Goal: Task Accomplishment & Management: Use online tool/utility

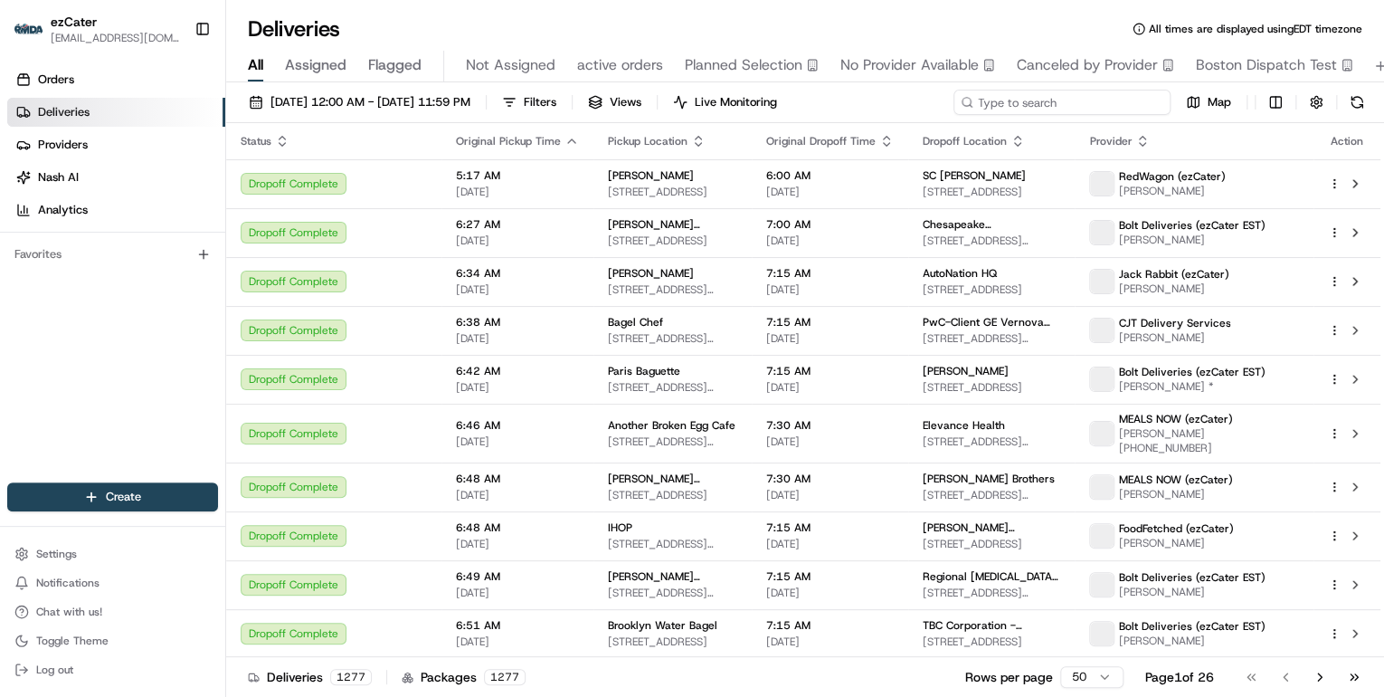
click at [1050, 105] on input at bounding box center [1062, 102] width 217 height 25
paste input "HR9-PFE"
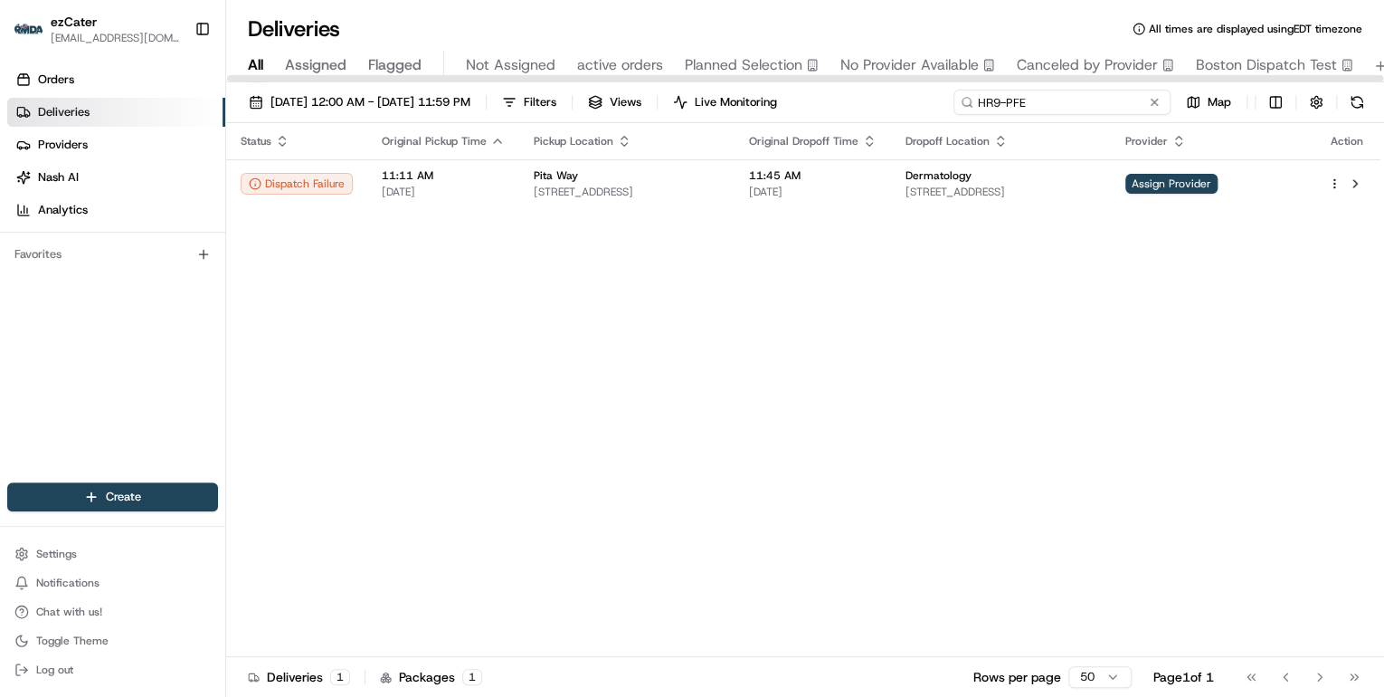
type input "HR9-PFE"
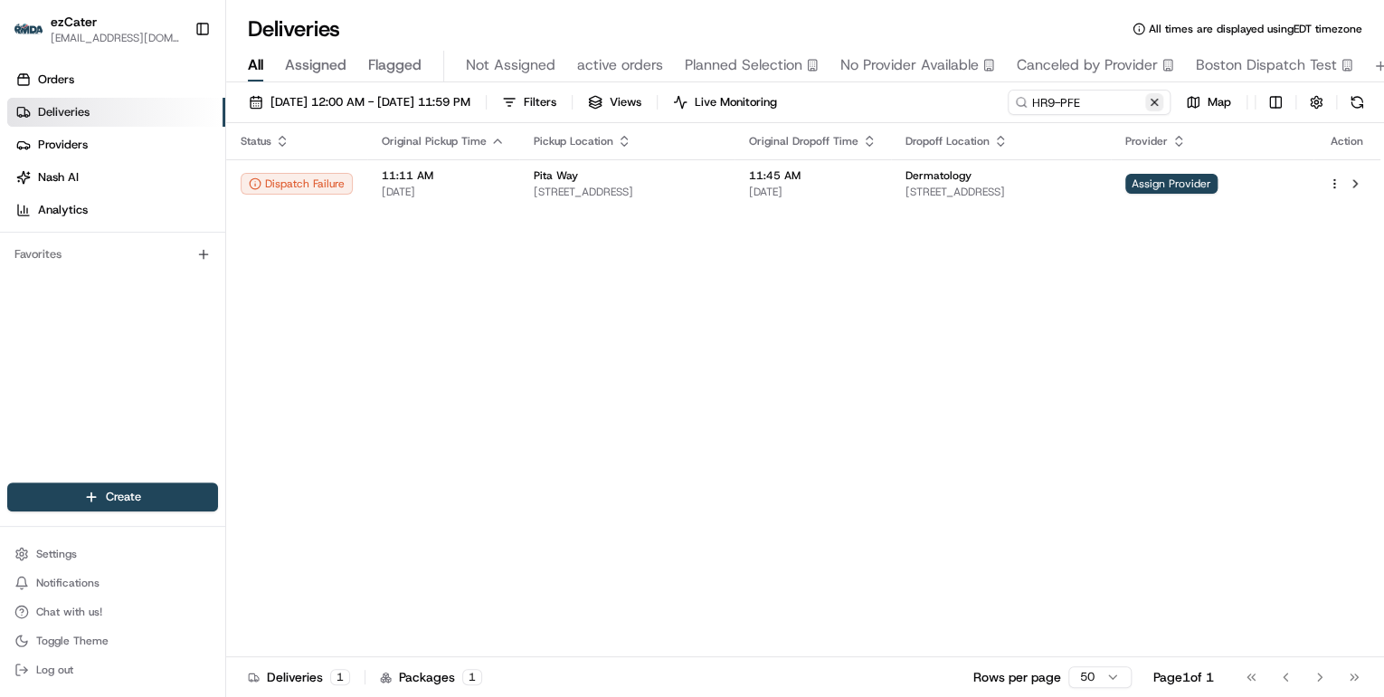
click at [1158, 105] on button at bounding box center [1155, 102] width 18 height 18
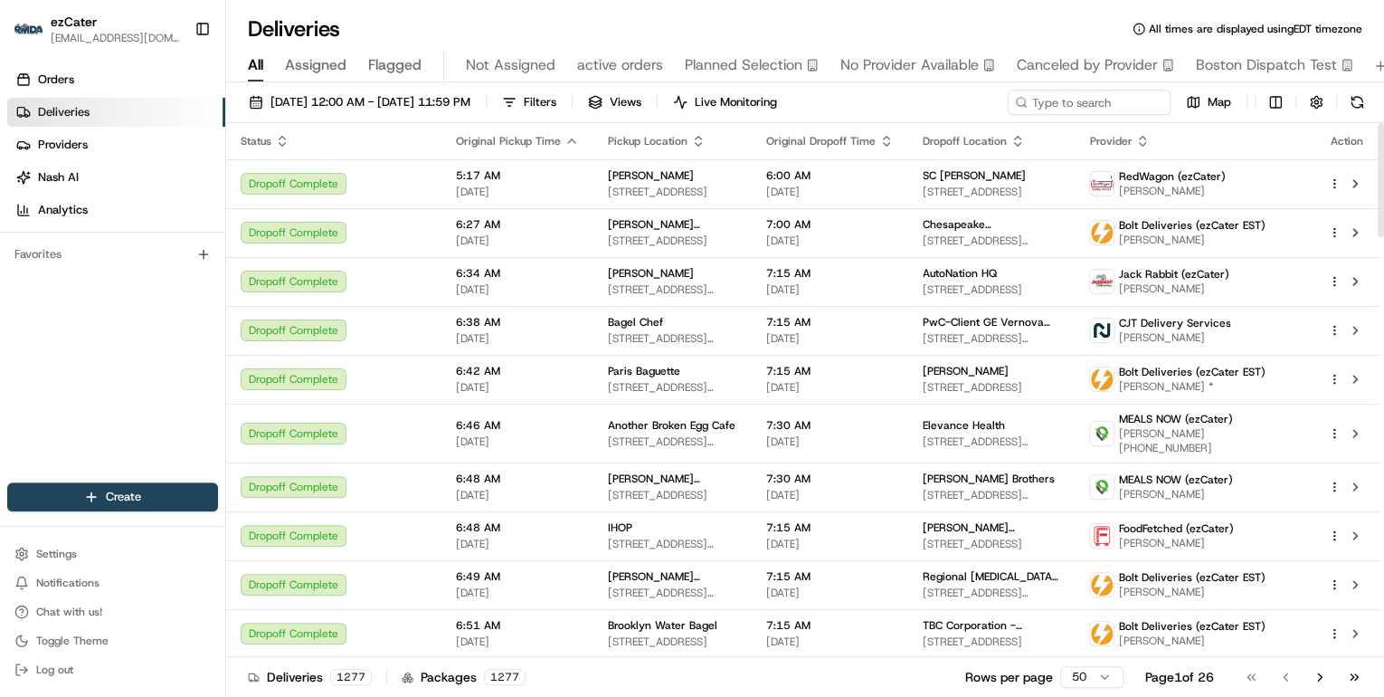
click at [284, 138] on icon "button" at bounding box center [283, 137] width 6 height 3
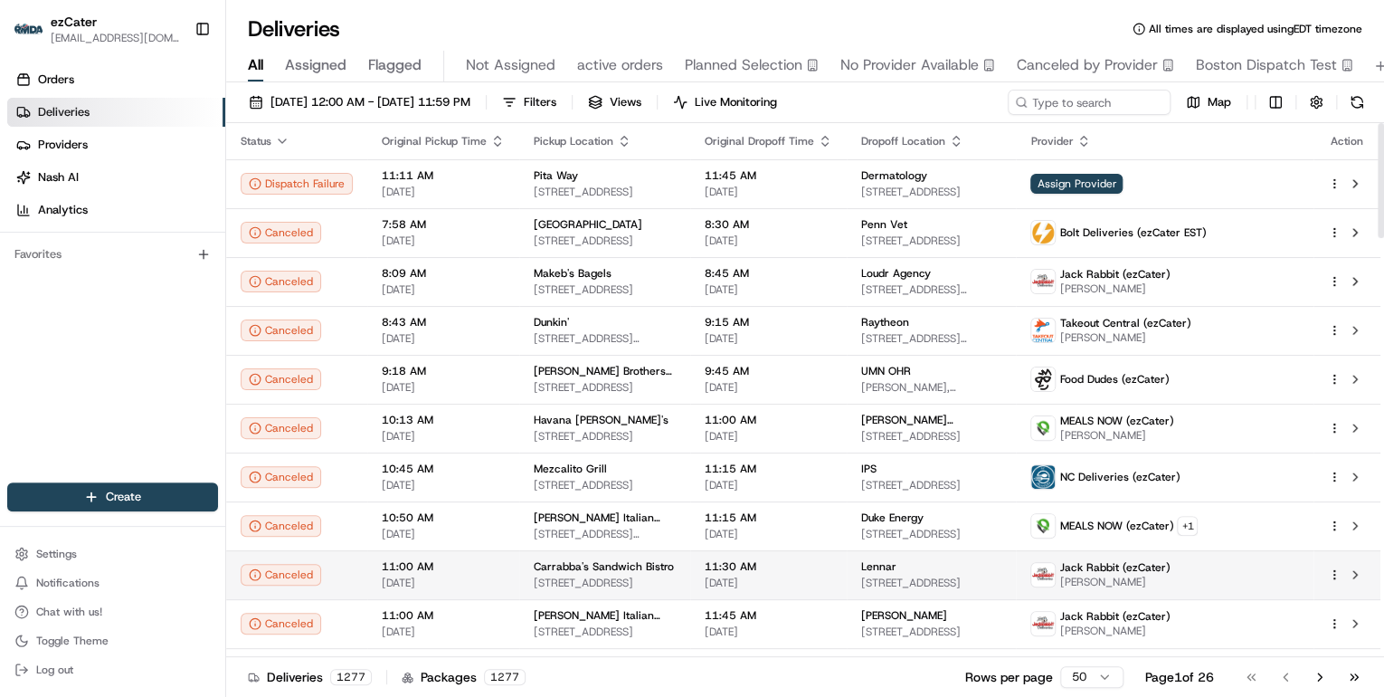
scroll to position [72, 0]
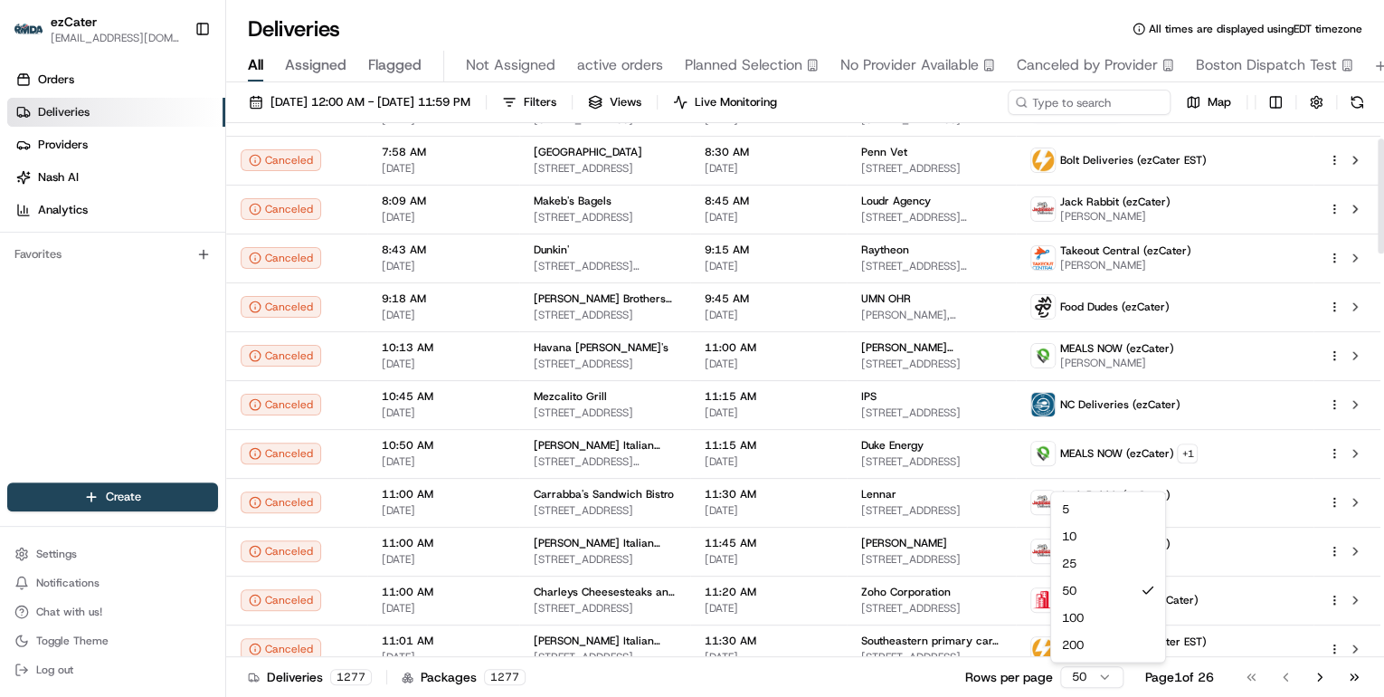
click at [1076, 683] on html "ezCater annamariekinao@gmail.com Toggle Sidebar Orders Deliveries Providers Nas…" at bounding box center [692, 348] width 1384 height 697
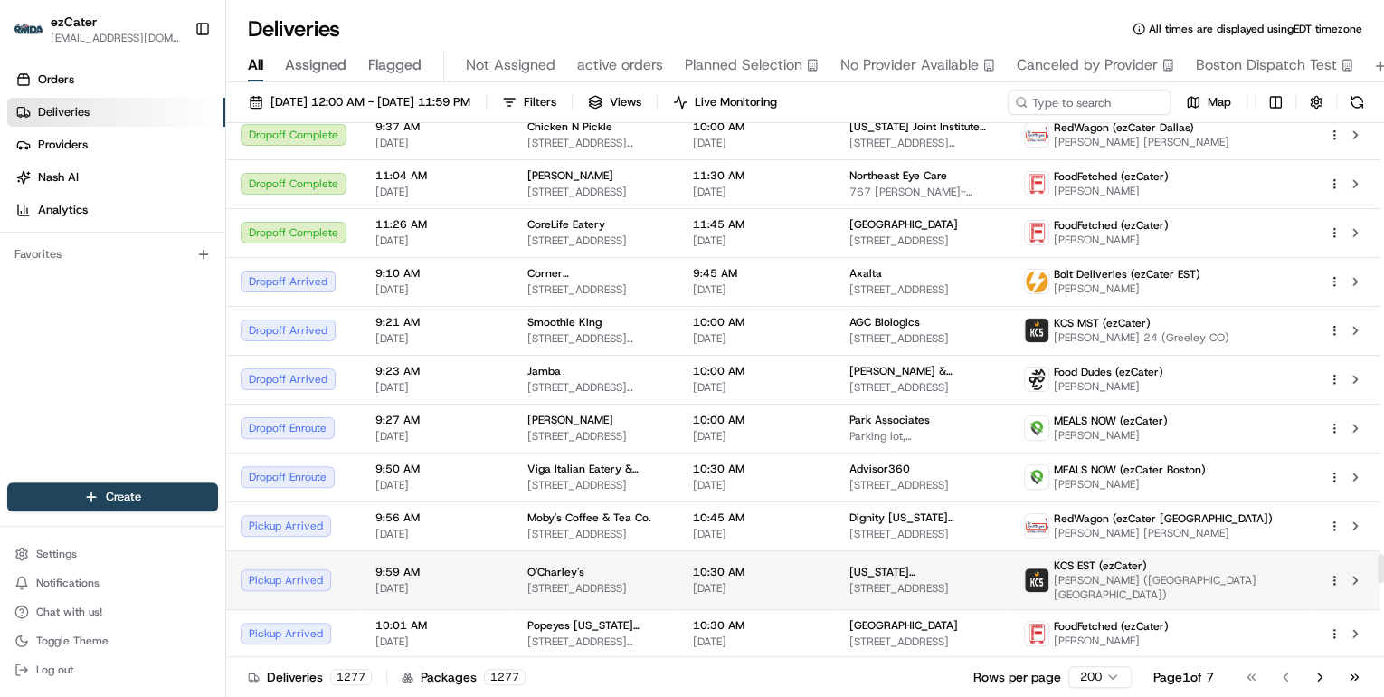
scroll to position [7962, 0]
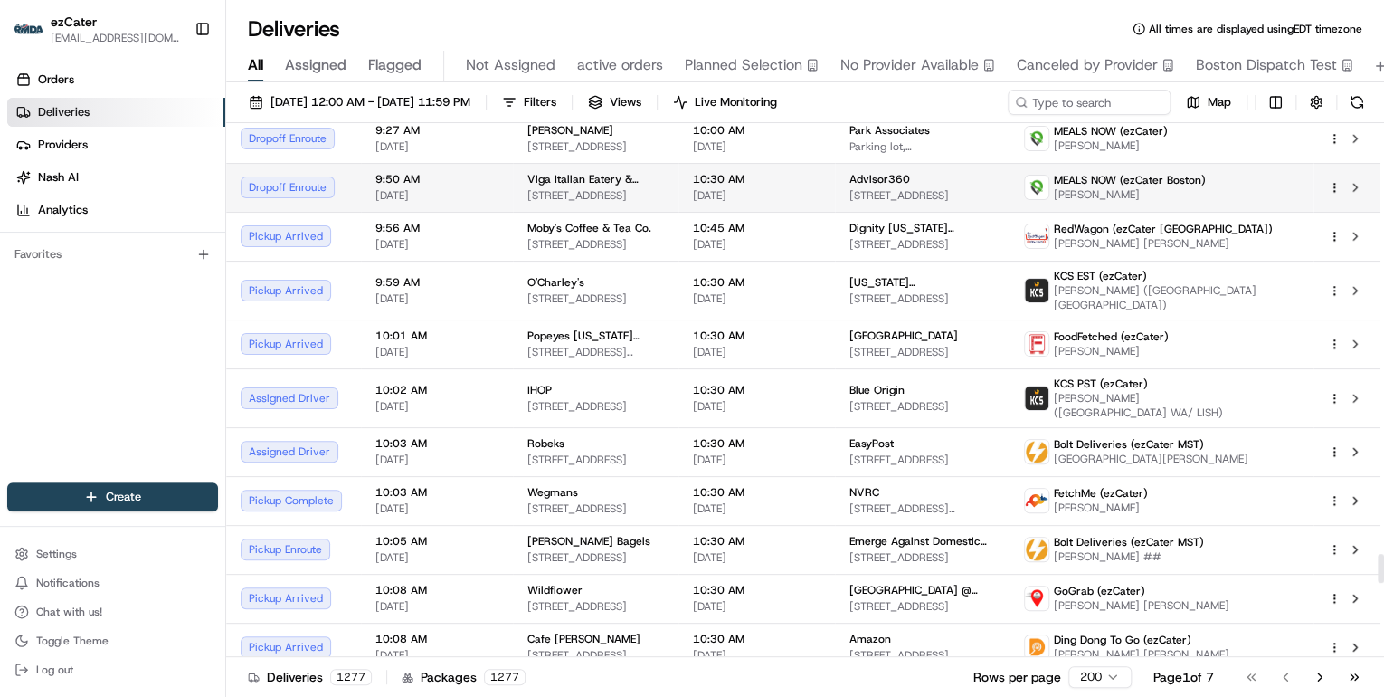
click at [555, 163] on td "Viga Italian Eatery & Catering 140 Clarendon St, Boston, MA 02116, USA" at bounding box center [596, 187] width 166 height 49
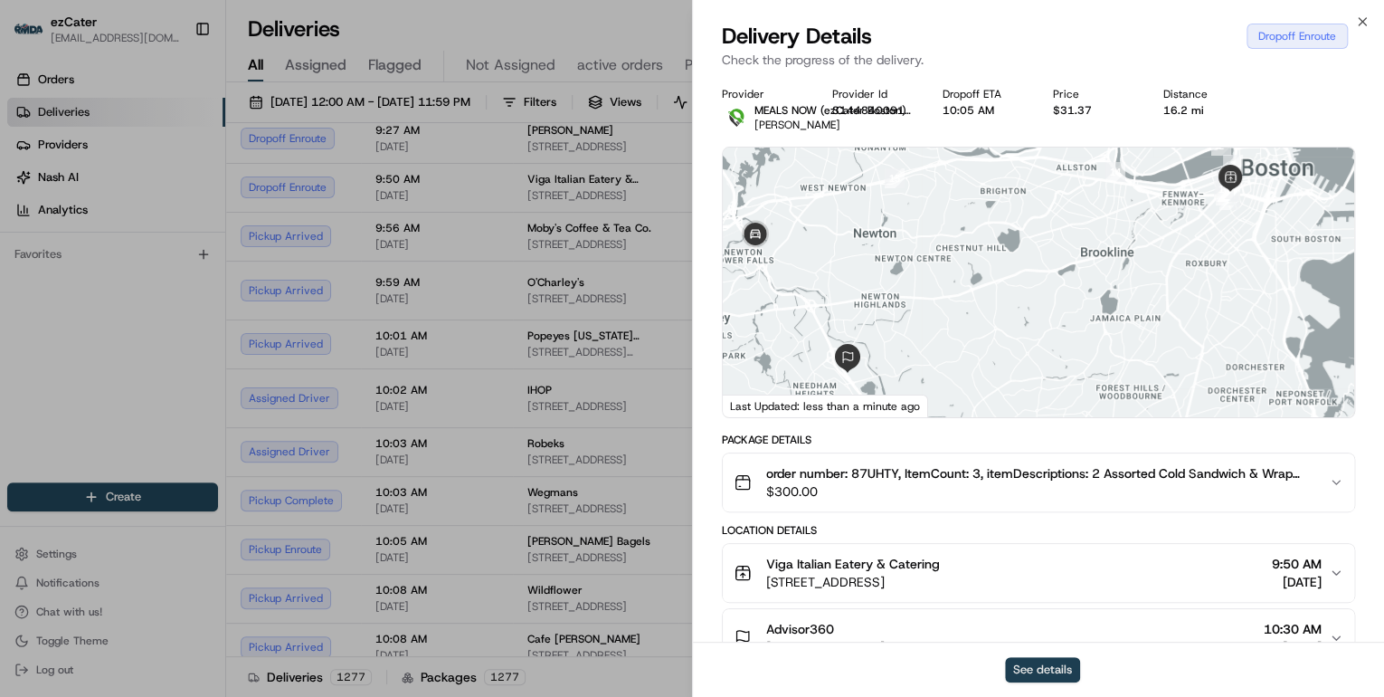
click at [1041, 669] on button "See details" at bounding box center [1042, 669] width 75 height 25
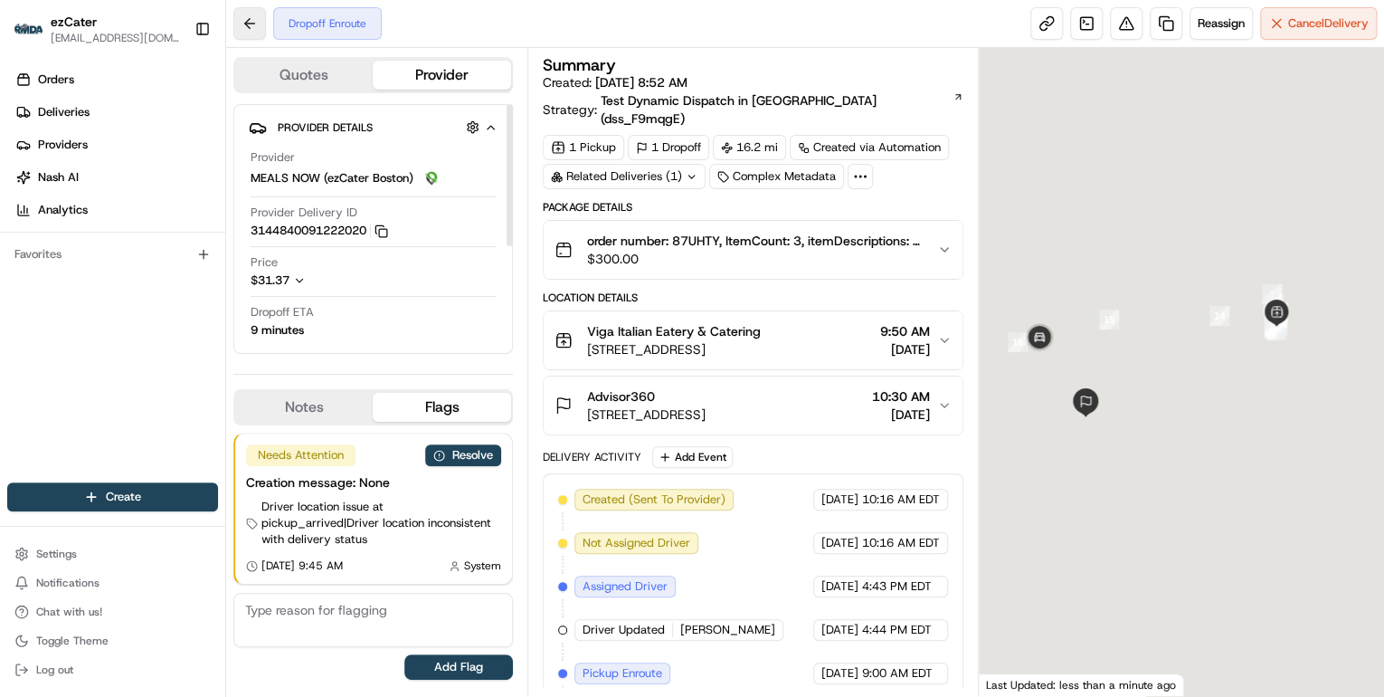
scroll to position [157, 0]
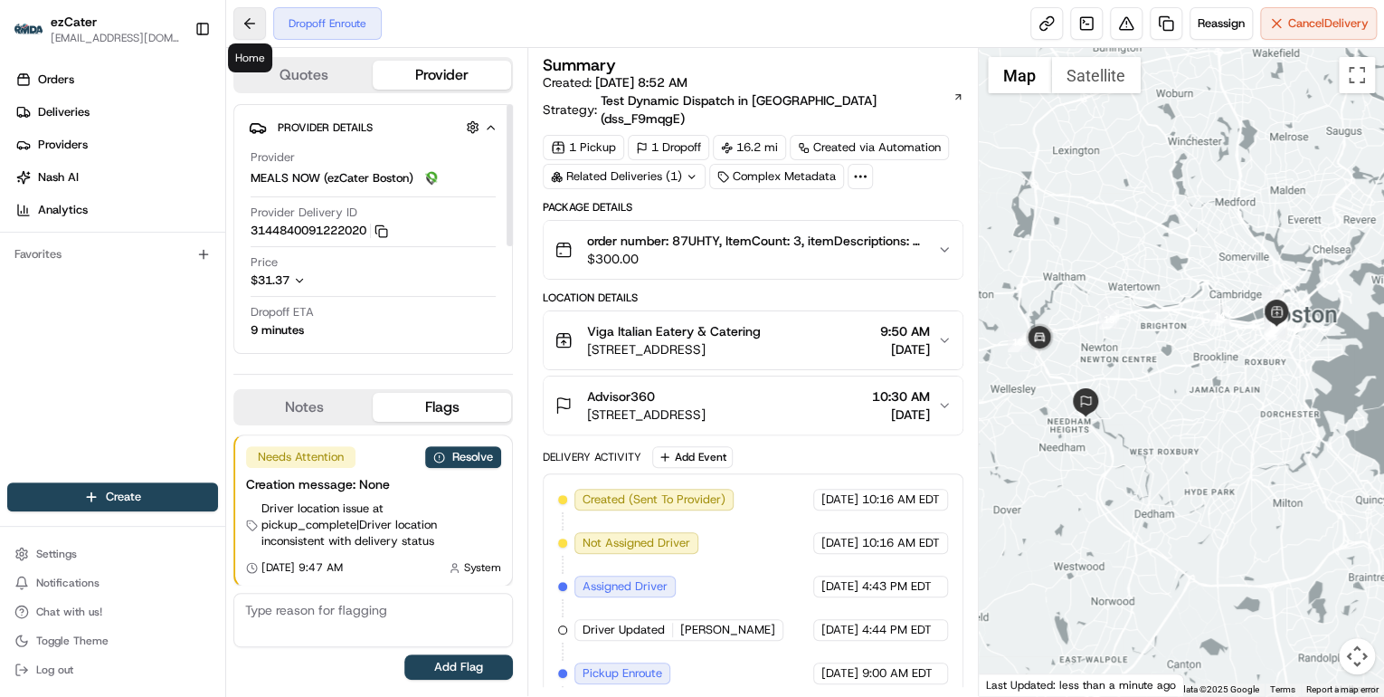
click at [257, 19] on button at bounding box center [249, 23] width 33 height 33
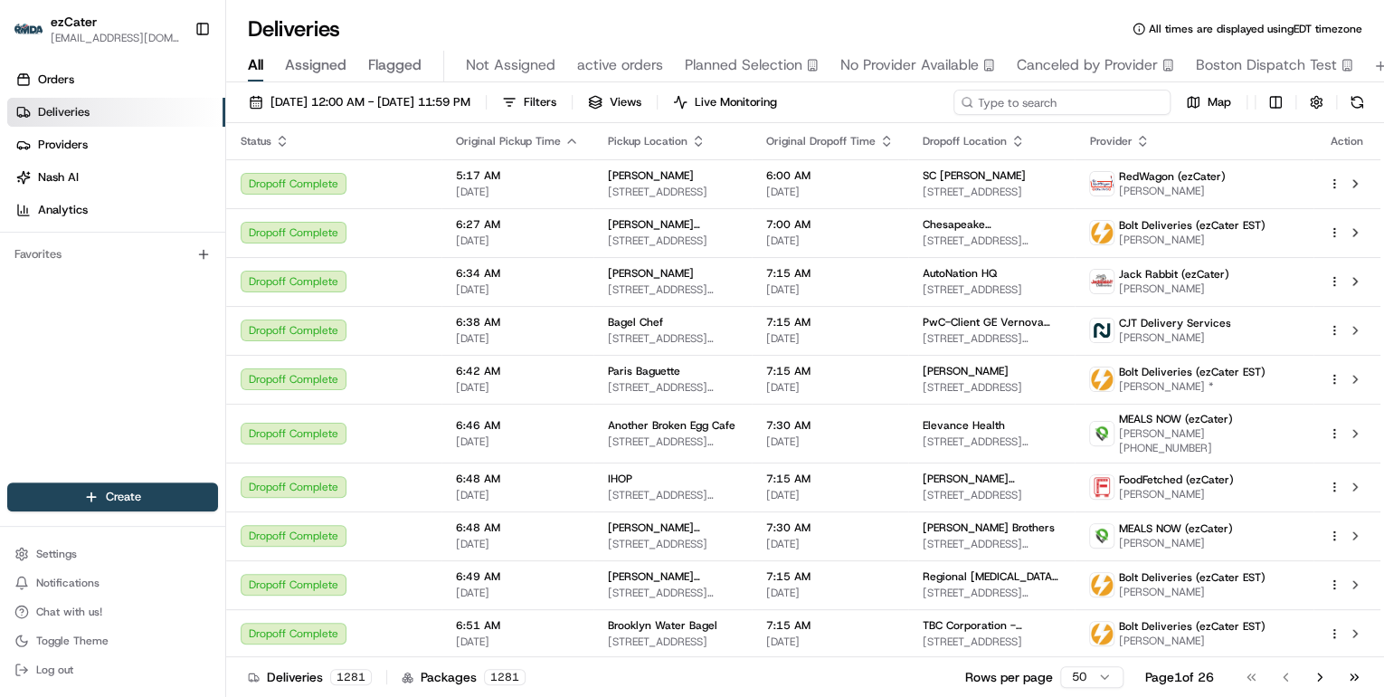
click at [1053, 103] on input at bounding box center [1062, 102] width 217 height 25
paste input "JYGPWR"
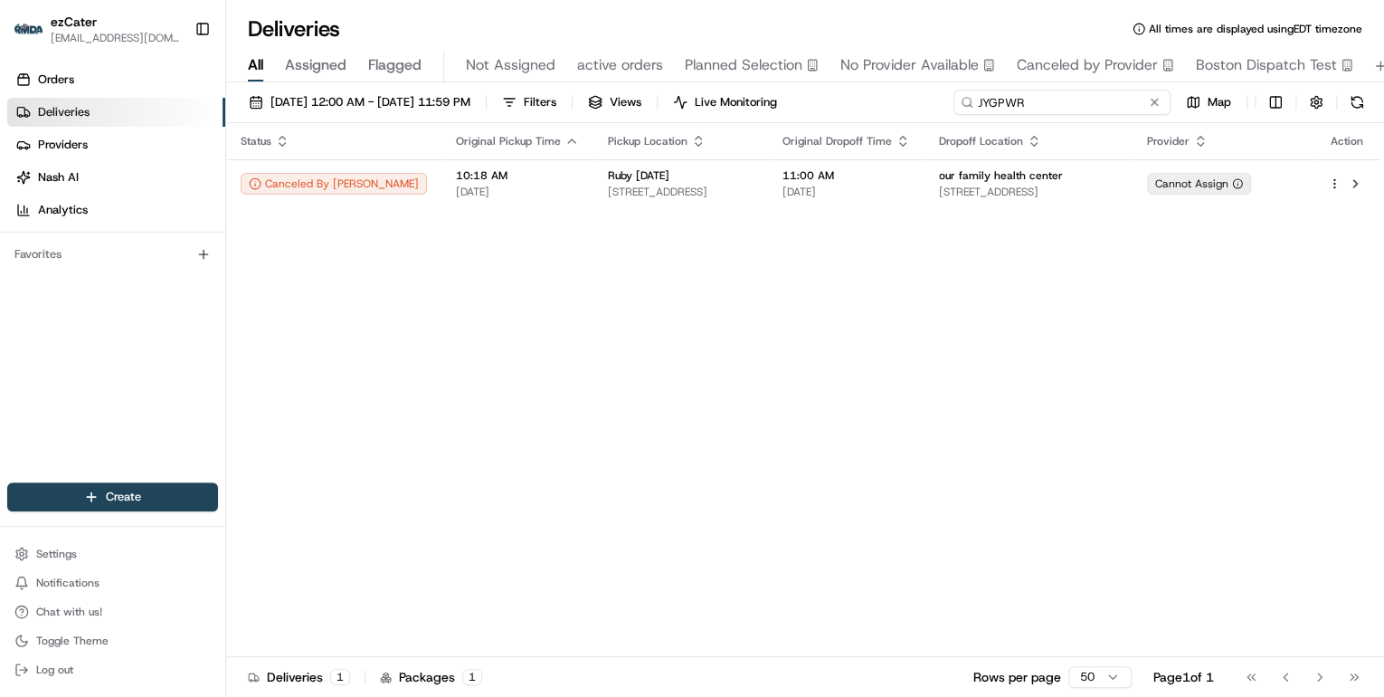
drag, startPoint x: 1035, startPoint y: 104, endPoint x: 570, endPoint y: 87, distance: 465.4
click at [570, 87] on div "08/21/2025 12:00 AM - 08/21/2025 11:59 PM Filters Views Live Monitoring JYGPWR …" at bounding box center [805, 391] width 1158 height 618
paste input "W36EH2"
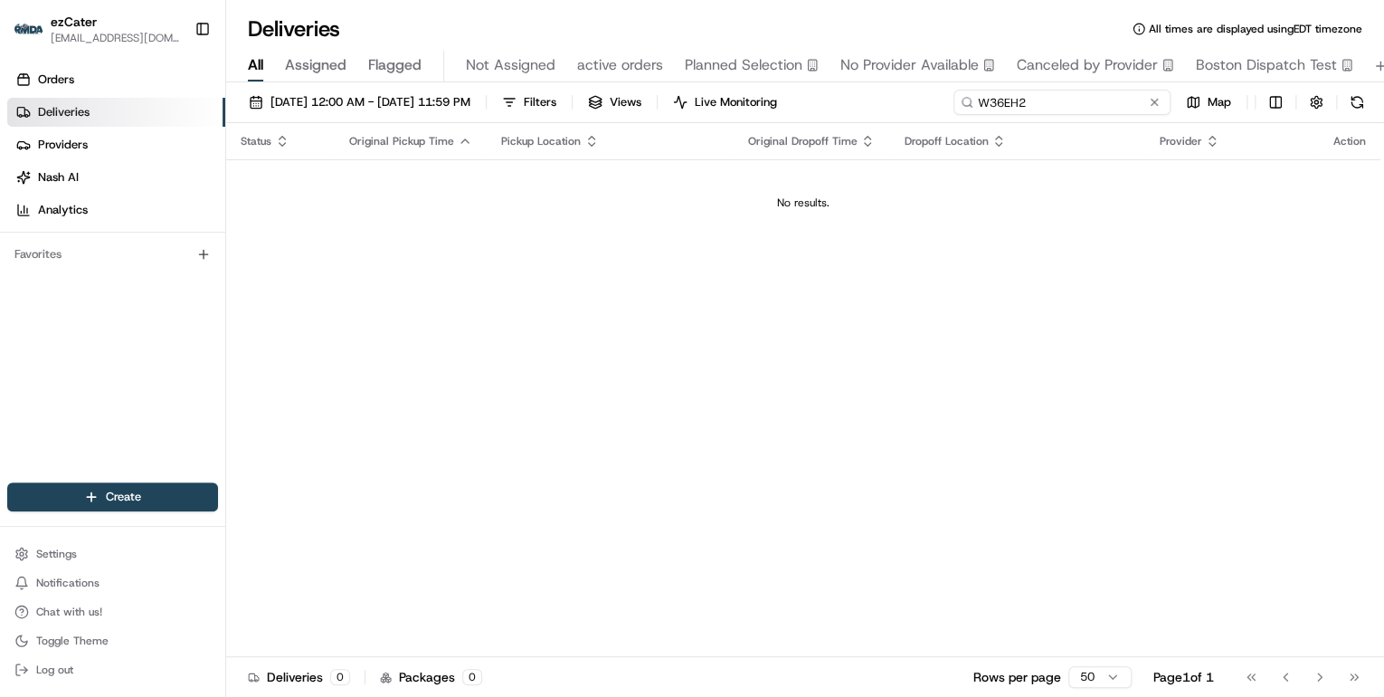
click at [977, 105] on input "W36EH2" at bounding box center [1062, 102] width 217 height 25
type input "W36EH2"
click at [427, 101] on span "[DATE] 12:00 AM - [DATE] 11:59 PM" at bounding box center [371, 102] width 200 height 16
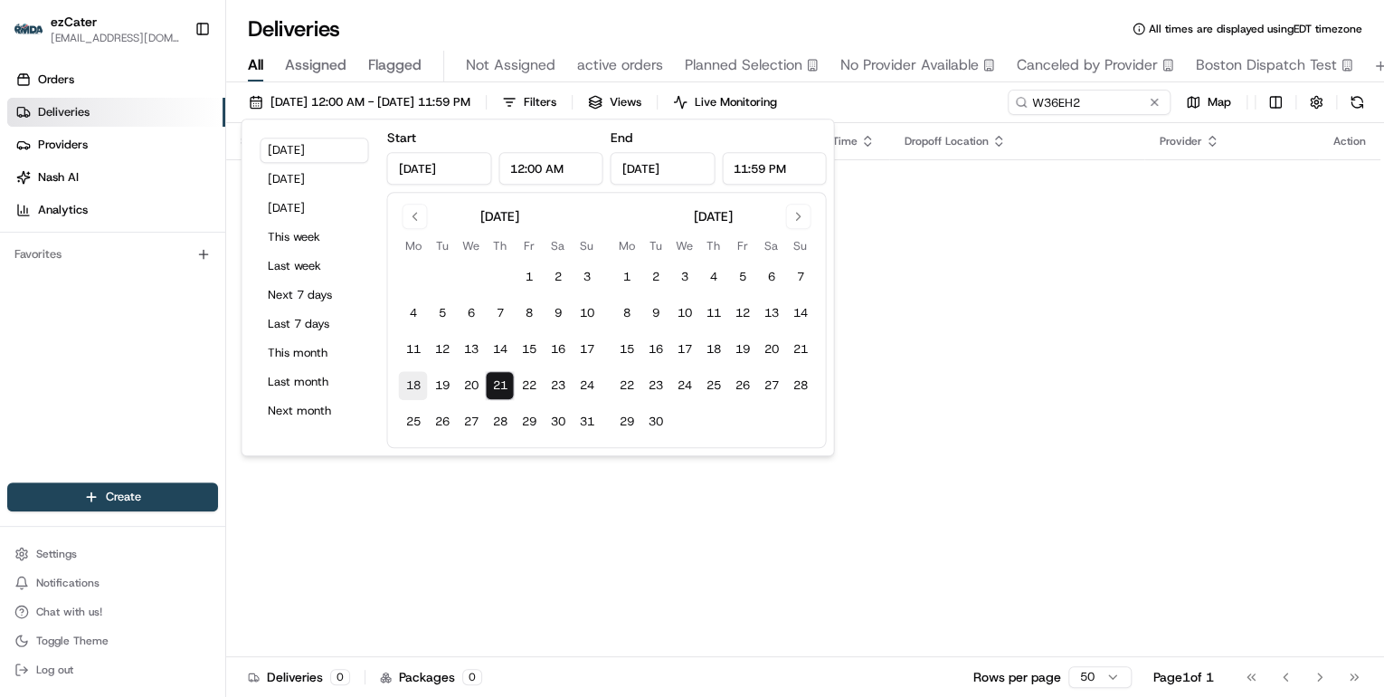
click at [411, 384] on button "18" at bounding box center [412, 385] width 29 height 29
type input "Aug 18, 2025"
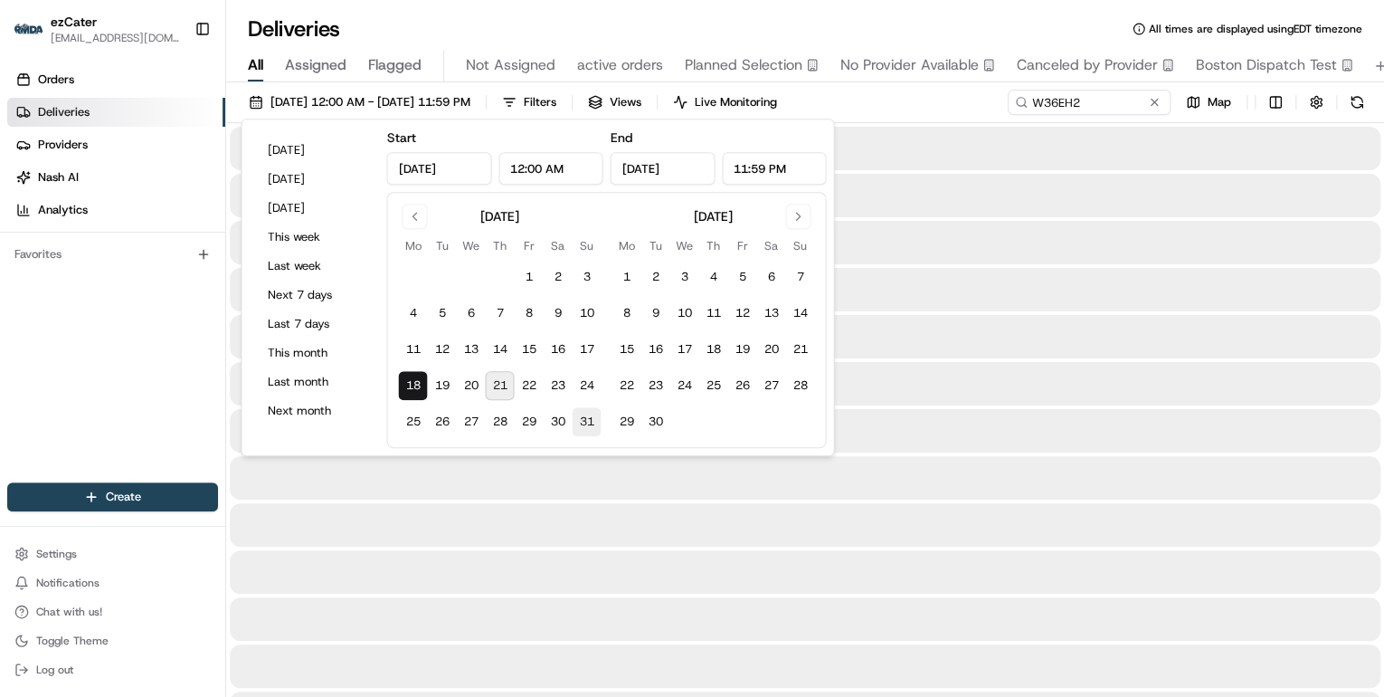
click at [579, 423] on button "31" at bounding box center [586, 421] width 29 height 29
type input "Aug 31, 2025"
click at [1097, 106] on input "W36EH2" at bounding box center [1062, 102] width 217 height 25
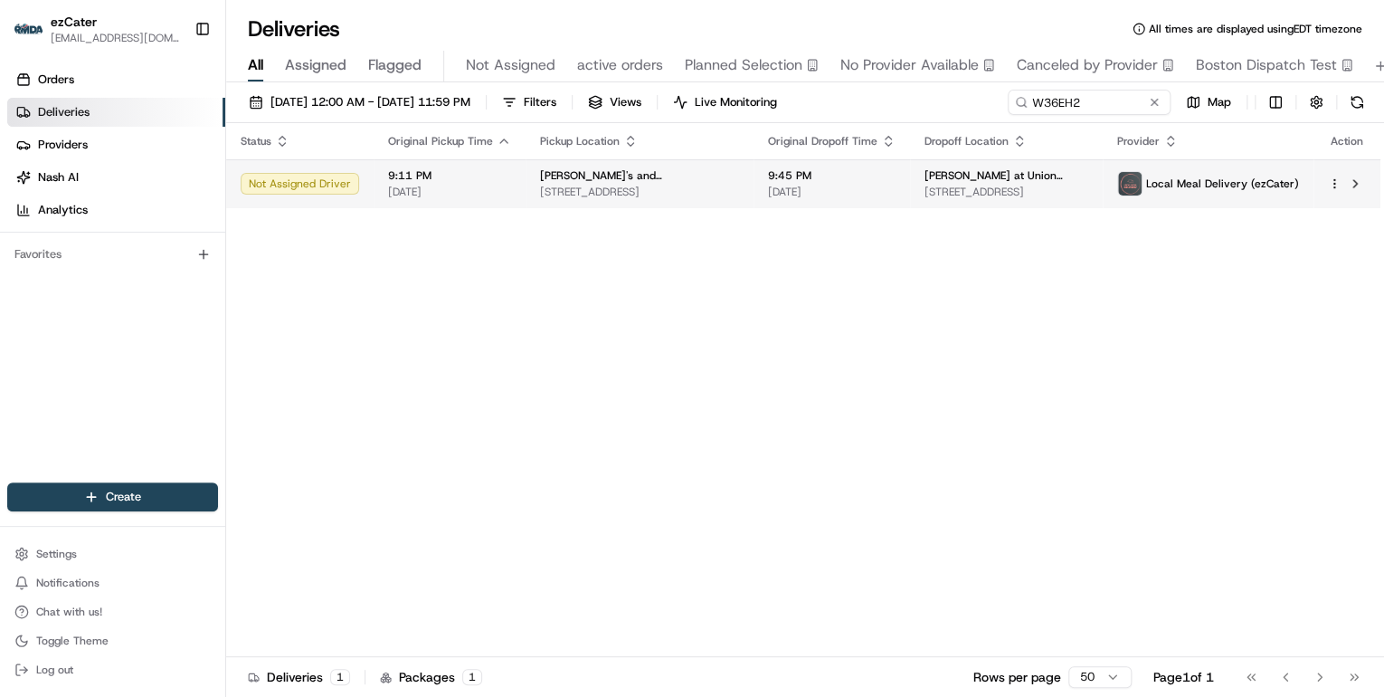
click at [628, 190] on span "1526 Packer Ave, Philadelphia, PA 19145, USA" at bounding box center [639, 192] width 199 height 14
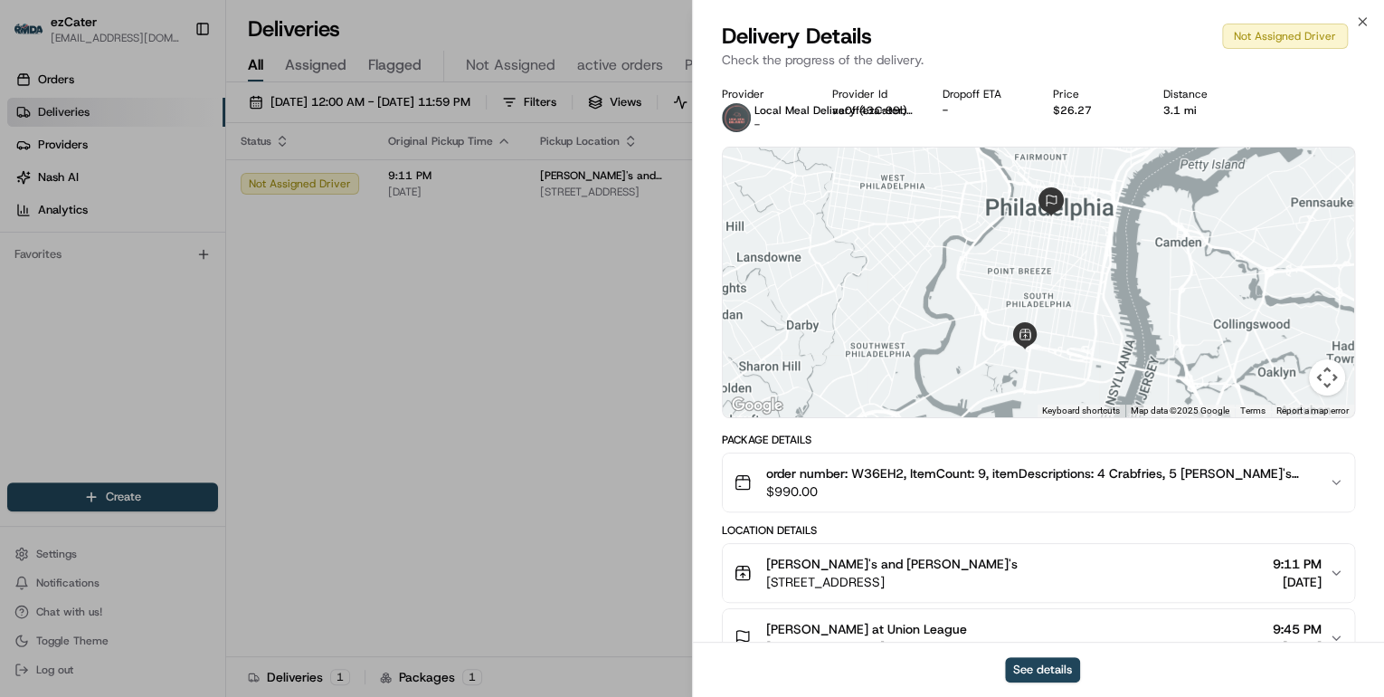
scroll to position [169, 0]
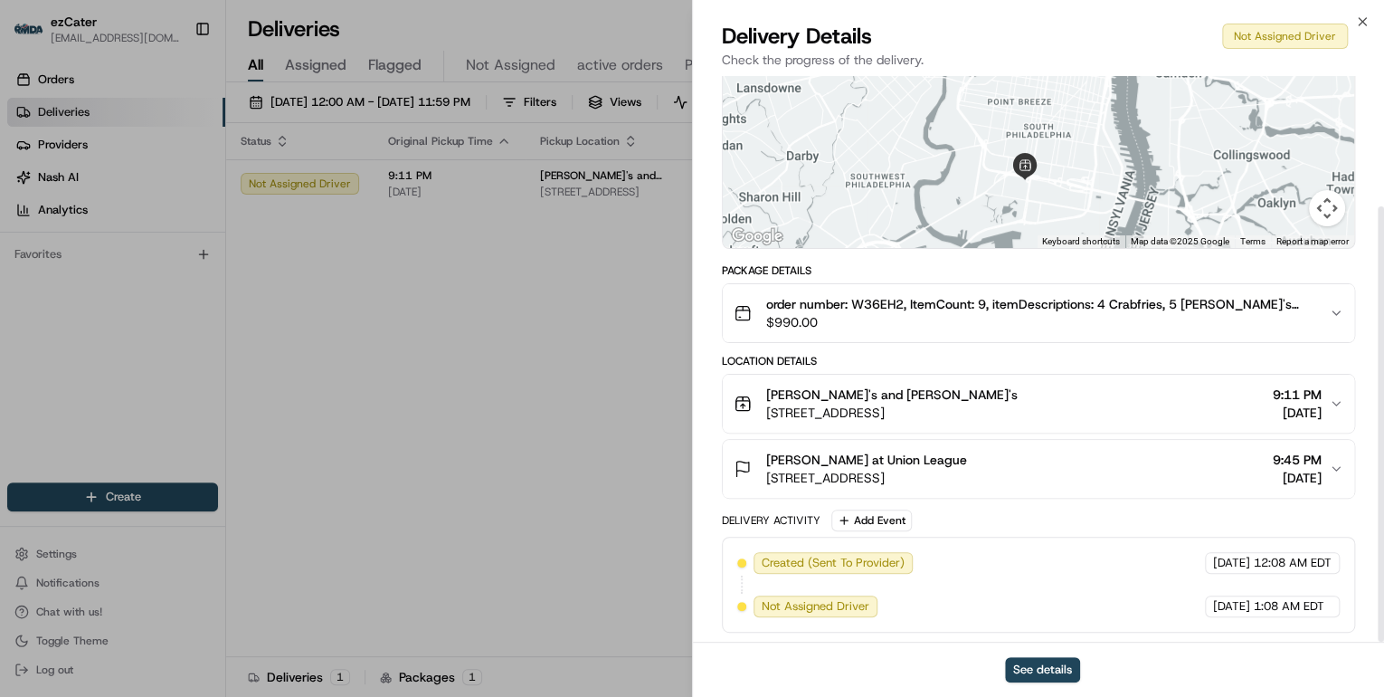
click at [948, 485] on button "Adrian Lo at Union League 140 S Broad St, Philadelphia, PA 19102, USA 9:45 PM 0…" at bounding box center [1039, 469] width 632 height 58
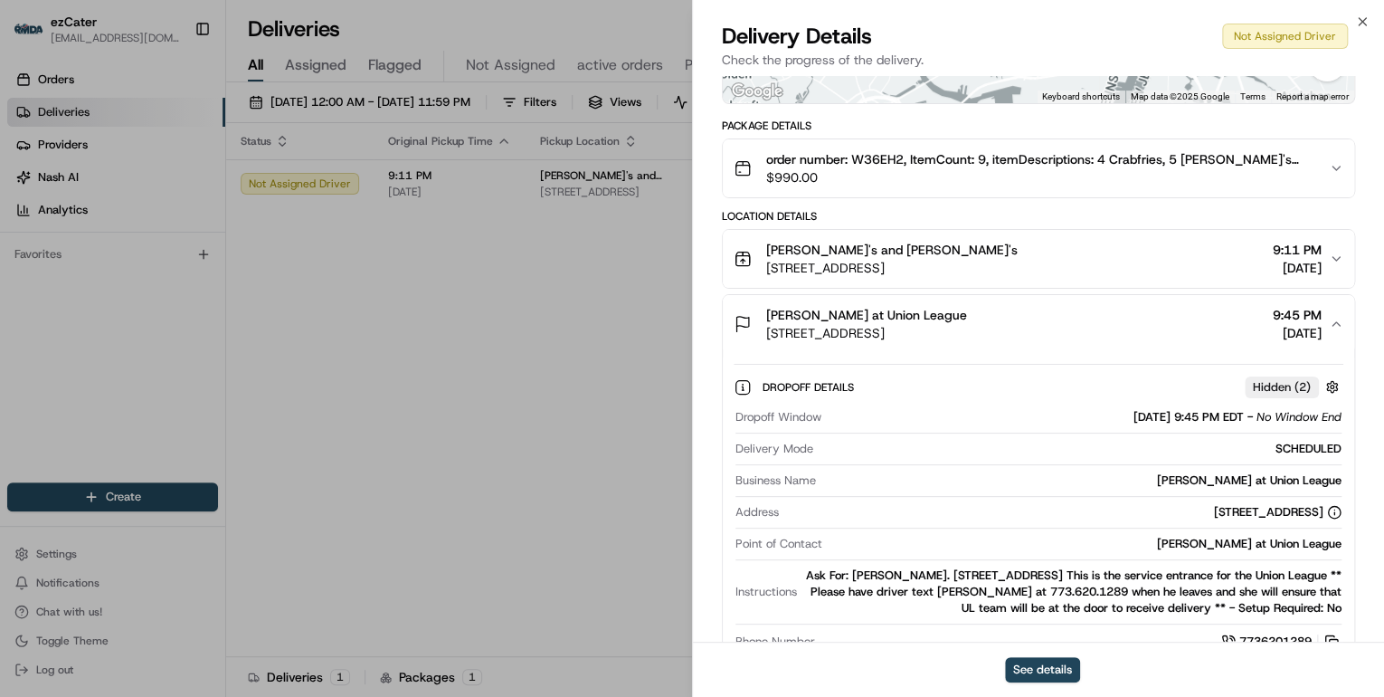
scroll to position [386, 0]
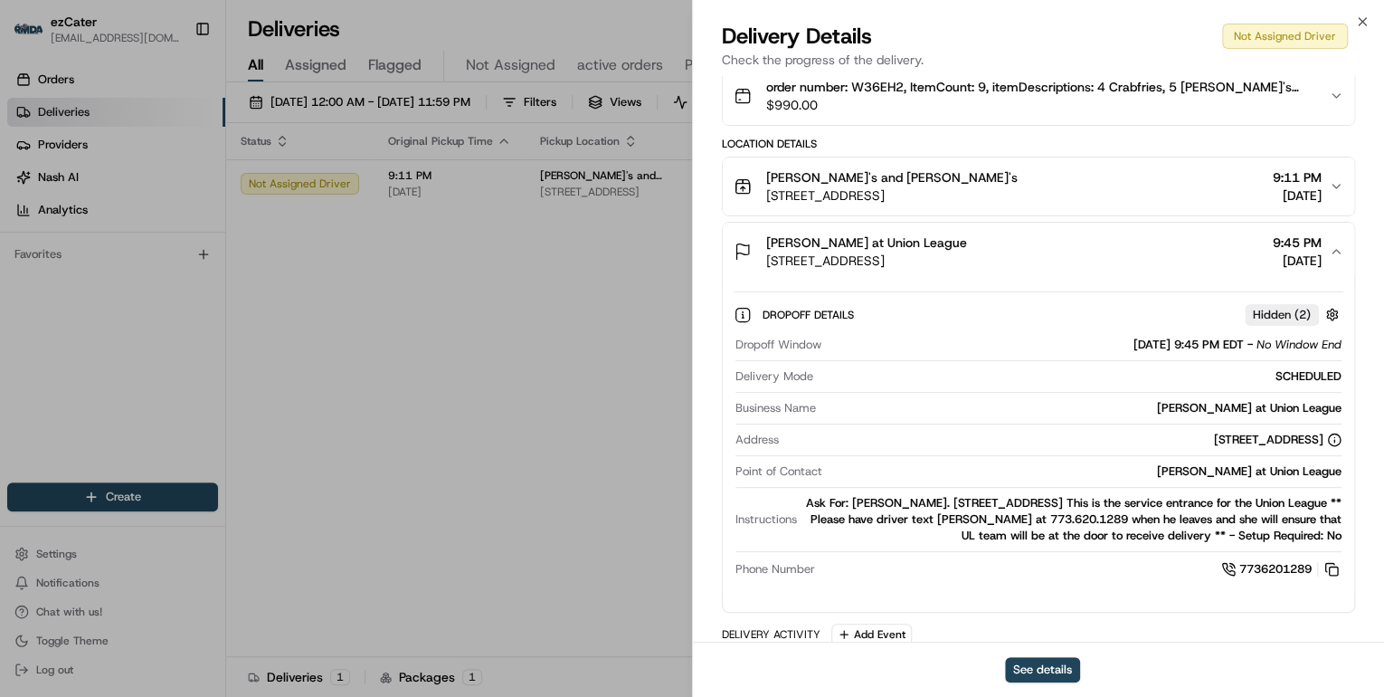
click at [1333, 253] on icon "button" at bounding box center [1336, 251] width 14 height 14
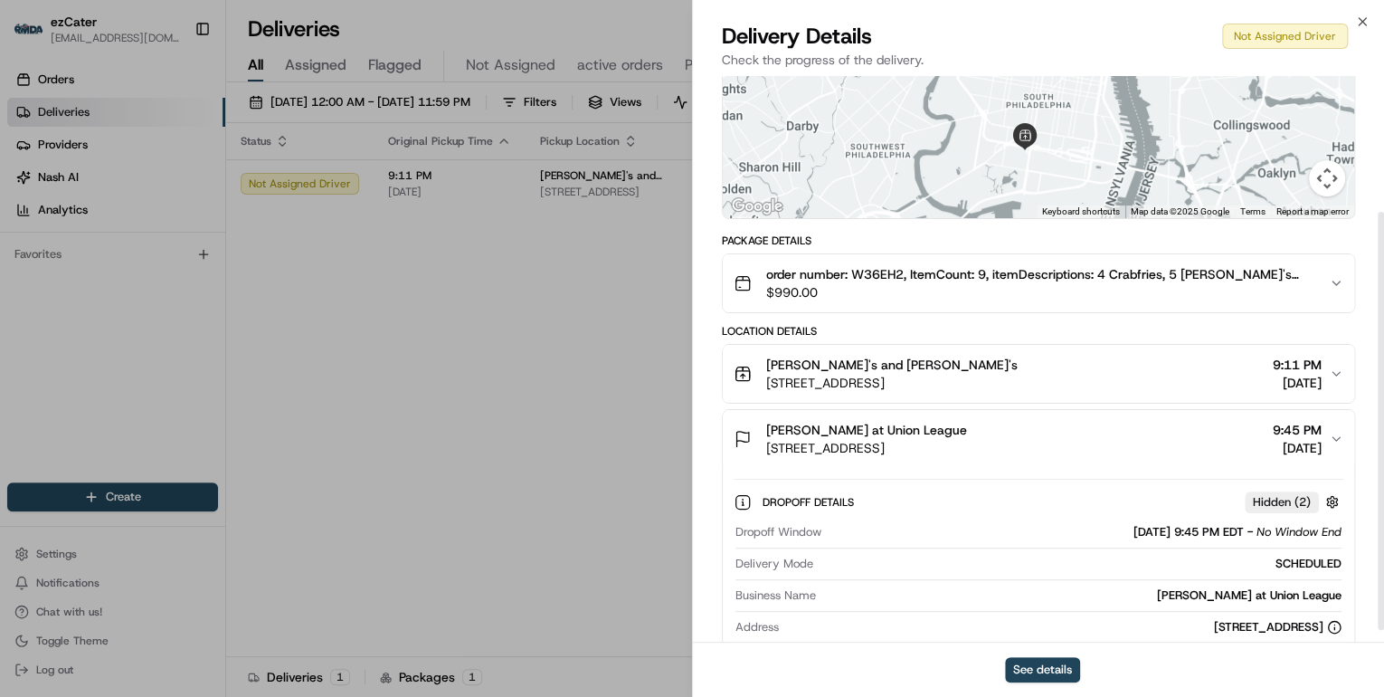
scroll to position [169, 0]
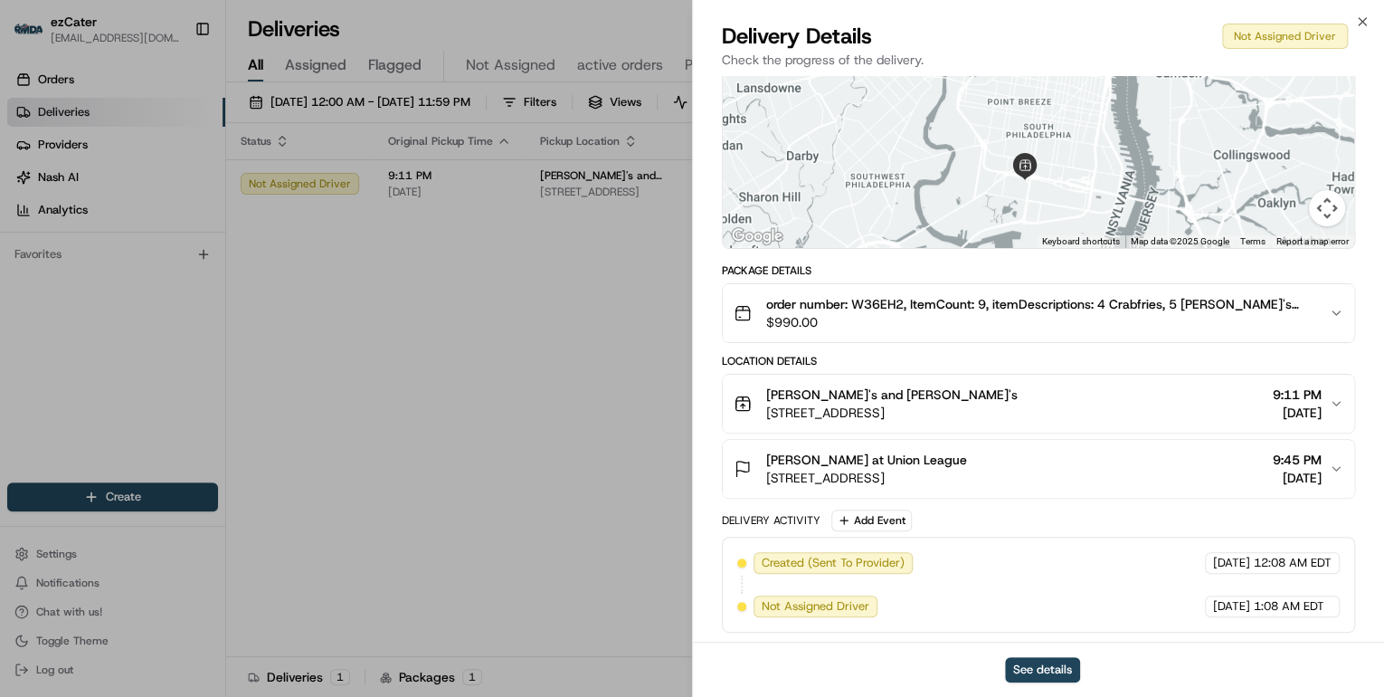
click at [1076, 401] on div "Chickie's and Pete's 1526 Packer Ave, Philadelphia, PA 19145, USA 9:11 PM 08/23…" at bounding box center [1031, 403] width 595 height 36
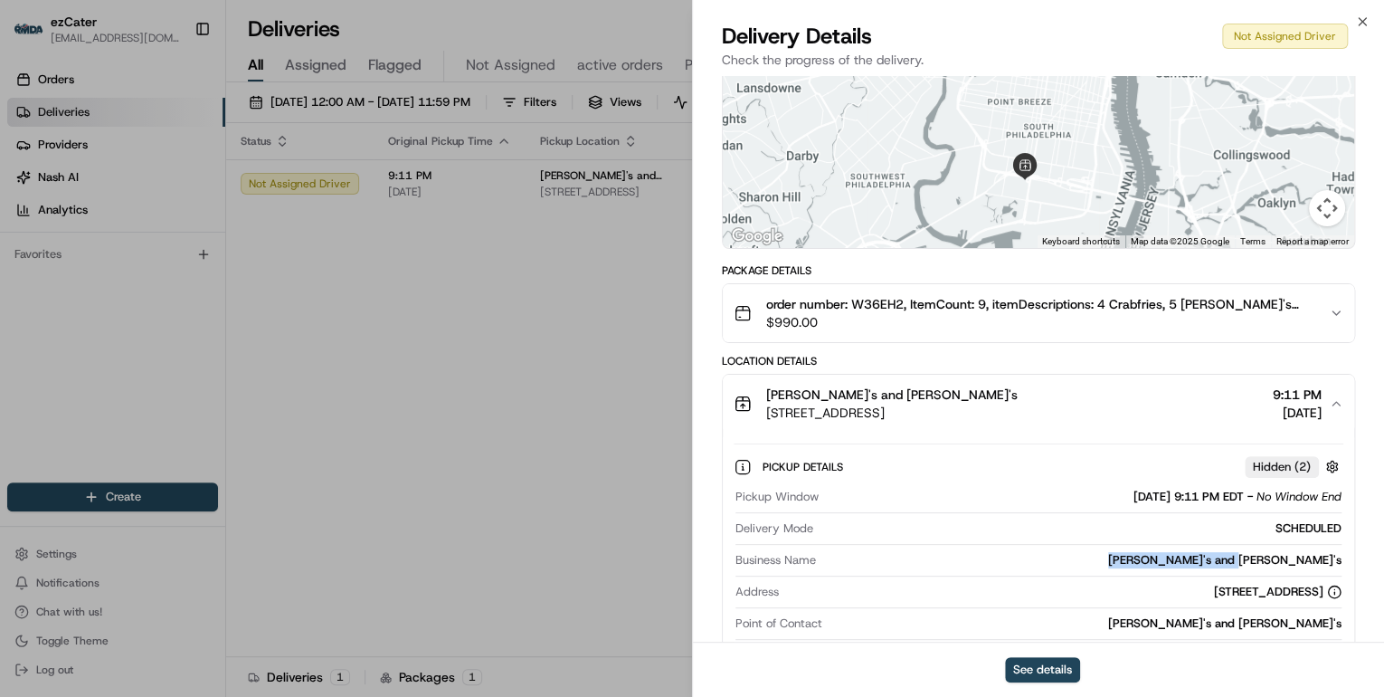
drag, startPoint x: 1346, startPoint y: 557, endPoint x: 1240, endPoint y: 565, distance: 107.0
click at [1240, 565] on div "Pickup Details Hidden ( 2 ) Pickup Window 08/23/2025 9:11 PM EDT - No Window En…" at bounding box center [1039, 575] width 632 height 284
copy div "Chickie's and Pete's"
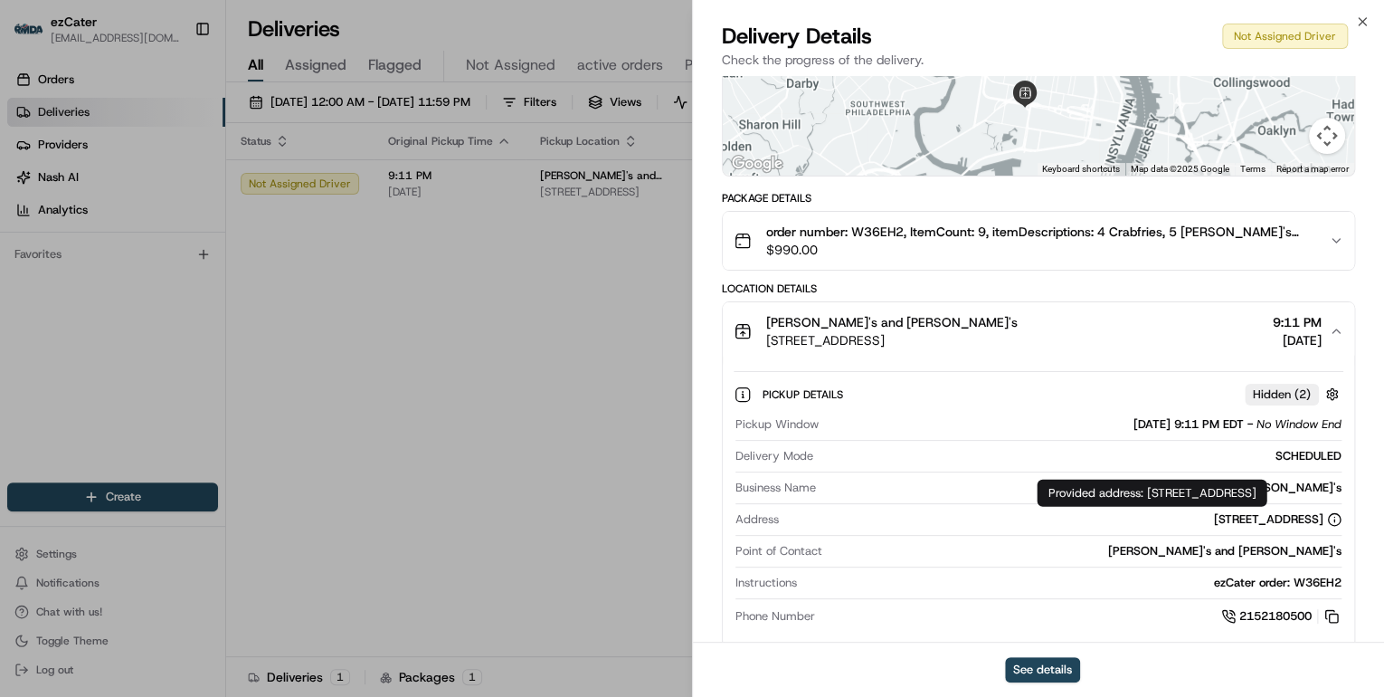
drag, startPoint x: 1367, startPoint y: 495, endPoint x: 1147, endPoint y: 494, distance: 219.9
click at [1147, 494] on div "Provided address: 1526 Packer Ave, Philadelphia, PA, 19145 Provided address: 15…" at bounding box center [1152, 493] width 230 height 27
copy div "1526 Packer Ave, Philadelphia, PA, 19145"
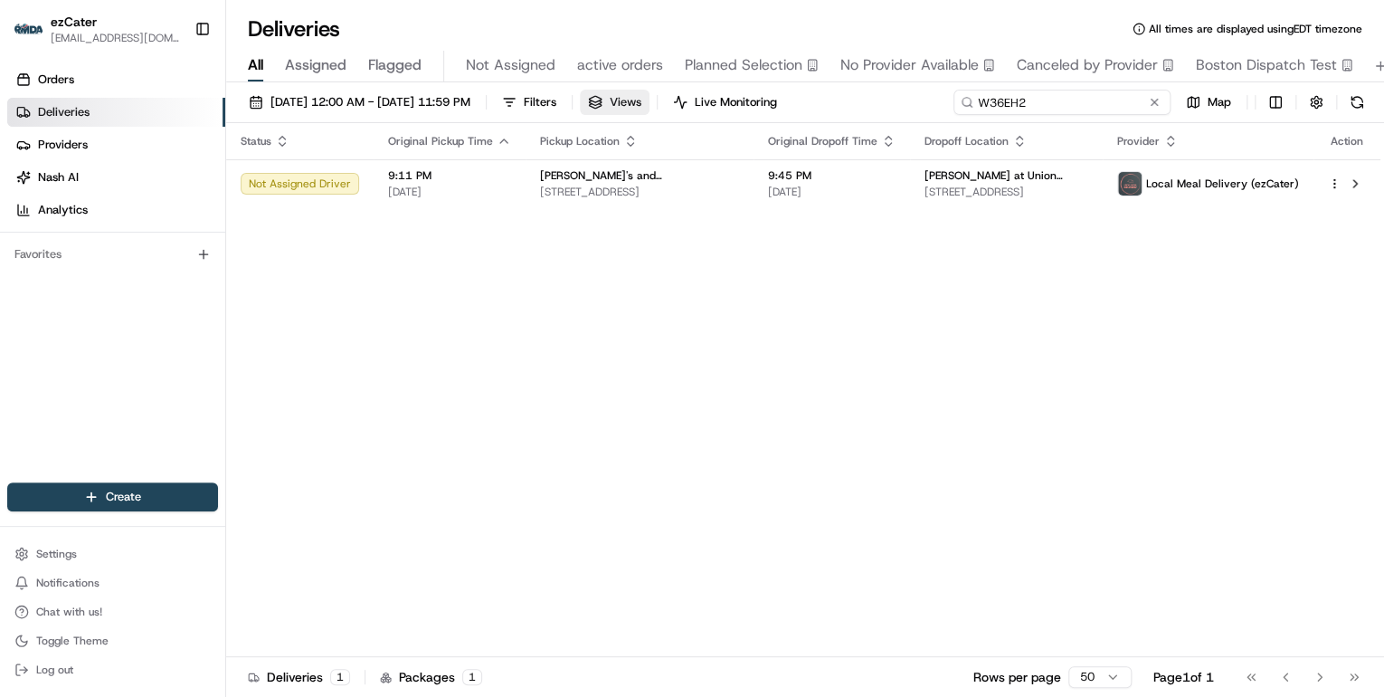
drag, startPoint x: 1080, startPoint y: 109, endPoint x: 695, endPoint y: 99, distance: 385.6
click at [698, 99] on div "08/18/2025 12:00 AM - 08/31/2025 11:59 PM Filters Views Live Monitoring W36EH2 …" at bounding box center [805, 106] width 1158 height 33
paste input "FC87AG"
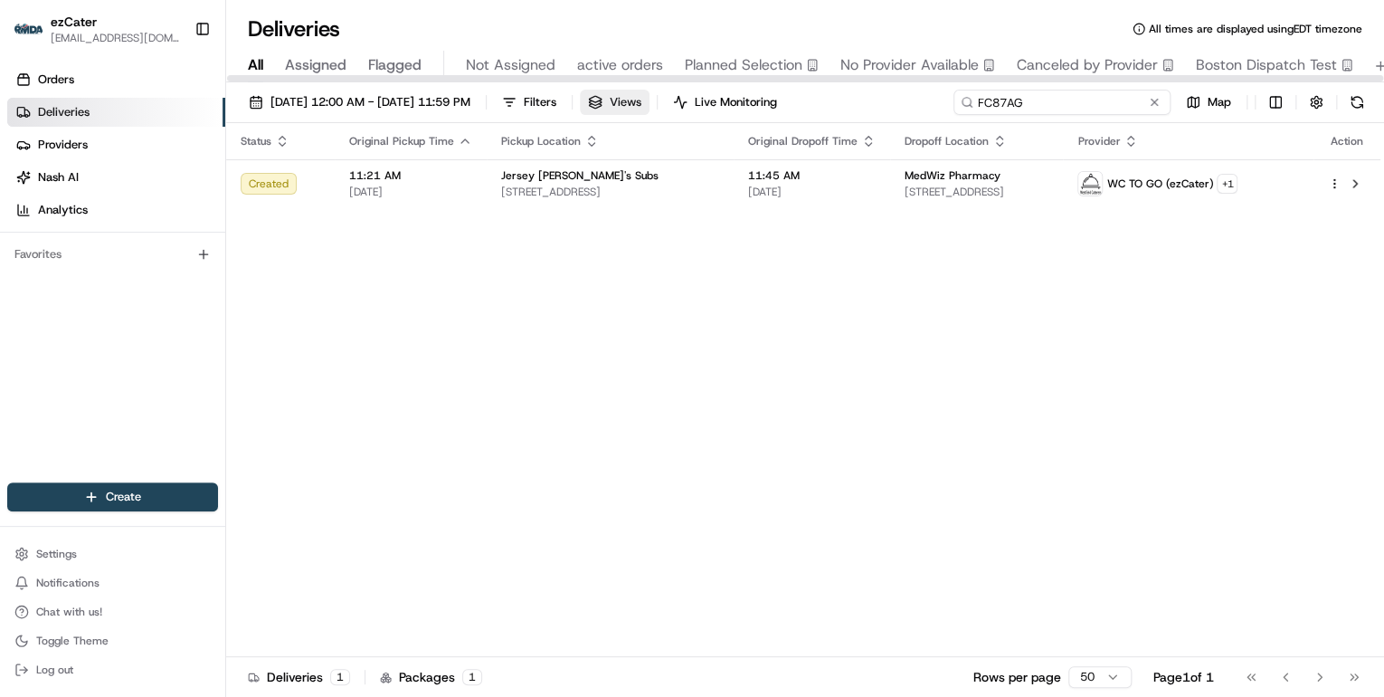
drag, startPoint x: 1040, startPoint y: 100, endPoint x: 673, endPoint y: 107, distance: 366.5
click at [686, 107] on div "08/18/2025 12:00 AM - 08/31/2025 11:59 PM Filters Views Live Monitoring FC87AG …" at bounding box center [805, 106] width 1158 height 33
paste input "W36EH2"
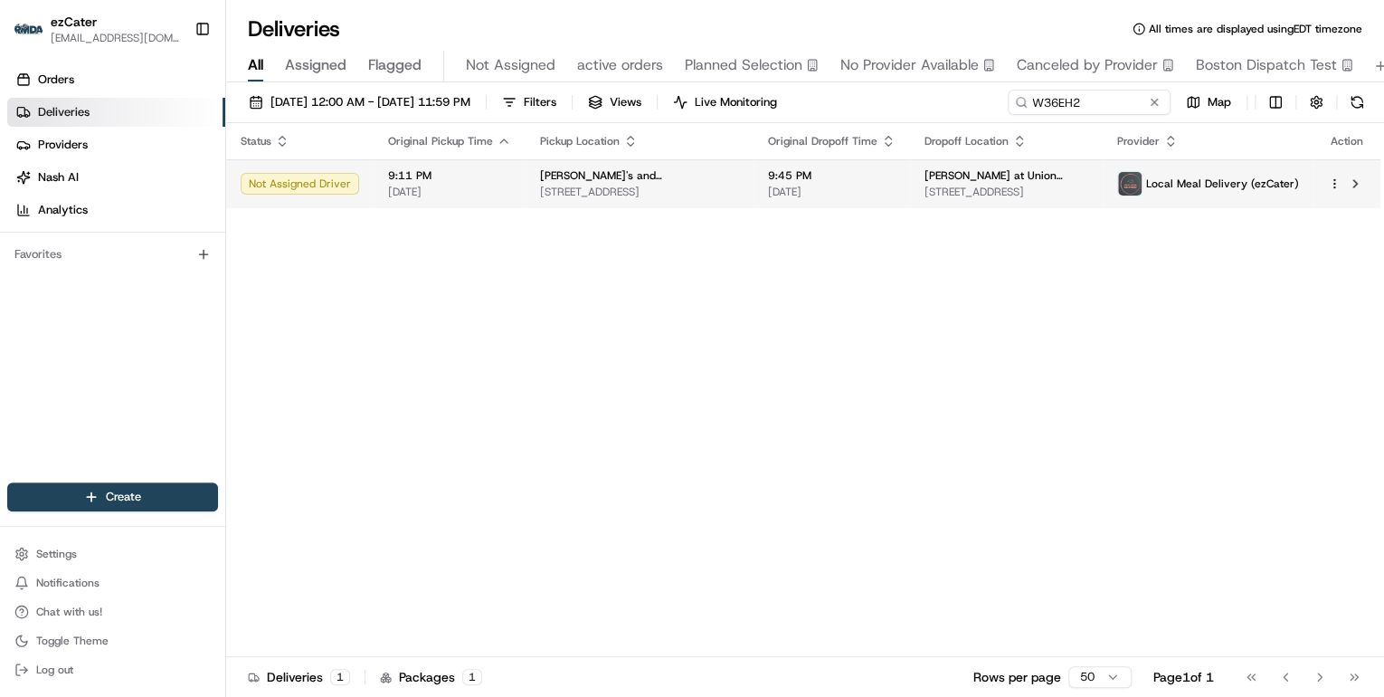
click at [548, 197] on span "1526 Packer Ave, Philadelphia, PA 19145, USA" at bounding box center [639, 192] width 199 height 14
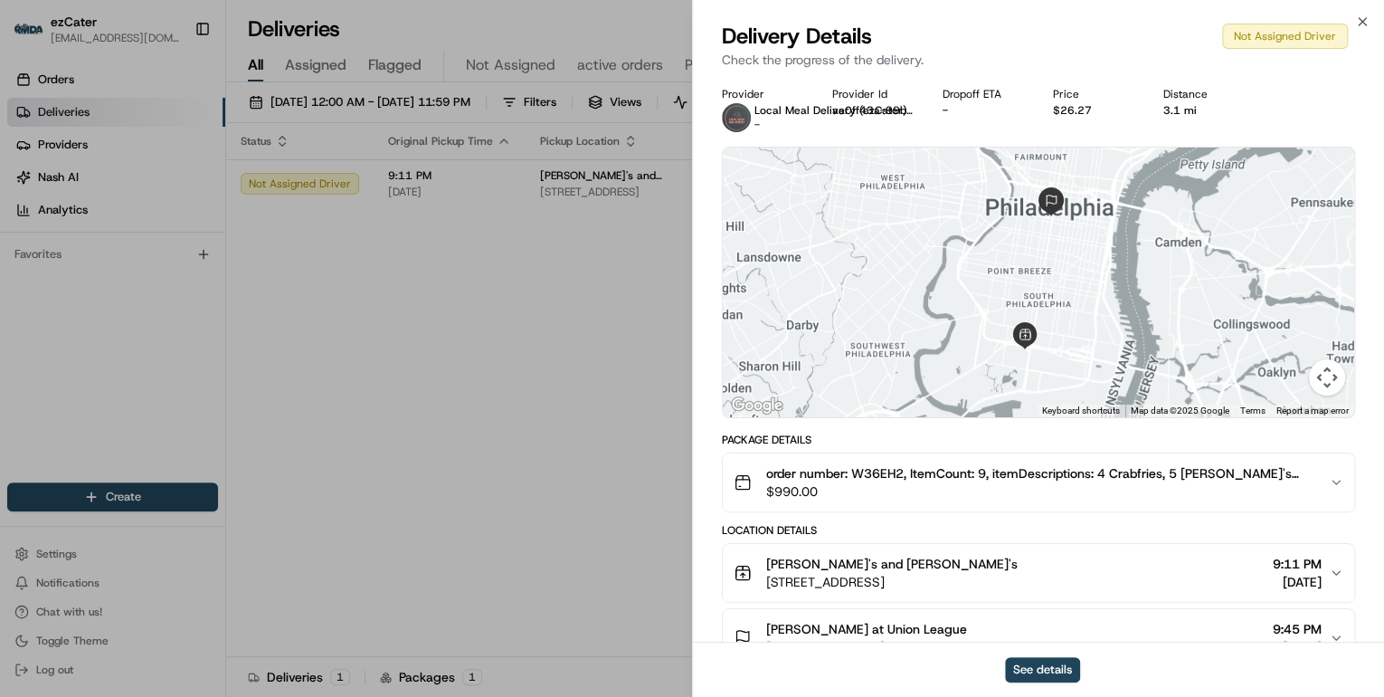
scroll to position [169, 0]
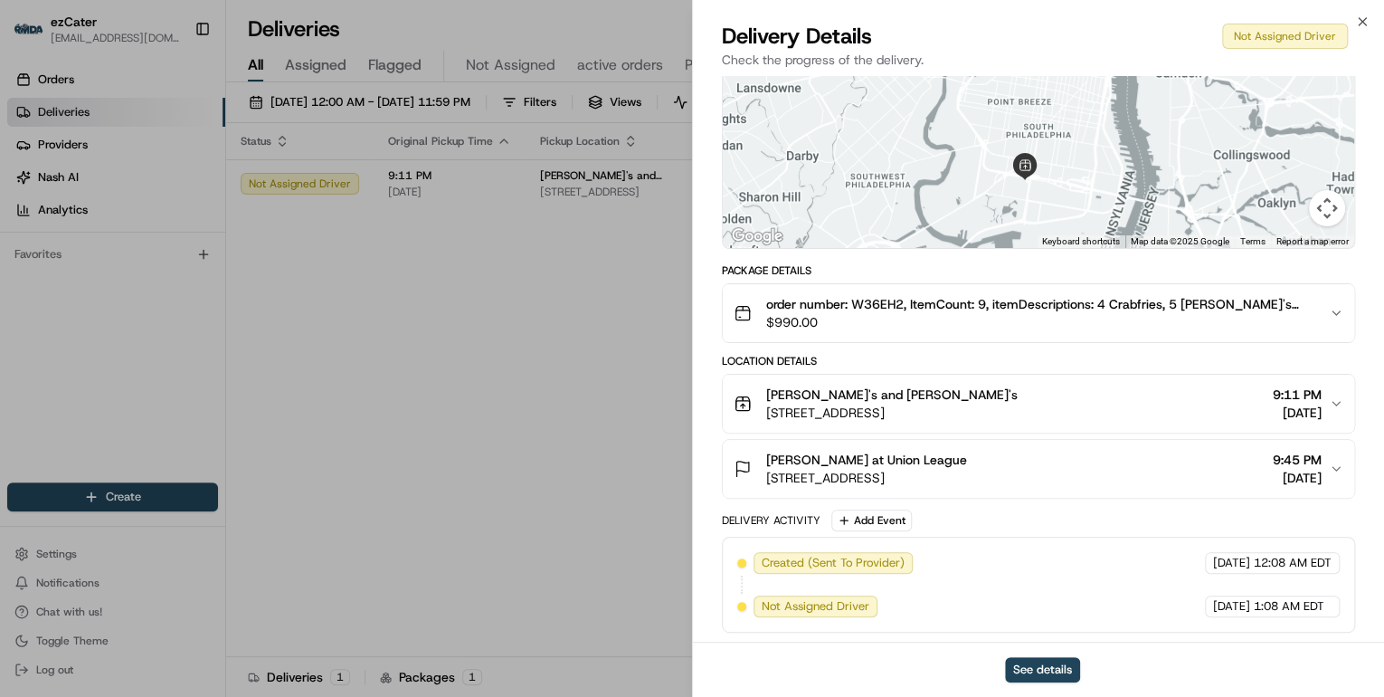
click at [967, 460] on div "Adrian Lo at Union League" at bounding box center [866, 460] width 201 height 18
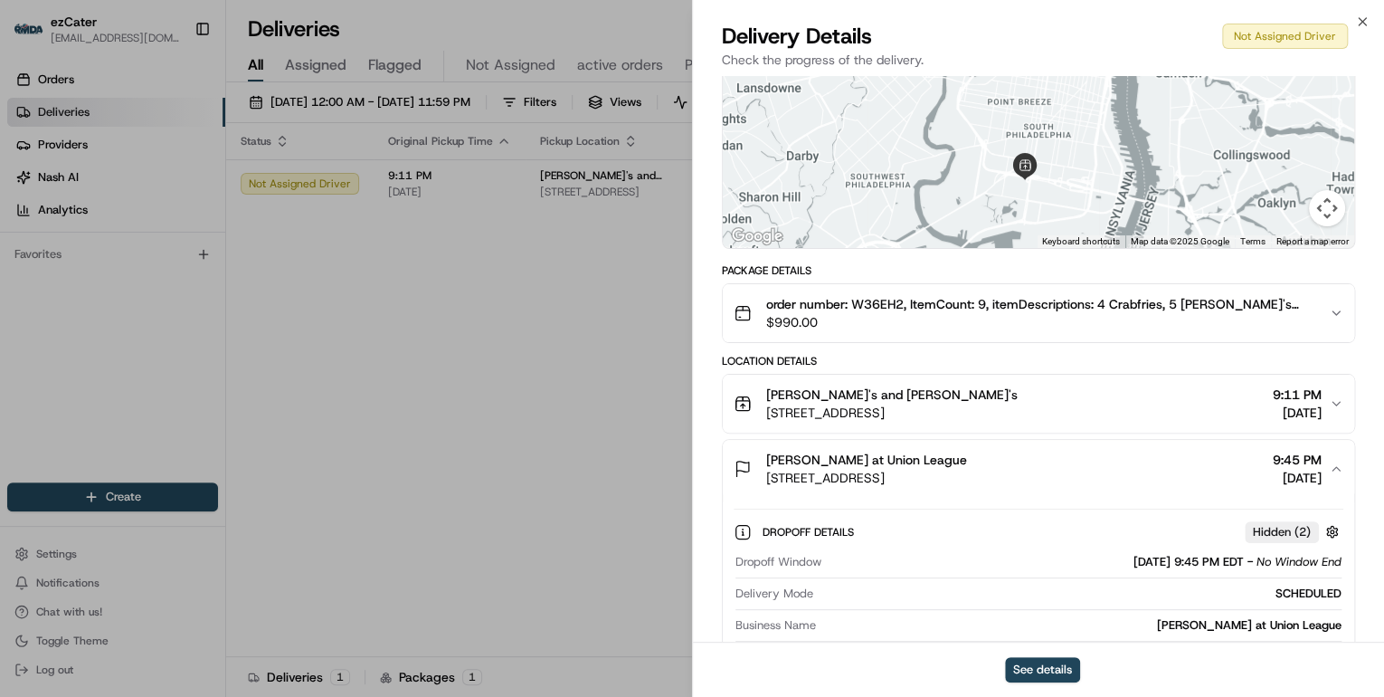
scroll to position [386, 0]
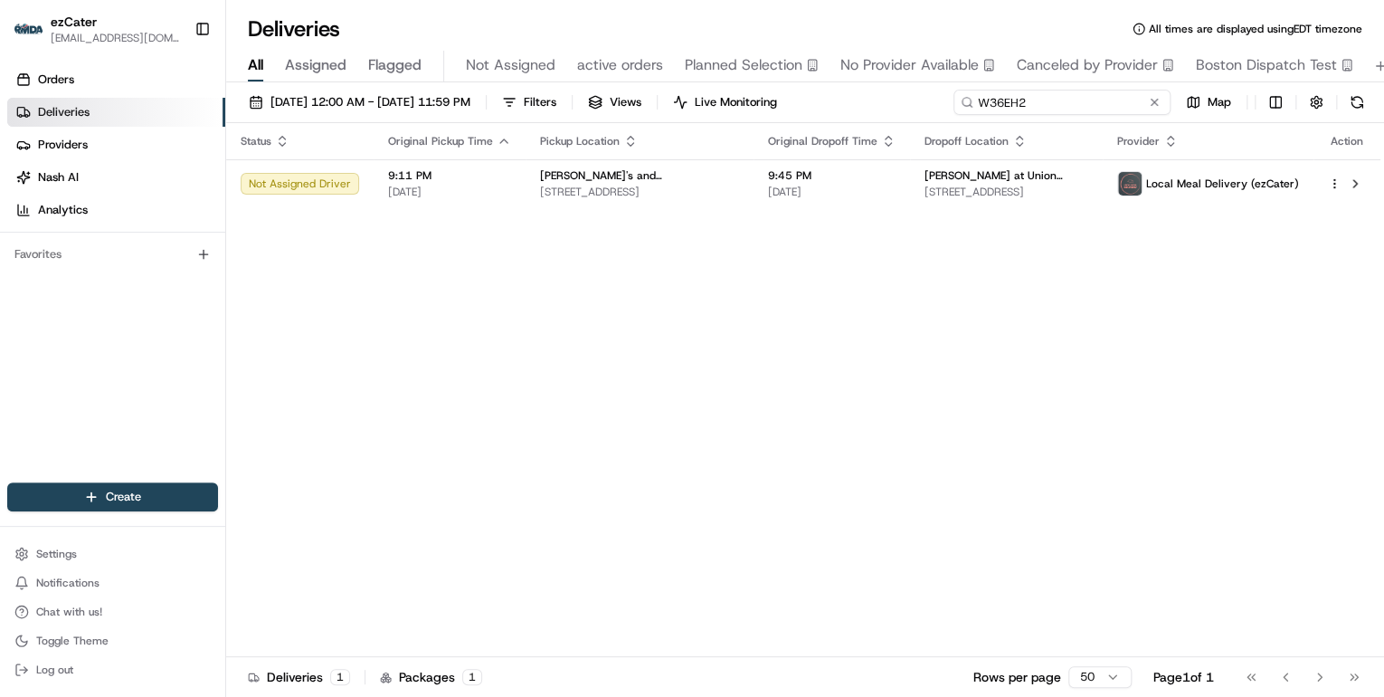
drag, startPoint x: 1095, startPoint y: 105, endPoint x: 736, endPoint y: 85, distance: 359.8
click at [742, 84] on div "08/18/2025 12:00 AM - 08/31/2025 11:59 PM Filters Views Live Monitoring W36EH2 …" at bounding box center [805, 391] width 1158 height 618
paste input "UF7-KR0"
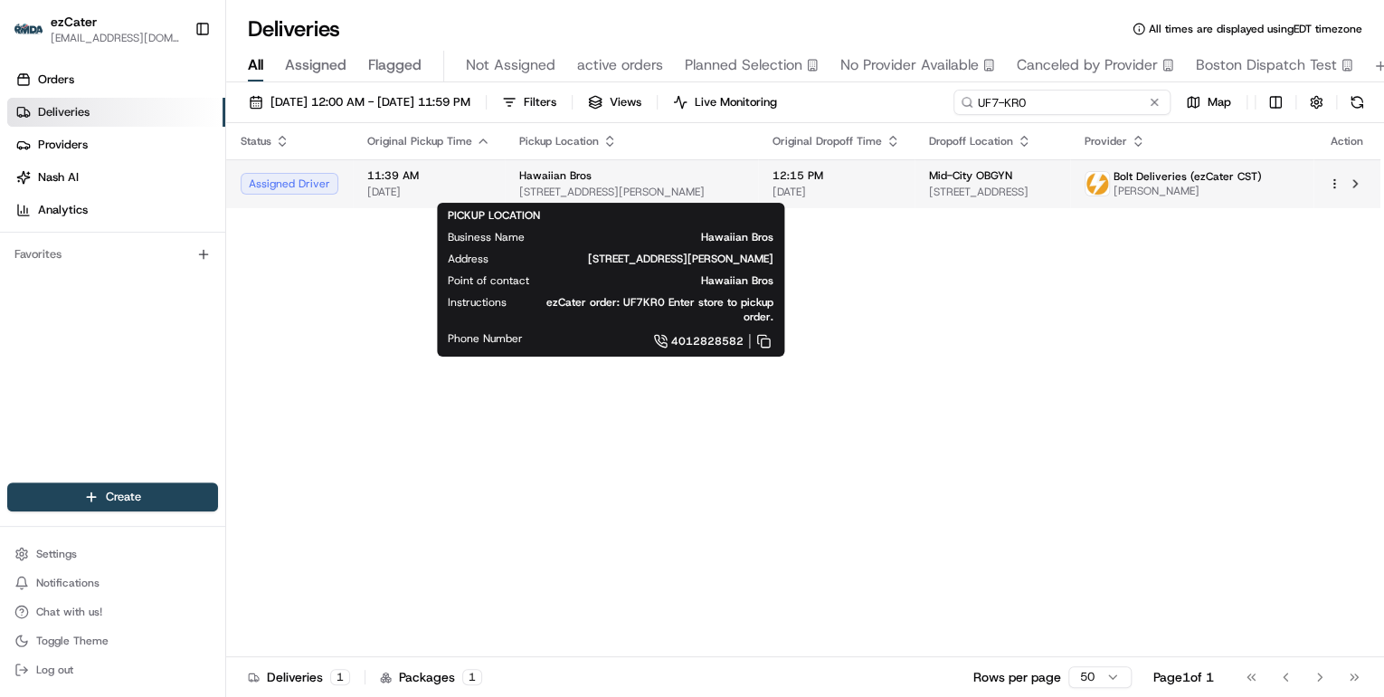
type input "UF7-KR0"
click at [705, 195] on span "16171 Stevens Pointe St, Gretna, NE 68028, USA" at bounding box center [631, 192] width 224 height 14
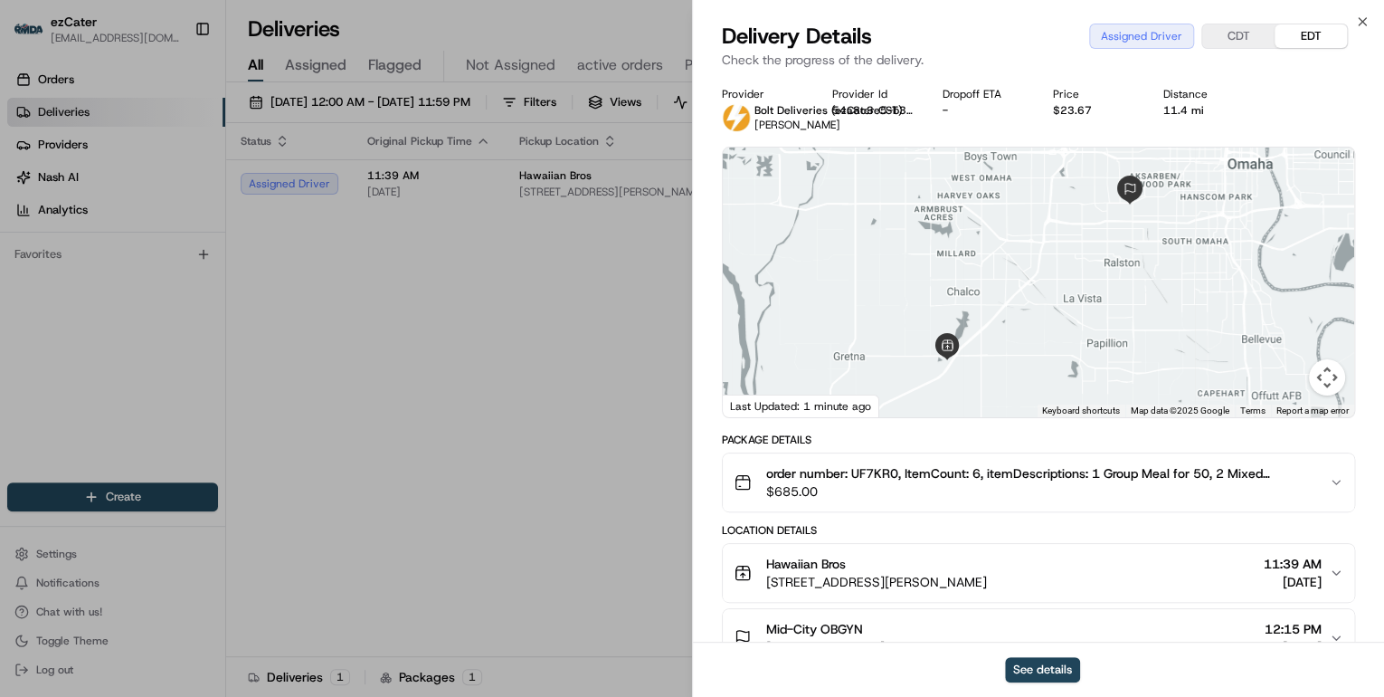
click at [1234, 41] on button "CDT" at bounding box center [1239, 36] width 72 height 24
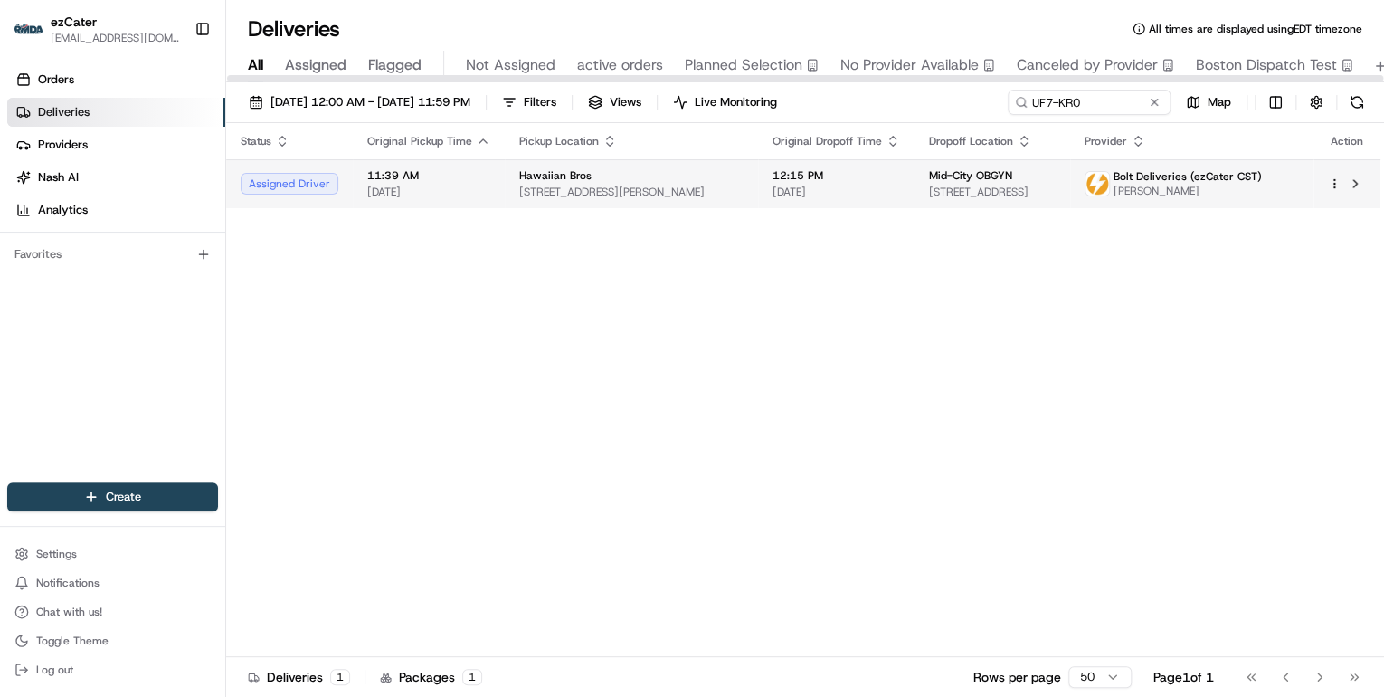
click at [632, 182] on div "Hawaiian Bros" at bounding box center [631, 175] width 224 height 14
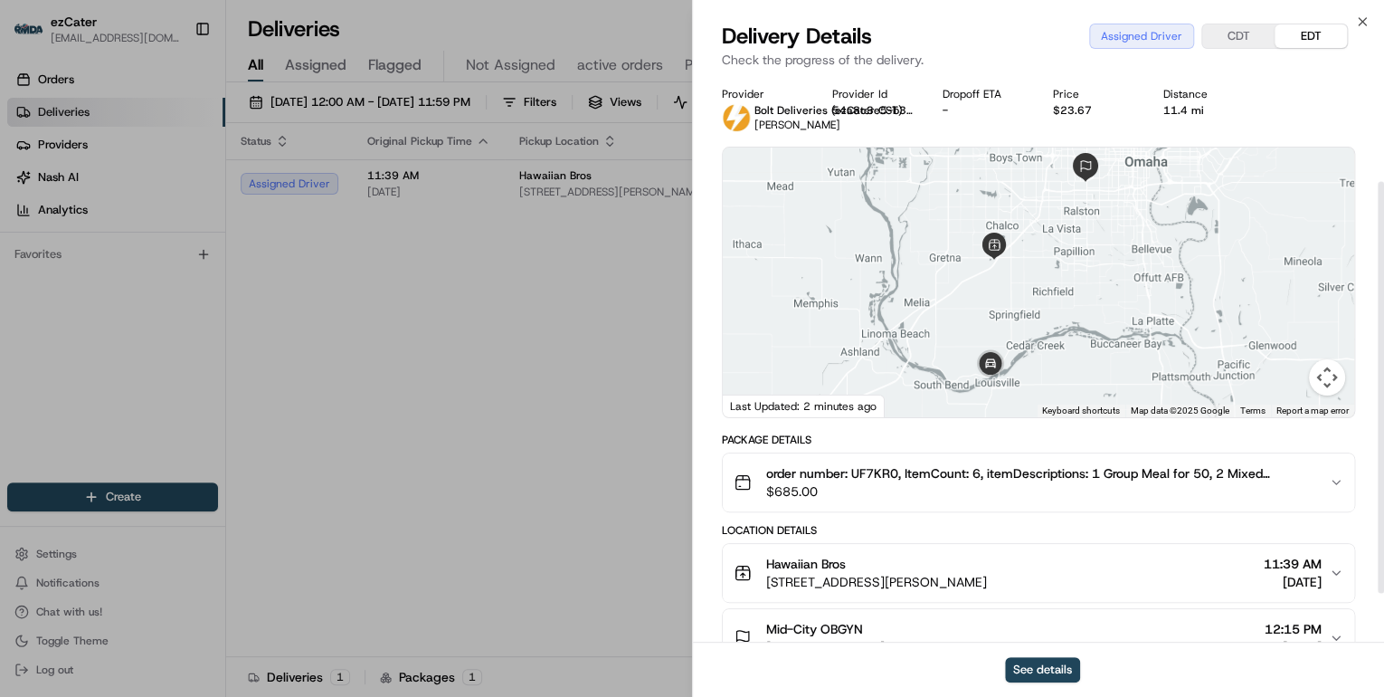
scroll to position [212, 0]
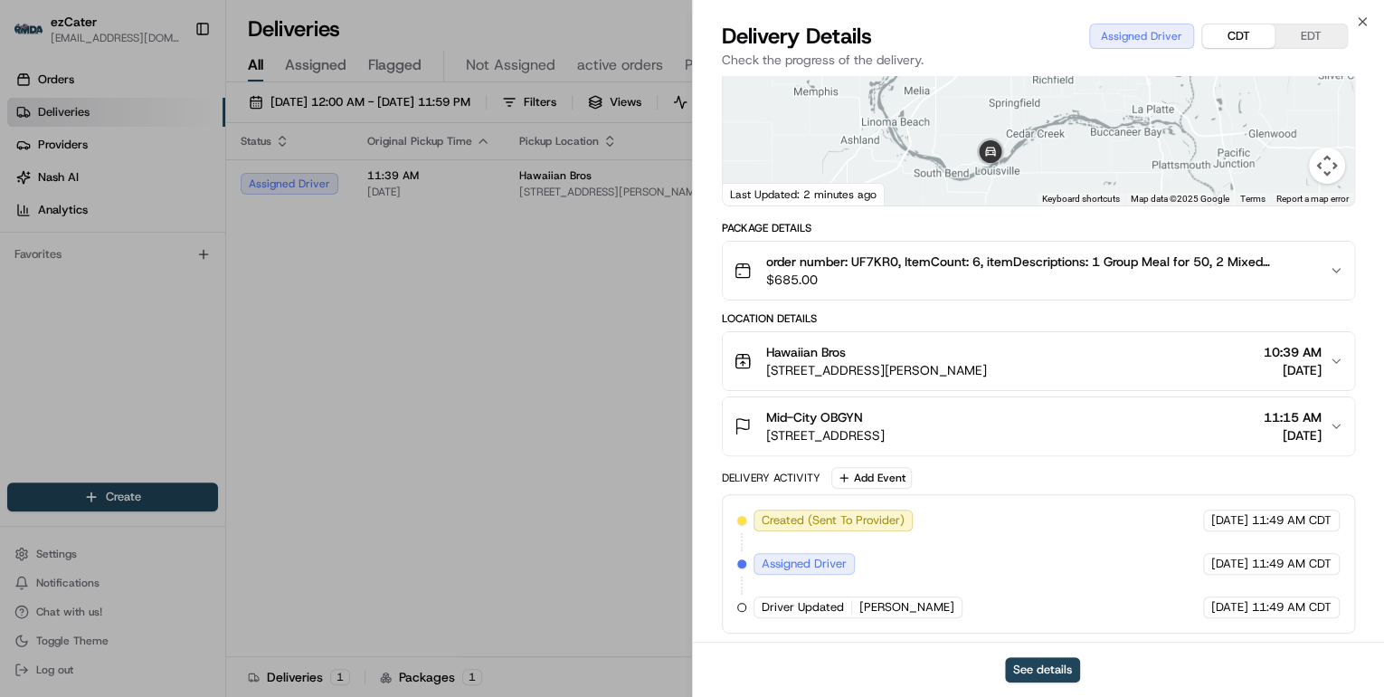
click at [1248, 34] on button "CDT" at bounding box center [1239, 36] width 72 height 24
drag, startPoint x: 1326, startPoint y: 348, endPoint x: 1253, endPoint y: 351, distance: 73.3
click at [1253, 351] on div "Hawaiian Bros 16171 Stevens Pointe St, Gretna, NE 68028, USA 10:39 AM 08/21/2025" at bounding box center [1031, 361] width 595 height 36
copy span "10:39 AM"
drag, startPoint x: 1330, startPoint y: 413, endPoint x: 1264, endPoint y: 416, distance: 66.2
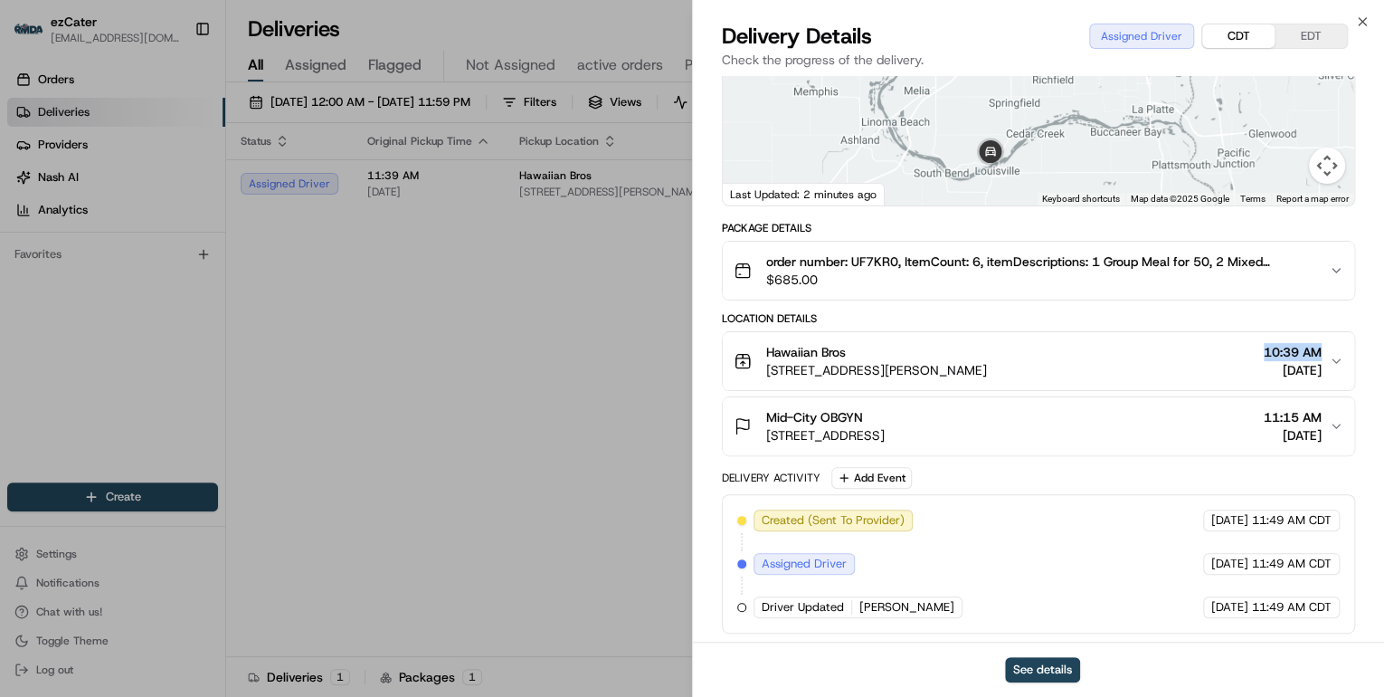
click at [1263, 416] on button "Mid-City OBGYN 7205 W Center Rd #200, Omaha, NE 68124, USA 11:15 AM 08/21/2025" at bounding box center [1039, 426] width 632 height 58
click at [1240, 414] on div "Mid-City OBGYN 7205 W Center Rd #200, Omaha, NE 68124, USA 11:15 AM 08/21/2025" at bounding box center [1031, 426] width 595 height 36
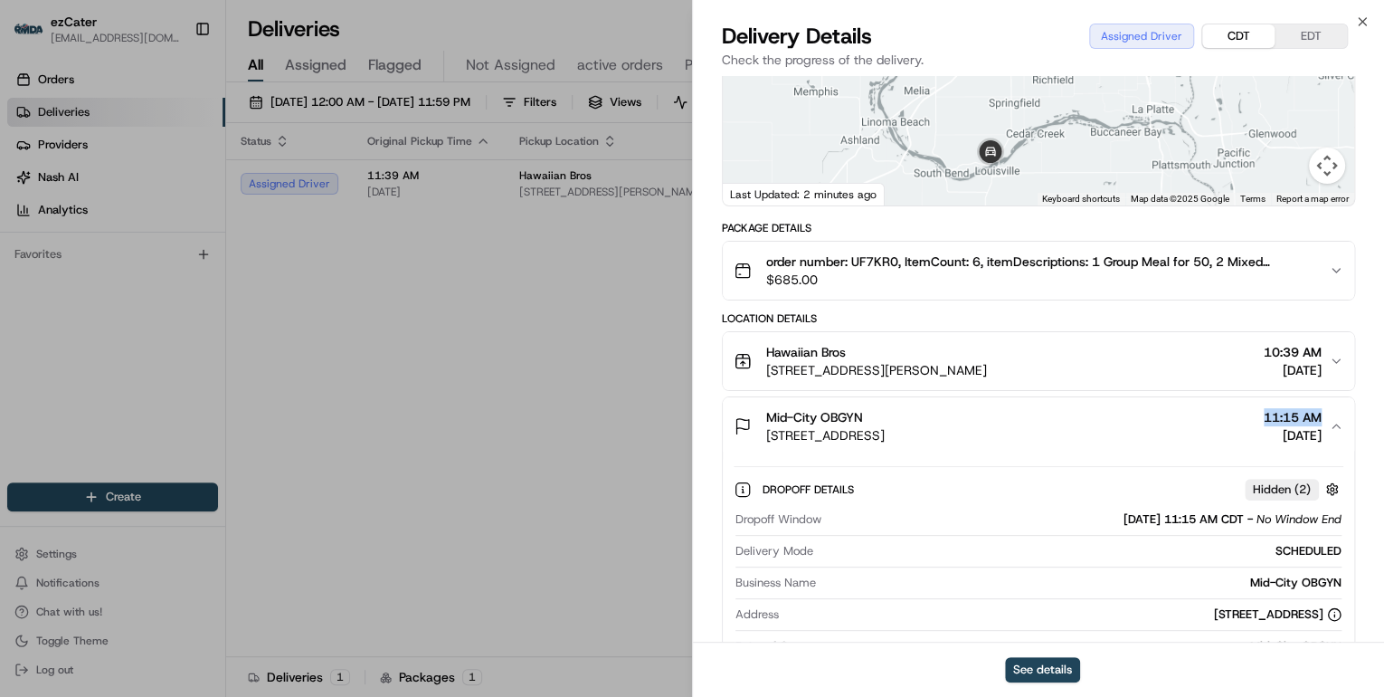
drag, startPoint x: 1326, startPoint y: 416, endPoint x: 1260, endPoint y: 416, distance: 66.1
click at [1260, 416] on div "Mid-City OBGYN 7205 W Center Rd #200, Omaha, NE 68124, USA 11:15 AM 08/21/2025" at bounding box center [1031, 426] width 595 height 36
copy span "11:15 AM"
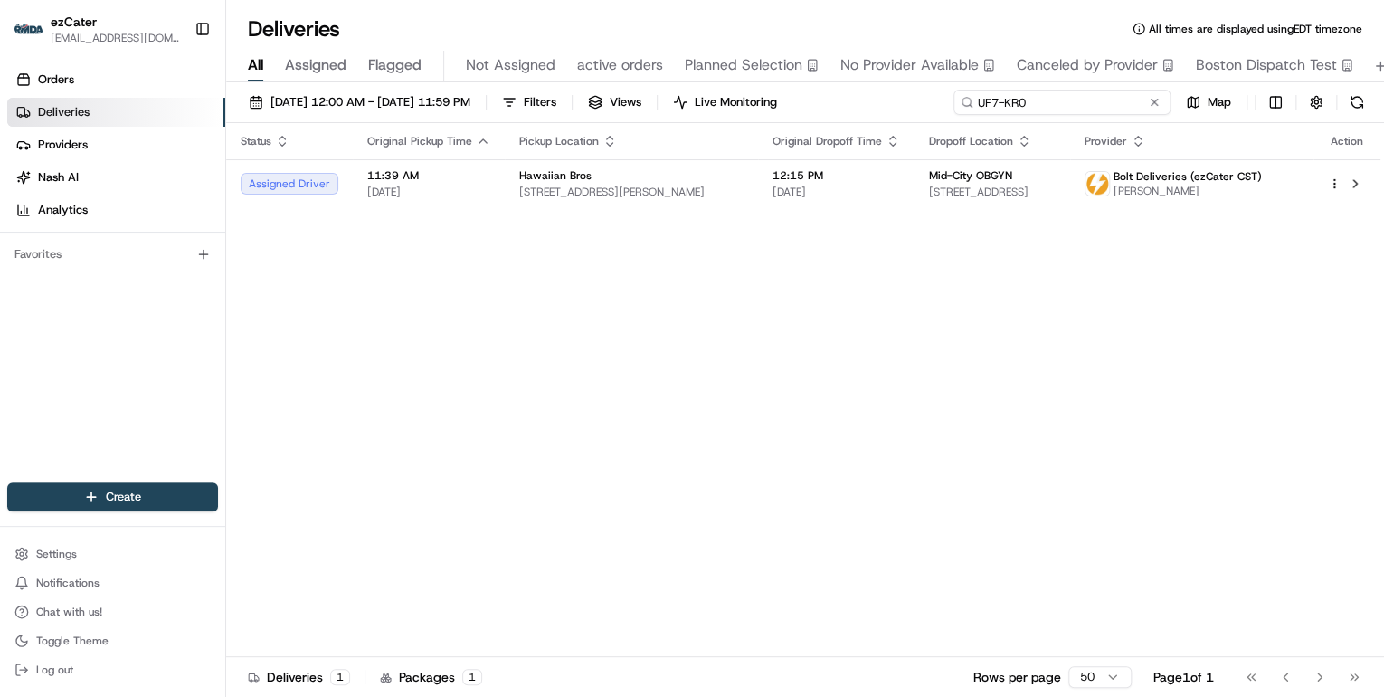
drag, startPoint x: 1090, startPoint y: 106, endPoint x: 630, endPoint y: 101, distance: 460.6
click at [630, 101] on div "08/18/2025 12:00 AM - 08/31/2025 11:59 PM Filters Views Live Monitoring UF7-KR0…" at bounding box center [805, 106] width 1158 height 33
paste input "W3Z-46F"
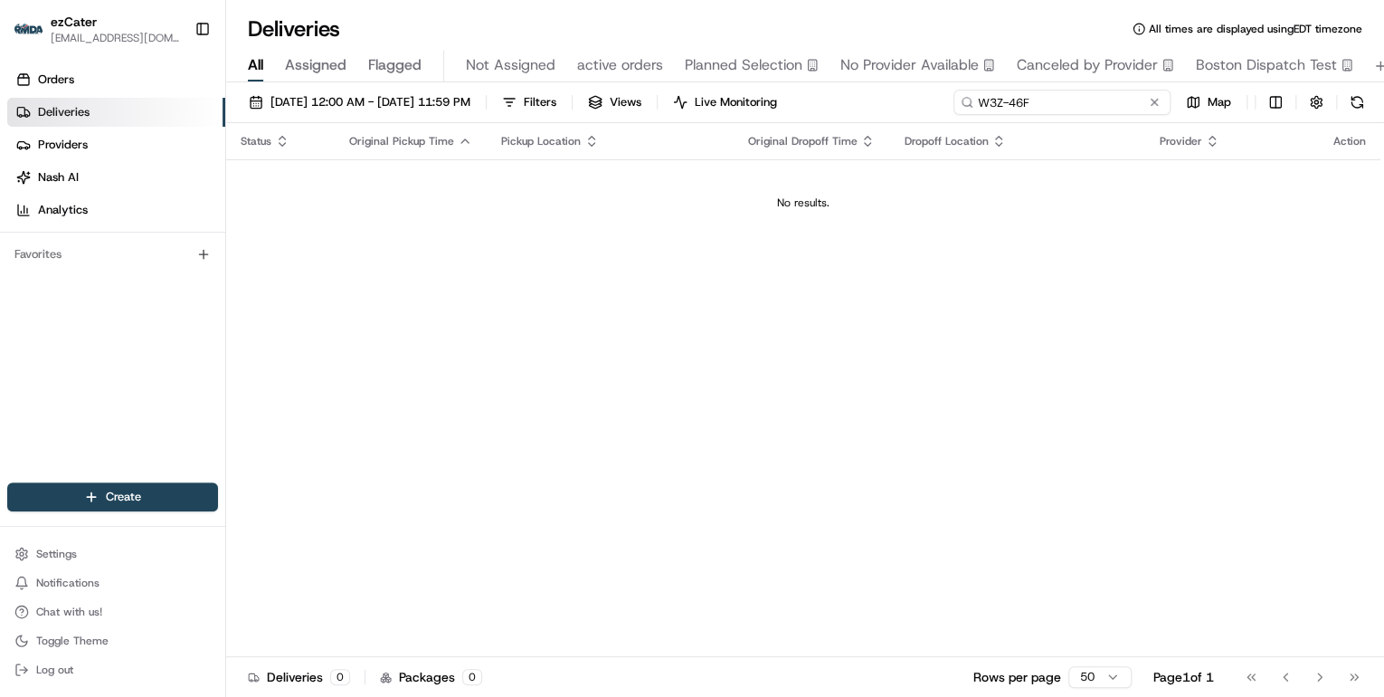
click at [981, 102] on input "W3Z-46F" at bounding box center [1062, 102] width 217 height 25
type input "W3Z-46F"
click at [396, 98] on span "08/18/2025 12:00 AM - 08/31/2025 11:59 PM" at bounding box center [371, 102] width 200 height 16
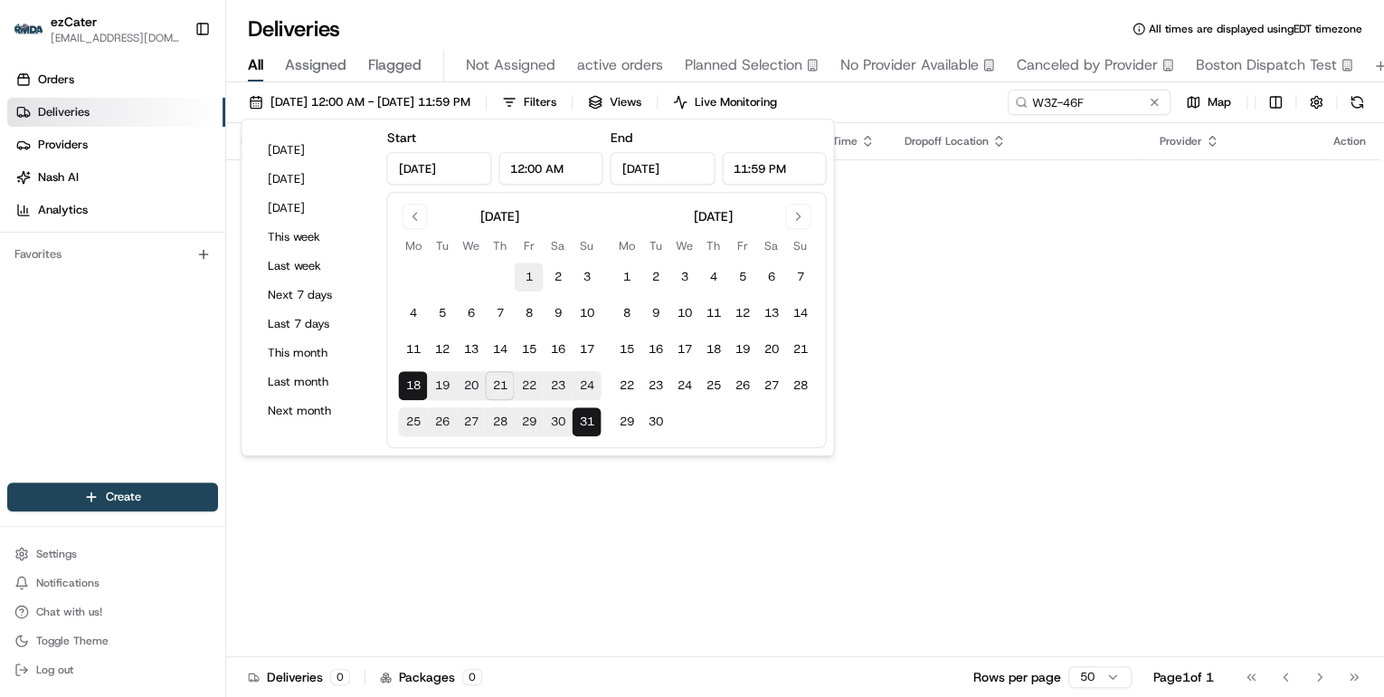
click at [523, 271] on button "1" at bounding box center [528, 276] width 29 height 29
type input "Aug 1, 2025"
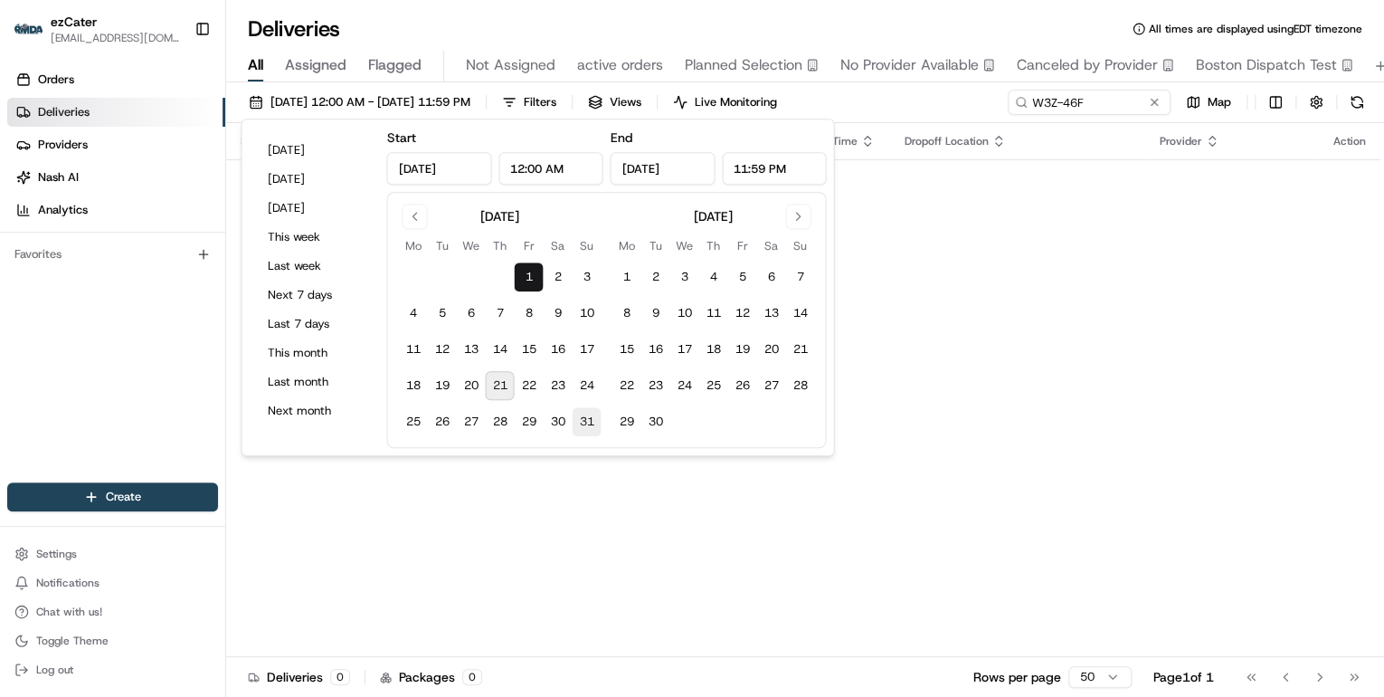
click at [581, 428] on button "31" at bounding box center [586, 421] width 29 height 29
type input "Aug 31, 2025"
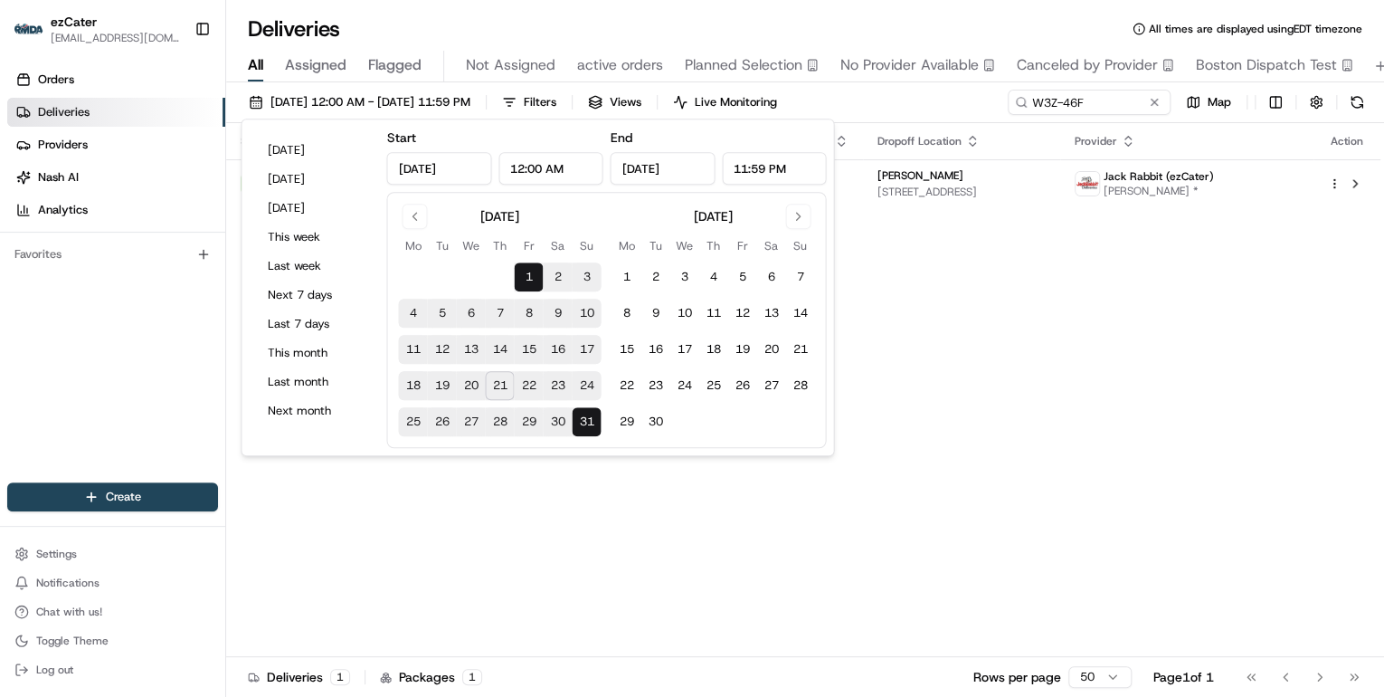
click at [1004, 373] on div "Status Original Pickup Time Pickup Location Original Dropoff Time Dropoff Locat…" at bounding box center [803, 390] width 1155 height 534
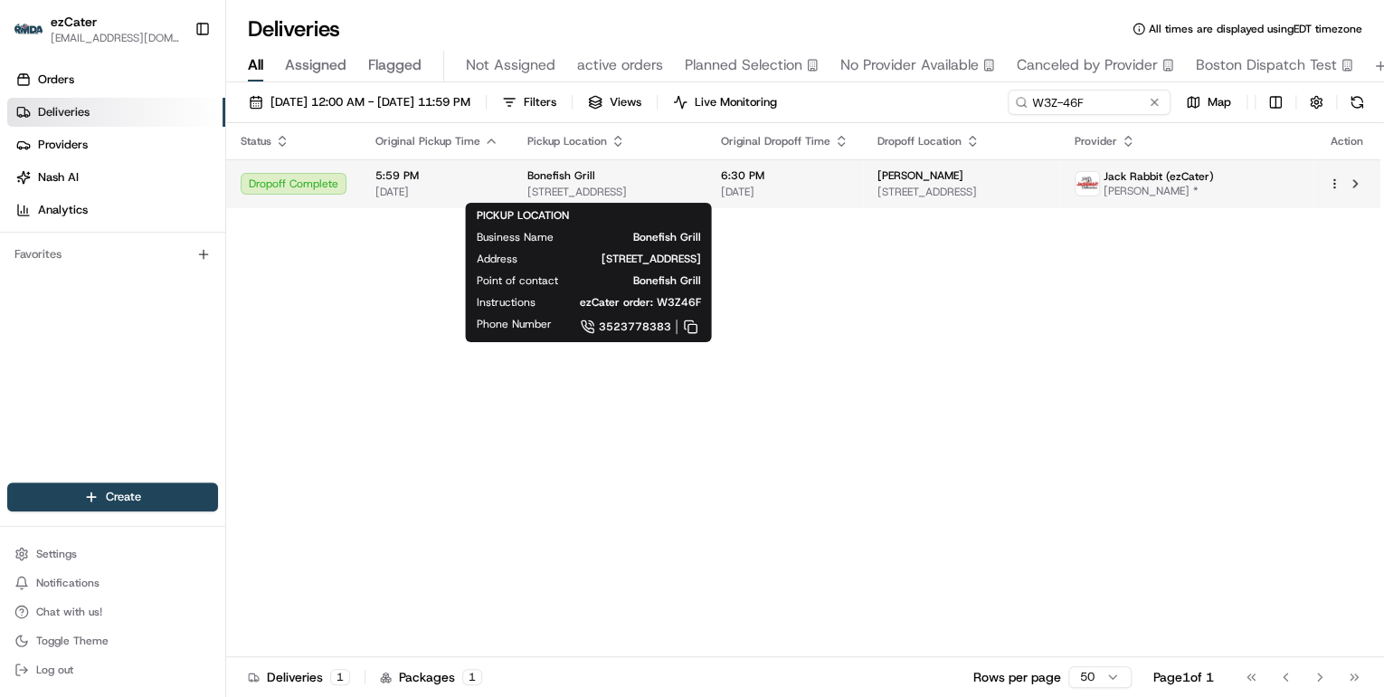
click at [564, 191] on span "3237 SW 35th Blvd, Gainesville, FL 32608, USA" at bounding box center [610, 192] width 165 height 14
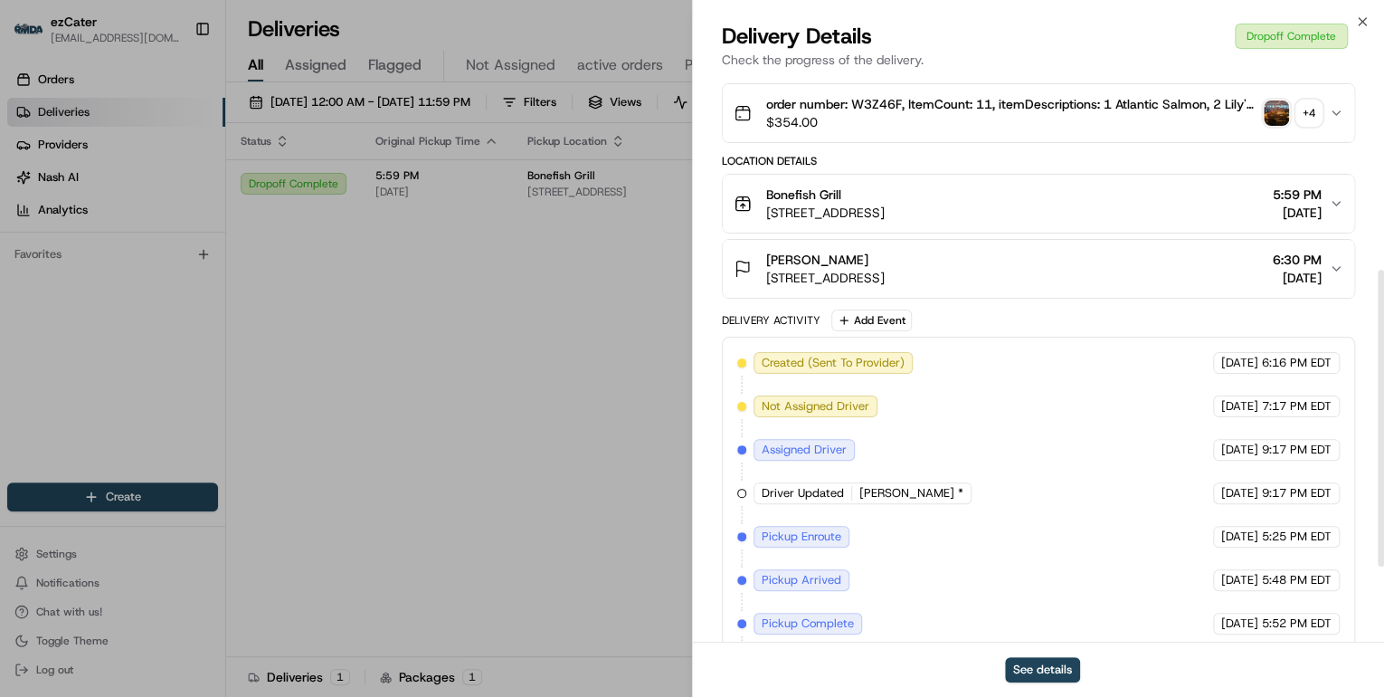
scroll to position [514, 0]
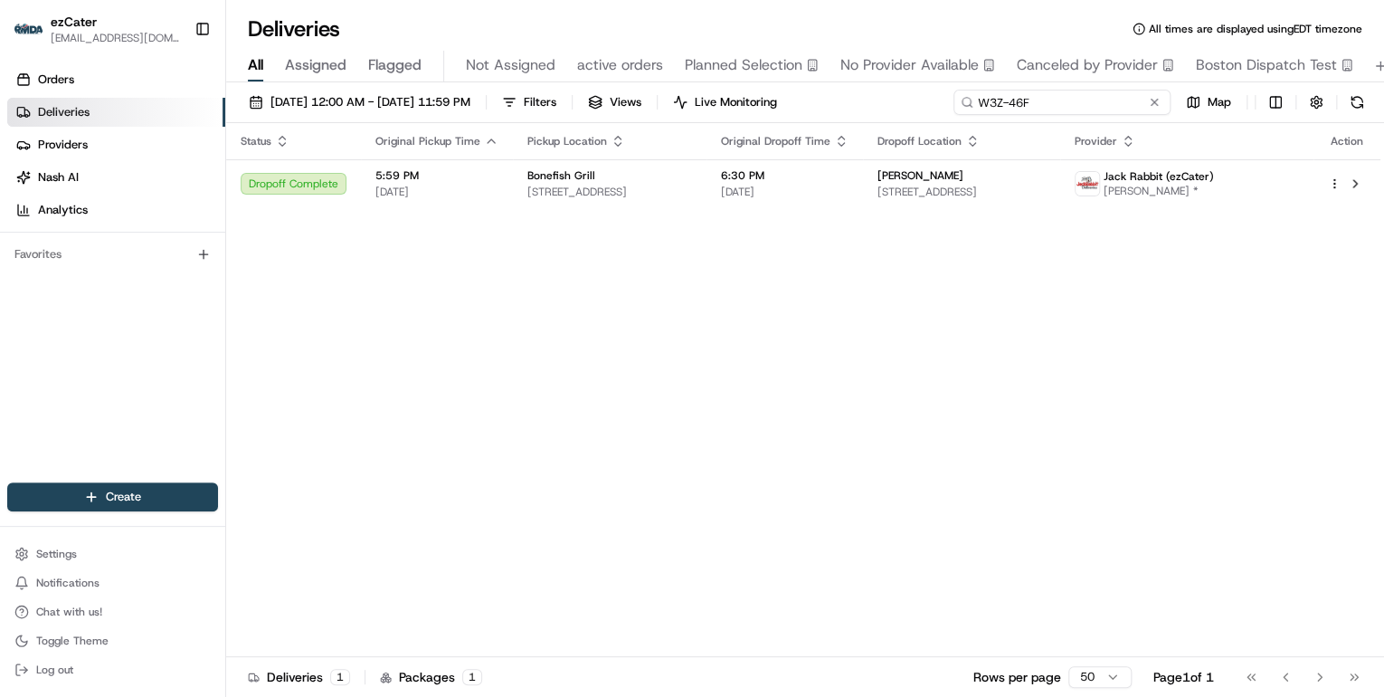
drag, startPoint x: 1082, startPoint y: 96, endPoint x: 639, endPoint y: 93, distance: 443.4
click at [648, 93] on div "08/01/2025 12:00 AM - 08/31/2025 11:59 PM Filters Views Live Monitoring W3Z-46F…" at bounding box center [805, 106] width 1158 height 33
paste input "90W-6T9"
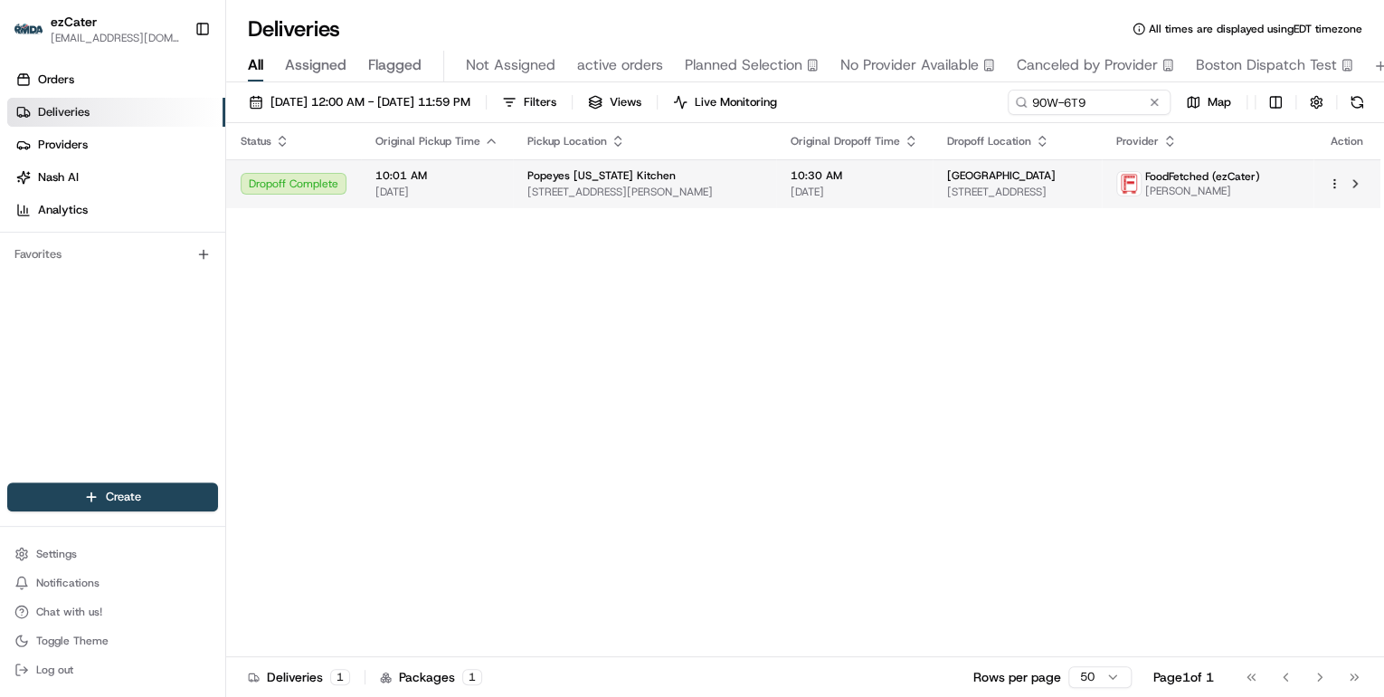
click at [613, 192] on span "167 Marshall St, Syracuse, NY 13210, USA" at bounding box center [645, 192] width 234 height 14
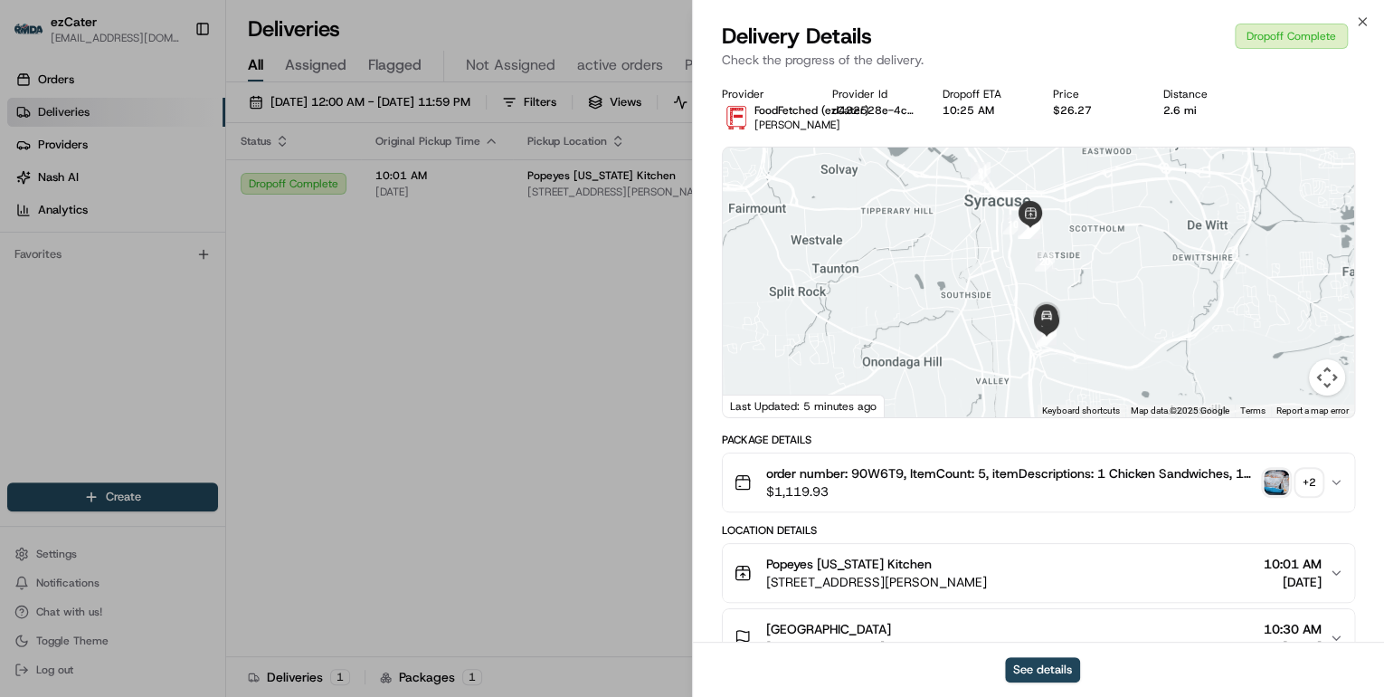
click at [1297, 480] on div "+ 2" at bounding box center [1309, 482] width 25 height 25
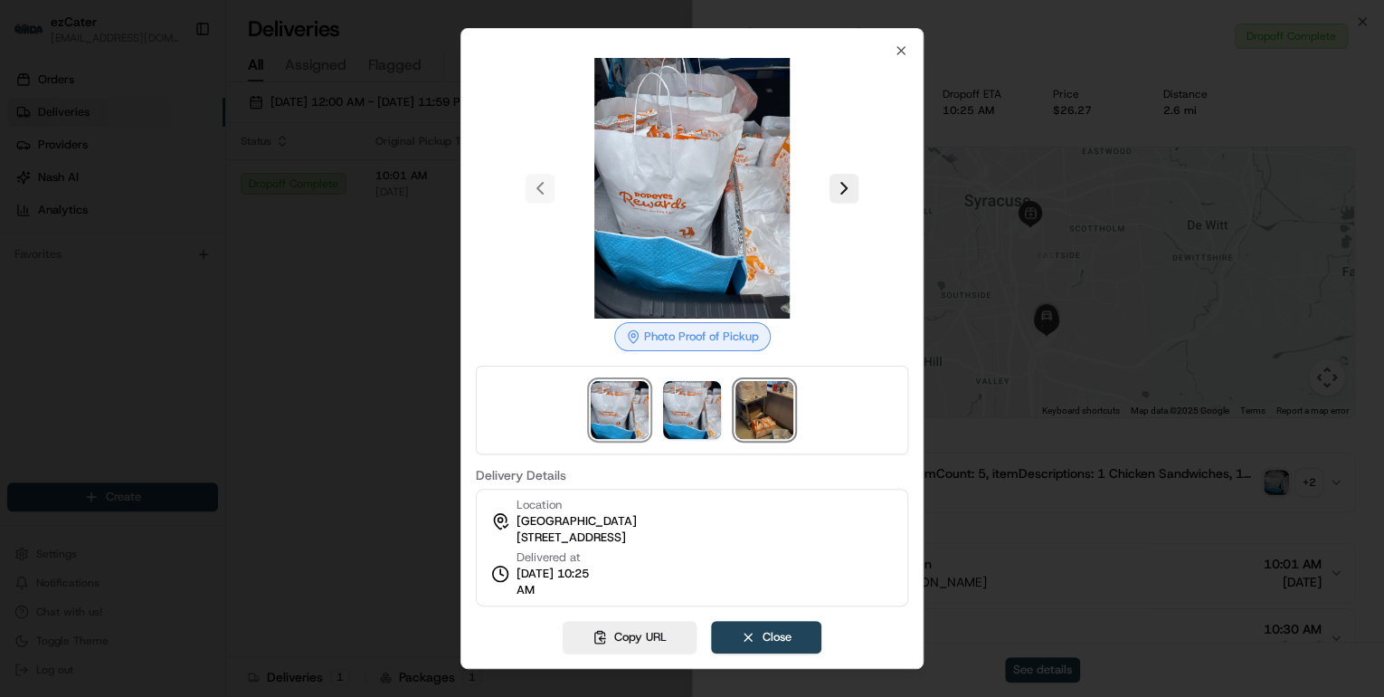
click at [775, 423] on img at bounding box center [765, 410] width 58 height 58
click at [1069, 518] on div at bounding box center [692, 348] width 1384 height 697
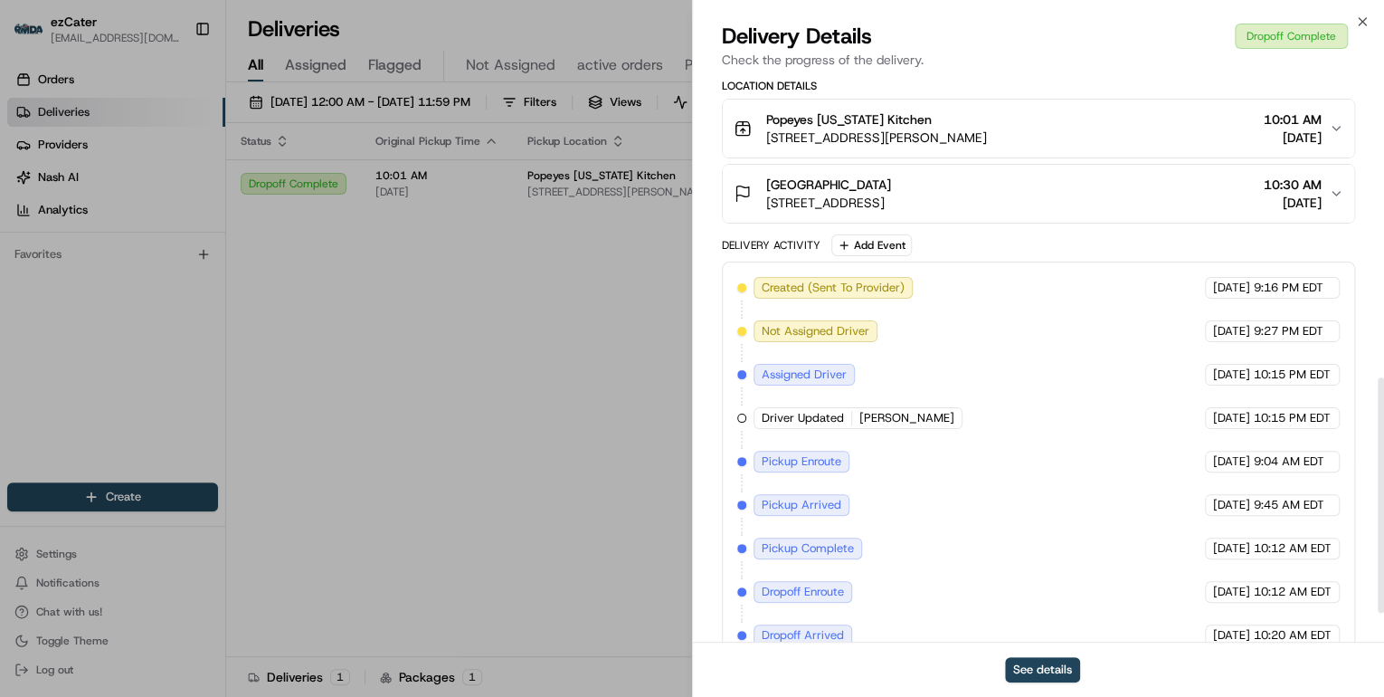
scroll to position [793, 0]
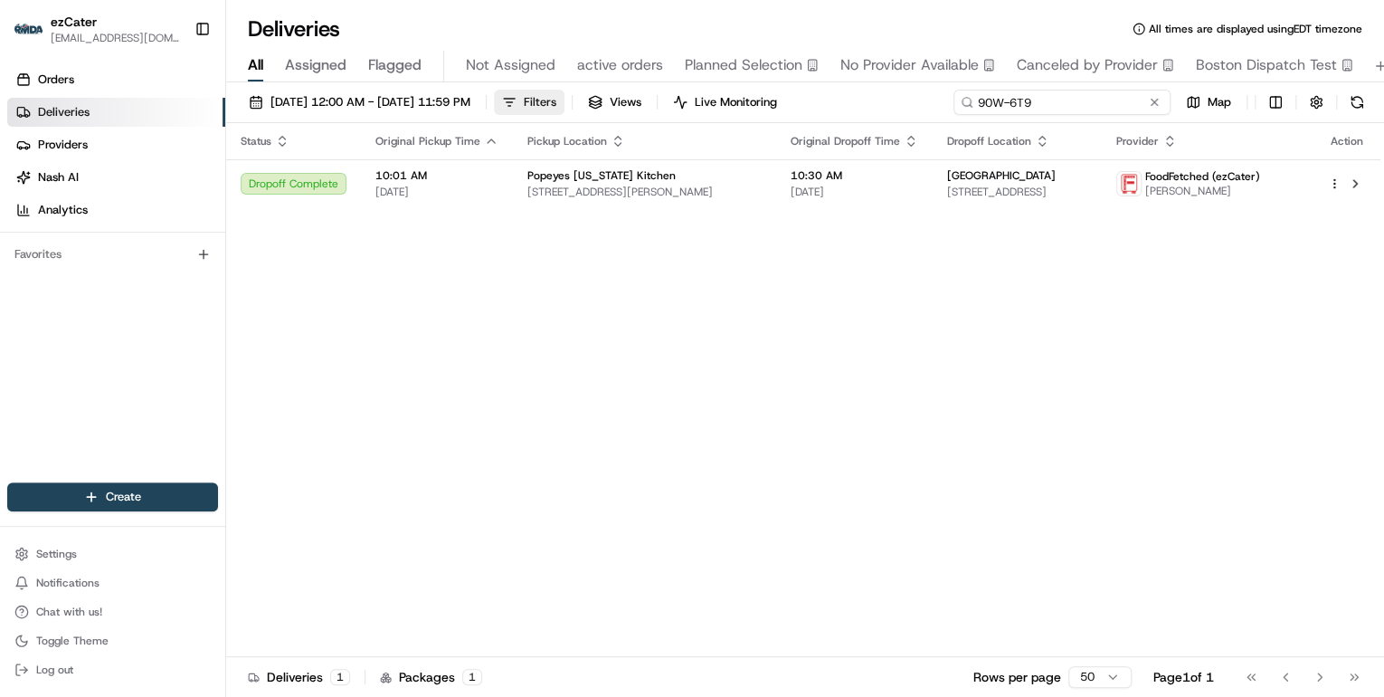
drag, startPoint x: 1092, startPoint y: 107, endPoint x: 622, endPoint y: 90, distance: 470.8
click at [624, 90] on div "08/01/2025 12:00 AM - 08/31/2025 11:59 PM Filters Views Live Monitoring 90W-6T9…" at bounding box center [805, 106] width 1158 height 33
paste input "K3V-CX0"
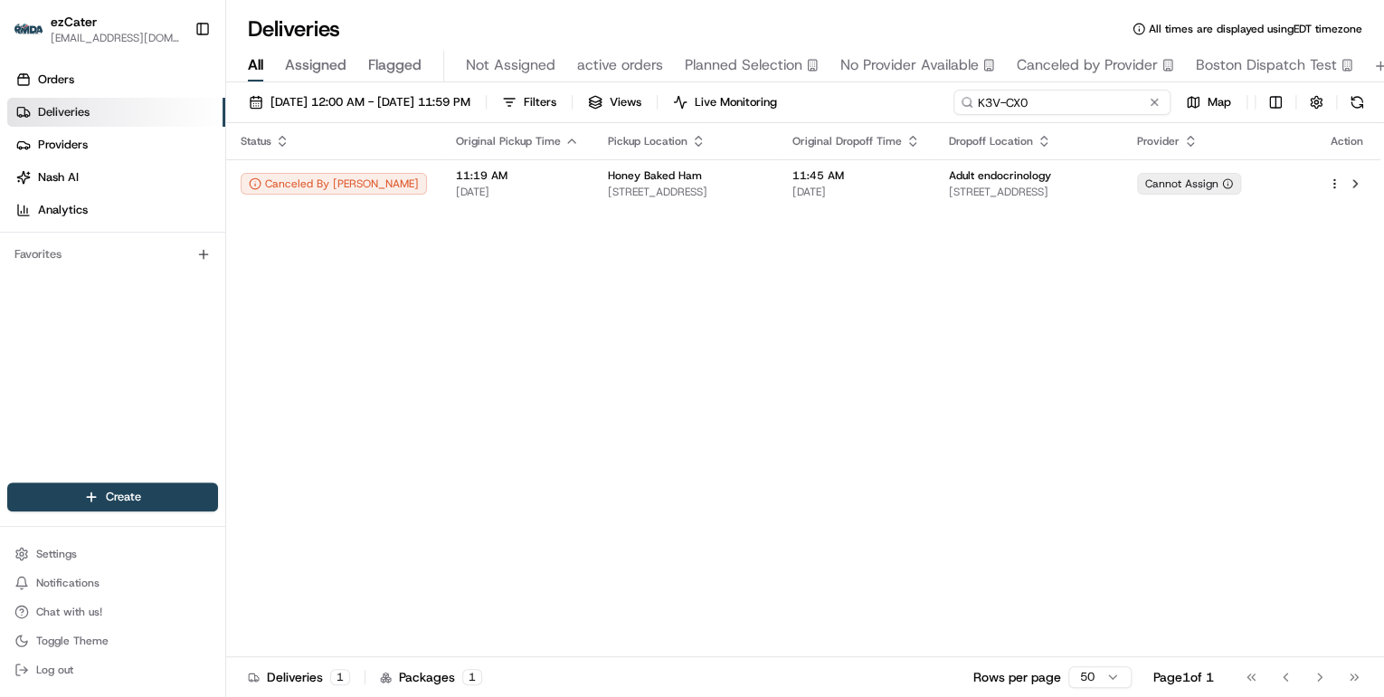
click at [1089, 97] on input "K3V-CX0" at bounding box center [1062, 102] width 217 height 25
drag, startPoint x: 1080, startPoint y: 100, endPoint x: 694, endPoint y: 89, distance: 386.5
click at [703, 90] on div "08/01/2025 12:00 AM - 08/31/2025 11:59 PM Filters Views Live Monitoring K3V-CX0…" at bounding box center [805, 106] width 1158 height 33
paste input "ZFP2V6"
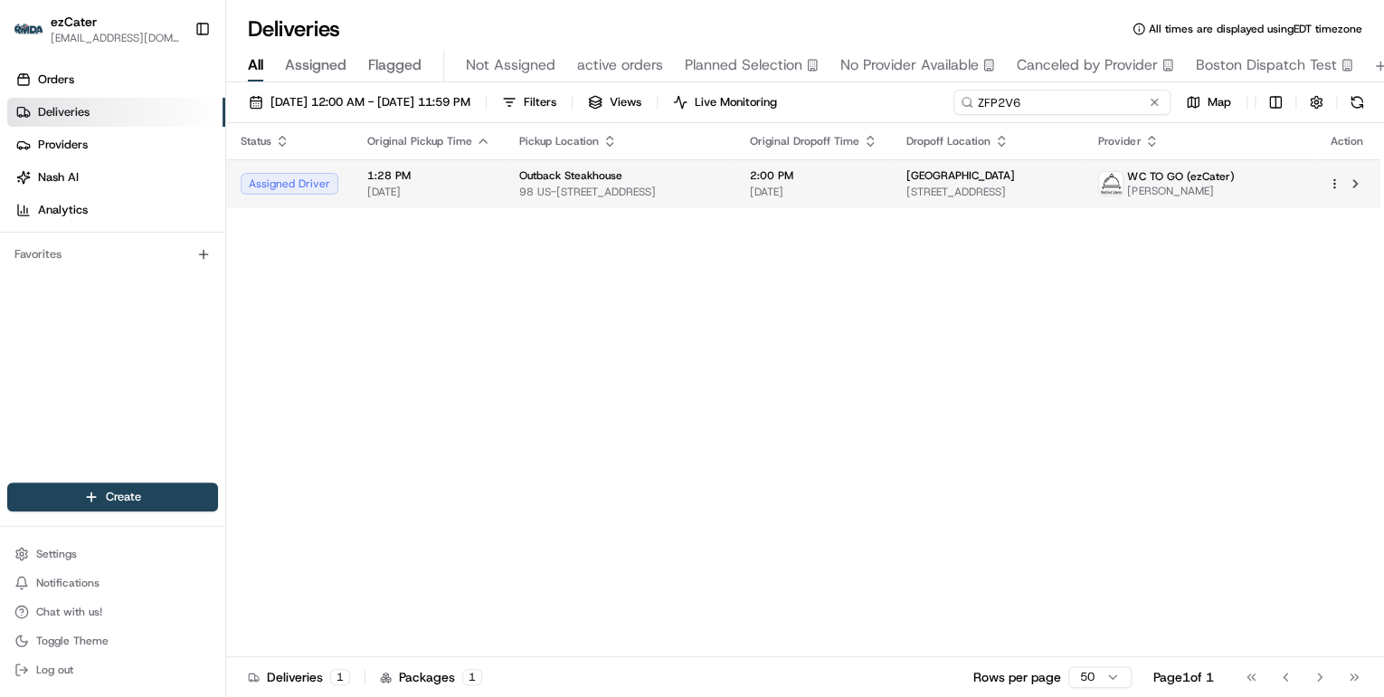
type input "ZFP2V6"
click at [577, 188] on span "98 US-22, Green Brook Township, NJ 08812, USA" at bounding box center [620, 192] width 202 height 14
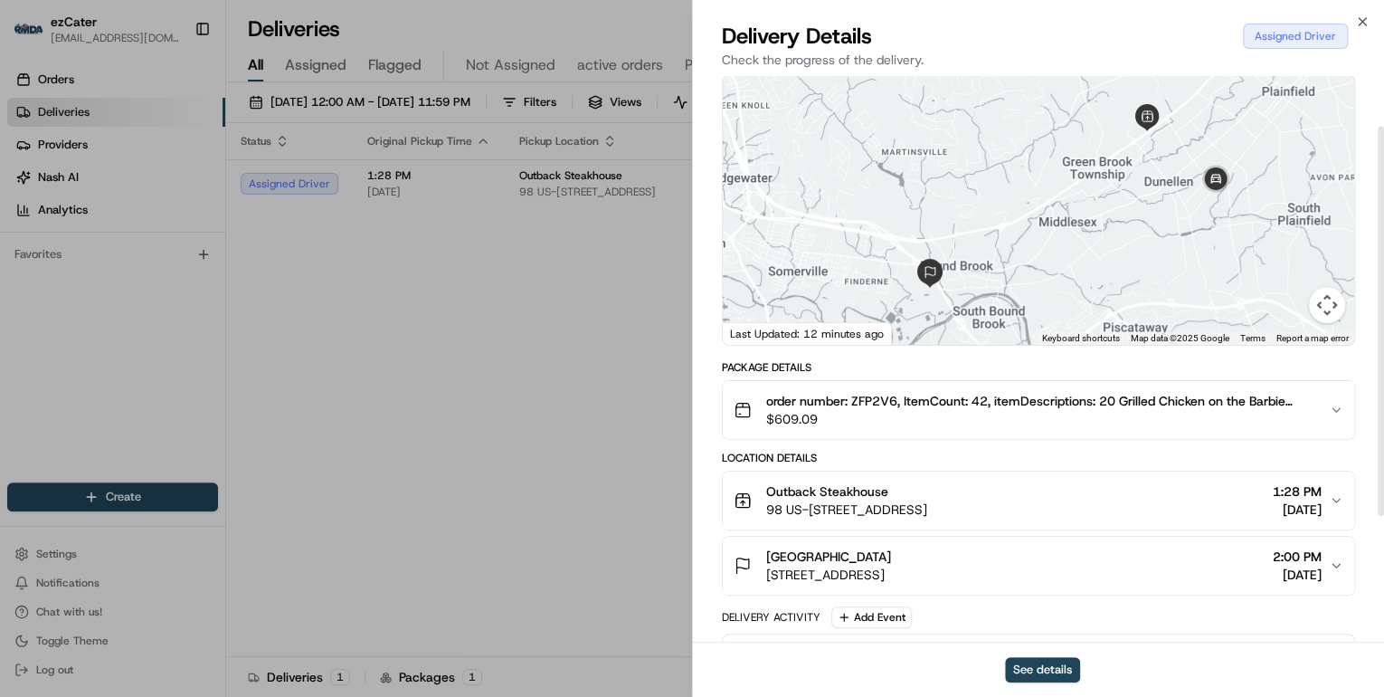
scroll to position [145, 0]
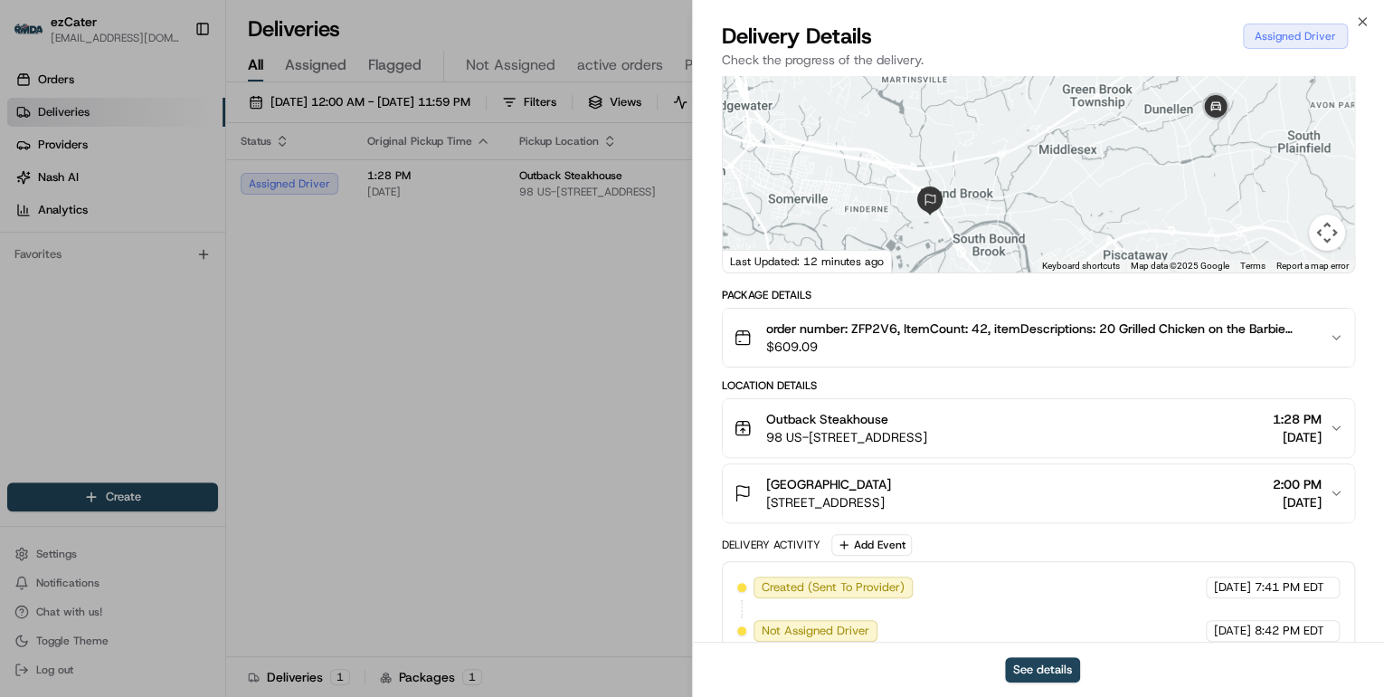
click at [978, 642] on div "See details" at bounding box center [1038, 669] width 691 height 55
click at [891, 501] on span "1 Patriots Park, Bridgewater, NJ 08807, USA" at bounding box center [828, 502] width 125 height 18
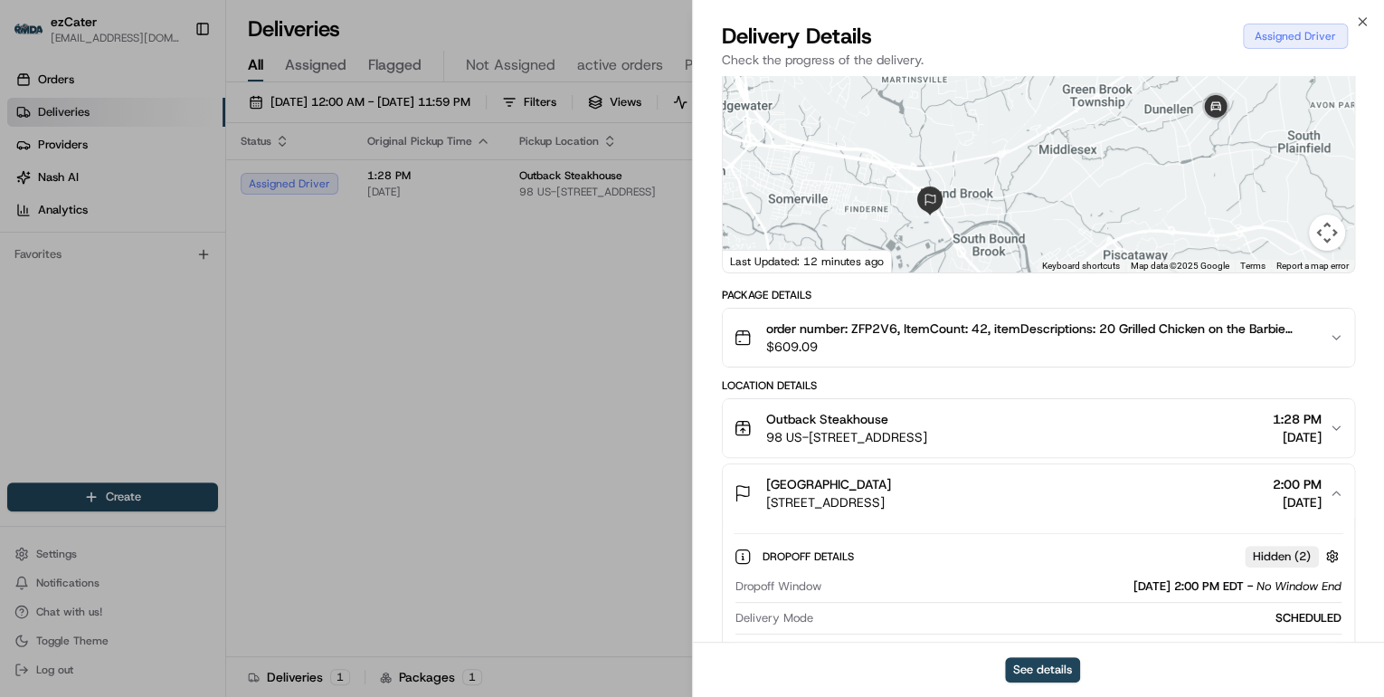
scroll to position [362, 0]
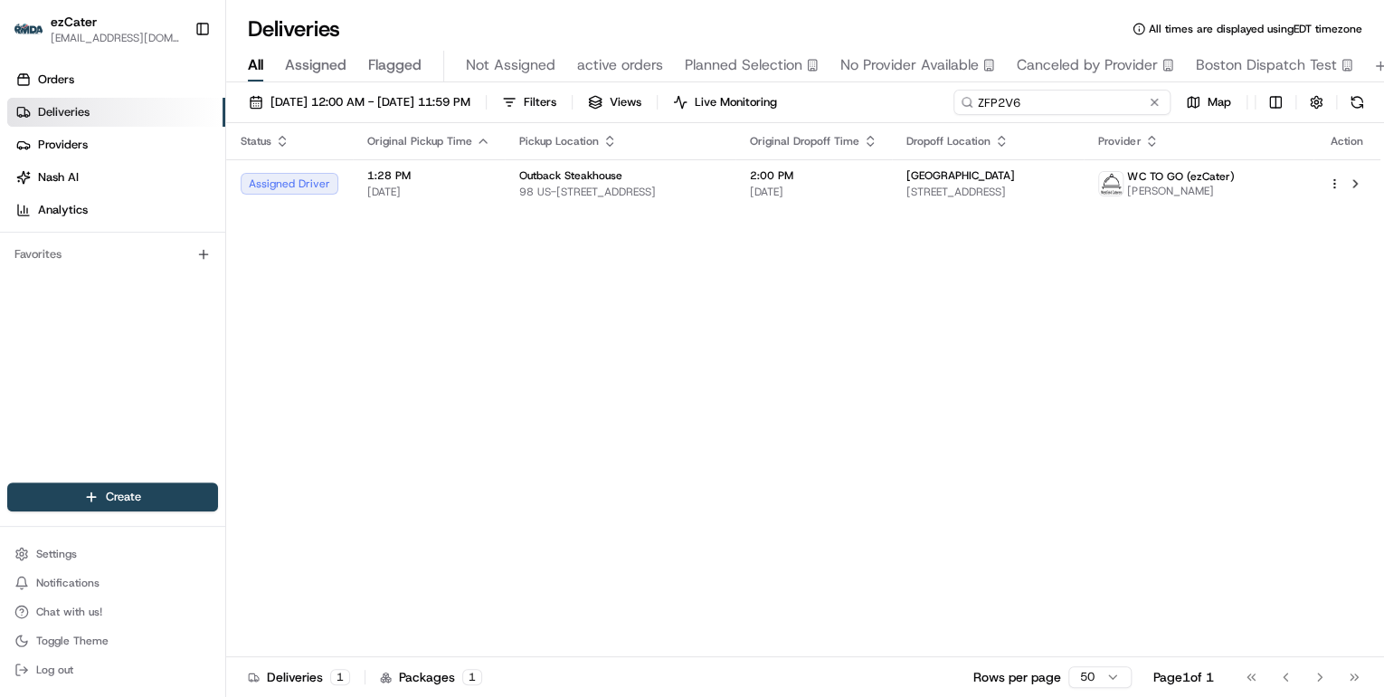
drag, startPoint x: 1083, startPoint y: 106, endPoint x: 669, endPoint y: 112, distance: 414.5
click at [695, 105] on div "08/01/2025 12:00 AM - 08/31/2025 11:59 PM Filters Views Live Monitoring ZFP2V6 …" at bounding box center [805, 106] width 1158 height 33
paste input "VXEMHM"
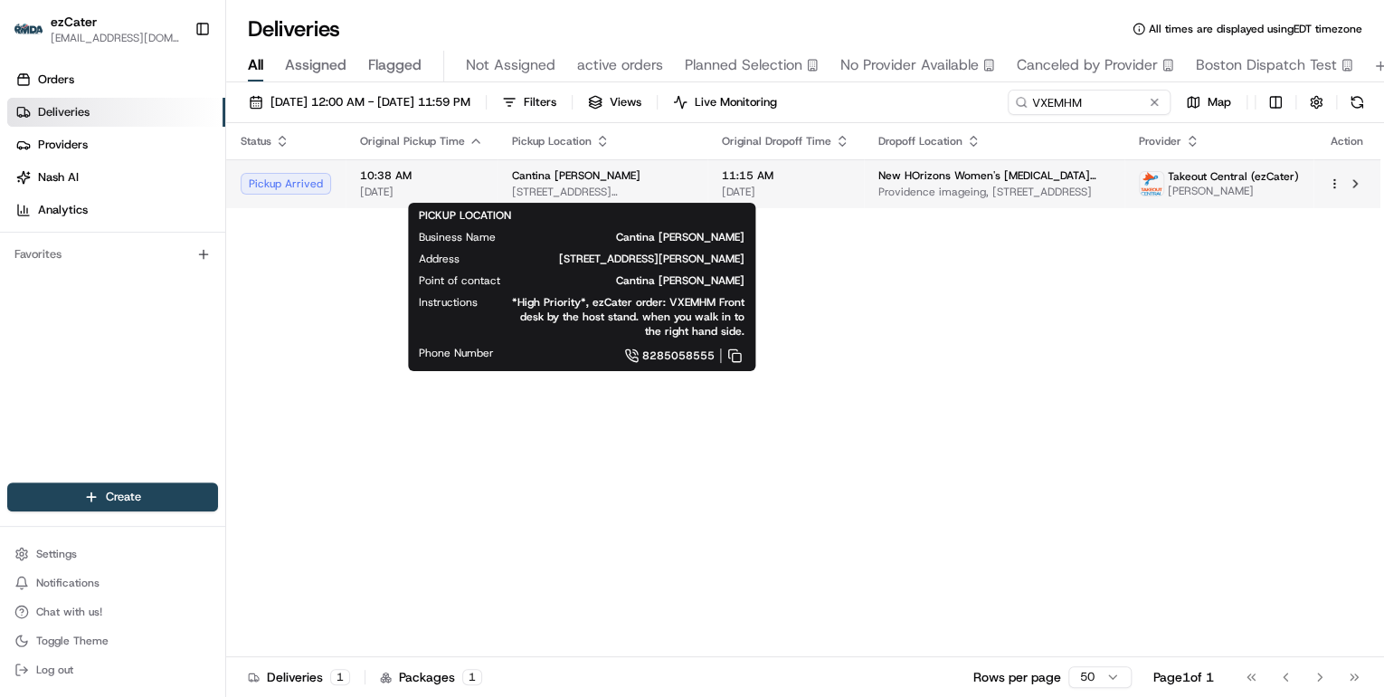
click at [604, 185] on span "2 Gerber Rd, Asheville, NC 28803, USA" at bounding box center [602, 192] width 181 height 14
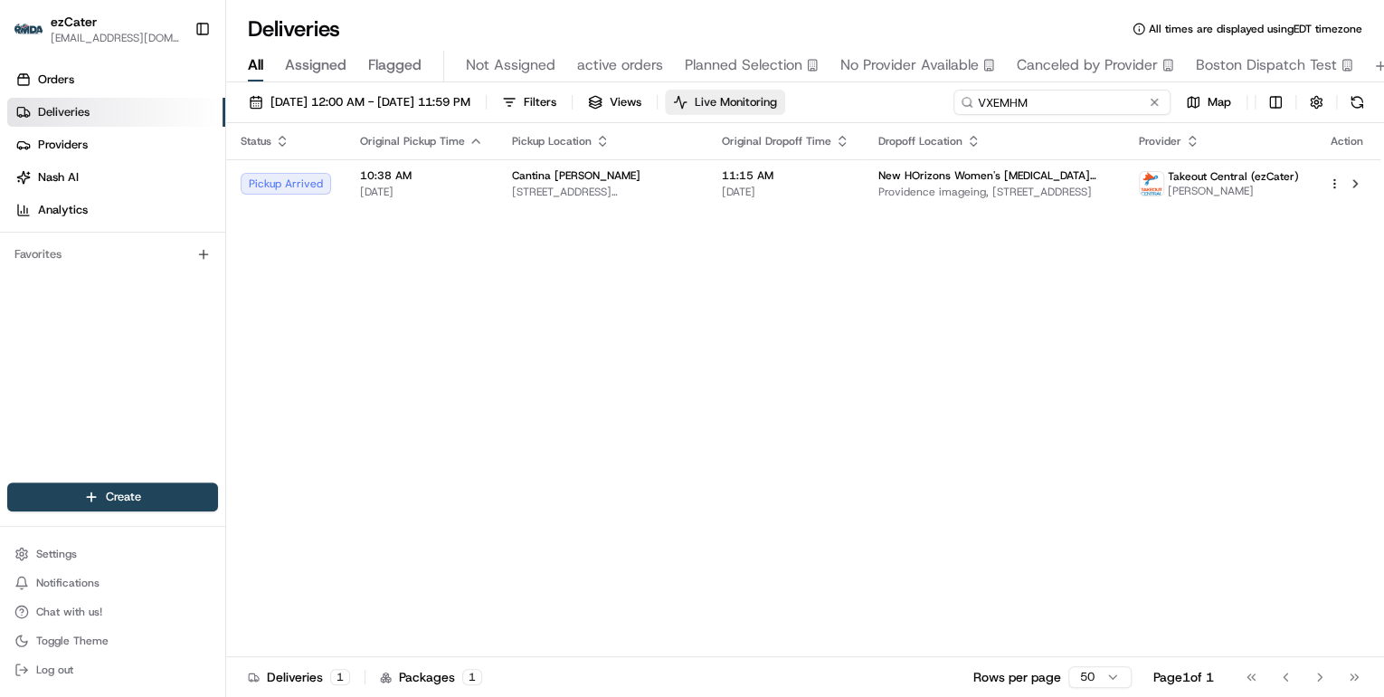
drag, startPoint x: 1080, startPoint y: 101, endPoint x: 765, endPoint y: 101, distance: 315.8
click at [783, 101] on div "08/01/2025 12:00 AM - 08/31/2025 11:59 PM Filters Views Live Monitoring VXEMHM …" at bounding box center [805, 106] width 1158 height 33
paste input "UUYAJZ"
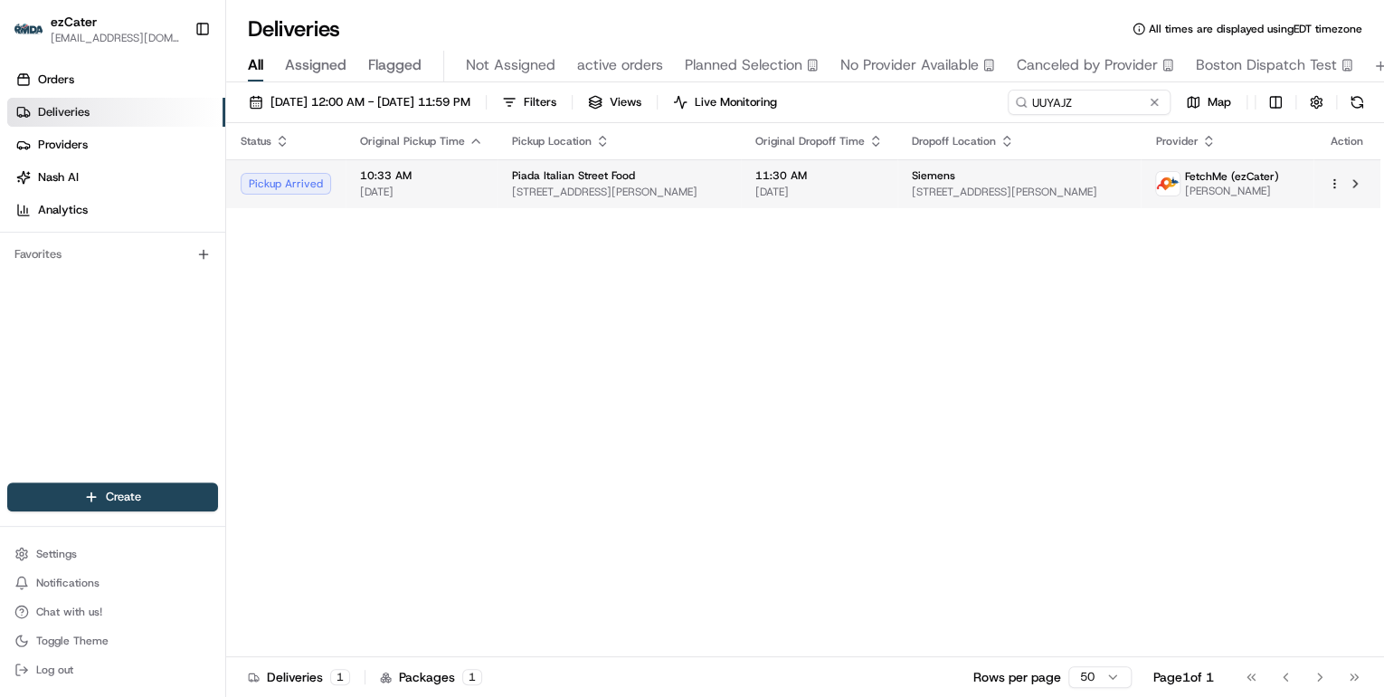
click at [521, 195] on span "529 Dr Calvin Jones Hwy #110, Wake Forest, NC 27587, USA" at bounding box center [619, 192] width 214 height 14
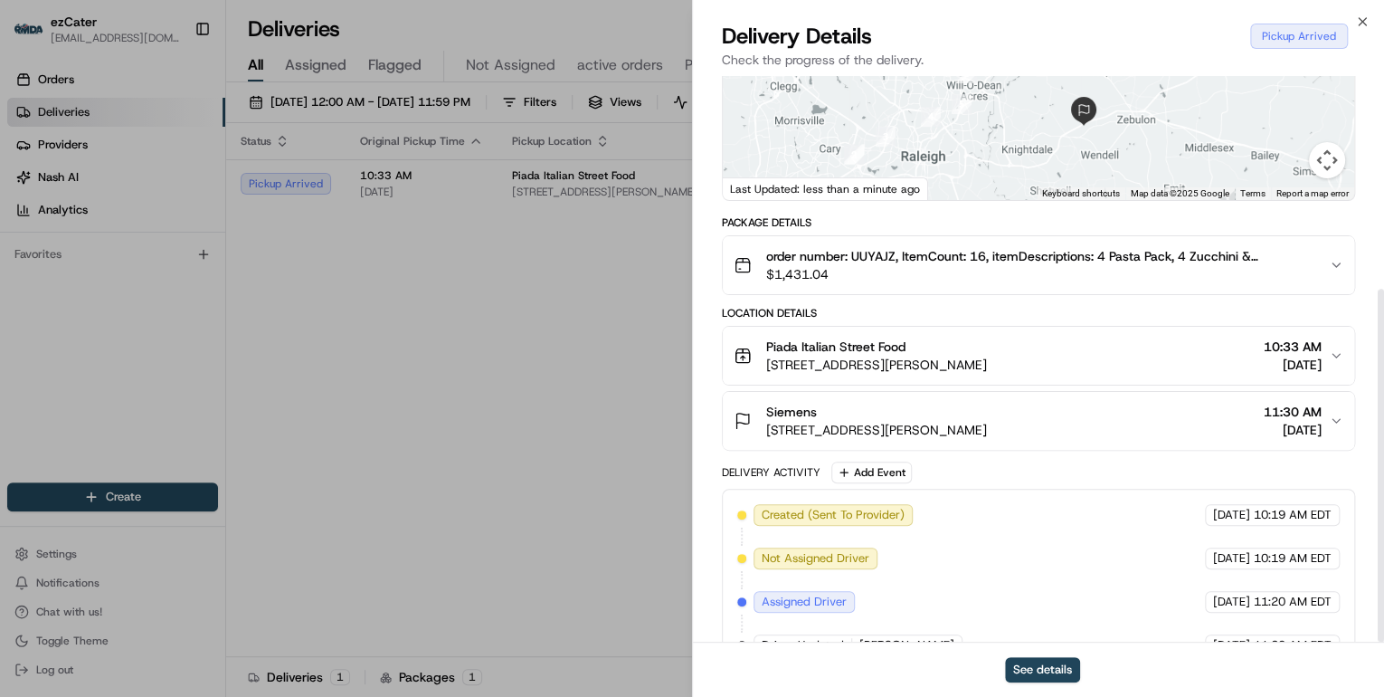
scroll to position [341, 0]
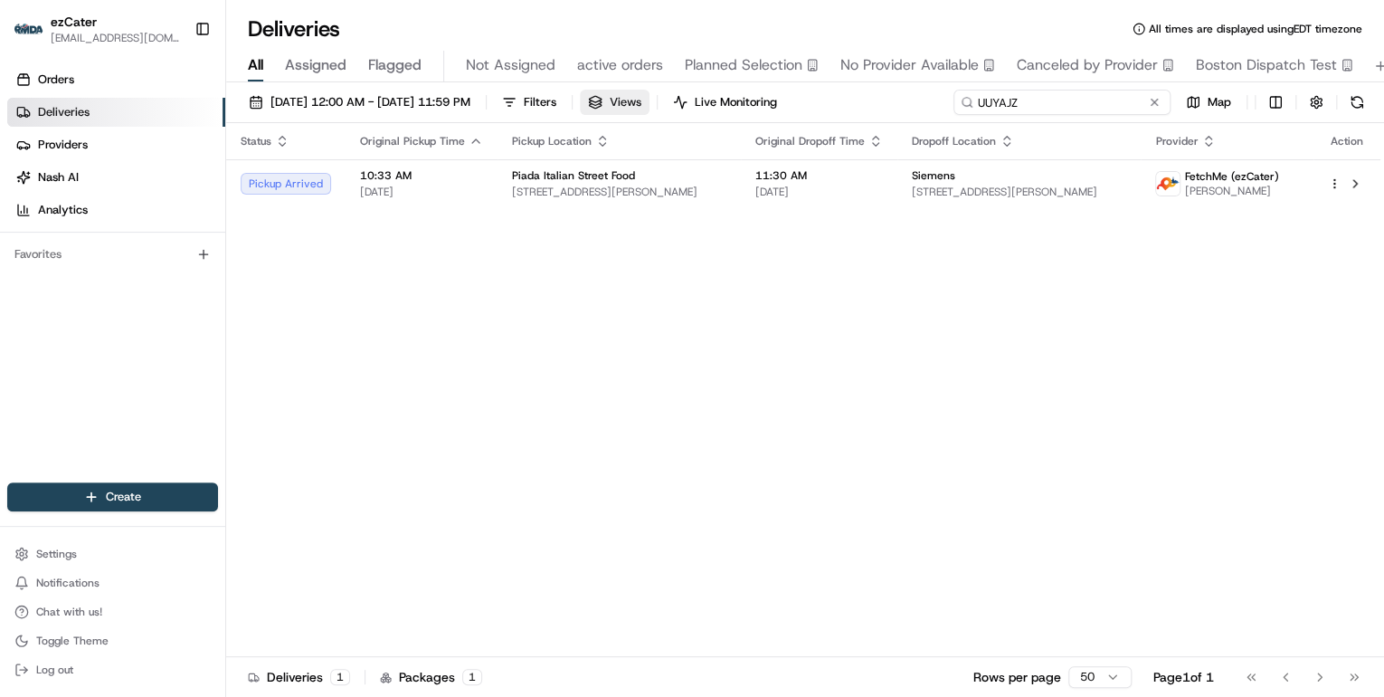
drag, startPoint x: 1079, startPoint y: 104, endPoint x: 661, endPoint y: 105, distance: 417.1
click at [662, 105] on div "08/01/2025 12:00 AM - 08/31/2025 11:59 PM Filters Views Live Monitoring UUYAJZ …" at bounding box center [805, 106] width 1158 height 33
paste input "ZFP2V6"
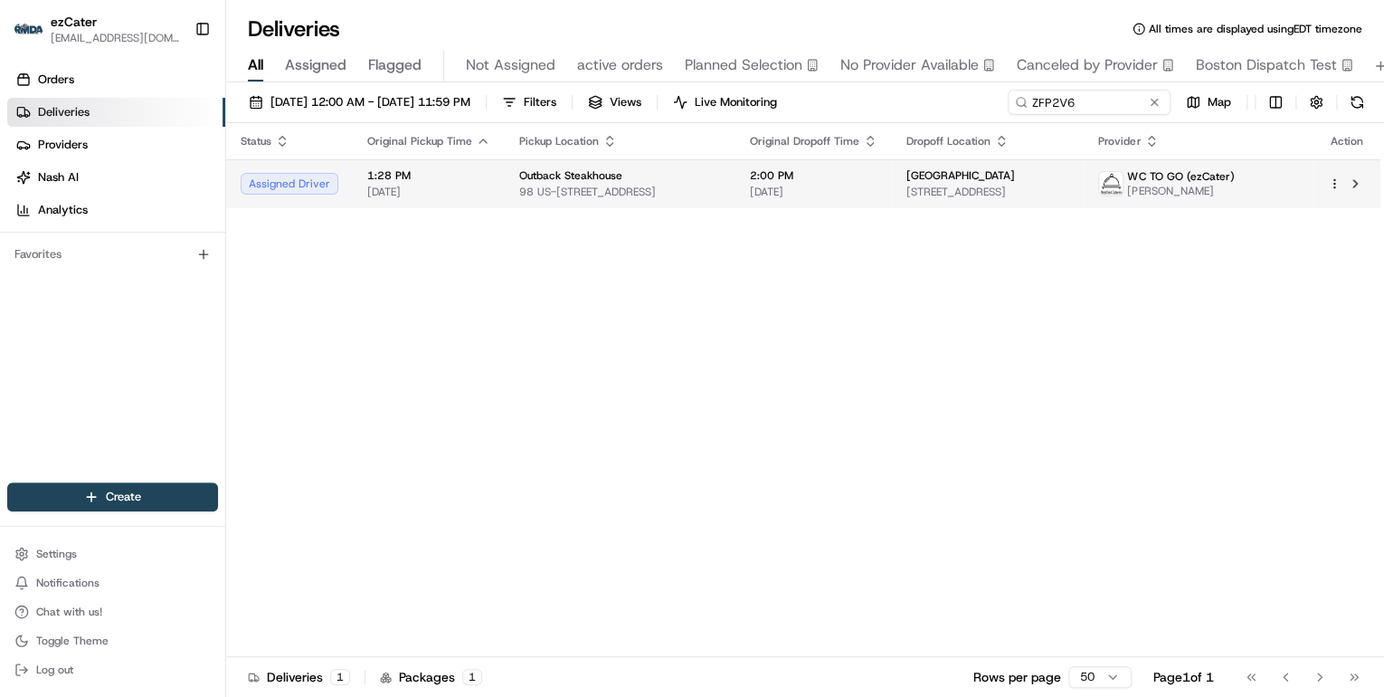
click at [677, 181] on div "Outback Steakhouse" at bounding box center [620, 175] width 202 height 14
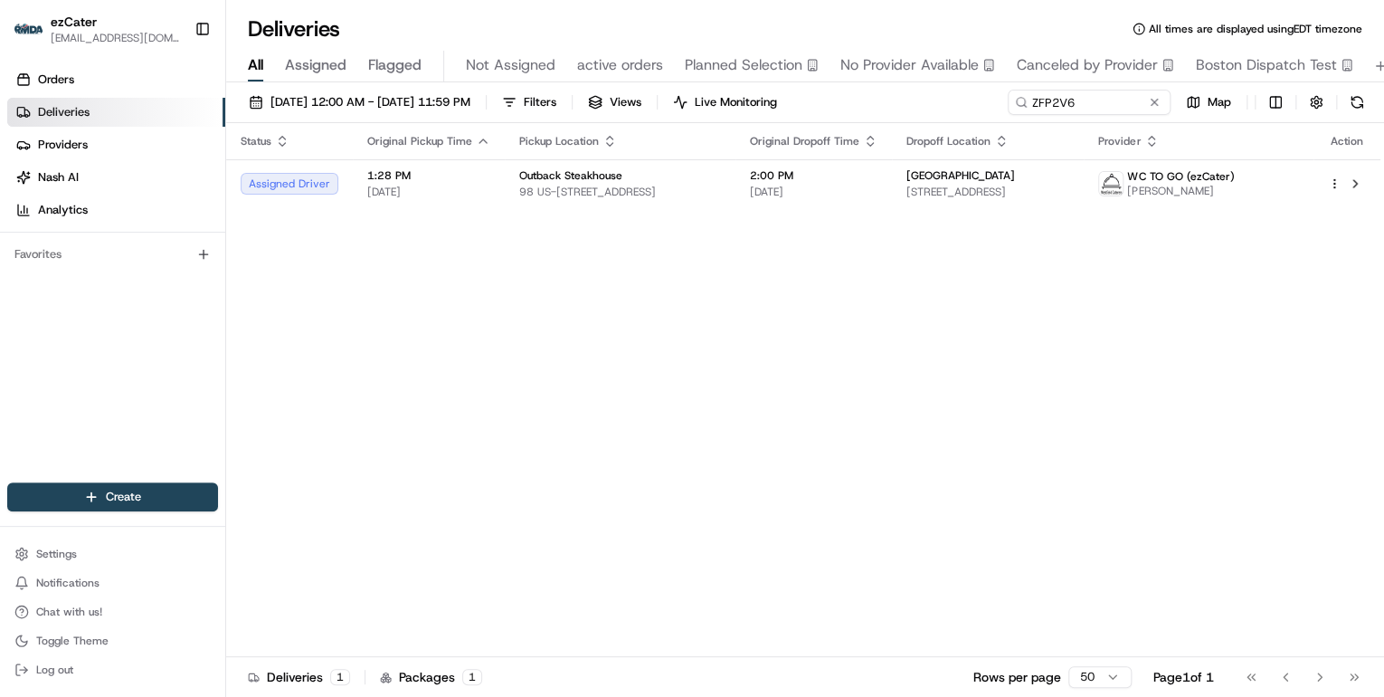
drag, startPoint x: 453, startPoint y: 458, endPoint x: 681, endPoint y: 267, distance: 297.4
drag, startPoint x: 1086, startPoint y: 104, endPoint x: 470, endPoint y: 106, distance: 616.2
click at [471, 106] on div "08/01/2025 12:00 AM - 08/31/2025 11:59 PM Filters Views Live Monitoring ZFP2V6 …" at bounding box center [805, 106] width 1158 height 33
paste input "EVHCX"
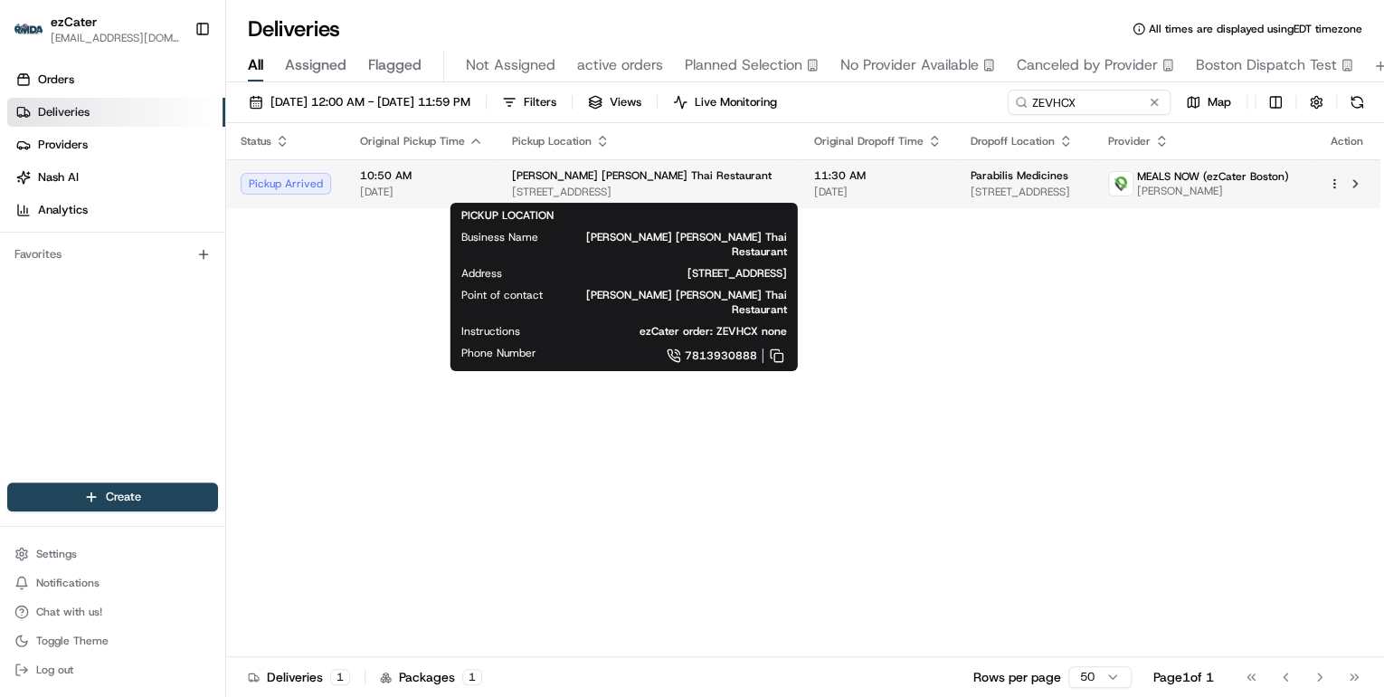
click at [567, 185] on span "11 Forest St, Medford, MA 02155, USA" at bounding box center [648, 192] width 273 height 14
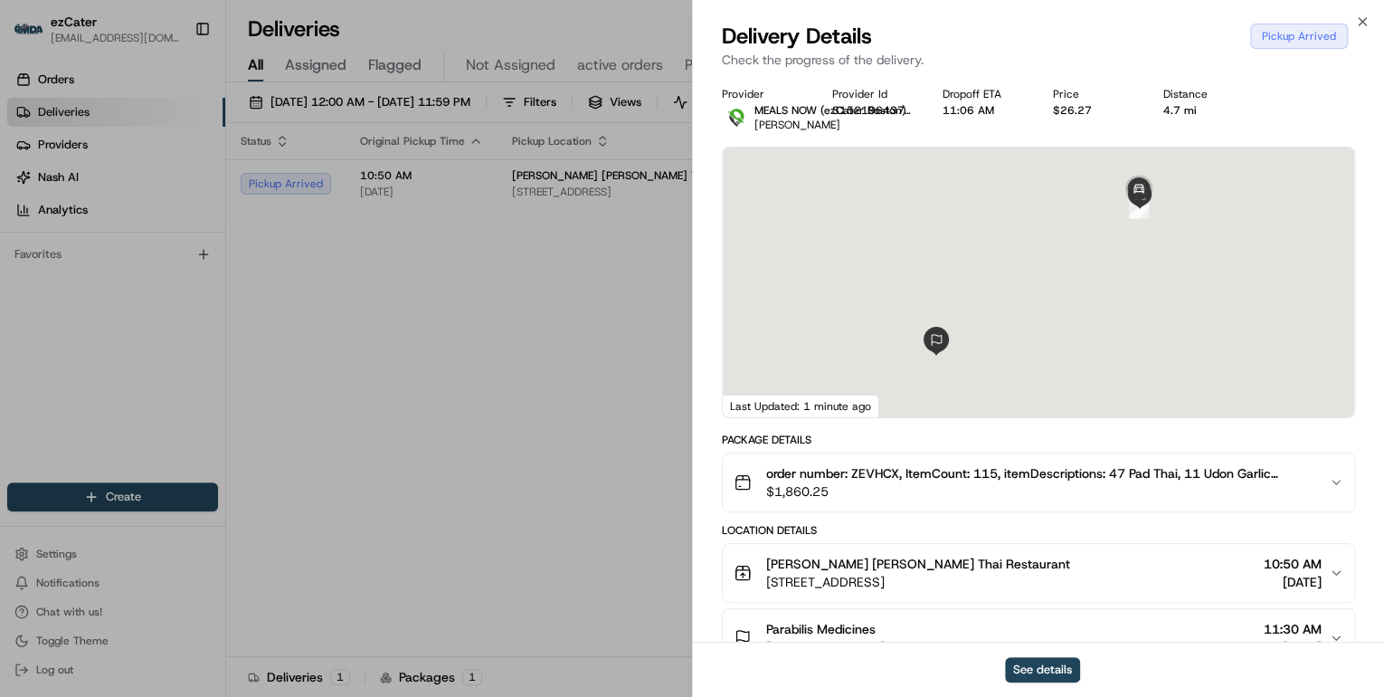
scroll to position [217, 0]
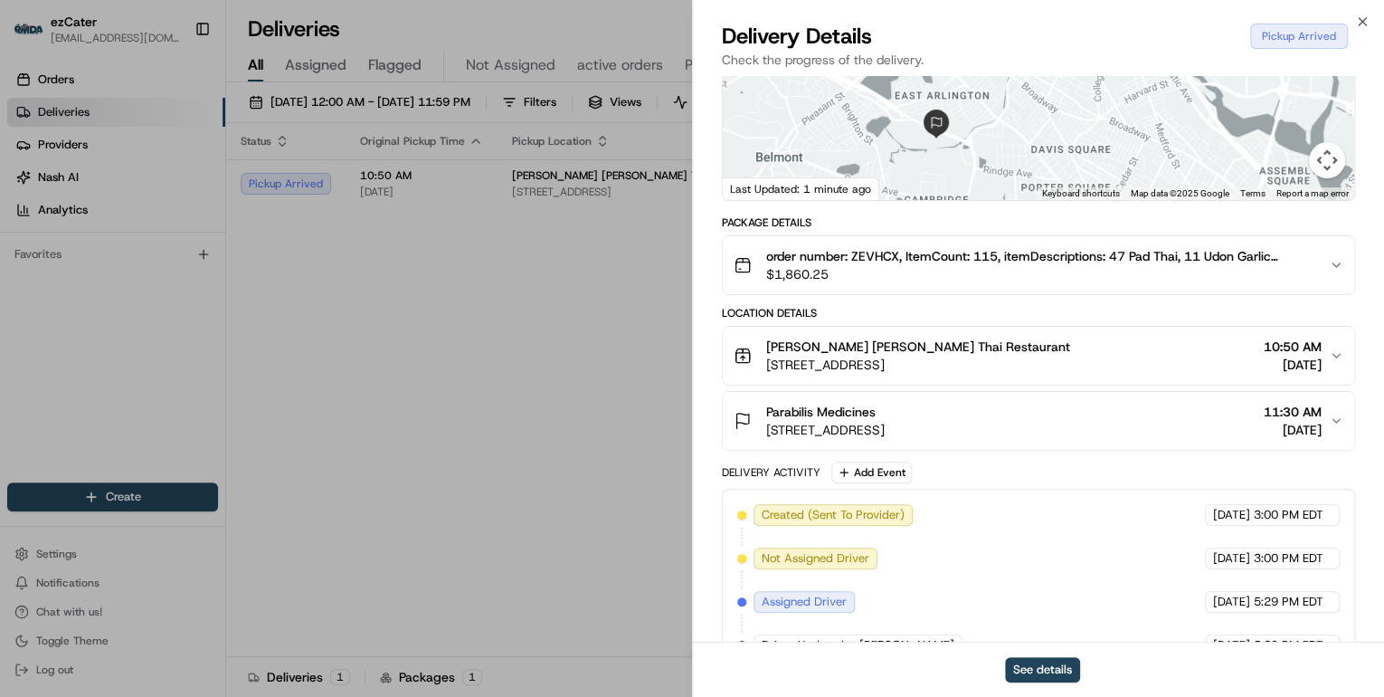
click at [984, 373] on button "Tom Yum Koong Thai Restaurant 11 Forest St, Medford, MA 02155, USA 10:50 AM 08/…" at bounding box center [1039, 356] width 632 height 58
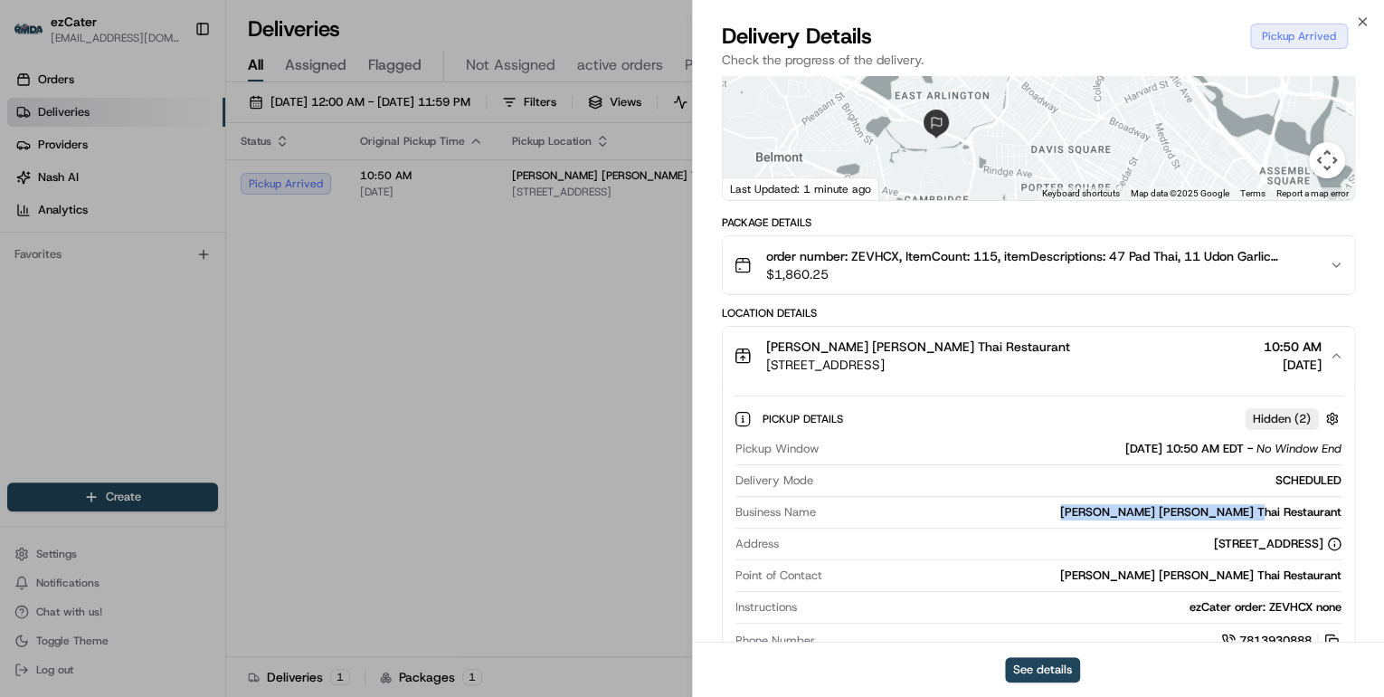
drag, startPoint x: 1345, startPoint y: 510, endPoint x: 1145, endPoint y: 518, distance: 200.1
click at [1145, 518] on div "Pickup Details Hidden ( 2 ) Pickup Window 08/21/2025 10:50 AM EDT - No Window E…" at bounding box center [1039, 527] width 632 height 284
copy div "Tom Yum Koong Thai Restaurant"
drag, startPoint x: 1369, startPoint y: 516, endPoint x: 1183, endPoint y: 519, distance: 186.4
click at [1183, 519] on div "Provided address: 11 Forest St, Medford, MA, 02155 Provided address: 11 Forest …" at bounding box center [1191, 517] width 230 height 27
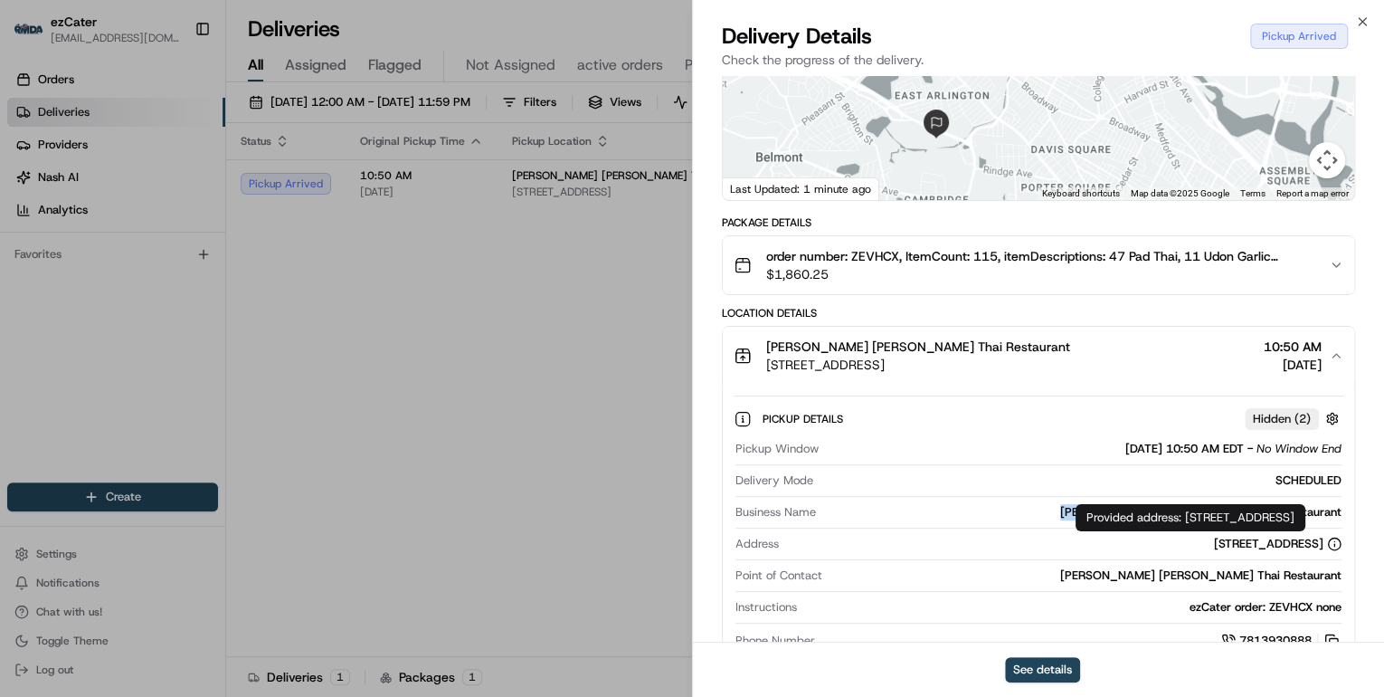
copy div "11 Forest St, Medford, MA, 02155"
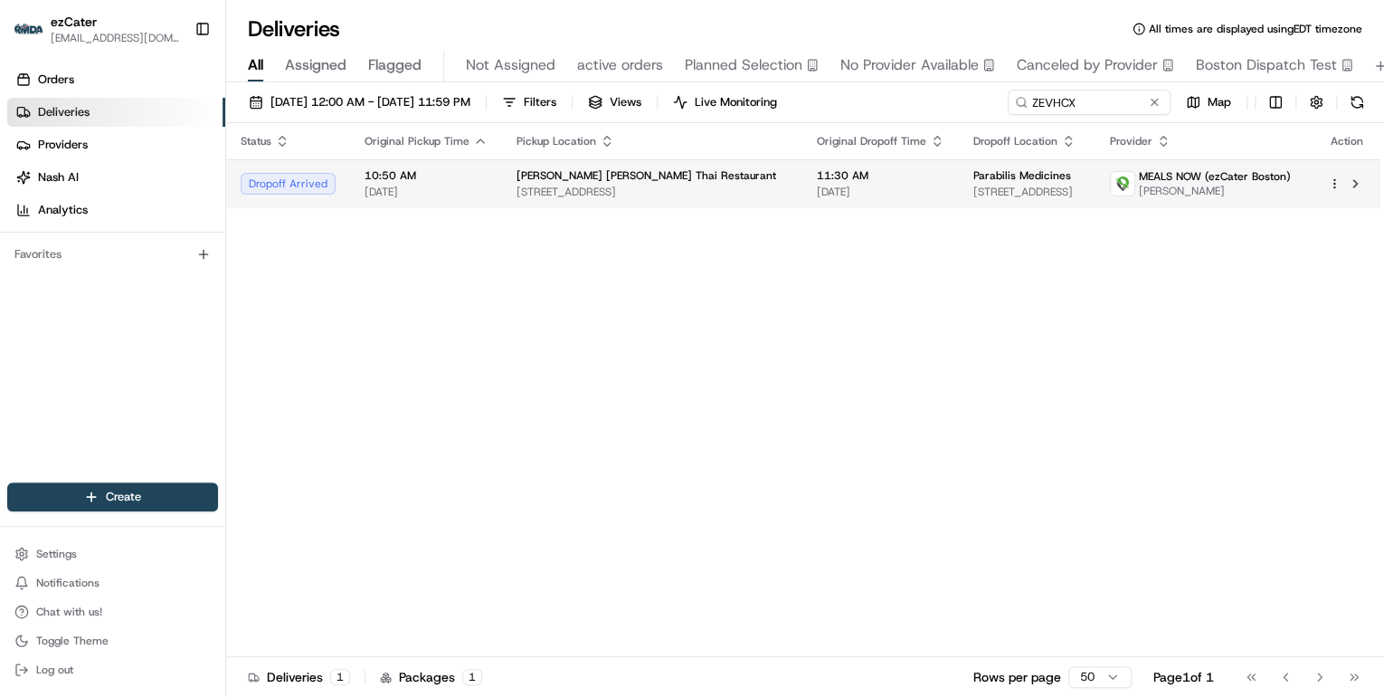
click at [594, 179] on span "Tom Yum Koong Thai Restaurant" at bounding box center [647, 175] width 260 height 14
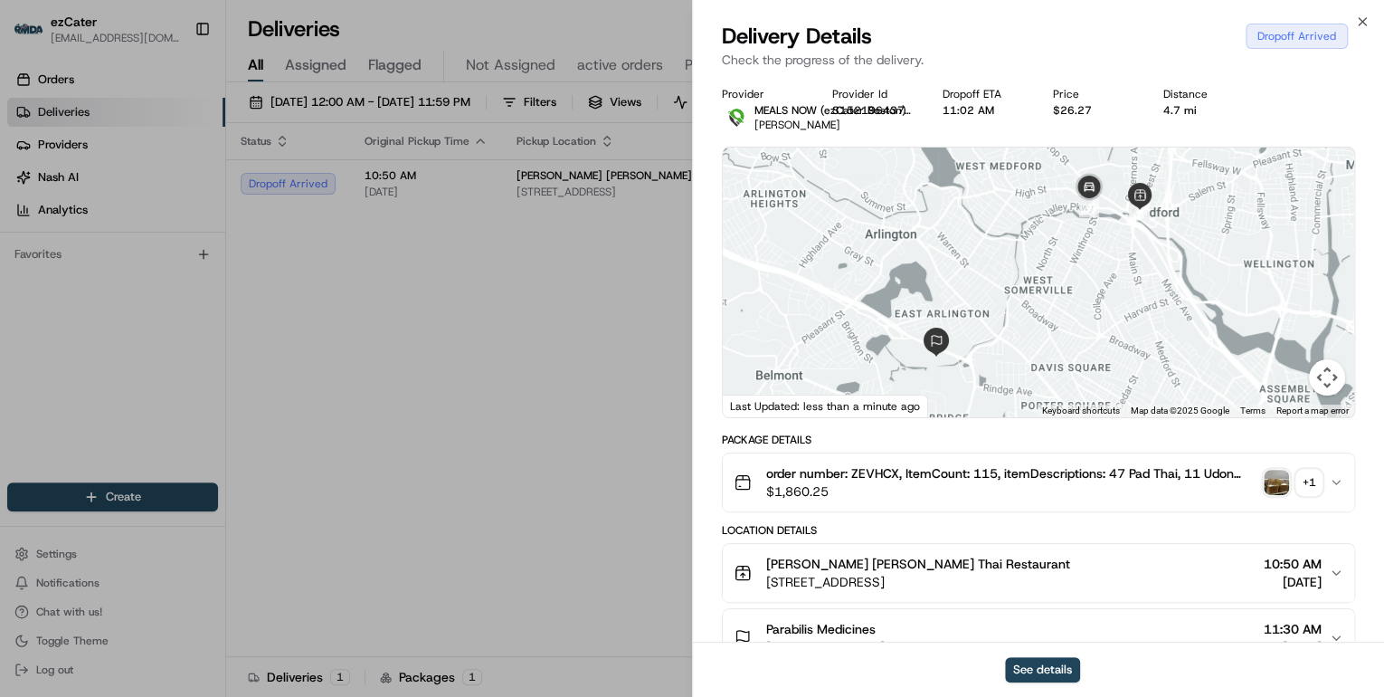
click at [1314, 482] on div "+ 1" at bounding box center [1309, 482] width 25 height 25
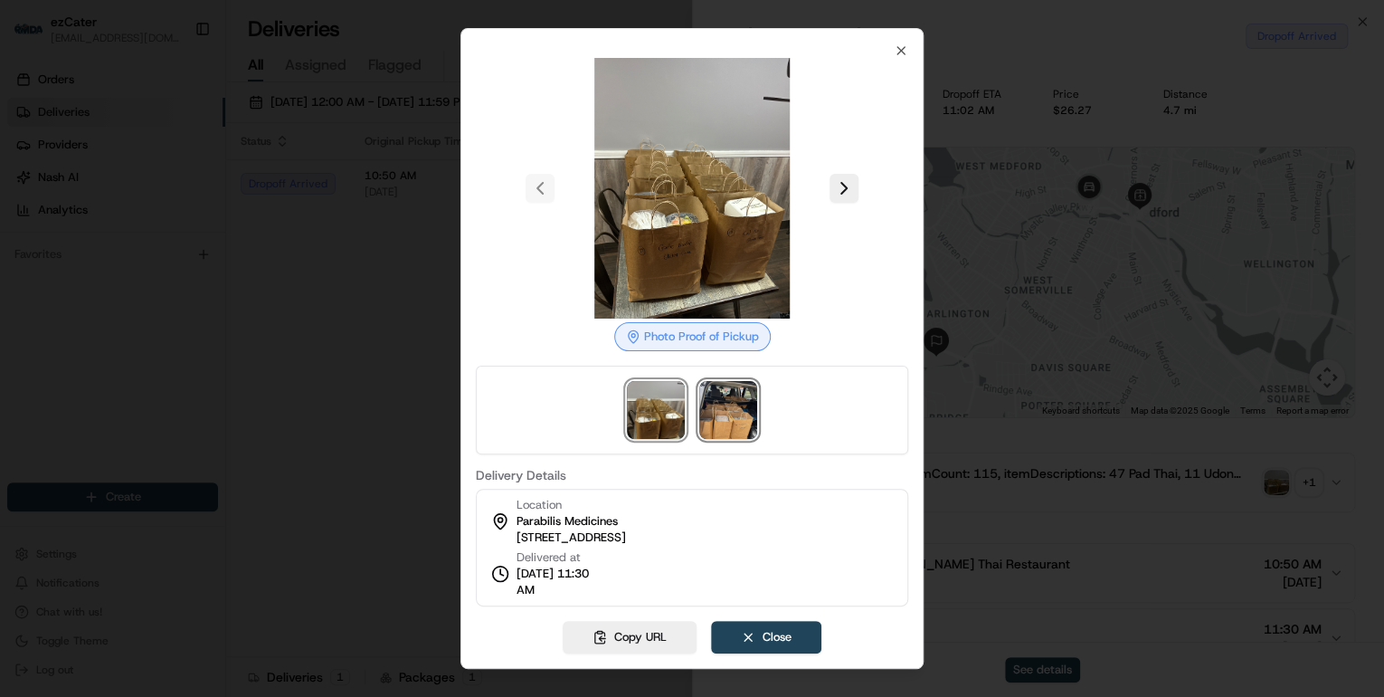
click at [709, 409] on img at bounding box center [728, 410] width 58 height 58
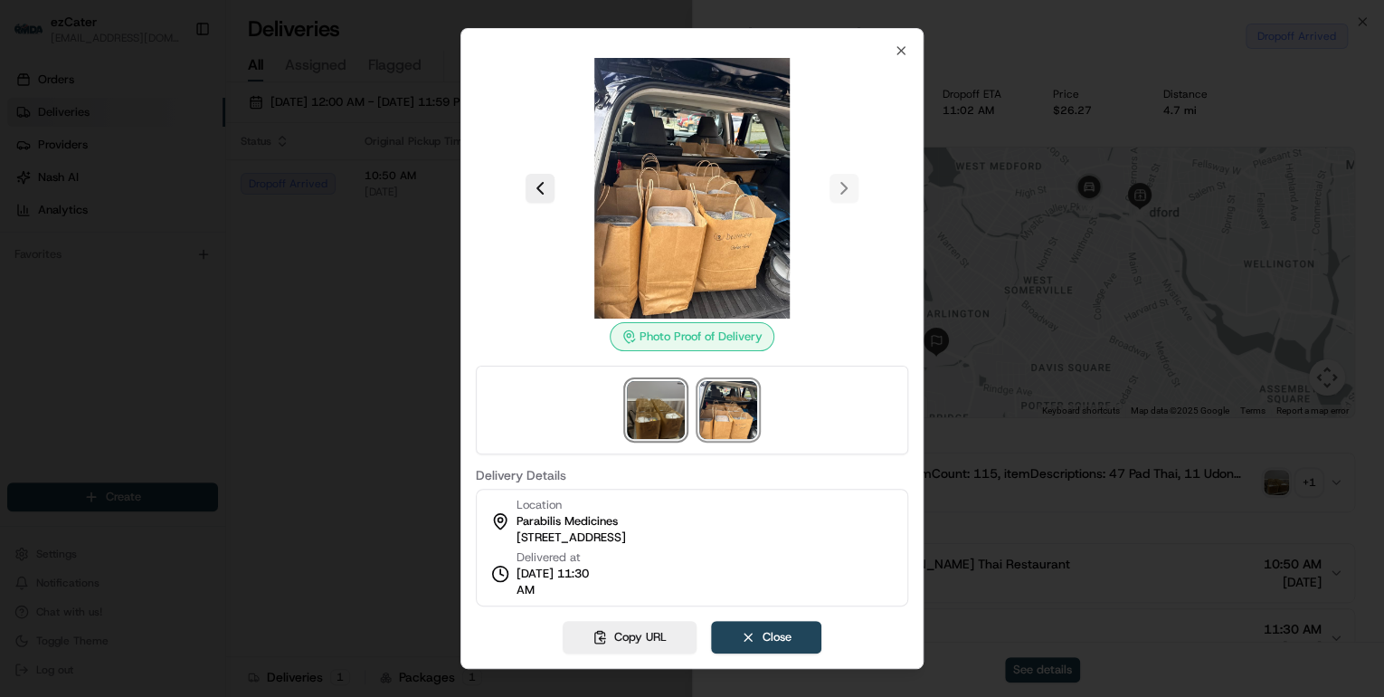
click at [651, 419] on img at bounding box center [656, 410] width 58 height 58
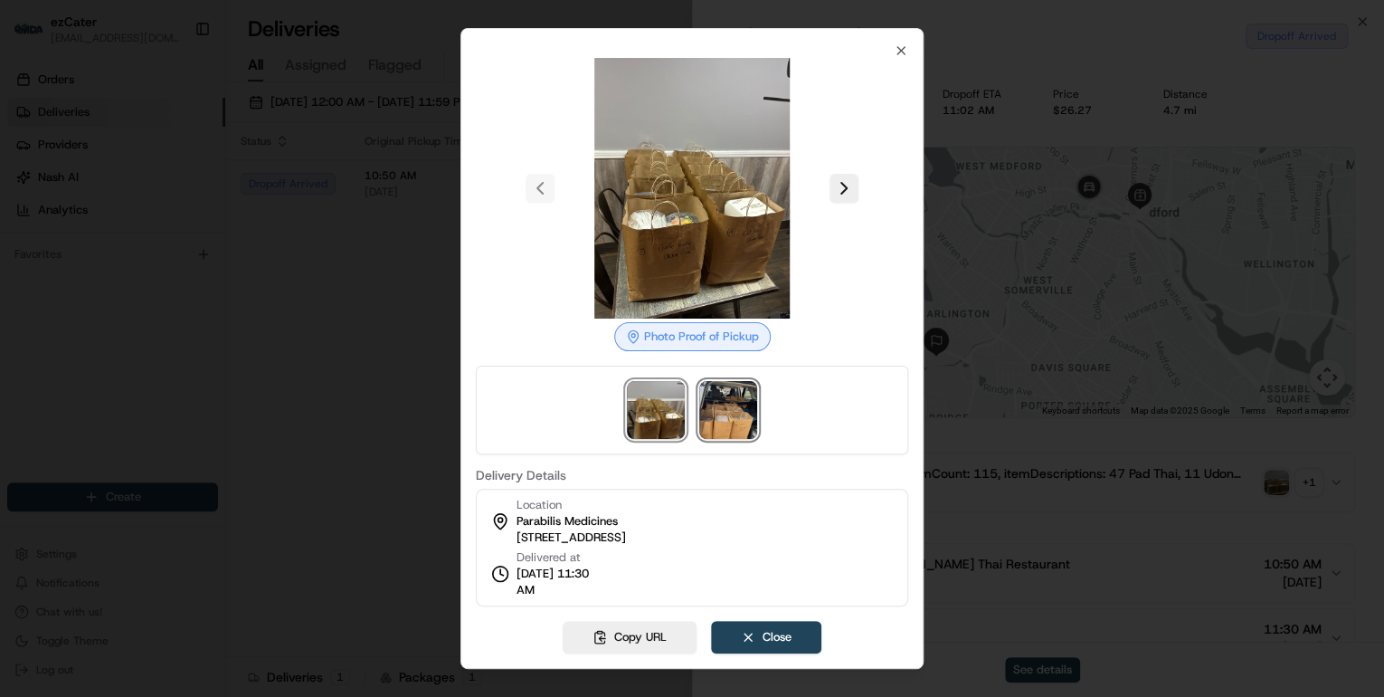
click at [712, 426] on img at bounding box center [728, 410] width 58 height 58
click at [402, 397] on div at bounding box center [692, 348] width 1384 height 697
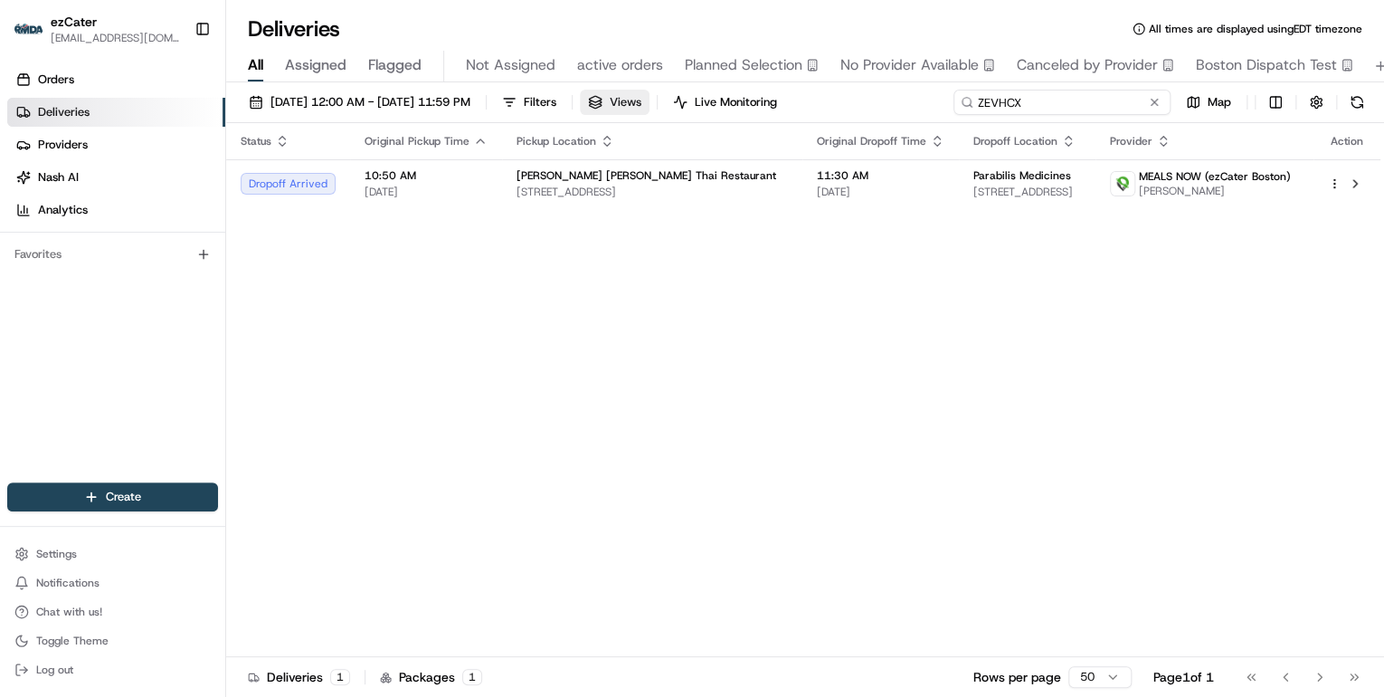
drag, startPoint x: 1082, startPoint y: 101, endPoint x: 701, endPoint y: 103, distance: 380.9
click at [702, 103] on div "08/01/2025 12:00 AM - 08/31/2025 11:59 PM Filters Views Live Monitoring ZEVHCX …" at bounding box center [805, 106] width 1158 height 33
paste input "678-EMP"
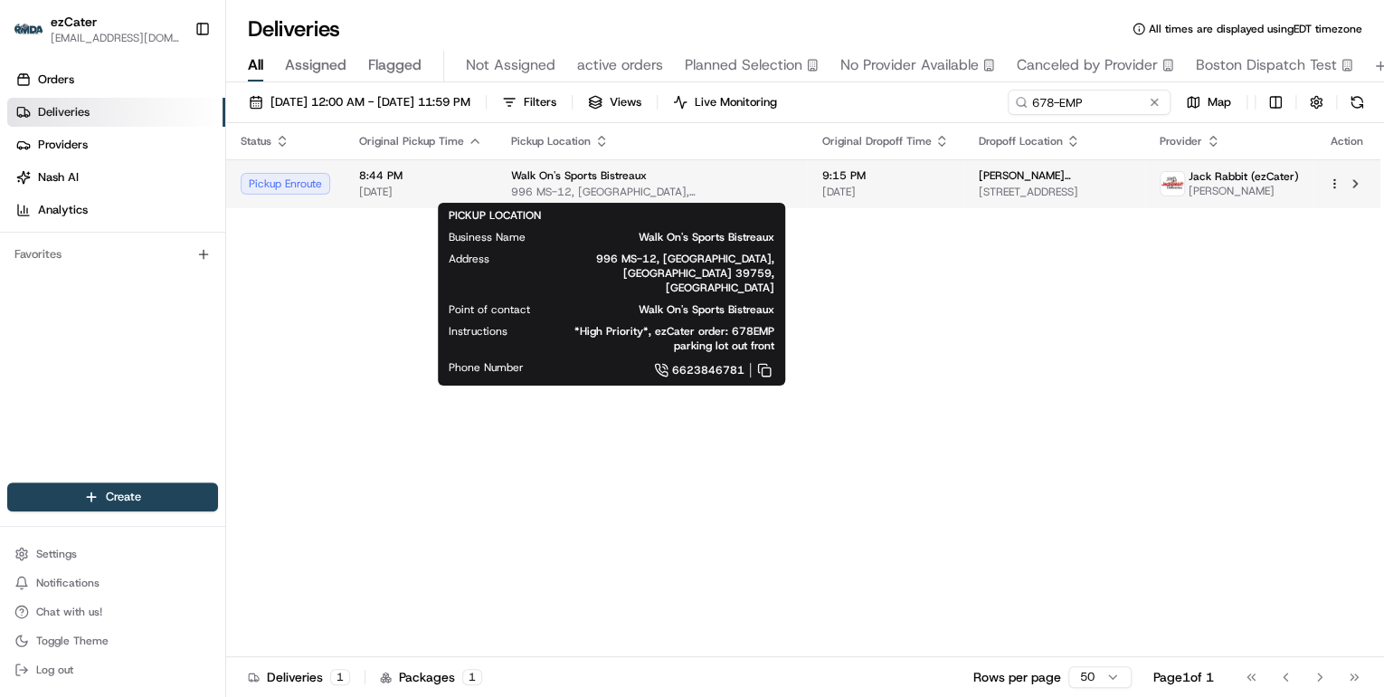
click at [547, 186] on span "996 MS-12, Starkville, MS 39759, USA" at bounding box center [651, 192] width 281 height 14
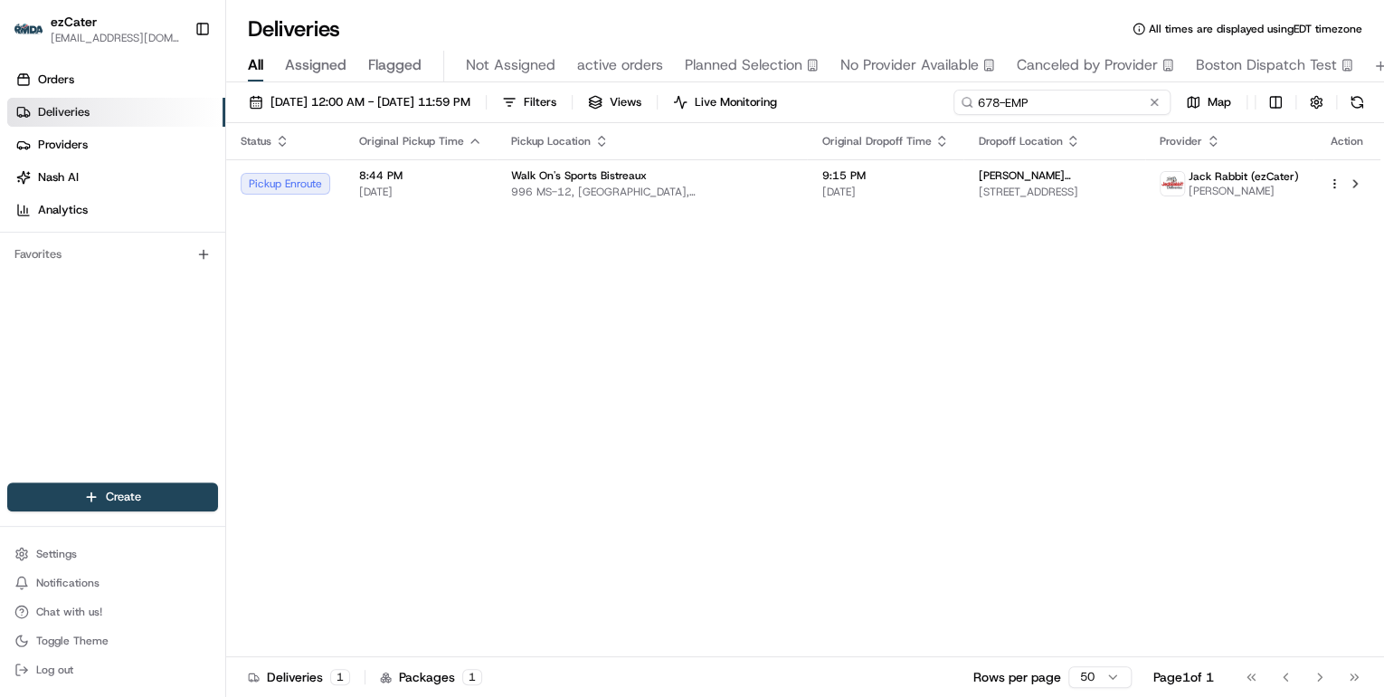
drag, startPoint x: 1094, startPoint y: 105, endPoint x: 689, endPoint y: 116, distance: 404.6
click at [709, 116] on div "08/01/2025 12:00 AM - 08/31/2025 11:59 PM Filters Views Live Monitoring 678-EMP…" at bounding box center [805, 106] width 1158 height 33
paste input "8R9-ZZH"
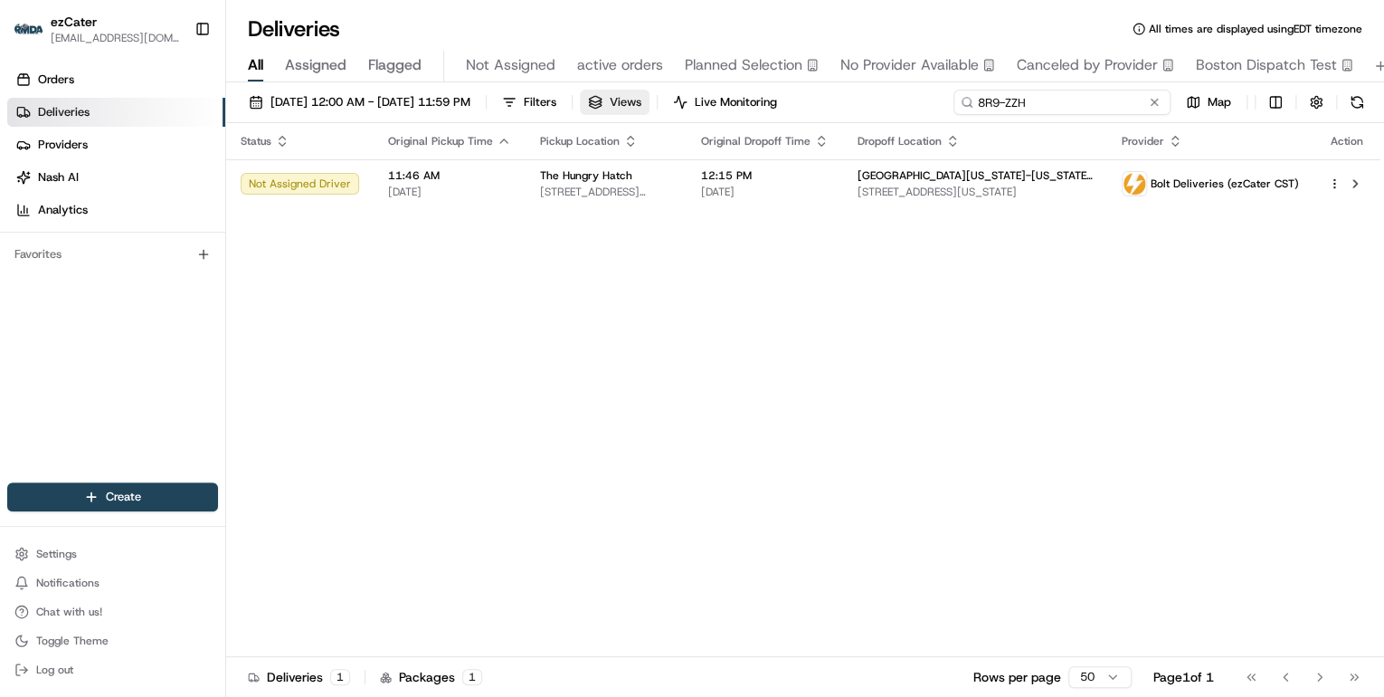
drag, startPoint x: 1039, startPoint y: 102, endPoint x: 701, endPoint y: 102, distance: 337.5
click at [702, 102] on div "08/01/2025 12:00 AM - 08/31/2025 11:59 PM Filters Views Live Monitoring 8R9-ZZH…" at bounding box center [805, 106] width 1158 height 33
paste input "CP8-G0M"
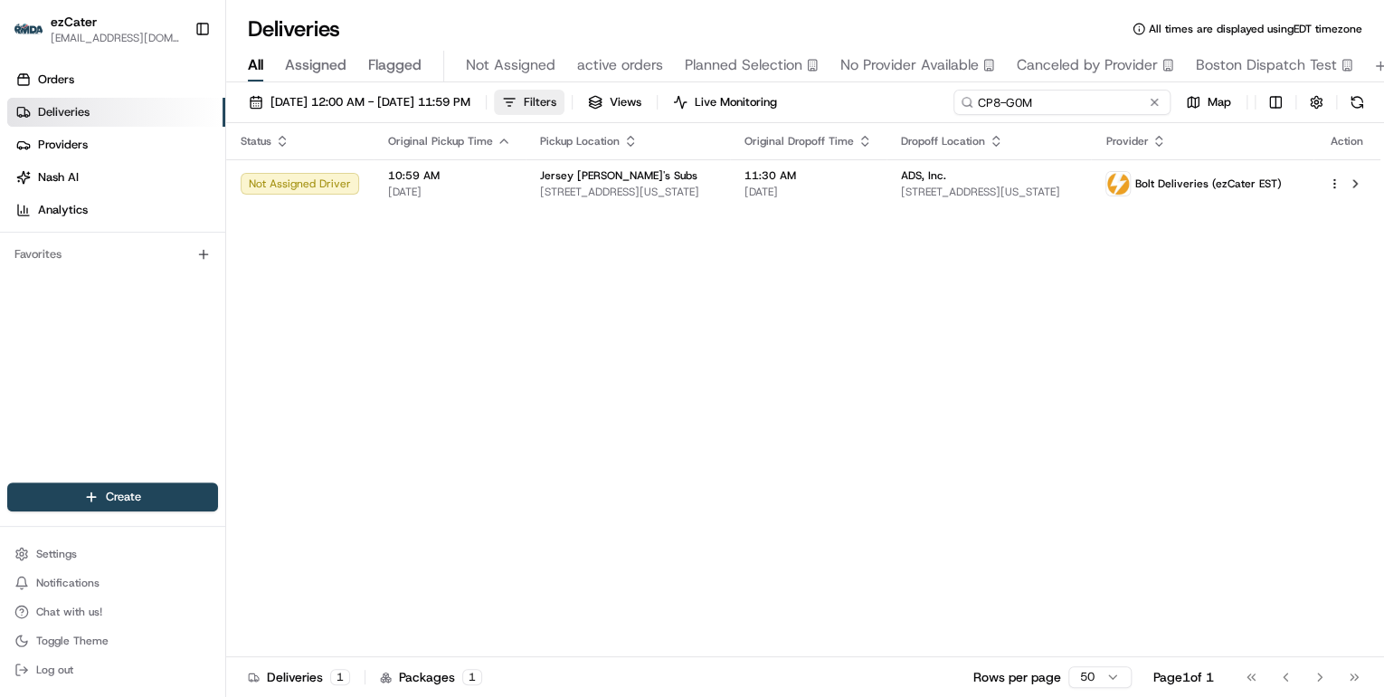
drag, startPoint x: 1049, startPoint y: 98, endPoint x: 603, endPoint y: 109, distance: 446.2
click at [608, 109] on div "08/01/2025 12:00 AM - 08/31/2025 11:59 PM Filters Views Live Monitoring CP8-G0M…" at bounding box center [805, 106] width 1158 height 33
paste input "J508K"
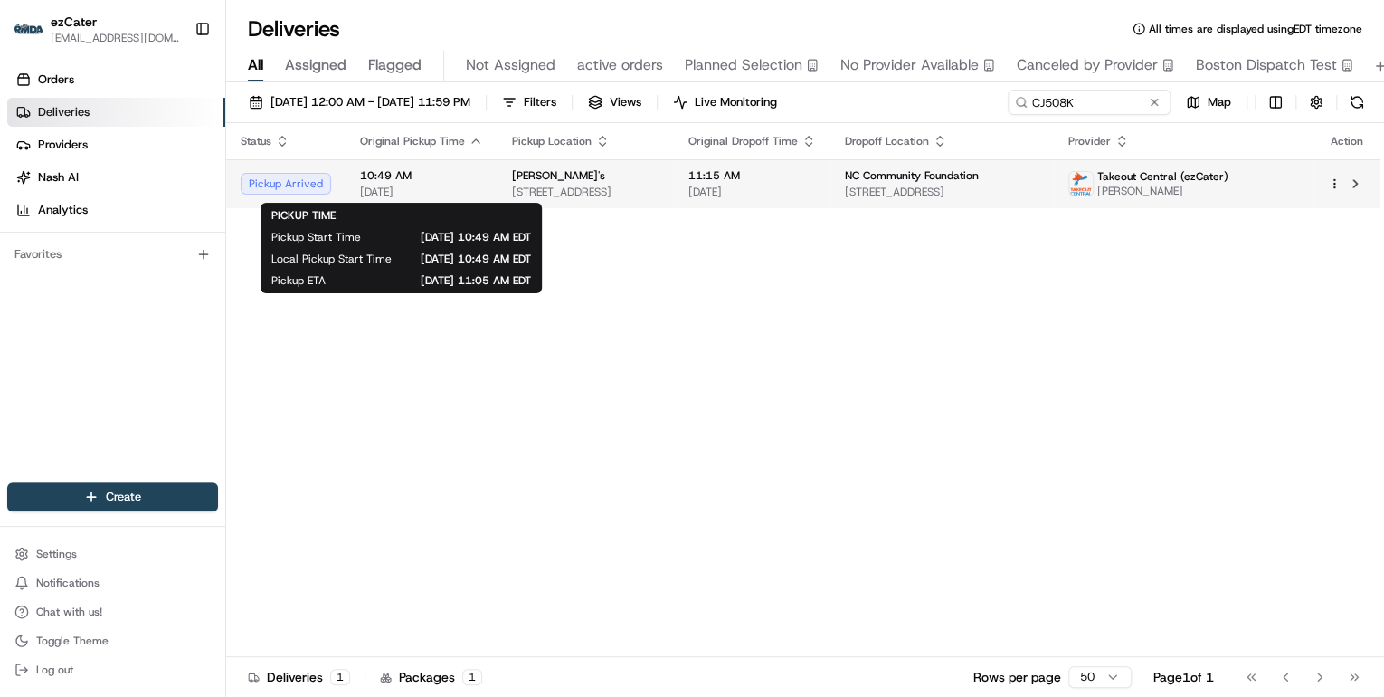
click at [434, 192] on span "[DATE]" at bounding box center [421, 192] width 123 height 14
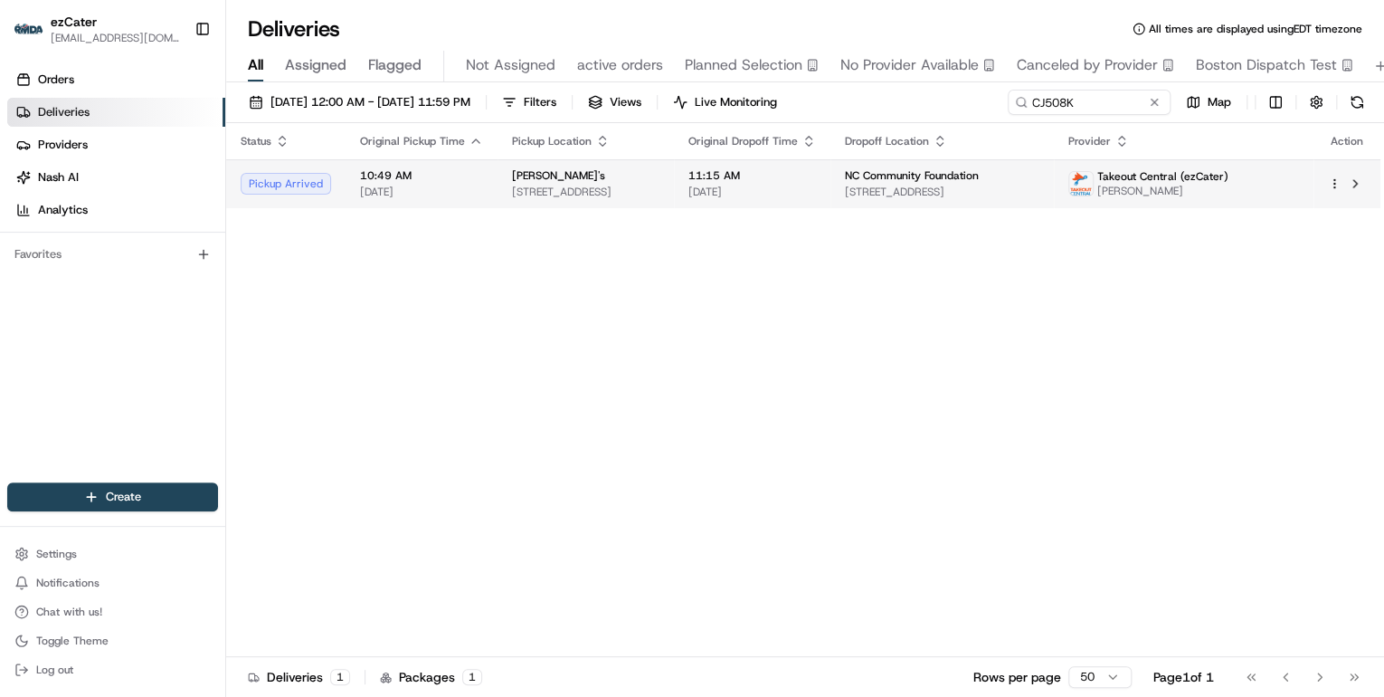
click at [534, 185] on span "4020 Market At N Hls St, Raleigh, NC 27609, USA" at bounding box center [585, 192] width 147 height 14
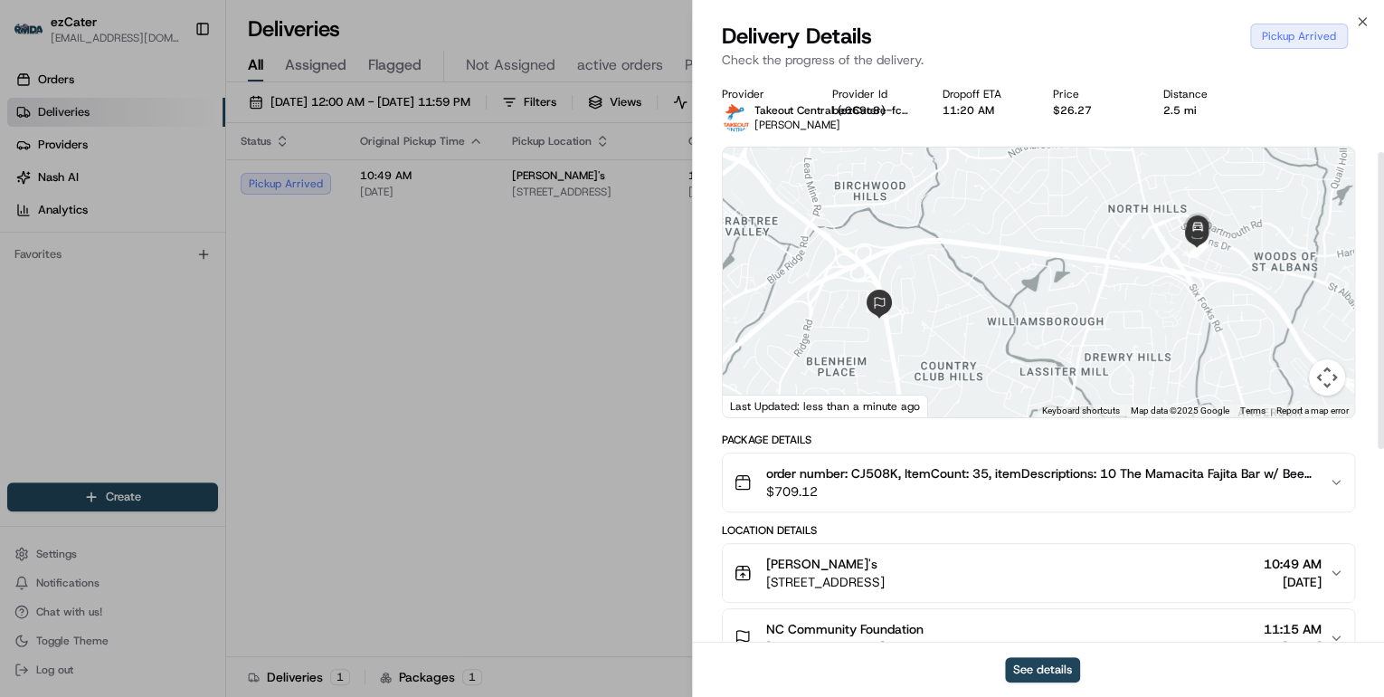
scroll to position [145, 0]
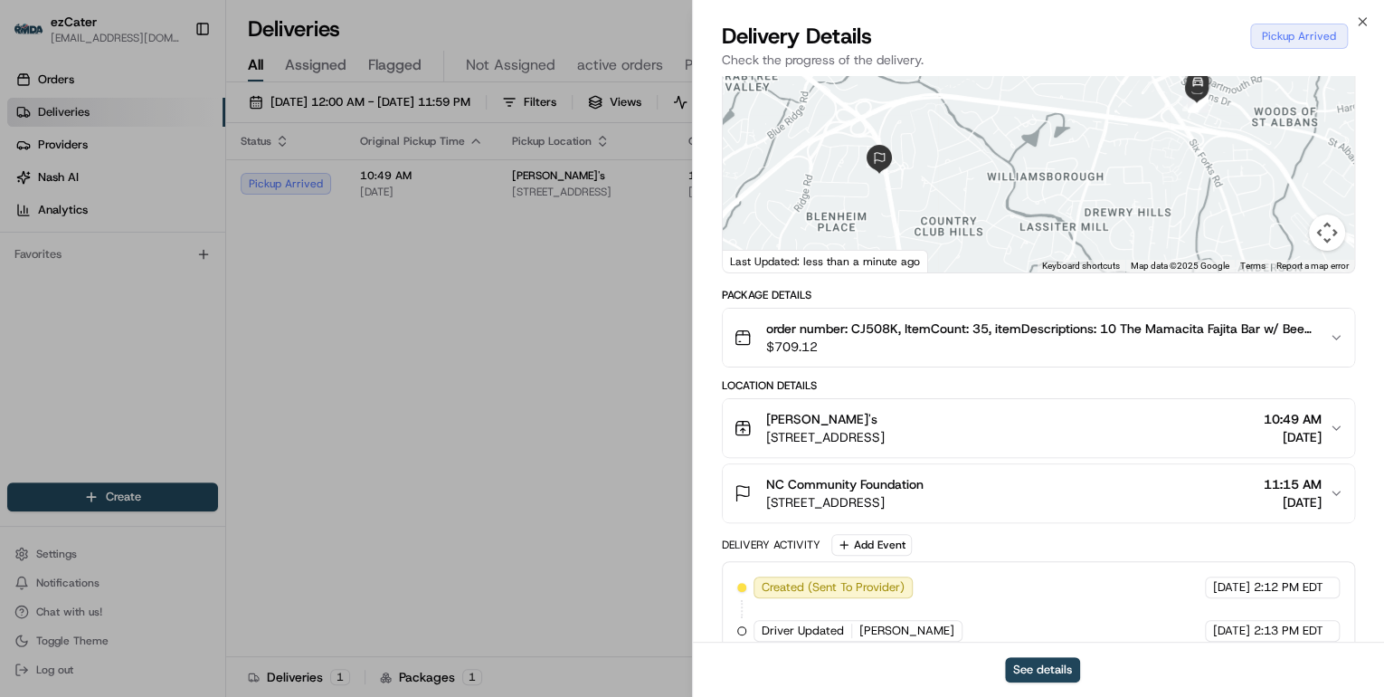
click at [885, 420] on div "Chuy's" at bounding box center [825, 419] width 119 height 18
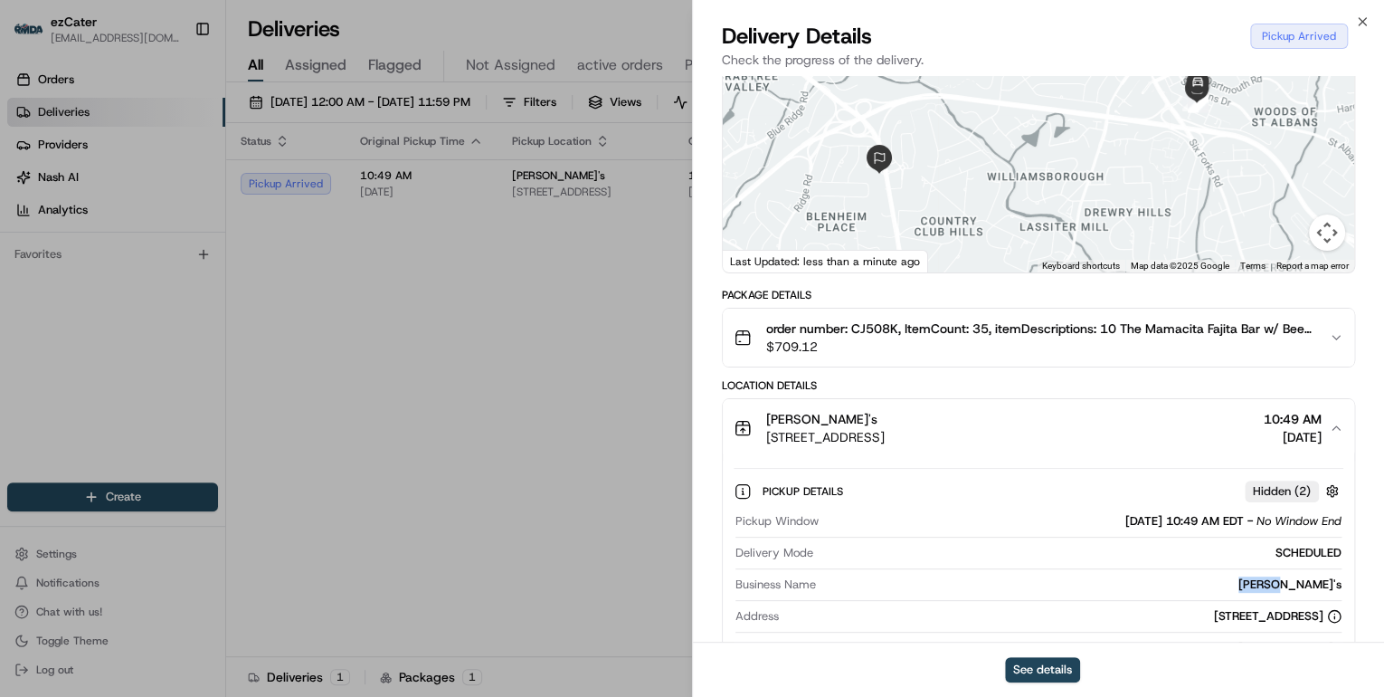
drag, startPoint x: 1346, startPoint y: 585, endPoint x: 1282, endPoint y: 583, distance: 64.3
click at [1282, 583] on div "Pickup Details Hidden ( 2 ) Pickup Window 08/21/2025 10:49 AM EDT - No Window E…" at bounding box center [1039, 607] width 632 height 300
copy div "Chuy's"
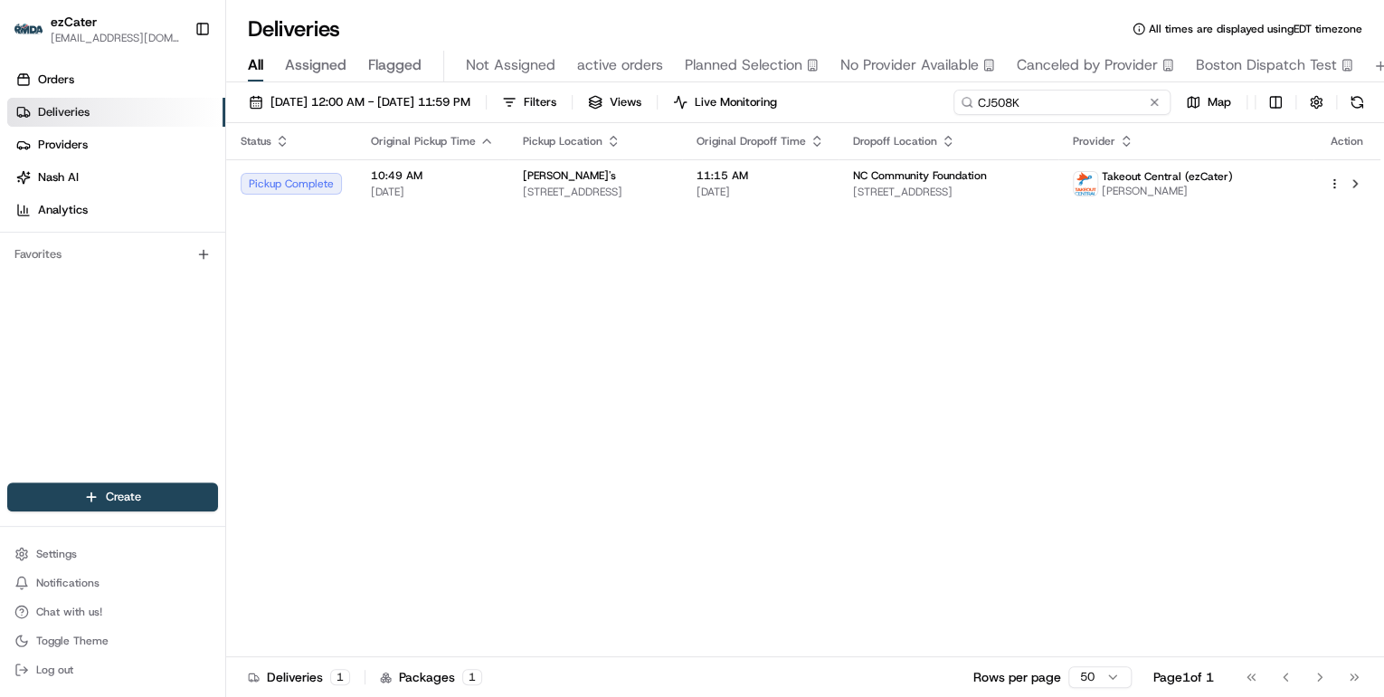
drag, startPoint x: 1098, startPoint y: 105, endPoint x: 695, endPoint y: 88, distance: 403.0
click at [701, 87] on div "08/01/2025 12:00 AM - 08/31/2025 11:59 PM Filters Views Live Monitoring CJ508K …" at bounding box center [805, 391] width 1158 height 618
paste input "AR6GAA"
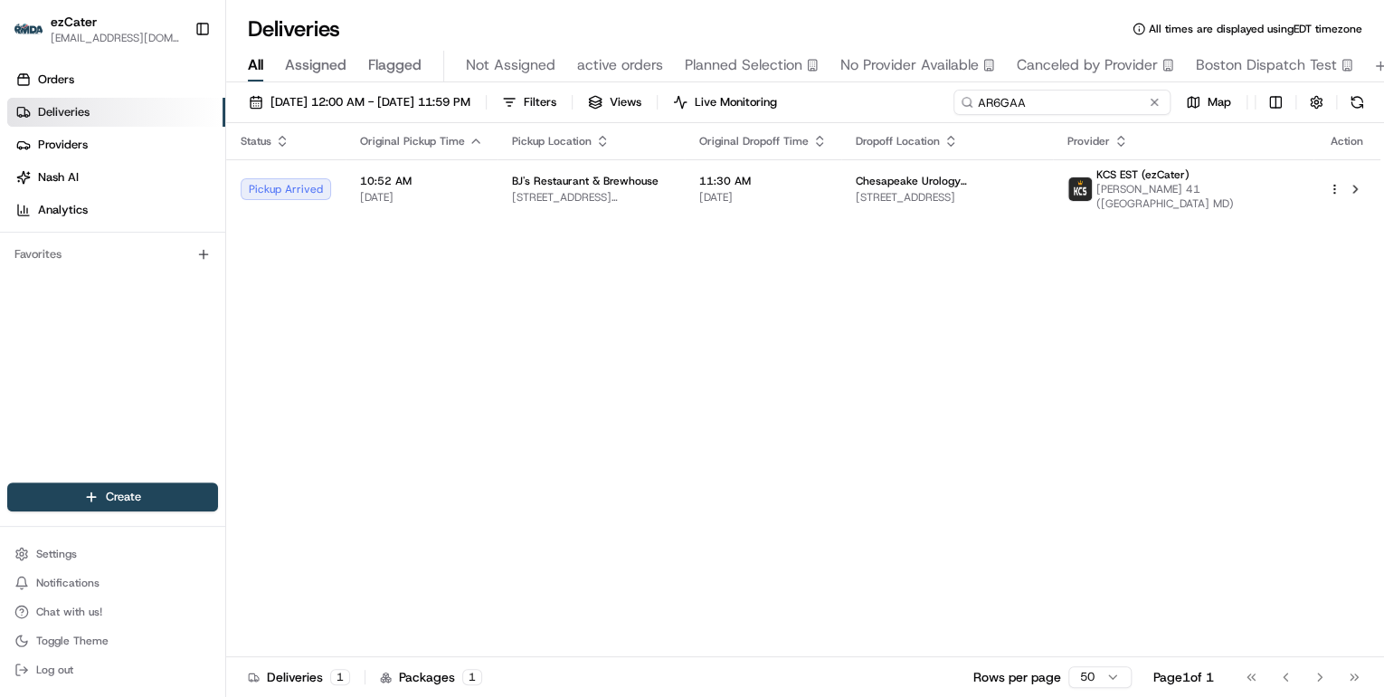
drag, startPoint x: 1033, startPoint y: 105, endPoint x: 602, endPoint y: 63, distance: 433.6
click at [602, 63] on div "Deliveries All times are displayed using EDT timezone All Assigned Flagged Not …" at bounding box center [805, 348] width 1158 height 697
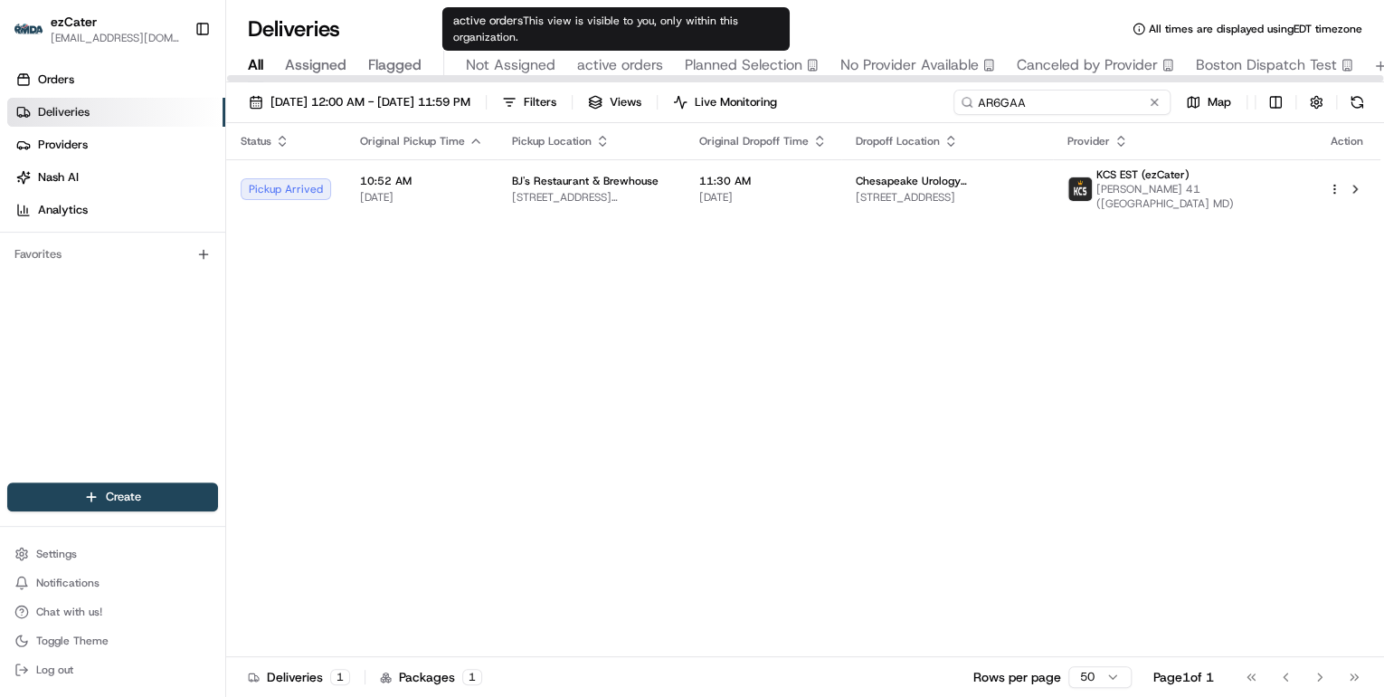
paste input "WRZY22"
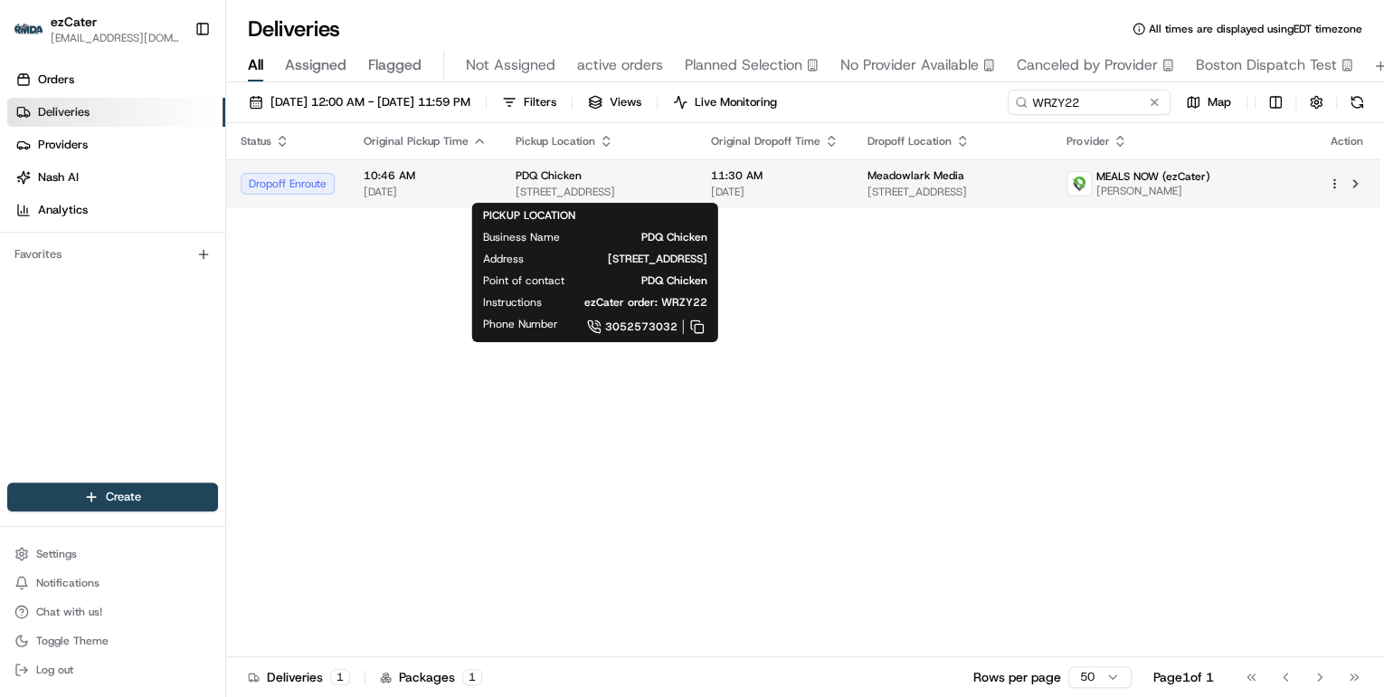
click at [558, 195] on span "10121 W Flagler St, Miami, FL 33174, USA" at bounding box center [599, 192] width 166 height 14
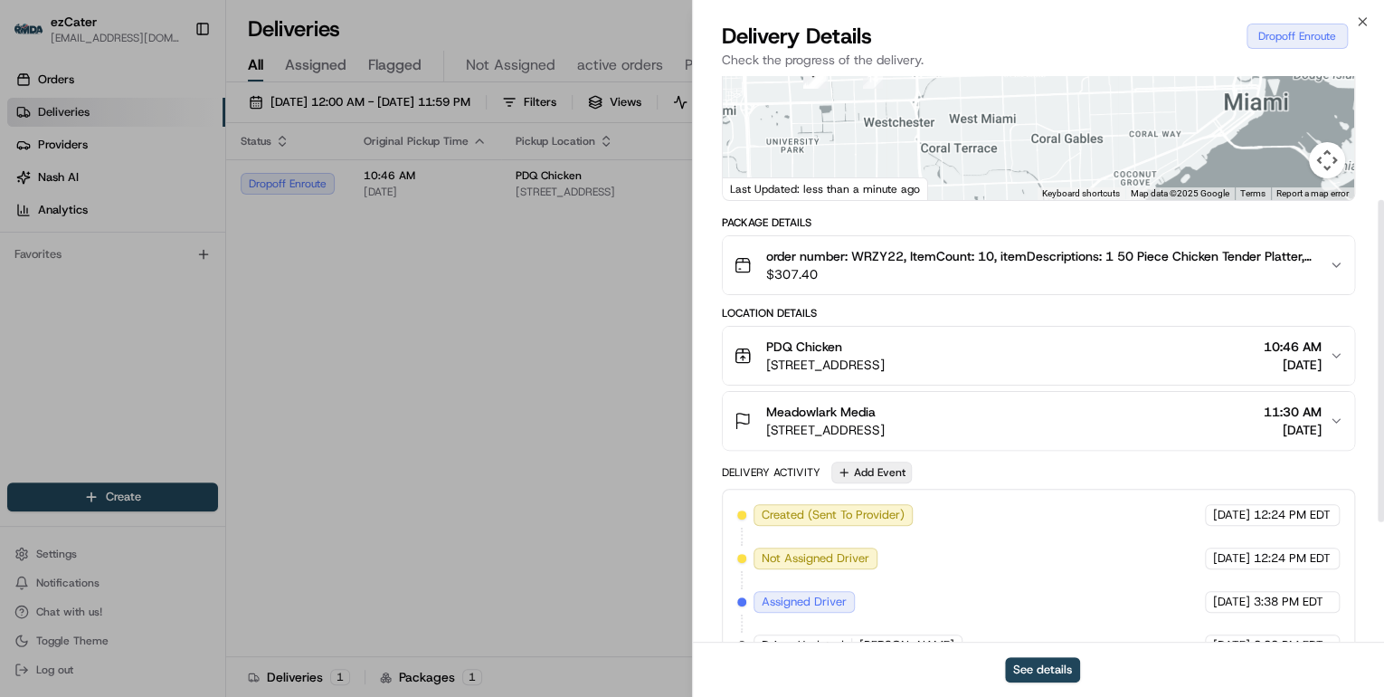
scroll to position [427, 0]
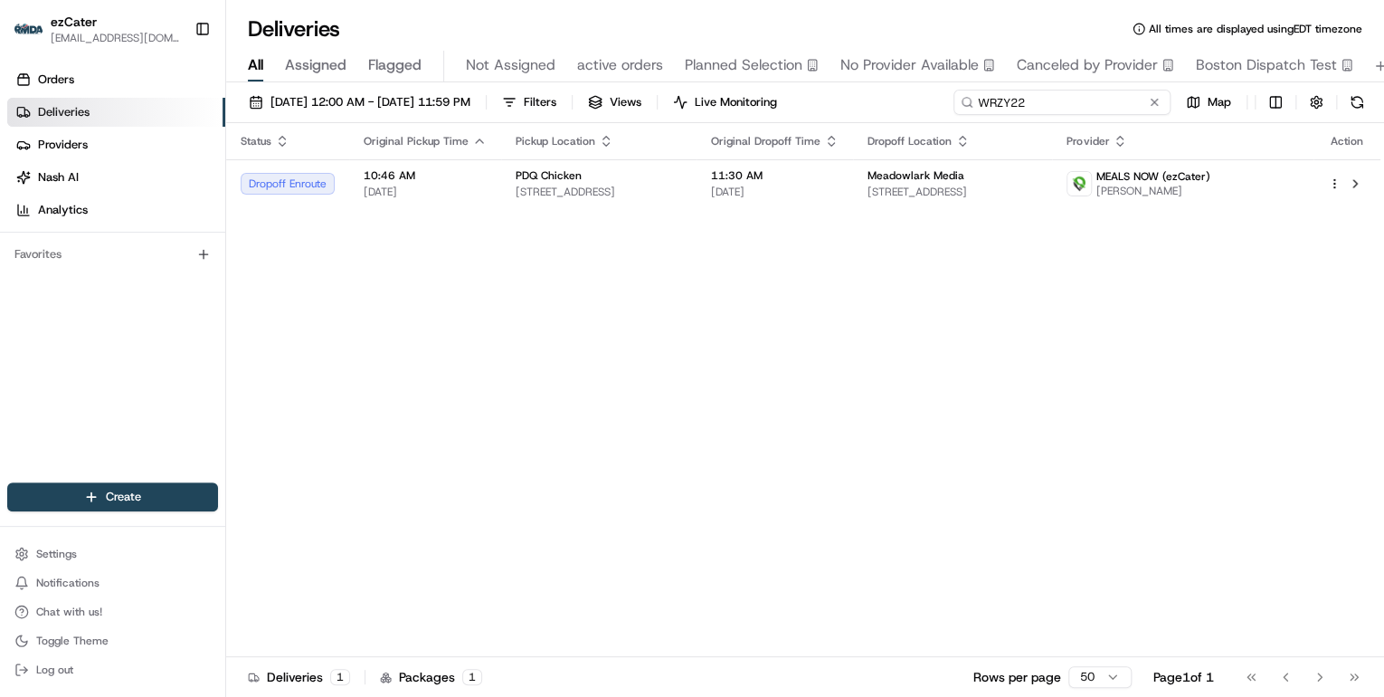
drag, startPoint x: 1102, startPoint y: 101, endPoint x: 750, endPoint y: 121, distance: 352.5
click at [764, 121] on div "08/01/2025 12:00 AM - 08/31/2025 11:59 PM Filters Views Live Monitoring WRZY22 …" at bounding box center [805, 106] width 1158 height 33
paste input "2X4C0Q"
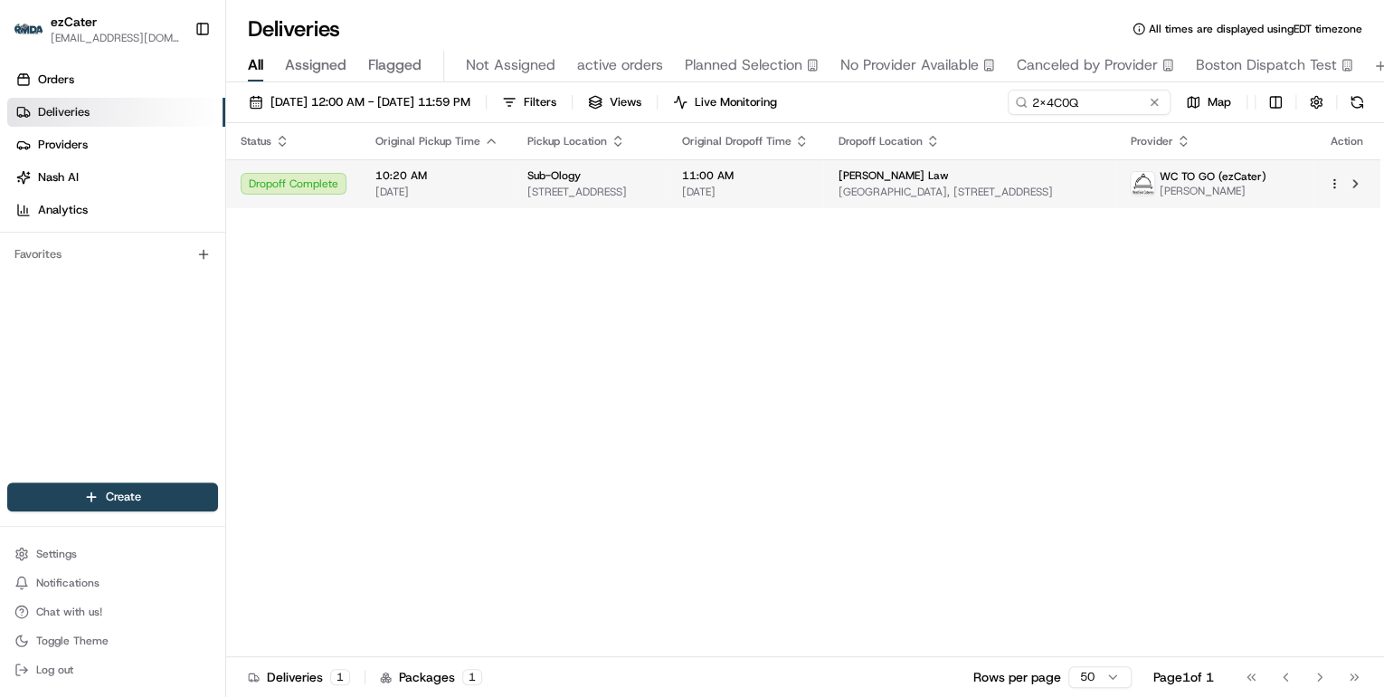
click at [594, 188] on span "17 N Ave W, Cranford, NJ 07016, USA" at bounding box center [590, 192] width 125 height 14
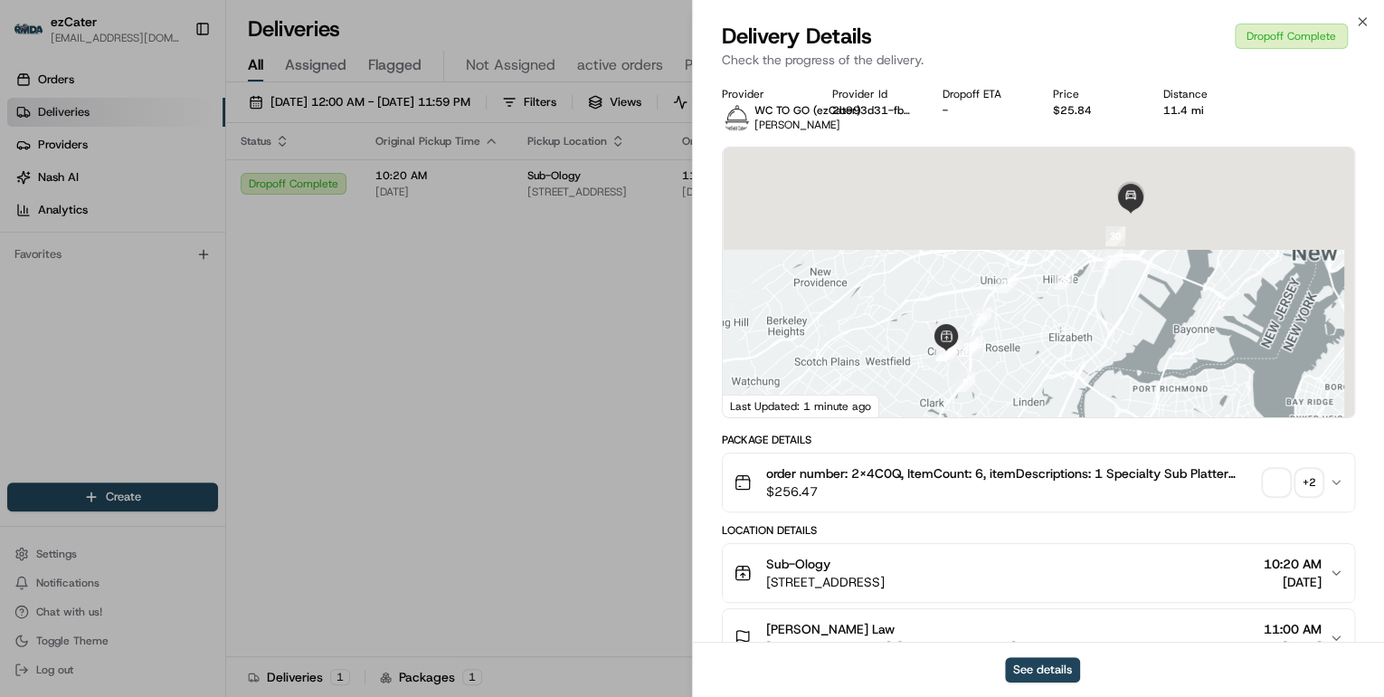
scroll to position [217, 0]
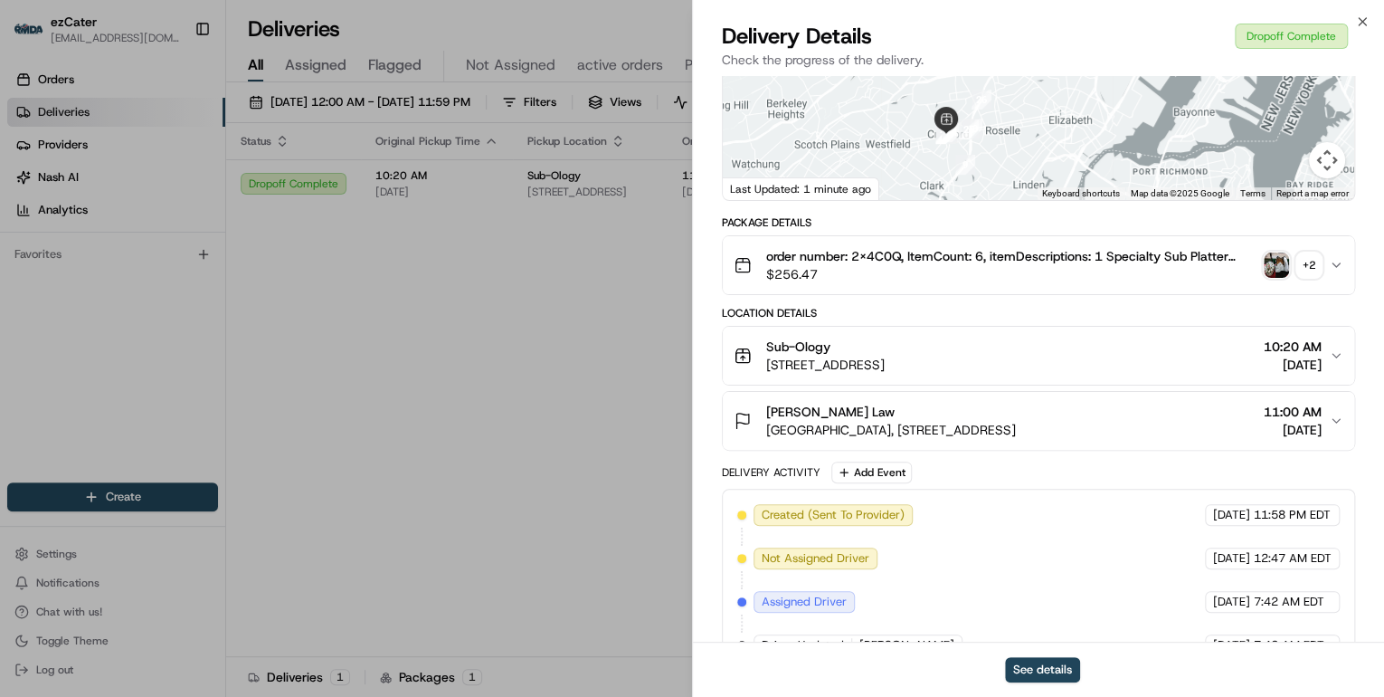
click at [904, 418] on div "Rubenstein Law" at bounding box center [891, 412] width 250 height 18
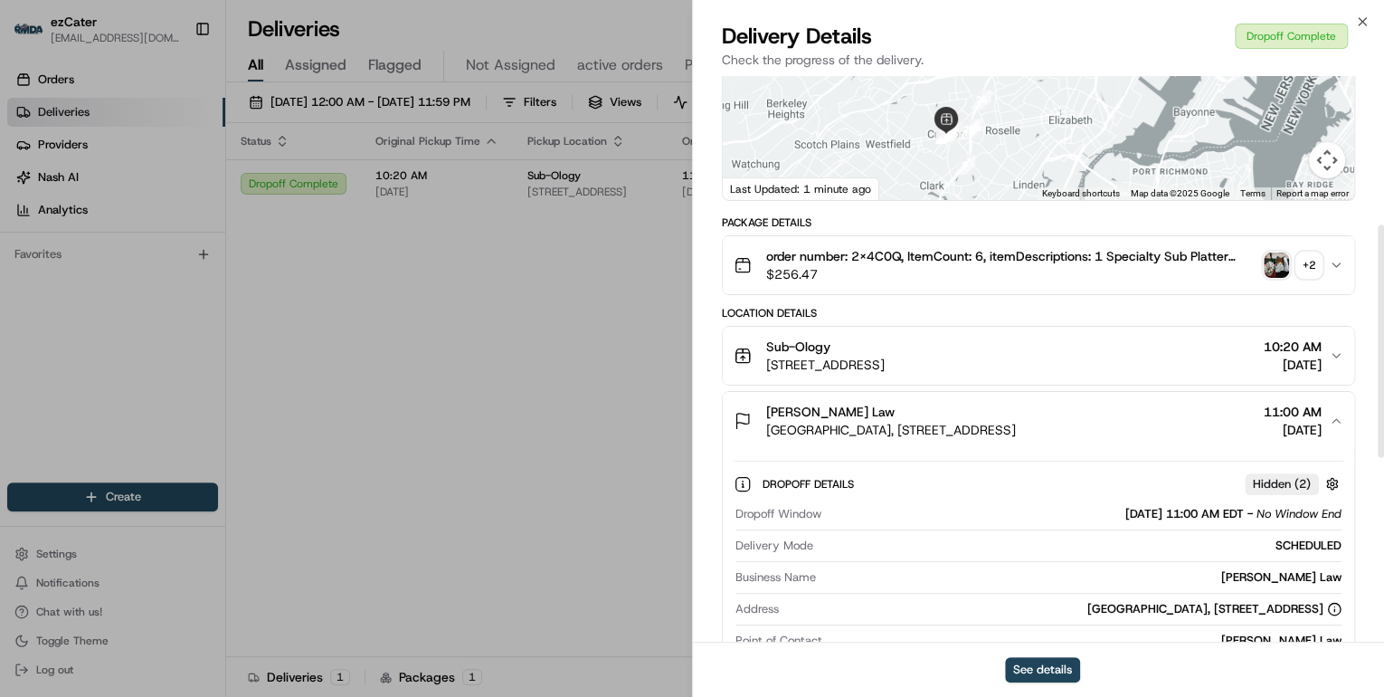
scroll to position [362, 0]
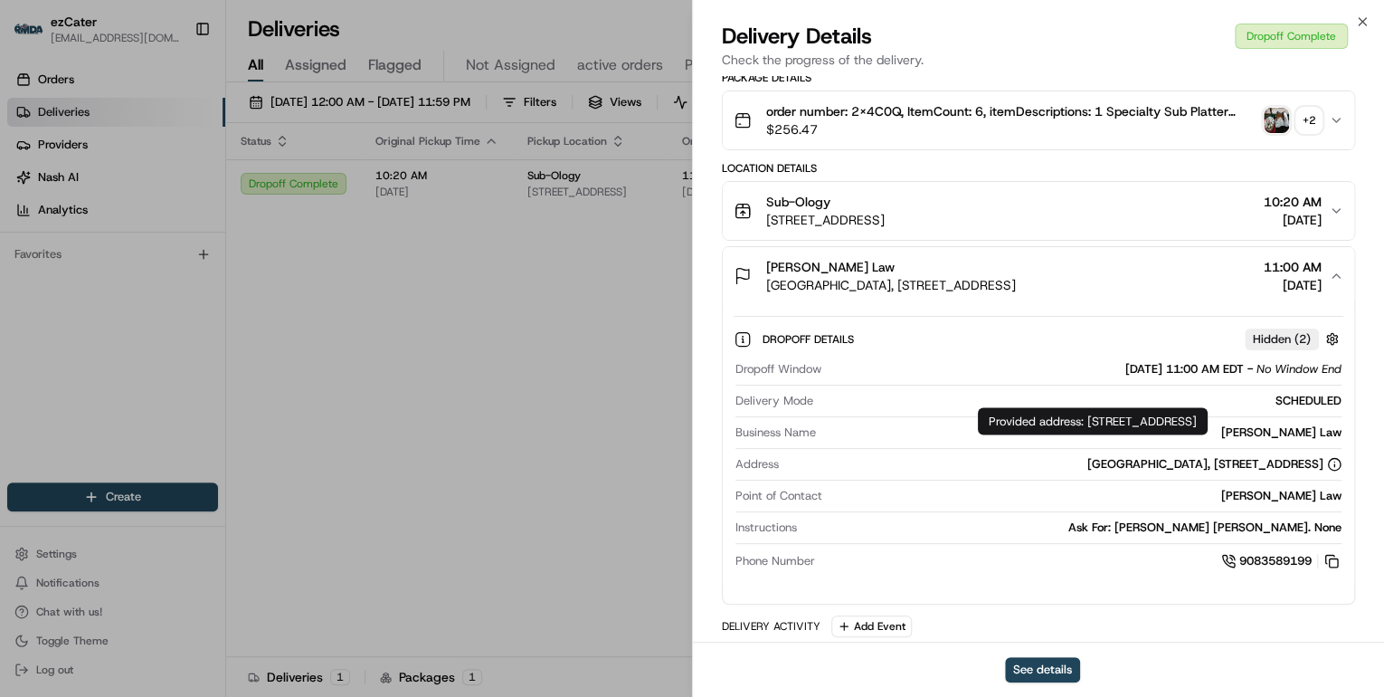
drag, startPoint x: 1088, startPoint y: 420, endPoint x: 1117, endPoint y: 445, distance: 39.2
click at [1117, 434] on div "Provided address: One Gateway Center, 2600 , Office 6, Newark, NJ, 07102 Provid…" at bounding box center [1093, 420] width 230 height 27
copy div "One Gateway Center, 2600 , Office 6, Newark, NJ, 07102"
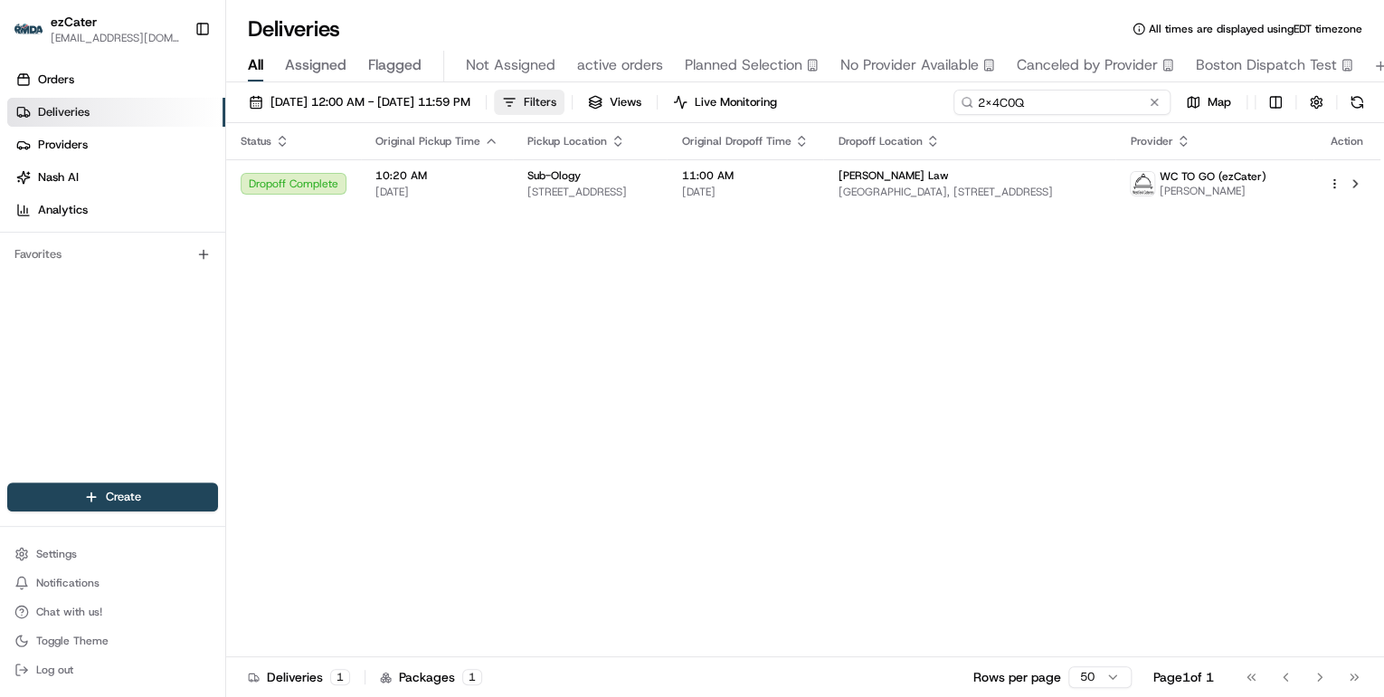
drag, startPoint x: 1079, startPoint y: 103, endPoint x: 589, endPoint y: 101, distance: 490.4
click at [616, 100] on div "08/01/2025 12:00 AM - 08/31/2025 11:59 PM Filters Views Live Monitoring 2X4C0Q …" at bounding box center [805, 106] width 1158 height 33
paste input "PH5-C01"
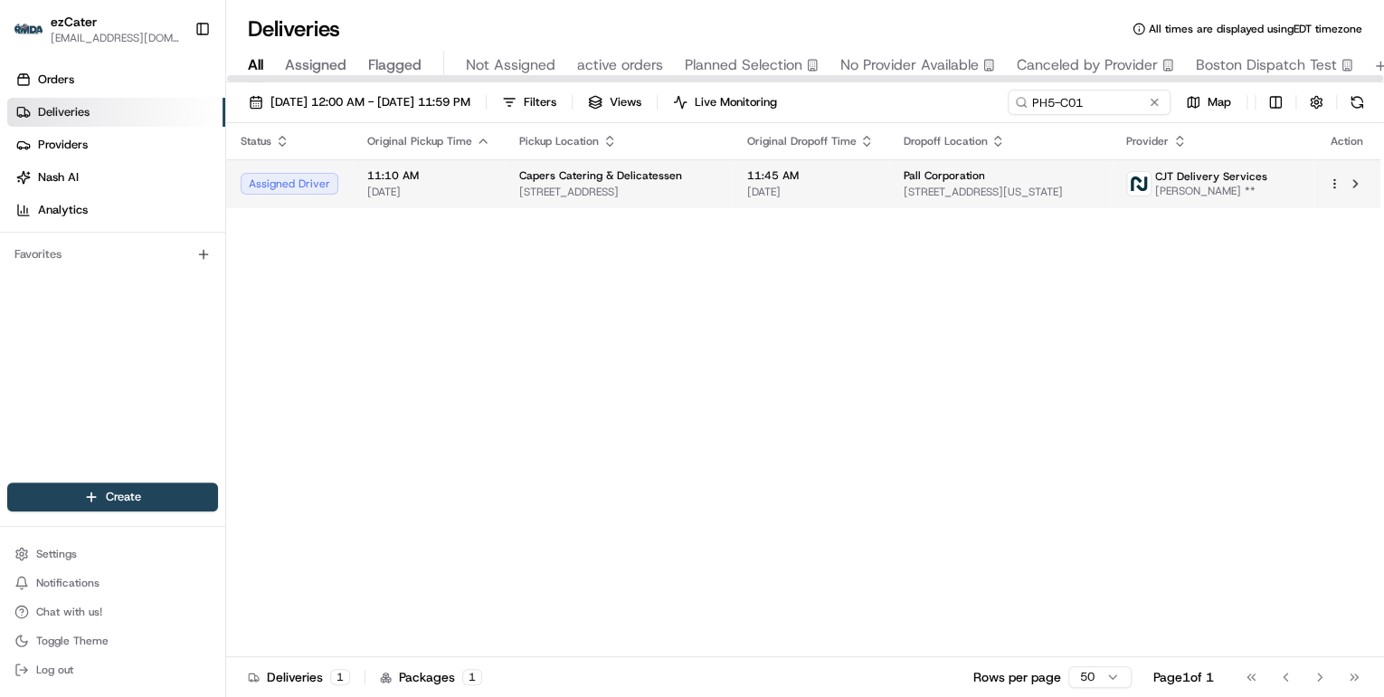
click at [601, 163] on td "Capers Catering & Delicatessen 594 Old Country Rd, Westbury, NY 11590, USA" at bounding box center [618, 183] width 227 height 49
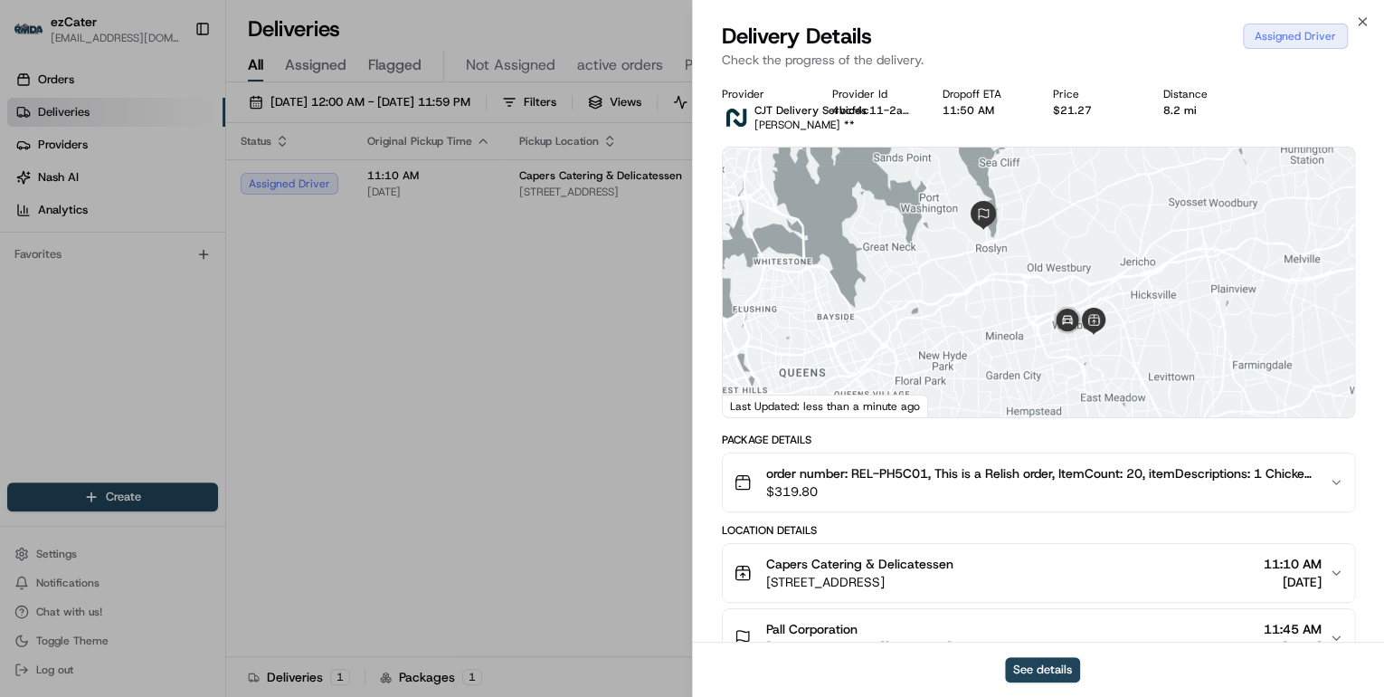
scroll to position [145, 0]
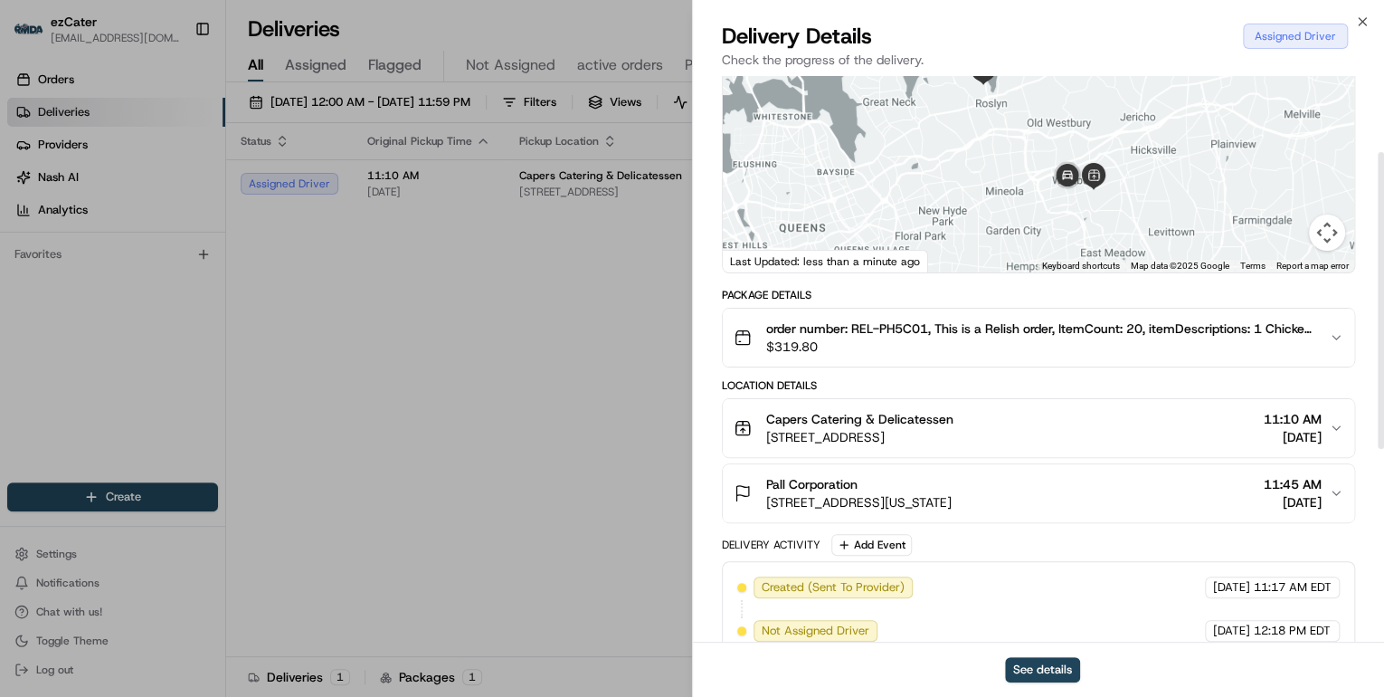
click at [954, 428] on span "594 Old Country Rd, Westbury, NY 11590, USA" at bounding box center [859, 437] width 187 height 18
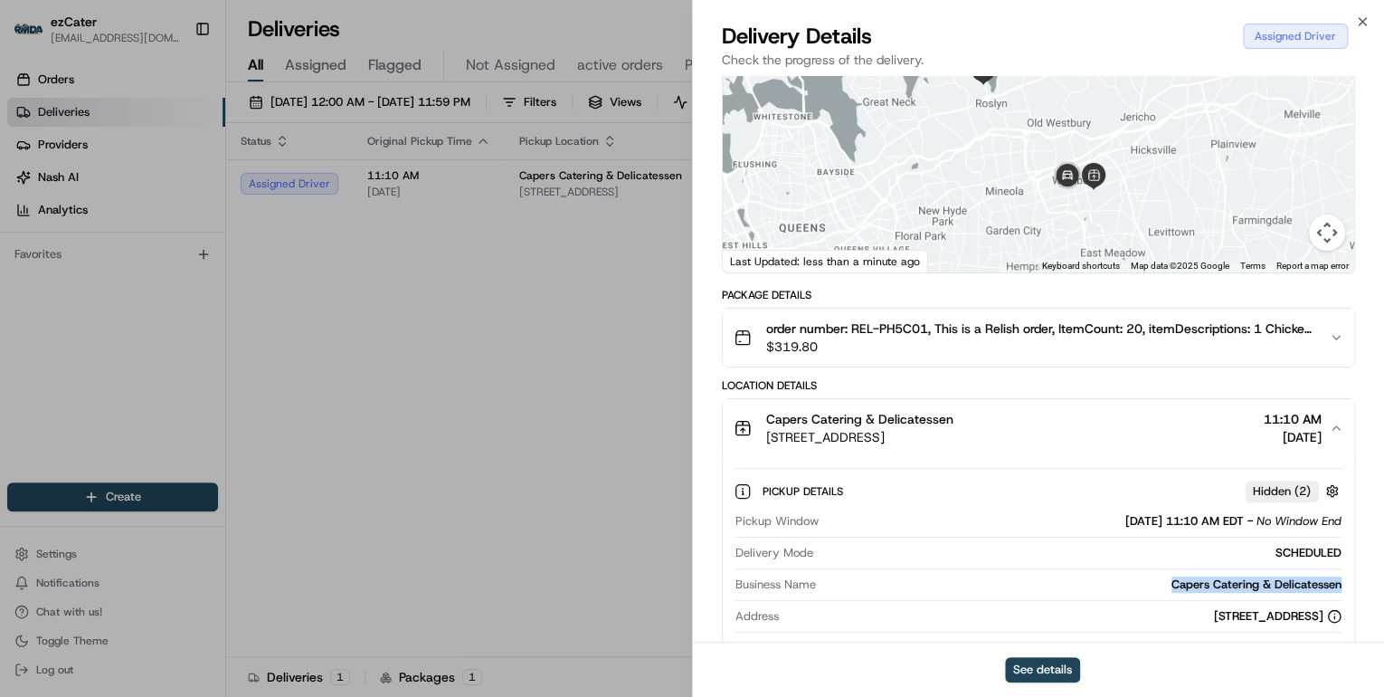
drag, startPoint x: 1348, startPoint y: 579, endPoint x: 1151, endPoint y: 587, distance: 197.4
click at [1151, 587] on div "Pickup Details Hidden ( 2 ) Pickup Window 08/21/2025 11:10 AM EDT - No Window E…" at bounding box center [1039, 599] width 632 height 284
copy div "Capers Catering & Delicatessen"
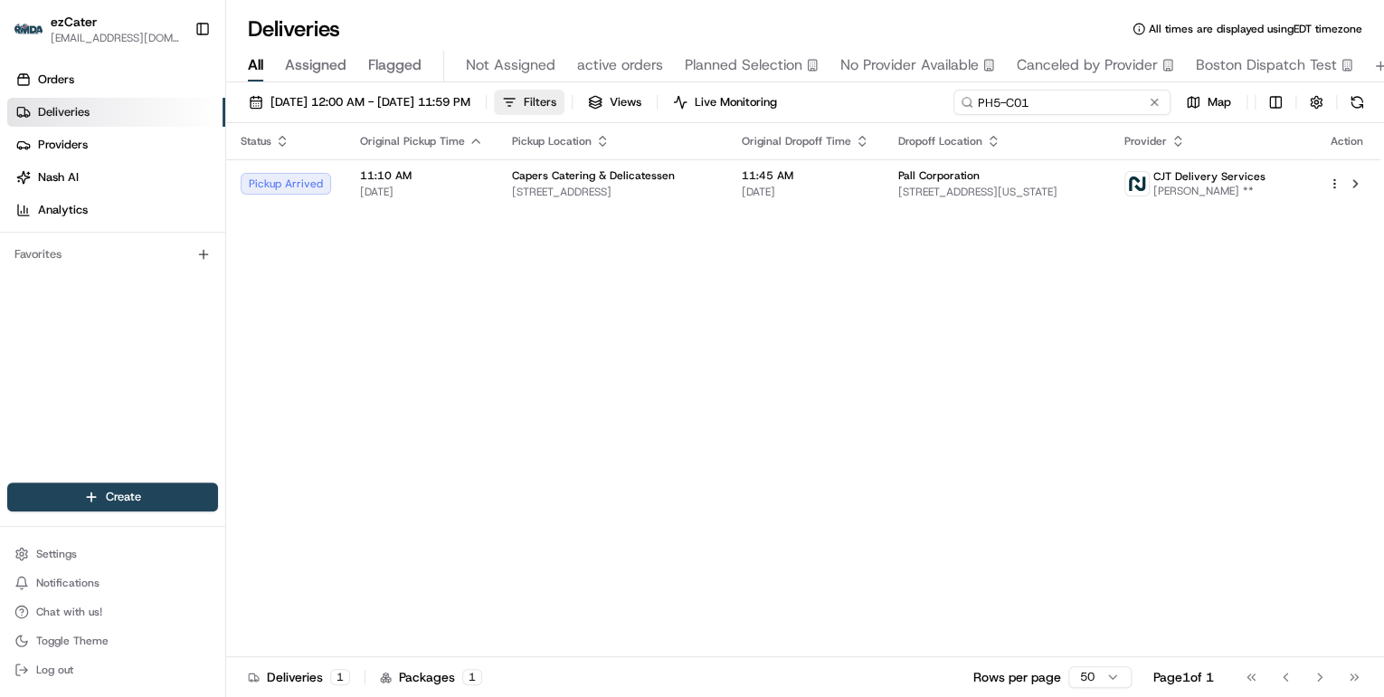
drag, startPoint x: 1092, startPoint y: 105, endPoint x: 613, endPoint y: 107, distance: 479.6
click at [616, 107] on div "08/01/2025 12:00 AM - 08/31/2025 11:59 PM Filters Views Live Monitoring PH5-C01…" at bounding box center [805, 106] width 1158 height 33
paste input "A1Y-MWE"
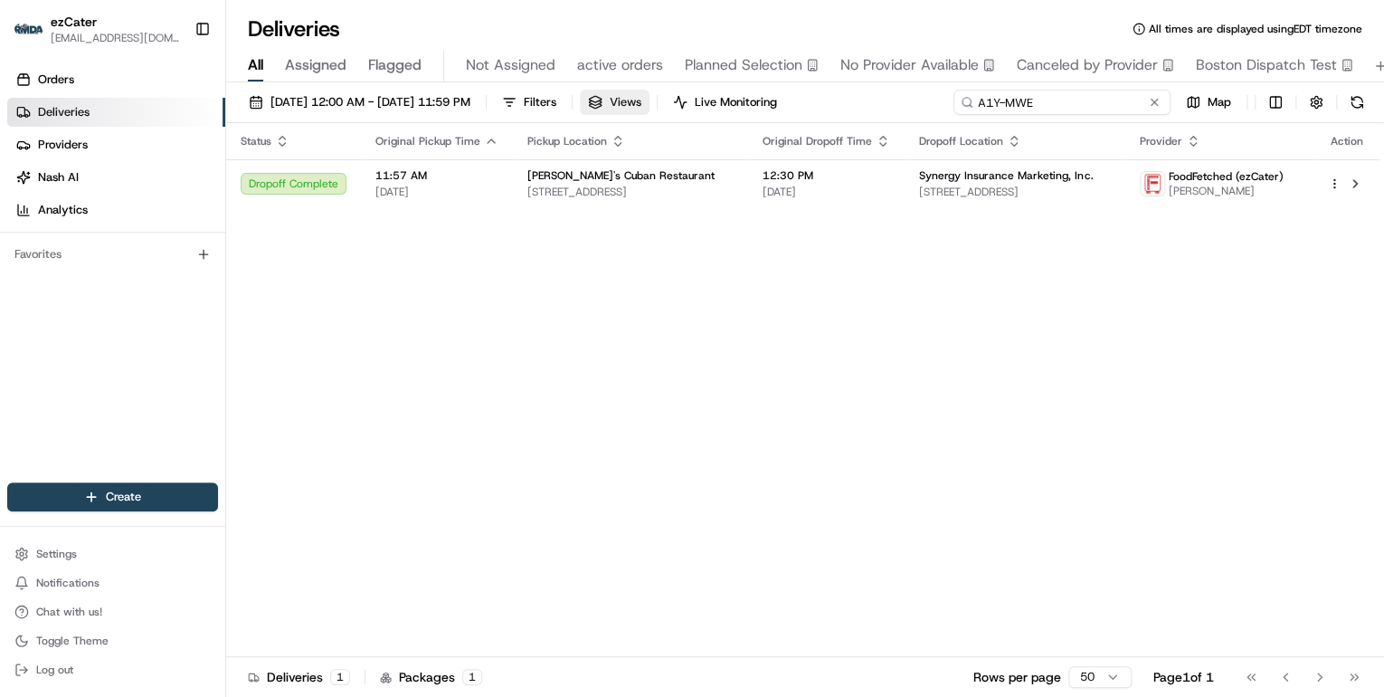
drag, startPoint x: 1055, startPoint y: 104, endPoint x: 654, endPoint y: 90, distance: 401.1
click at [657, 90] on div "08/01/2025 12:00 AM - 08/31/2025 11:59 PM Filters Views Live Monitoring A1Y-MWE…" at bounding box center [805, 106] width 1158 height 33
paste input "F52X3T"
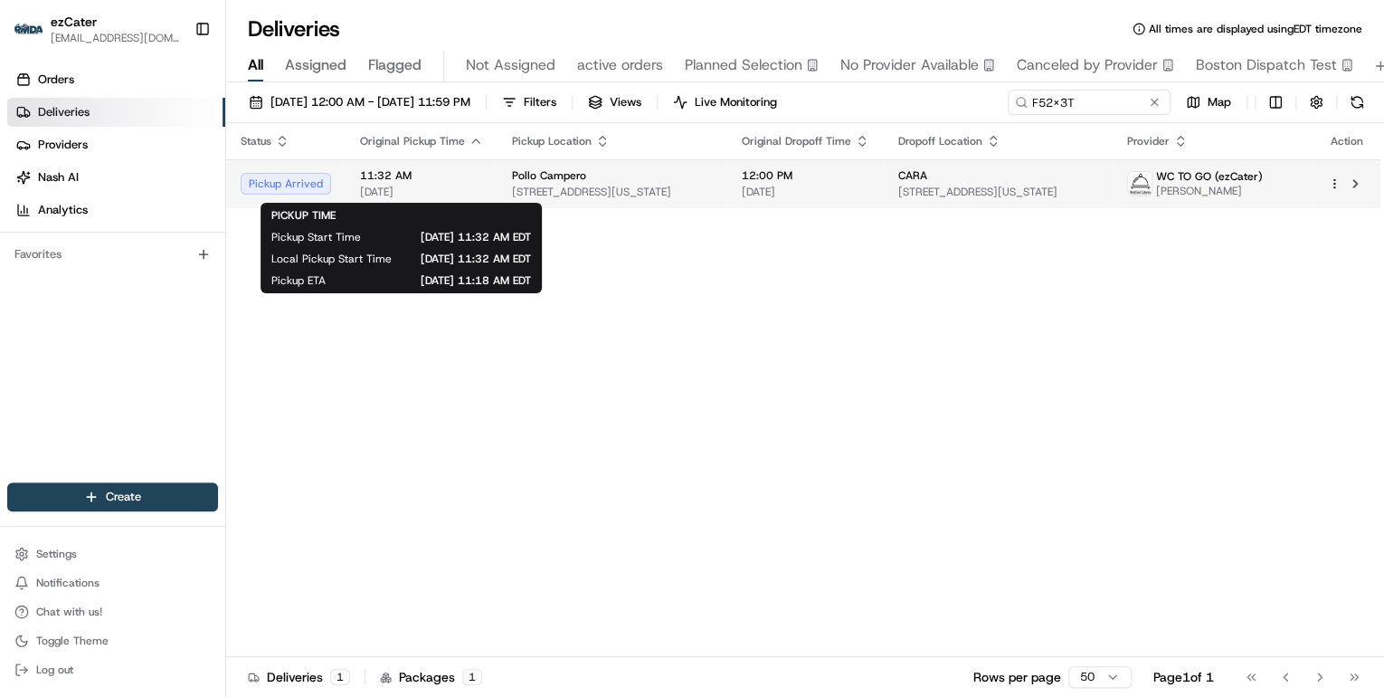
click at [399, 179] on span "11:32 AM" at bounding box center [421, 175] width 123 height 14
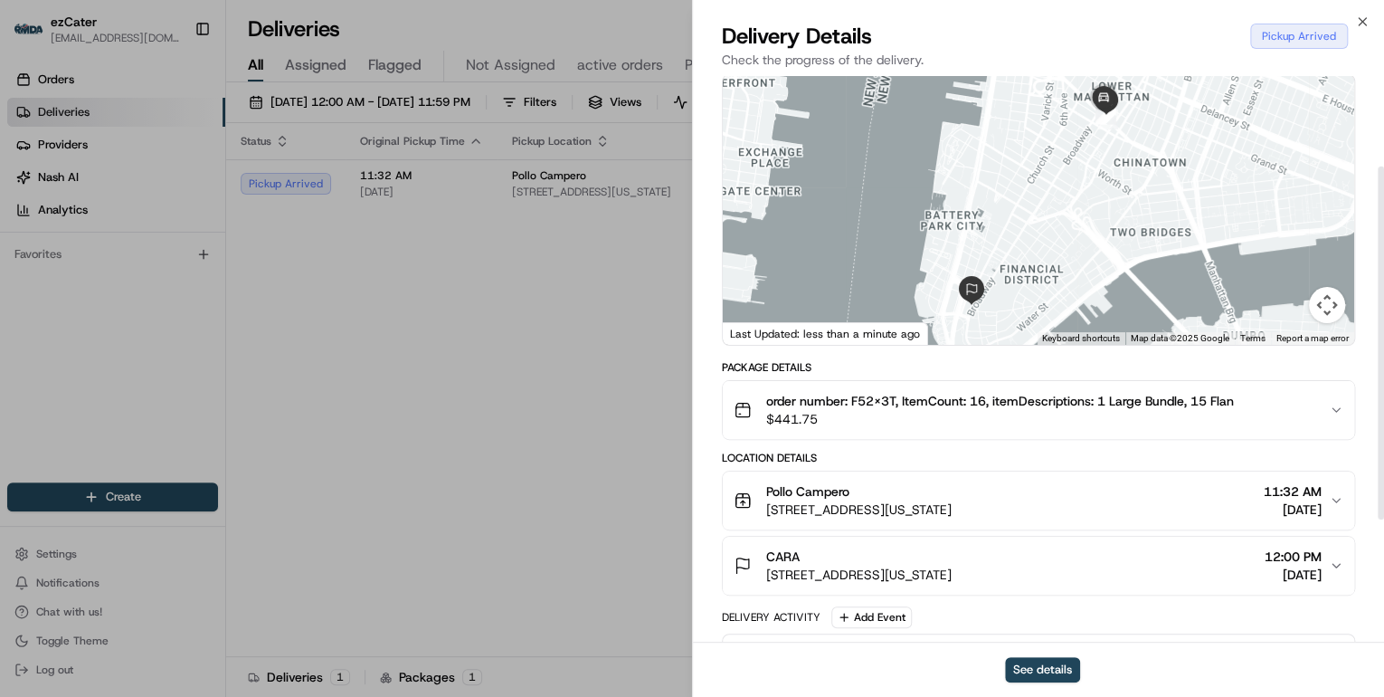
scroll to position [145, 0]
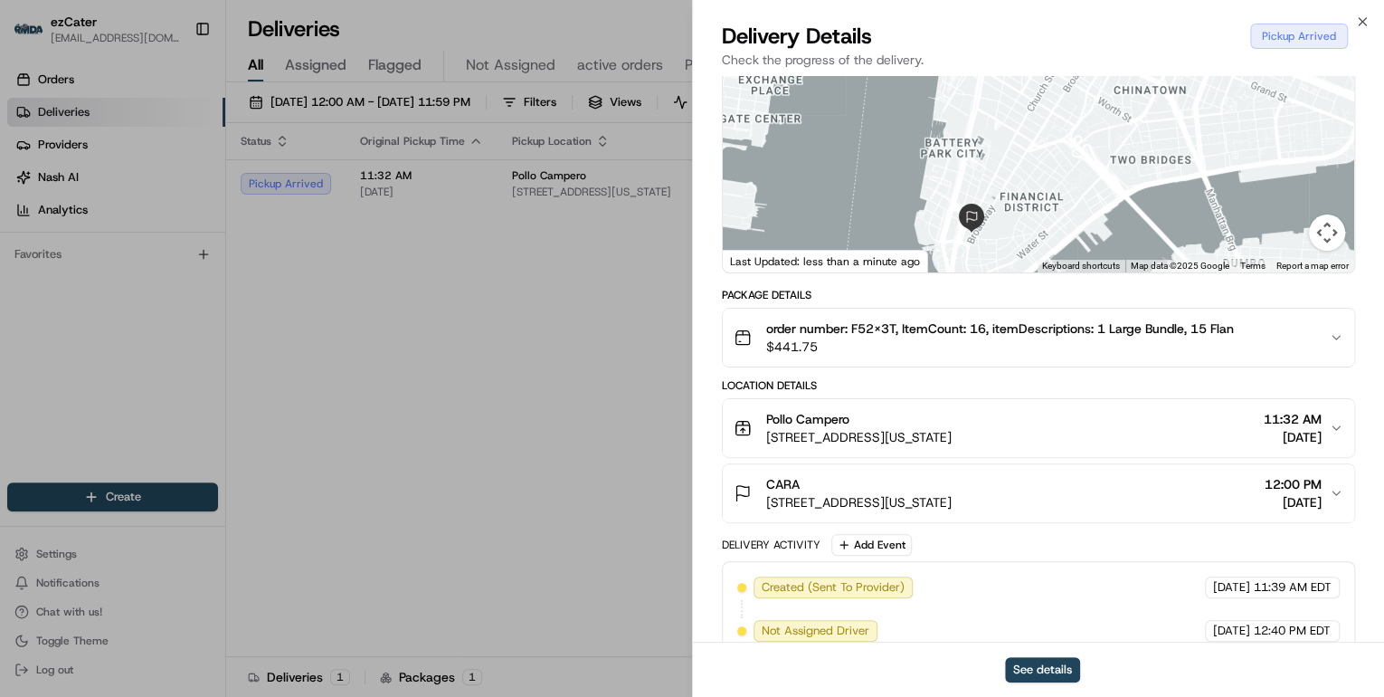
click at [952, 425] on div "Pollo Campero" at bounding box center [858, 419] width 185 height 18
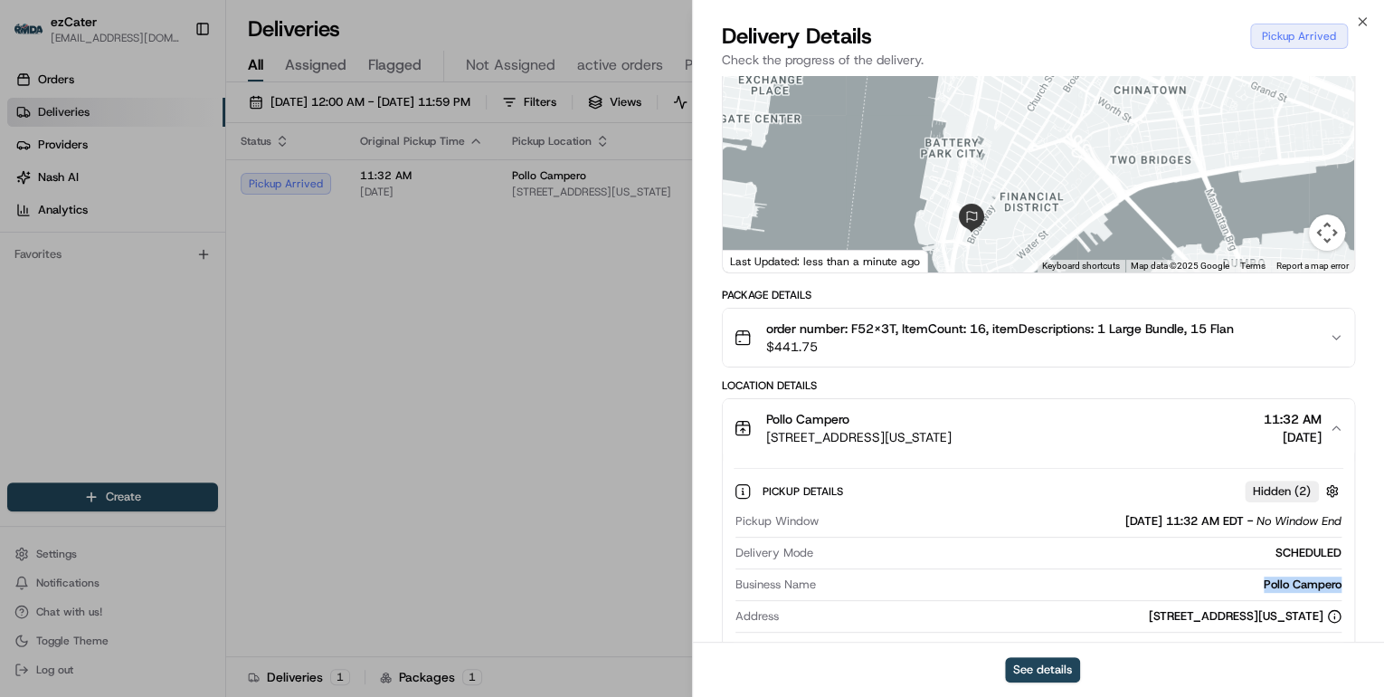
drag, startPoint x: 1350, startPoint y: 584, endPoint x: 1246, endPoint y: 583, distance: 104.1
click at [1246, 583] on div "Pickup Details Hidden ( 2 ) Pickup Window 08/21/2025 11:32 AM EDT - No Window E…" at bounding box center [1039, 599] width 632 height 284
copy div "Pollo Campero"
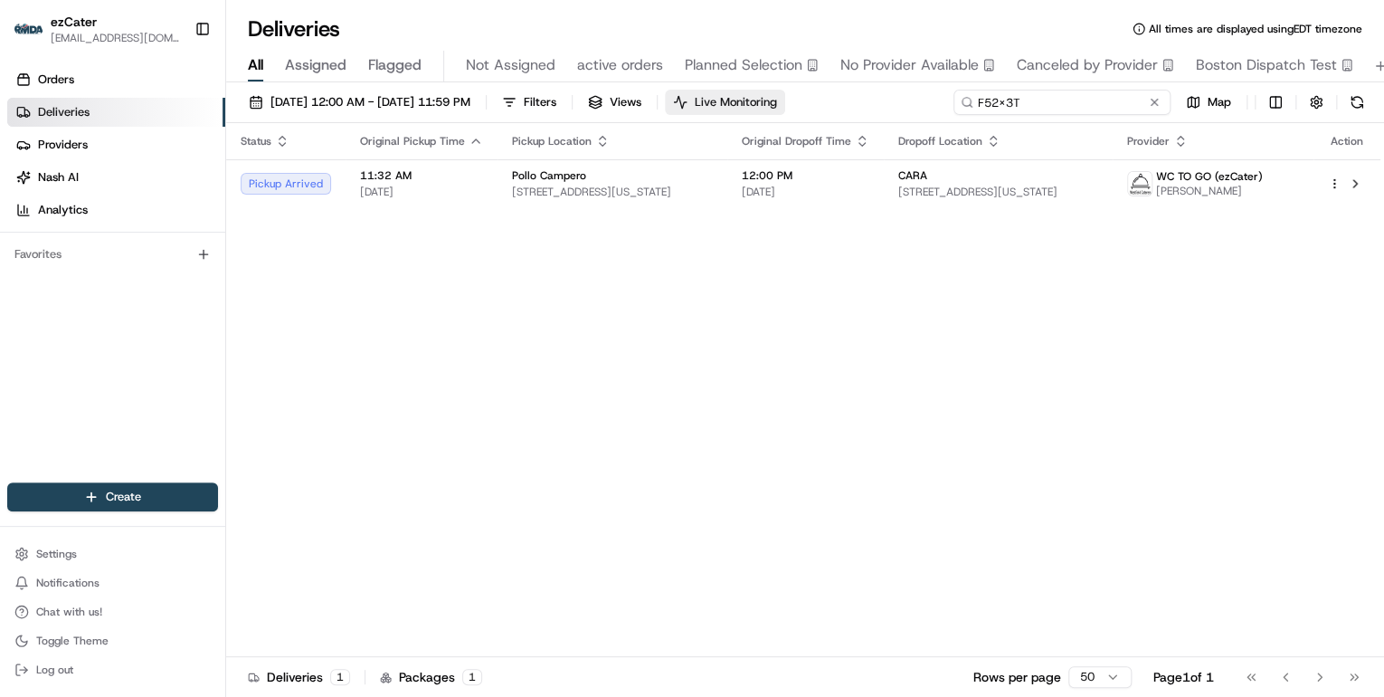
drag, startPoint x: 1081, startPoint y: 104, endPoint x: 785, endPoint y: 99, distance: 295.9
click at [785, 99] on div "08/01/2025 12:00 AM - 08/31/2025 11:59 PM Filters Views Live Monitoring F52X3T …" at bounding box center [805, 106] width 1158 height 33
paste input "4RTR7C"
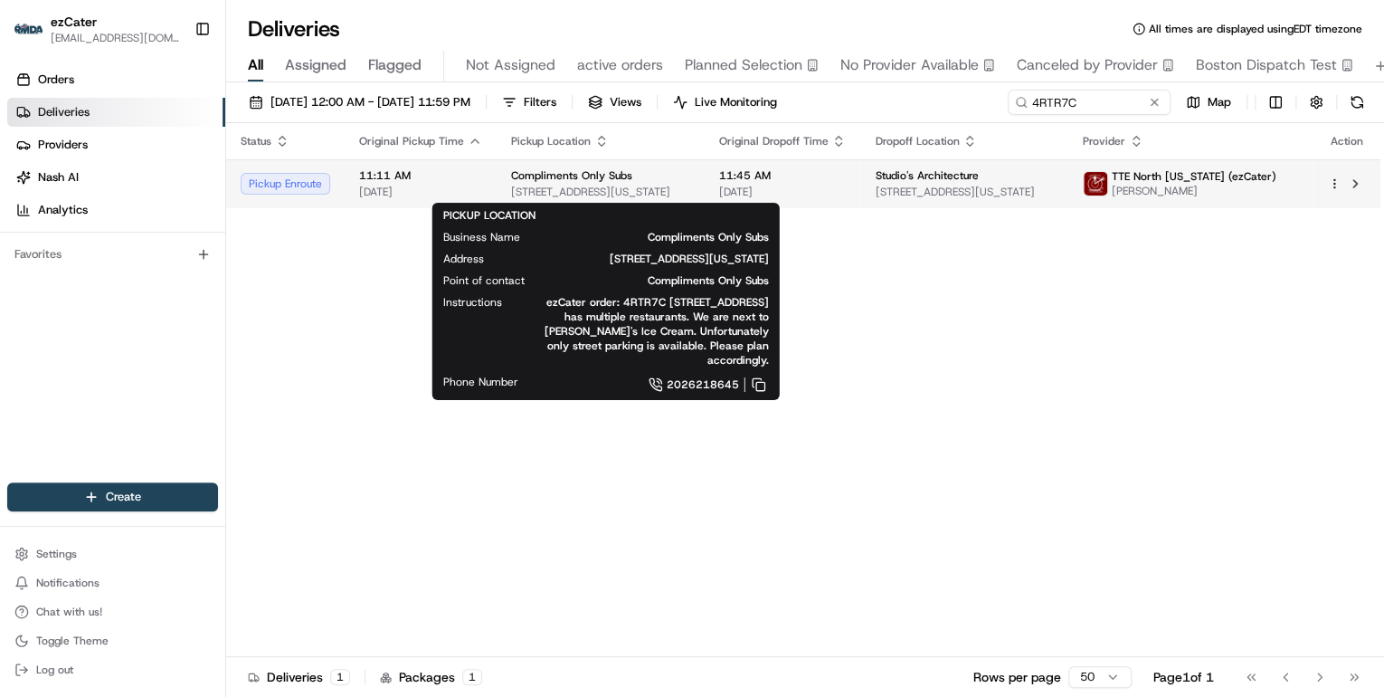
click at [603, 189] on span "526 8th St SE a, Washington, DC 20003, USA" at bounding box center [600, 192] width 178 height 14
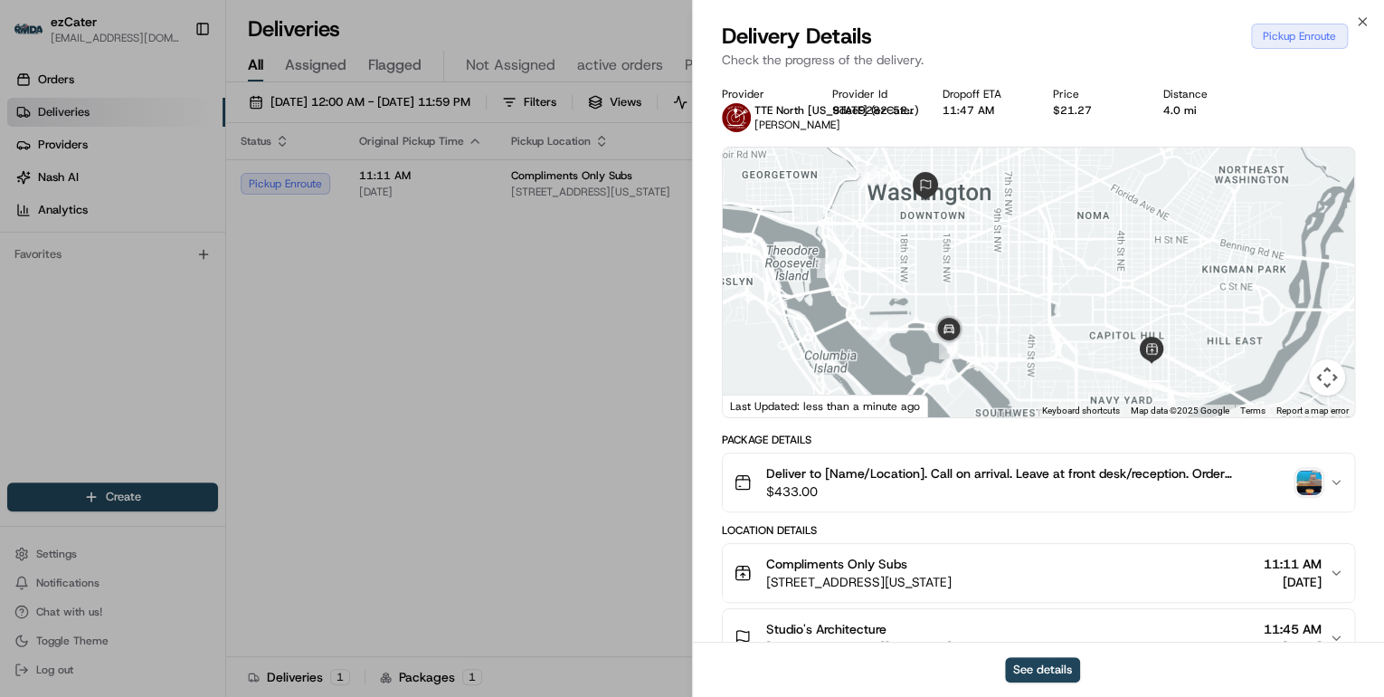
click at [1312, 479] on img "button" at bounding box center [1309, 482] width 25 height 25
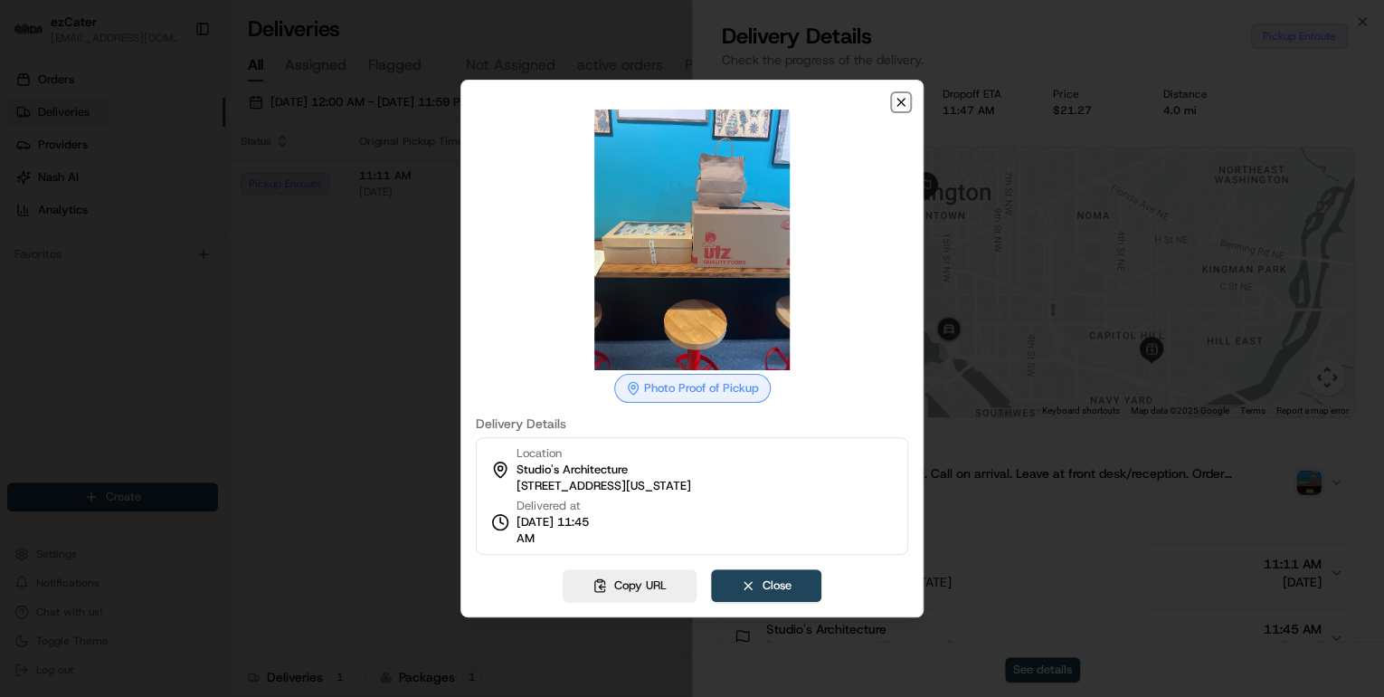
click at [899, 101] on icon "button" at bounding box center [901, 102] width 14 height 14
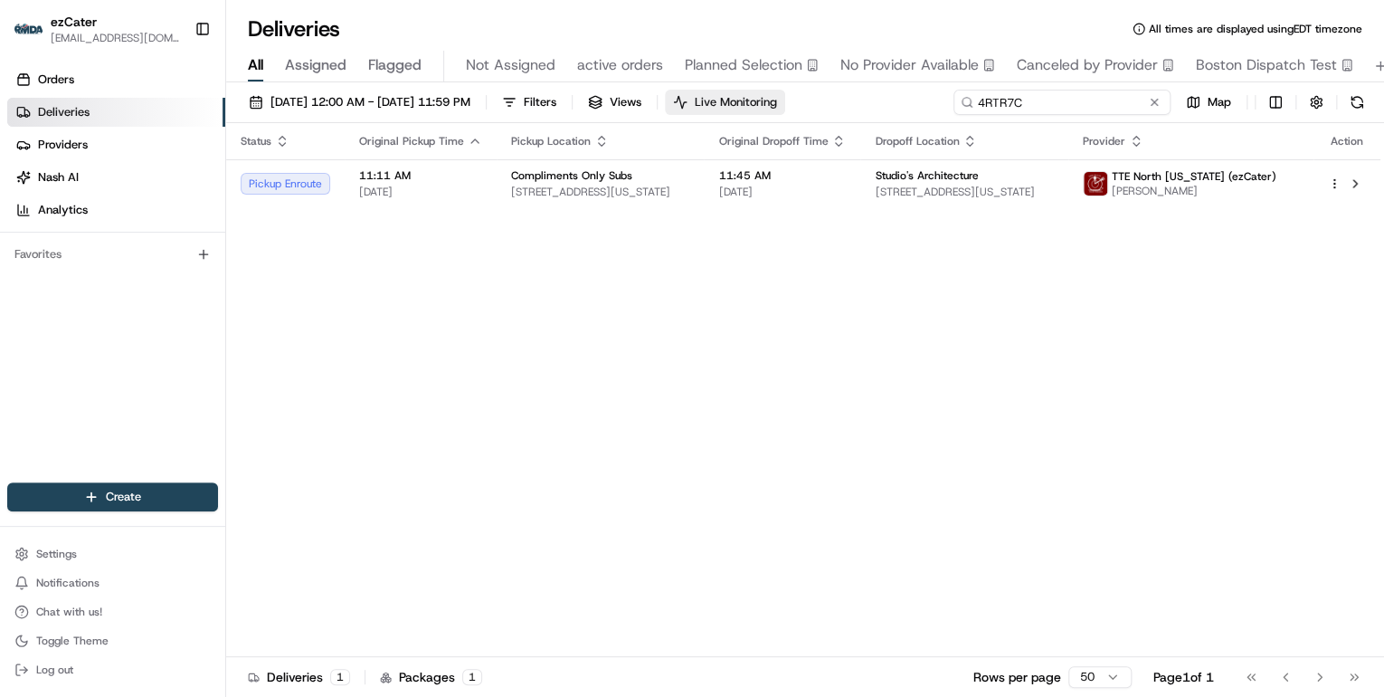
drag, startPoint x: 1083, startPoint y: 103, endPoint x: 773, endPoint y: 104, distance: 310.4
click at [790, 104] on div "08/01/2025 12:00 AM - 08/31/2025 11:59 PM Filters Views Live Monitoring 4RTR7C …" at bounding box center [805, 106] width 1158 height 33
paste input "P1Z381"
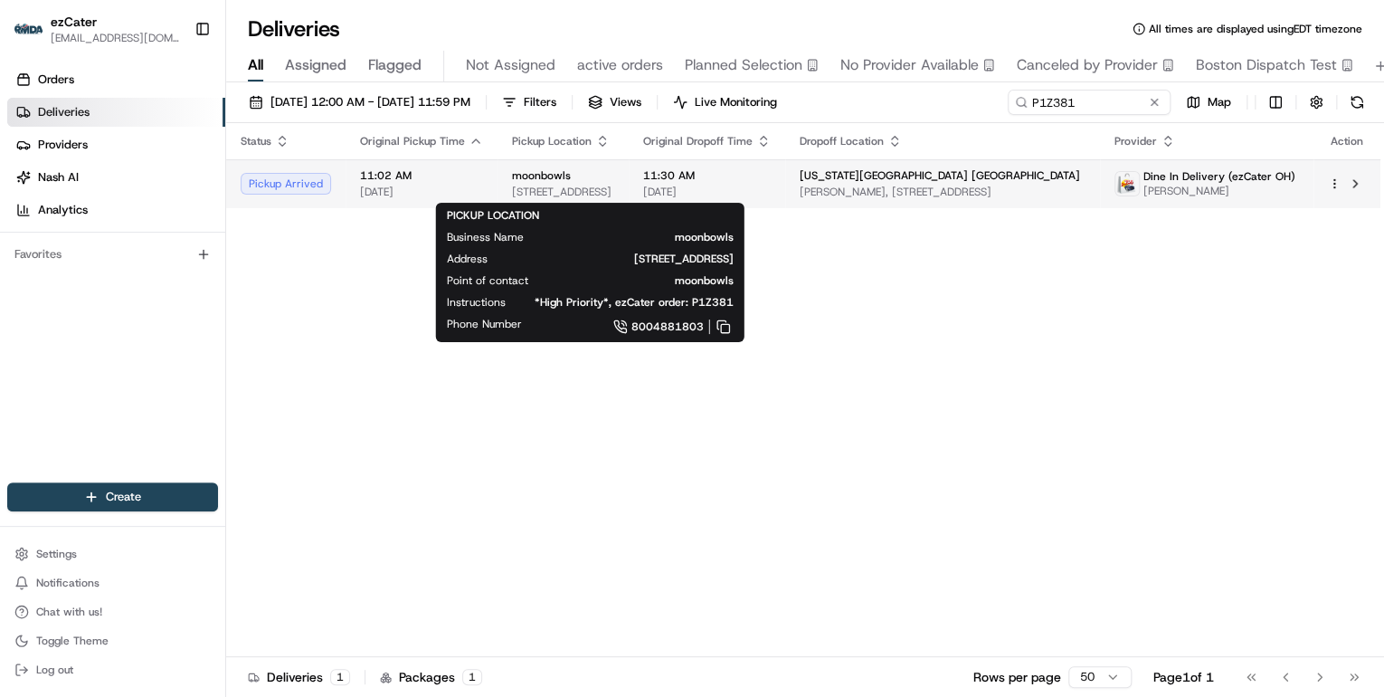
click at [596, 189] on span "1282 Essex Ave, Columbus, OH 43201, USA" at bounding box center [563, 192] width 102 height 14
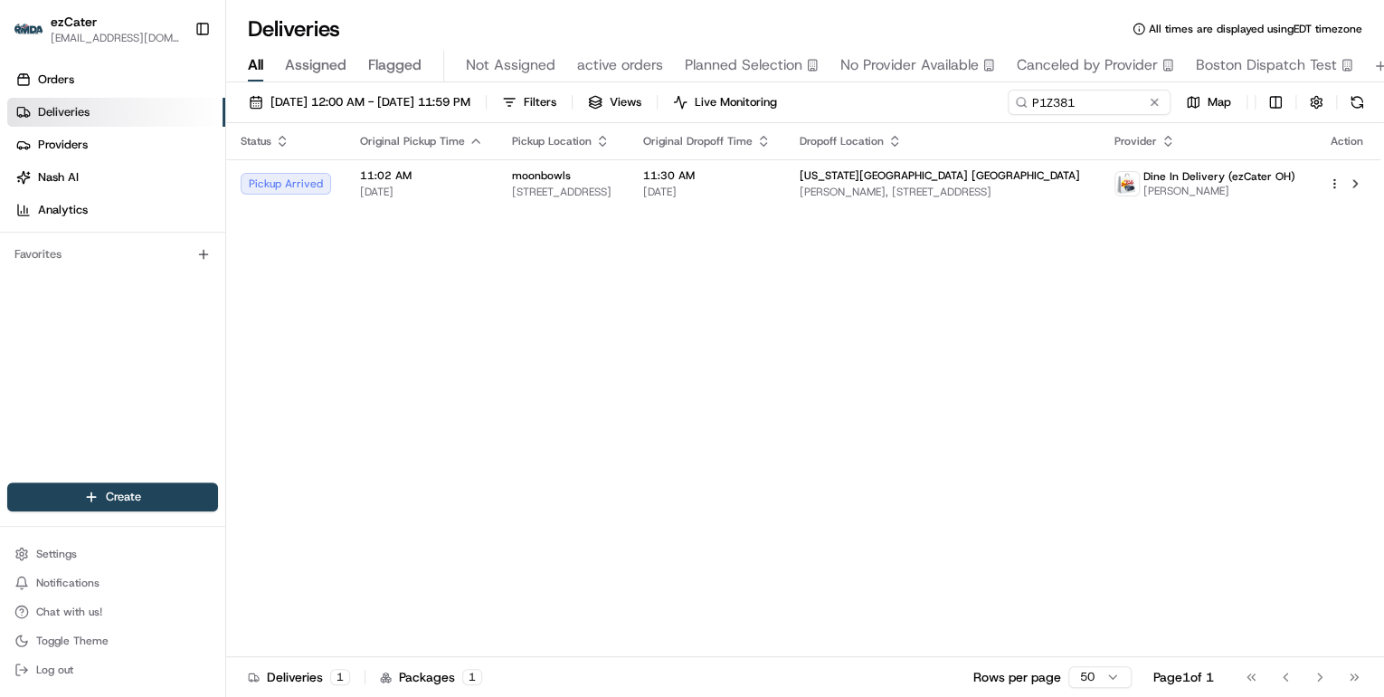
drag, startPoint x: 445, startPoint y: 439, endPoint x: 469, endPoint y: 416, distance: 32.6
drag, startPoint x: 1100, startPoint y: 101, endPoint x: 590, endPoint y: 90, distance: 510.4
click at [594, 90] on div "08/01/2025 12:00 AM - 08/31/2025 11:59 PM Filters Views Live Monitoring P1Z381 …" at bounding box center [805, 106] width 1158 height 33
paste input "644TTG"
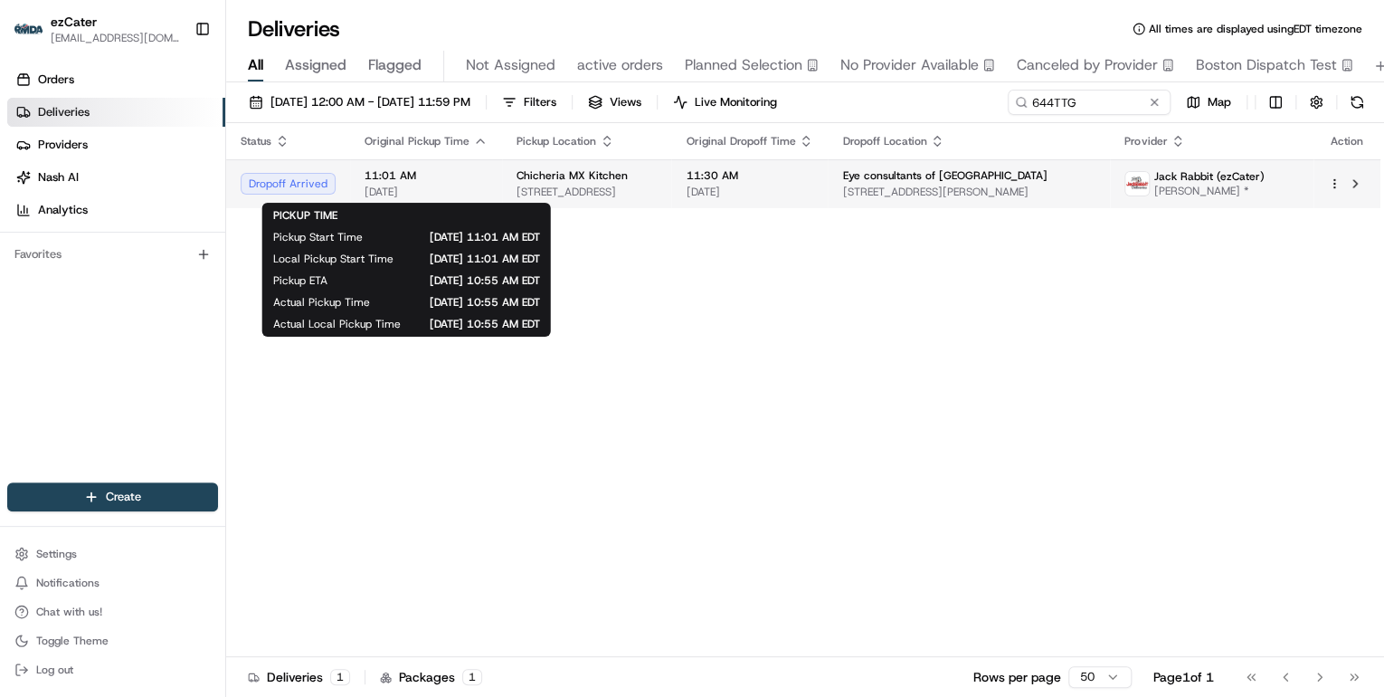
click at [477, 192] on span "[DATE]" at bounding box center [426, 192] width 123 height 14
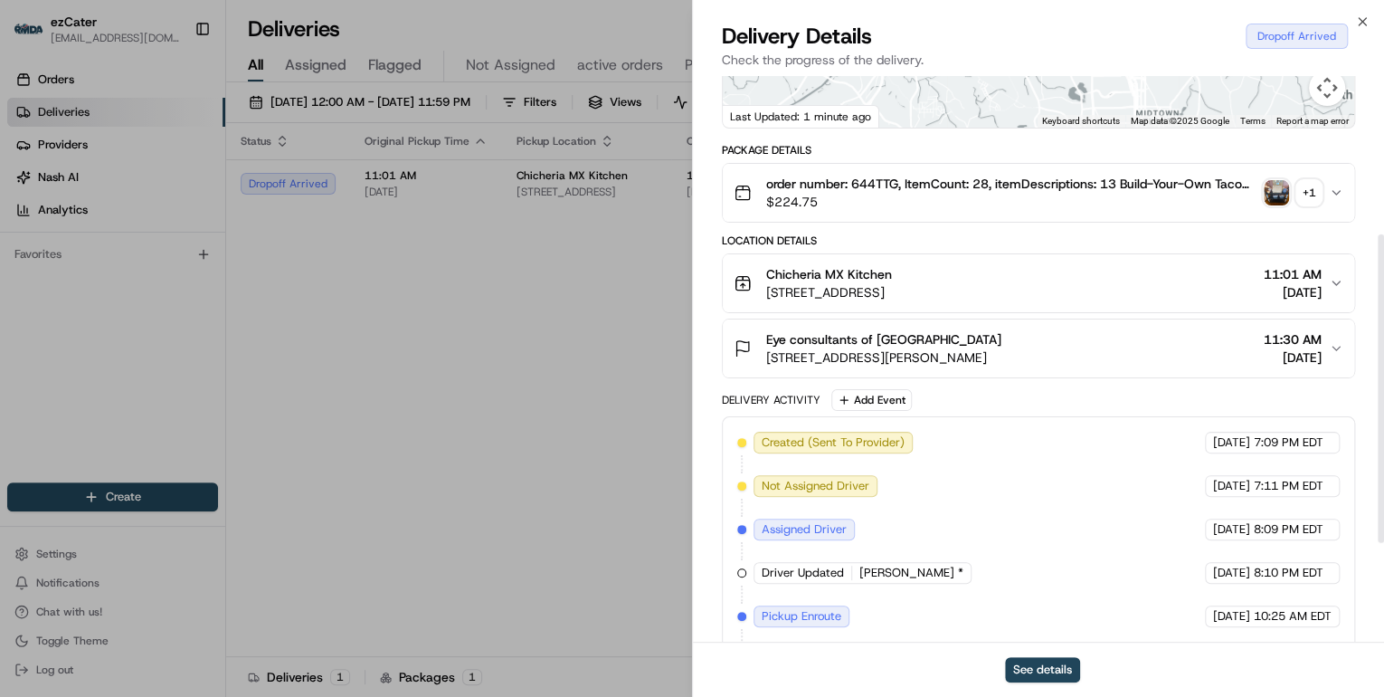
scroll to position [471, 0]
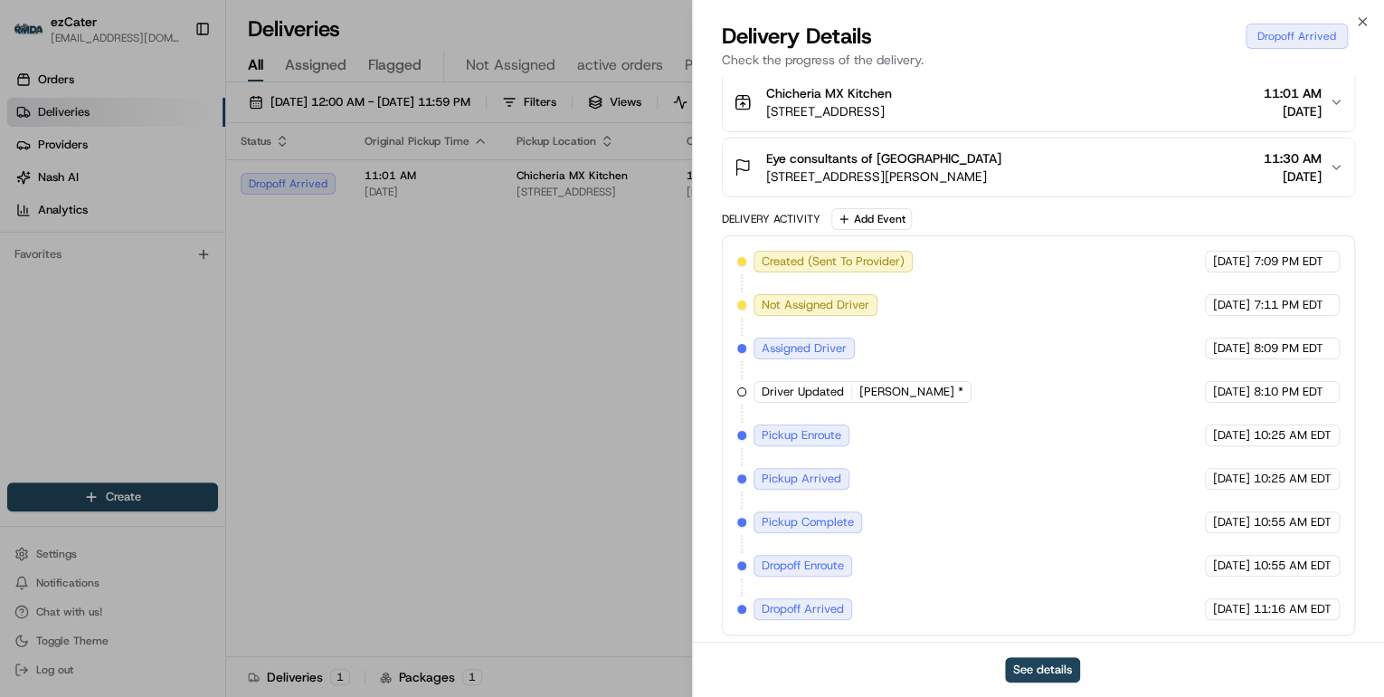
click at [887, 180] on span "3193 Howell Mill Rd NW UNIT 115, Atlanta, GA 30327, USA" at bounding box center [883, 176] width 235 height 18
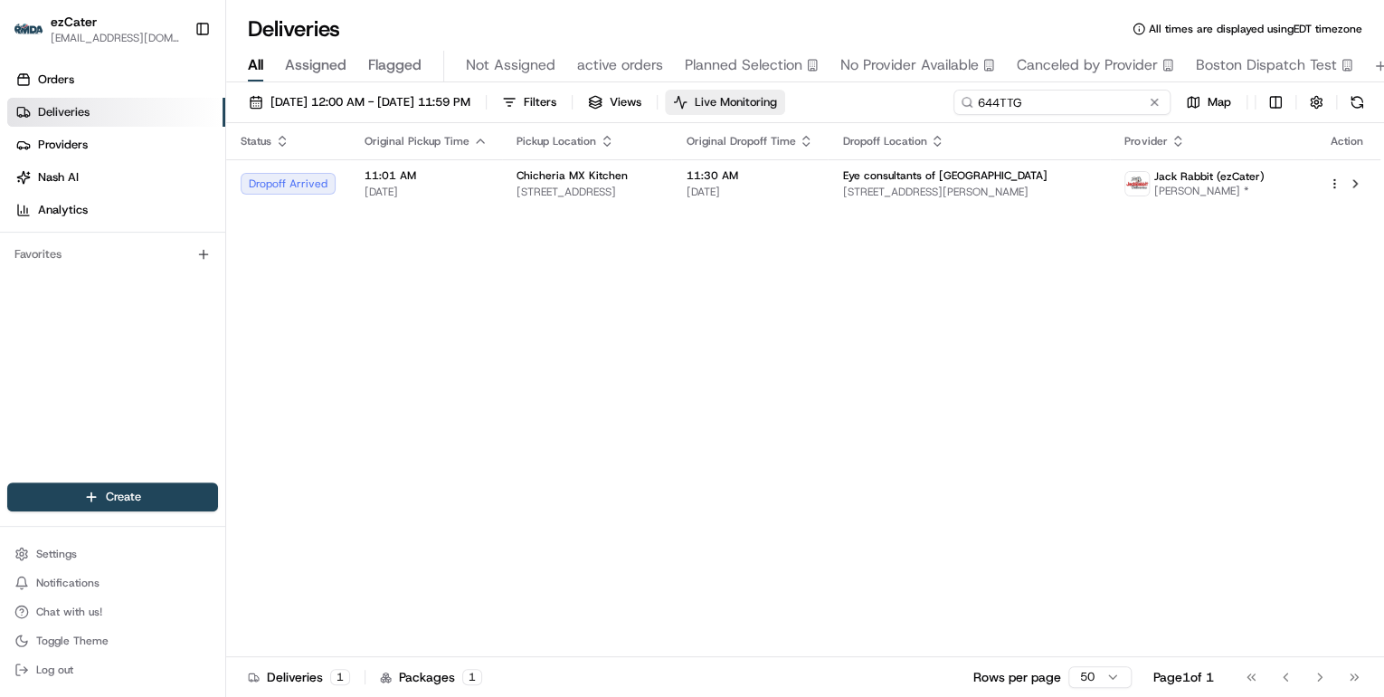
drag, startPoint x: 1075, startPoint y: 103, endPoint x: 758, endPoint y: 105, distance: 316.7
click at [760, 105] on div "08/01/2025 12:00 AM - 08/31/2025 11:59 PM Filters Views Live Monitoring 644TTG …" at bounding box center [805, 106] width 1158 height 33
type input "v"
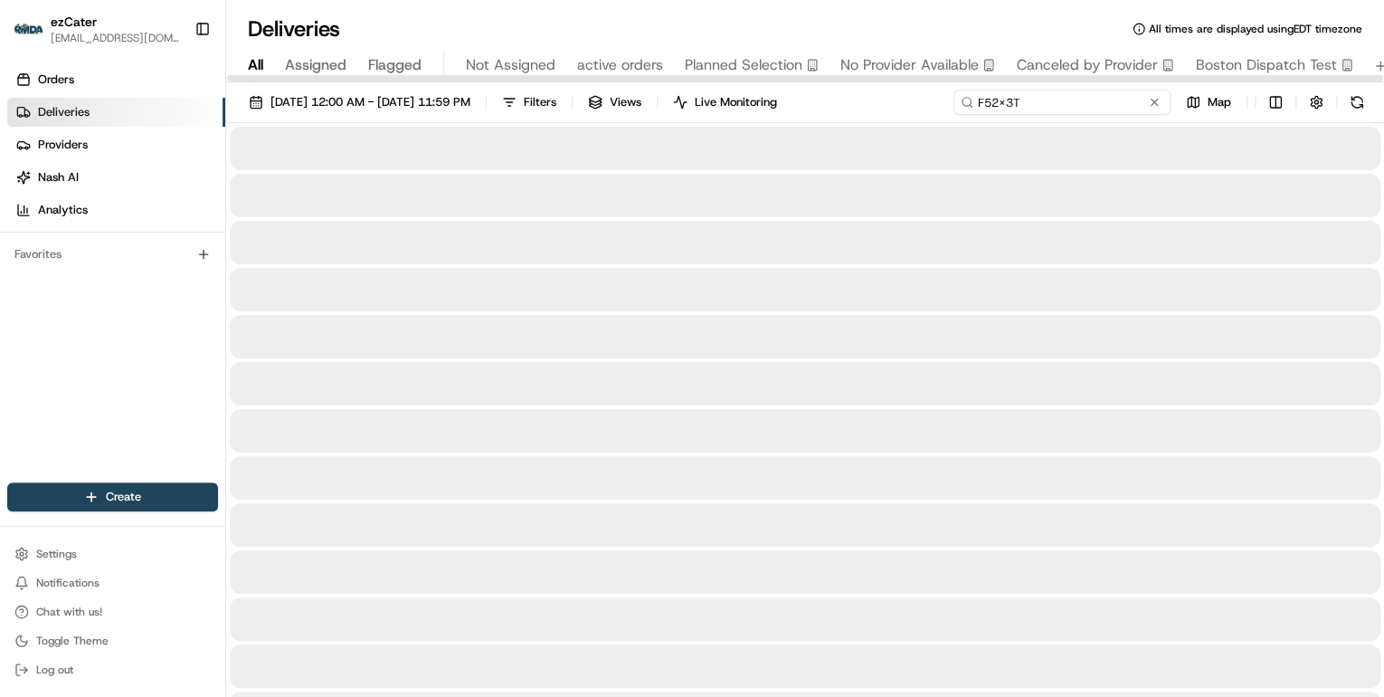
type input "F52X3T"
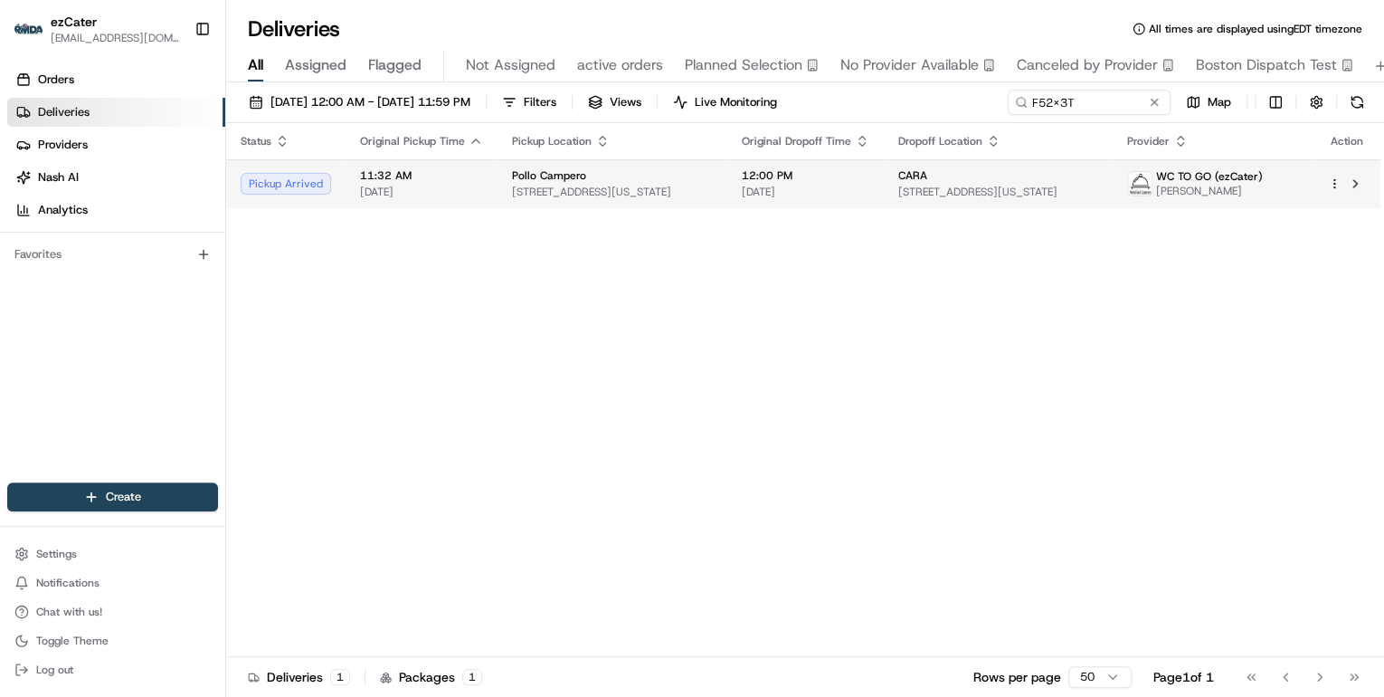
click at [637, 196] on span "273 Canal St, New York, NY 10013, USA" at bounding box center [612, 192] width 201 height 14
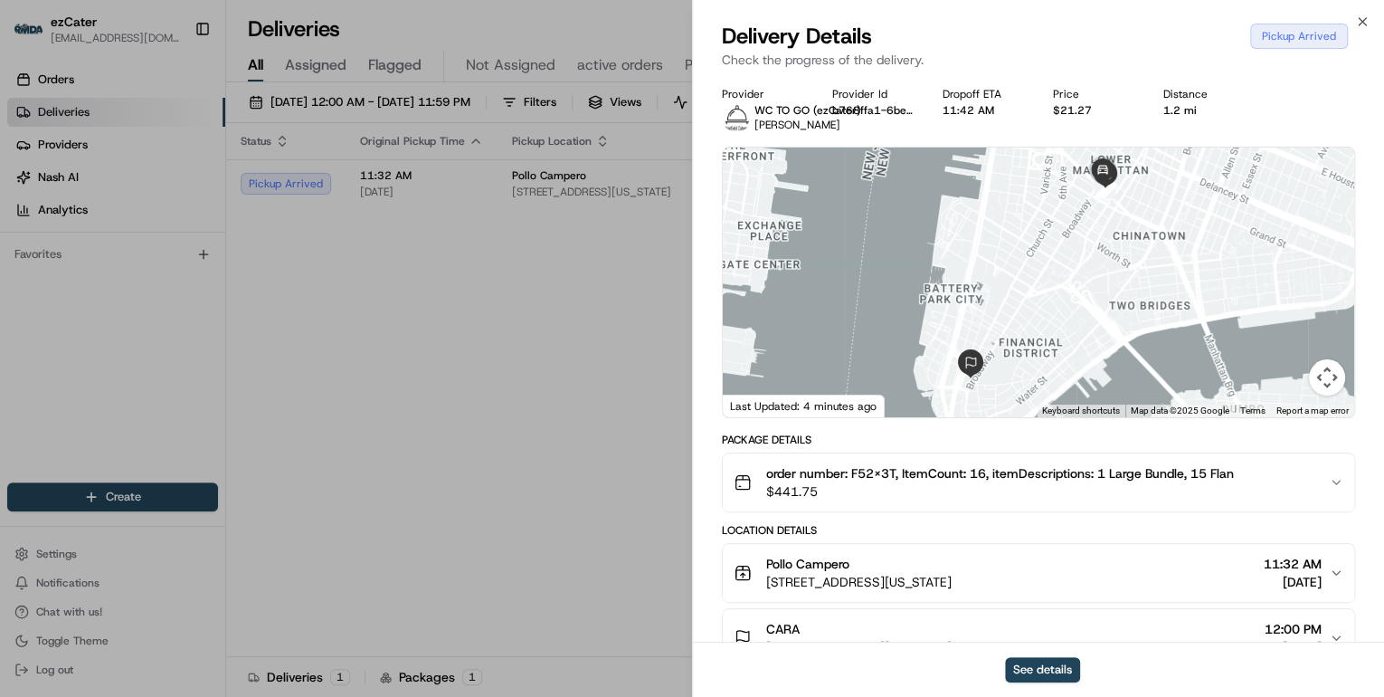
scroll to position [290, 0]
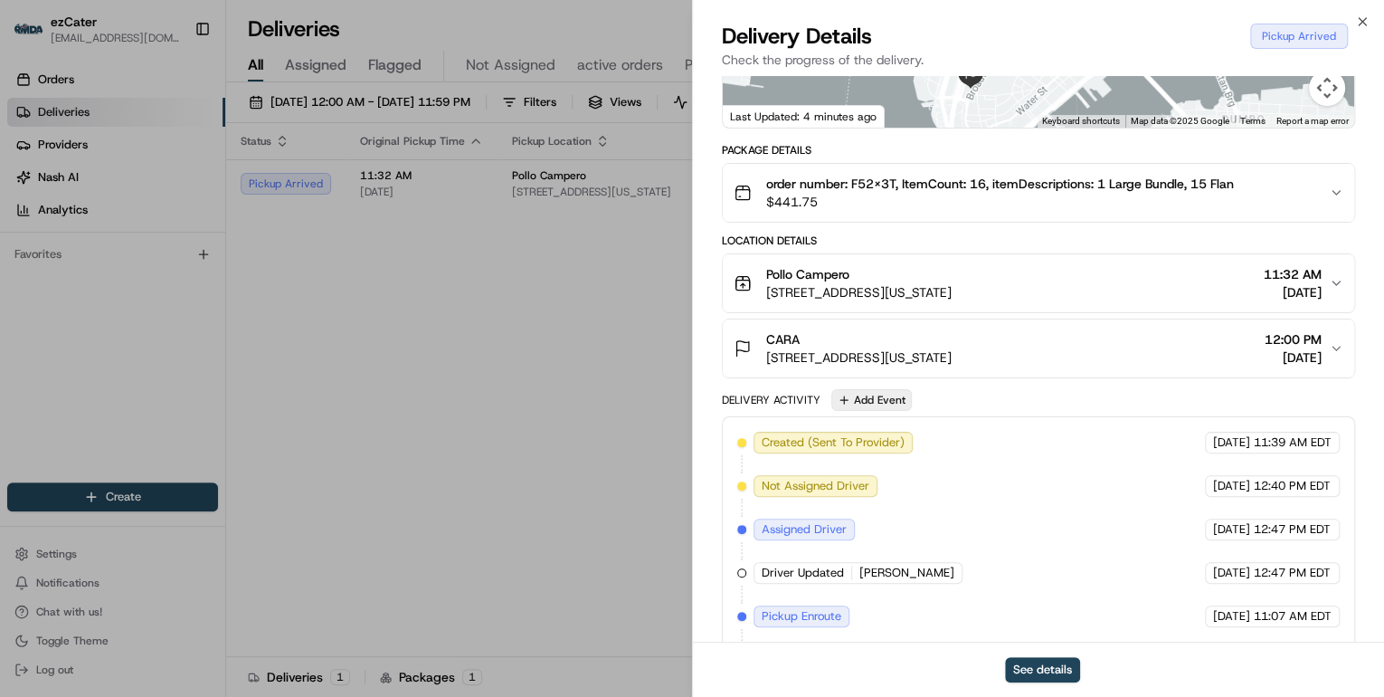
click at [884, 403] on button "Add Event" at bounding box center [872, 400] width 81 height 22
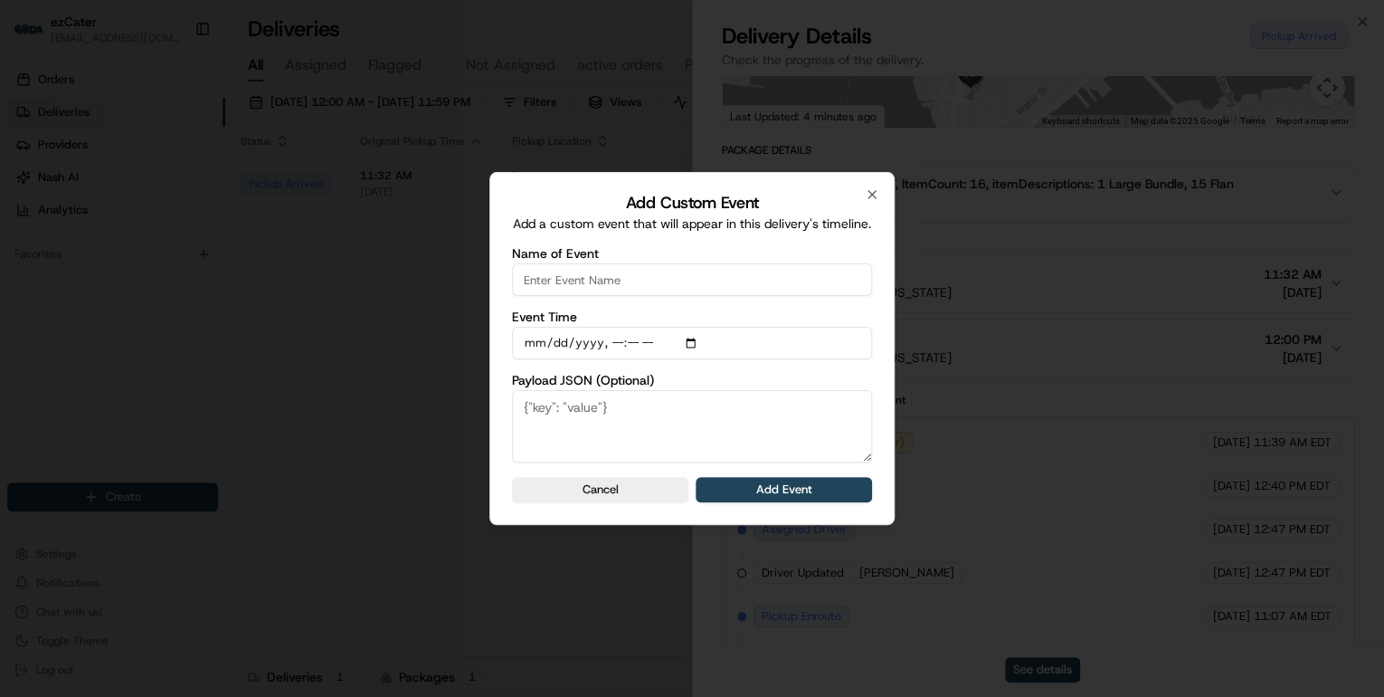
click at [597, 296] on input "Name of Event" at bounding box center [692, 279] width 360 height 33
type input "CP not ready"
click at [766, 500] on button "Add Event" at bounding box center [784, 489] width 176 height 25
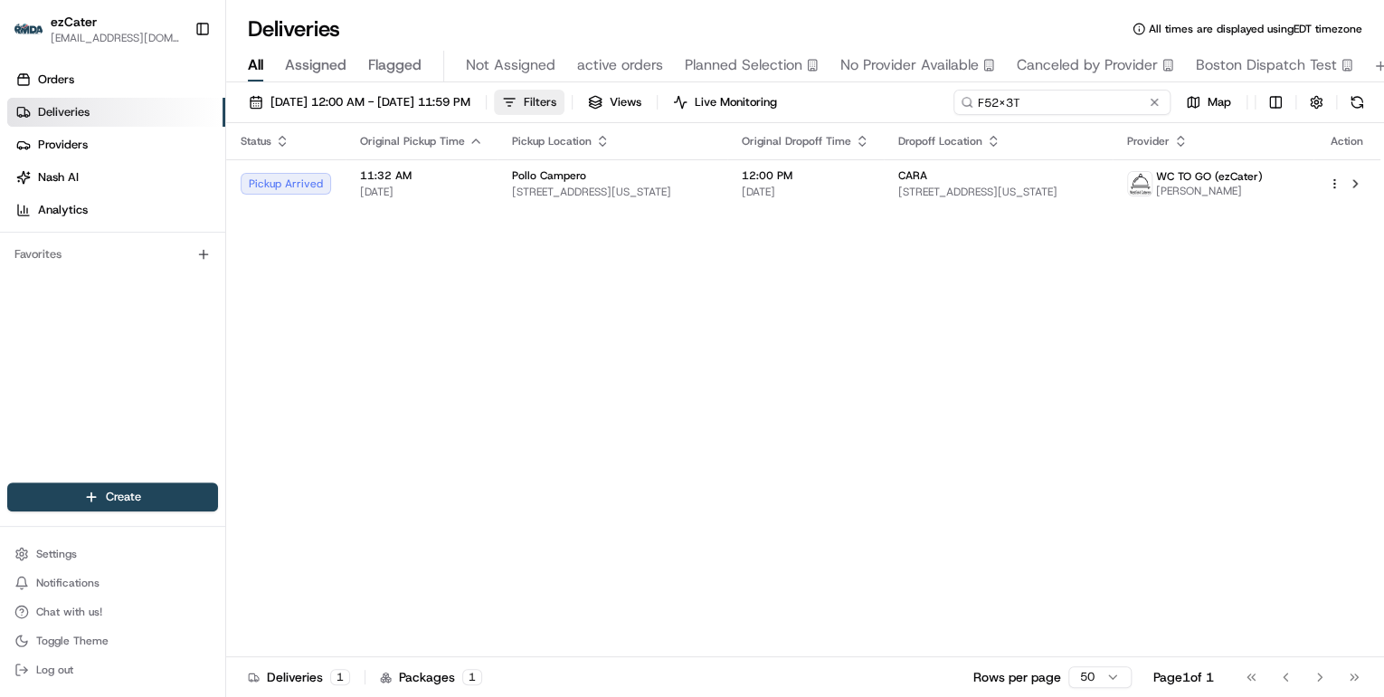
drag, startPoint x: 1104, startPoint y: 98, endPoint x: 593, endPoint y: 102, distance: 511.2
click at [593, 102] on div "08/01/2025 12:00 AM - 08/31/2025 11:59 PM Filters Views Live Monitoring F52X3T …" at bounding box center [805, 106] width 1158 height 33
paste input "G4C-U69"
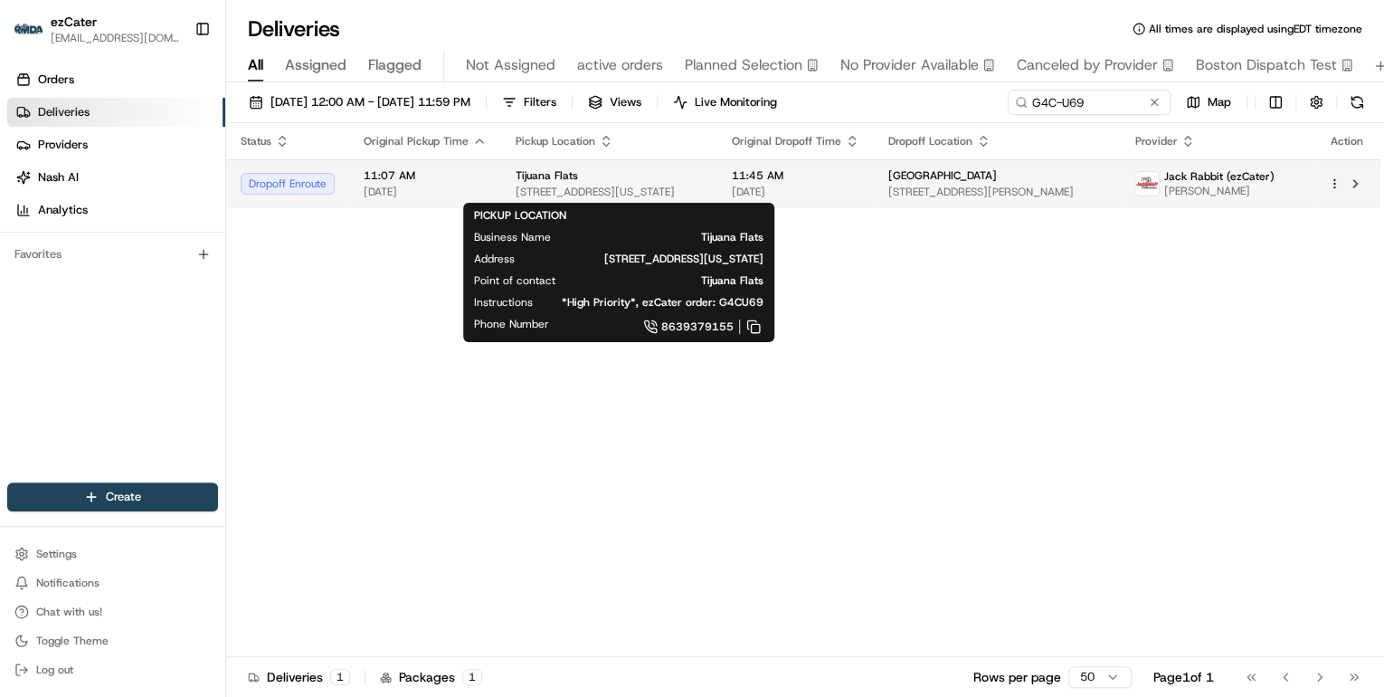
click at [557, 188] on span "4796 Florida Ave S, Lakeland, FL 33813, USA" at bounding box center [609, 192] width 187 height 14
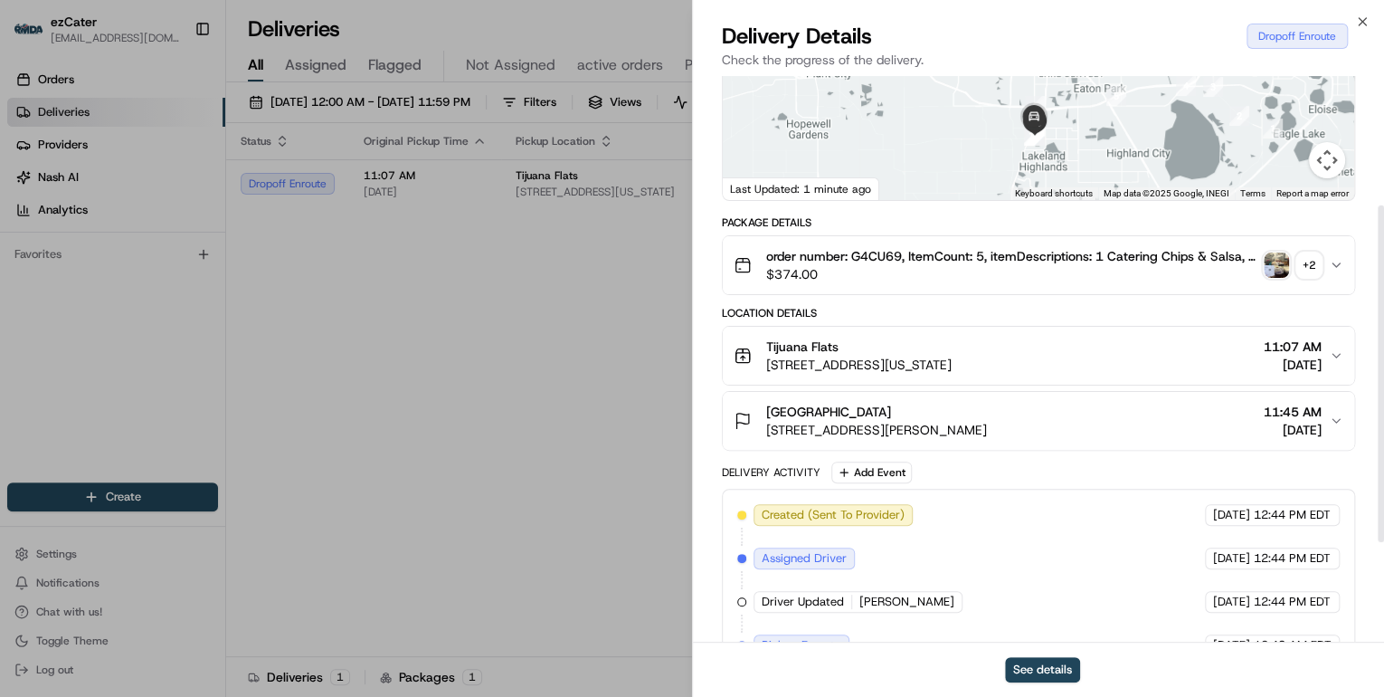
scroll to position [384, 0]
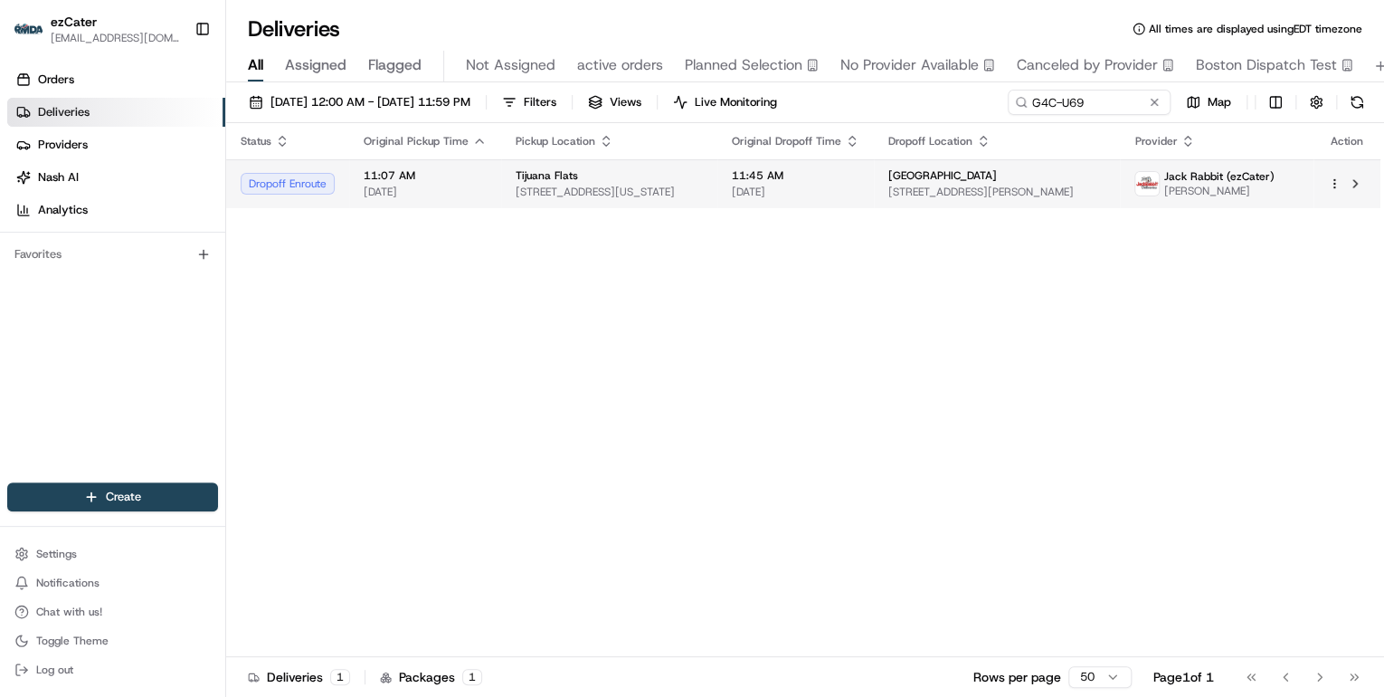
click at [646, 192] on span "4796 Florida Ave S, Lakeland, FL 33813, USA" at bounding box center [609, 192] width 187 height 14
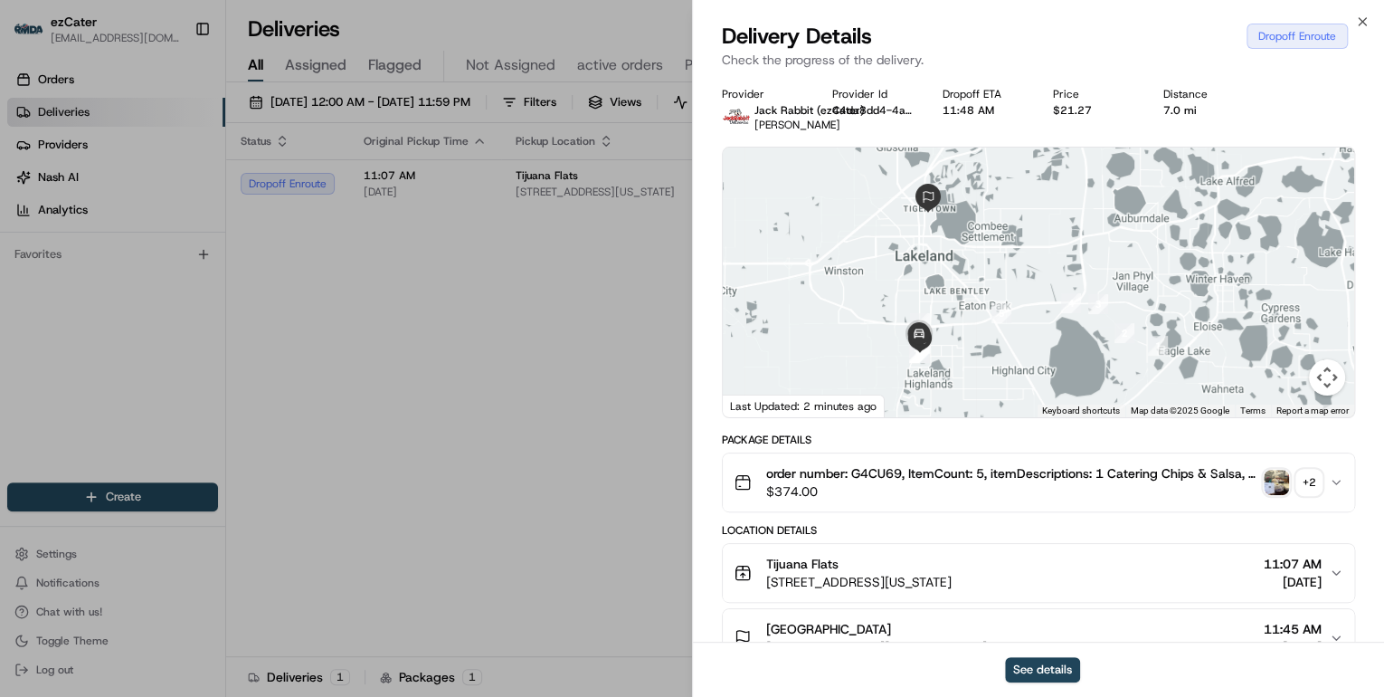
click at [1277, 478] on img "button" at bounding box center [1276, 482] width 25 height 25
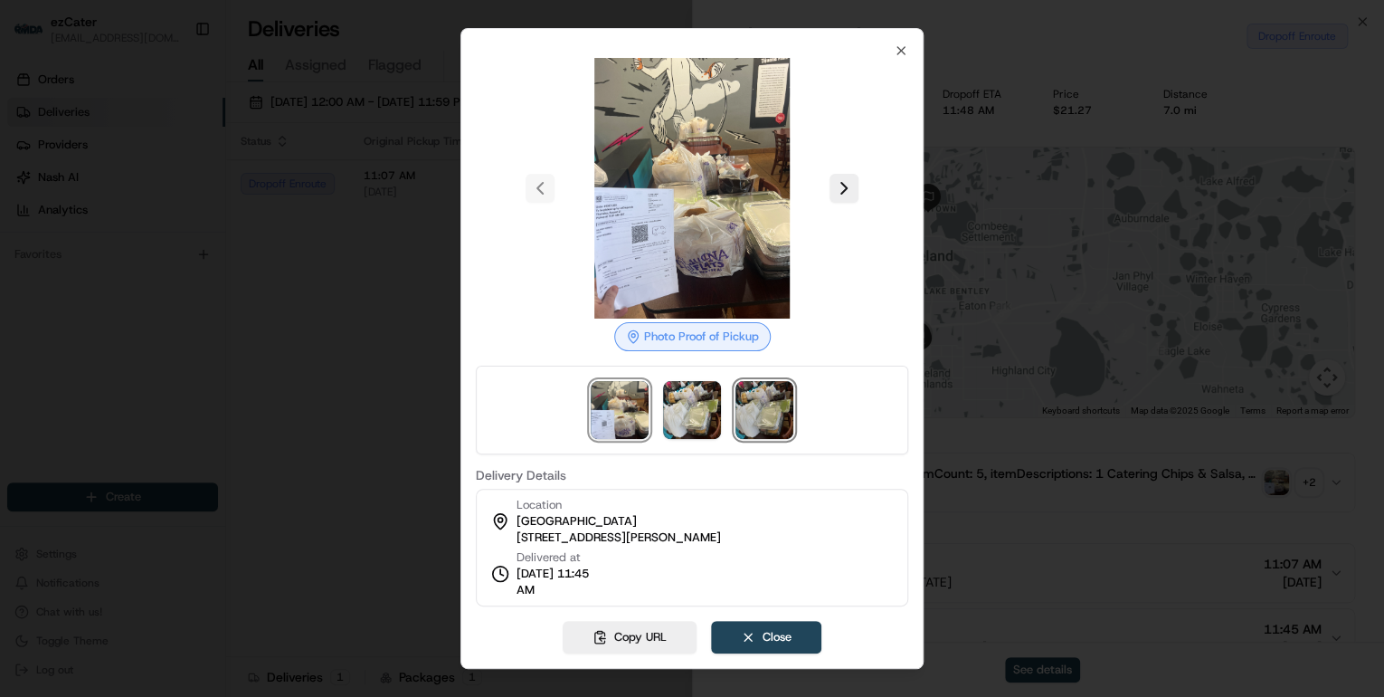
click at [760, 425] on img at bounding box center [765, 410] width 58 height 58
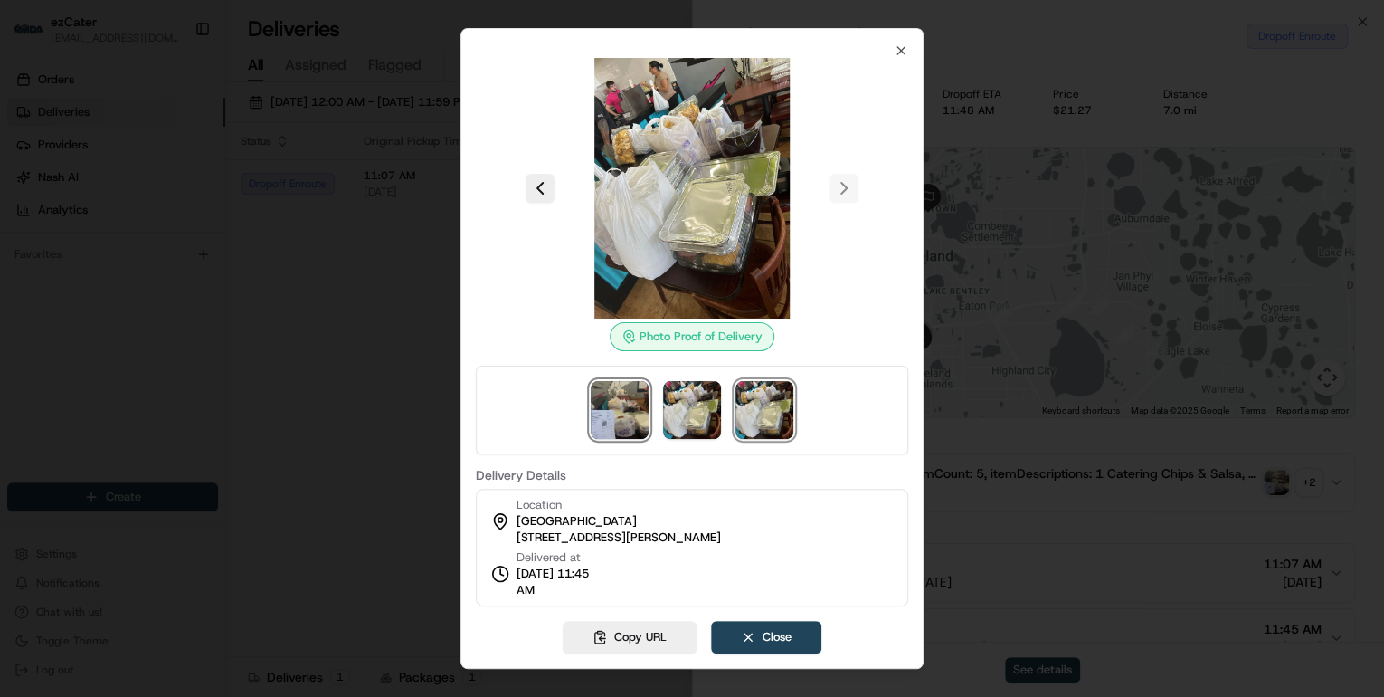
click at [632, 409] on img at bounding box center [620, 410] width 58 height 58
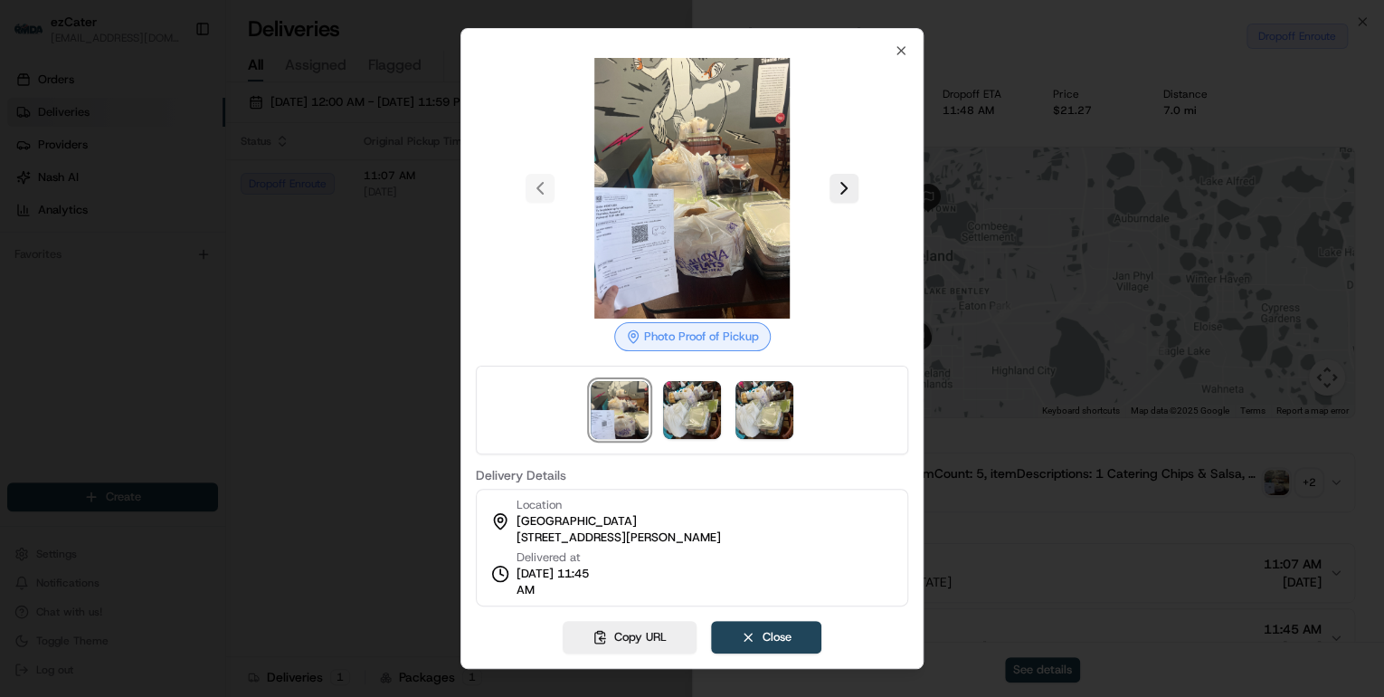
click at [384, 269] on div at bounding box center [692, 348] width 1384 height 697
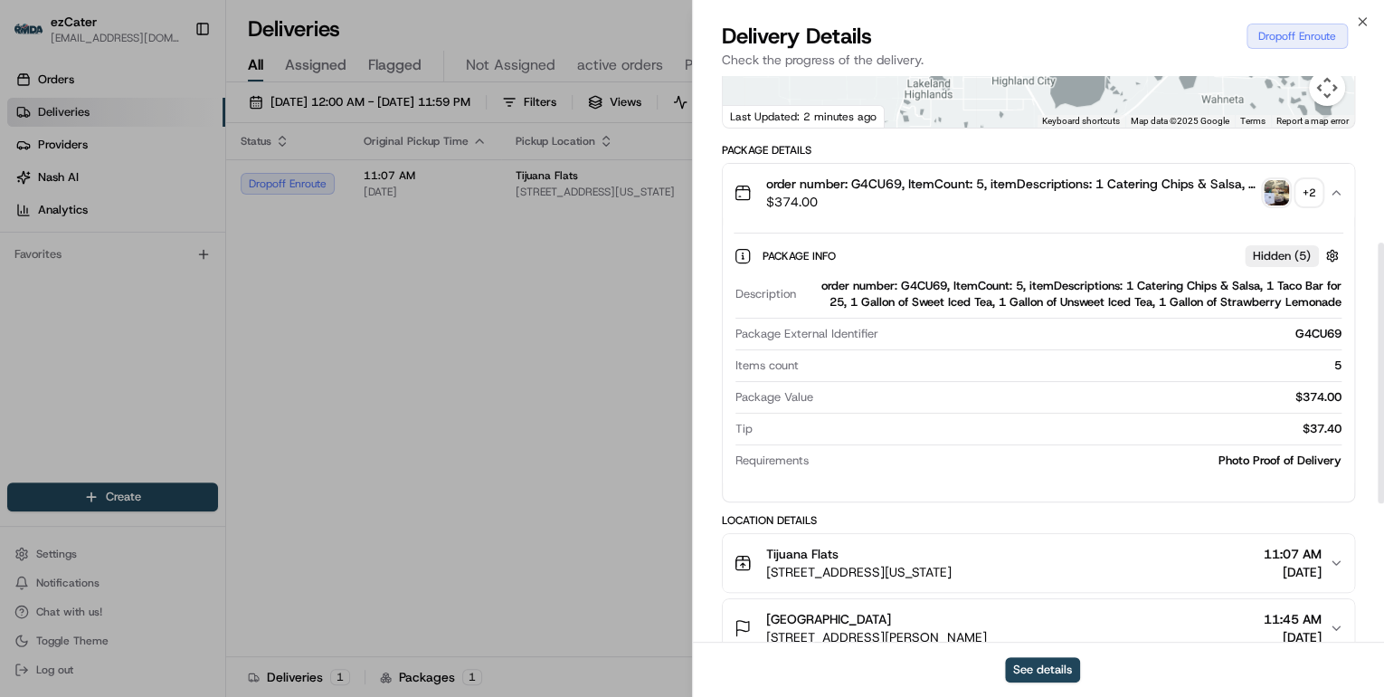
scroll to position [579, 0]
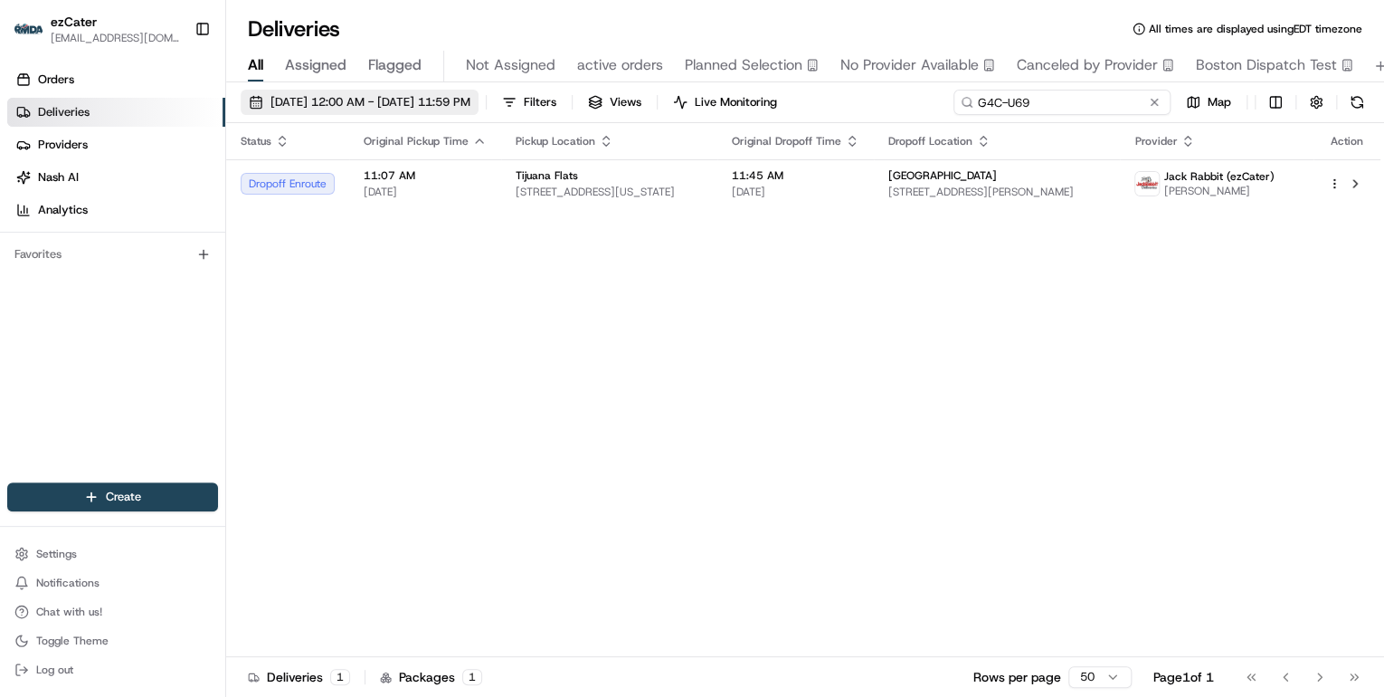
drag, startPoint x: 1104, startPoint y: 100, endPoint x: 474, endPoint y: 94, distance: 629.8
click at [477, 95] on div "08/01/2025 12:00 AM - 08/31/2025 11:59 PM Filters Views Live Monitoring G4C-U69…" at bounding box center [805, 106] width 1158 height 33
paste input "HCXY9C"
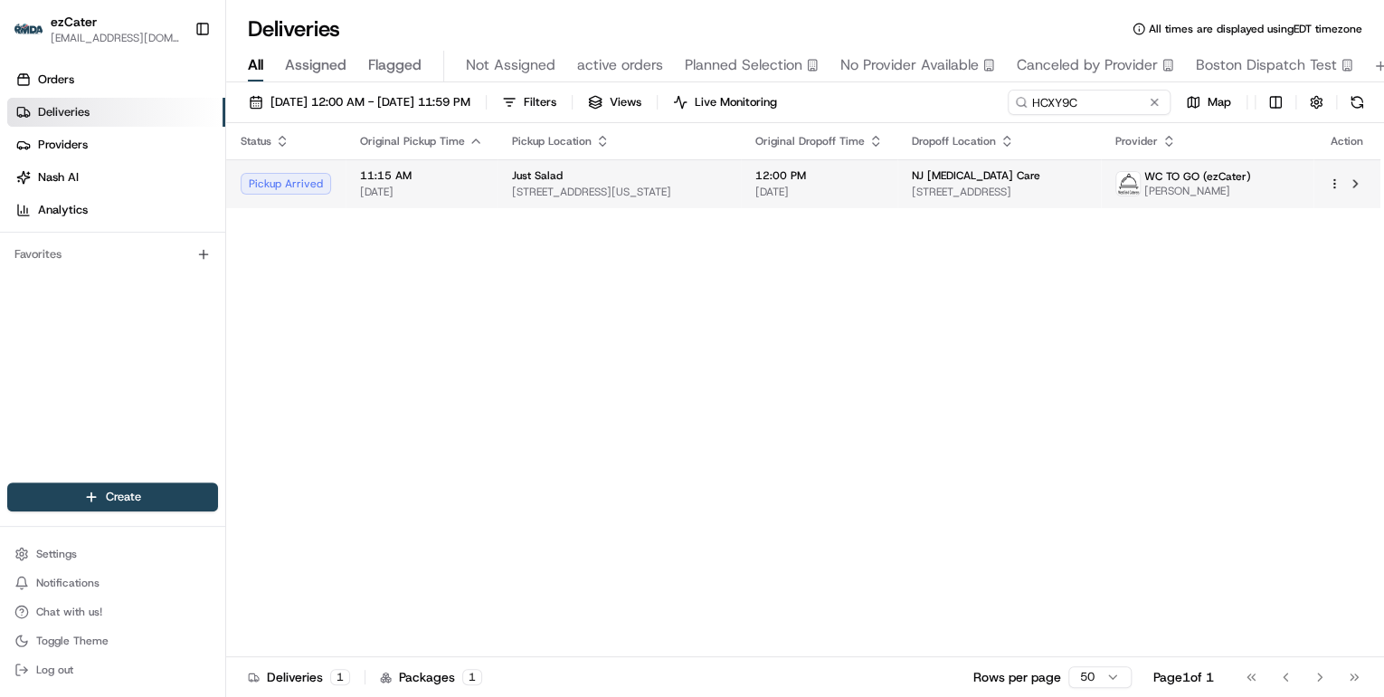
click at [498, 190] on td "Just Salad 525 Washington Blvd, Jersey City, NJ 07310, USA" at bounding box center [619, 183] width 243 height 49
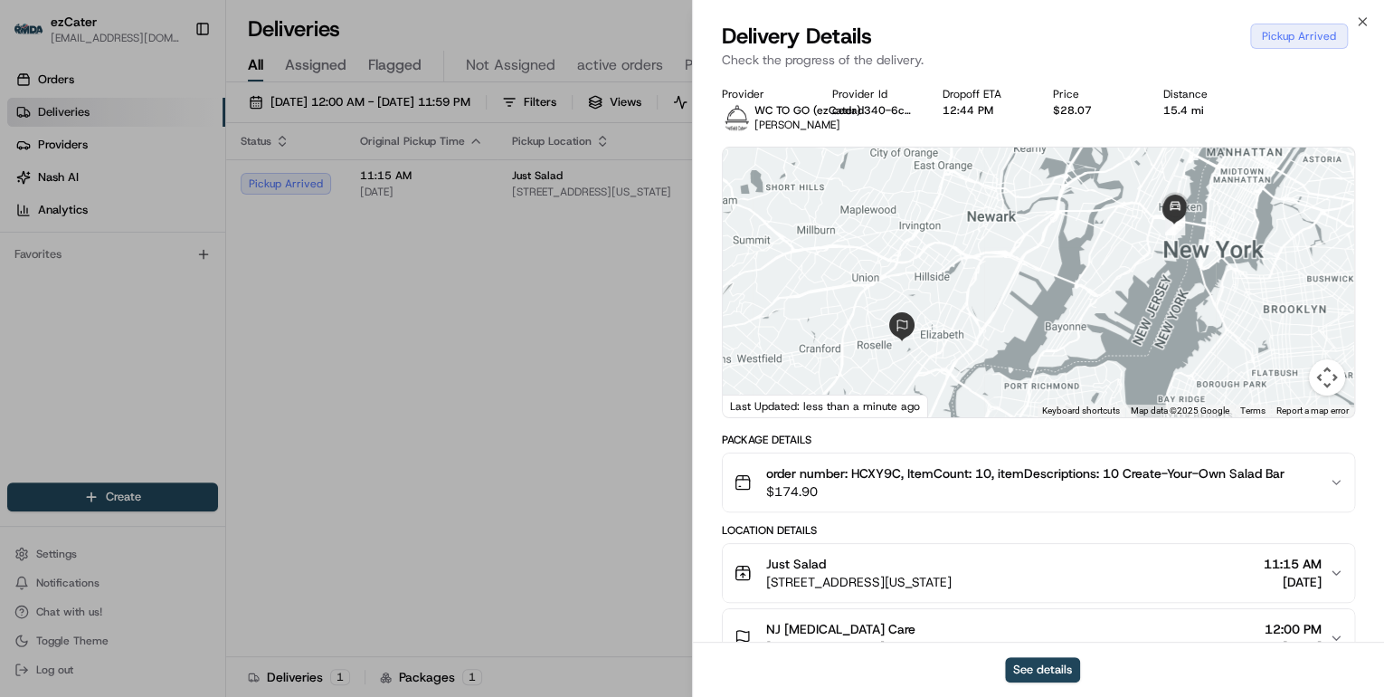
scroll to position [145, 0]
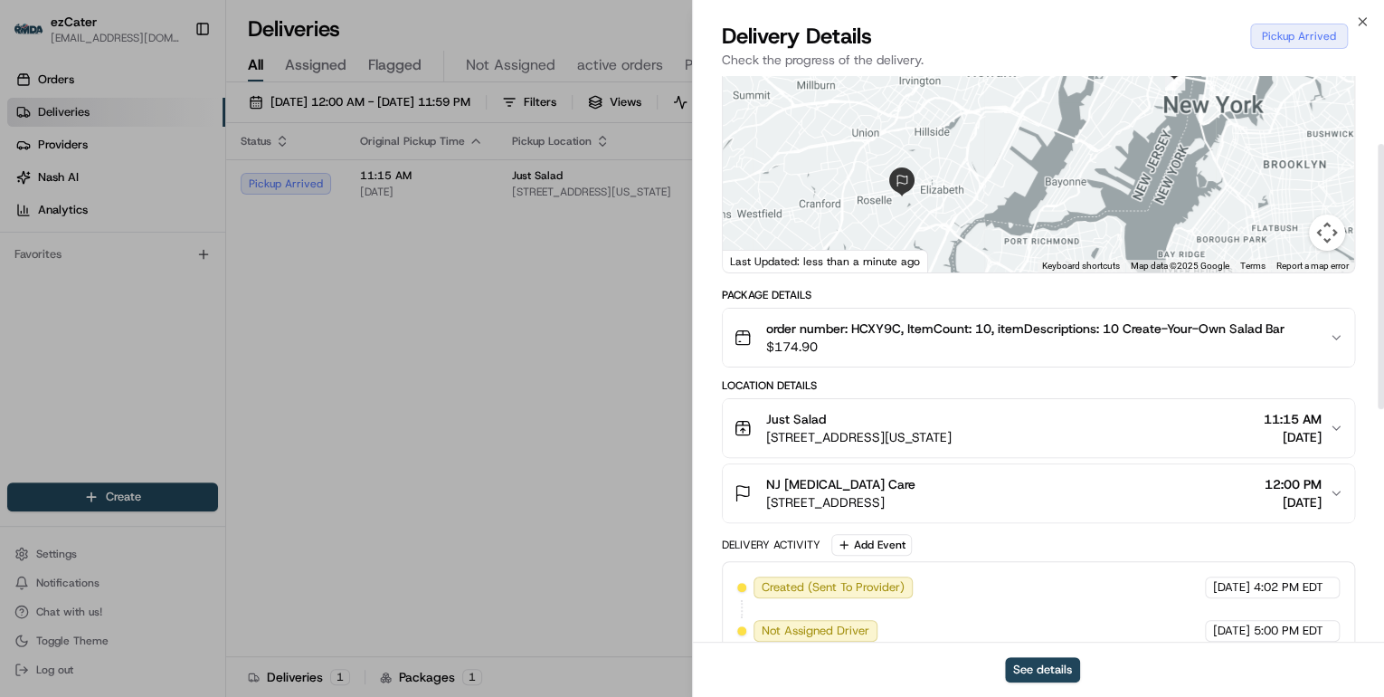
click at [952, 414] on div "Just Salad" at bounding box center [858, 419] width 185 height 18
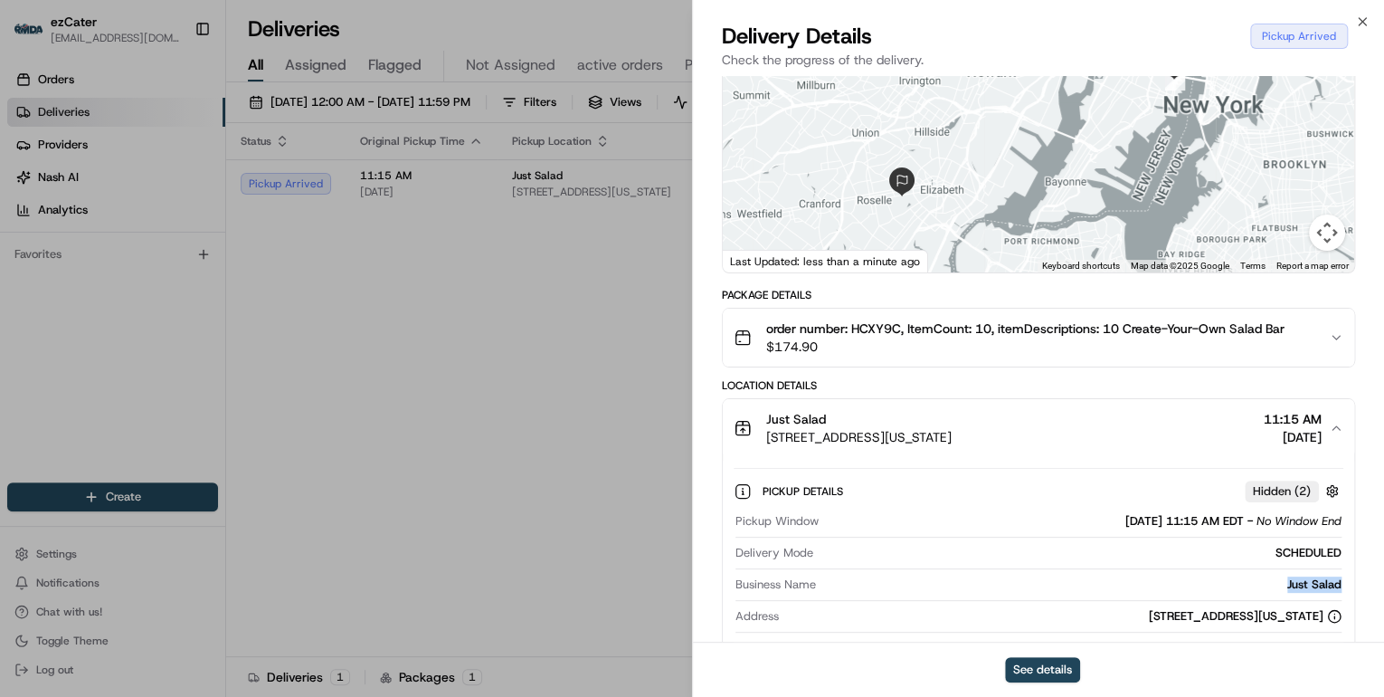
drag, startPoint x: 1347, startPoint y: 584, endPoint x: 1286, endPoint y: 583, distance: 61.5
click at [1286, 583] on div "Pickup Details Hidden ( 2 ) Pickup Window 08/21/2025 11:15 AM EDT - No Window E…" at bounding box center [1039, 599] width 632 height 284
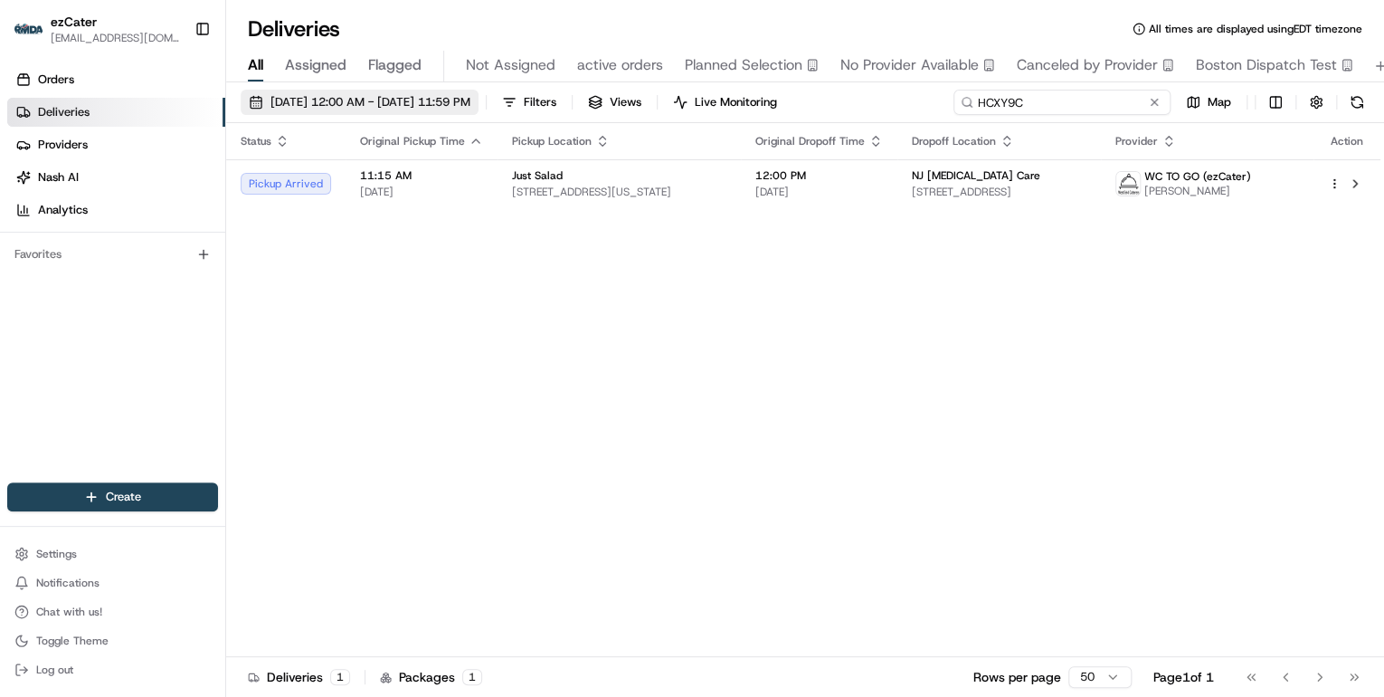
drag, startPoint x: 1086, startPoint y: 101, endPoint x: 535, endPoint y: 105, distance: 551.0
click at [542, 105] on div "08/01/2025 12:00 AM - 08/31/2025 11:59 PM Filters Views Live Monitoring HCXY9C …" at bounding box center [805, 106] width 1158 height 33
paste input "XU75GU"
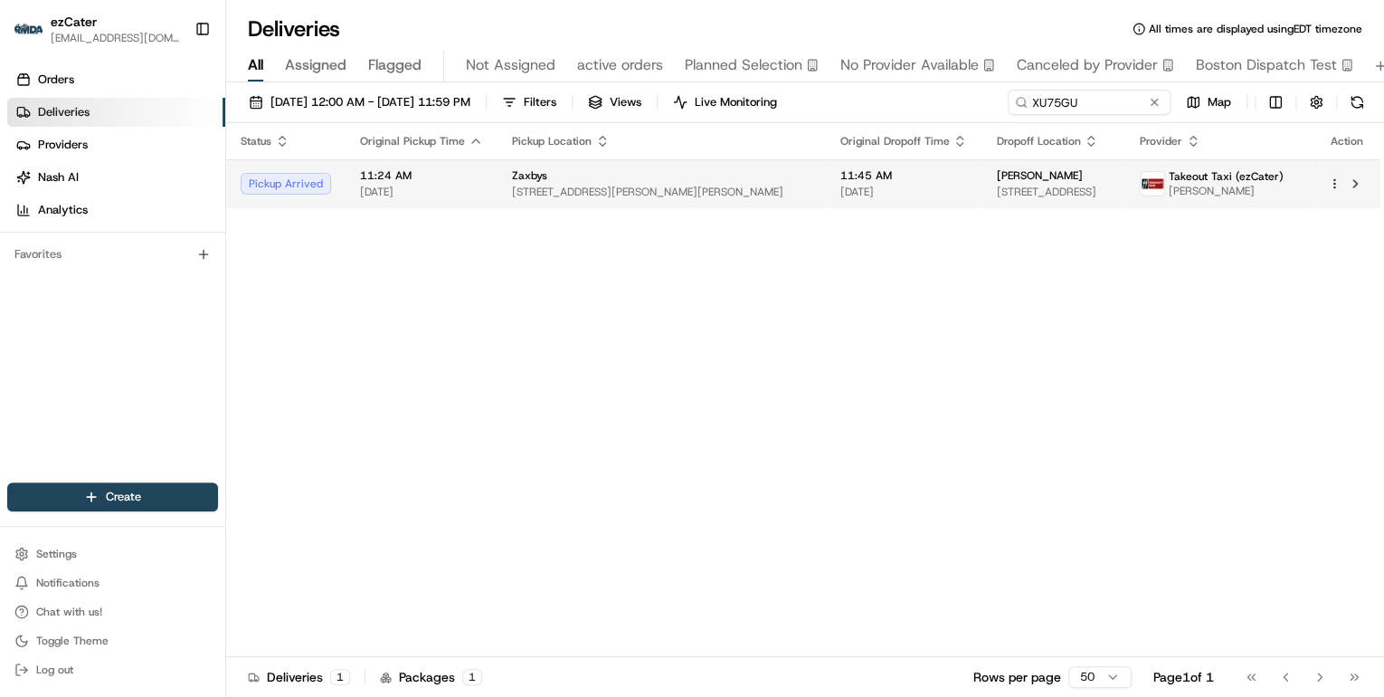
click at [489, 176] on td "11:24 AM 08/21/2025" at bounding box center [422, 183] width 152 height 49
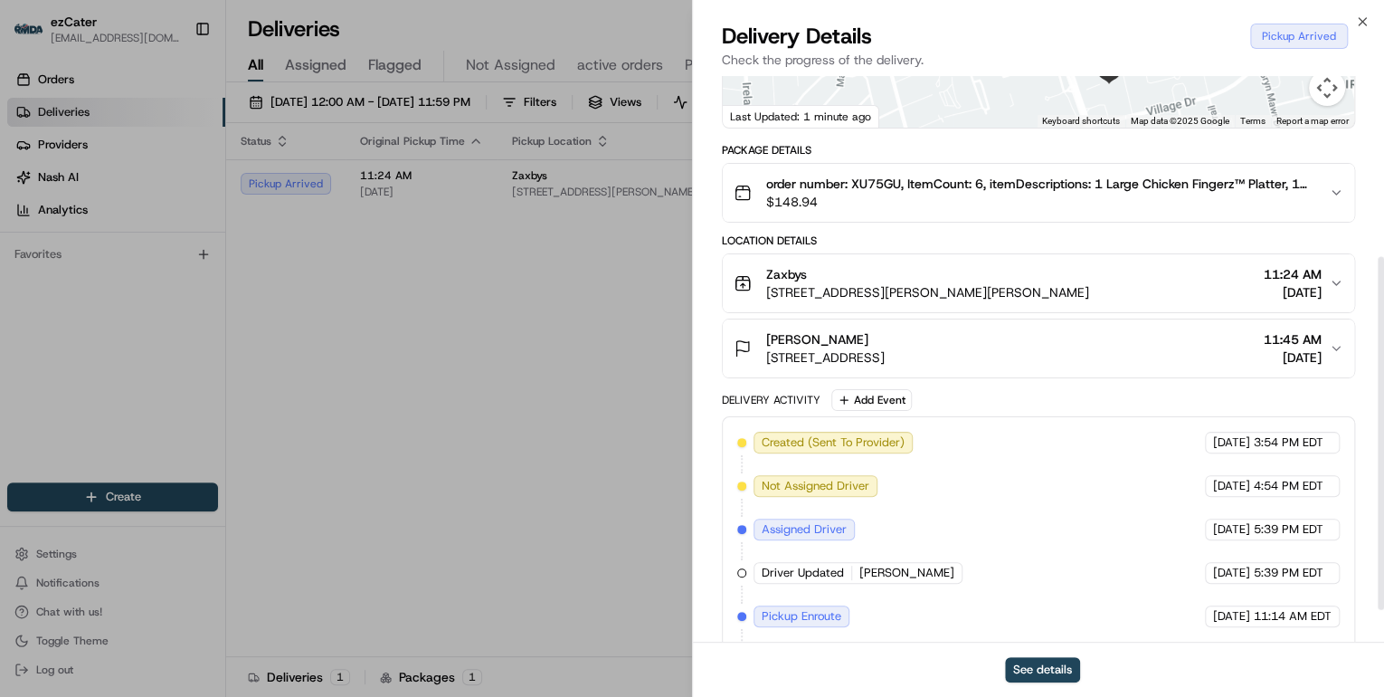
scroll to position [341, 0]
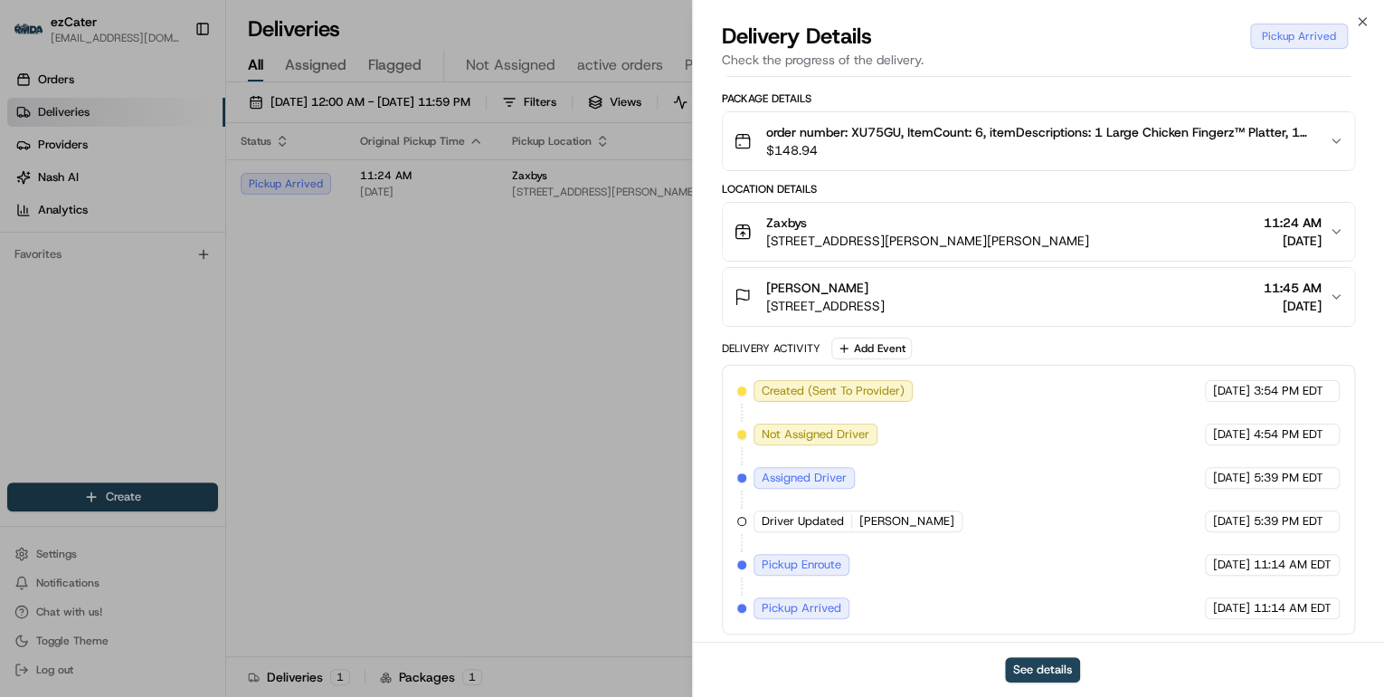
click at [982, 237] on span "1405 Walter Reed Rd, Fayetteville, NC 28304, USA" at bounding box center [927, 241] width 323 height 18
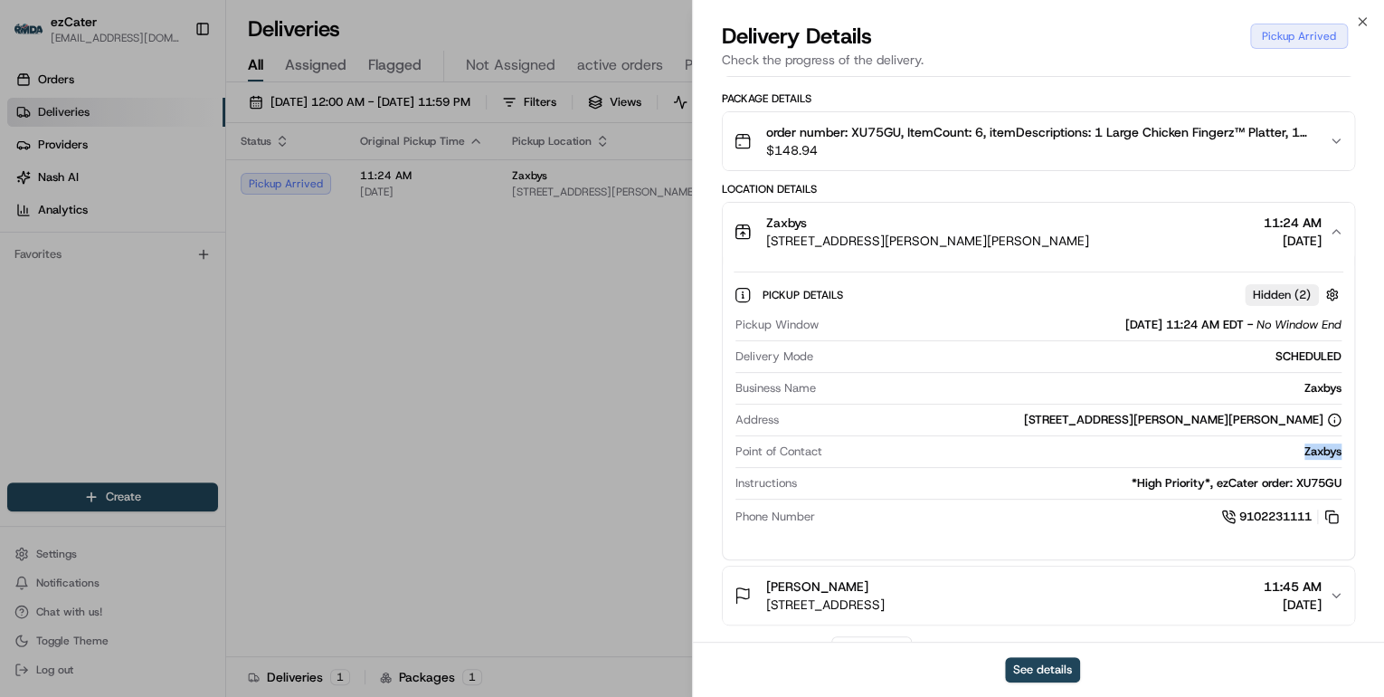
drag, startPoint x: 1345, startPoint y: 451, endPoint x: 1294, endPoint y: 451, distance: 50.7
click at [1294, 451] on div "Pickup Details Hidden ( 2 ) Pickup Window 08/21/2025 11:24 AM EDT - No Window E…" at bounding box center [1039, 403] width 632 height 284
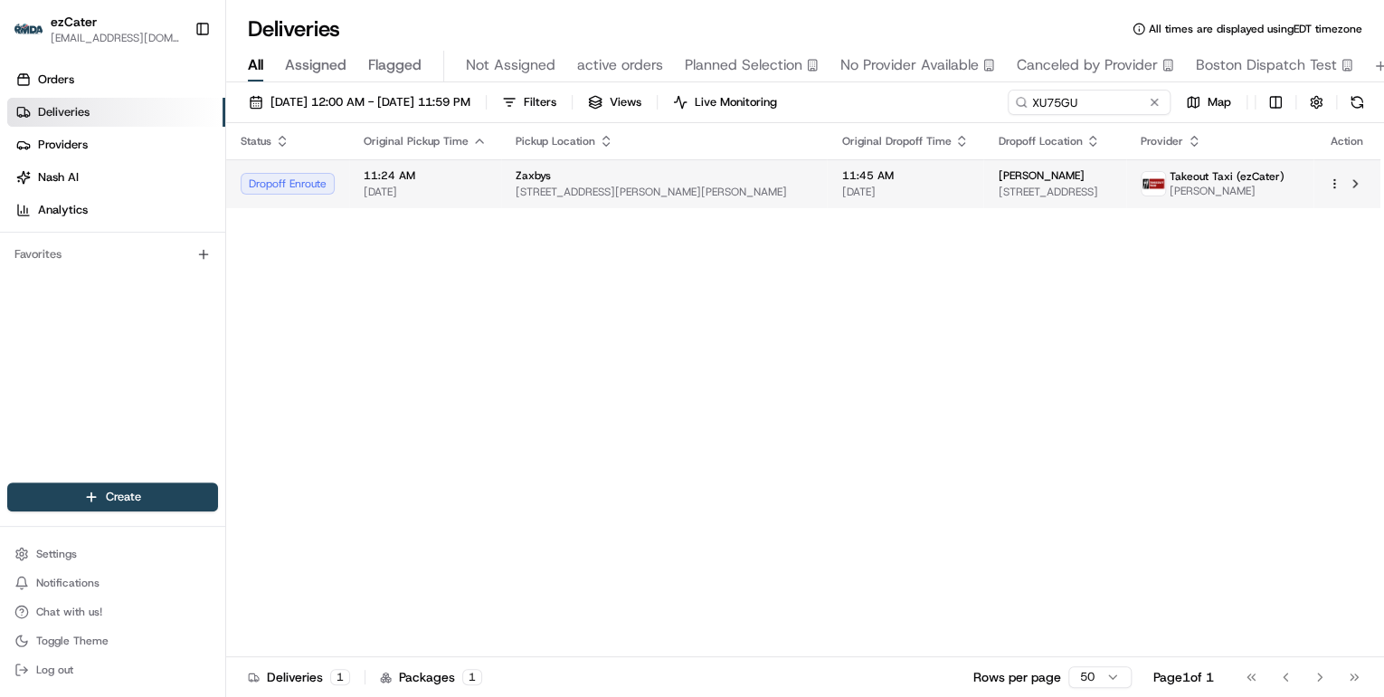
click at [729, 205] on td "Zaxbys 1405 Walter Reed Rd, Fayetteville, NC 28304, USA" at bounding box center [664, 183] width 326 height 49
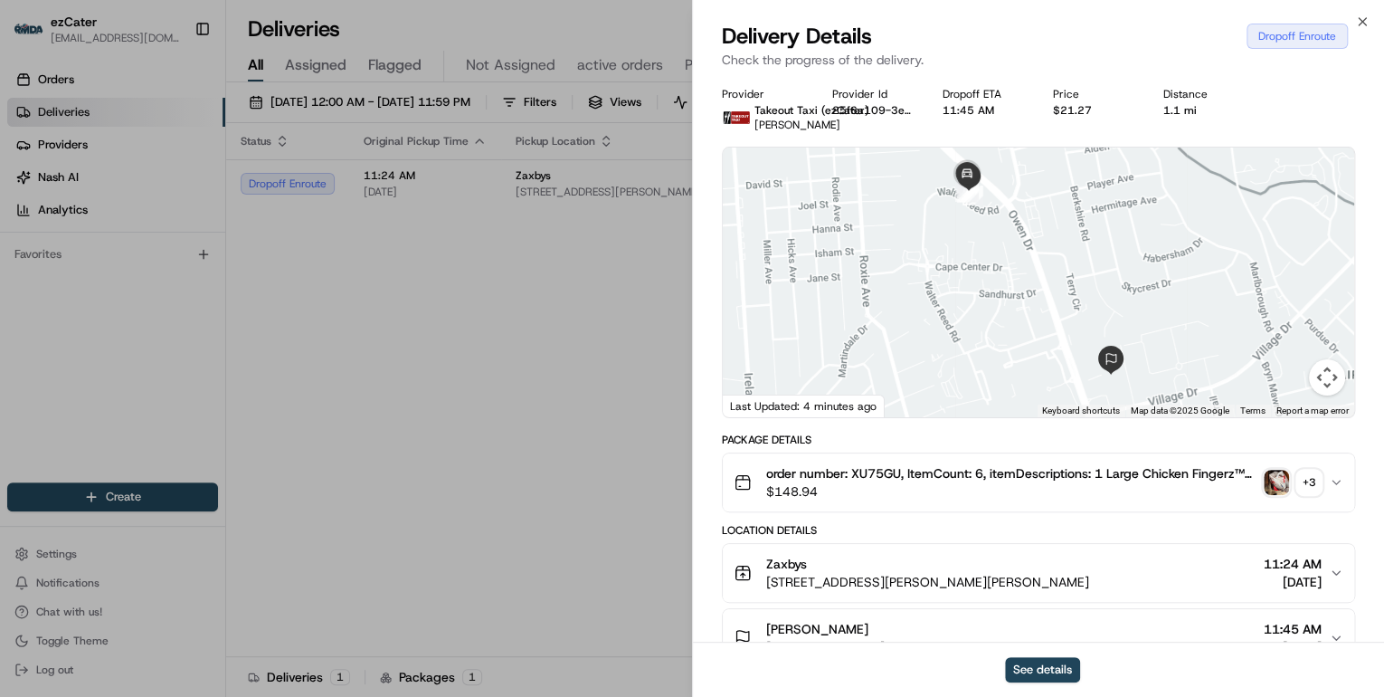
click at [1278, 485] on img "button" at bounding box center [1276, 482] width 25 height 25
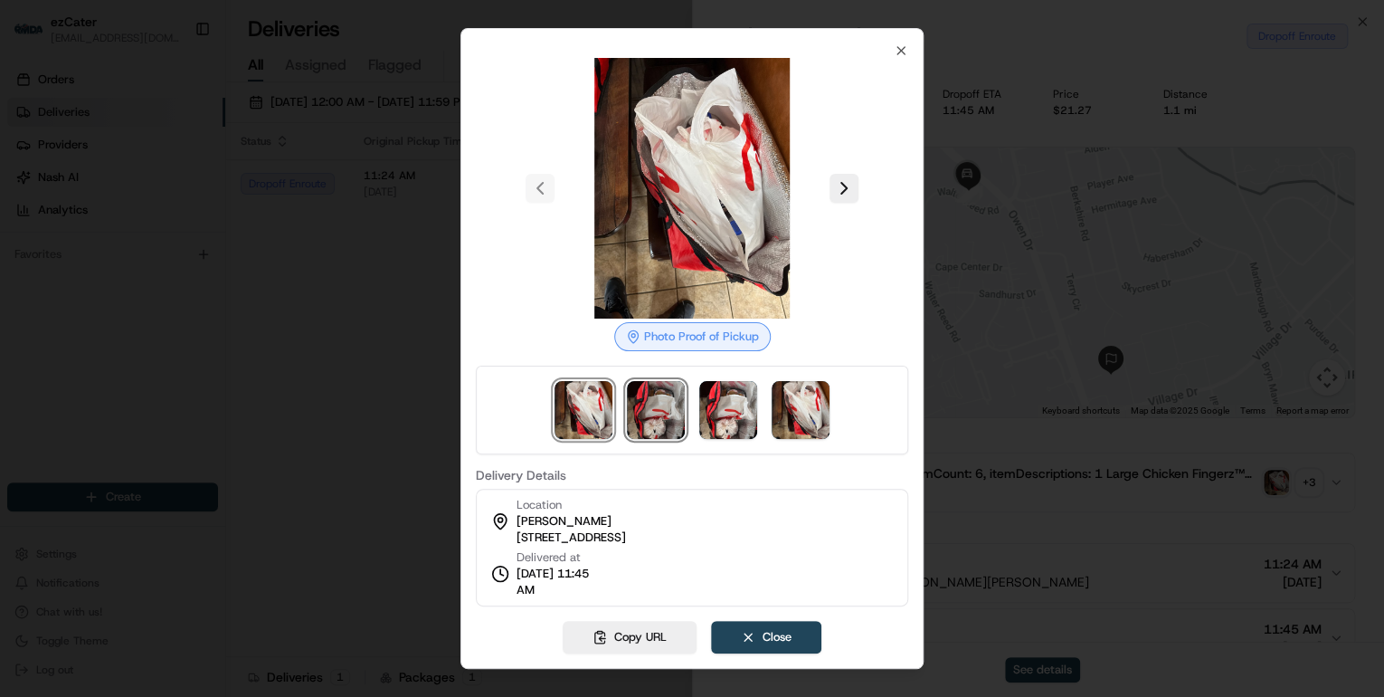
click at [651, 413] on img at bounding box center [656, 410] width 58 height 58
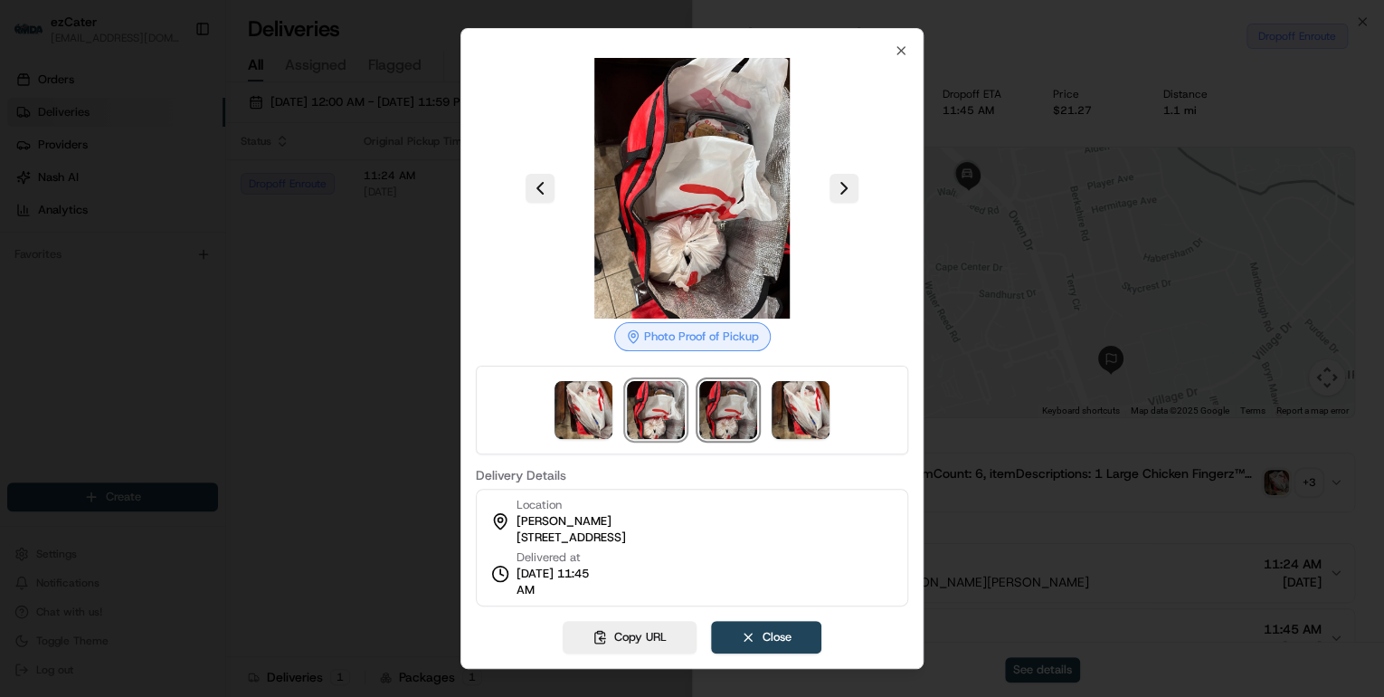
click at [711, 414] on img at bounding box center [728, 410] width 58 height 58
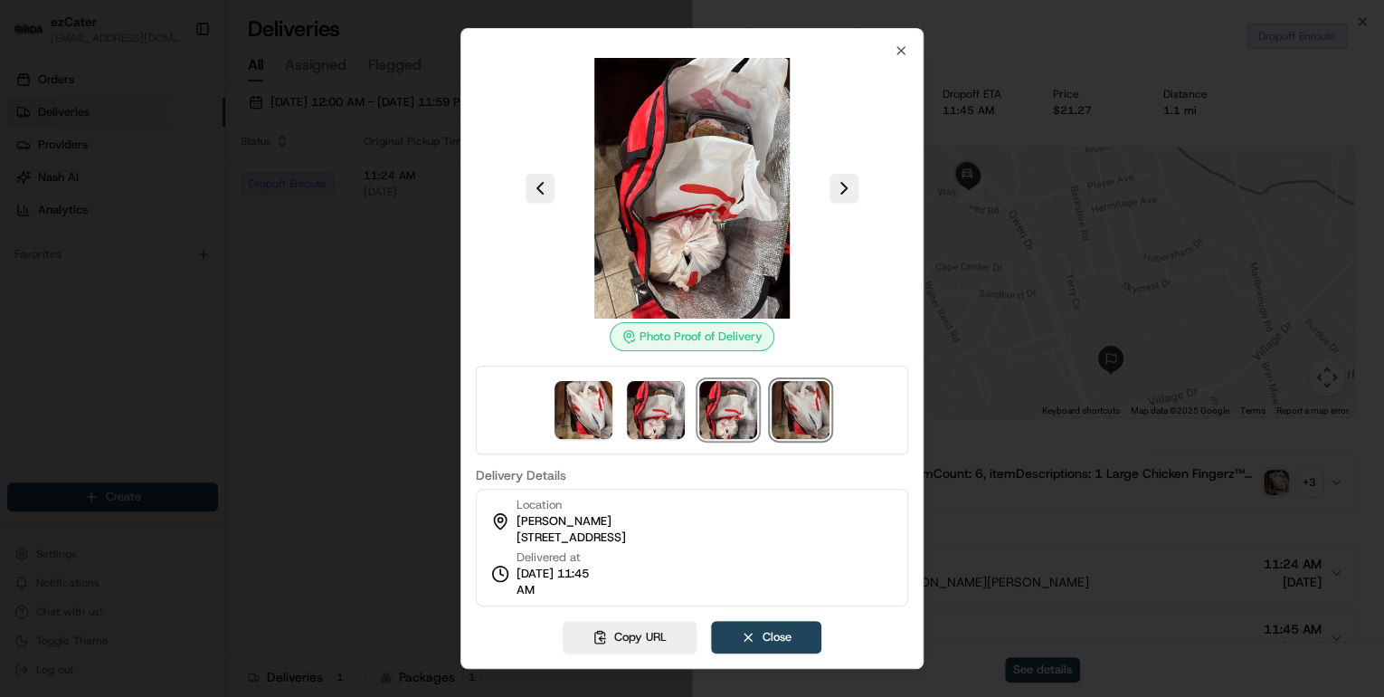
click at [804, 410] on img at bounding box center [801, 410] width 58 height 58
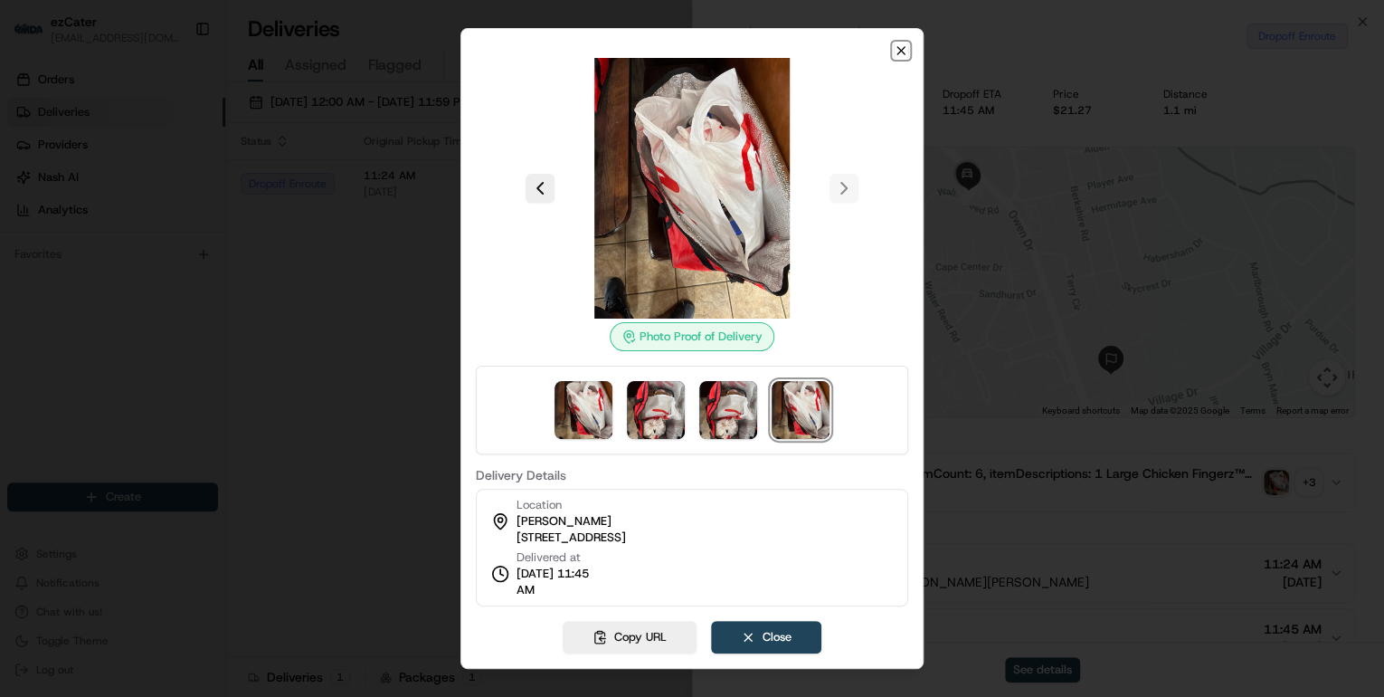
click at [905, 52] on icon "button" at bounding box center [901, 50] width 14 height 14
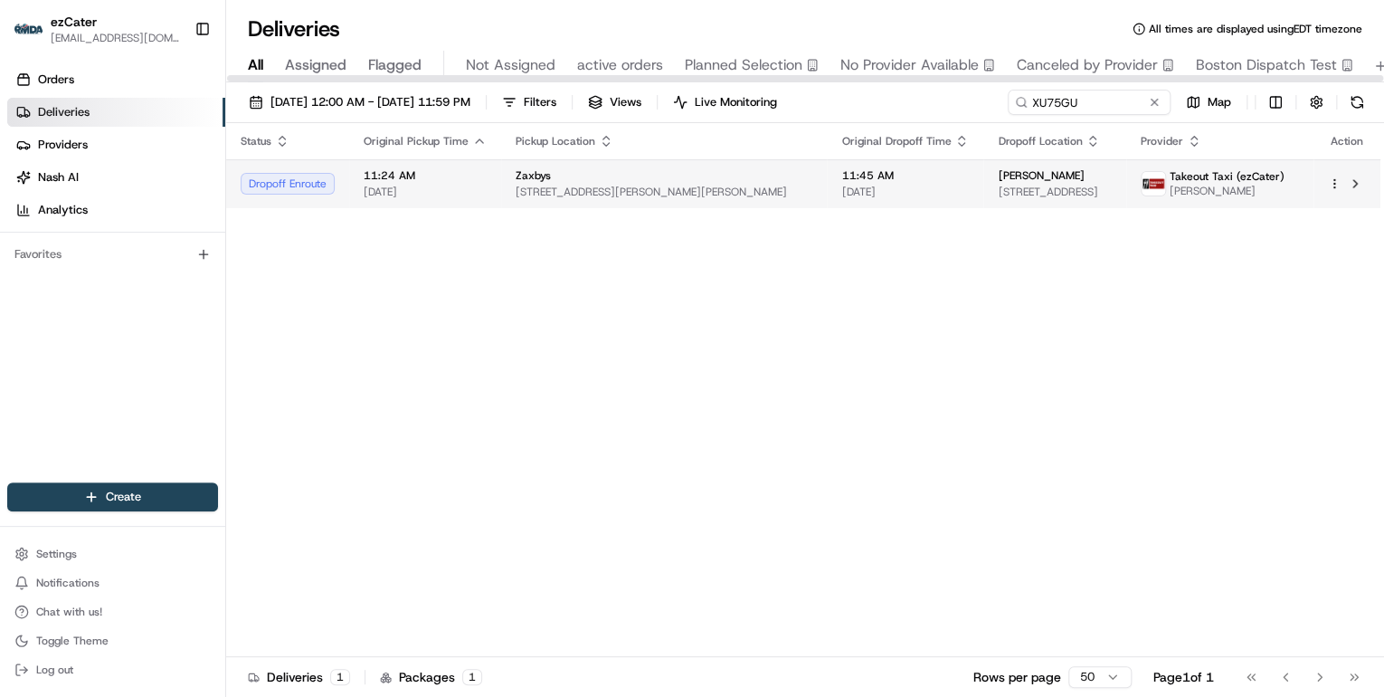
click at [571, 179] on div "Zaxbys" at bounding box center [664, 175] width 297 height 14
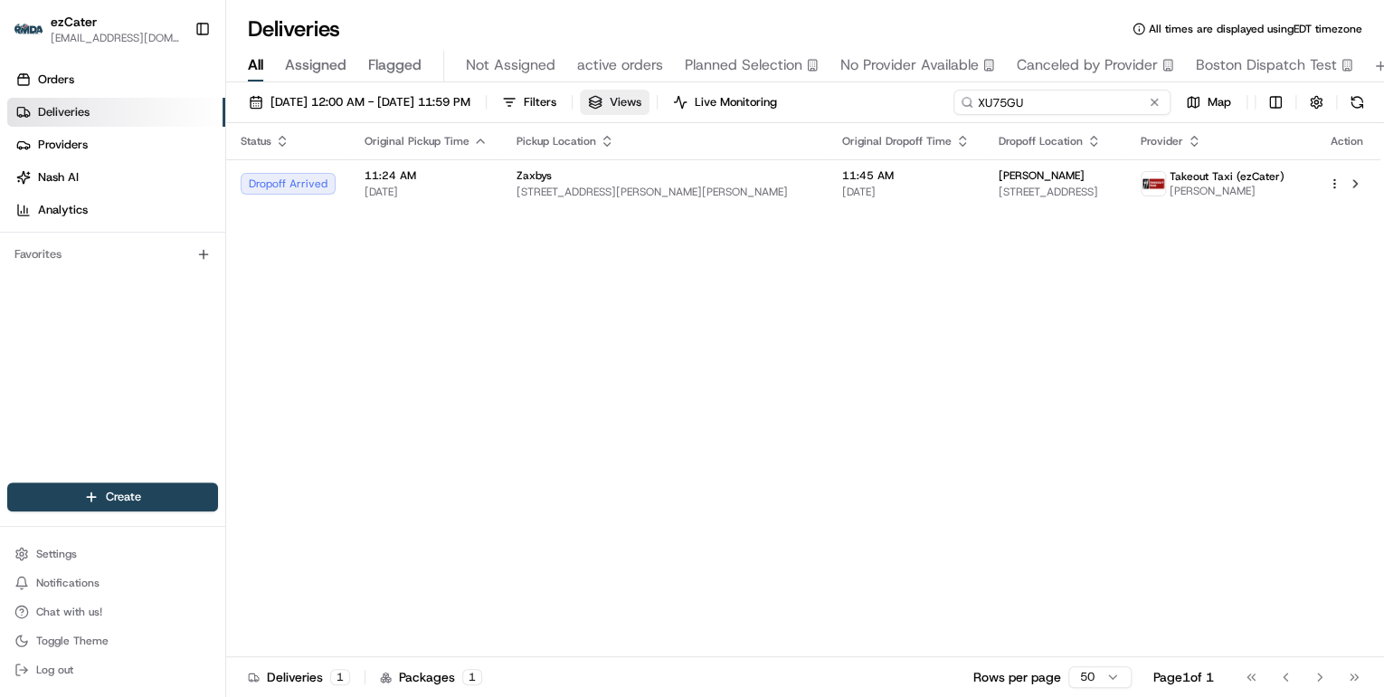
drag, startPoint x: 1091, startPoint y: 96, endPoint x: 679, endPoint y: 109, distance: 412.8
click at [681, 109] on div "08/01/2025 12:00 AM - 08/31/2025 11:59 PM Filters Views Live Monitoring XU75GU …" at bounding box center [805, 106] width 1158 height 33
paste input "REL PH5-C01"
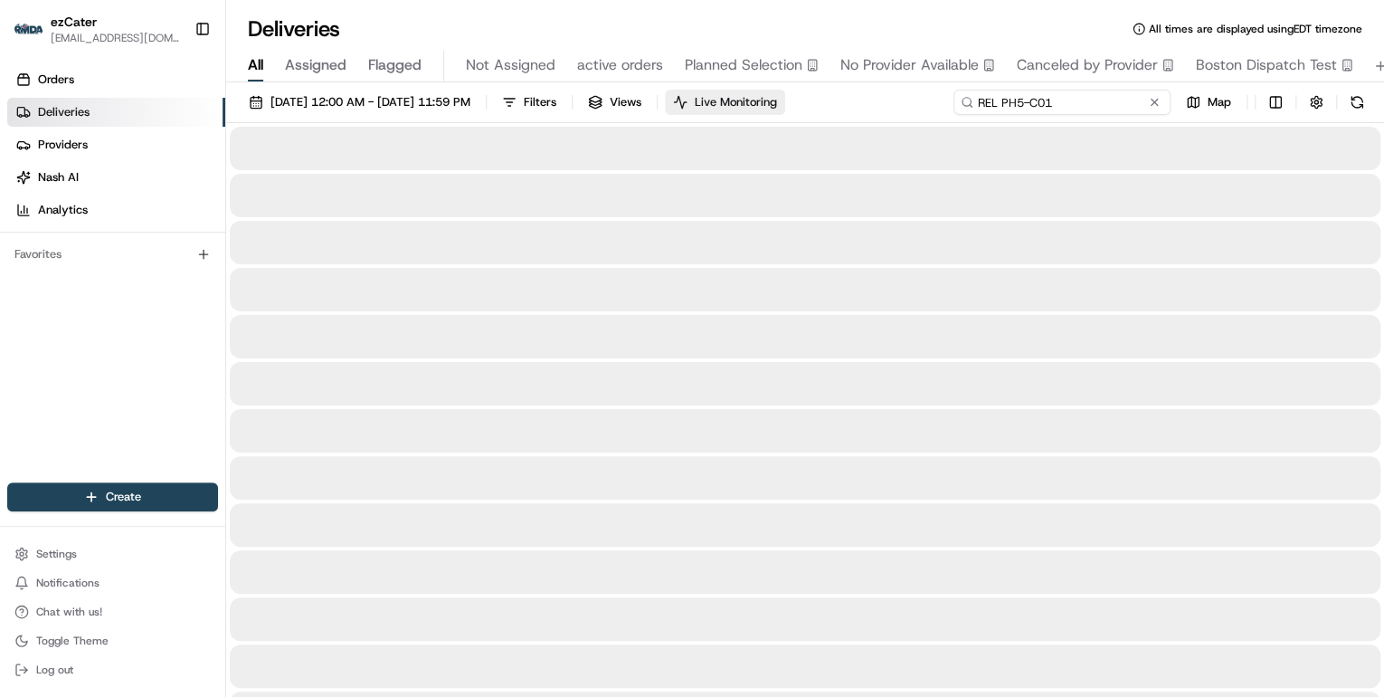
drag, startPoint x: 1002, startPoint y: 105, endPoint x: 760, endPoint y: 110, distance: 241.6
click at [767, 109] on div "08/01/2025 12:00 AM - 08/31/2025 11:59 PM Filters Views Live Monitoring REL PH5…" at bounding box center [805, 106] width 1158 height 33
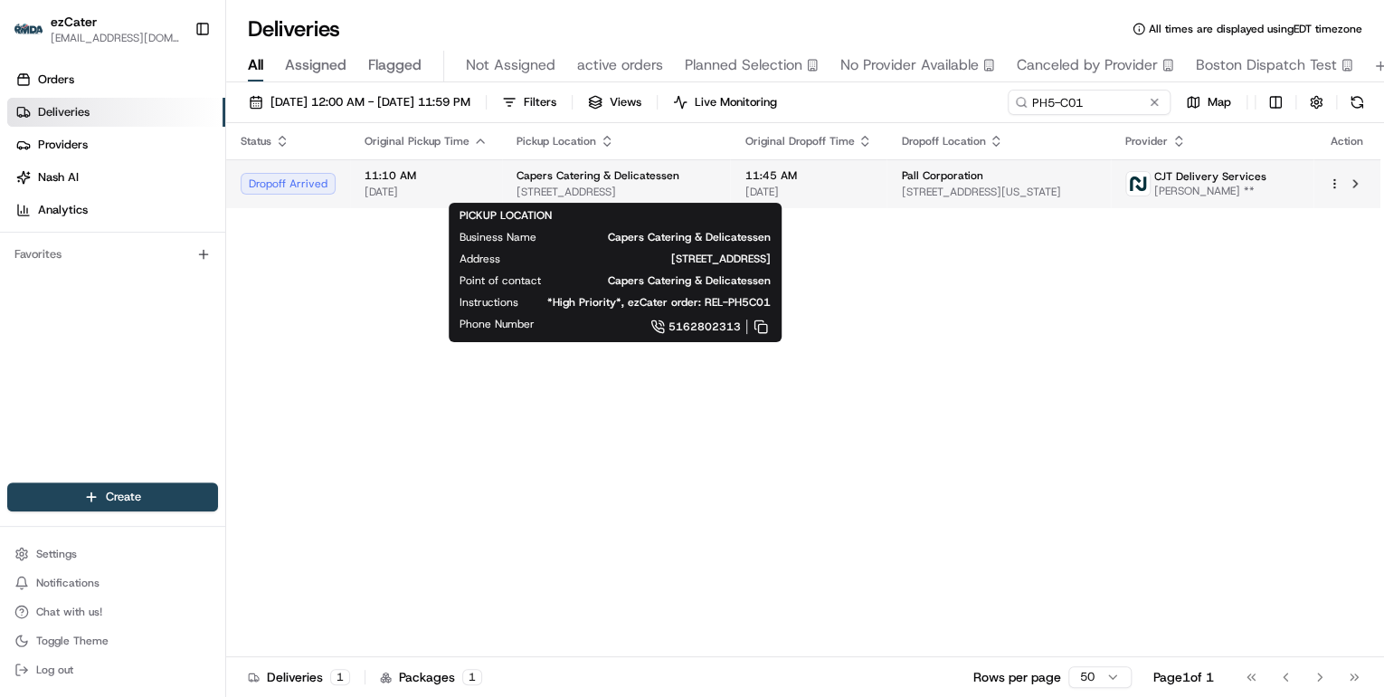
click at [604, 176] on span "Capers Catering & Delicatessen" at bounding box center [598, 175] width 163 height 14
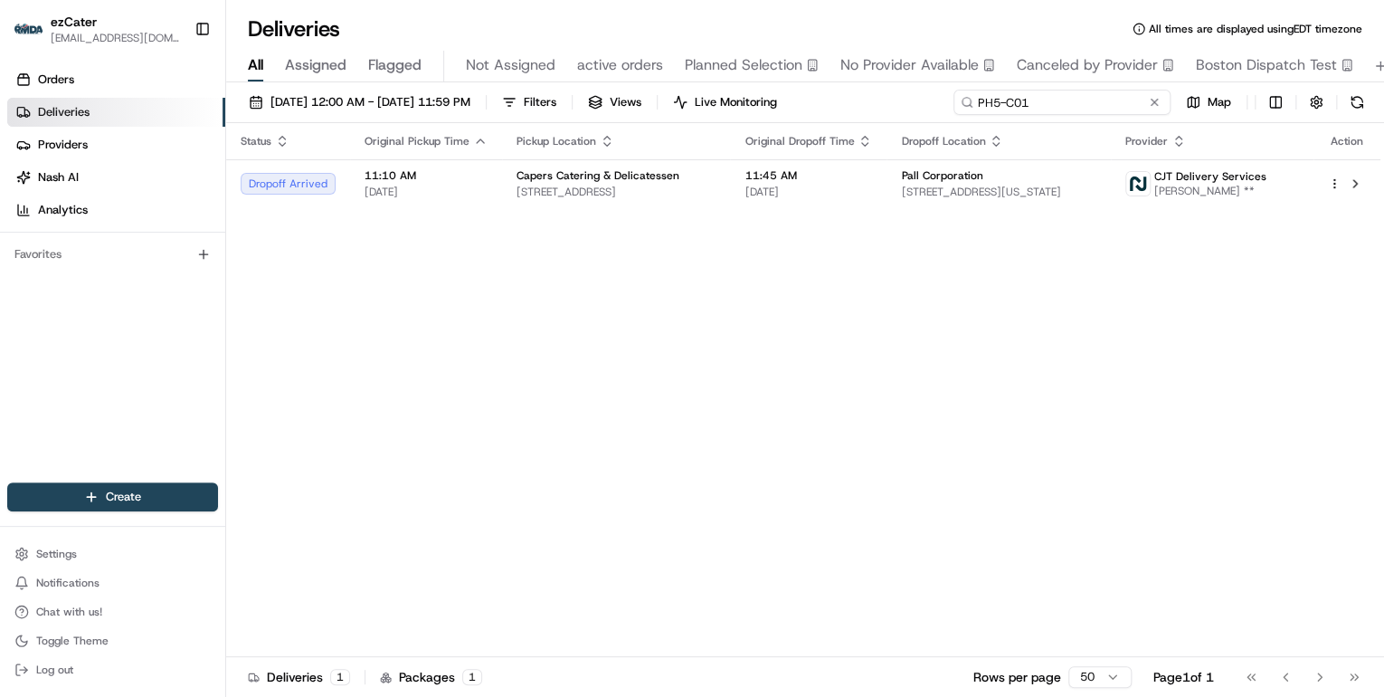
drag, startPoint x: 1097, startPoint y: 104, endPoint x: 599, endPoint y: 141, distance: 499.0
click at [607, 138] on div "08/01/2025 12:00 AM - 08/31/2025 11:59 PM Filters Views Live Monitoring PH5-C01…" at bounding box center [805, 391] width 1158 height 618
paste input "ZZ6U65"
drag, startPoint x: 1039, startPoint y: 94, endPoint x: 630, endPoint y: 108, distance: 409.2
click at [651, 109] on div "08/01/2025 12:00 AM - 08/31/2025 11:59 PM Filters Views Live Monitoring ZZ6U65 …" at bounding box center [805, 106] width 1158 height 33
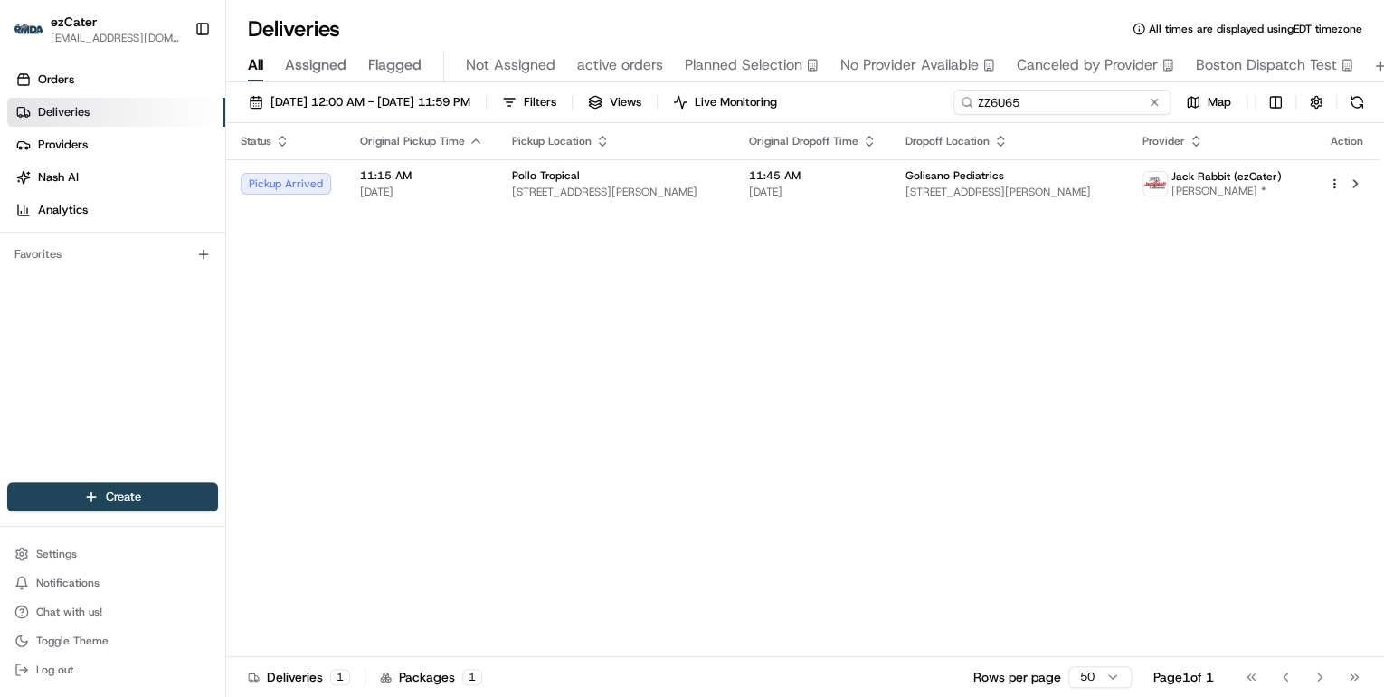
paste input "644TTG"
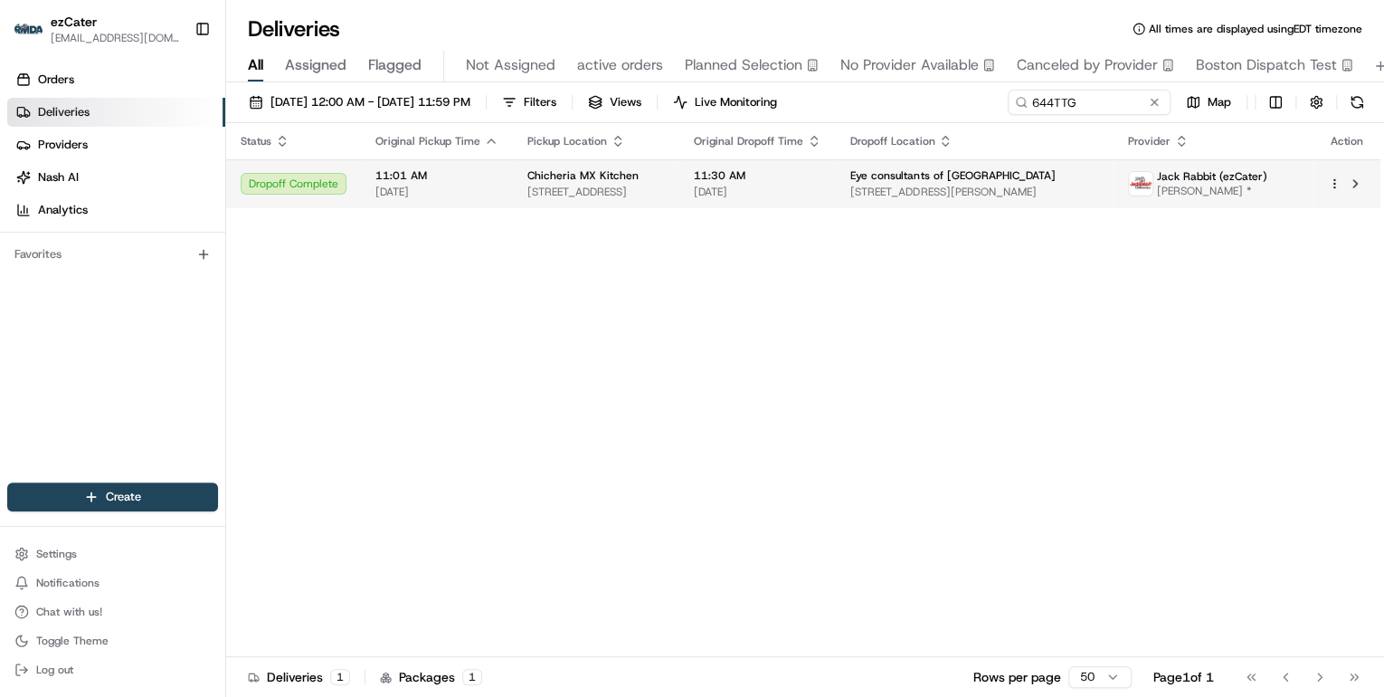
click at [822, 186] on span "[DATE]" at bounding box center [758, 192] width 128 height 14
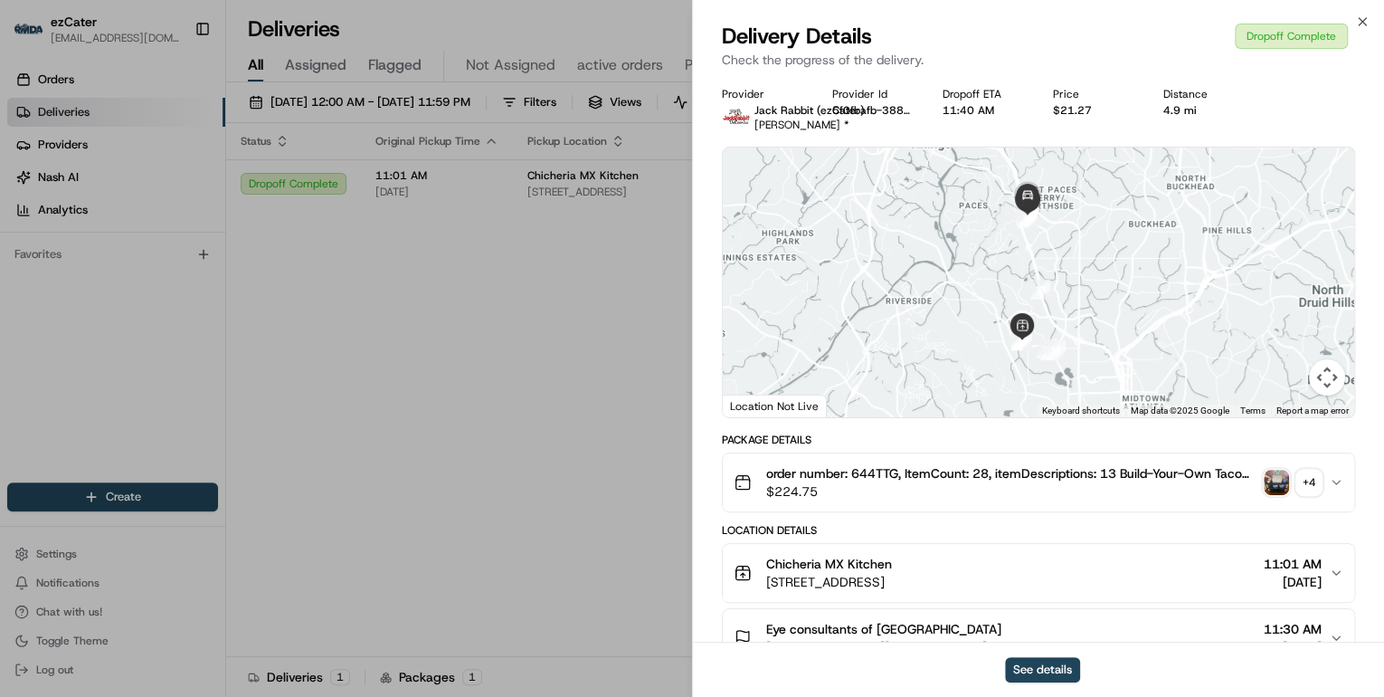
click at [1314, 486] on div "+ 4" at bounding box center [1309, 482] width 25 height 25
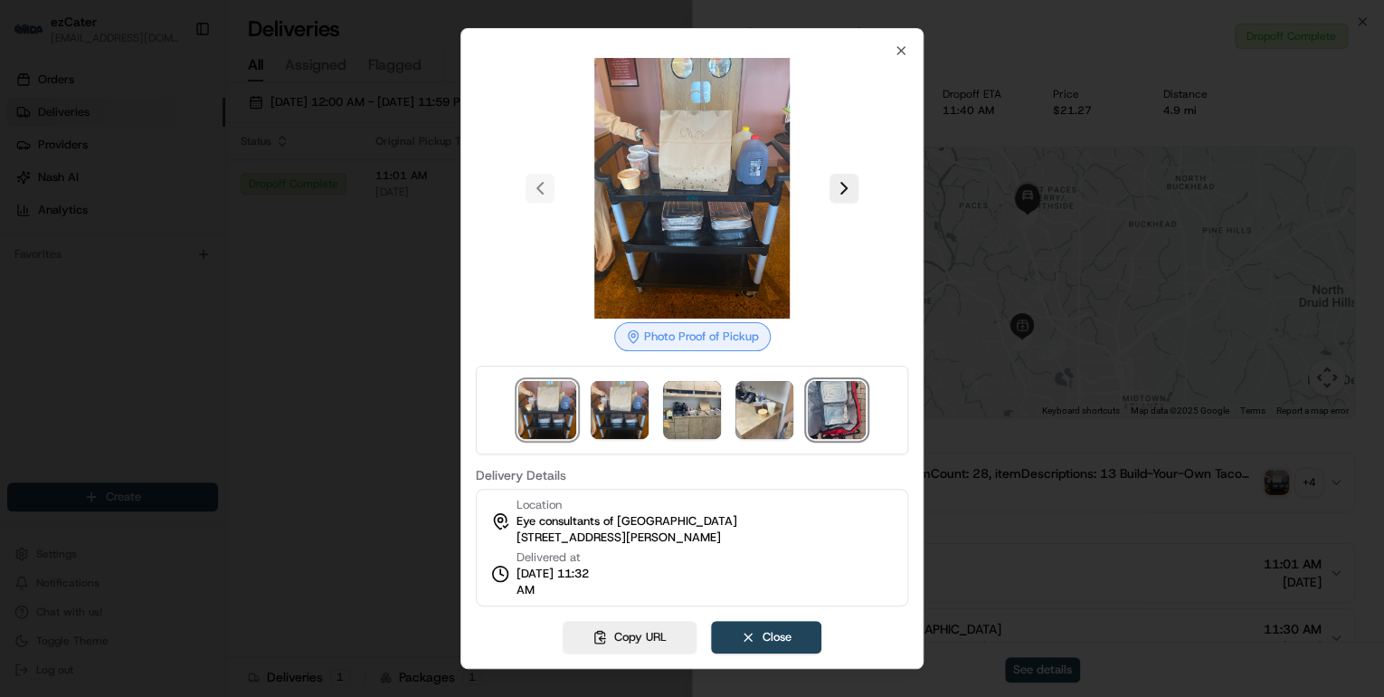
click at [832, 423] on img at bounding box center [837, 410] width 58 height 58
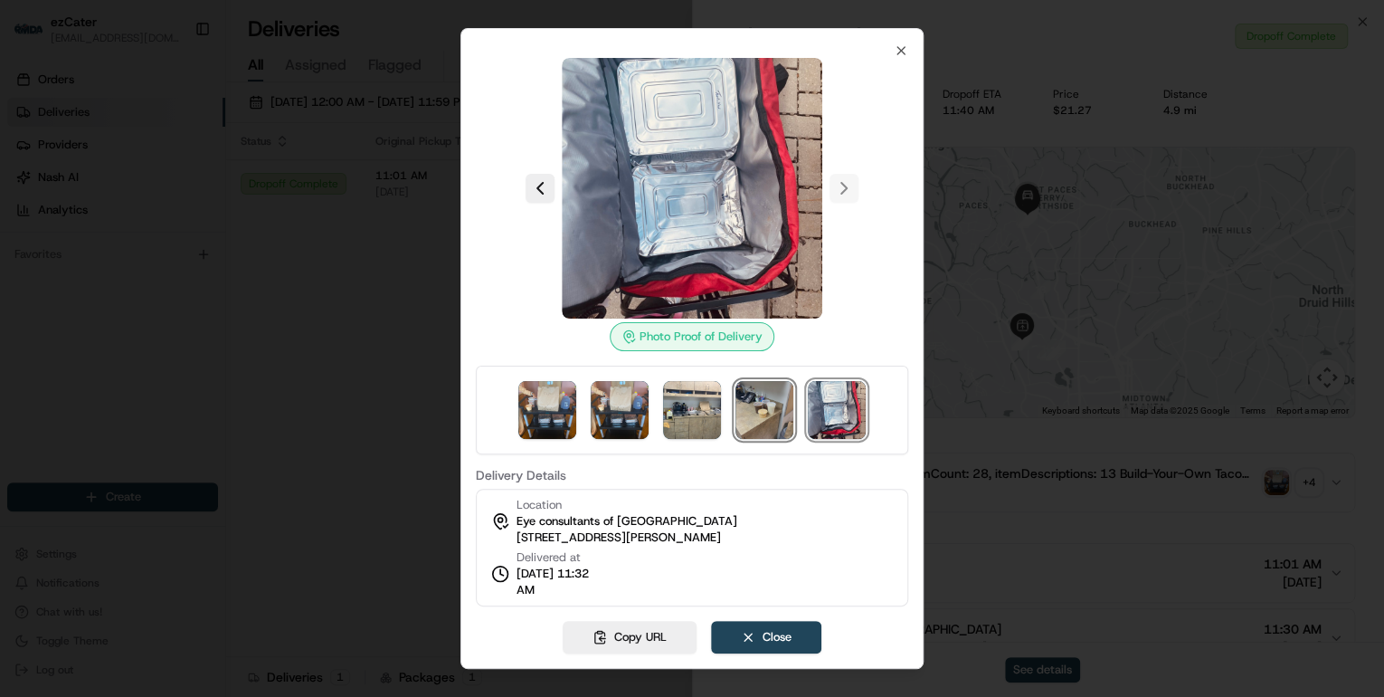
click at [769, 414] on img at bounding box center [765, 410] width 58 height 58
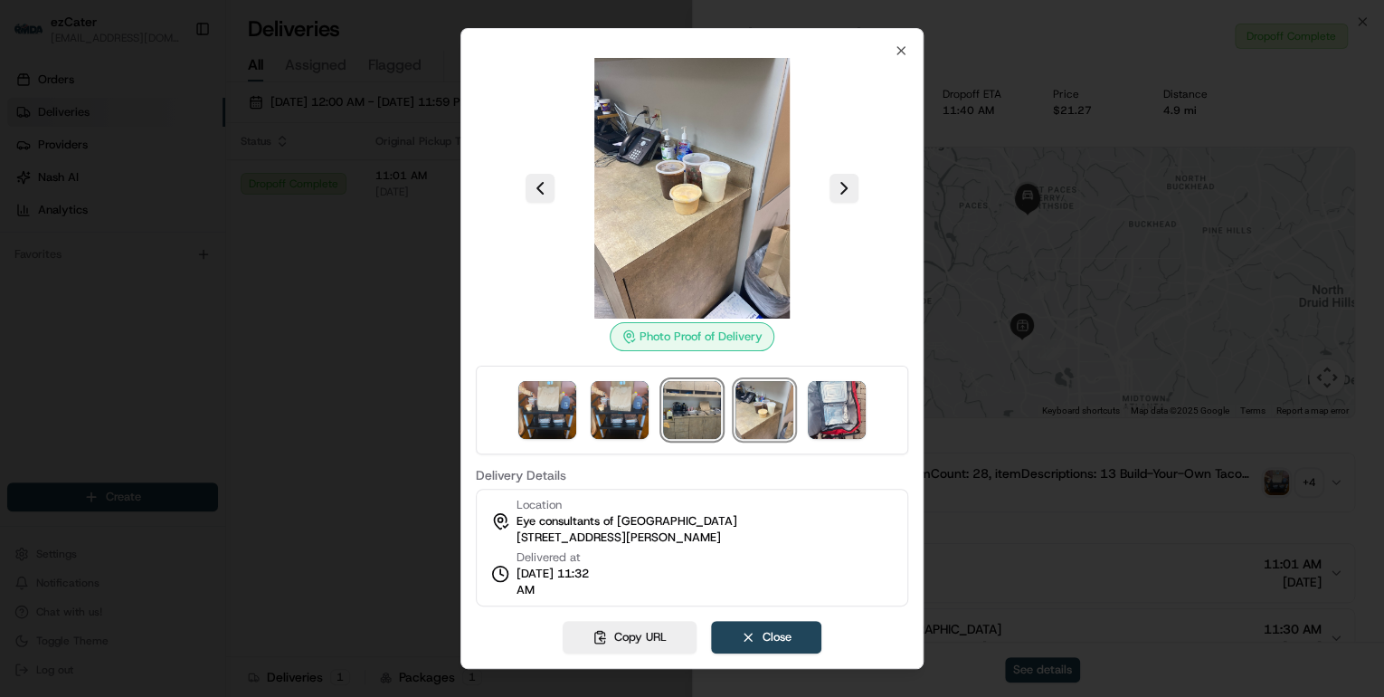
click at [679, 412] on img at bounding box center [692, 410] width 58 height 58
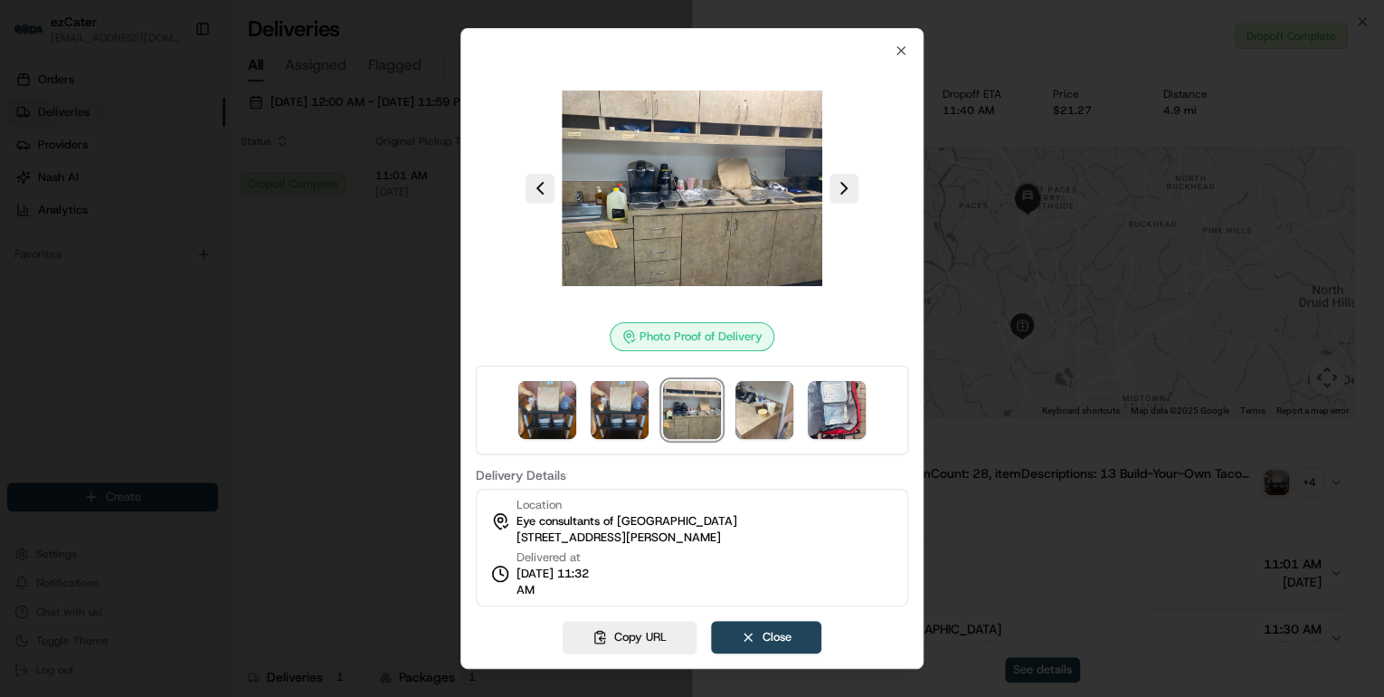
click at [405, 315] on div at bounding box center [692, 348] width 1384 height 697
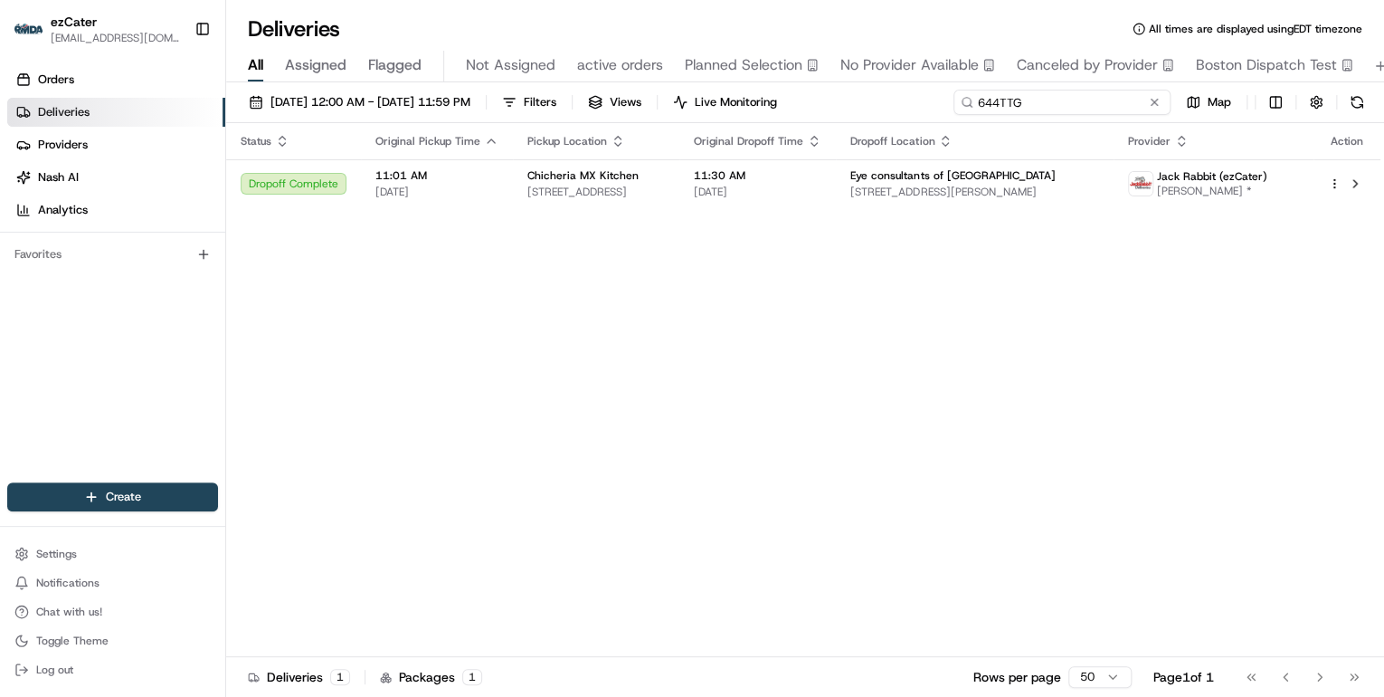
drag, startPoint x: 1081, startPoint y: 104, endPoint x: 737, endPoint y: 87, distance: 344.3
click at [739, 87] on div "08/01/2025 12:00 AM - 08/31/2025 11:59 PM Filters Views Live Monitoring 644TTG …" at bounding box center [805, 391] width 1158 height 618
paste input "ZZ6-U65"
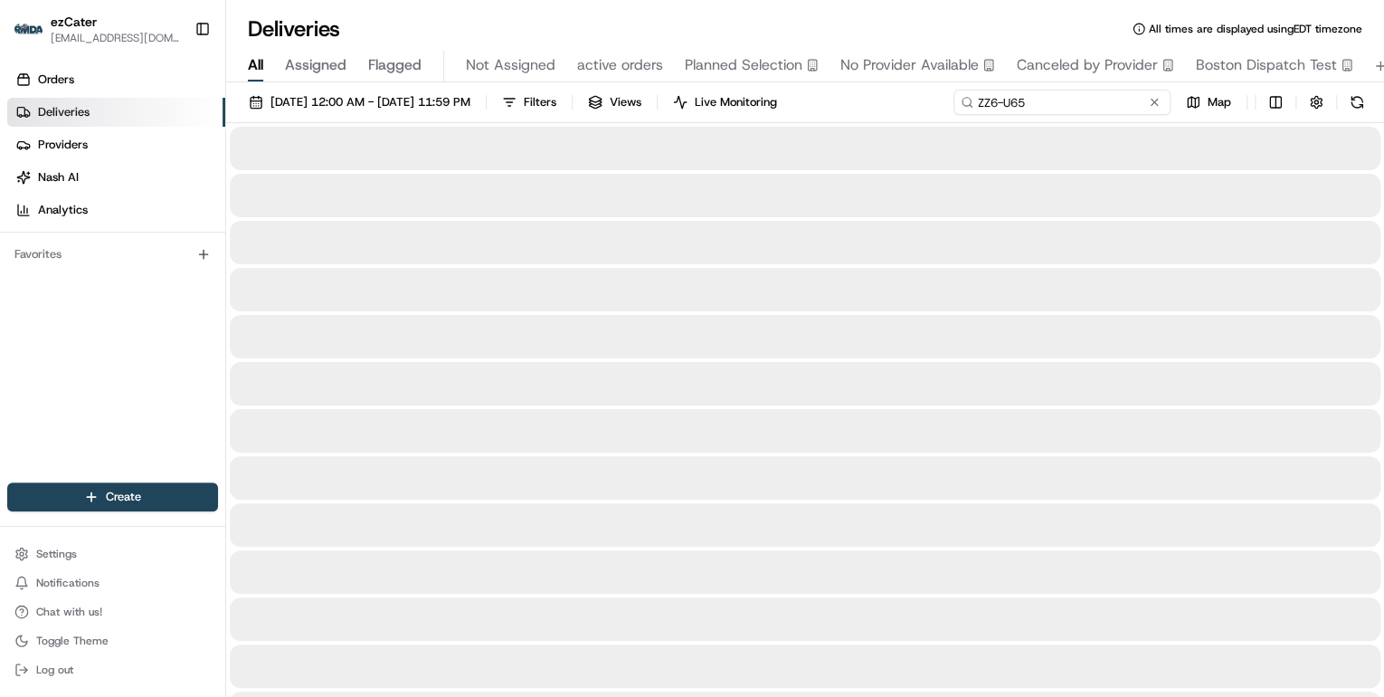
click at [982, 103] on input "ZZ6-U65" at bounding box center [1062, 102] width 217 height 25
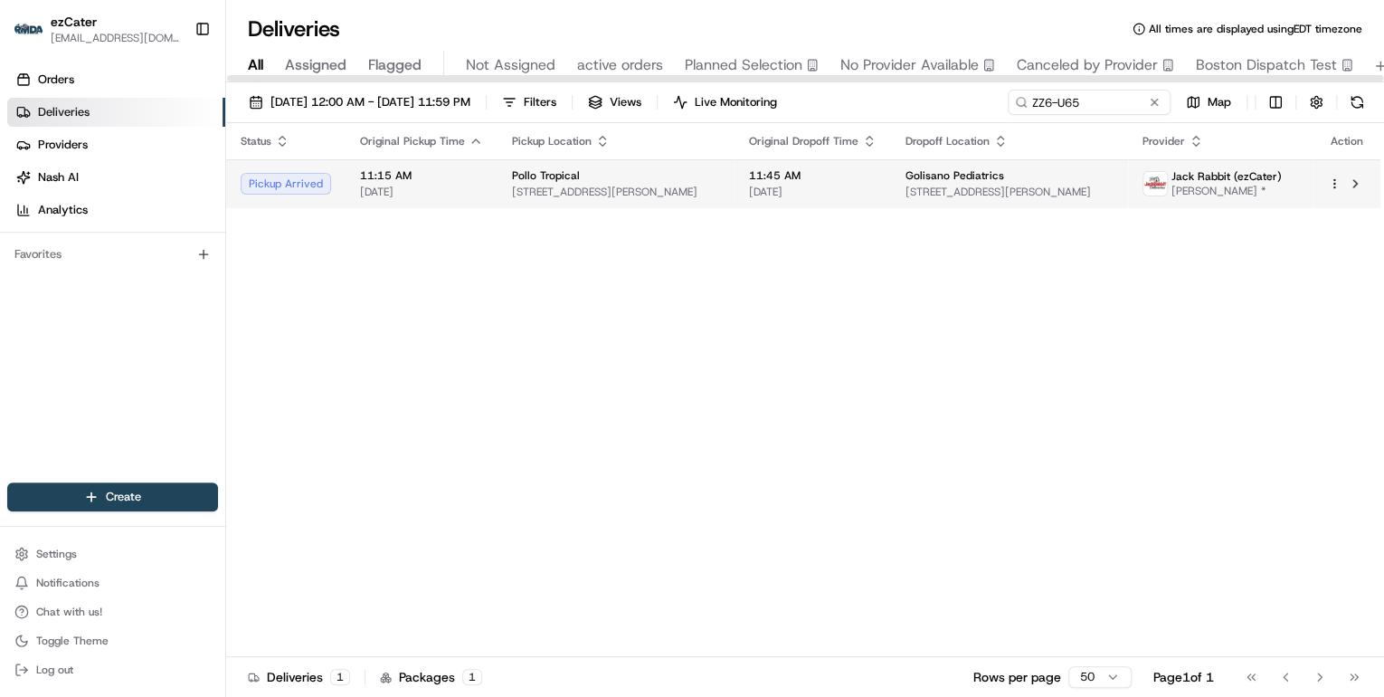
click at [594, 186] on span "12611 S Cleveland Ave, Fort Myers, FL 33907, USA" at bounding box center [616, 192] width 208 height 14
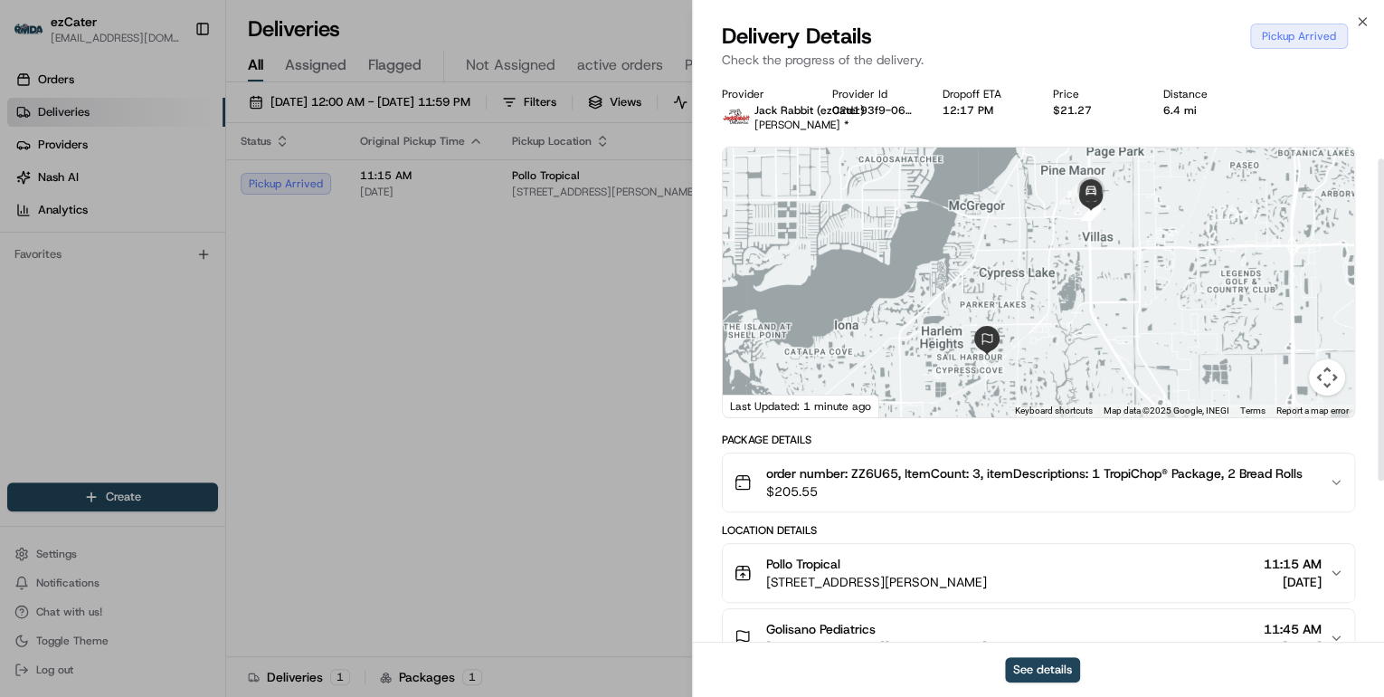
scroll to position [217, 0]
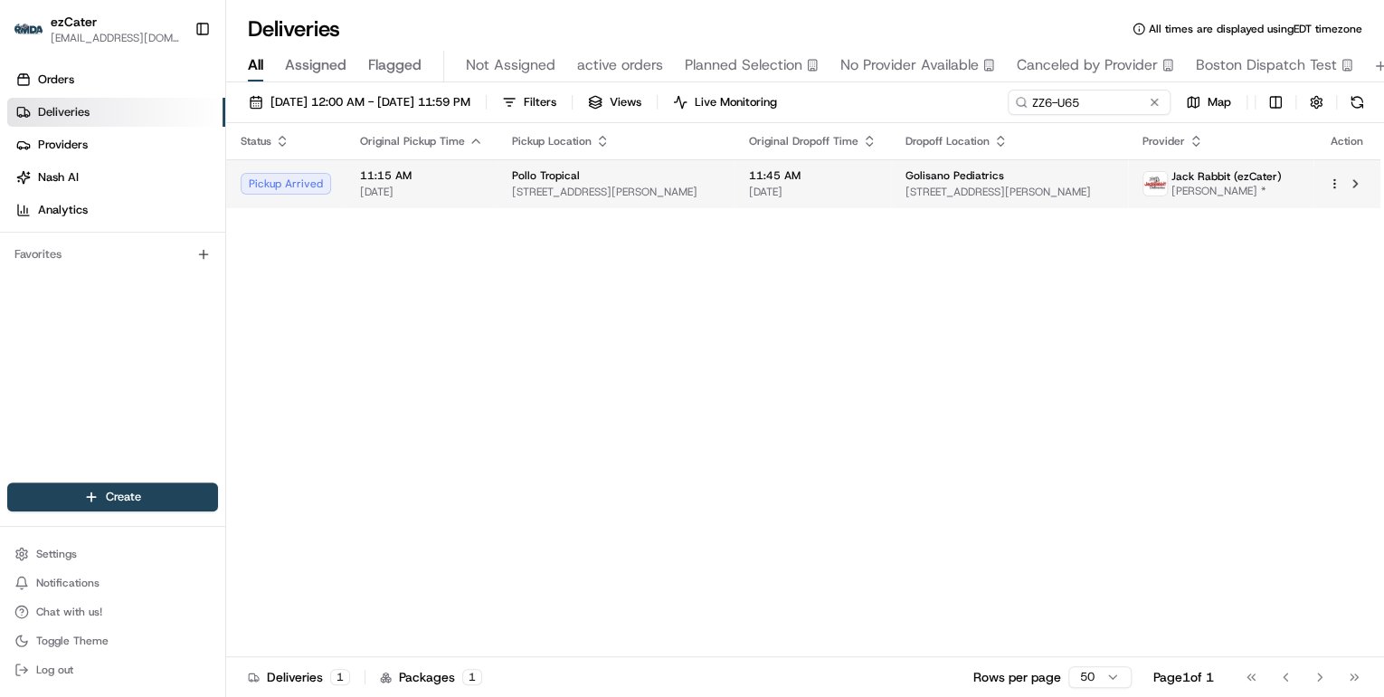
drag, startPoint x: 1285, startPoint y: 192, endPoint x: 1191, endPoint y: 193, distance: 94.1
click at [1191, 193] on div "Jack Rabbit (ezCater) Alejandro Espinosa *" at bounding box center [1212, 183] width 139 height 29
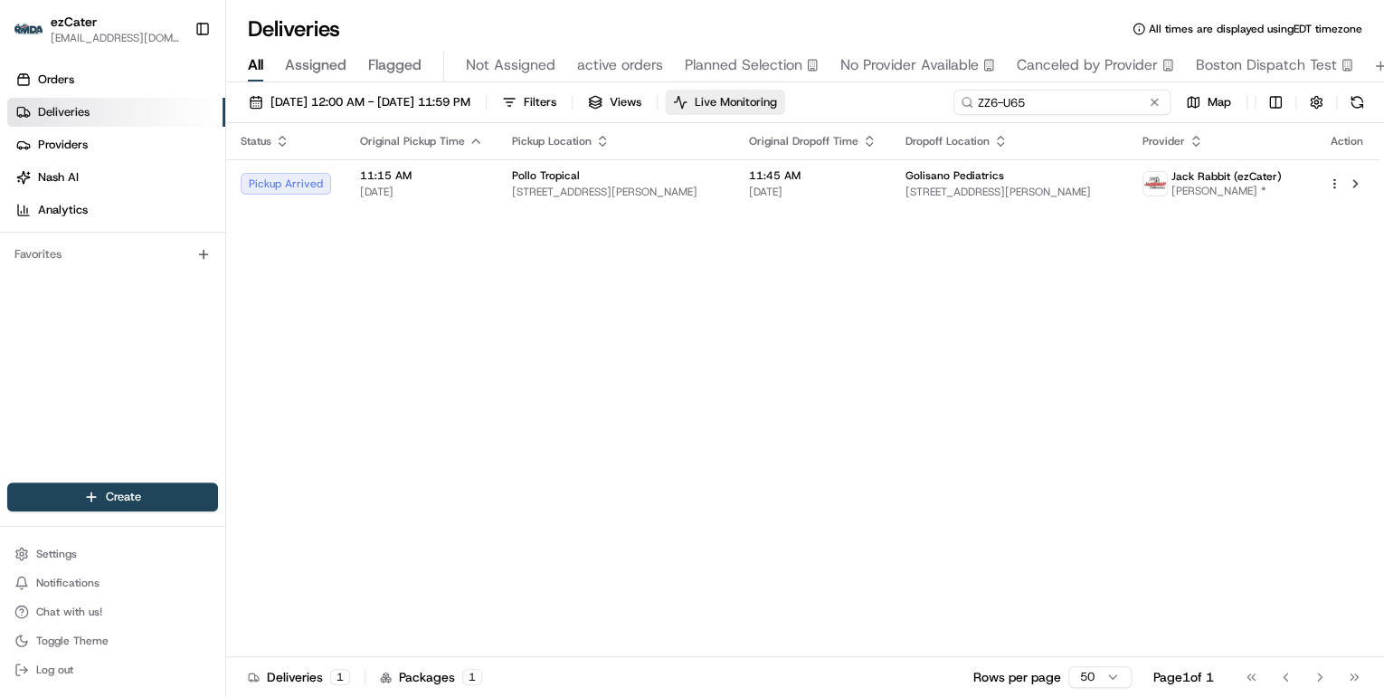
drag, startPoint x: 1086, startPoint y: 101, endPoint x: 776, endPoint y: 101, distance: 309.4
click at [782, 101] on div "08/01/2025 12:00 AM - 08/31/2025 11:59 PM Filters Views Live Monitoring ZZ6-U65…" at bounding box center [805, 106] width 1158 height 33
paste input "Alejandro Espinosa"
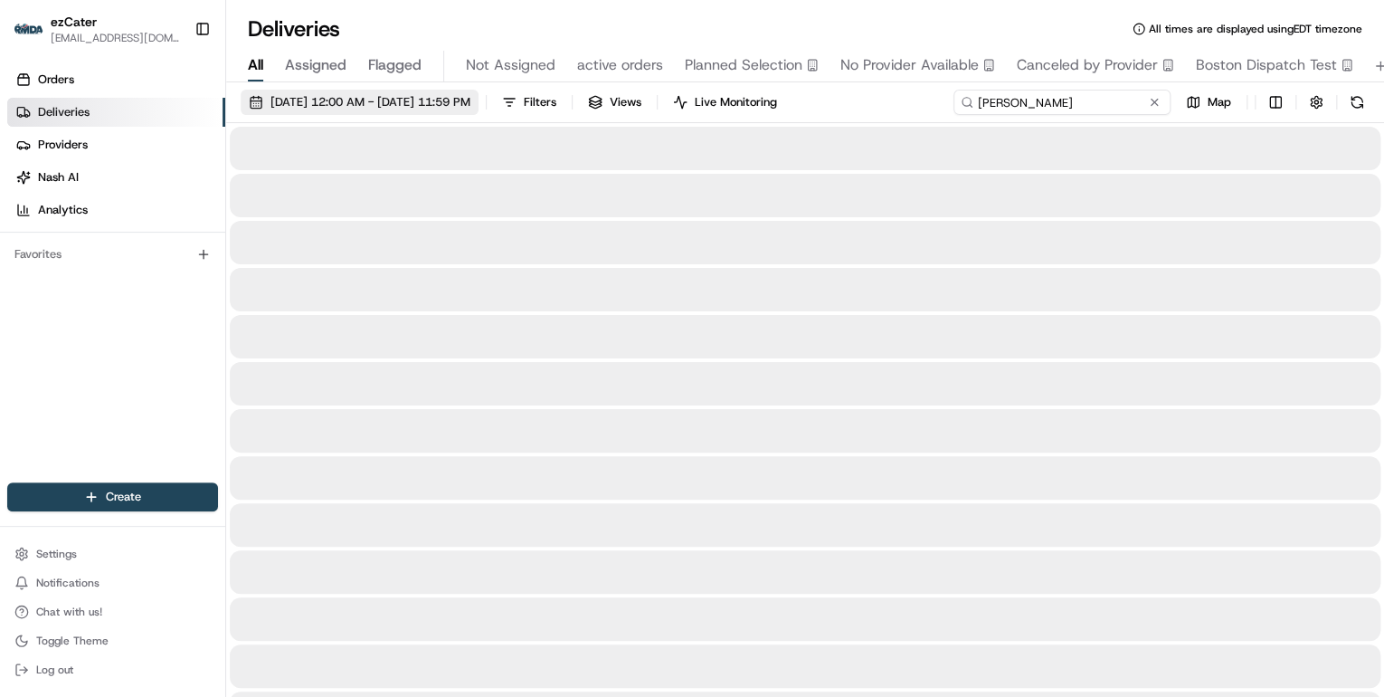
type input "Alejandro Espinosa"
click at [409, 98] on span "[DATE] 12:00 AM - [DATE] 11:59 PM" at bounding box center [371, 102] width 200 height 16
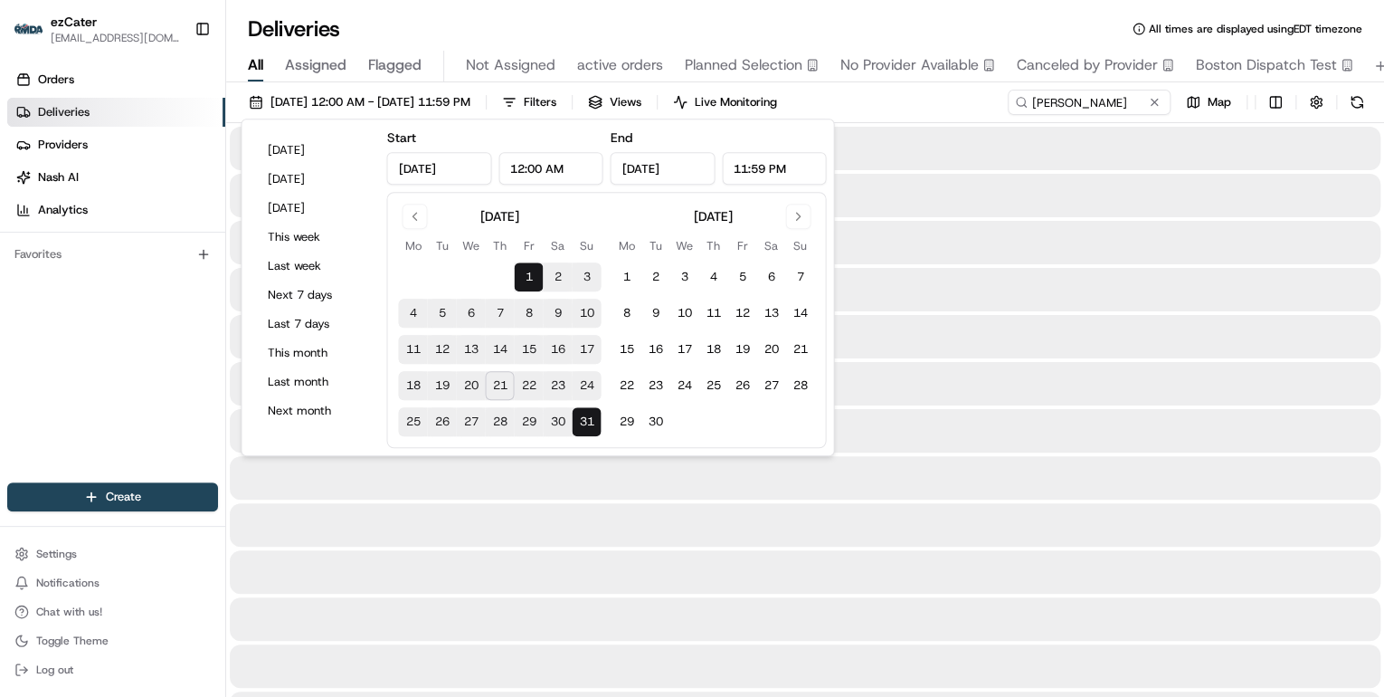
click at [493, 387] on button "21" at bounding box center [499, 385] width 29 height 29
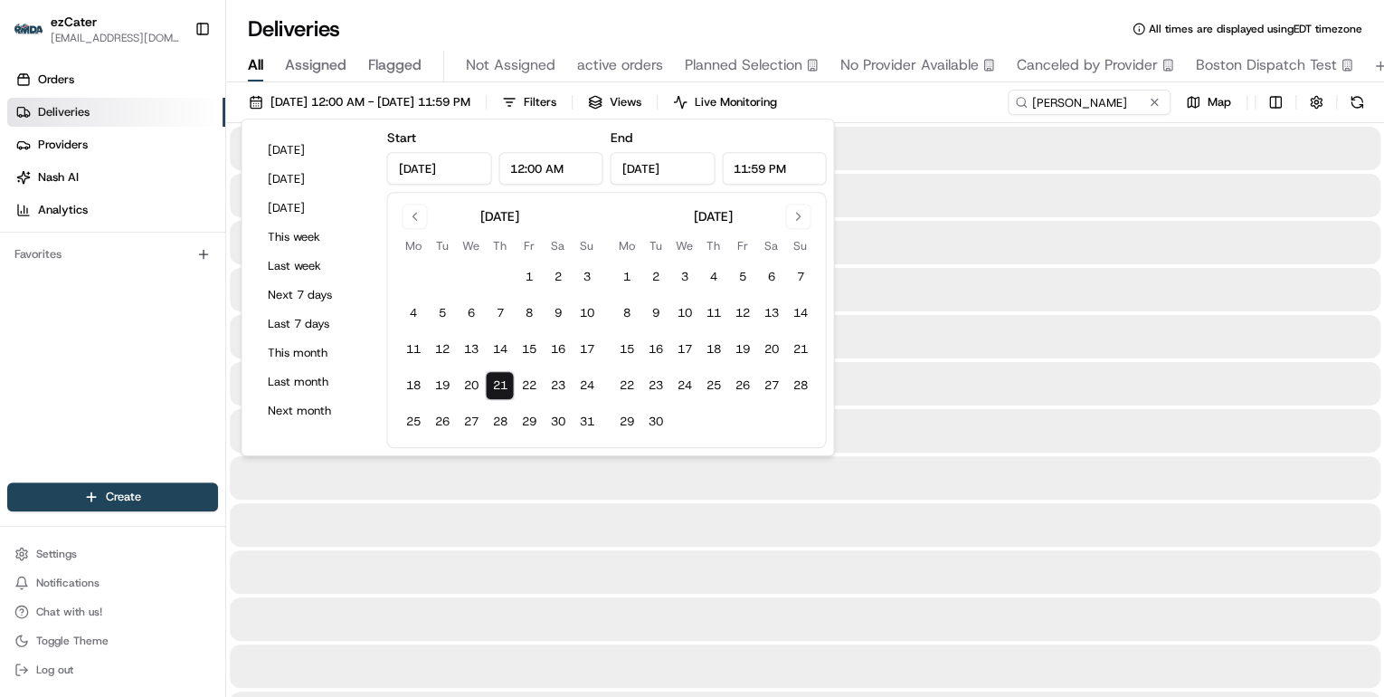
type input "Aug 21, 2025"
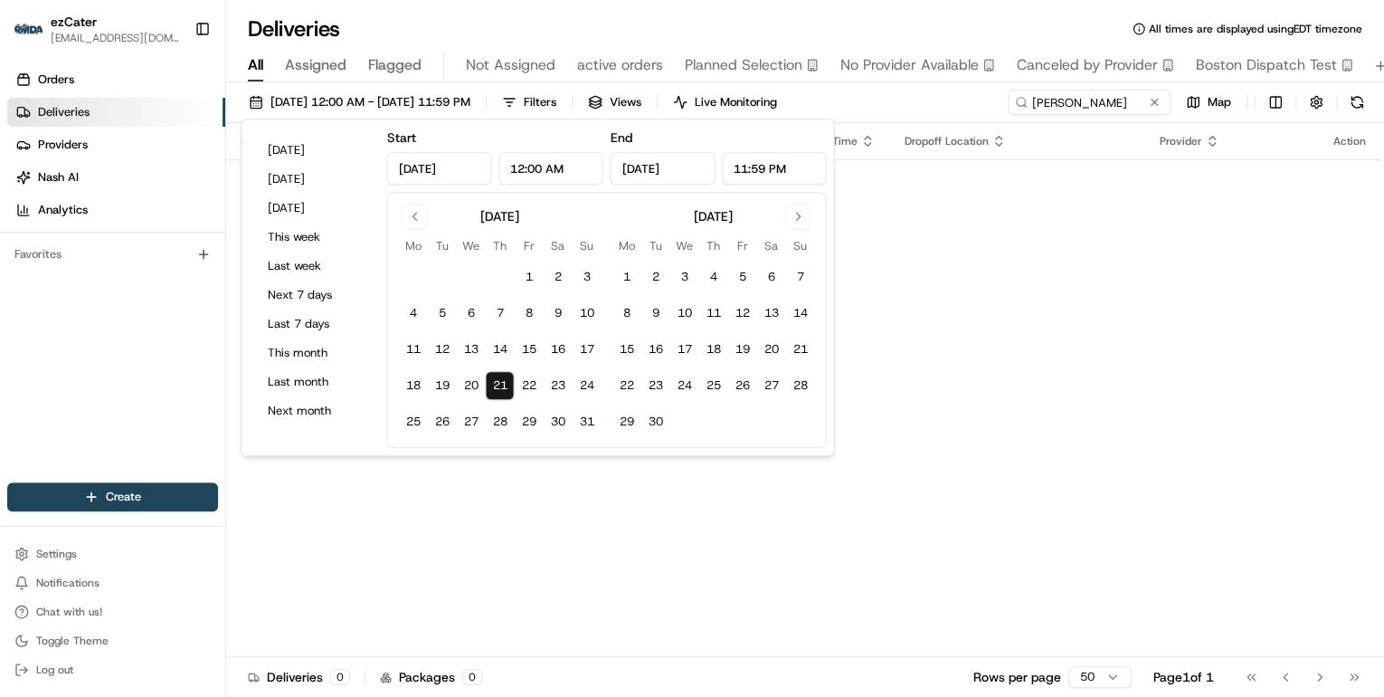
click at [989, 293] on div "Status Original Pickup Time Pickup Location Original Dropoff Time Dropoff Locat…" at bounding box center [803, 390] width 1155 height 534
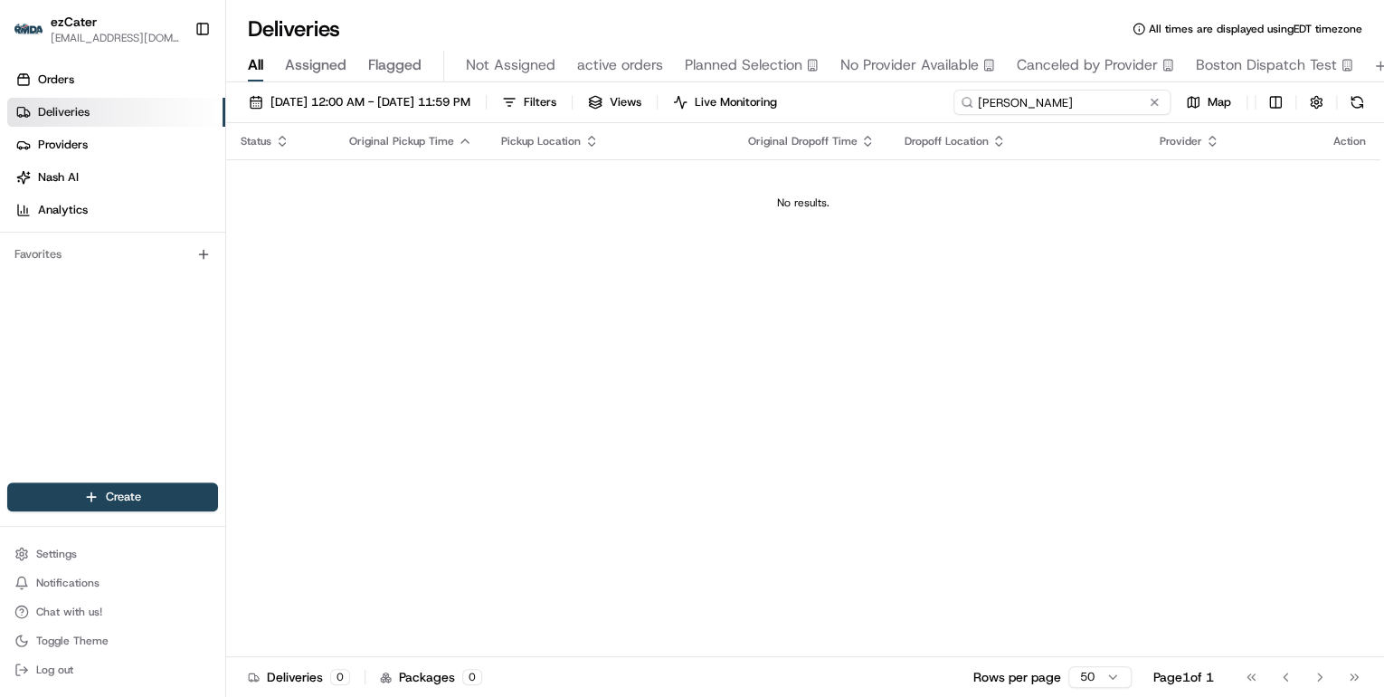
click at [1129, 101] on input "Alejandro Espinosa" at bounding box center [1062, 102] width 217 height 25
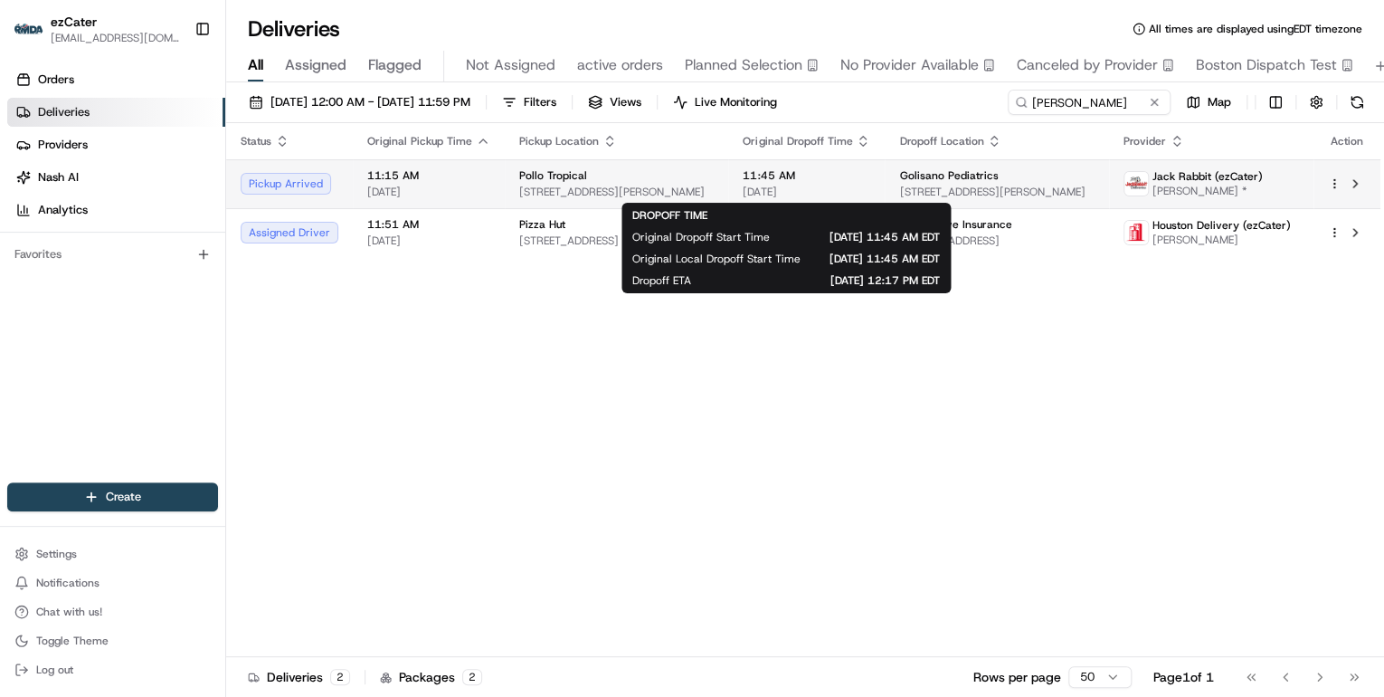
click at [836, 190] on span "[DATE]" at bounding box center [807, 192] width 128 height 14
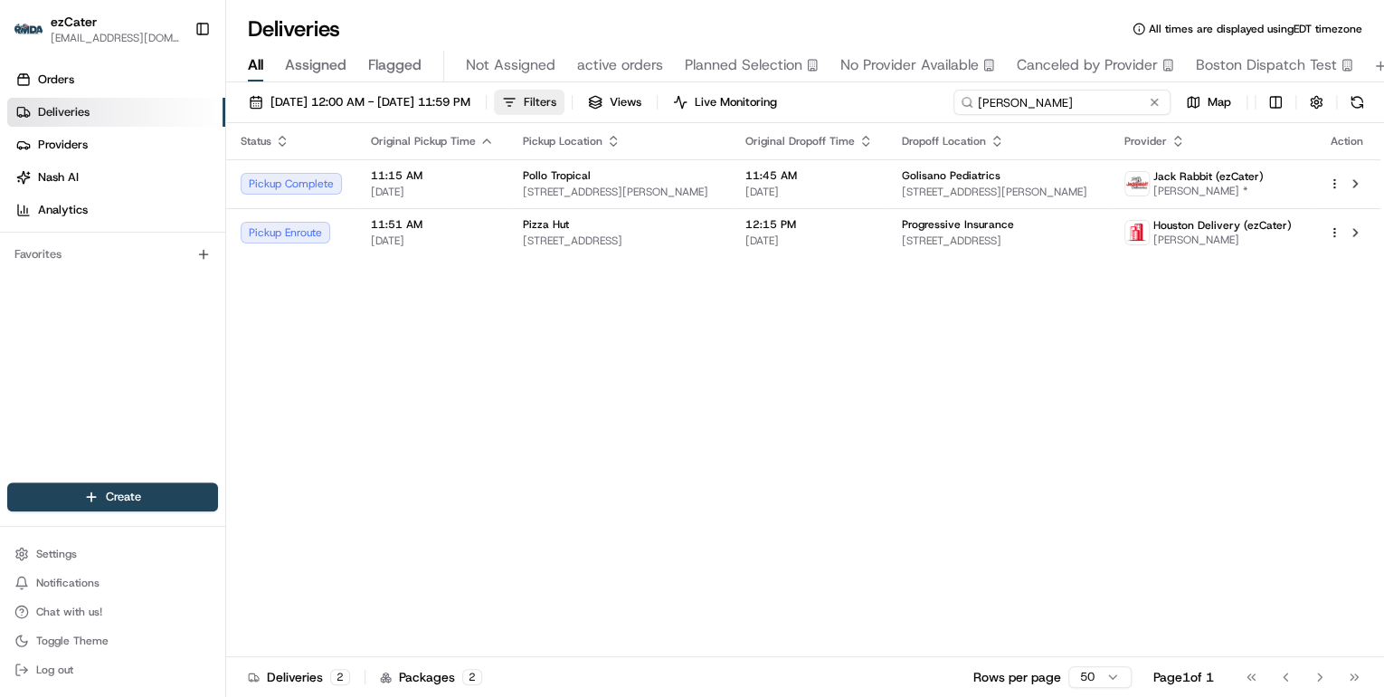
drag, startPoint x: 1089, startPoint y: 101, endPoint x: 591, endPoint y: 102, distance: 498.6
click at [623, 101] on div "08/21/2025 12:00 AM - 08/21/2025 11:59 PM Filters Views Live Monitoring Alejand…" at bounding box center [805, 106] width 1158 height 33
paste input "M03E3K"
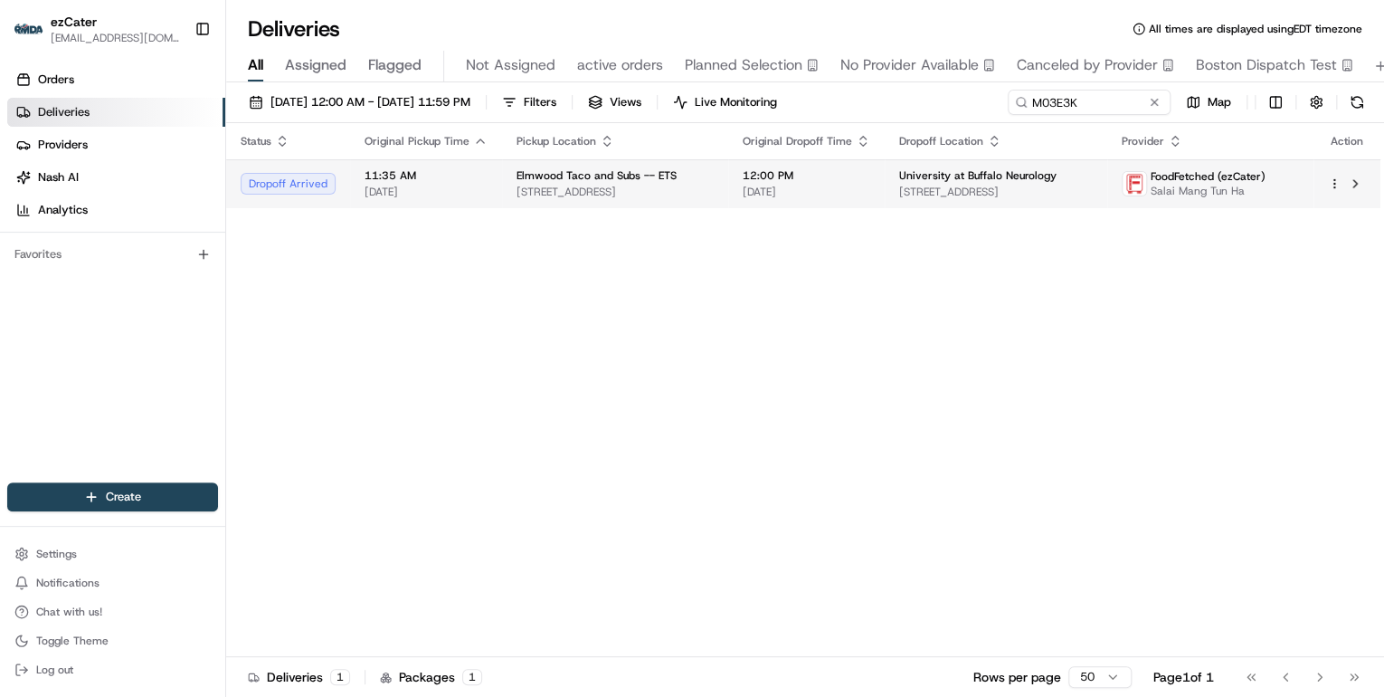
click at [556, 192] on span "937 Elmwood Ave, Buffalo, NY 14222, USA" at bounding box center [615, 192] width 197 height 14
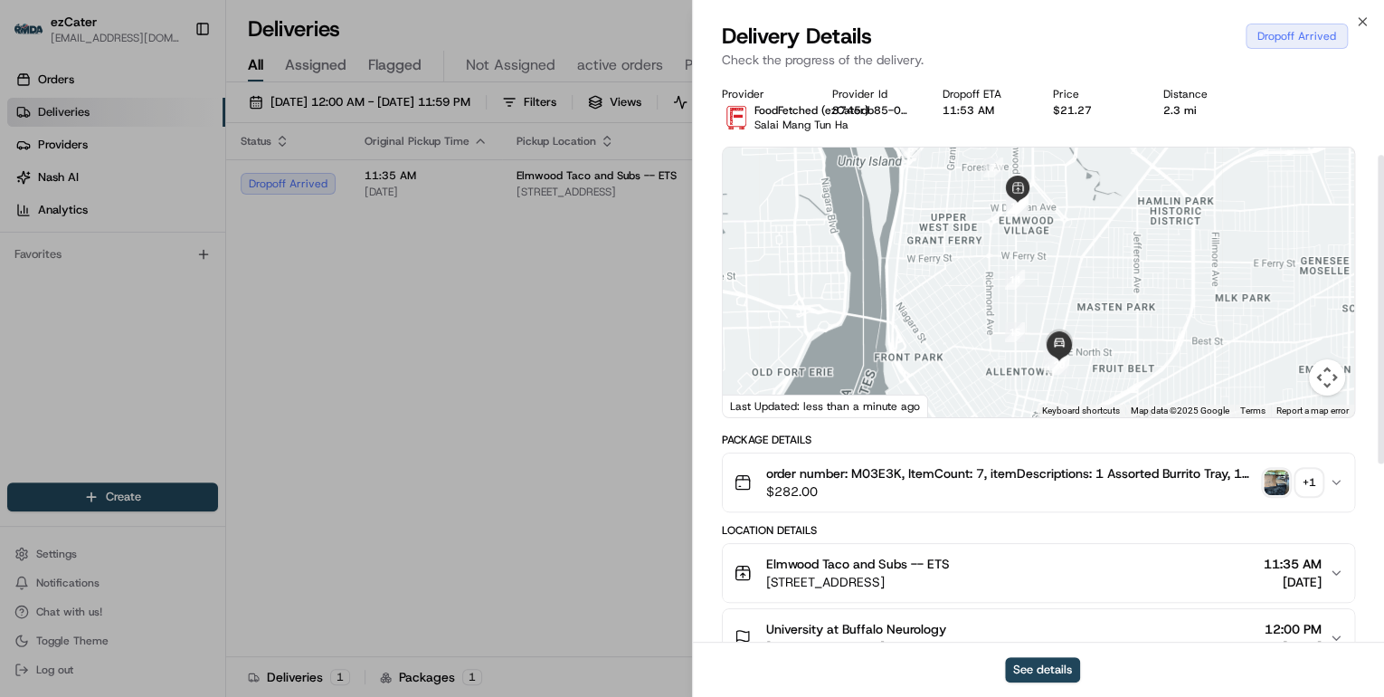
scroll to position [217, 0]
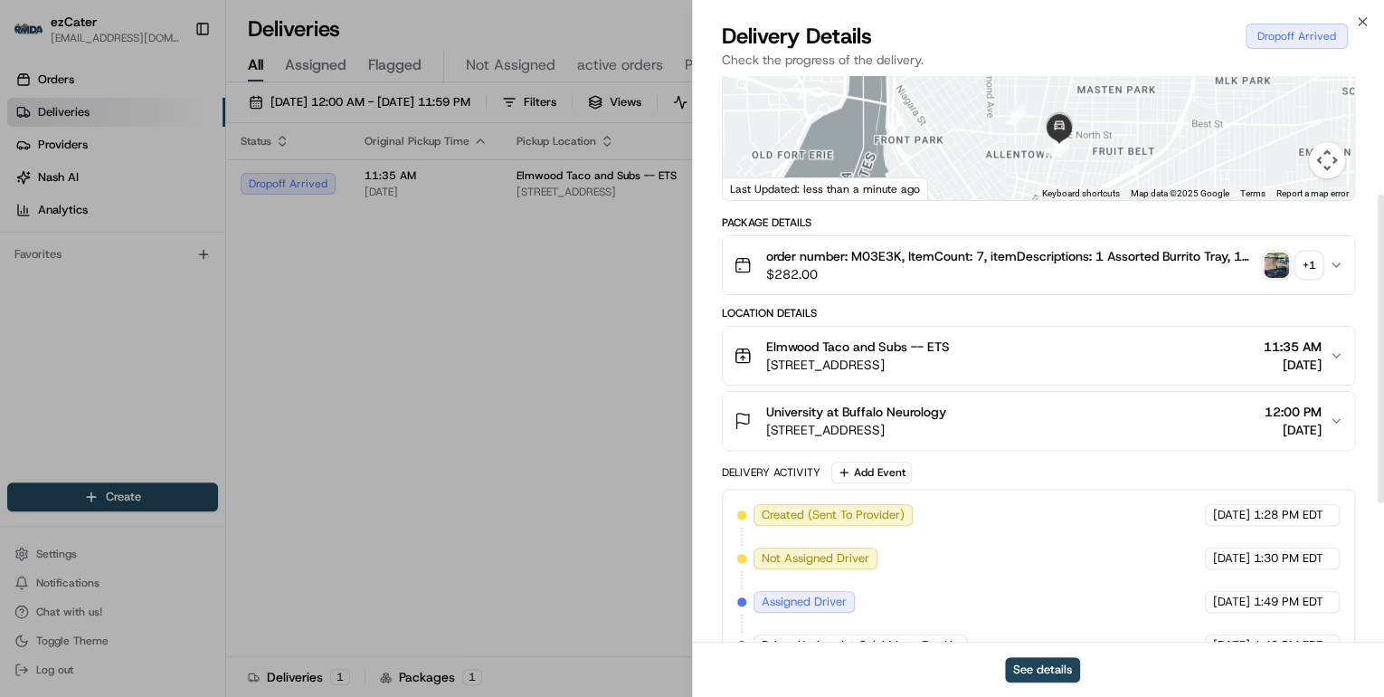
click at [921, 426] on span "1001 Main St 4th Fl, Buffalo, NY 14203, USA" at bounding box center [856, 430] width 180 height 18
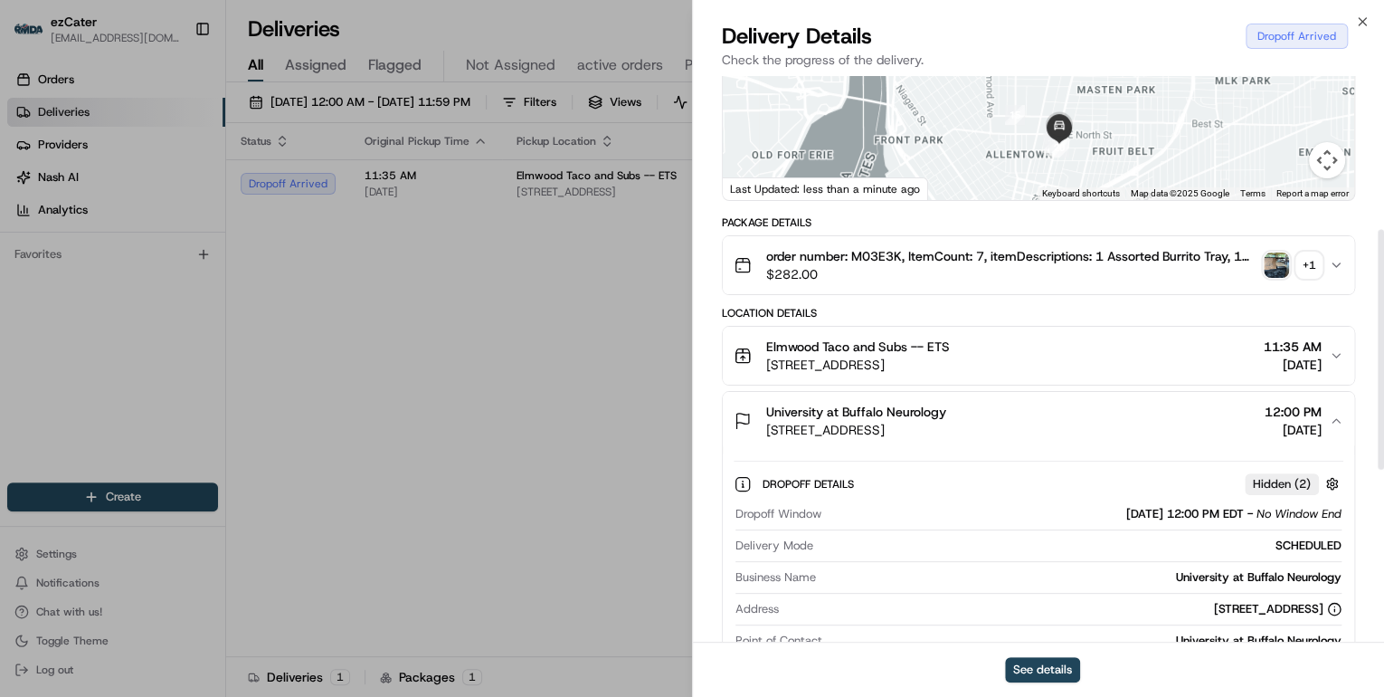
scroll to position [362, 0]
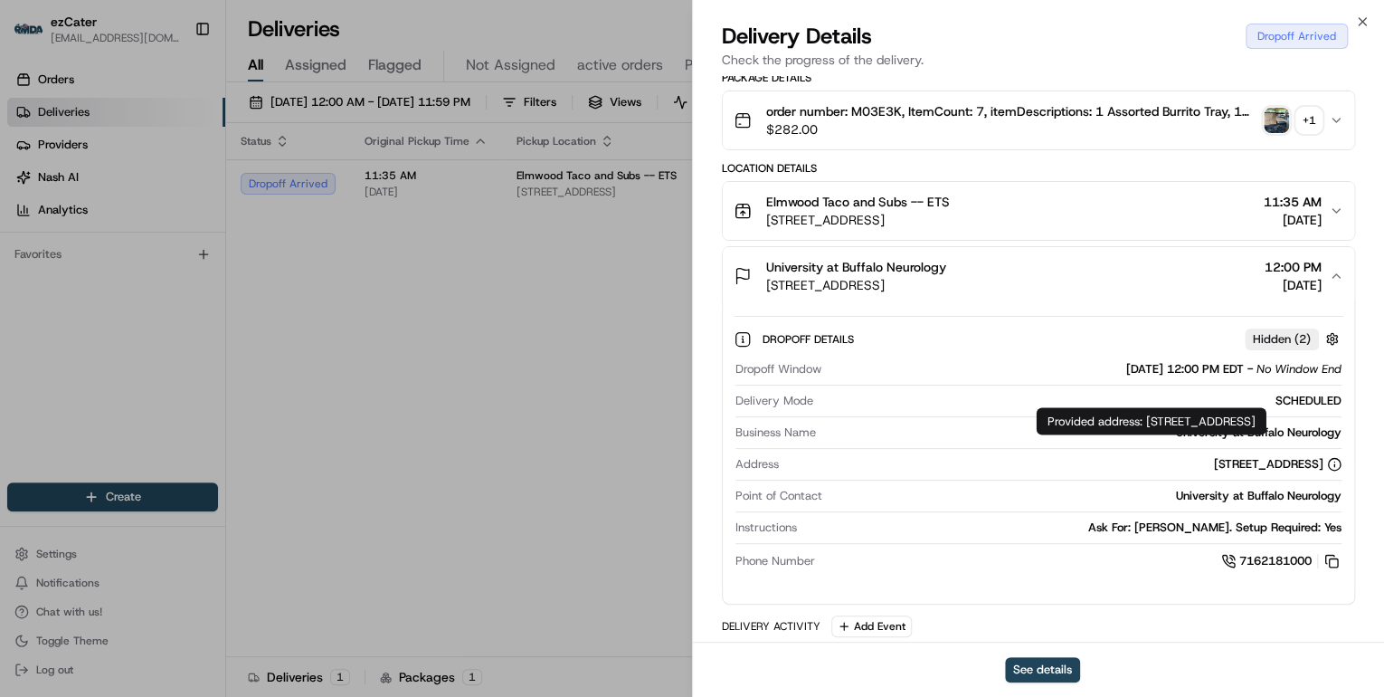
drag, startPoint x: 1146, startPoint y: 420, endPoint x: 1192, endPoint y: 439, distance: 49.9
click at [1192, 434] on div "Provided address: 1001 Main St, 4th Floor, Buffalo, NY, 14203 Provided address:…" at bounding box center [1152, 420] width 230 height 27
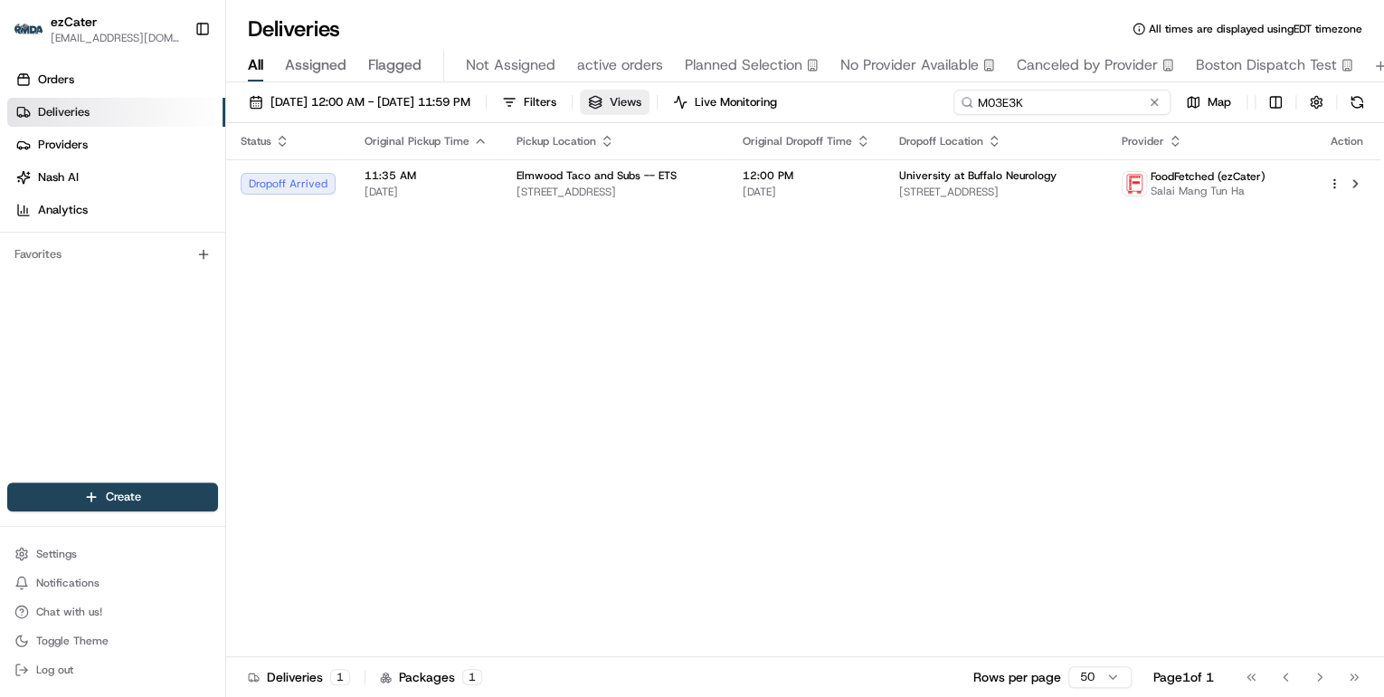
drag, startPoint x: 1087, startPoint y: 107, endPoint x: 688, endPoint y: 106, distance: 399.0
click at [694, 106] on div "08/21/2025 12:00 AM - 08/21/2025 11:59 PM Filters Views Live Monitoring M03E3K …" at bounding box center [805, 106] width 1158 height 33
paste input "WXK8X7"
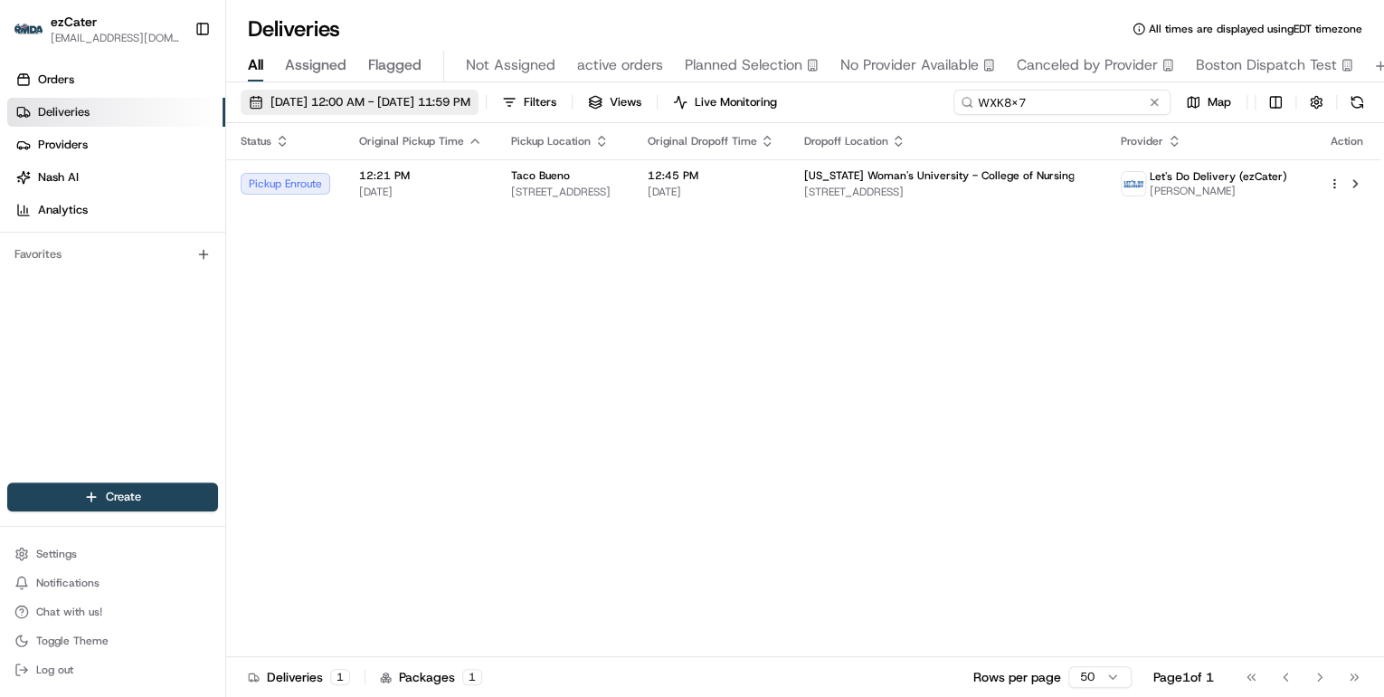
drag, startPoint x: 1034, startPoint y: 101, endPoint x: 521, endPoint y: 101, distance: 513.0
click at [527, 101] on div "08/21/2025 12:00 AM - 08/21/2025 11:59 PM Filters Views Live Monitoring WXK8X7 …" at bounding box center [805, 106] width 1158 height 33
paste input "879T48"
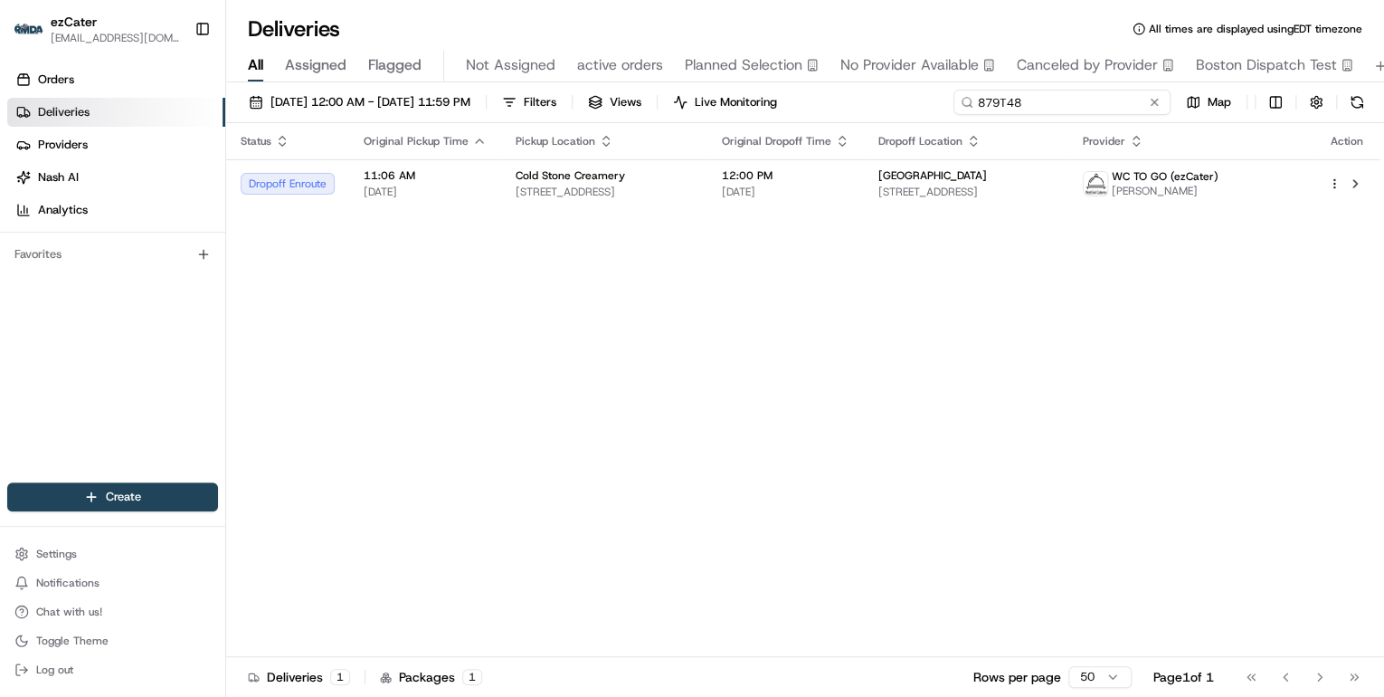
drag, startPoint x: 1034, startPoint y: 103, endPoint x: 631, endPoint y: 101, distance: 403.6
click at [658, 101] on div "08/21/2025 12:00 AM - 08/21/2025 11:59 PM Filters Views Live Monitoring 879T48 …" at bounding box center [805, 106] width 1158 height 33
paste input "GXE-45"
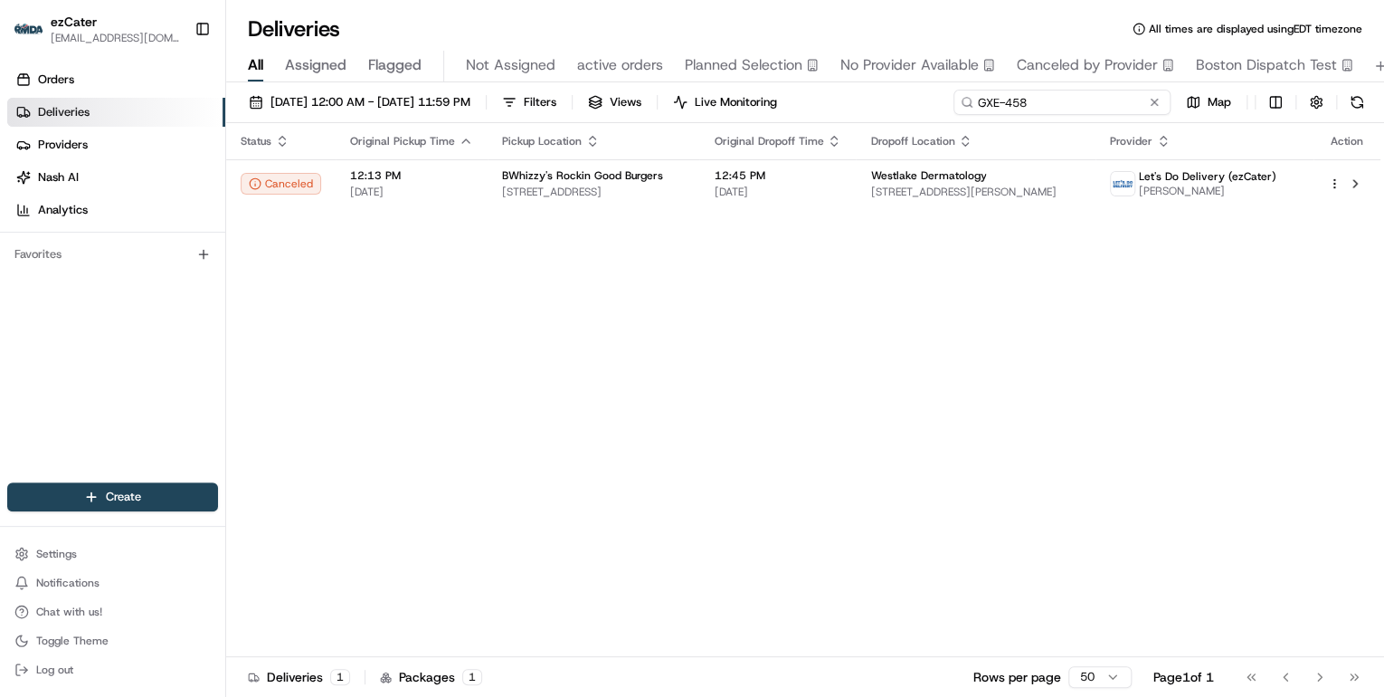
type input "GXE-458"
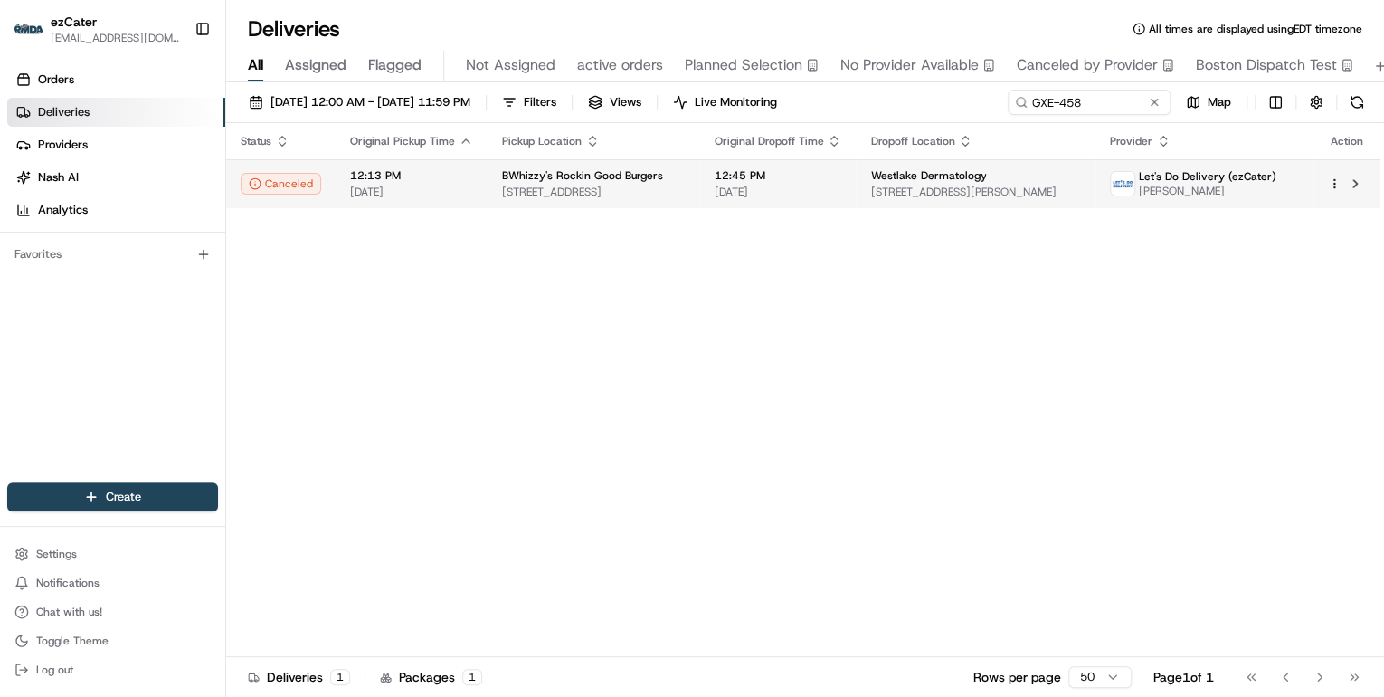
click at [577, 188] on span "2885 Cinema Ridge, San Antonio, TX 78238, USA" at bounding box center [593, 192] width 183 height 14
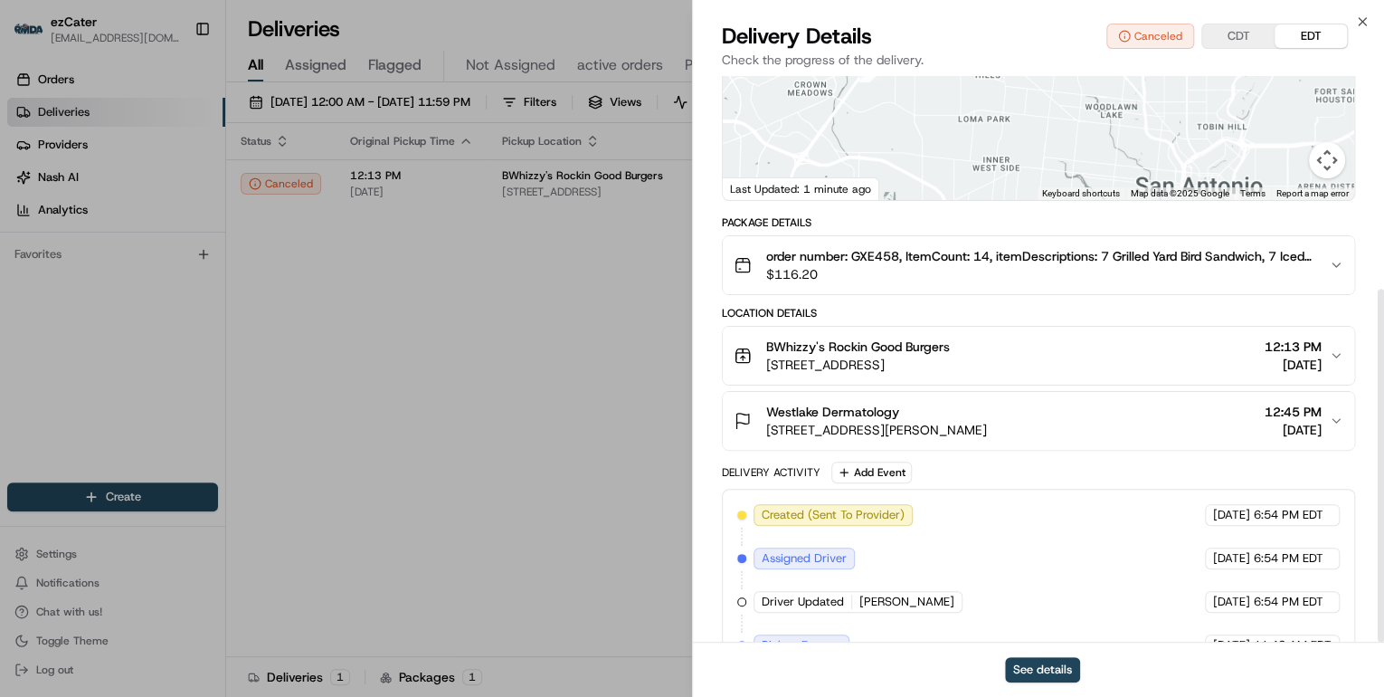
scroll to position [341, 0]
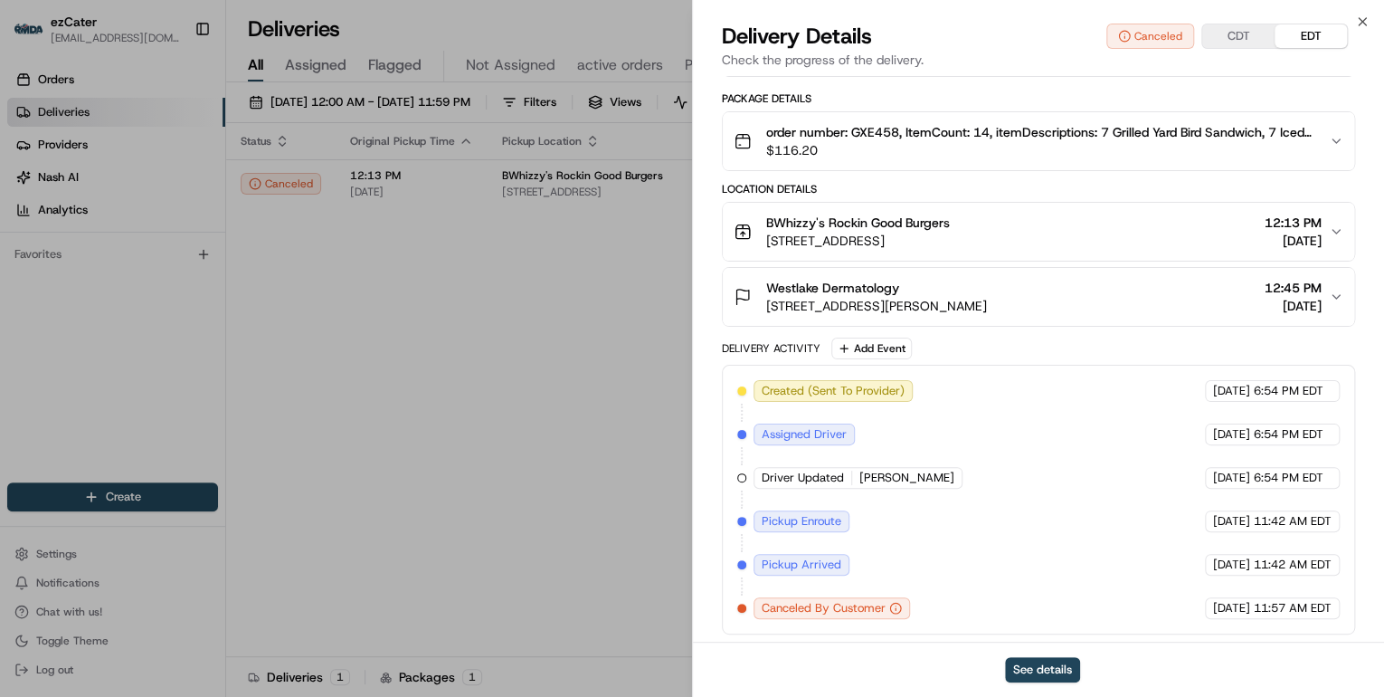
click at [1094, 179] on div "Package Details order number: GXE458, ItemCount: 14, itemDescriptions: 7 Grille…" at bounding box center [1038, 362] width 633 height 543
click at [1141, 153] on span "$116.20" at bounding box center [1040, 150] width 548 height 18
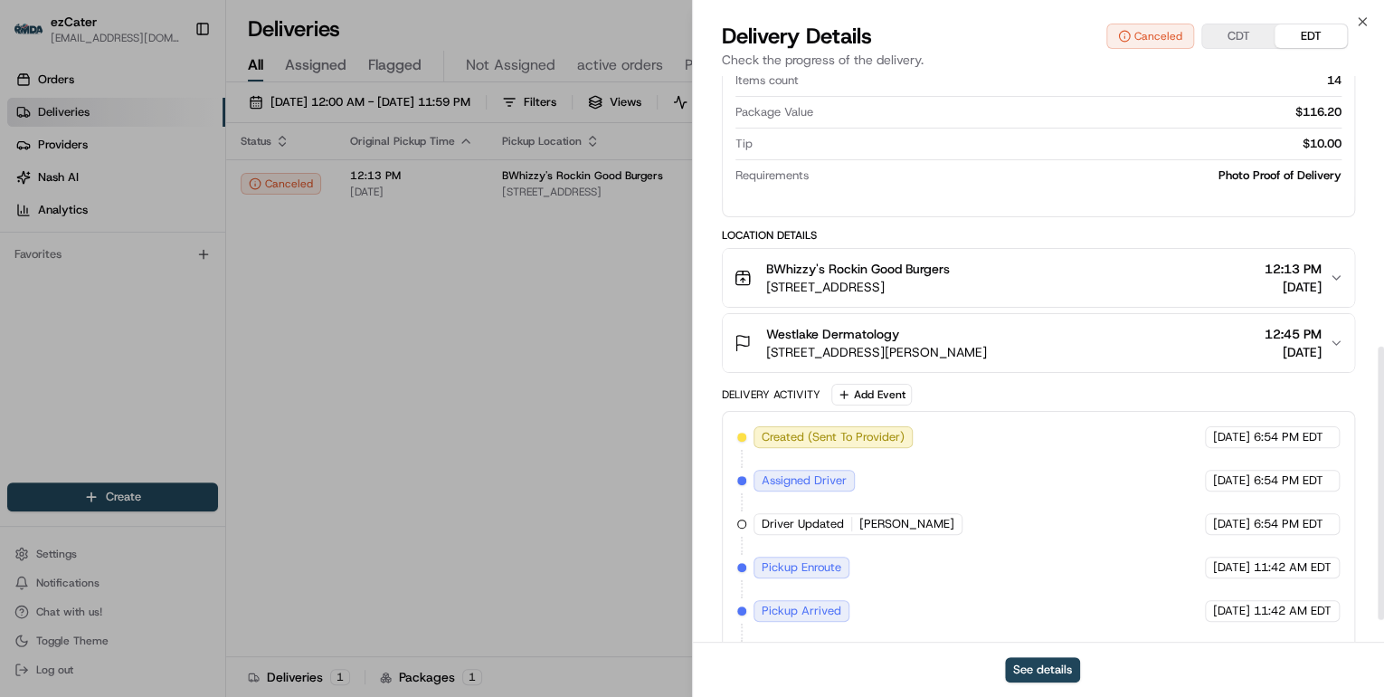
scroll to position [604, 0]
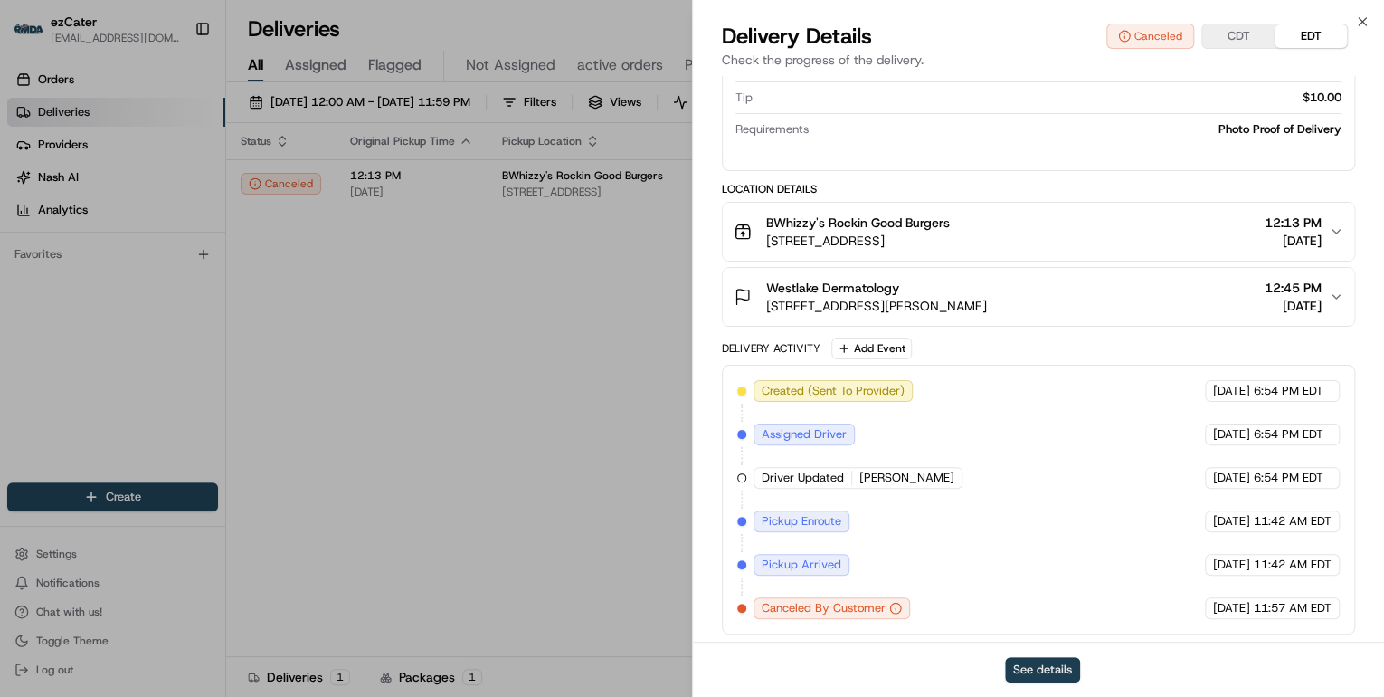
click at [1051, 671] on button "See details" at bounding box center [1042, 669] width 75 height 25
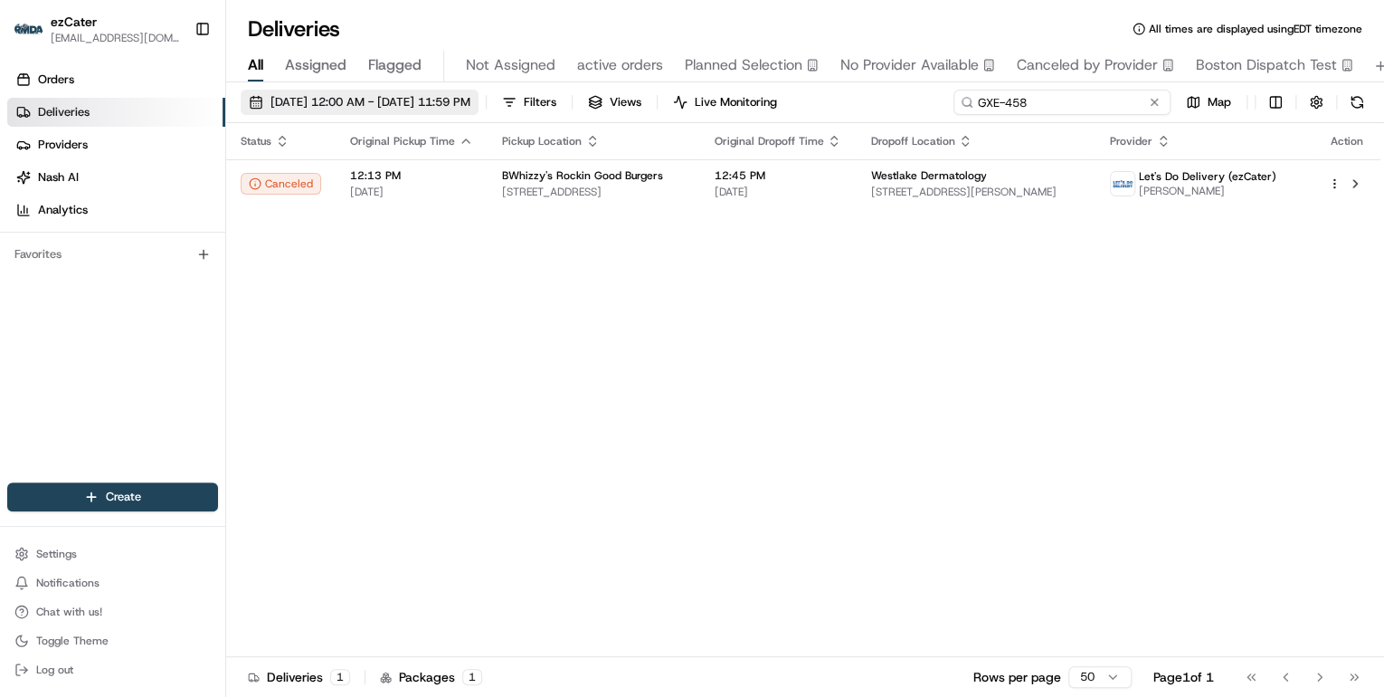
drag, startPoint x: 1089, startPoint y: 103, endPoint x: 458, endPoint y: 101, distance: 631.6
click at [458, 101] on div "08/21/2025 12:00 AM - 08/21/2025 11:59 PM Filters Views Live Monitoring GXE-458…" at bounding box center [805, 106] width 1158 height 33
paste input "FTHCTR"
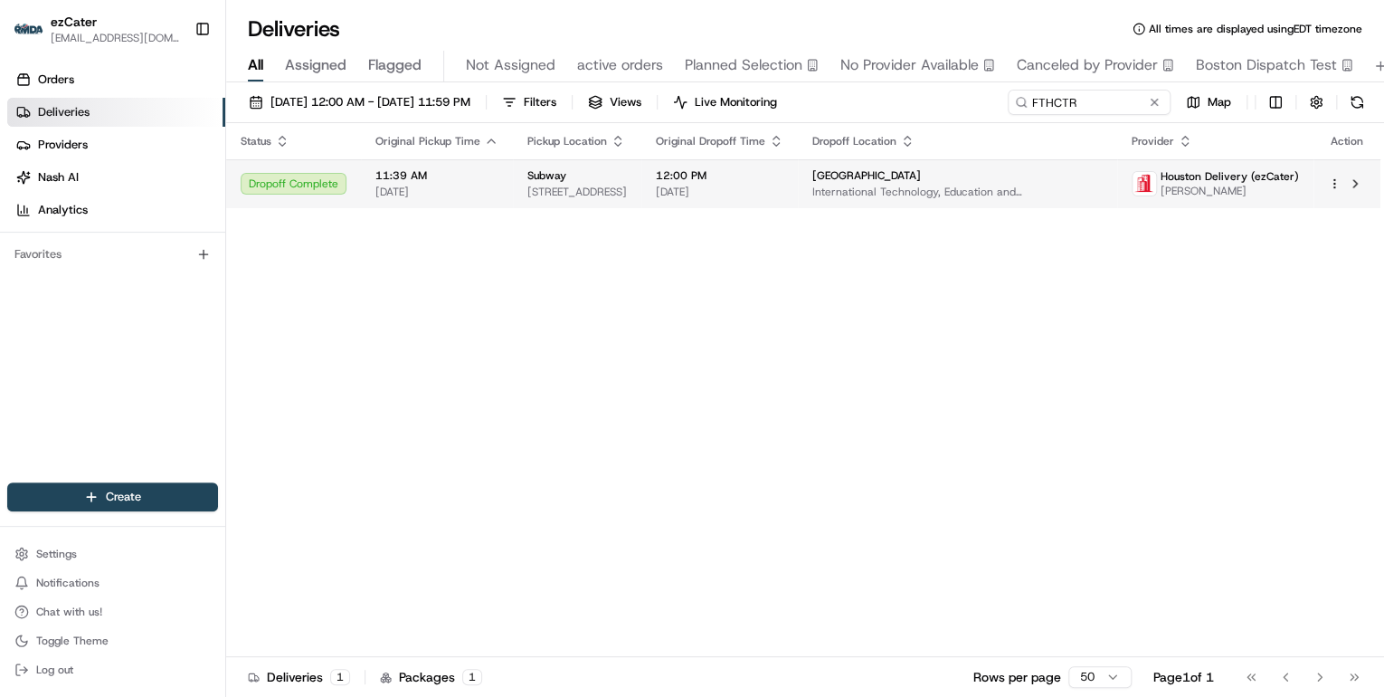
click at [574, 185] on span "764 Boca Chica Blvd, Brownsville, TX 78520, USA" at bounding box center [578, 192] width 100 height 14
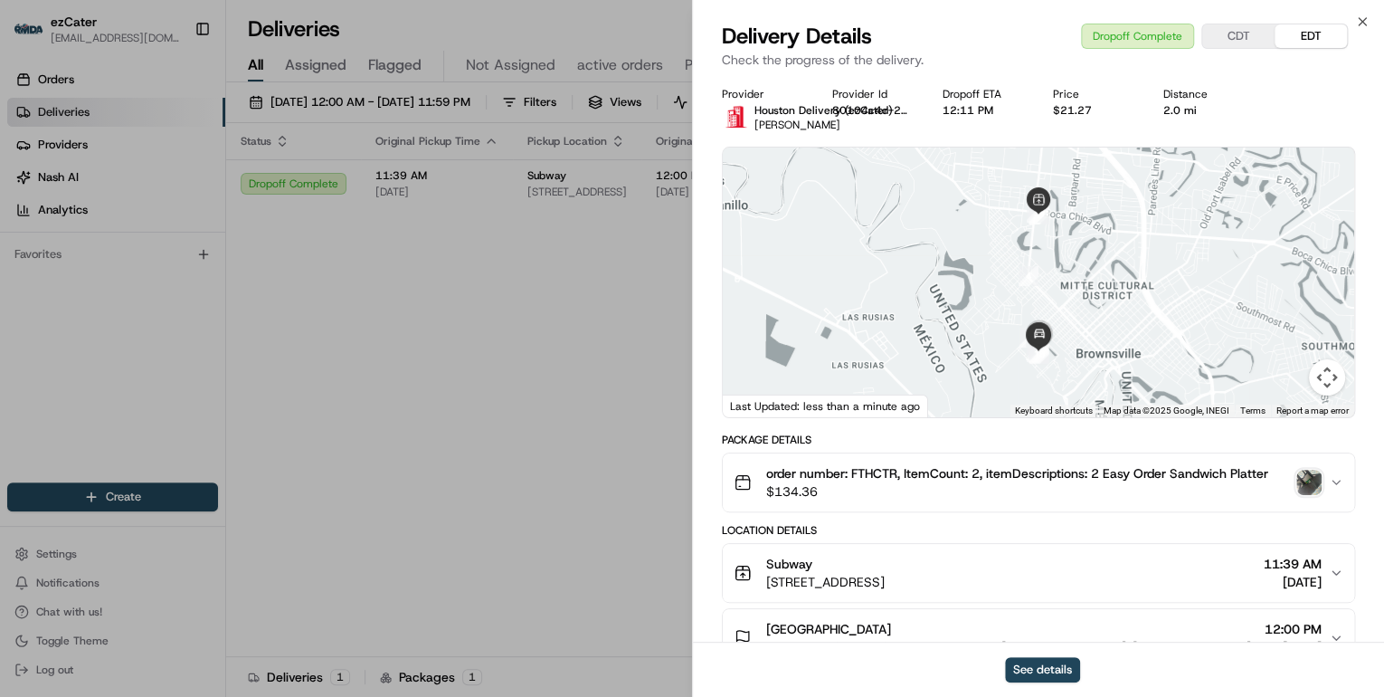
click at [1303, 483] on img "button" at bounding box center [1309, 482] width 25 height 25
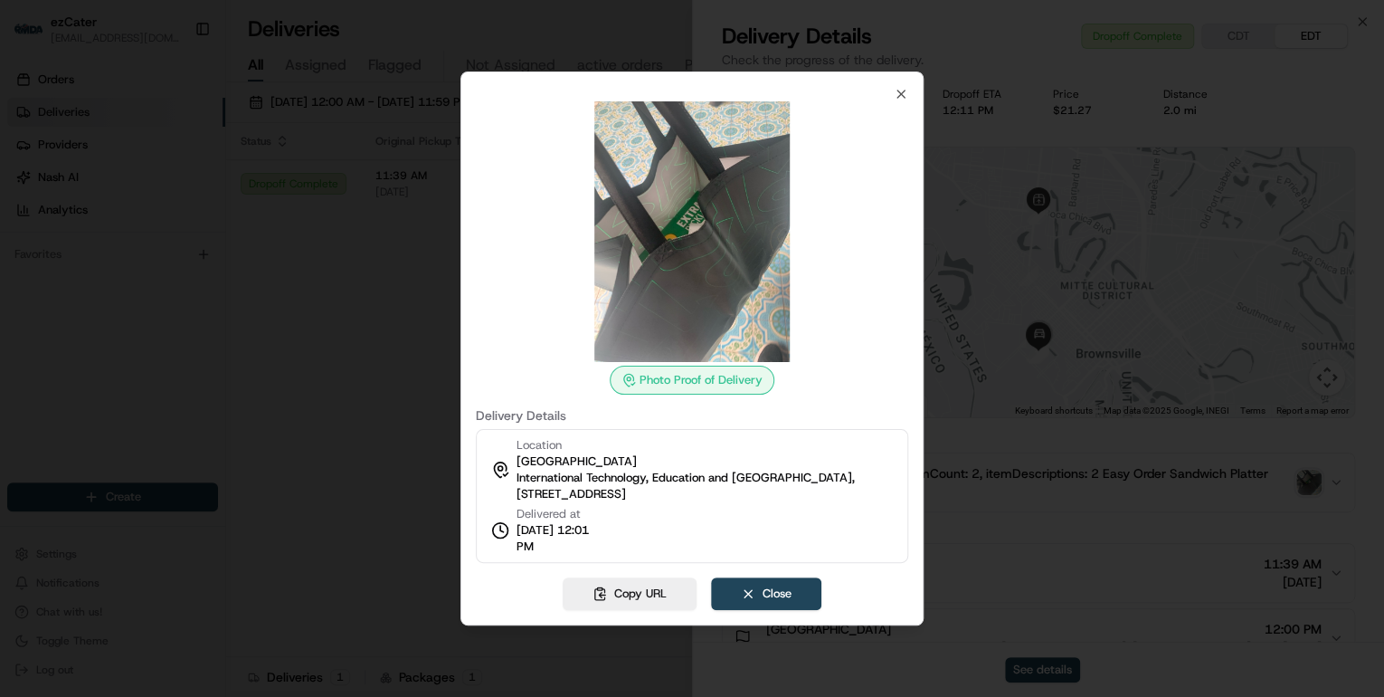
click at [328, 369] on div at bounding box center [692, 348] width 1384 height 697
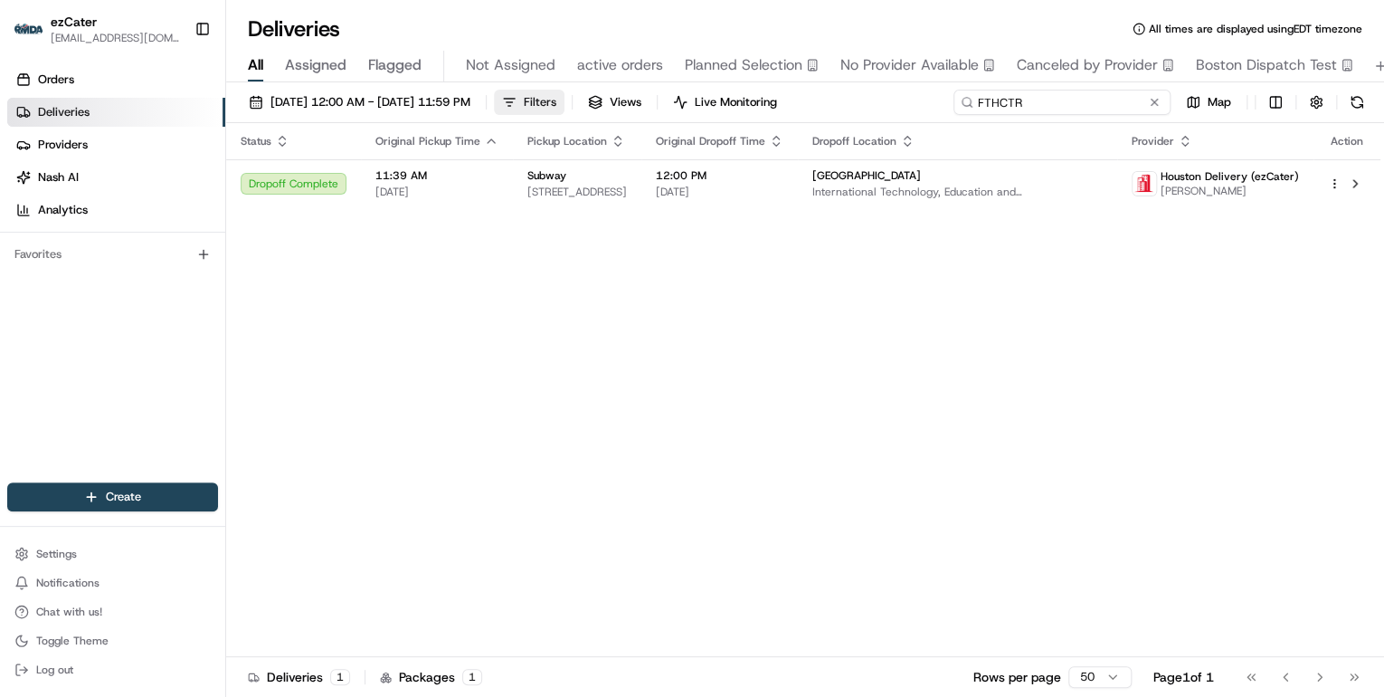
drag, startPoint x: 1081, startPoint y: 102, endPoint x: 604, endPoint y: 102, distance: 476.8
click at [612, 101] on div "08/21/2025 12:00 AM - 08/21/2025 11:59 PM Filters Views Live Monitoring FTHCTR …" at bounding box center [805, 106] width 1158 height 33
paste input "3218X5"
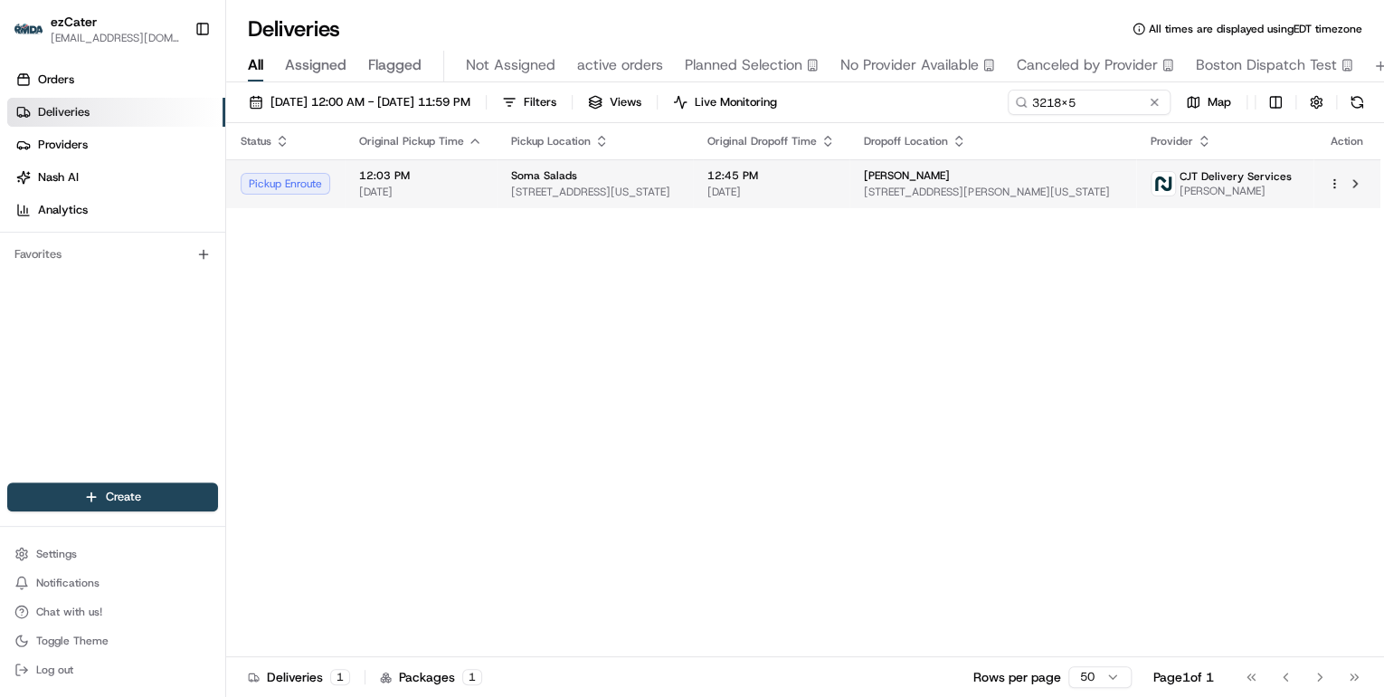
click at [502, 185] on td "Soma Salads 520 8th Ave, New York, NY 10018, USA" at bounding box center [595, 183] width 196 height 49
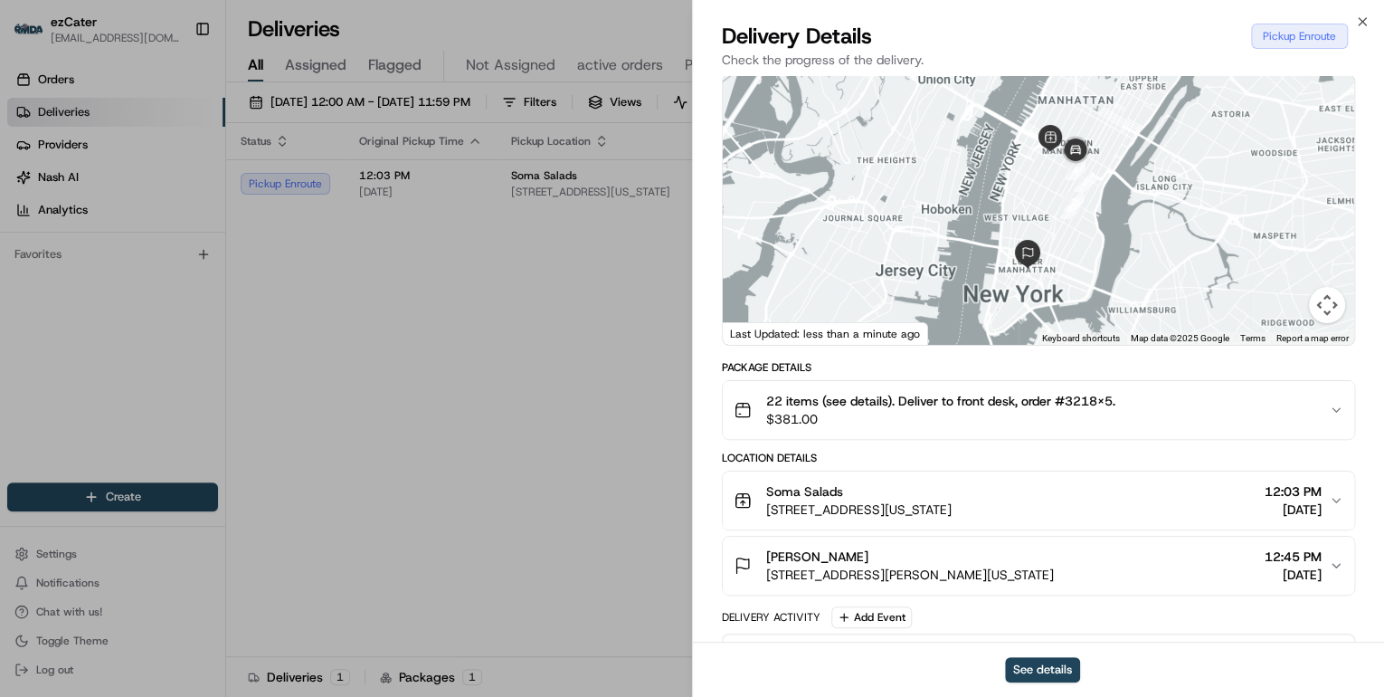
scroll to position [217, 0]
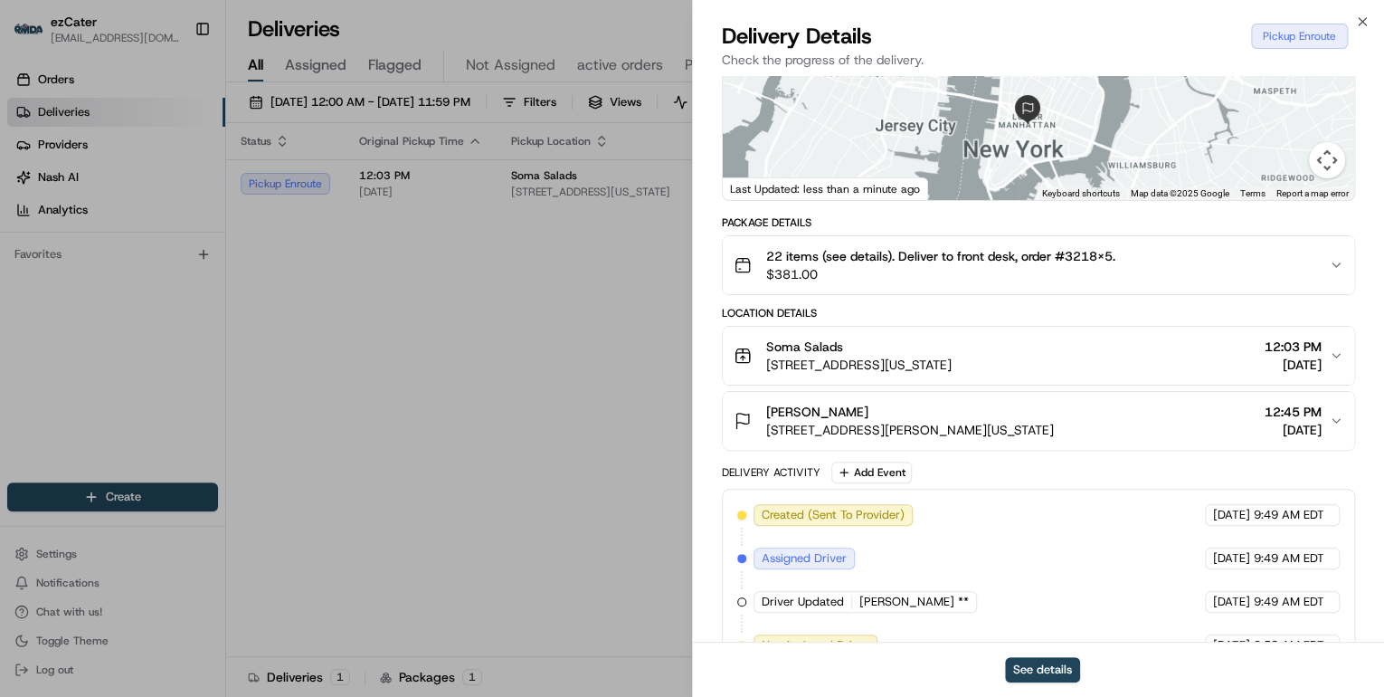
click at [952, 362] on span "520 8th Ave, New York, NY 10018, USA" at bounding box center [858, 365] width 185 height 18
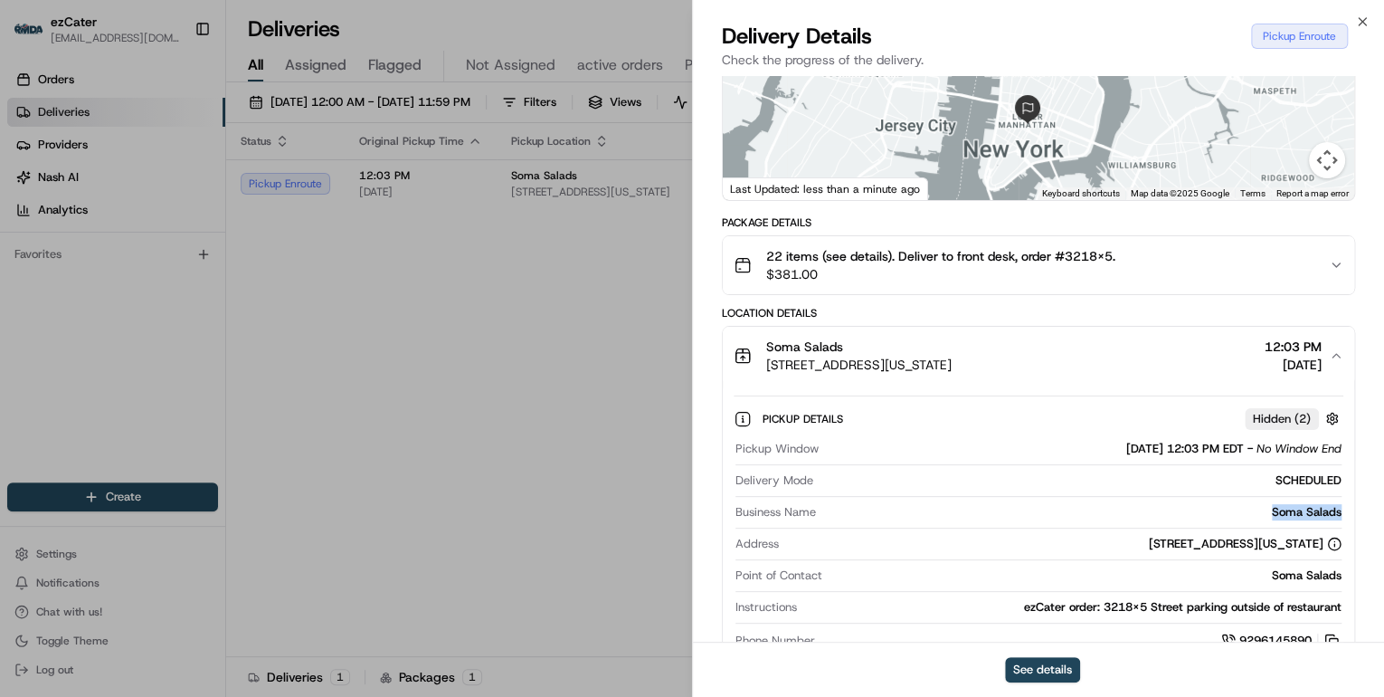
drag, startPoint x: 1346, startPoint y: 508, endPoint x: 1251, endPoint y: 508, distance: 95.0
click at [1251, 508] on div "Pickup Details Hidden ( 2 ) Pickup Window 08/21/2025 12:03 PM EDT - No Window E…" at bounding box center [1039, 527] width 632 height 284
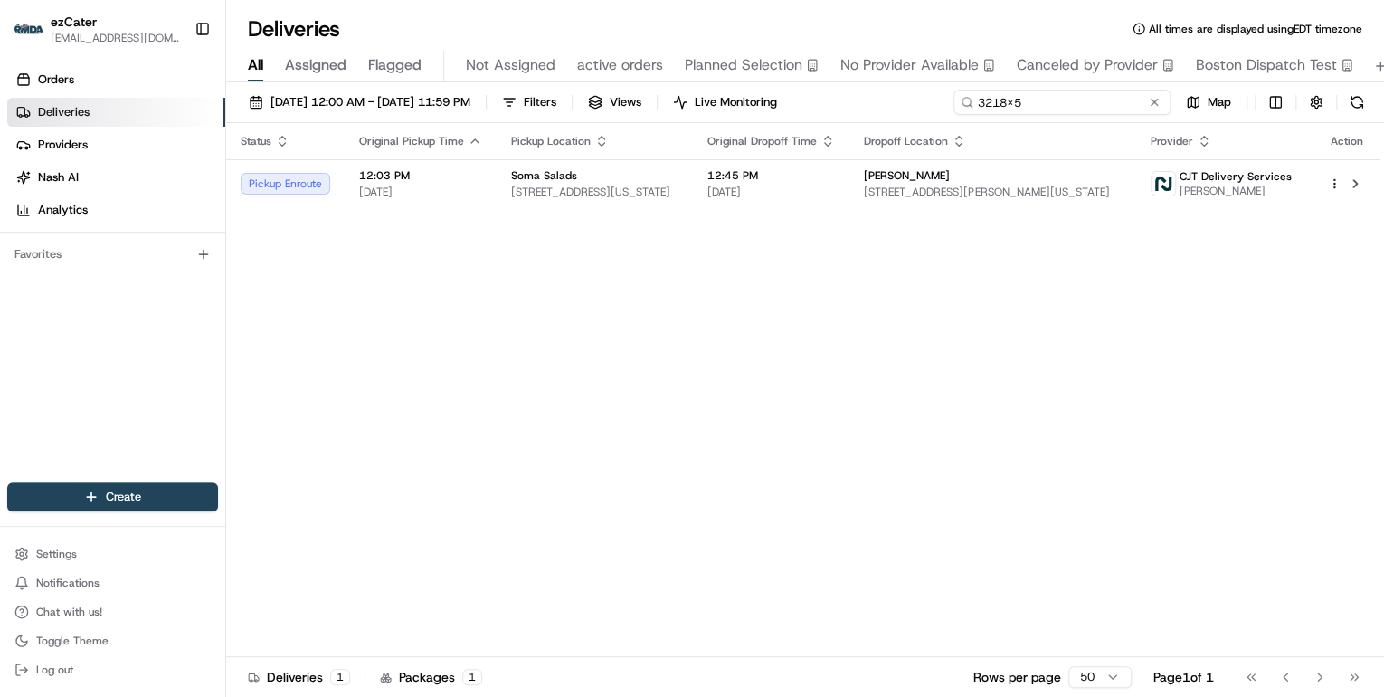
click at [622, 105] on div "08/21/2025 12:00 AM - 08/21/2025 11:59 PM Filters Views Live Monitoring 3218X5 …" at bounding box center [805, 106] width 1158 height 33
paste input "4W-GZU"
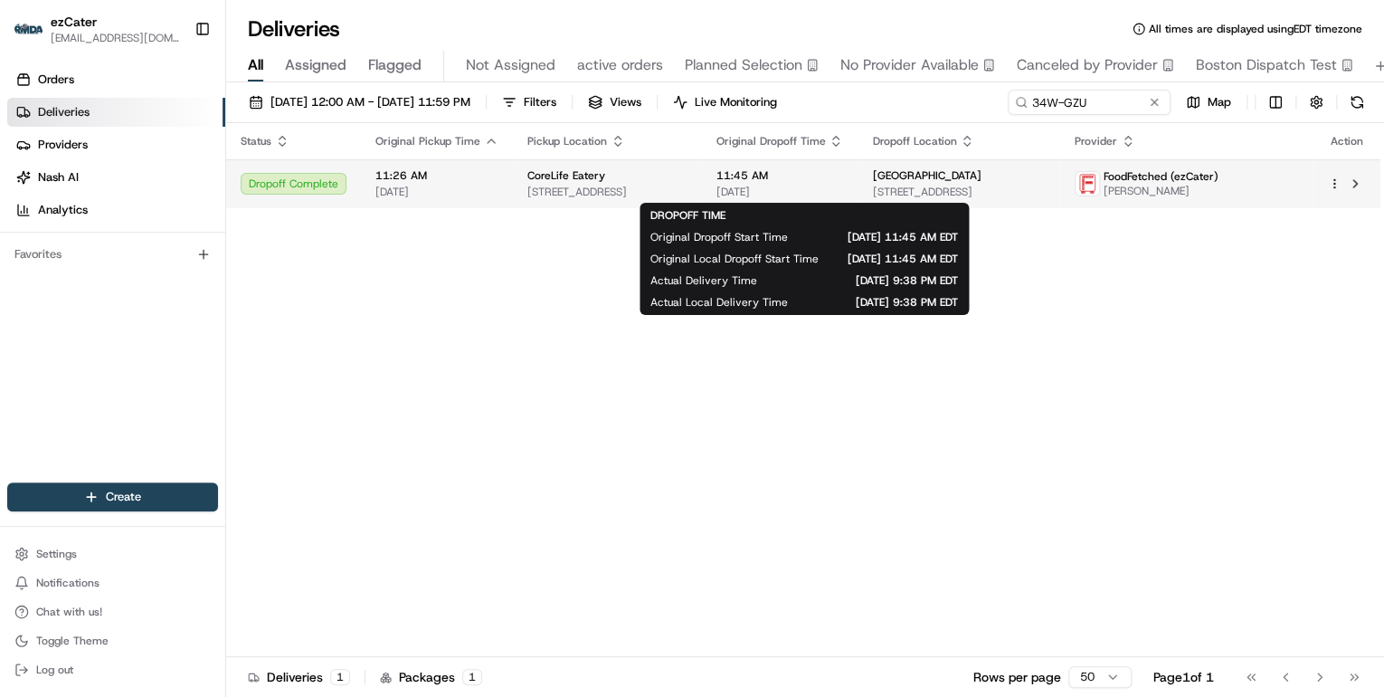
click at [790, 170] on span "11:45 AM" at bounding box center [780, 175] width 128 height 14
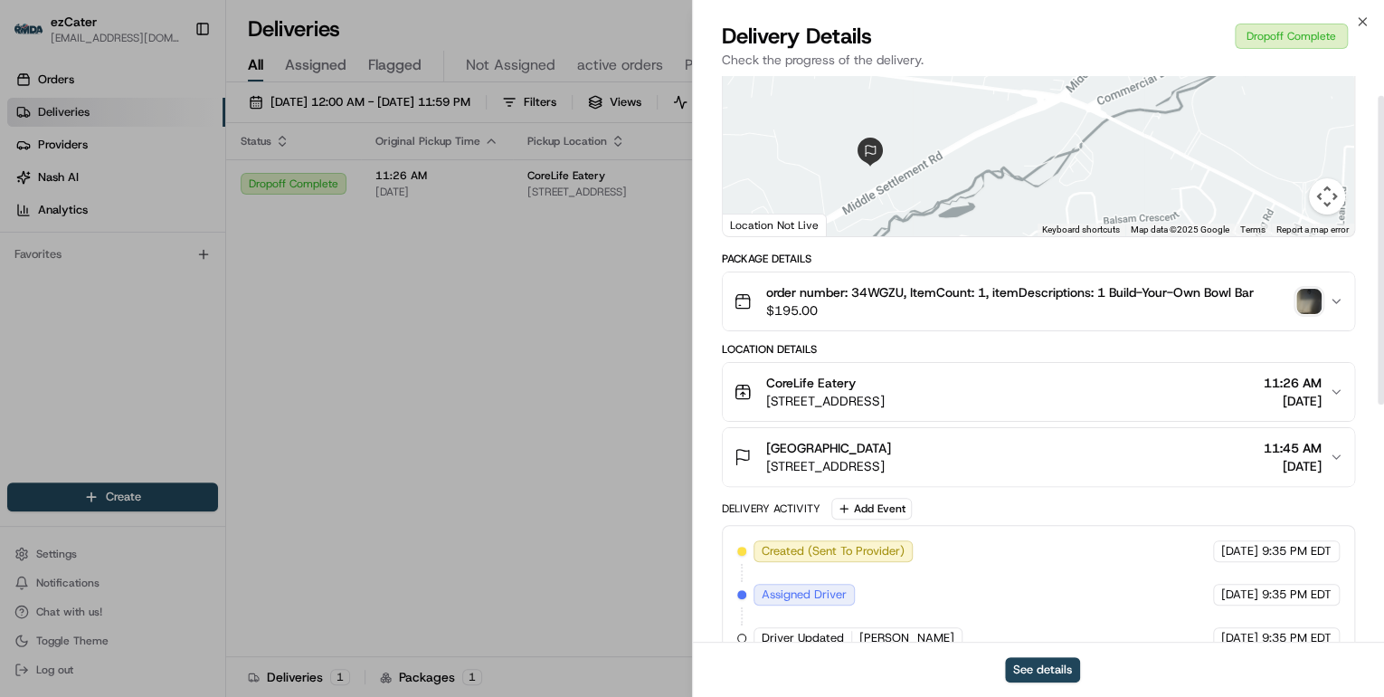
scroll to position [36, 0]
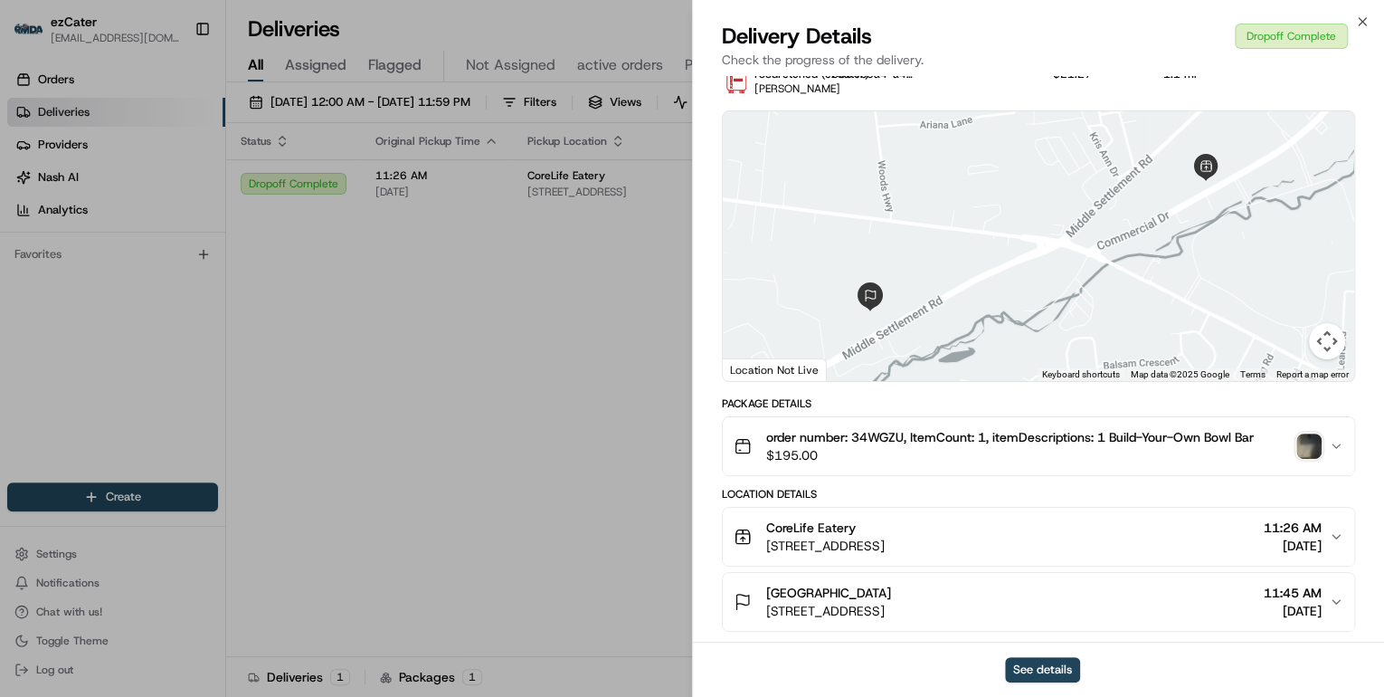
click at [1307, 437] on img "button" at bounding box center [1309, 445] width 25 height 25
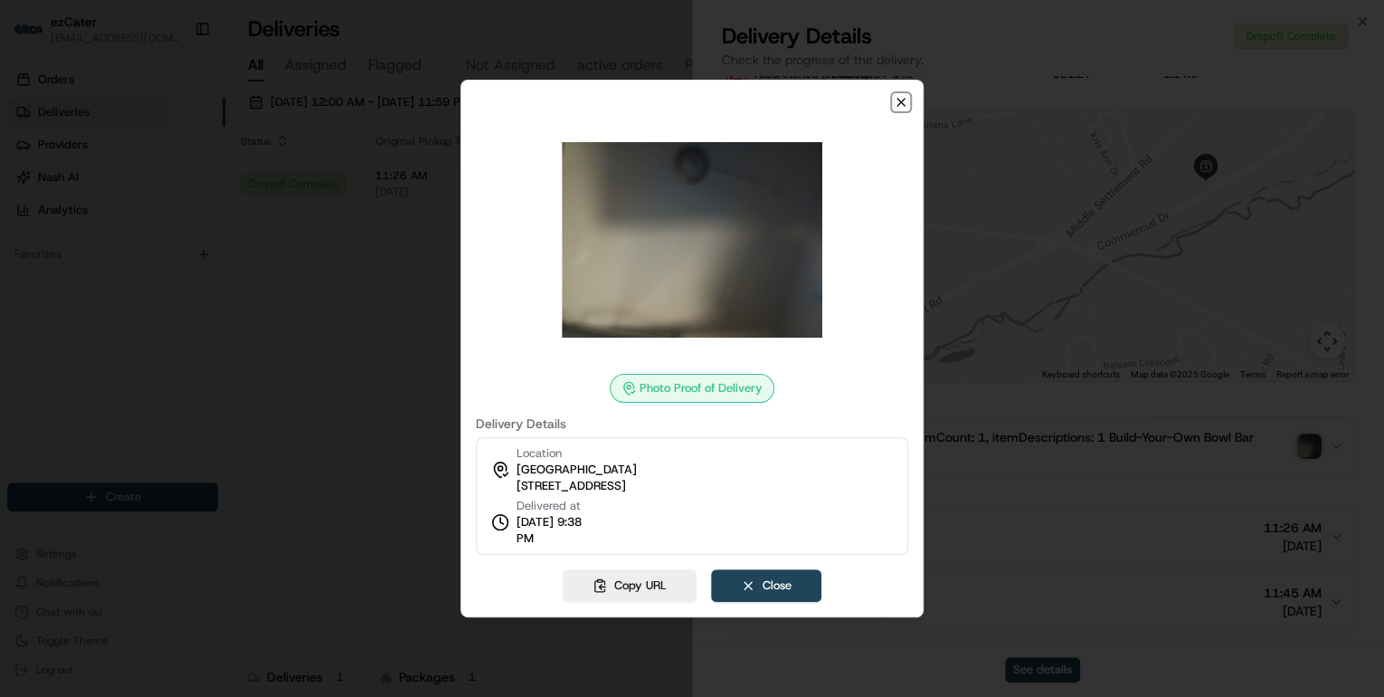
click at [905, 105] on icon "button" at bounding box center [901, 102] width 7 height 7
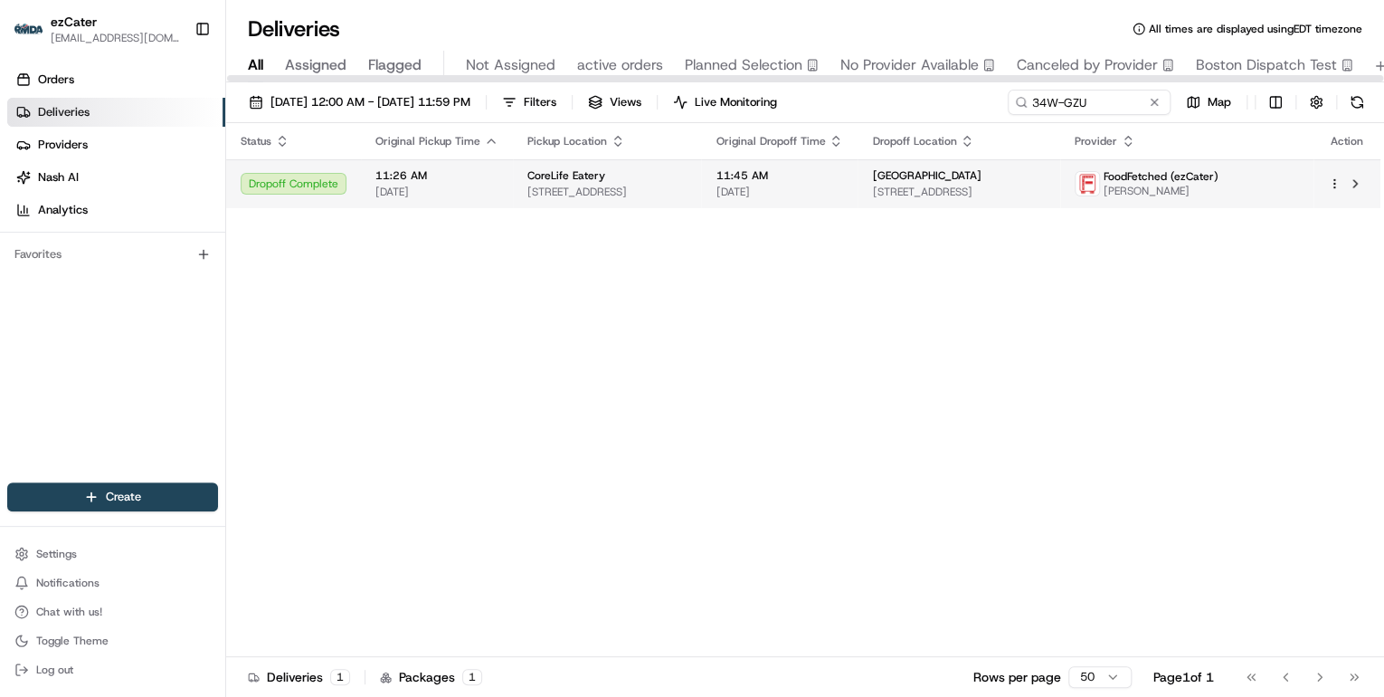
click at [595, 185] on span "4517 Commercial Dr, New Hartford, NY 13413, USA" at bounding box center [607, 192] width 159 height 14
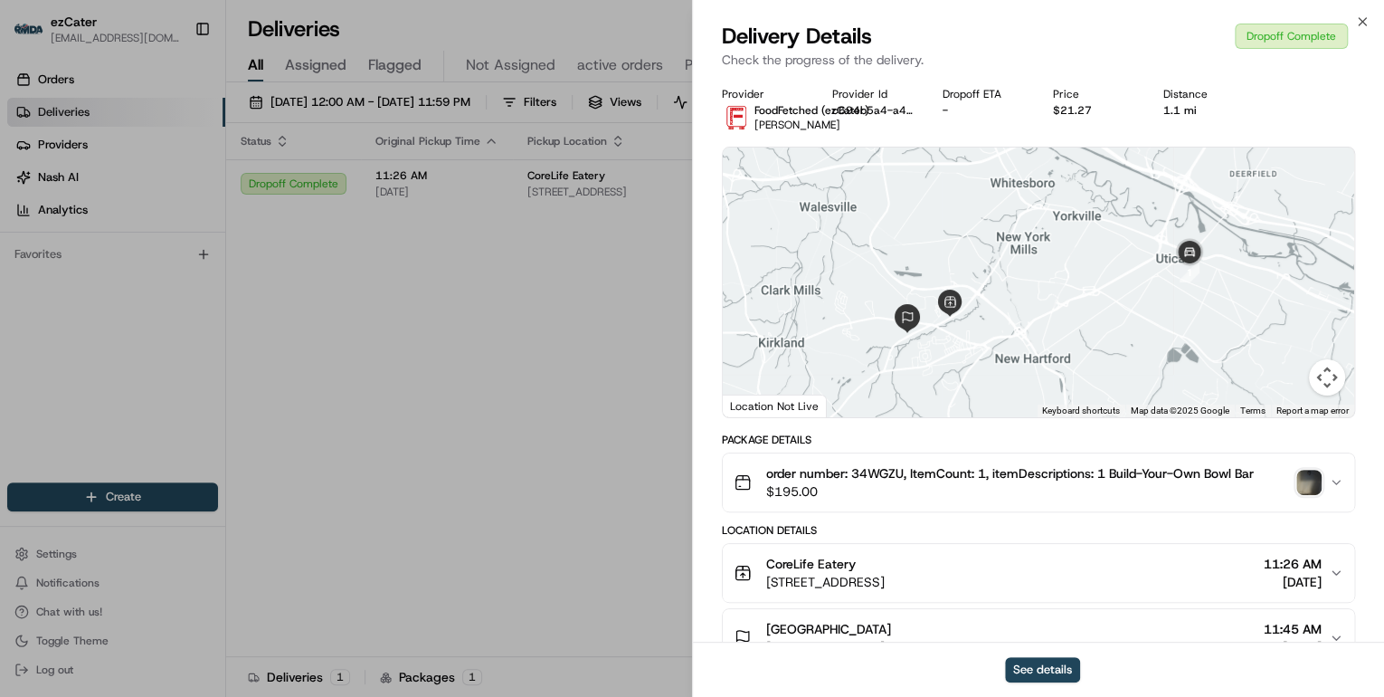
drag, startPoint x: 844, startPoint y: 366, endPoint x: 942, endPoint y: 351, distance: 98.8
click at [942, 351] on div at bounding box center [1039, 282] width 632 height 270
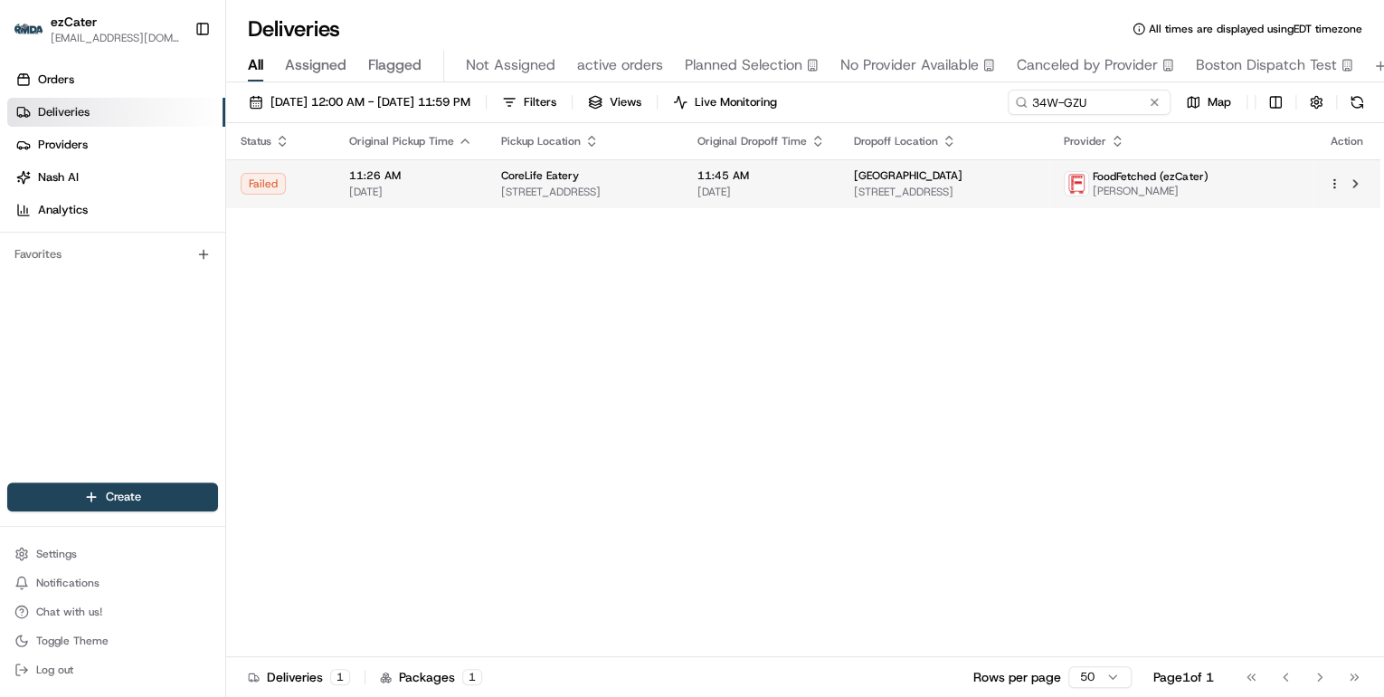
click at [813, 192] on span "[DATE]" at bounding box center [762, 192] width 128 height 14
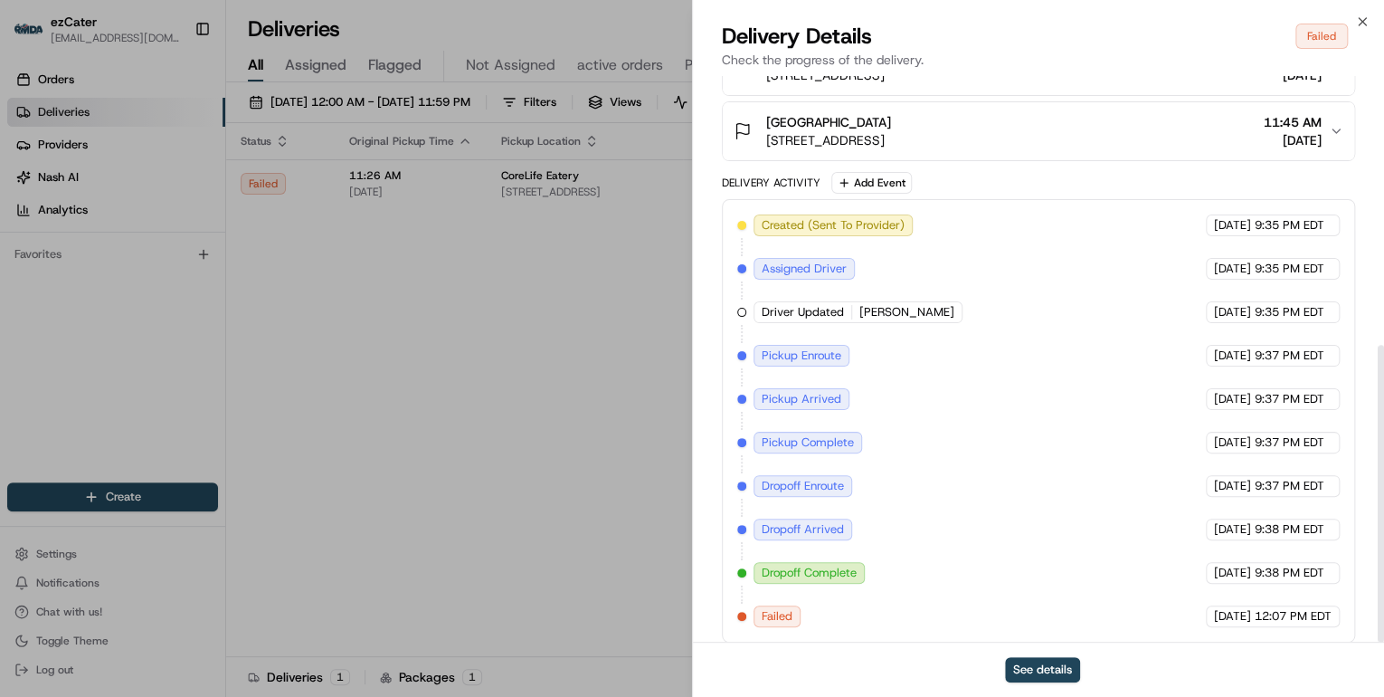
scroll to position [514, 0]
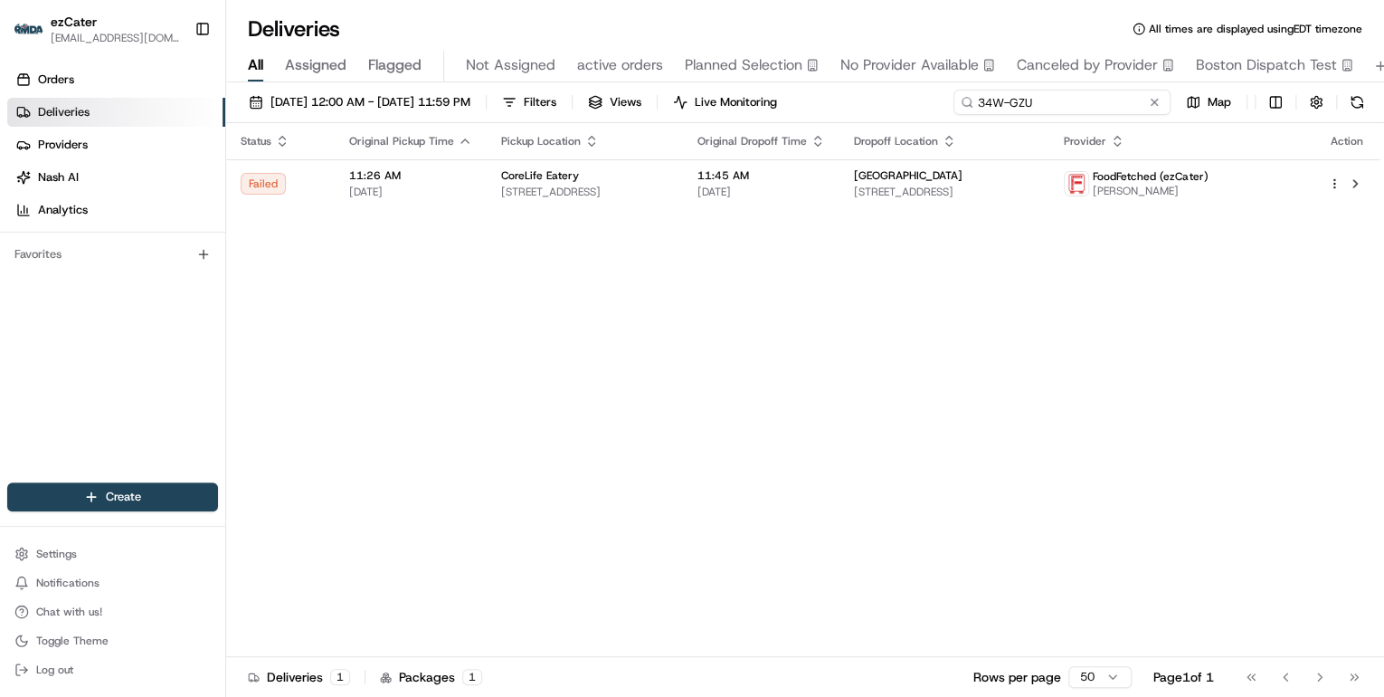
drag, startPoint x: 1090, startPoint y: 105, endPoint x: 608, endPoint y: 58, distance: 484.6
click at [619, 59] on div "Deliveries All times are displayed using EDT timezone All Assigned Flagged Not …" at bounding box center [805, 348] width 1158 height 697
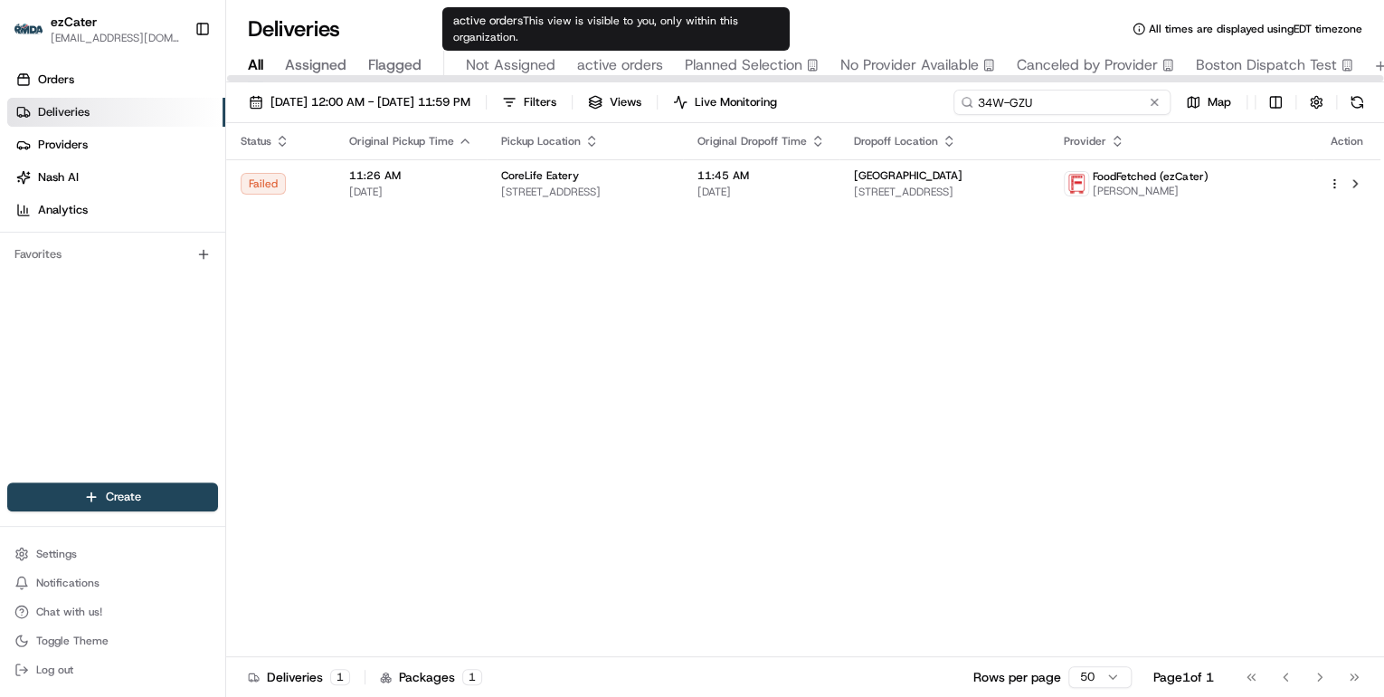
paste input "K2R871"
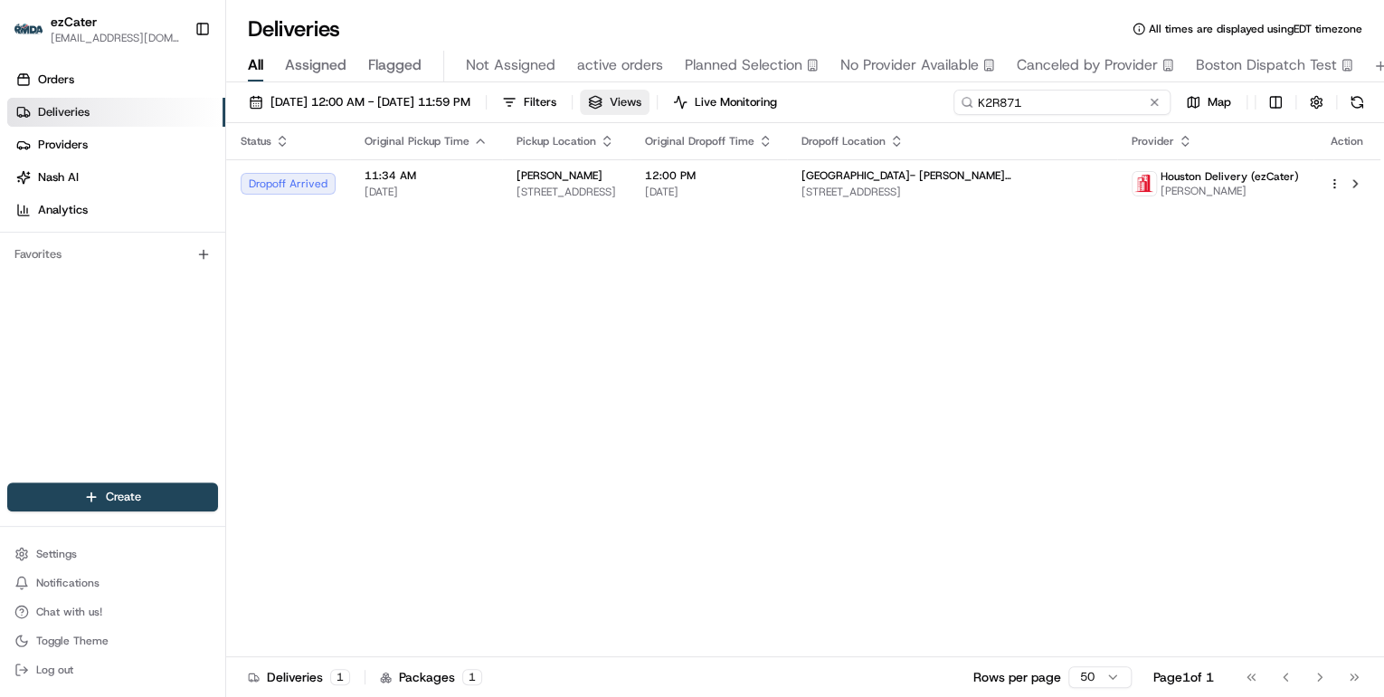
drag, startPoint x: 1031, startPoint y: 103, endPoint x: 651, endPoint y: 98, distance: 381.0
click at [684, 98] on div "08/21/2025 12:00 AM - 08/21/2025 11:59 PM Filters Views Live Monitoring K2R871 …" at bounding box center [805, 106] width 1158 height 33
paste input "0M9QZW"
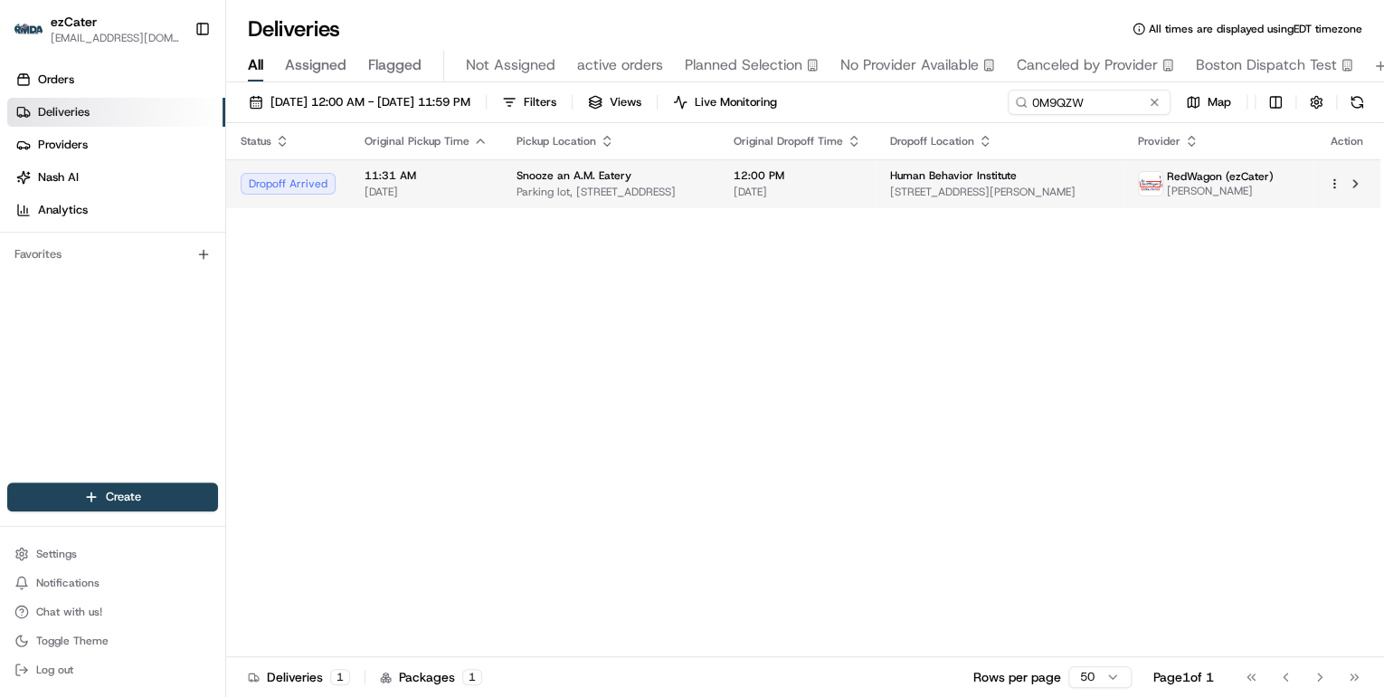
click at [490, 195] on td "11:31 AM 08/21/2025" at bounding box center [426, 183] width 152 height 49
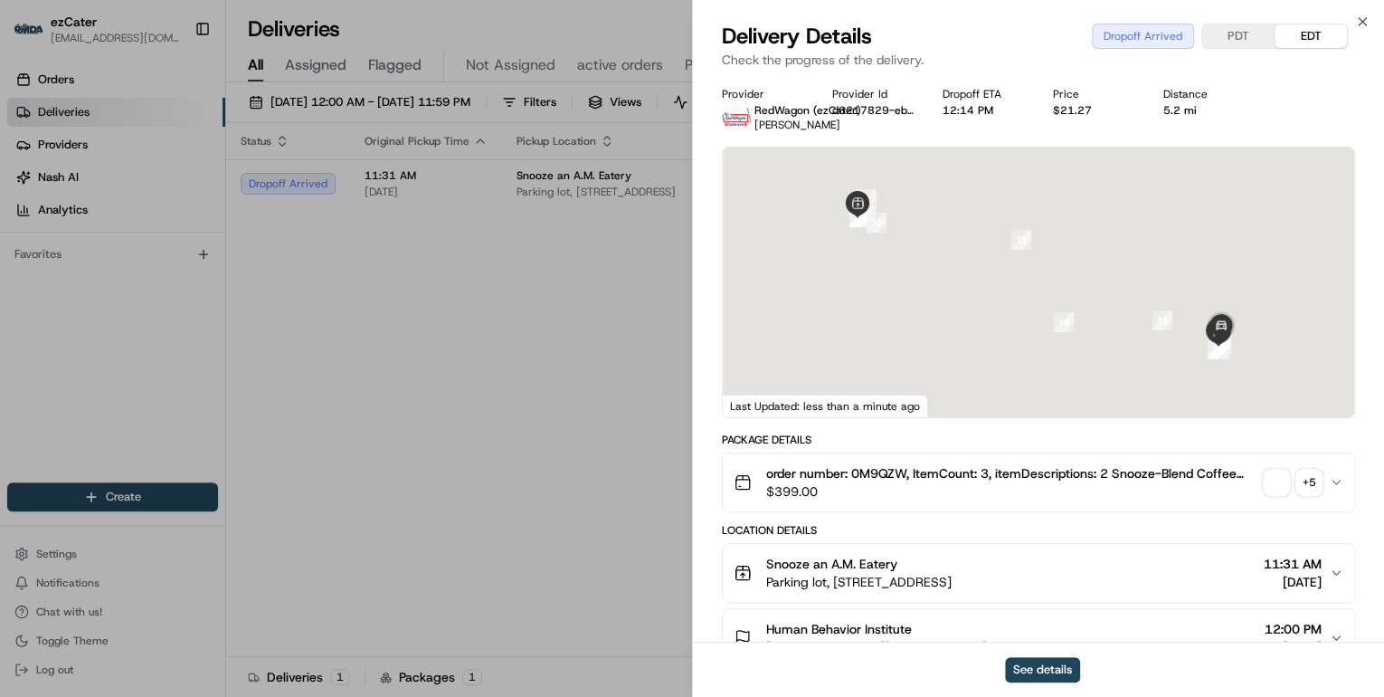
scroll to position [217, 0]
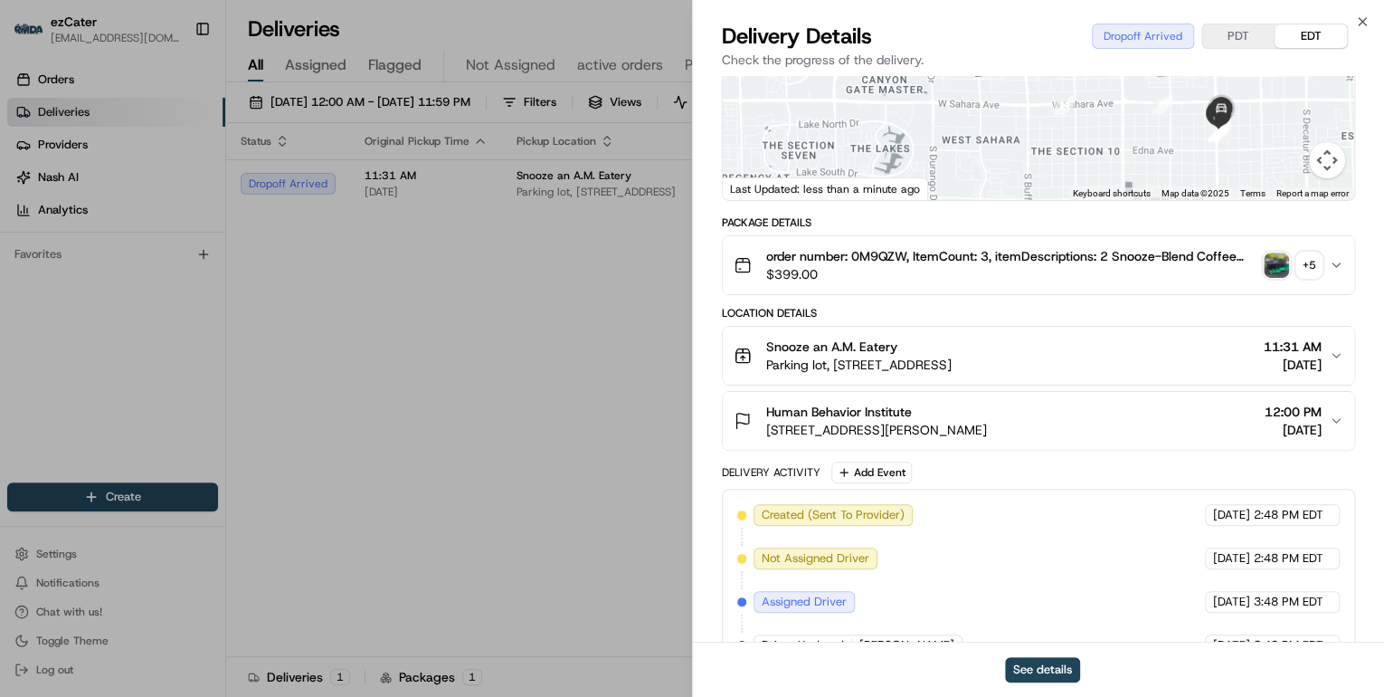
click at [929, 404] on div "Human Behavior Institute" at bounding box center [876, 412] width 221 height 18
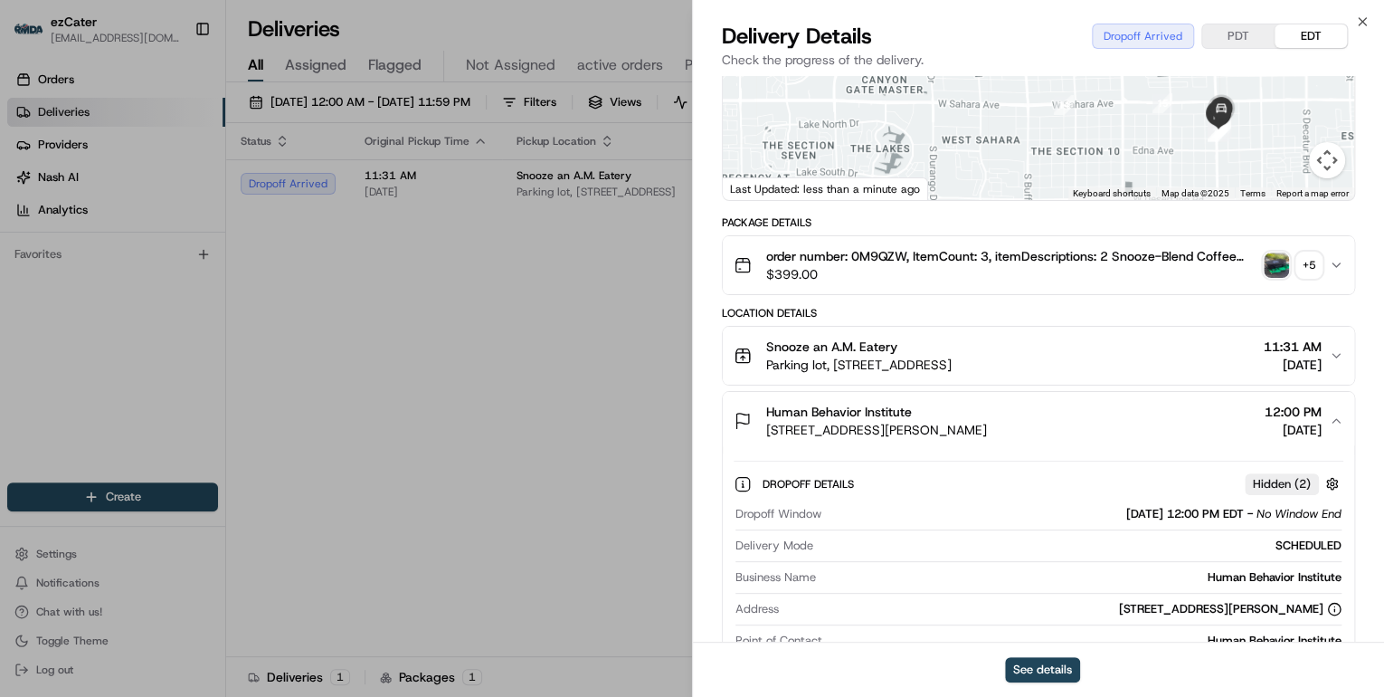
scroll to position [362, 0]
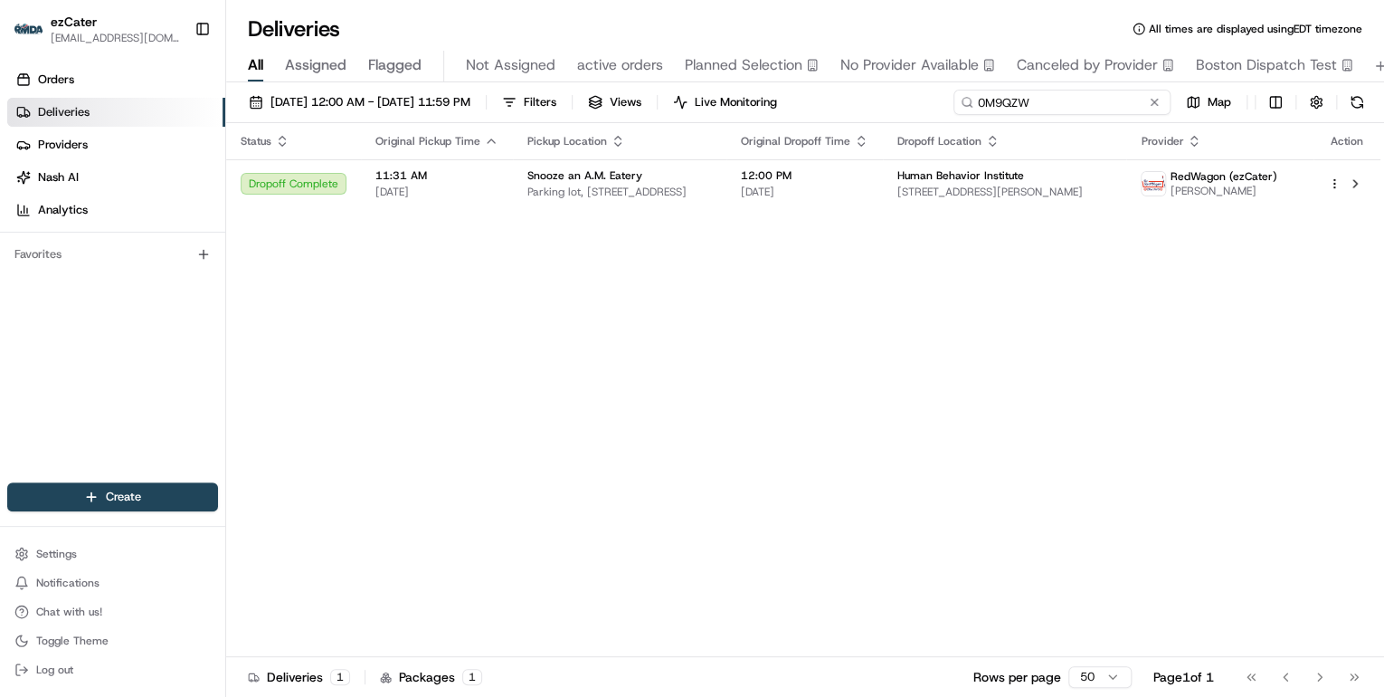
drag, startPoint x: 1116, startPoint y: 94, endPoint x: 597, endPoint y: 83, distance: 518.6
click at [598, 83] on div "08/21/2025 12:00 AM - 08/21/2025 11:59 PM Filters Views Live Monitoring 0M9QZW …" at bounding box center [805, 391] width 1158 height 618
paste input "MPGXM9"
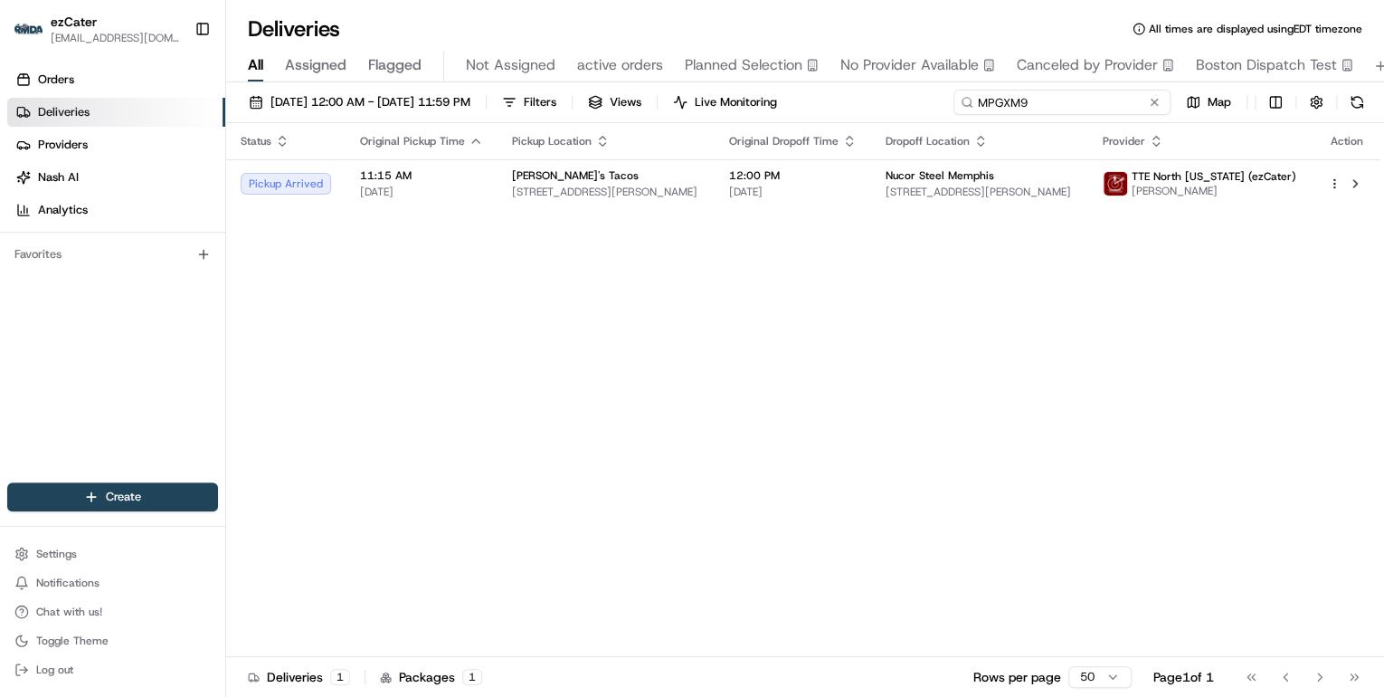
drag, startPoint x: 1050, startPoint y: 98, endPoint x: 532, endPoint y: 68, distance: 518.4
click at [543, 69] on div "Deliveries All times are displayed using EDT timezone All Assigned Flagged Not …" at bounding box center [805, 348] width 1158 height 697
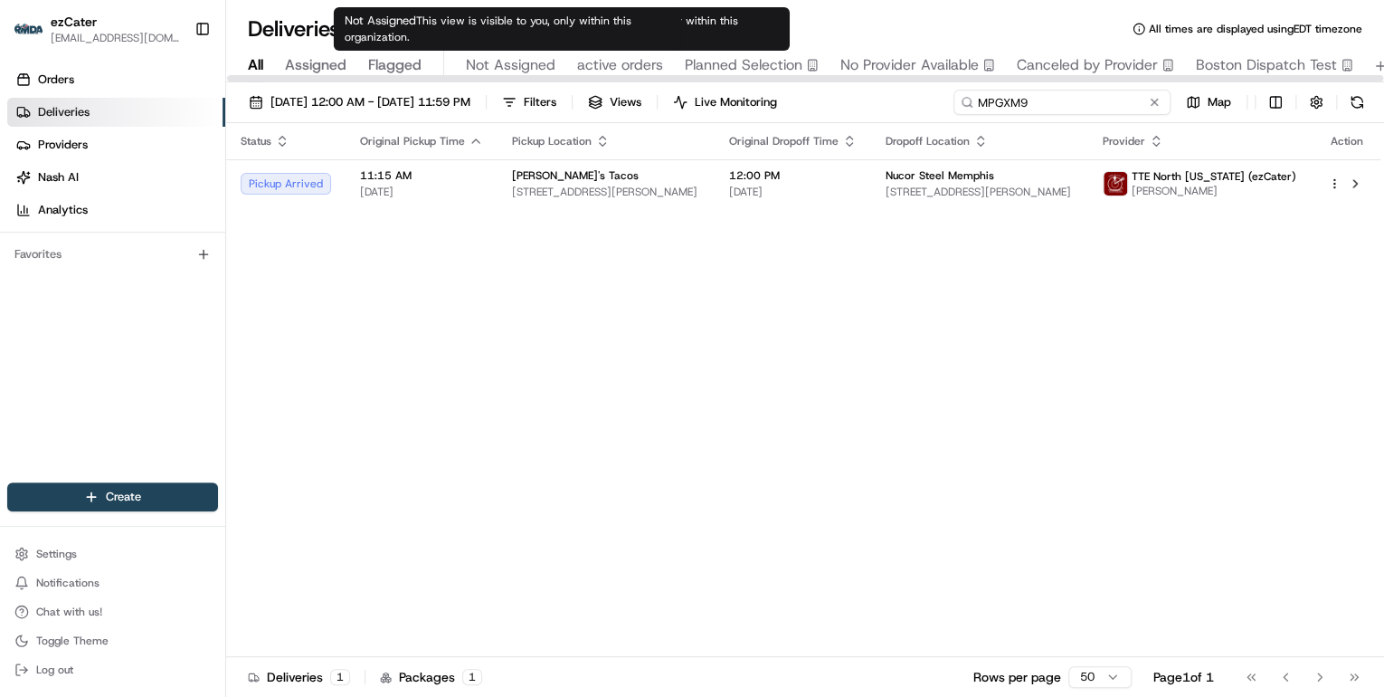
paste input "WZRUHE"
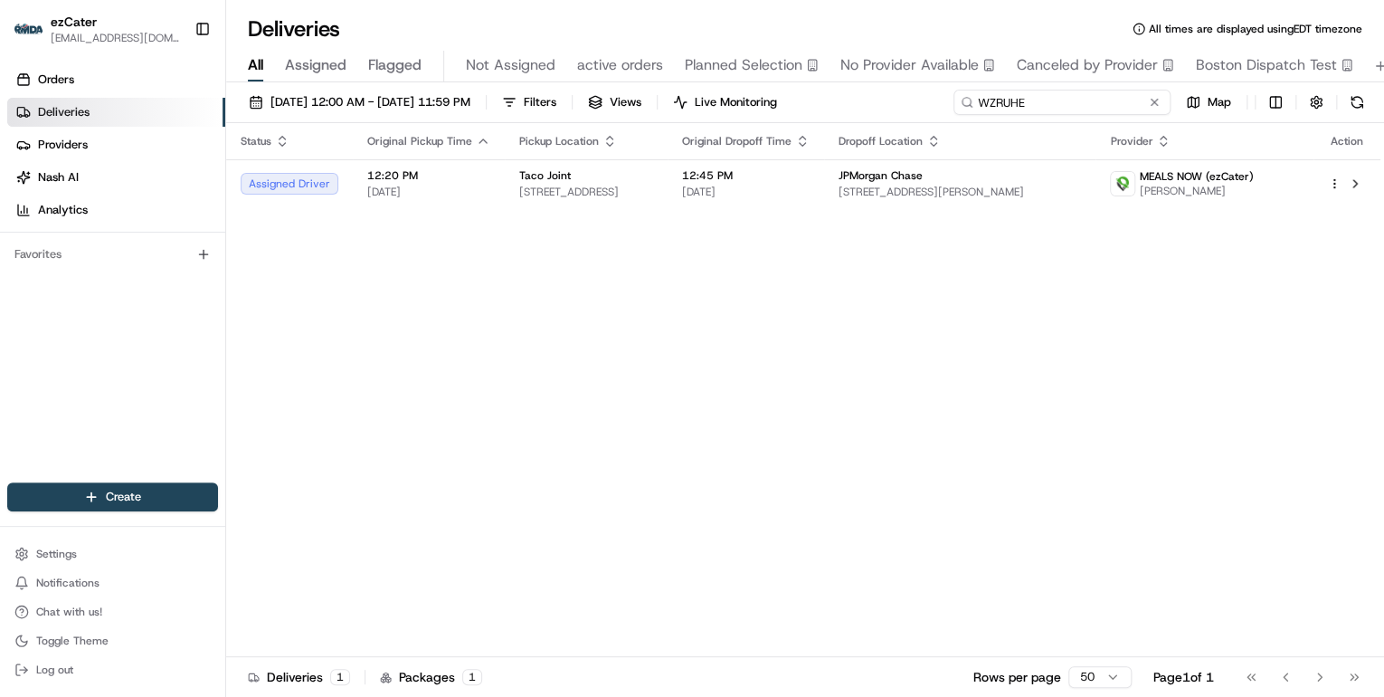
click at [798, 80] on div "Deliveries All times are displayed using EDT timezone All Assigned Flagged Not …" at bounding box center [805, 348] width 1158 height 697
paste input "0RC-M34"
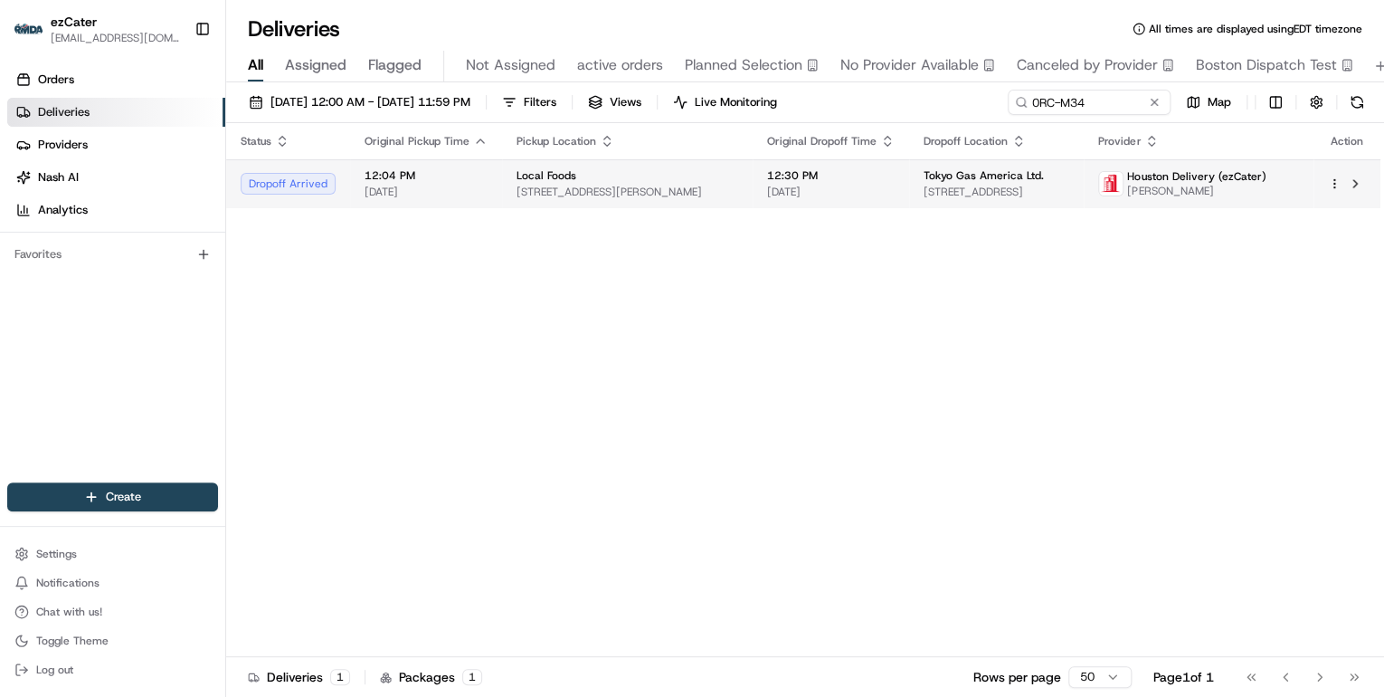
click at [909, 178] on td "Tokyo Gas America Ltd. 5051 Westheimer Rd #1900, Houston, TX 77056, USA" at bounding box center [996, 183] width 175 height 49
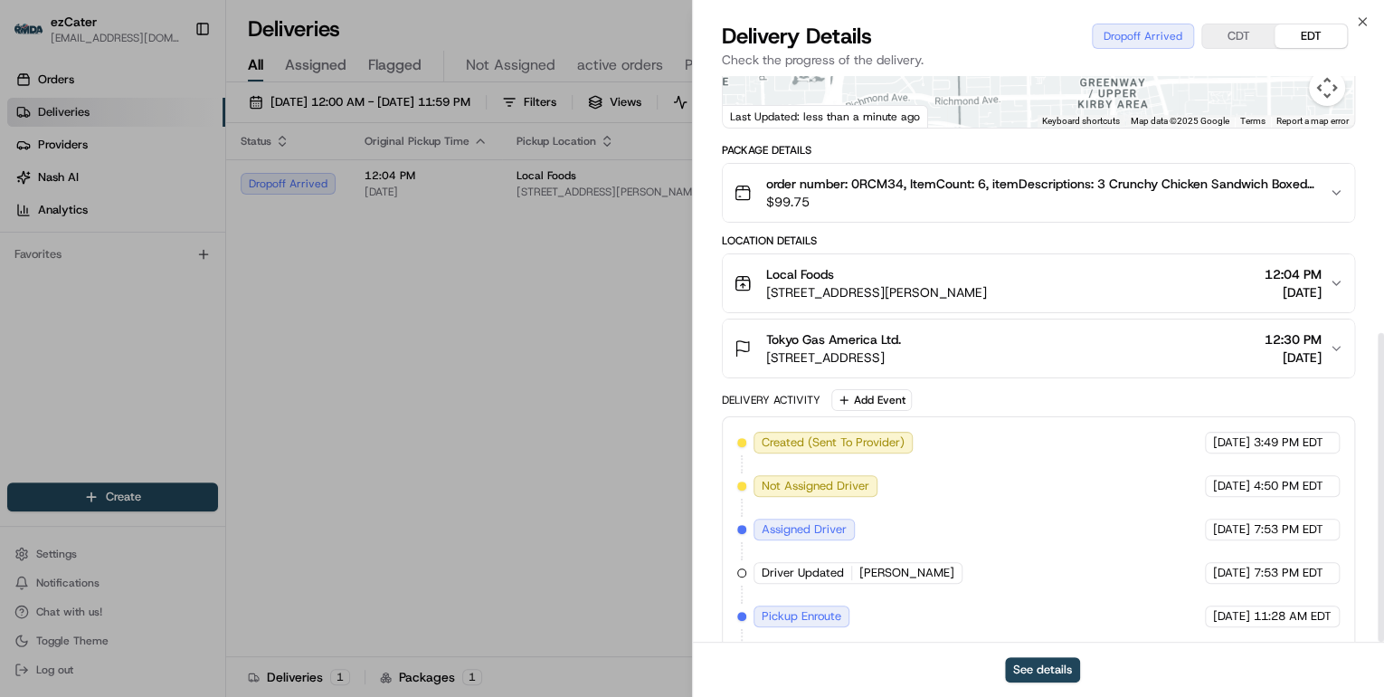
scroll to position [471, 0]
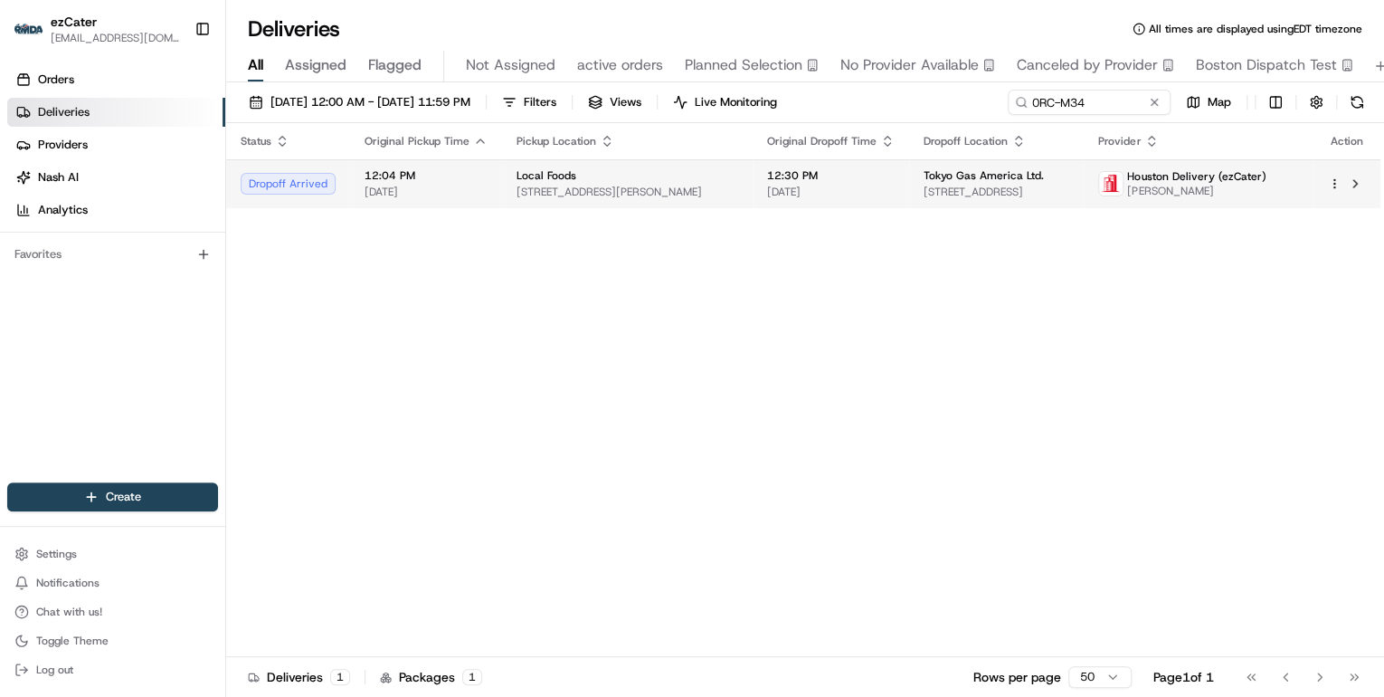
click at [517, 185] on span "2555 Kirby Dr, Houston, TX 77019, USA" at bounding box center [628, 192] width 222 height 14
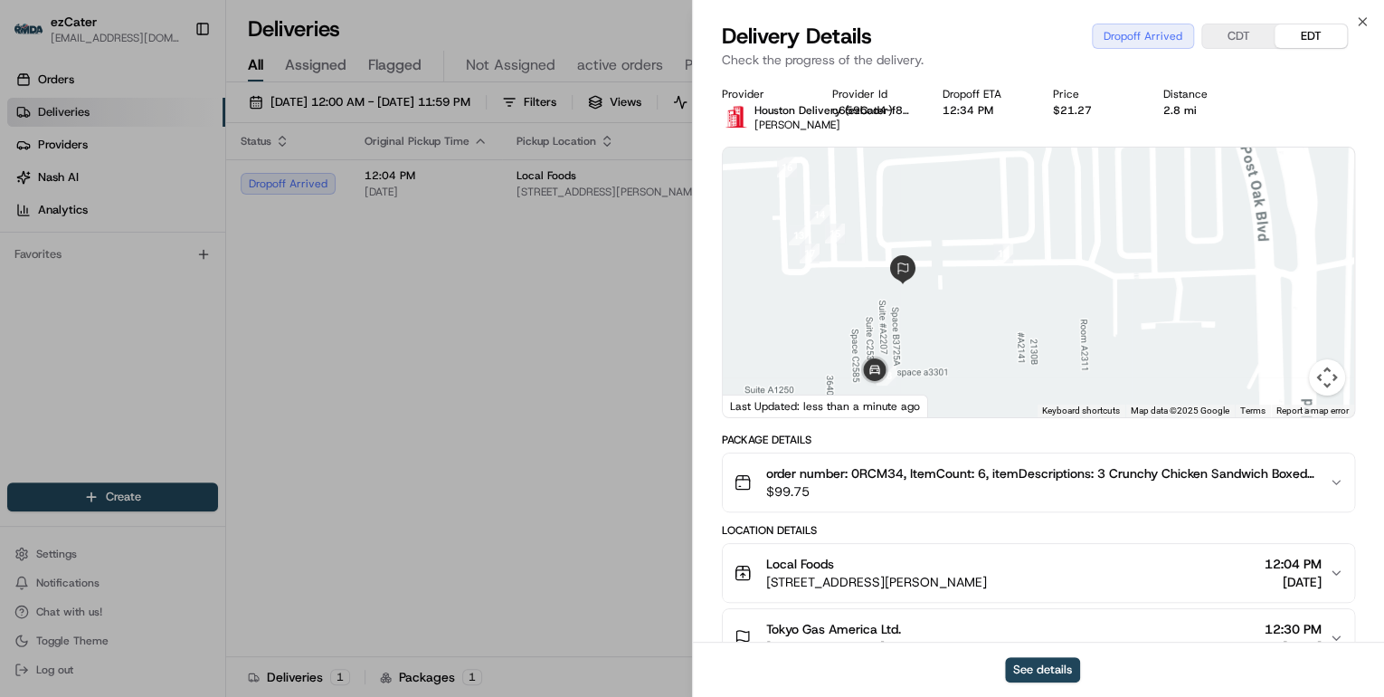
drag, startPoint x: 806, startPoint y: 300, endPoint x: 987, endPoint y: 362, distance: 191.1
click at [987, 362] on div at bounding box center [1039, 282] width 632 height 270
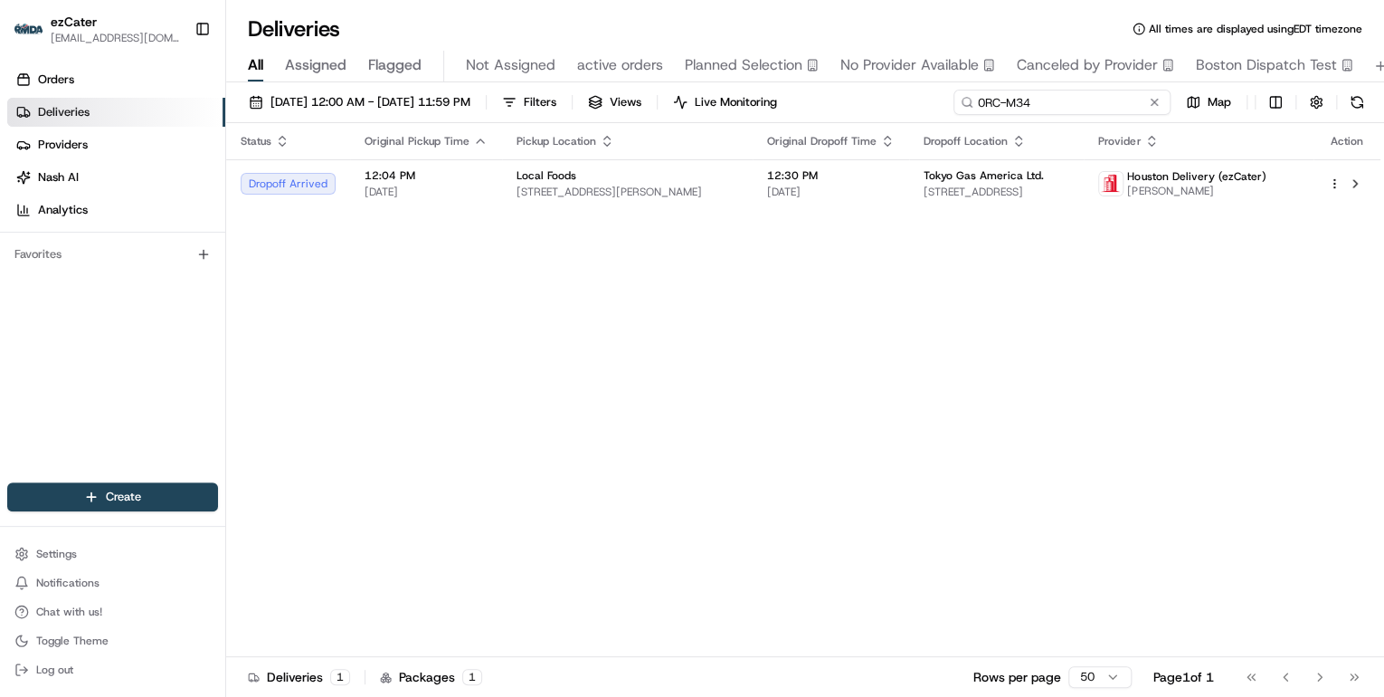
drag, startPoint x: 1089, startPoint y: 104, endPoint x: 735, endPoint y: 82, distance: 354.5
click at [737, 83] on div "08/21/2025 12:00 AM - 08/21/2025 11:59 PM Filters Views Live Monitoring 0RC-M34…" at bounding box center [805, 391] width 1158 height 618
paste input "AUE23G"
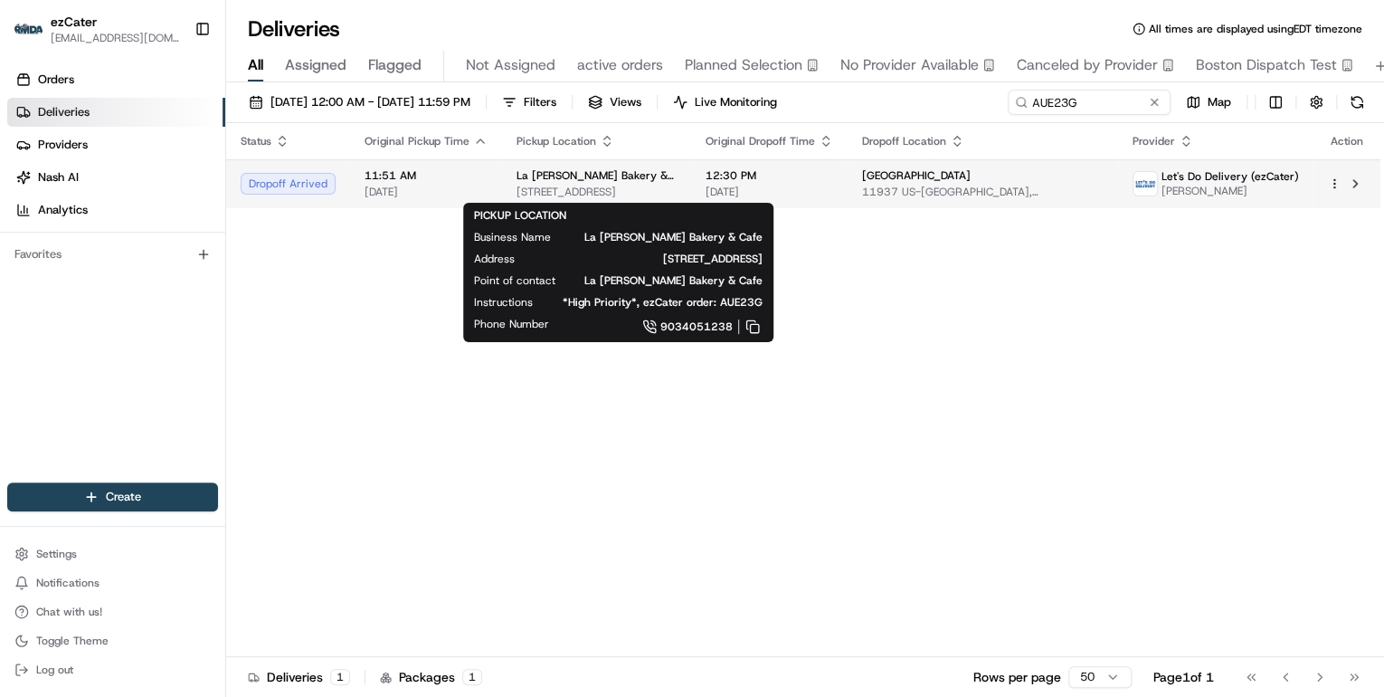
click at [677, 188] on span "419 W SW Loop 323, Tyler, TX 75701, USA" at bounding box center [597, 192] width 160 height 14
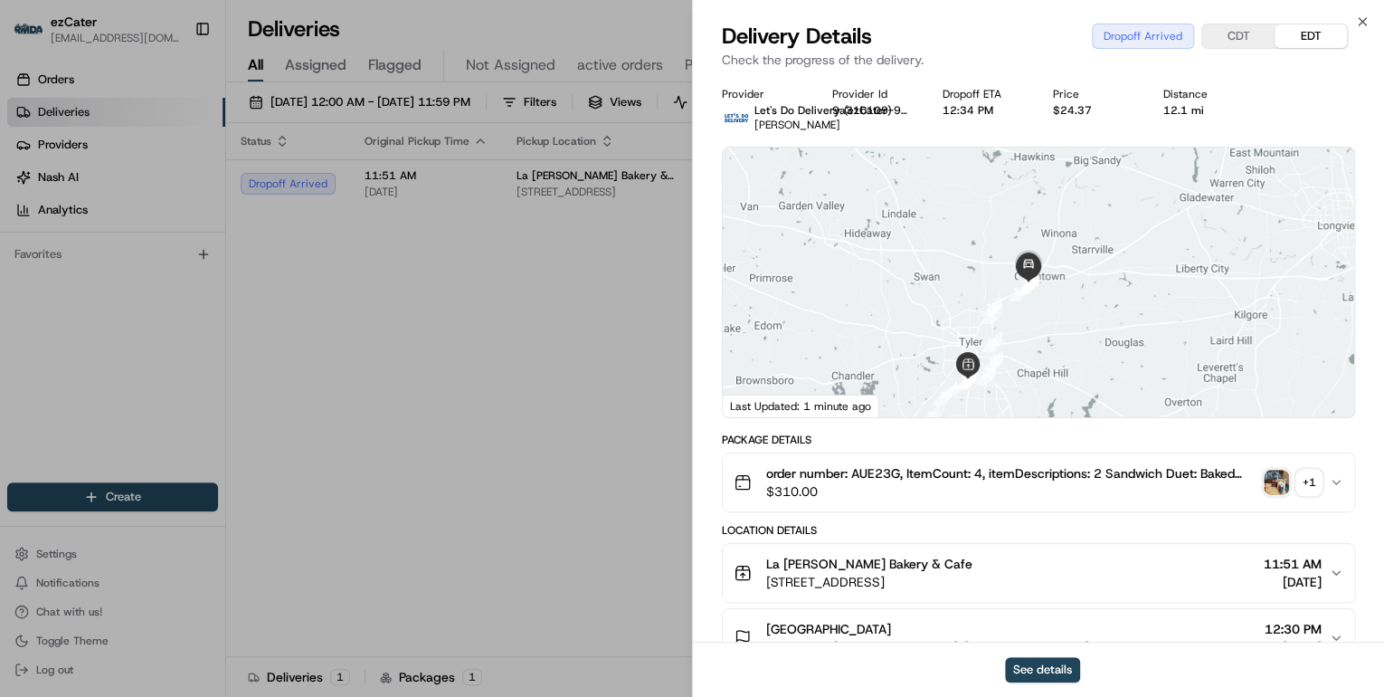
scroll to position [145, 0]
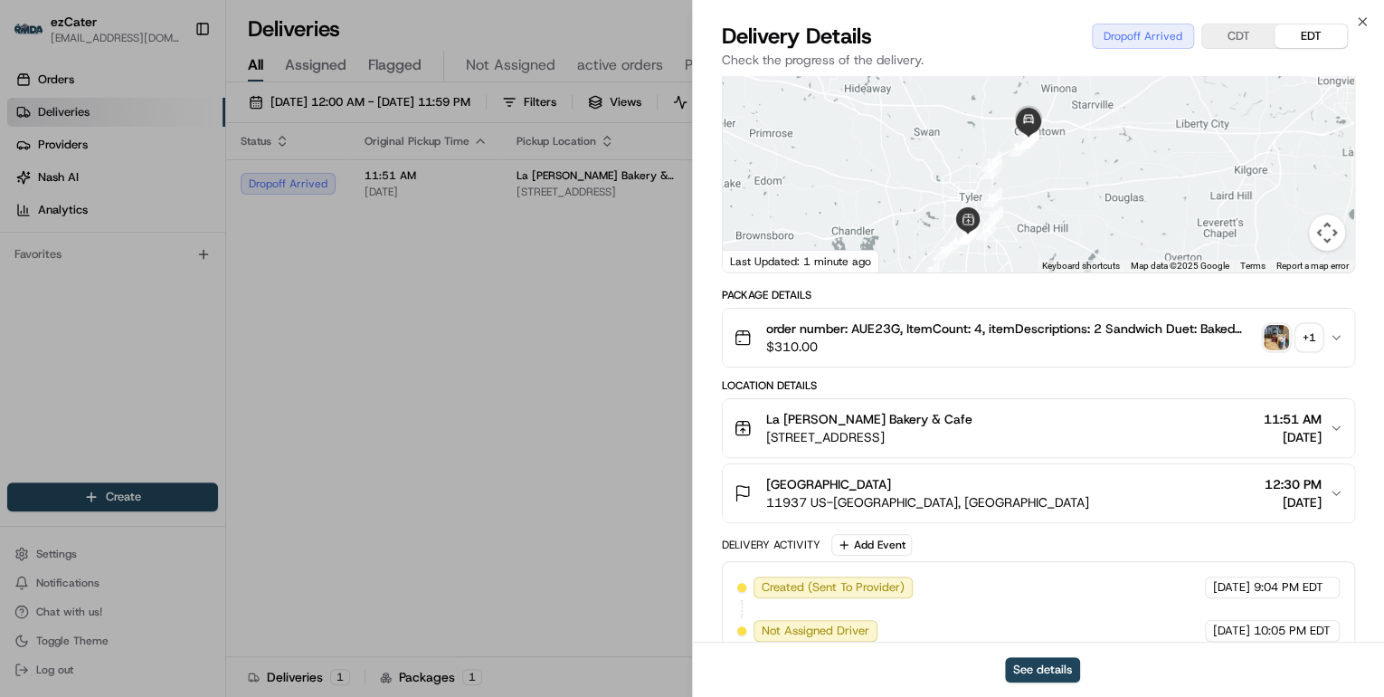
click at [935, 496] on span "11937 US-271, Tyler, TX 75708, USA" at bounding box center [927, 502] width 323 height 18
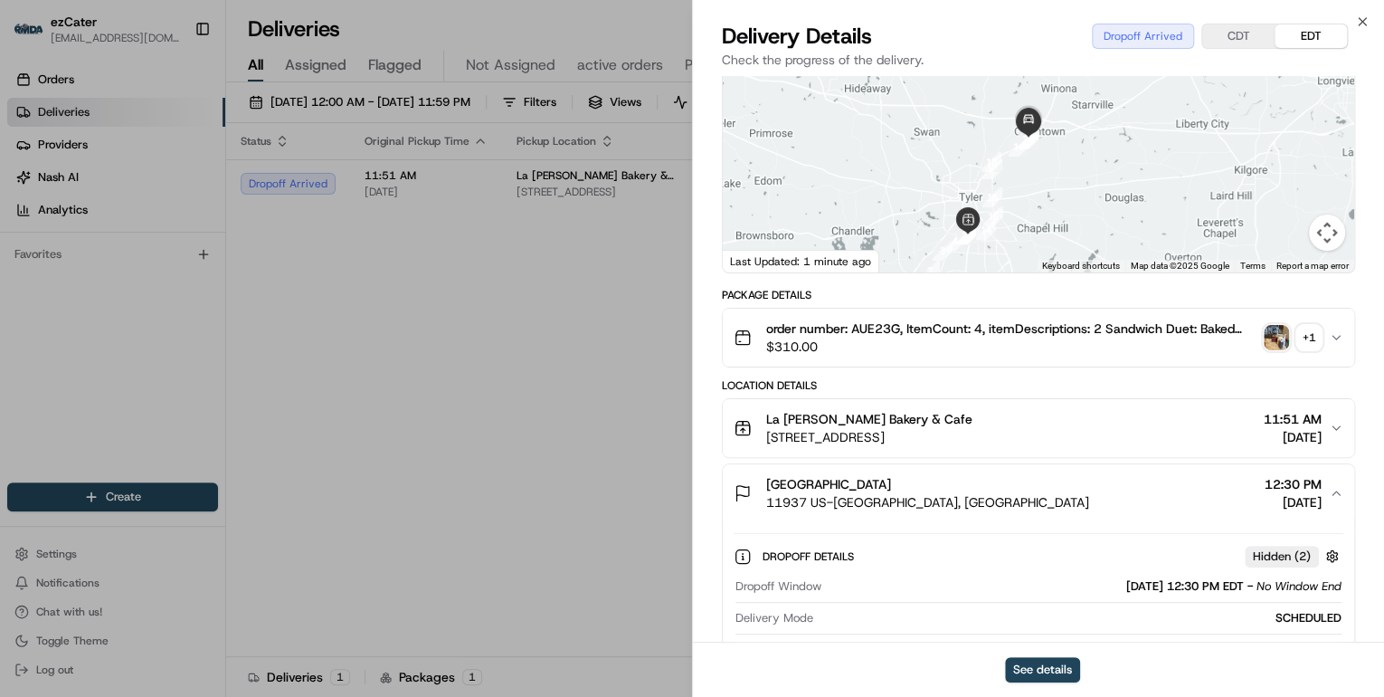
scroll to position [362, 0]
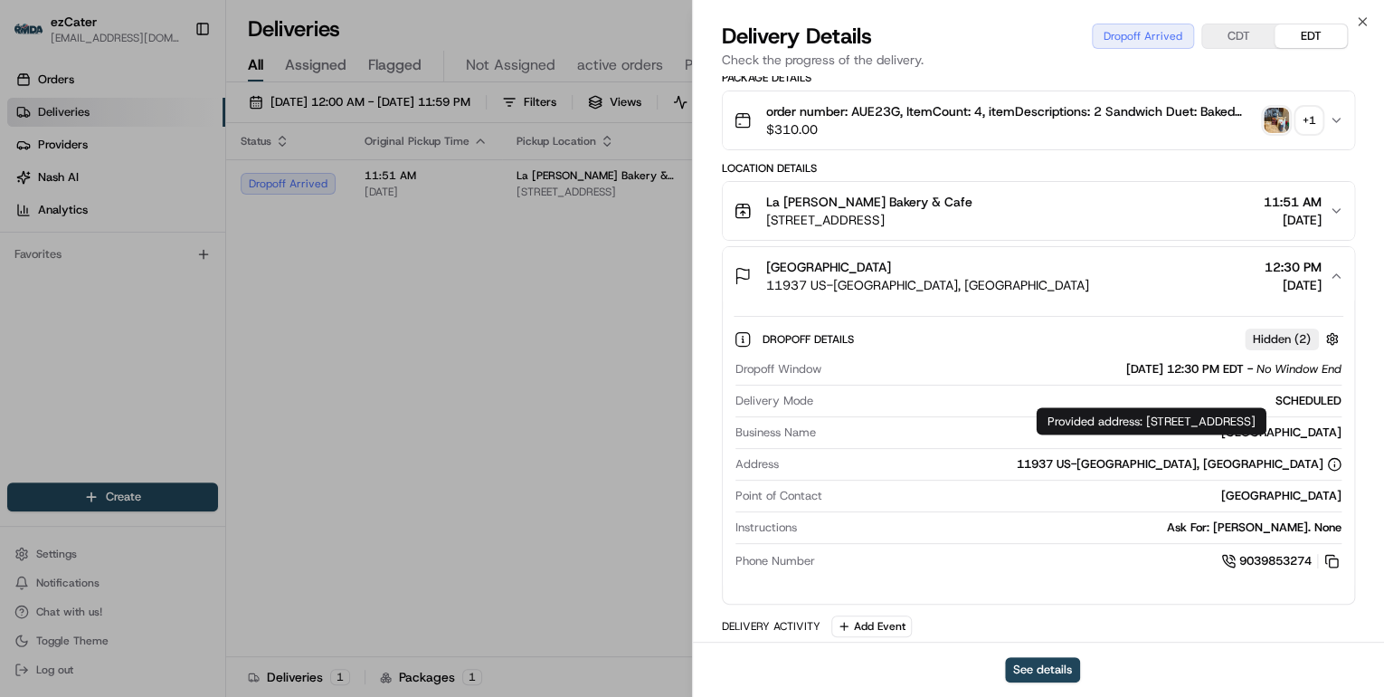
drag, startPoint x: 1147, startPoint y: 420, endPoint x: 1178, endPoint y: 442, distance: 37.7
click at [1178, 434] on div "Provided address: 11937 US-271, Fourth Floor, Tyler, TX, 75708 Provided address…" at bounding box center [1152, 420] width 230 height 27
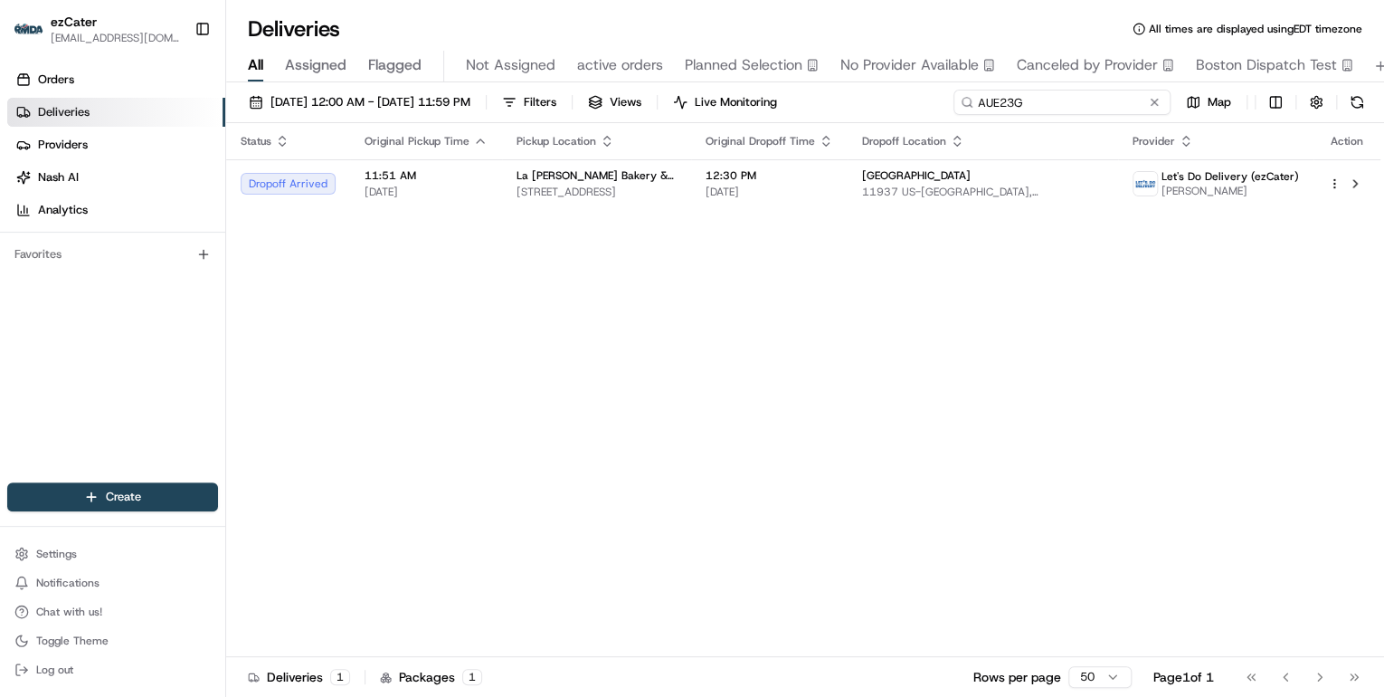
drag, startPoint x: 1086, startPoint y: 102, endPoint x: 699, endPoint y: 97, distance: 386.4
click at [702, 97] on div "08/21/2025 12:00 AM - 08/21/2025 11:59 PM Filters Views Live Monitoring AUE23G …" at bounding box center [805, 106] width 1158 height 33
paste input "0RC-M34"
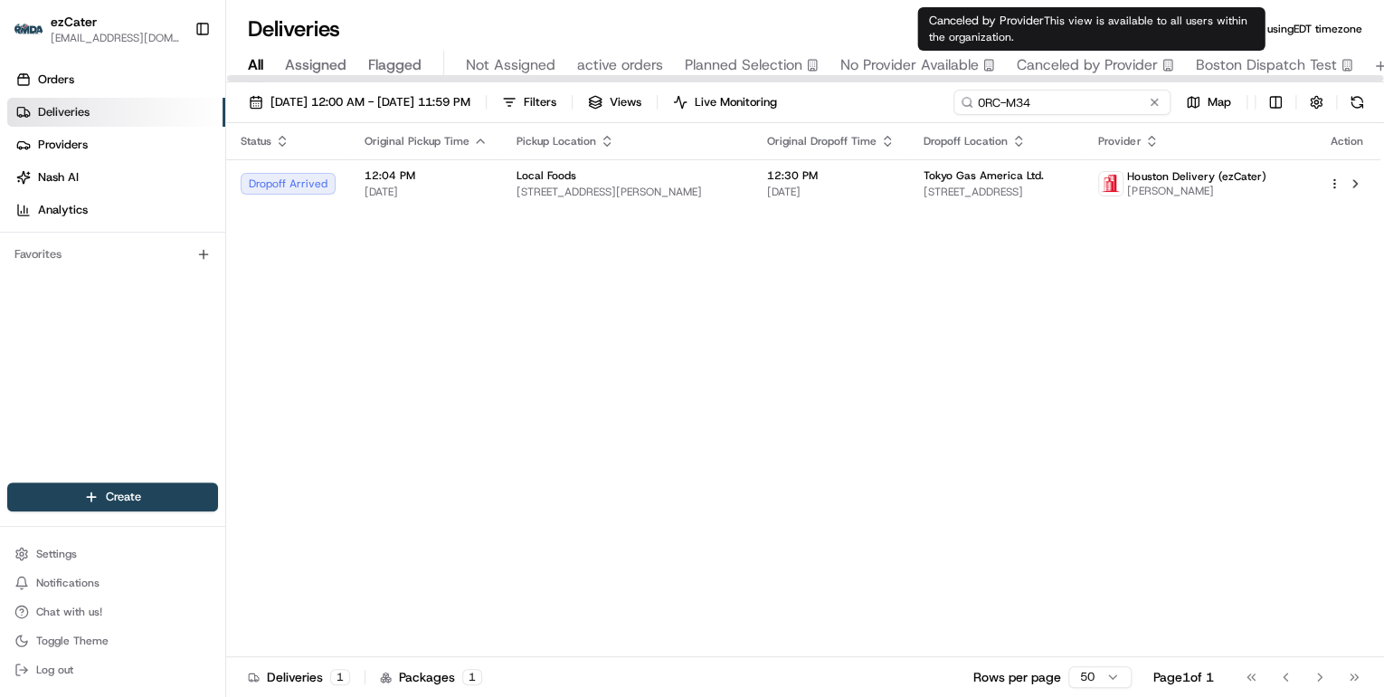
click at [704, 87] on div "08/21/2025 12:00 AM - 08/21/2025 11:59 PM Filters Views Live Monitoring 0RC-M34…" at bounding box center [805, 391] width 1158 height 618
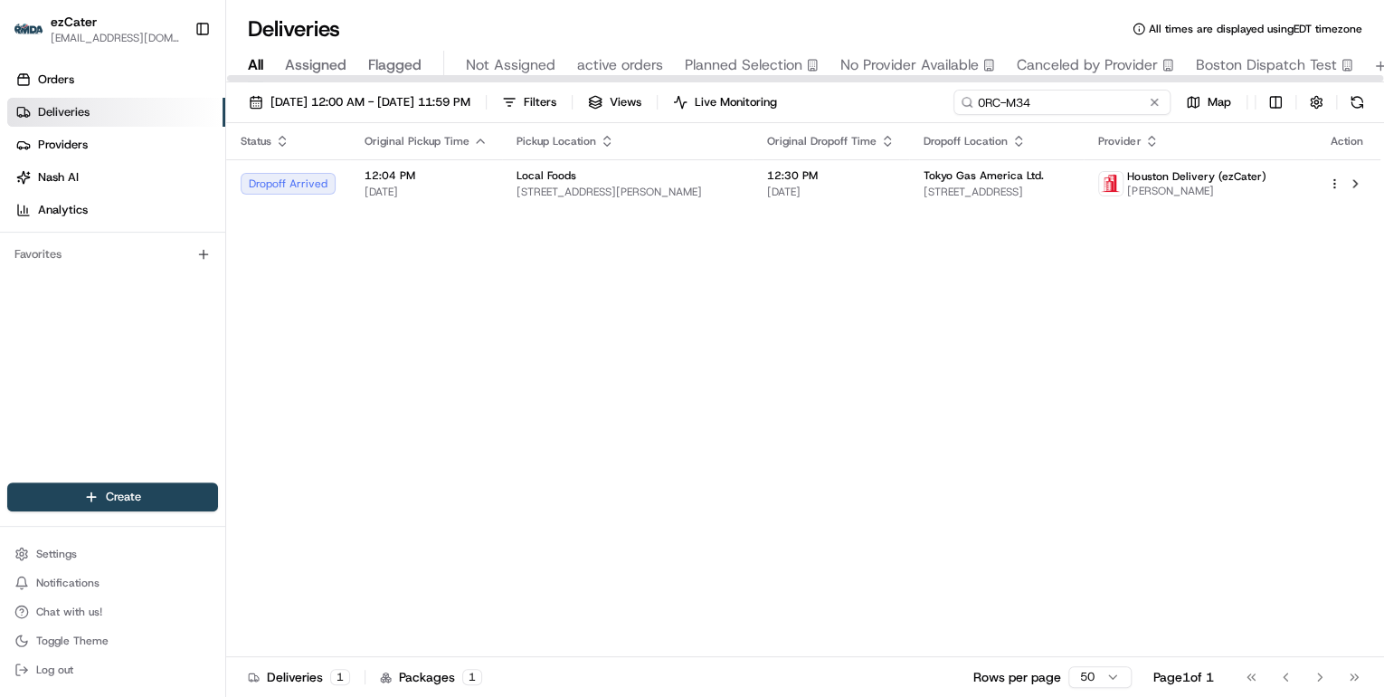
paste input "7WT-RK0"
type input "7WT-RK0"
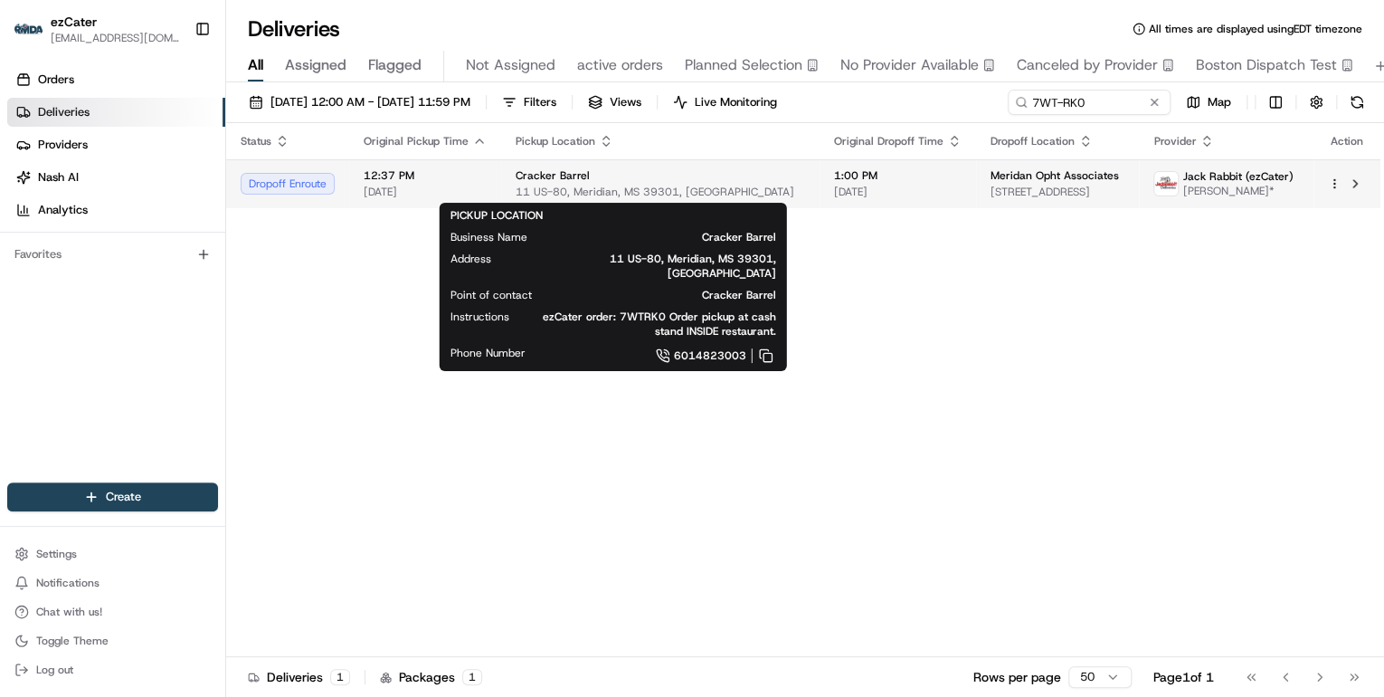
click at [550, 189] on span "11 US-80, Meridian, MS 39301, USA" at bounding box center [661, 192] width 290 height 14
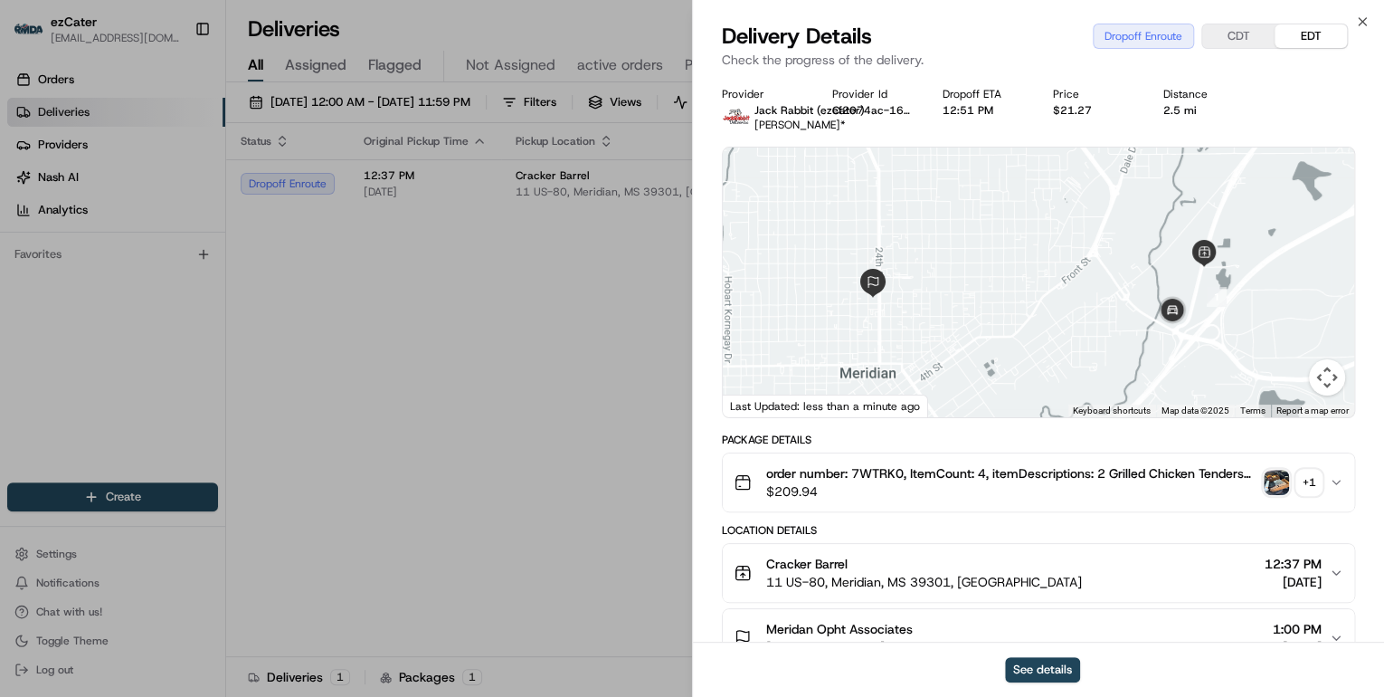
click at [1310, 475] on div "+ 1" at bounding box center [1309, 482] width 25 height 25
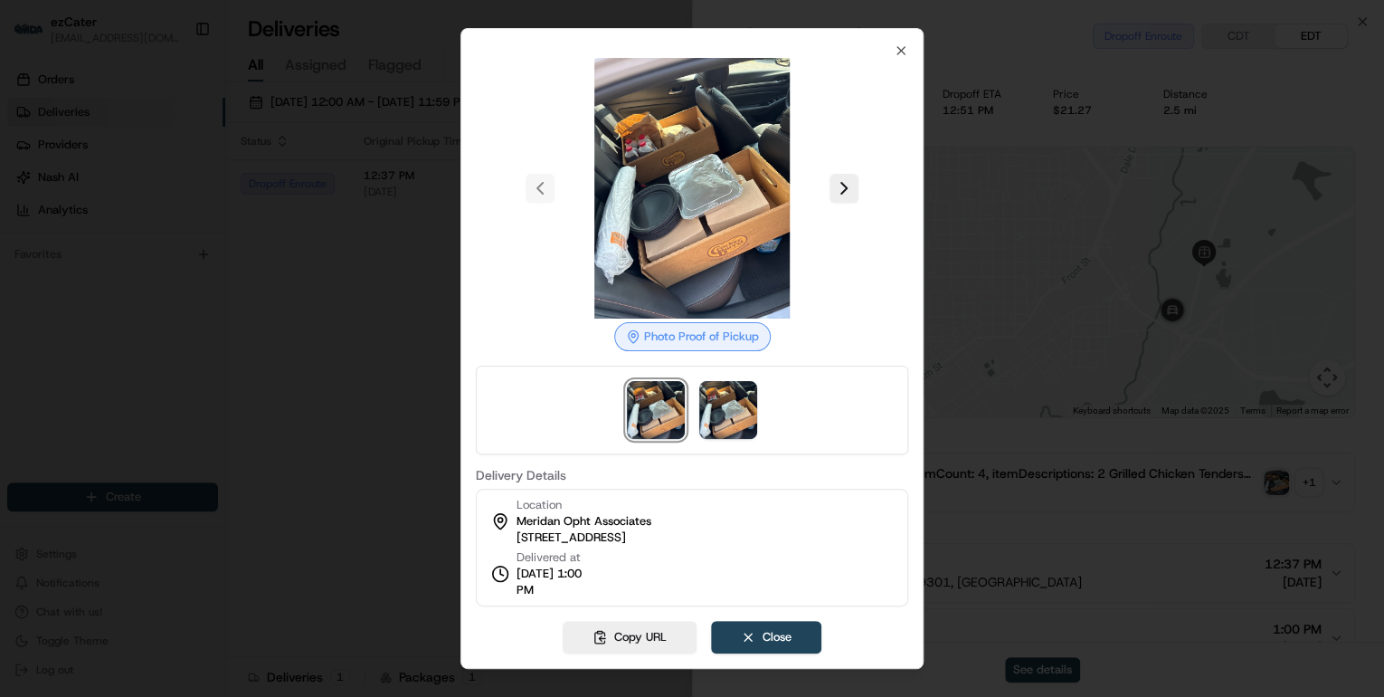
click at [1104, 436] on div at bounding box center [692, 348] width 1384 height 697
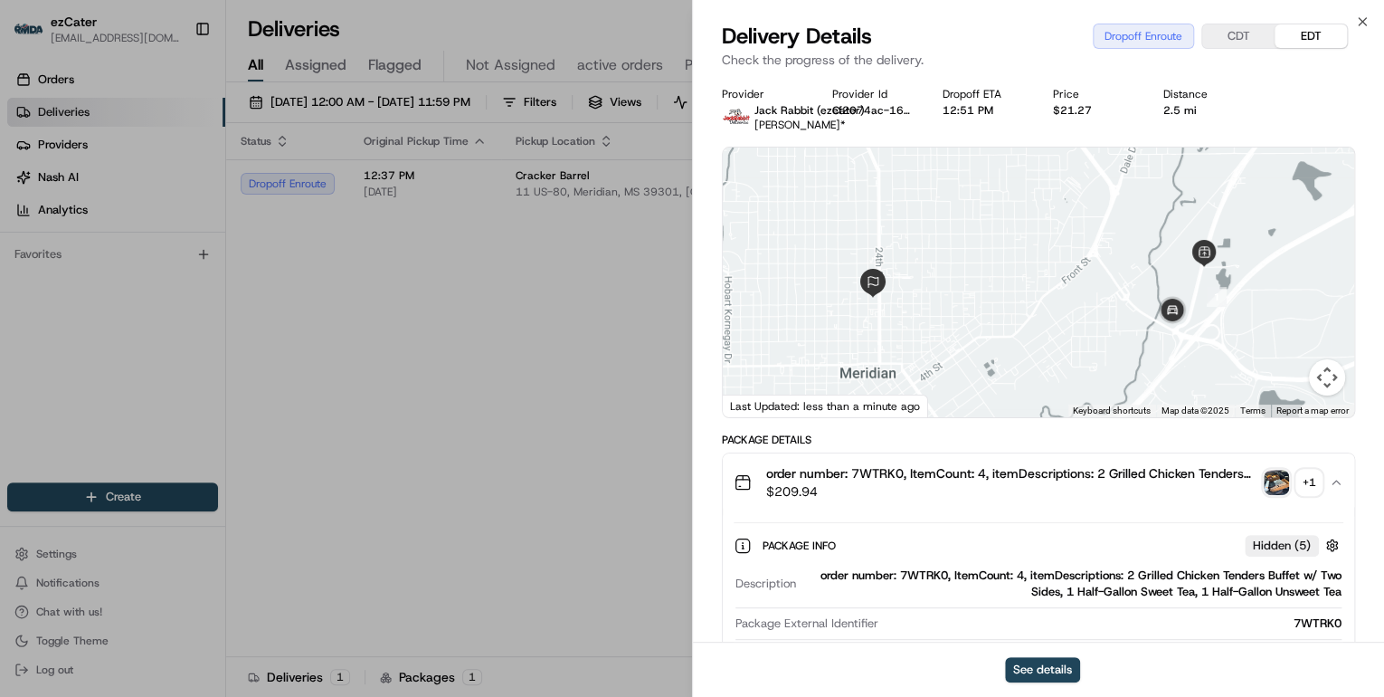
click at [1309, 482] on div "+ 1" at bounding box center [1309, 482] width 25 height 25
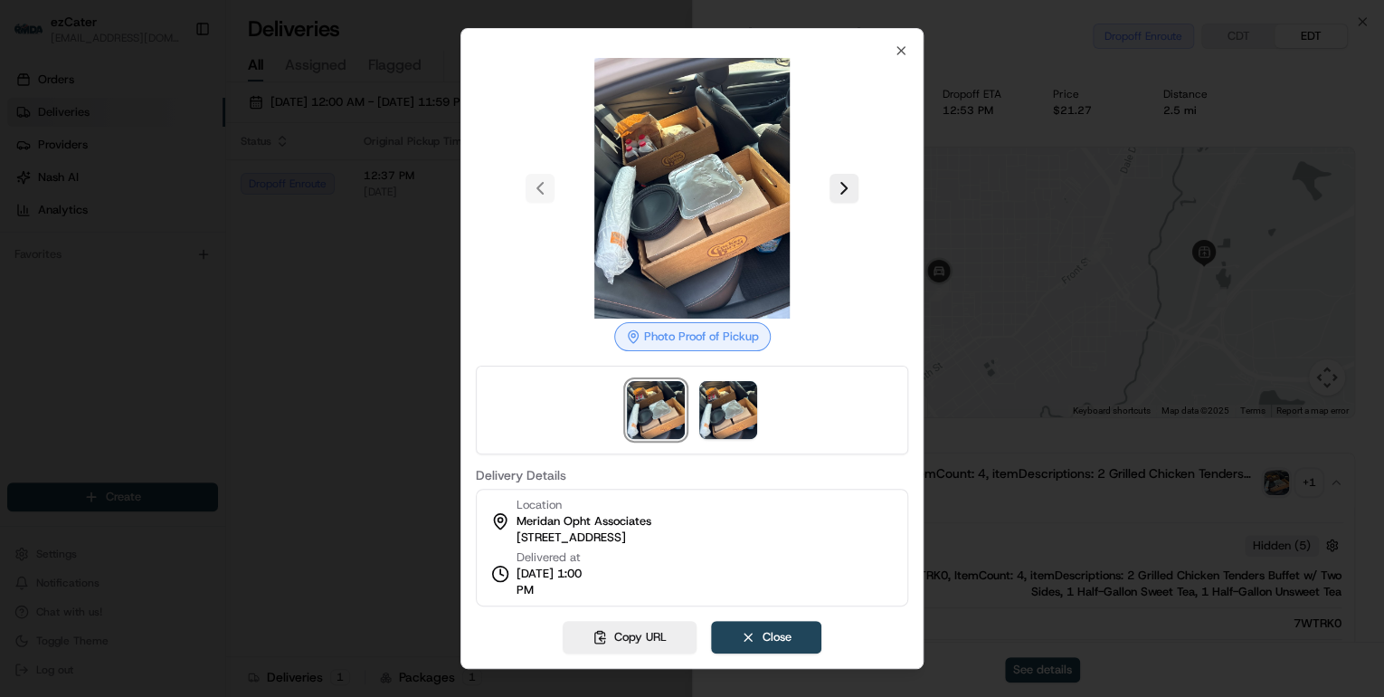
click at [380, 290] on div at bounding box center [692, 348] width 1384 height 697
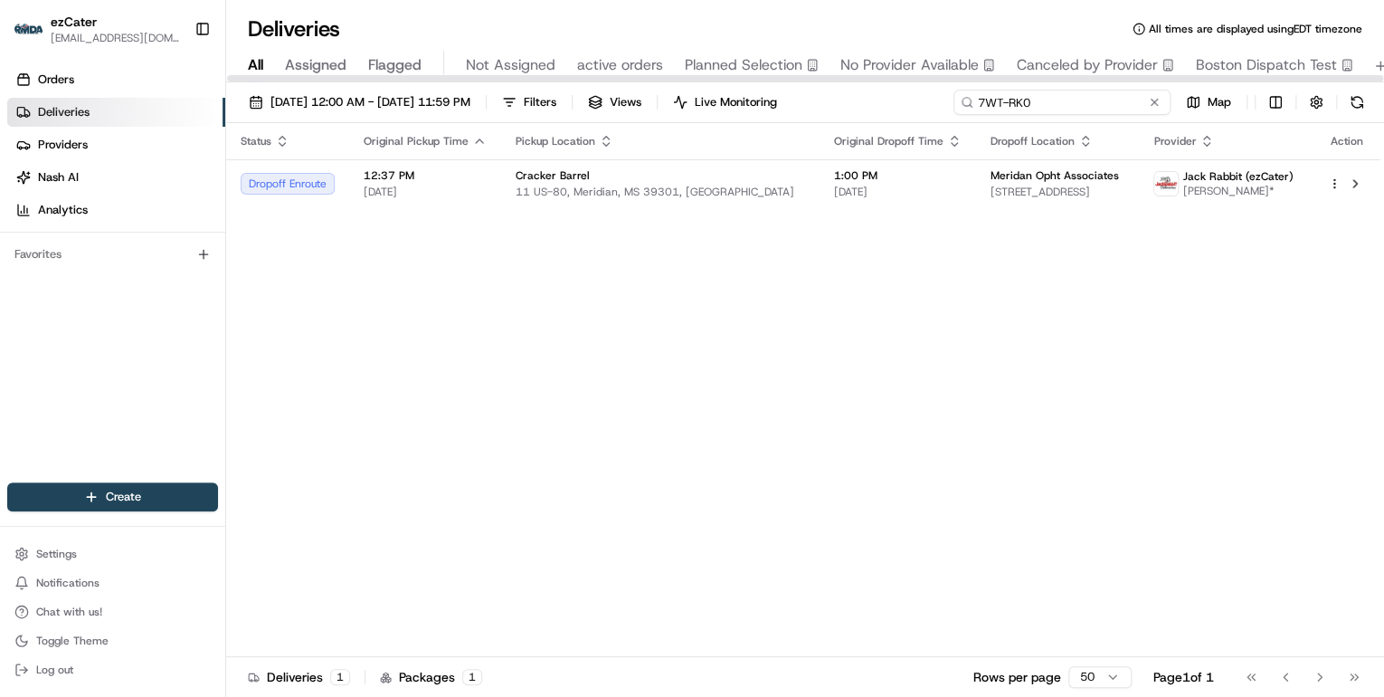
drag, startPoint x: 1101, startPoint y: 98, endPoint x: 590, endPoint y: 71, distance: 511.9
click at [590, 71] on div "Deliveries All times are displayed using EDT timezone All Assigned Flagged Not …" at bounding box center [805, 348] width 1158 height 697
paste input "M0GJ7M"
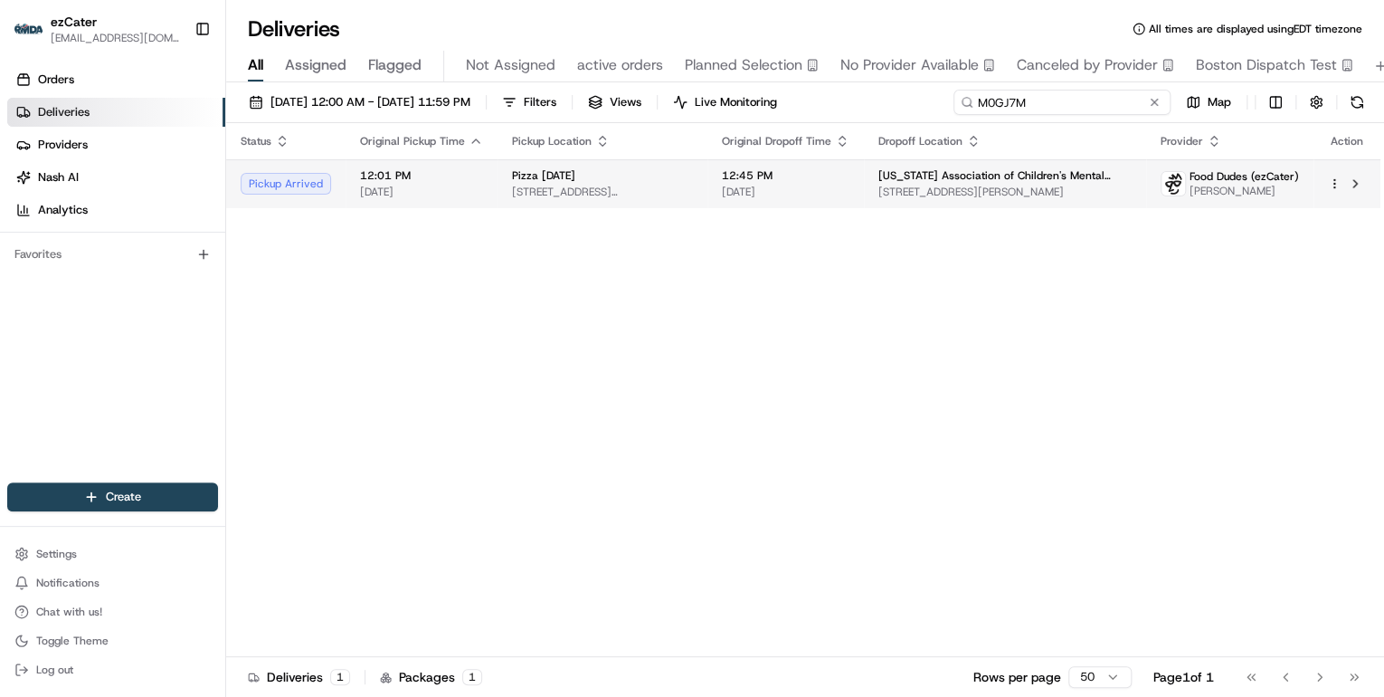
type input "M0GJ7M"
click at [512, 198] on span "15265 Galaxie Ave # 200, St Paul, MN 55124, USA" at bounding box center [602, 192] width 181 height 14
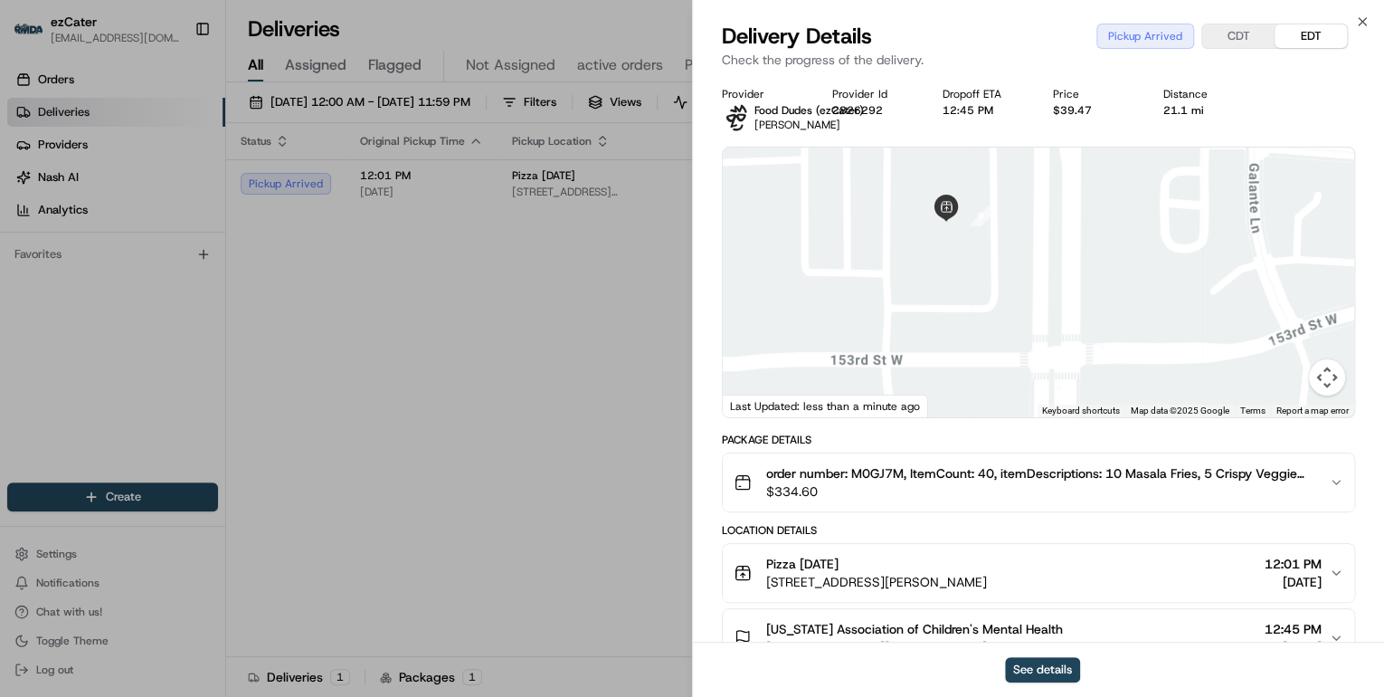
drag, startPoint x: 977, startPoint y: 328, endPoint x: 977, endPoint y: 353, distance: 24.4
click at [977, 353] on div at bounding box center [1039, 282] width 632 height 270
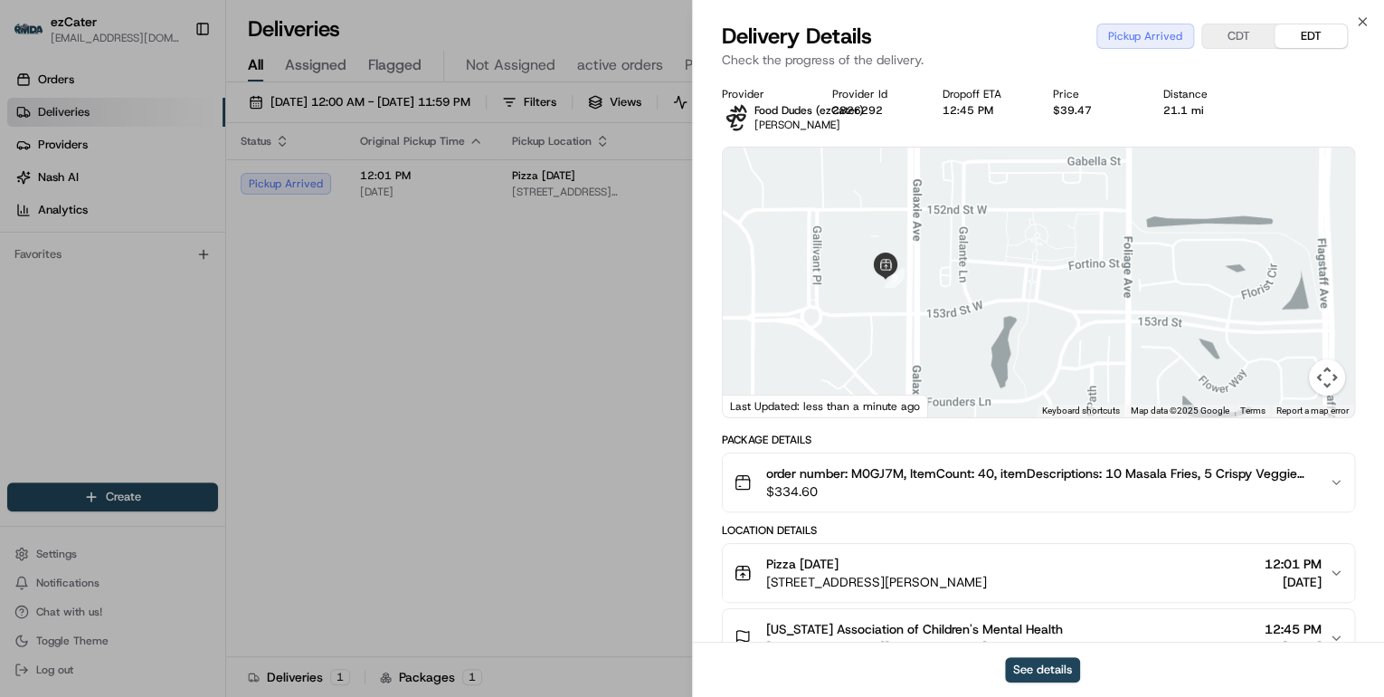
drag, startPoint x: 1002, startPoint y: 392, endPoint x: 948, endPoint y: 292, distance: 112.9
click at [948, 292] on div at bounding box center [1039, 282] width 632 height 270
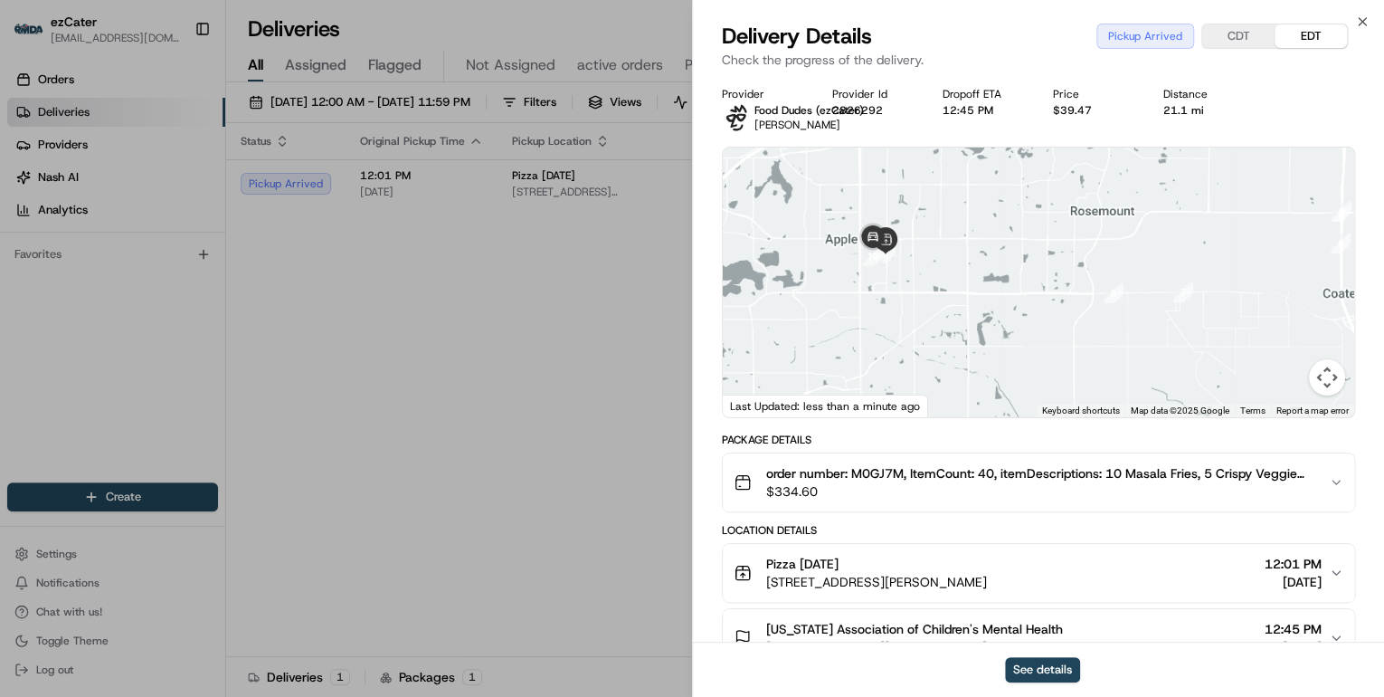
drag, startPoint x: 999, startPoint y: 379, endPoint x: 908, endPoint y: 281, distance: 133.2
click at [908, 281] on div at bounding box center [1039, 282] width 632 height 270
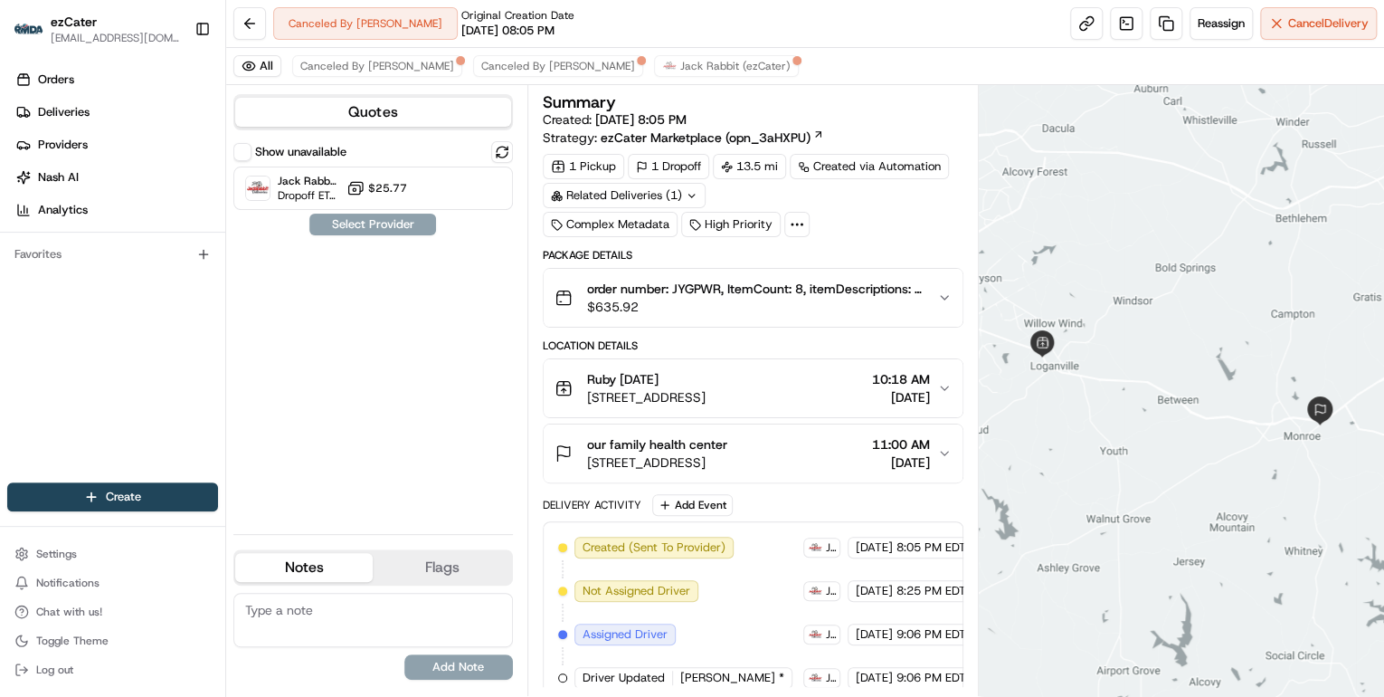
click at [721, 308] on span "$635.92" at bounding box center [755, 307] width 336 height 18
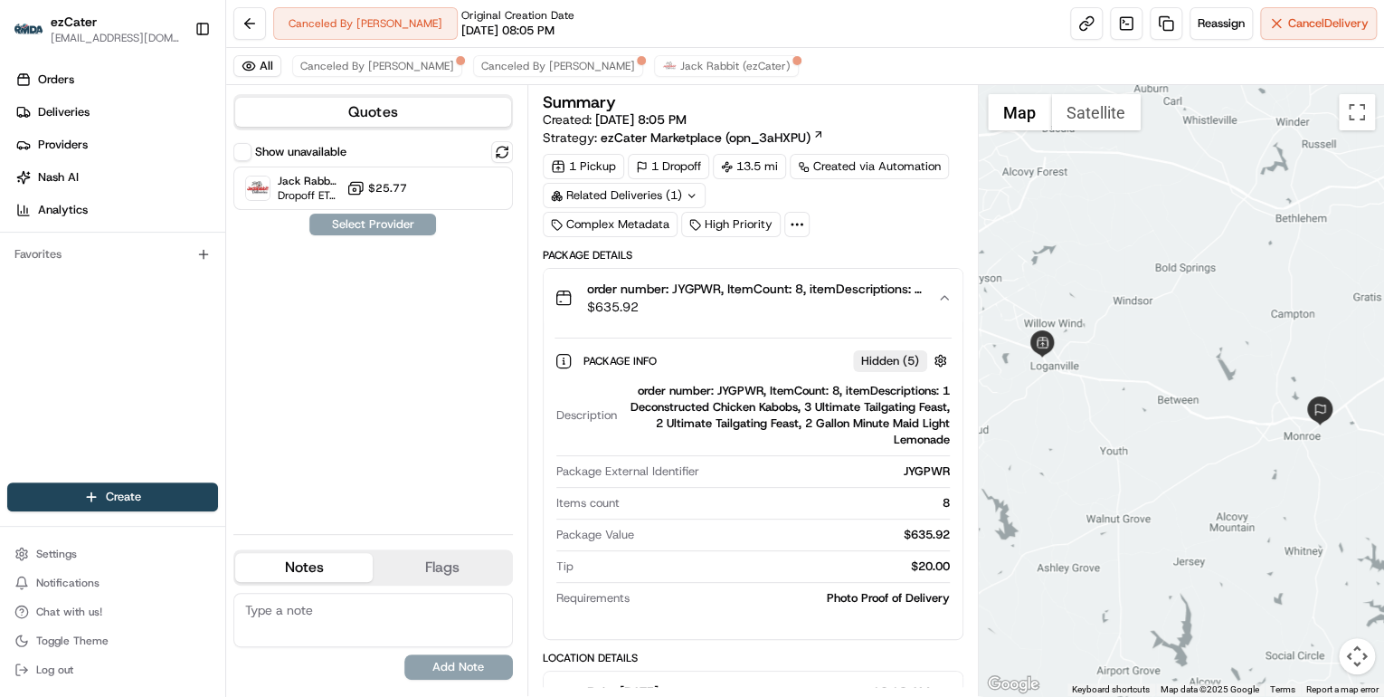
click at [736, 383] on div "order number: JYGPWR, ItemCount: 8, itemDescriptions: 1 Deconstructed Chicken K…" at bounding box center [787, 415] width 326 height 65
click at [735, 384] on div "order number: JYGPWR, ItemCount: 8, itemDescriptions: 1 Deconstructed Chicken K…" at bounding box center [787, 415] width 326 height 65
click at [735, 385] on div "order number: JYGPWR, ItemCount: 8, itemDescriptions: 1 Deconstructed Chicken K…" at bounding box center [787, 415] width 326 height 65
copy div "JYGPWR"
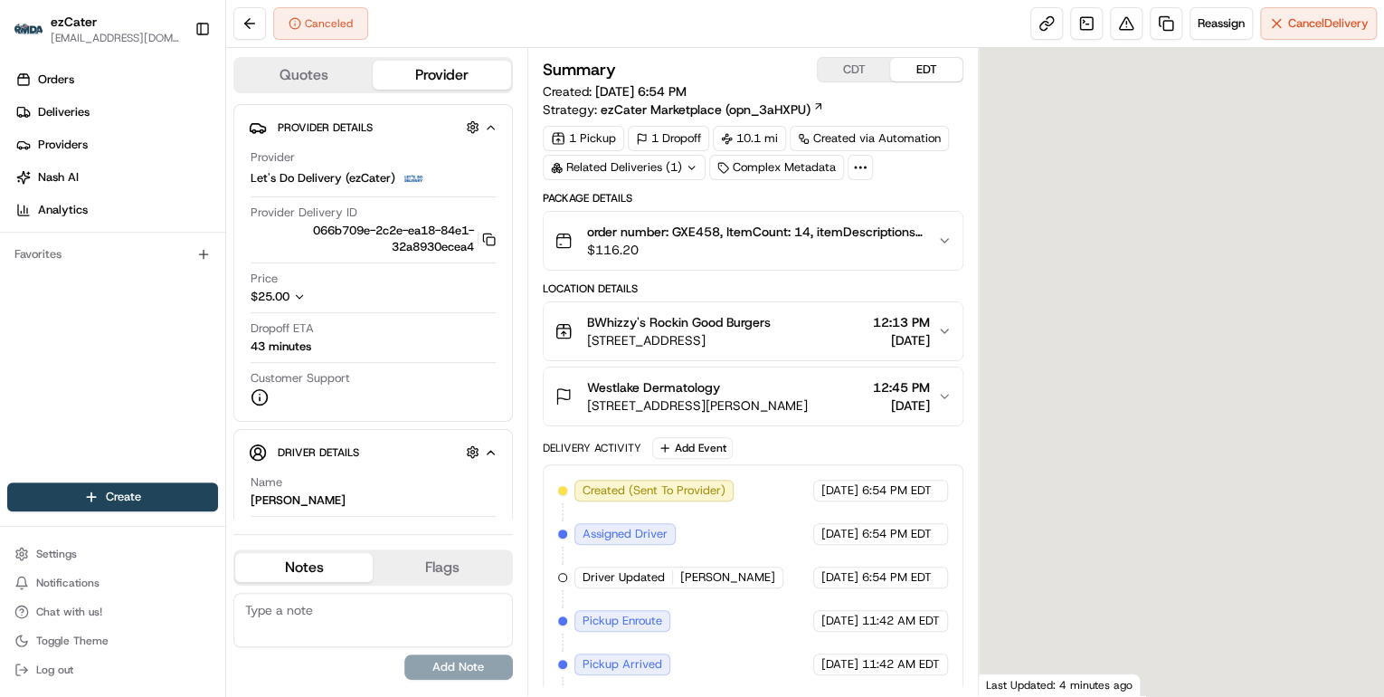
click at [300, 298] on icon "button" at bounding box center [299, 296] width 13 height 13
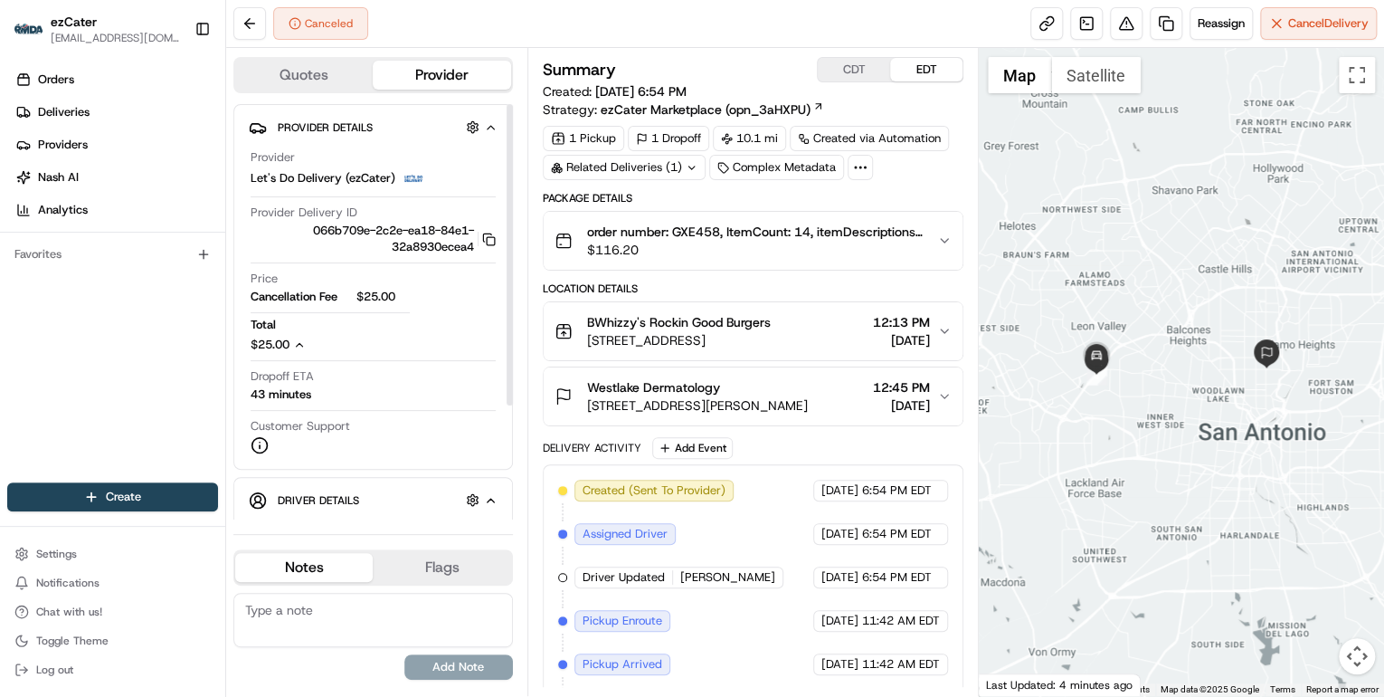
scroll to position [72, 0]
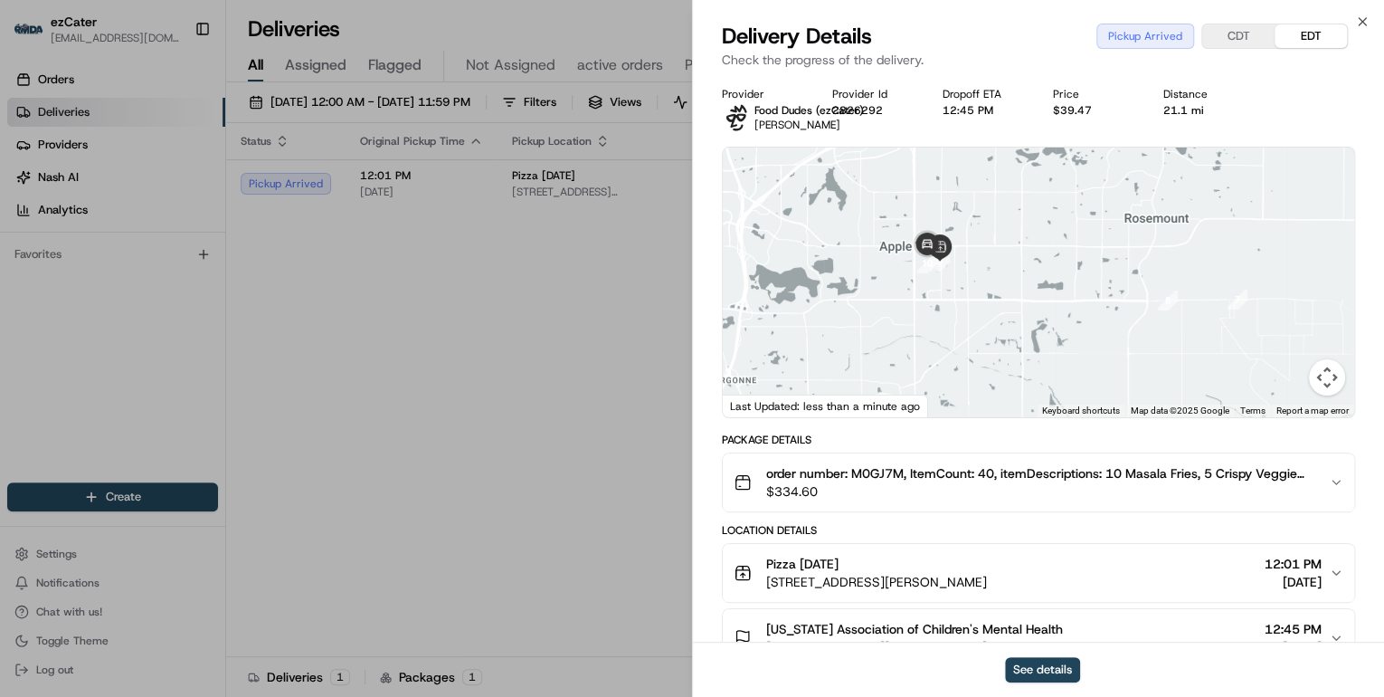
drag, startPoint x: 1006, startPoint y: 347, endPoint x: 1017, endPoint y: 303, distance: 45.6
click at [1017, 303] on div at bounding box center [1039, 282] width 632 height 270
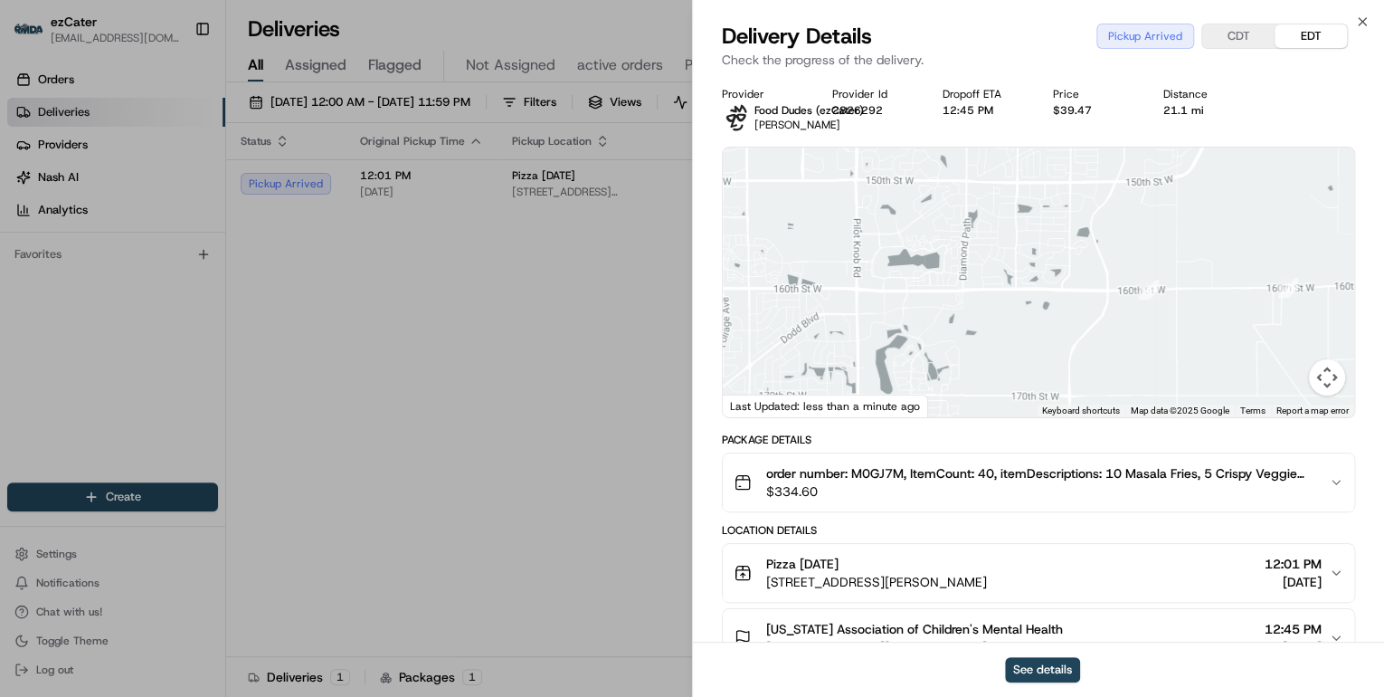
drag, startPoint x: 1095, startPoint y: 376, endPoint x: 837, endPoint y: 278, distance: 276.1
click at [837, 278] on div at bounding box center [1039, 282] width 632 height 270
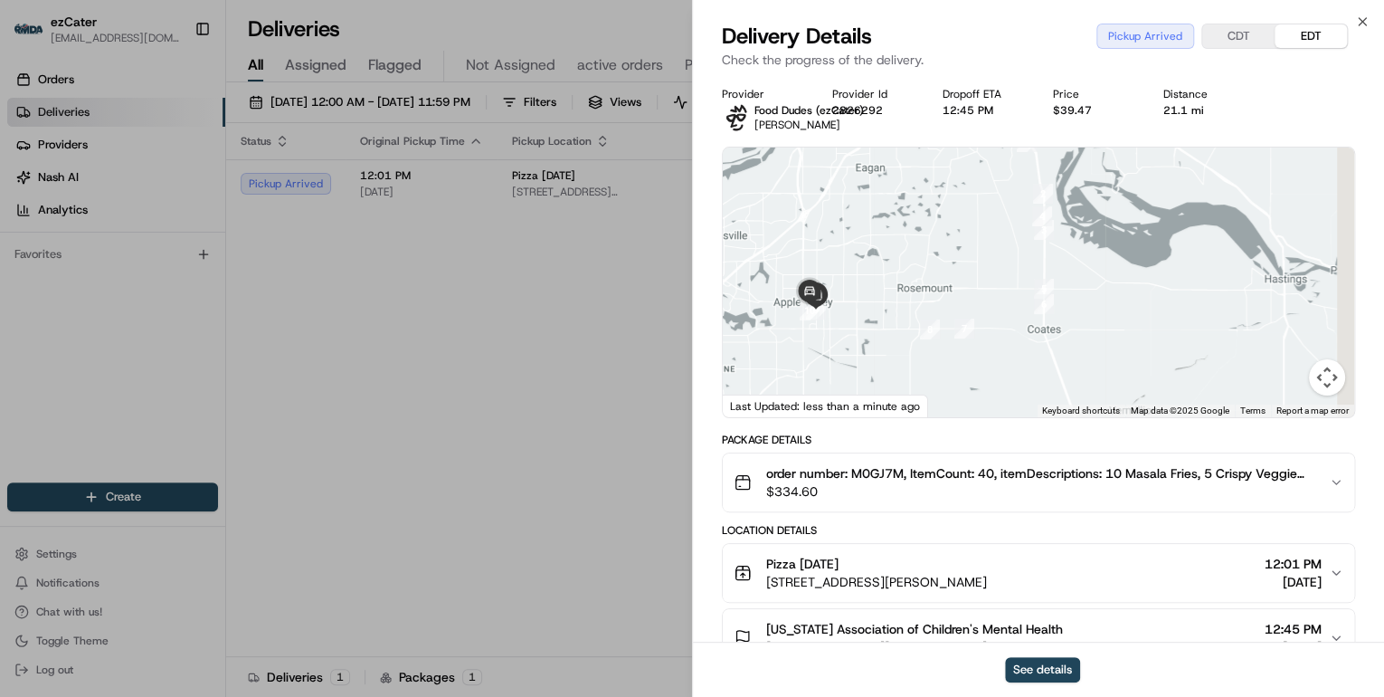
drag, startPoint x: 1133, startPoint y: 325, endPoint x: 1022, endPoint y: 337, distance: 111.1
click at [1022, 337] on div at bounding box center [1039, 282] width 632 height 270
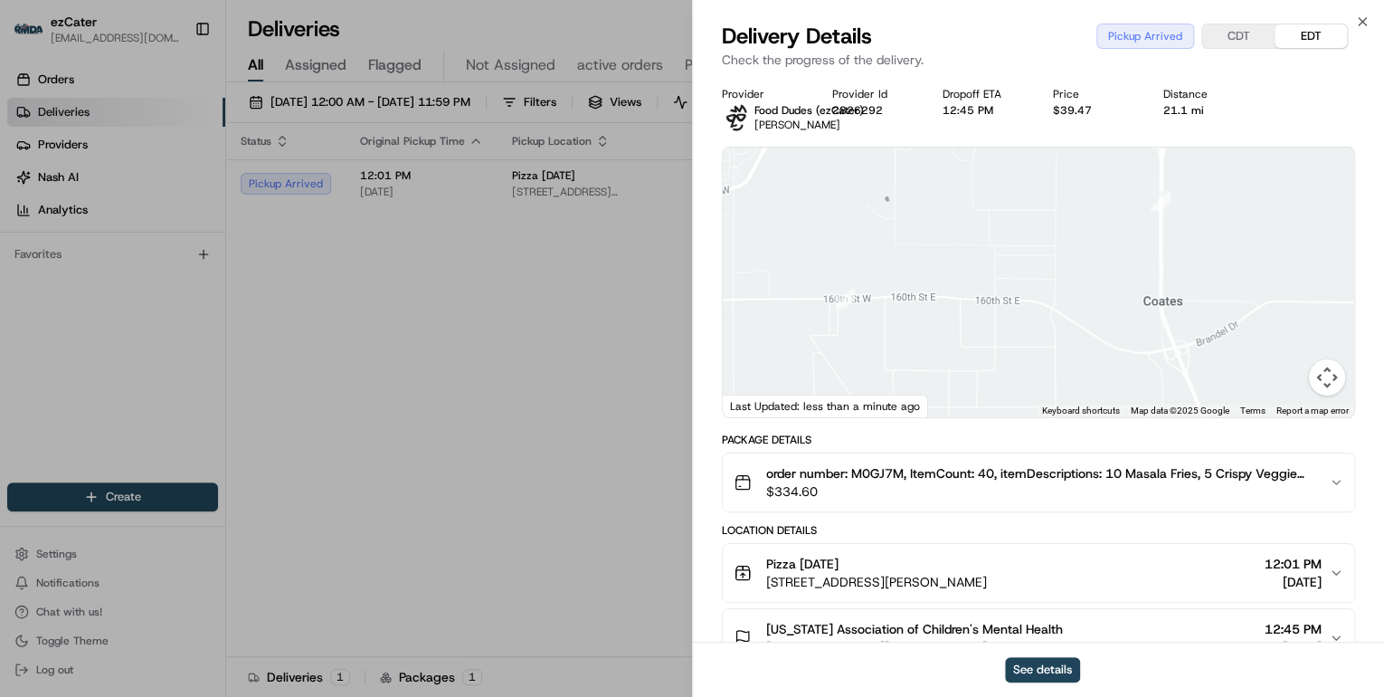
drag, startPoint x: 948, startPoint y: 333, endPoint x: 1031, endPoint y: 283, distance: 97.0
click at [1031, 283] on div at bounding box center [1039, 282] width 632 height 270
drag, startPoint x: 807, startPoint y: 318, endPoint x: 931, endPoint y: 322, distance: 124.0
click at [931, 322] on div at bounding box center [1039, 282] width 632 height 270
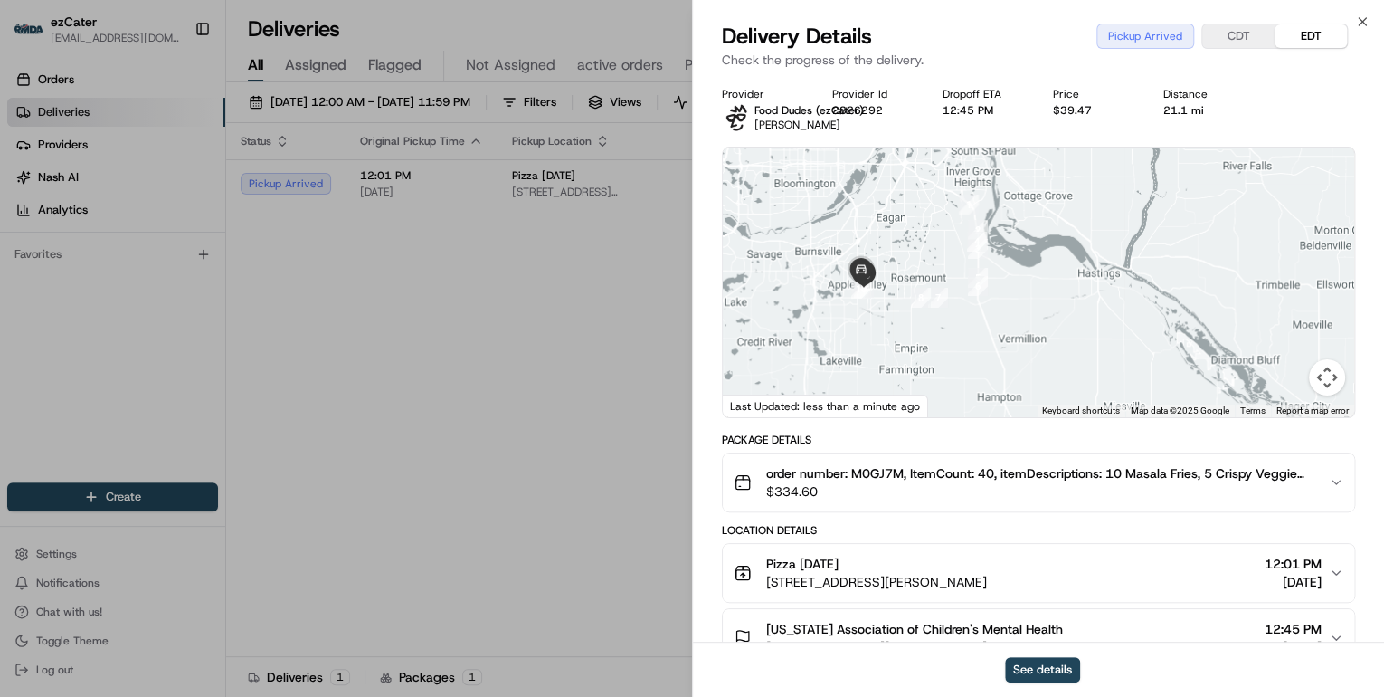
drag, startPoint x: 864, startPoint y: 321, endPoint x: 933, endPoint y: 326, distance: 68.9
click at [933, 326] on div at bounding box center [1039, 282] width 632 height 270
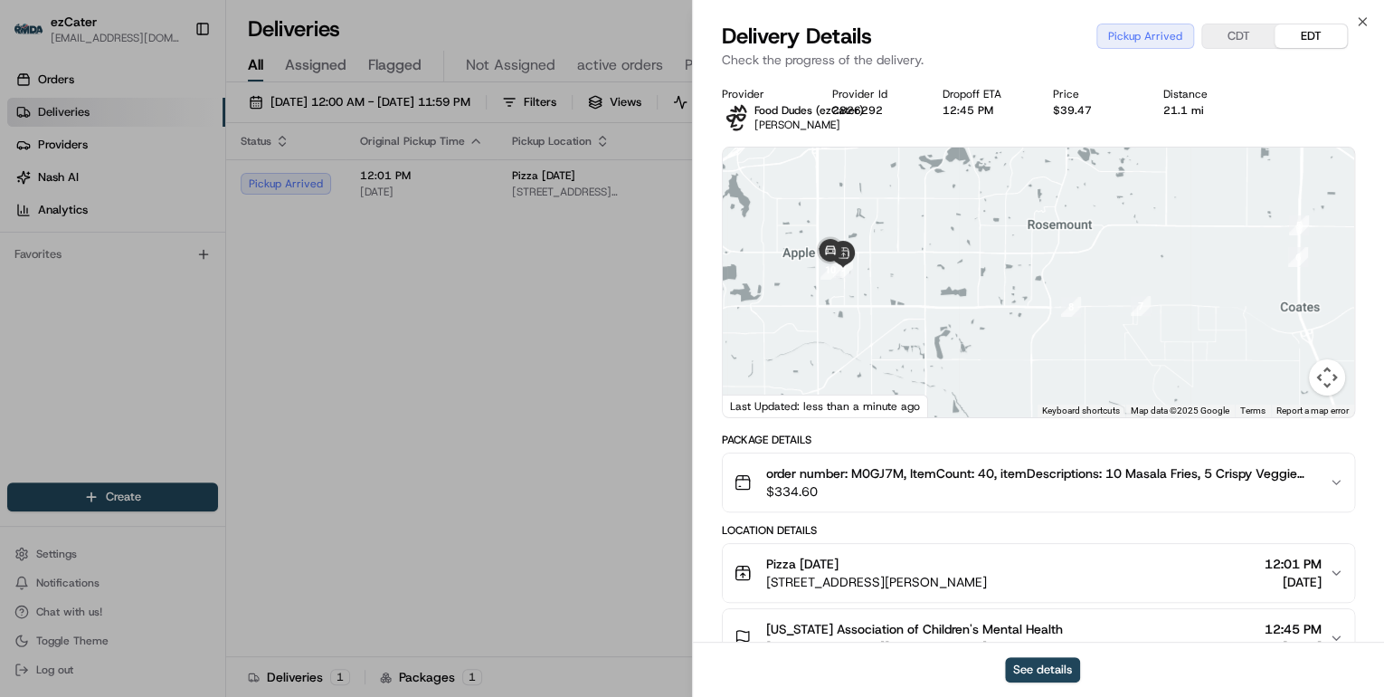
drag, startPoint x: 1009, startPoint y: 377, endPoint x: 852, endPoint y: 345, distance: 159.9
click at [852, 345] on div at bounding box center [1039, 282] width 632 height 270
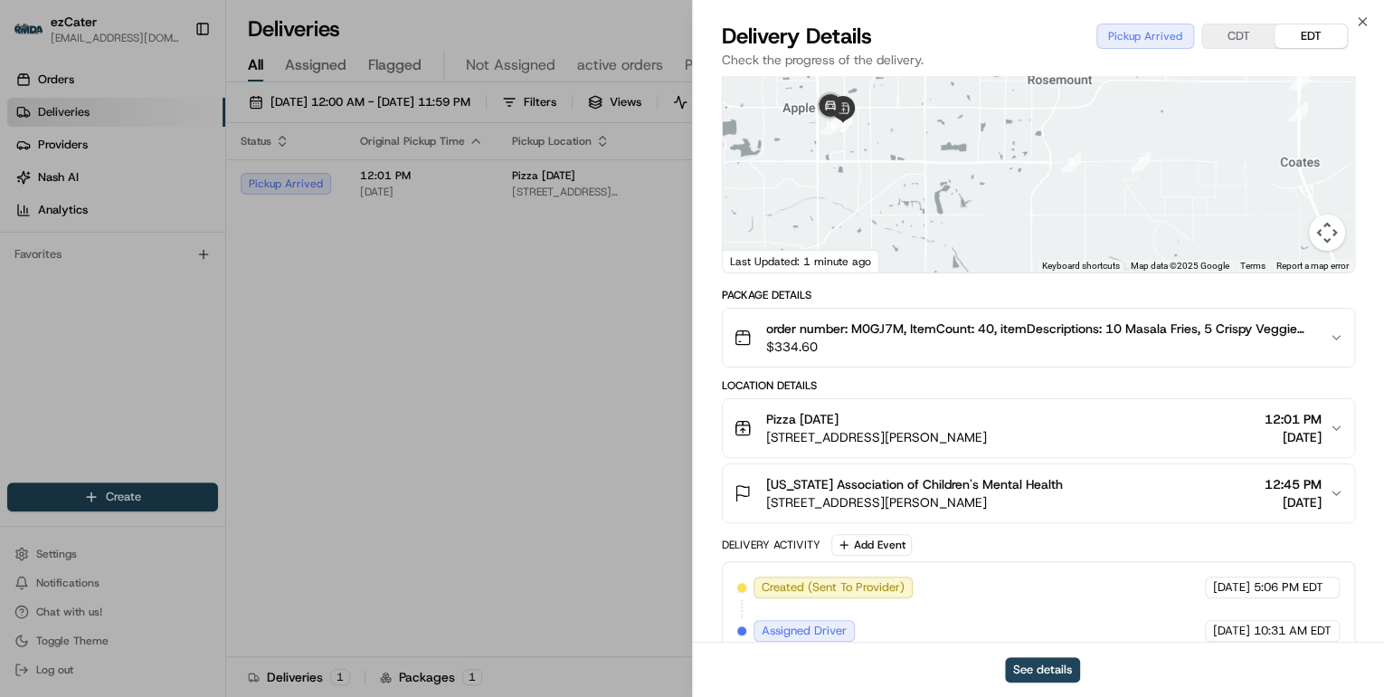
scroll to position [217, 0]
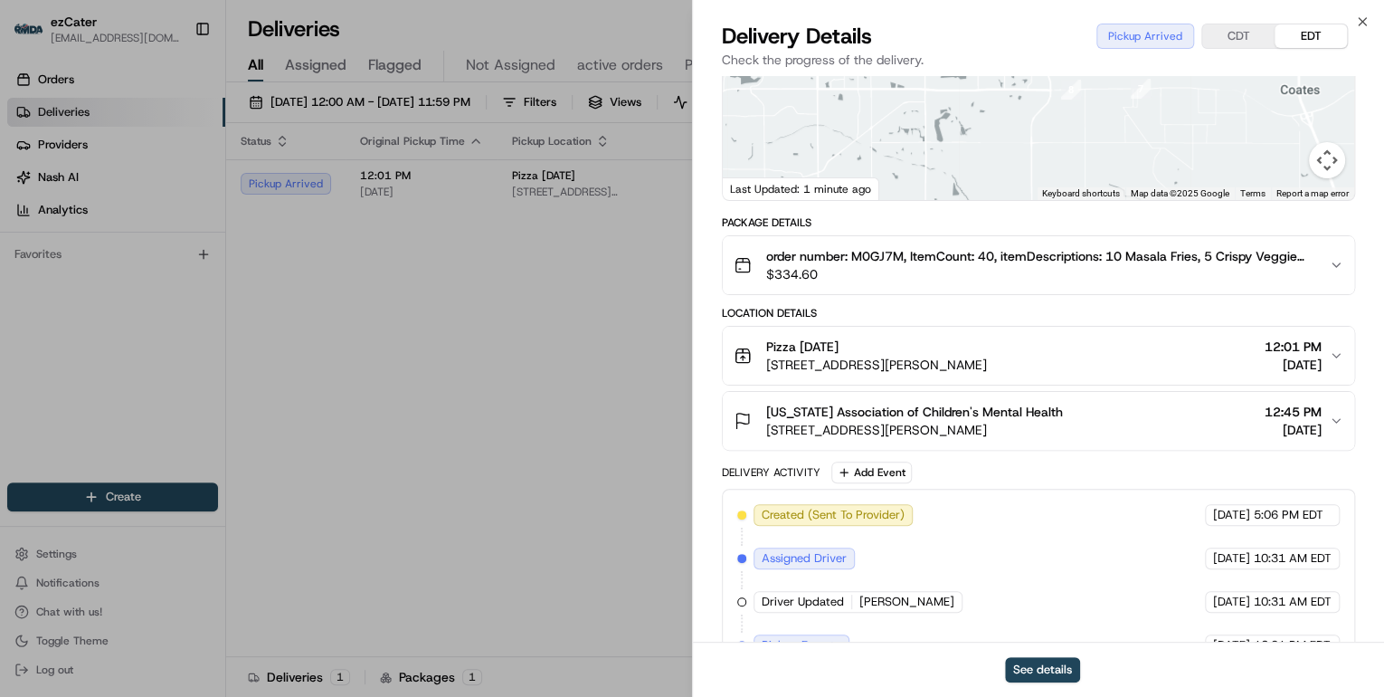
click at [1098, 366] on div "Pizza Karma 15265 Galaxie Ave # 200, St Paul, MN 55124, USA 12:01 PM 08/21/2025" at bounding box center [1031, 355] width 595 height 36
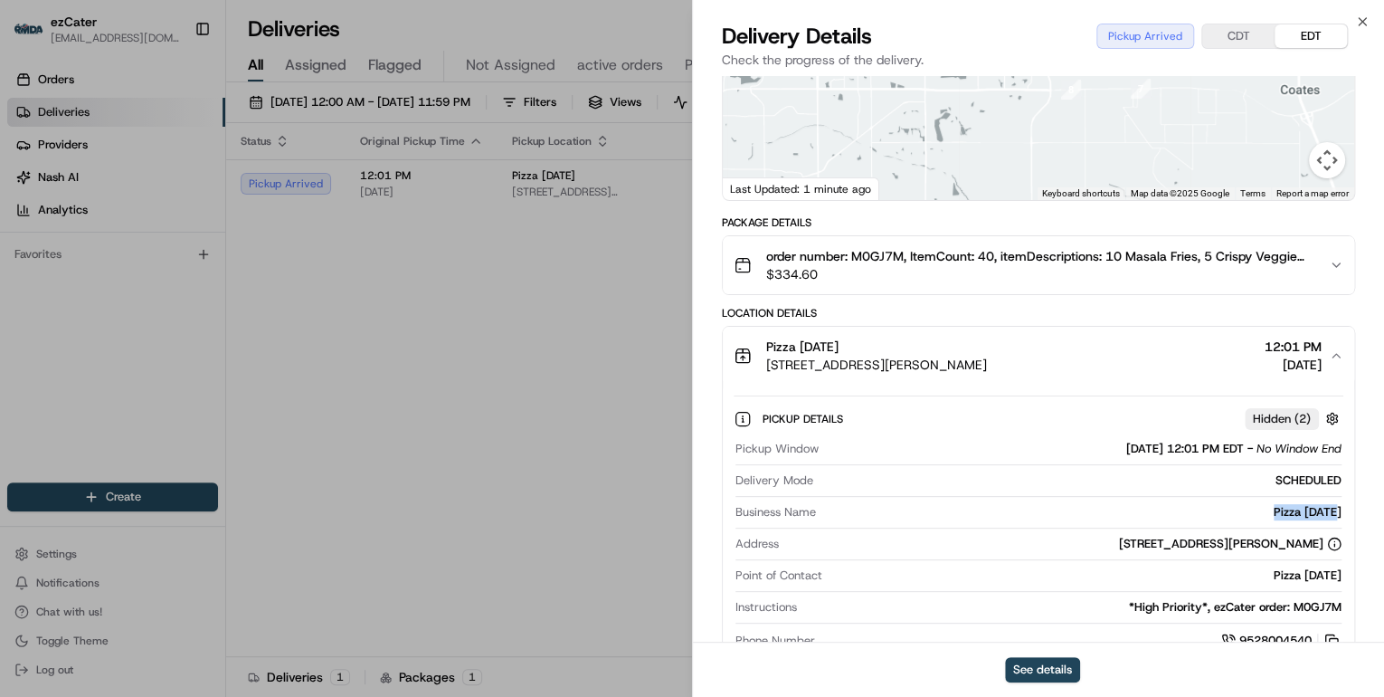
drag, startPoint x: 1346, startPoint y: 513, endPoint x: 1264, endPoint y: 512, distance: 82.3
click at [1264, 512] on div "Pickup Details Hidden ( 2 ) Pickup Window 08/21/2025 12:01 PM EDT - No Window E…" at bounding box center [1039, 527] width 632 height 284
copy div "Pizza Karma"
drag, startPoint x: 1134, startPoint y: 499, endPoint x: 1150, endPoint y: 528, distance: 33.2
click at [1150, 514] on div "Provided address: 15265 Galaxie Ave, Ste 200, Apple Valley, MN, 55124 Provided …" at bounding box center [1136, 500] width 230 height 27
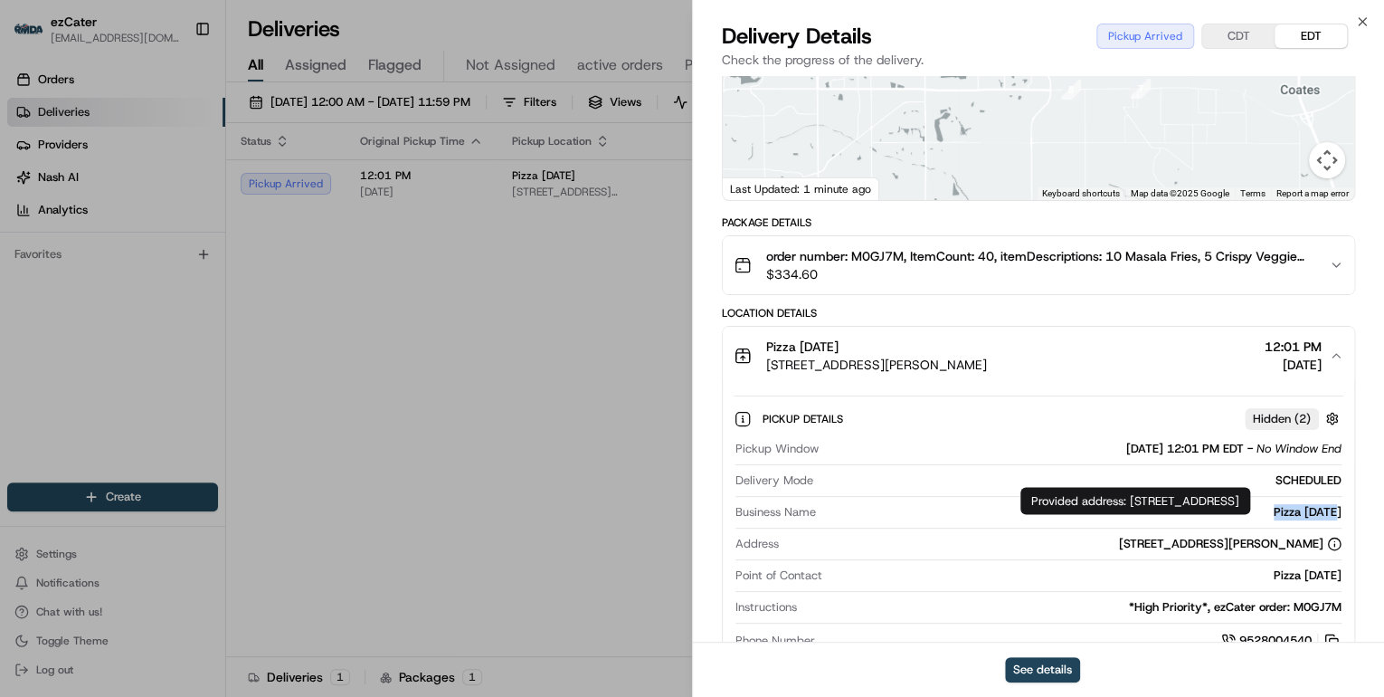
drag, startPoint x: 1150, startPoint y: 528, endPoint x: 1121, endPoint y: 521, distance: 29.8
click at [1121, 514] on div "Provided address: 15265 Galaxie Ave, Ste 200, Apple Valley, MN, 55124 Provided …" at bounding box center [1136, 500] width 230 height 27
drag, startPoint x: 1130, startPoint y: 500, endPoint x: 1157, endPoint y: 527, distance: 37.8
click at [1157, 514] on div "Provided address: 15265 Galaxie Ave, Ste 200, Apple Valley, MN, 55124 Provided …" at bounding box center [1136, 500] width 230 height 27
copy div "15265 Galaxie Ave, Ste 200, Apple Valley, MN, 55124"
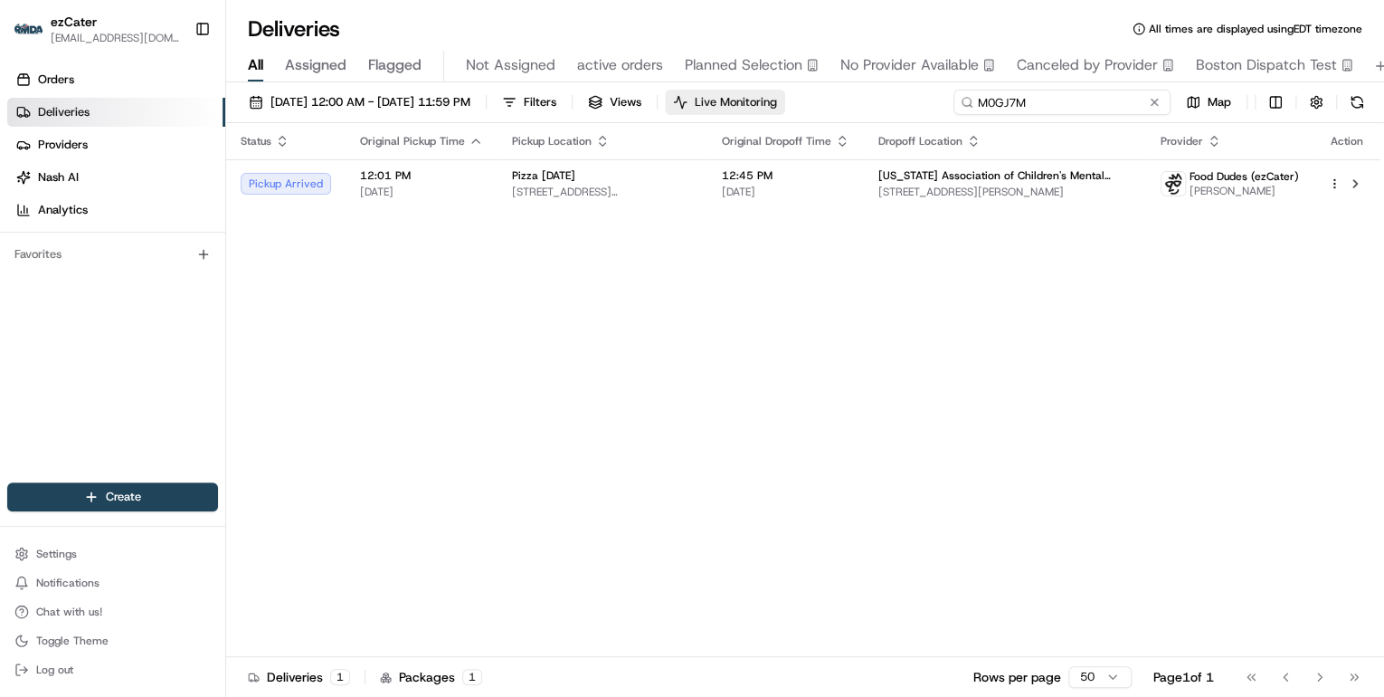
drag, startPoint x: 1087, startPoint y: 100, endPoint x: 771, endPoint y: 97, distance: 315.8
click at [781, 97] on div "08/21/2025 12:00 AM - 08/21/2025 11:59 PM Filters Views Live Monitoring M0GJ7M …" at bounding box center [805, 106] width 1158 height 33
paste input "5RY1ZG"
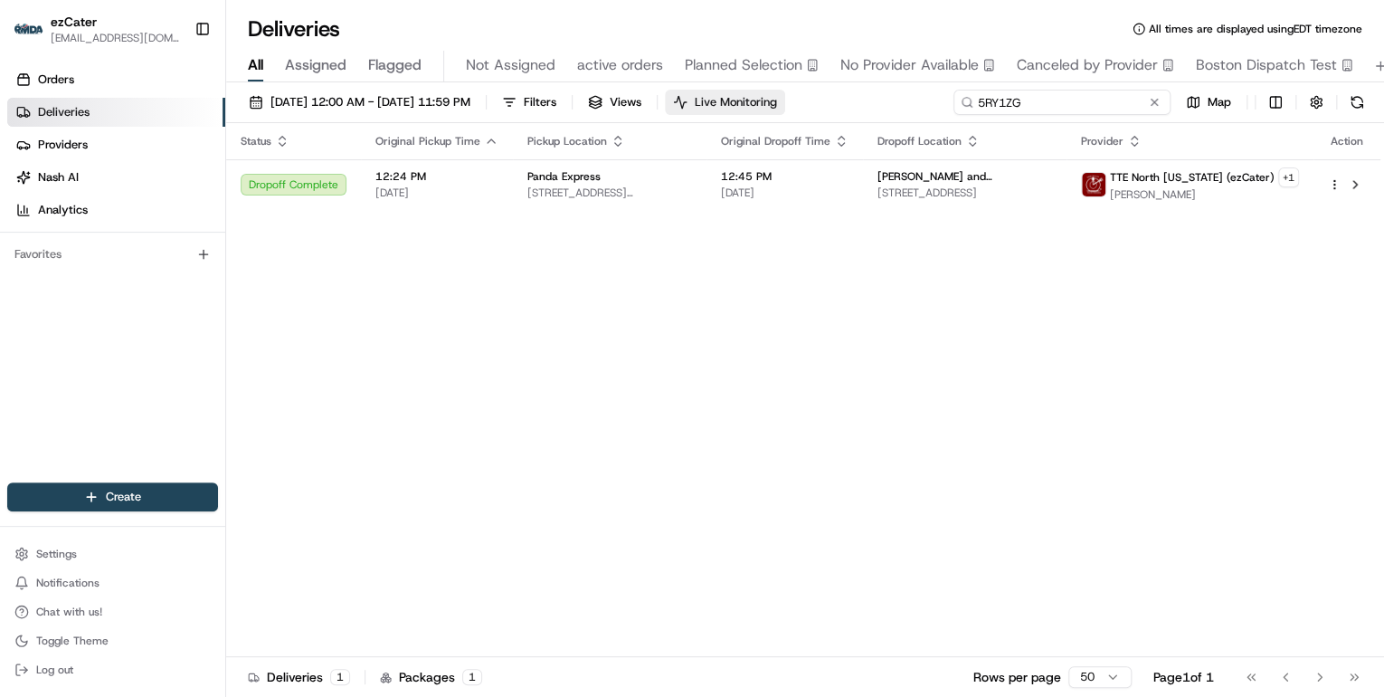
drag, startPoint x: 1029, startPoint y: 101, endPoint x: 738, endPoint y: 92, distance: 290.6
click at [753, 92] on div "08/21/2025 12:00 AM - 08/21/2025 11:59 PM Filters Views Live Monitoring 5RY1ZG …" at bounding box center [805, 106] width 1158 height 33
paste input "1HEM3E"
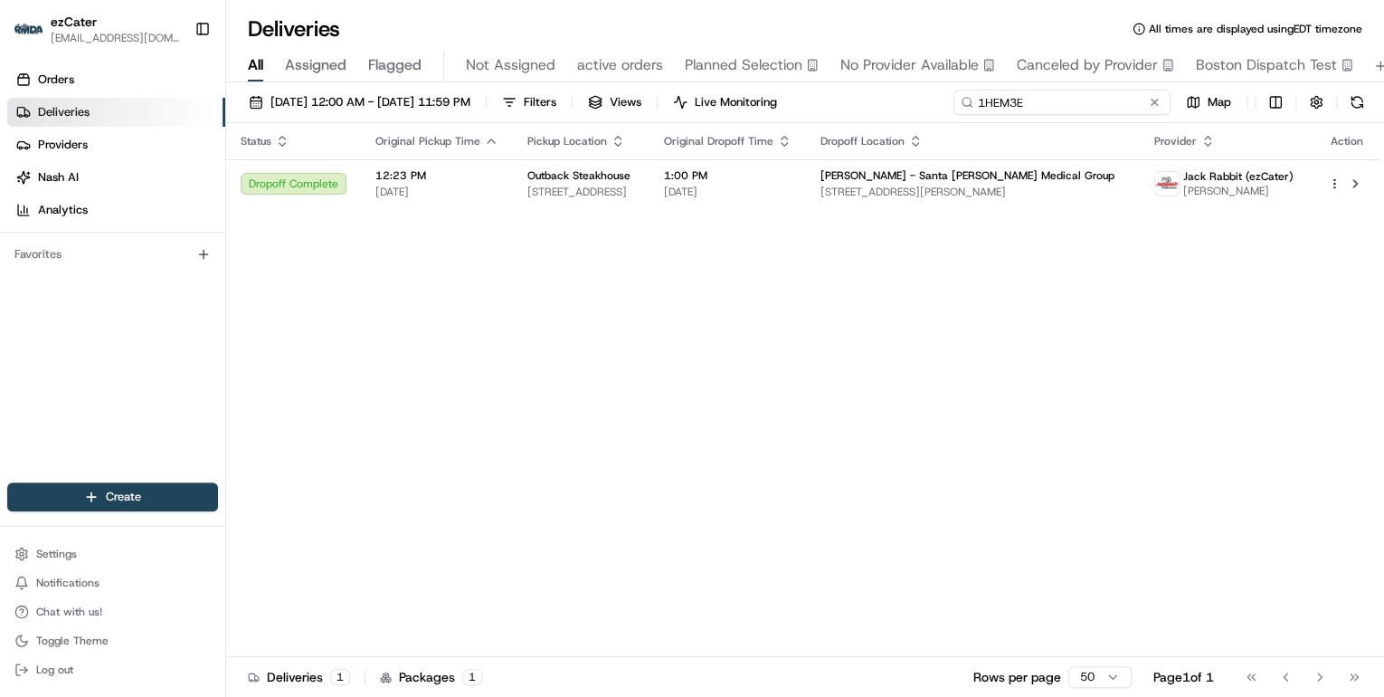
drag, startPoint x: 1030, startPoint y: 105, endPoint x: 583, endPoint y: 62, distance: 449.1
click at [605, 64] on div "Deliveries All times are displayed using EDT timezone All Assigned Flagged Not …" at bounding box center [805, 348] width 1158 height 697
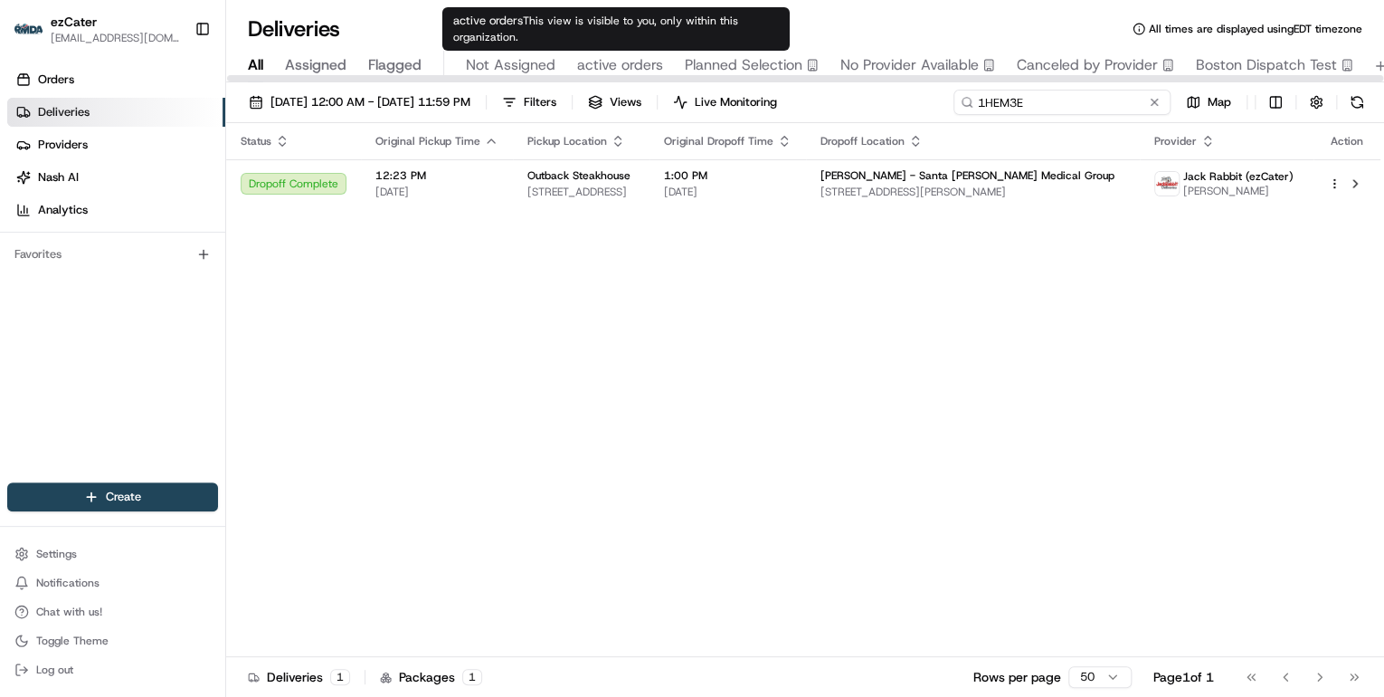
paste input "WQYWZ6"
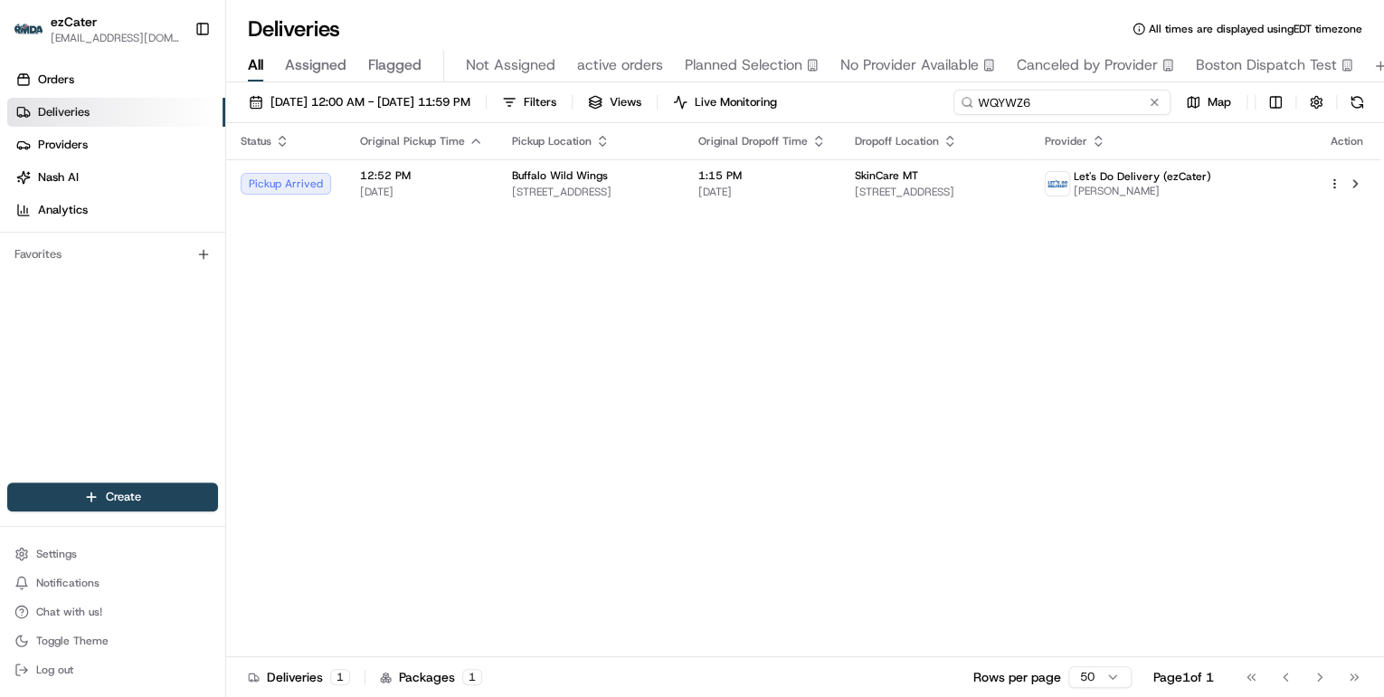
drag, startPoint x: 1050, startPoint y: 103, endPoint x: 442, endPoint y: 68, distance: 609.1
click at [537, 65] on div "Deliveries All times are displayed using EDT timezone All Assigned Flagged Not …" at bounding box center [805, 348] width 1158 height 697
paste input "M0GJ7M"
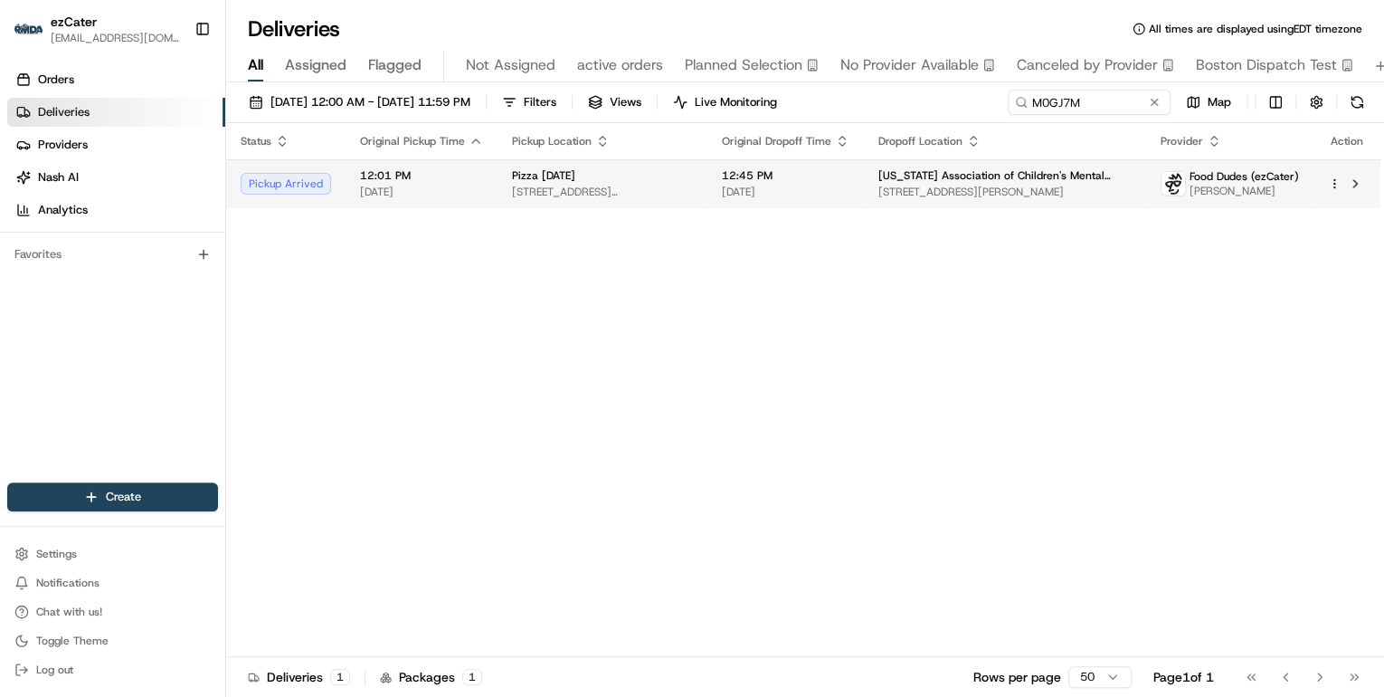
click at [536, 195] on span "15265 Galaxie Ave # 200, St Paul, MN 55124, USA" at bounding box center [602, 192] width 181 height 14
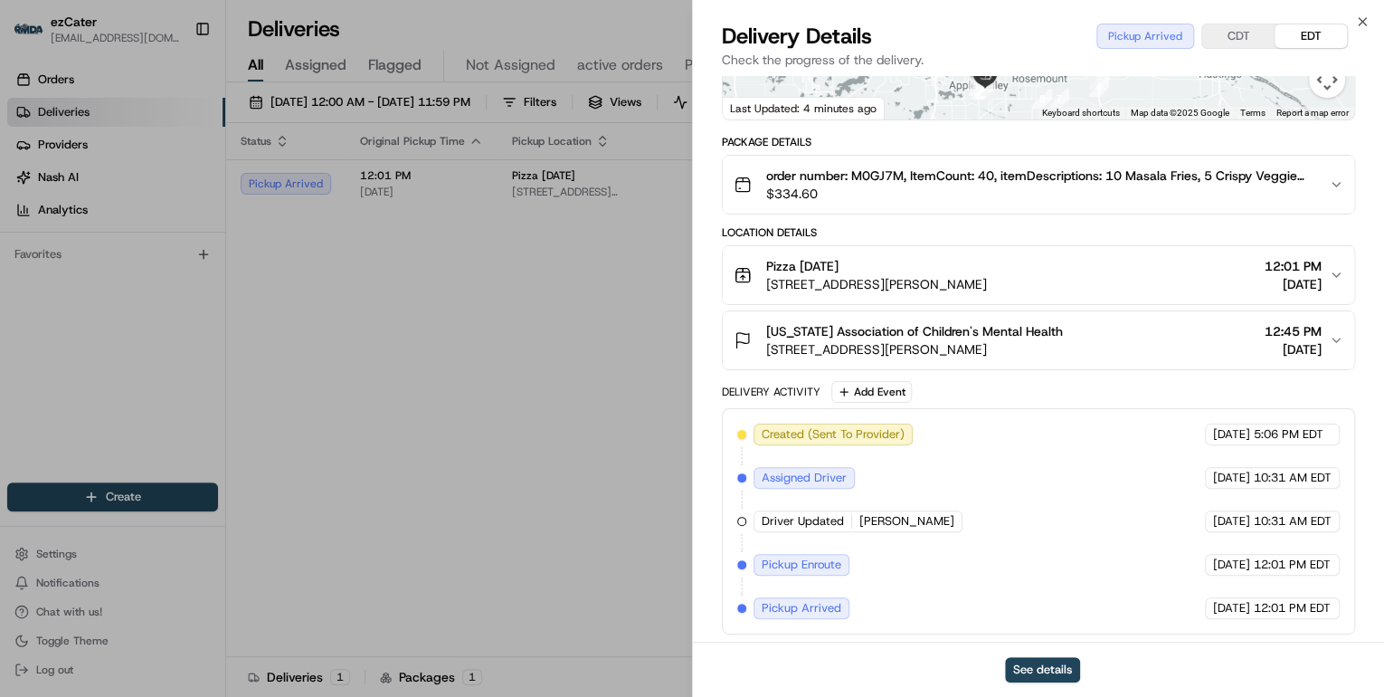
scroll to position [8, 0]
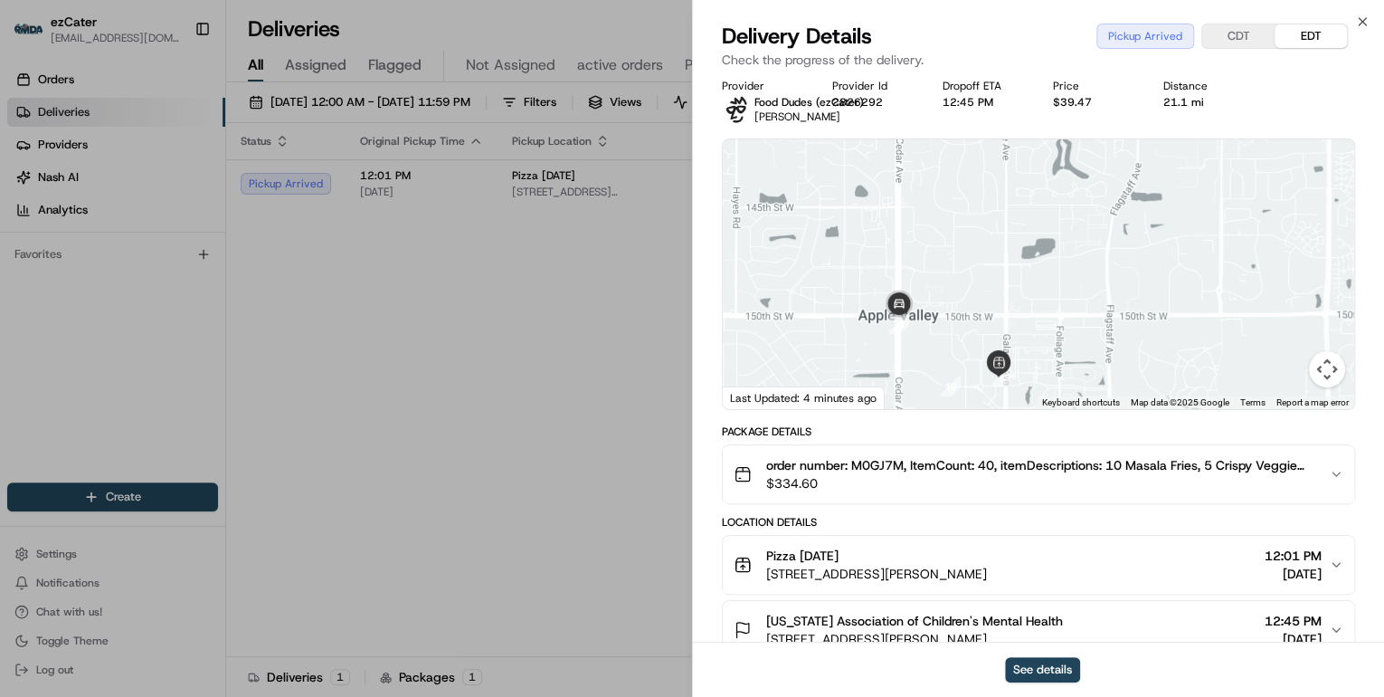
drag, startPoint x: 917, startPoint y: 391, endPoint x: 932, endPoint y: 246, distance: 145.5
click at [932, 246] on div at bounding box center [1039, 274] width 632 height 270
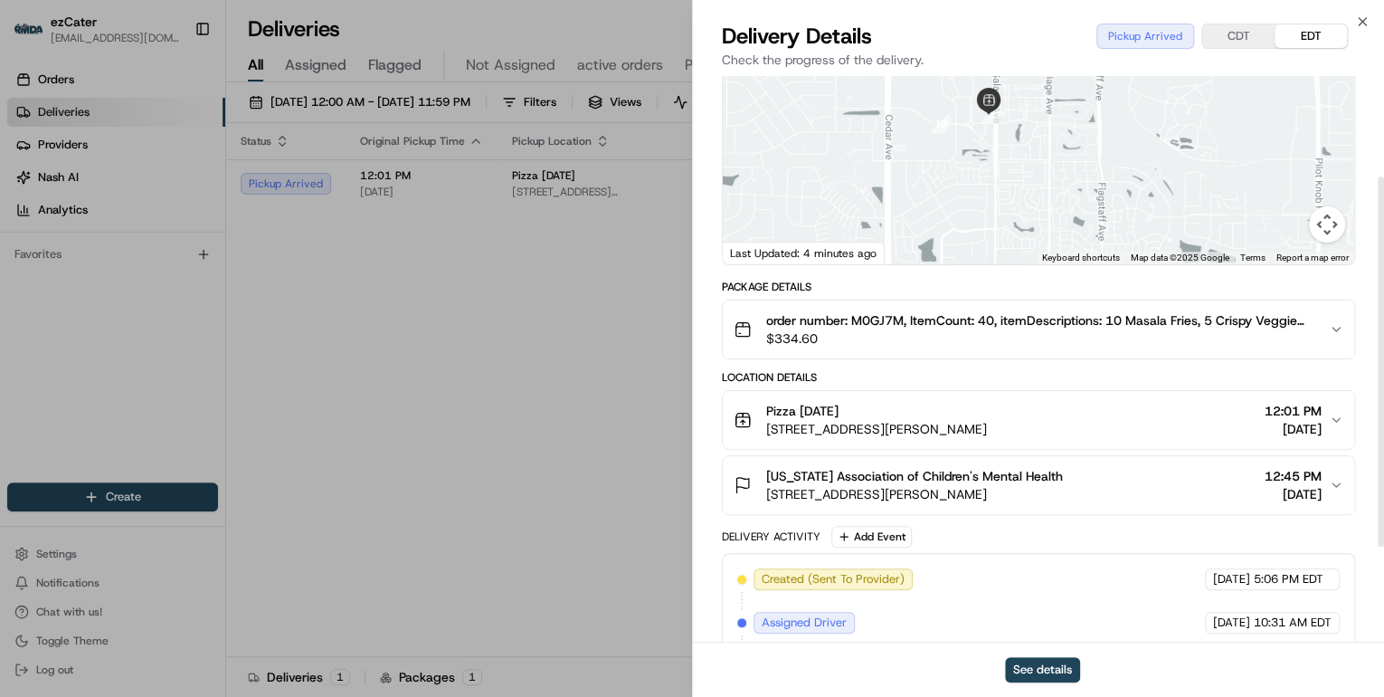
scroll to position [298, 0]
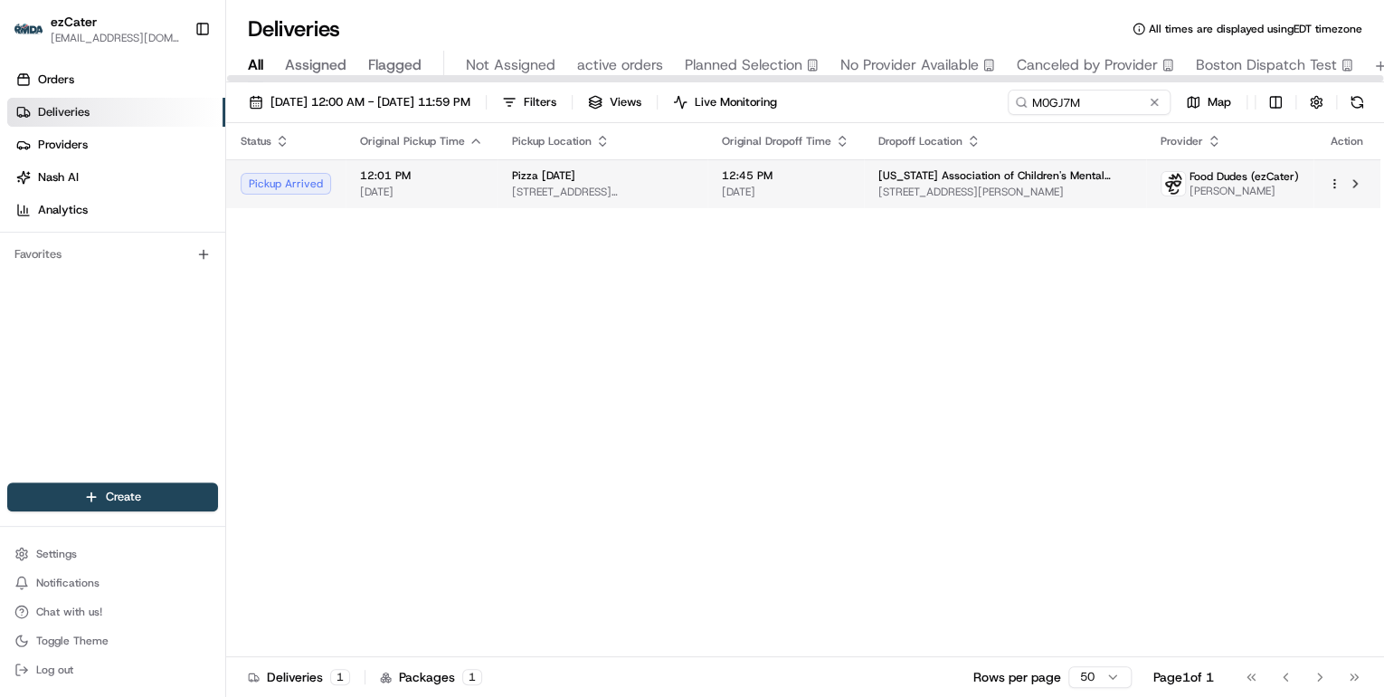
click at [630, 185] on span "15265 Galaxie Ave # 200, St Paul, MN 55124, USA" at bounding box center [602, 192] width 181 height 14
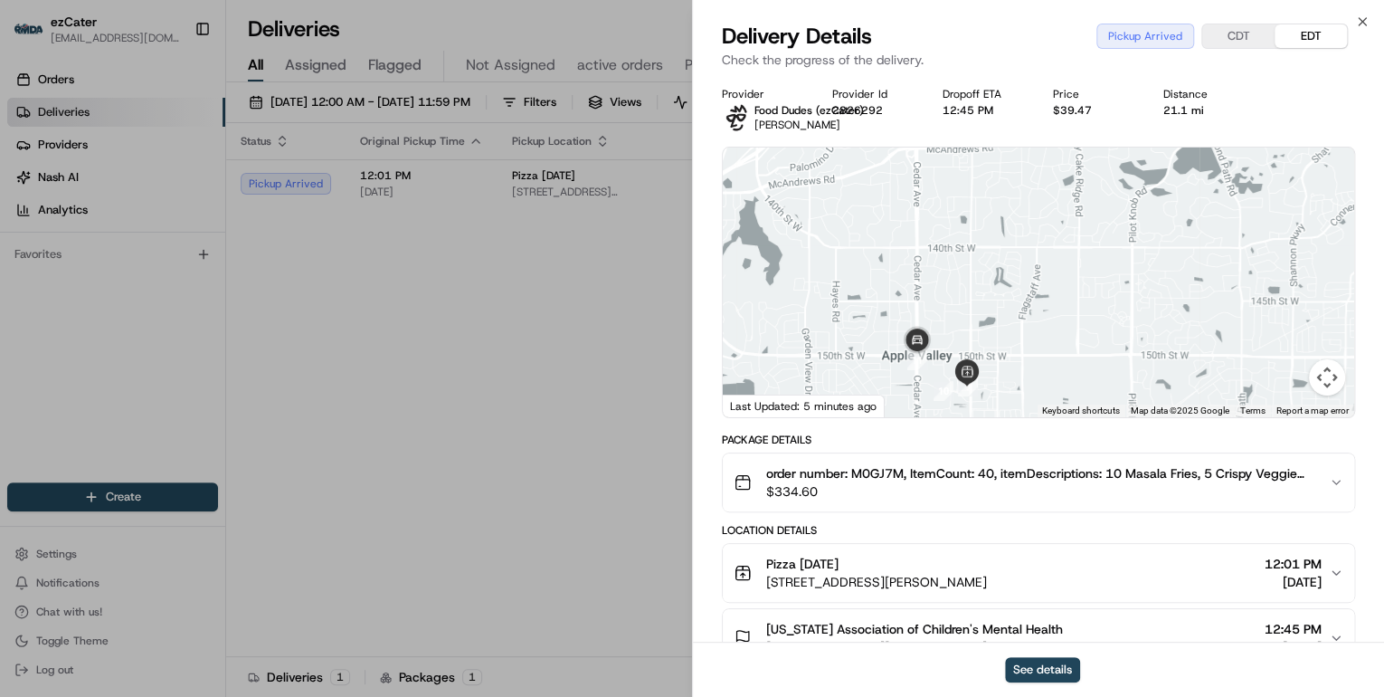
drag, startPoint x: 989, startPoint y: 373, endPoint x: 1017, endPoint y: 235, distance: 140.4
click at [1024, 222] on div at bounding box center [1039, 282] width 632 height 270
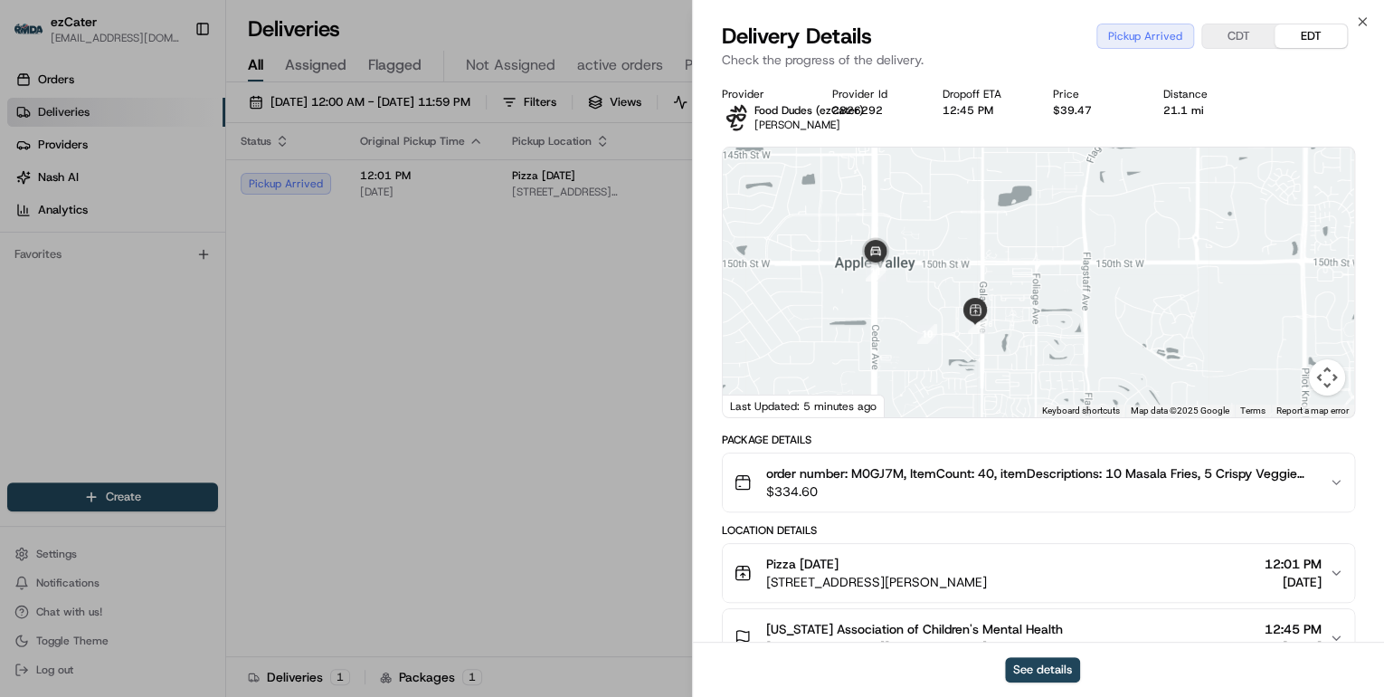
drag, startPoint x: 1011, startPoint y: 247, endPoint x: 985, endPoint y: 369, distance: 124.8
click at [985, 369] on div at bounding box center [1039, 282] width 632 height 270
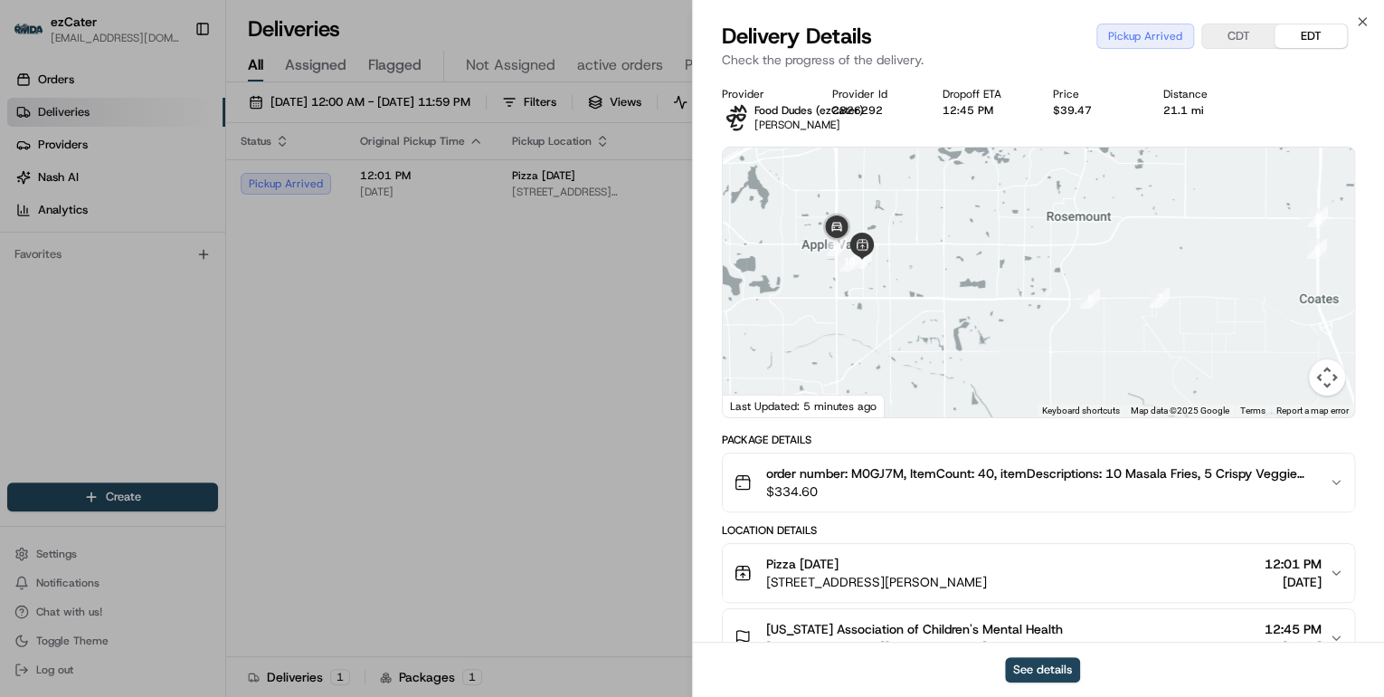
drag, startPoint x: 1050, startPoint y: 389, endPoint x: 821, endPoint y: 294, distance: 247.9
click at [821, 294] on div at bounding box center [1039, 282] width 632 height 270
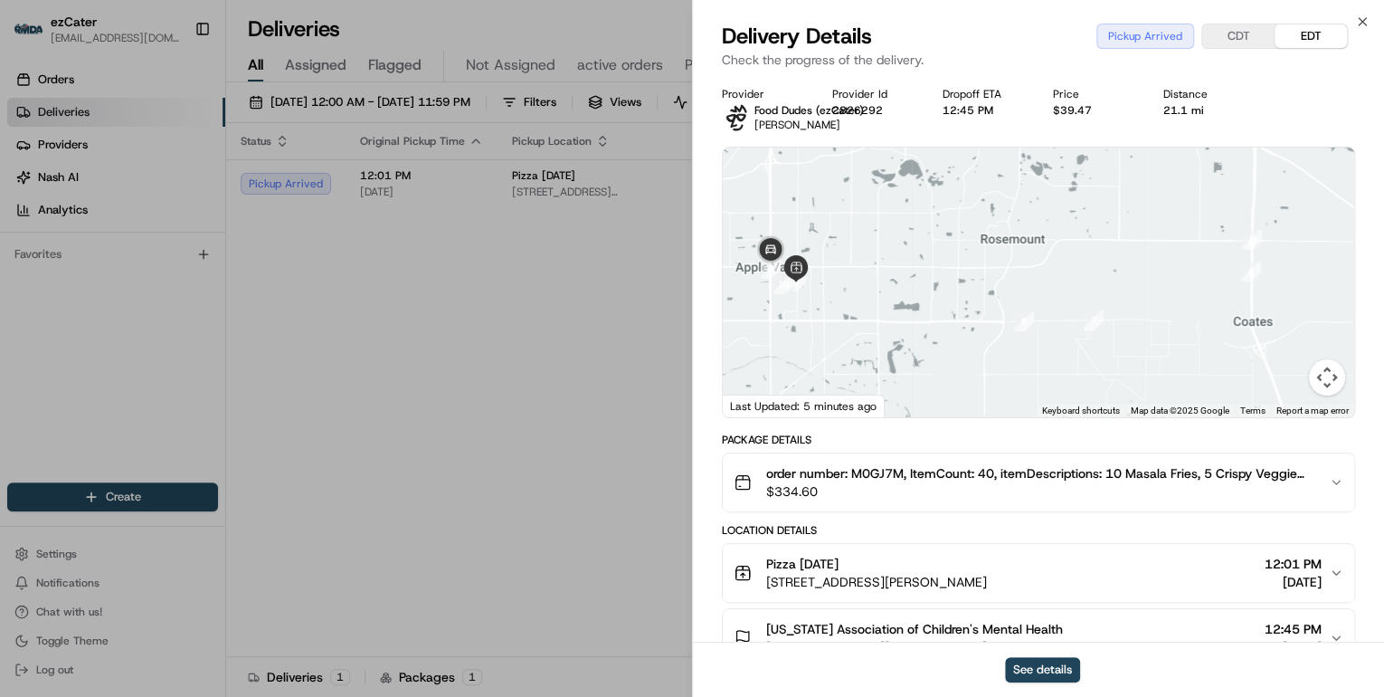
drag, startPoint x: 1277, startPoint y: 248, endPoint x: 1202, endPoint y: 275, distance: 79.9
click at [1202, 275] on div at bounding box center [1039, 282] width 632 height 270
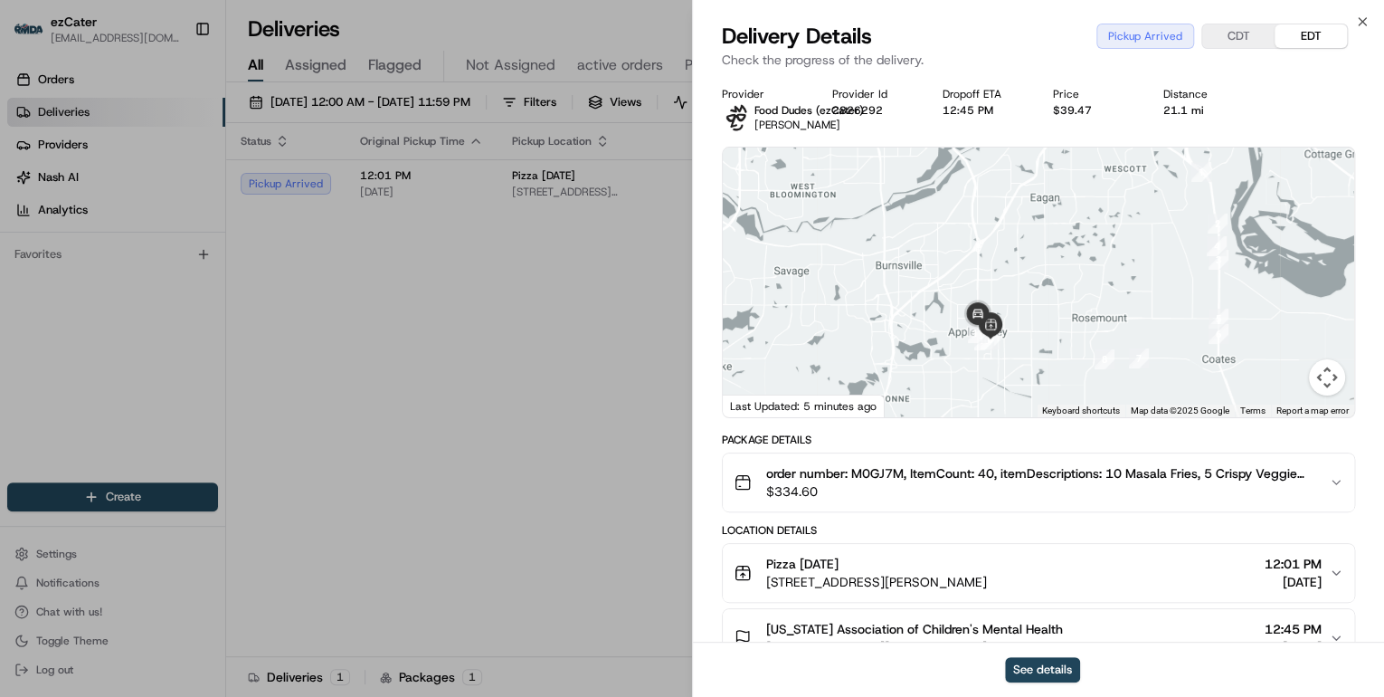
drag, startPoint x: 1185, startPoint y: 226, endPoint x: 1184, endPoint y: 282, distance: 56.1
click at [1178, 287] on div at bounding box center [1039, 282] width 632 height 270
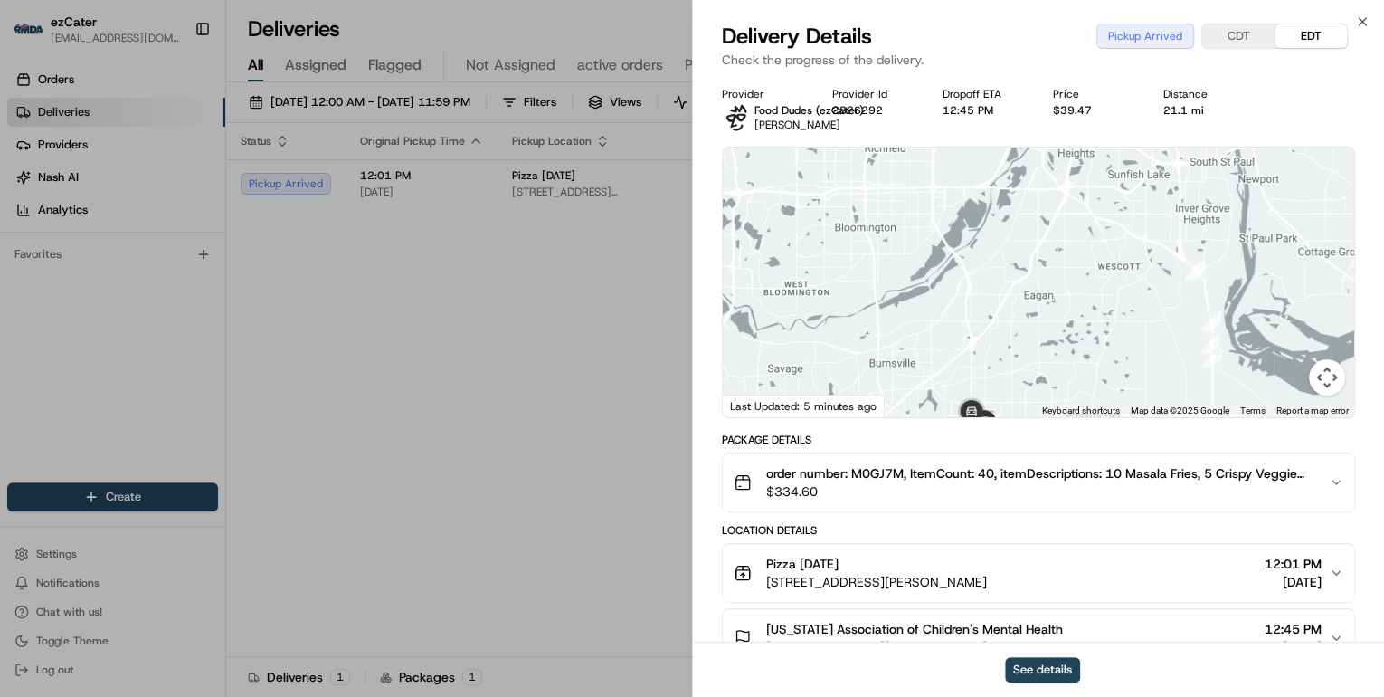
drag, startPoint x: 1169, startPoint y: 242, endPoint x: 1165, endPoint y: 337, distance: 95.1
click at [1165, 337] on div at bounding box center [1039, 282] width 632 height 270
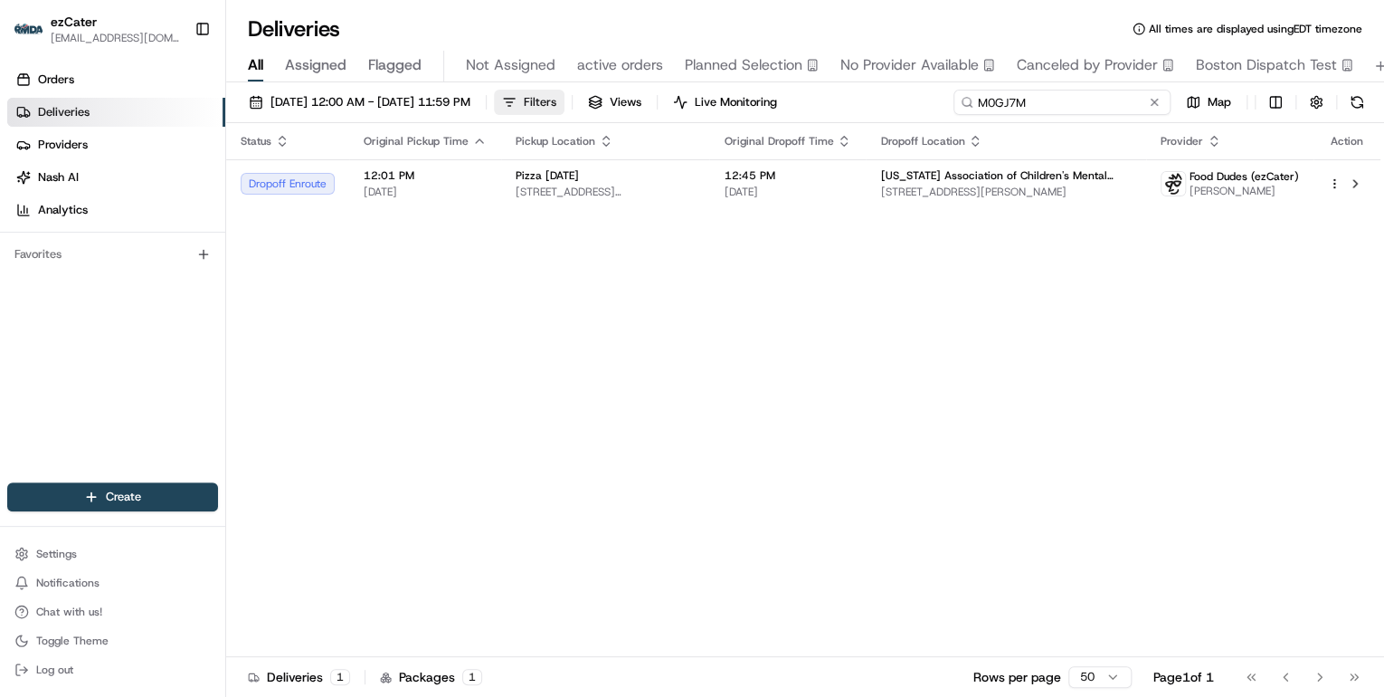
drag, startPoint x: 1093, startPoint y: 99, endPoint x: 615, endPoint y: 94, distance: 477.8
click at [618, 94] on div "08/21/2025 12:00 AM - 08/21/2025 11:59 PM Filters Views Live Monitoring M0GJ7M …" at bounding box center [805, 106] width 1158 height 33
paste input "WXK8X7"
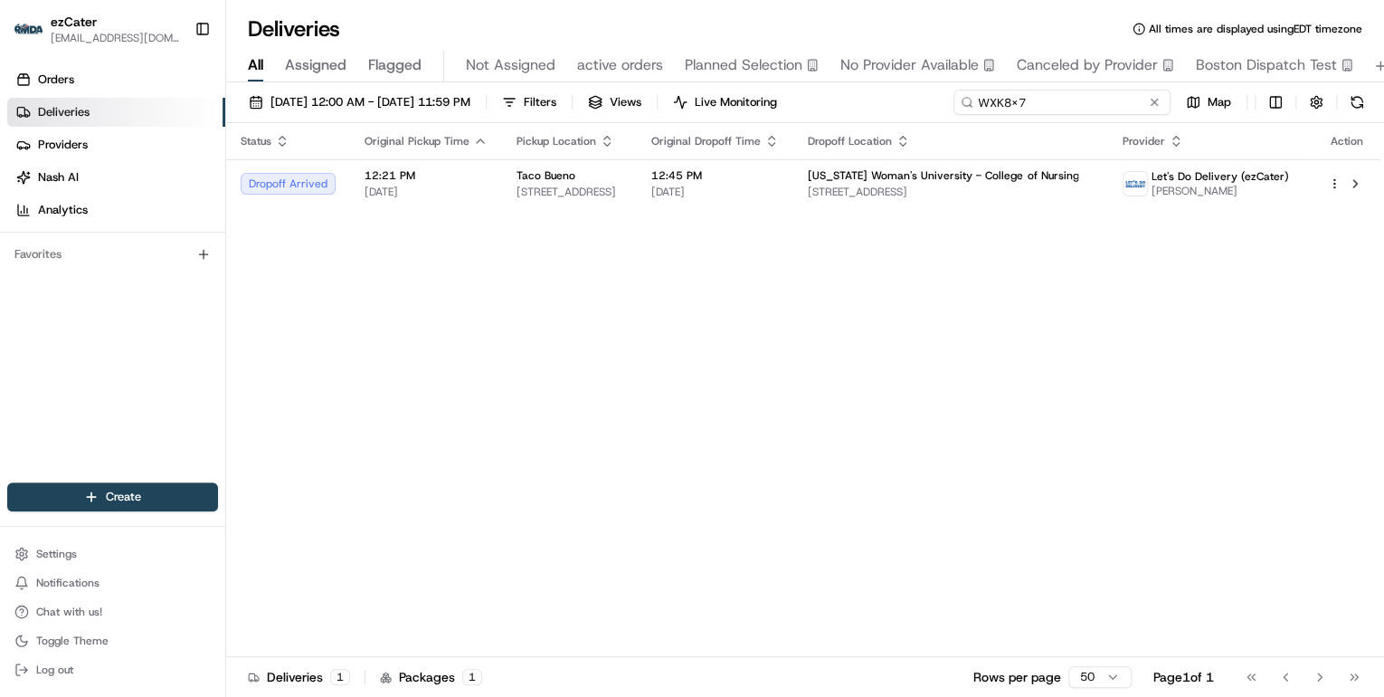
drag, startPoint x: 1035, startPoint y: 105, endPoint x: 685, endPoint y: 80, distance: 351.1
click at [690, 80] on div "Deliveries All times are displayed using EDT timezone All Assigned Flagged Not …" at bounding box center [805, 348] width 1158 height 697
paste input "J9PCEM"
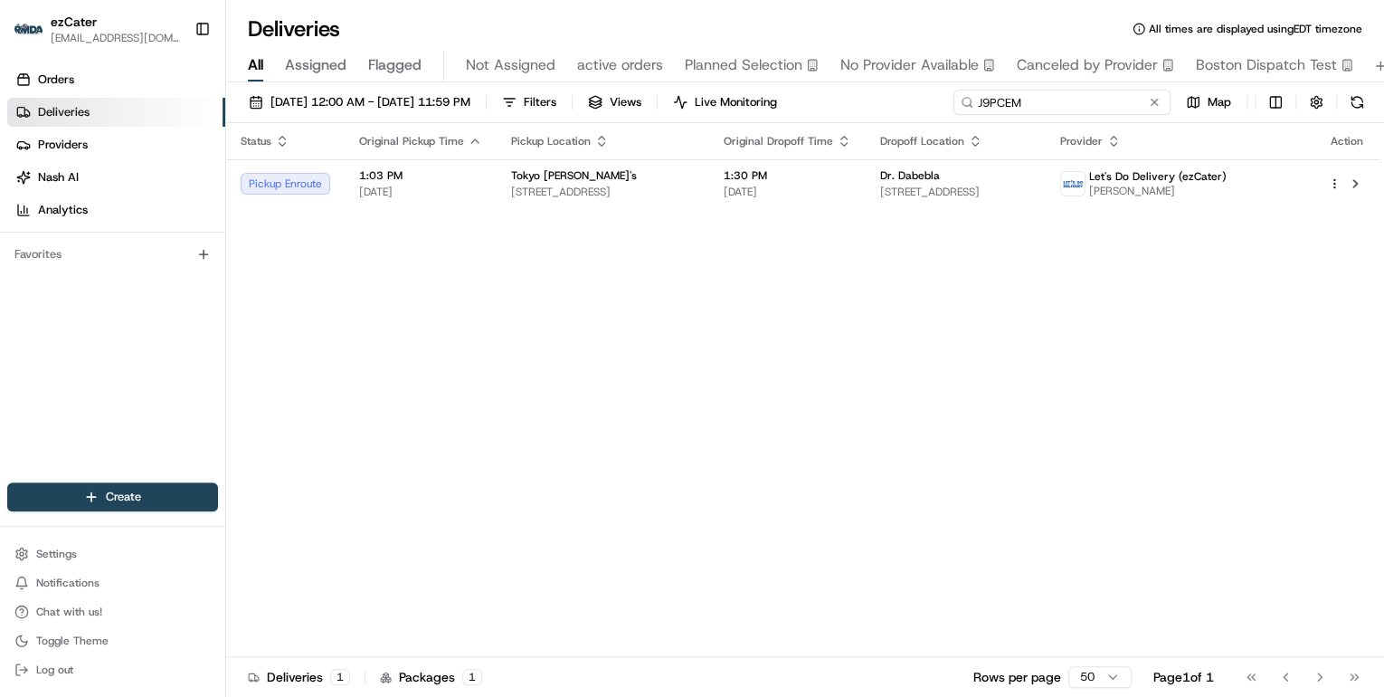
drag, startPoint x: 1053, startPoint y: 102, endPoint x: 662, endPoint y: 85, distance: 391.3
click at [671, 85] on div "08/21/2025 12:00 AM - 08/21/2025 11:59 PM Filters Views Live Monitoring J9PCEM …" at bounding box center [805, 391] width 1158 height 618
paste input "336YCU"
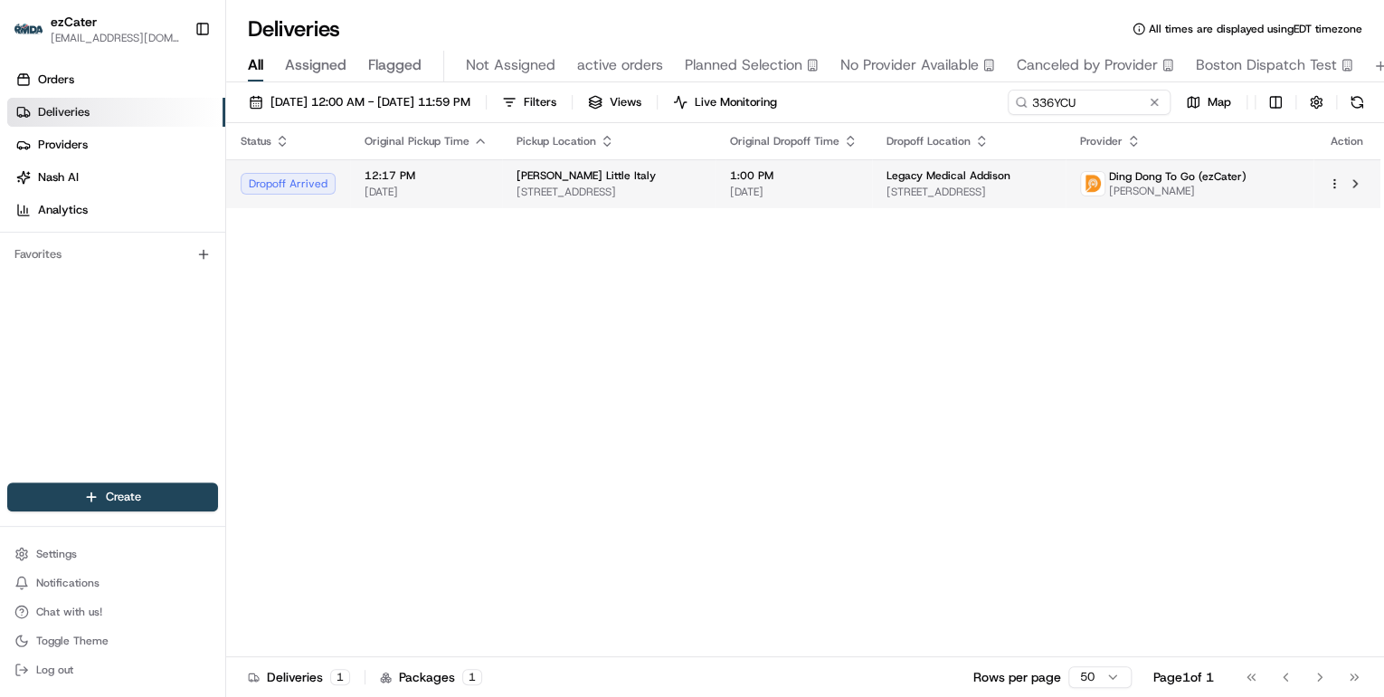
click at [801, 192] on span "[DATE]" at bounding box center [794, 192] width 128 height 14
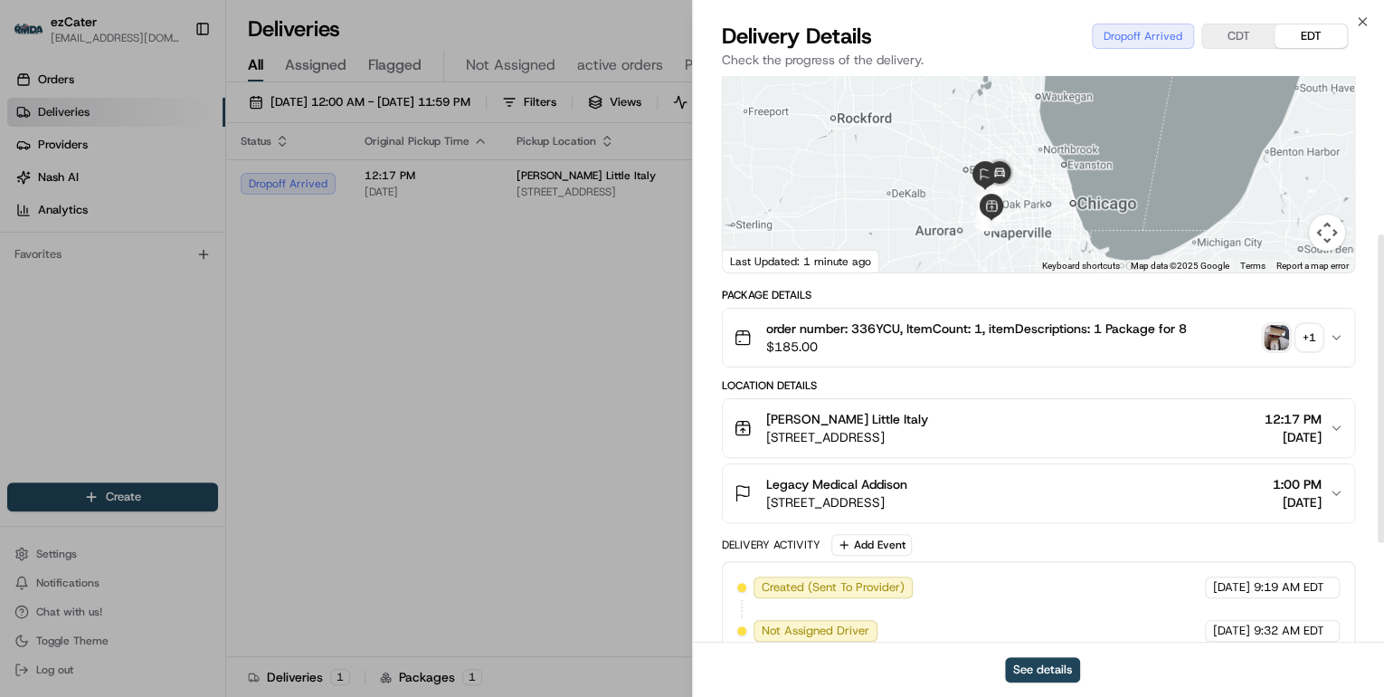
scroll to position [362, 0]
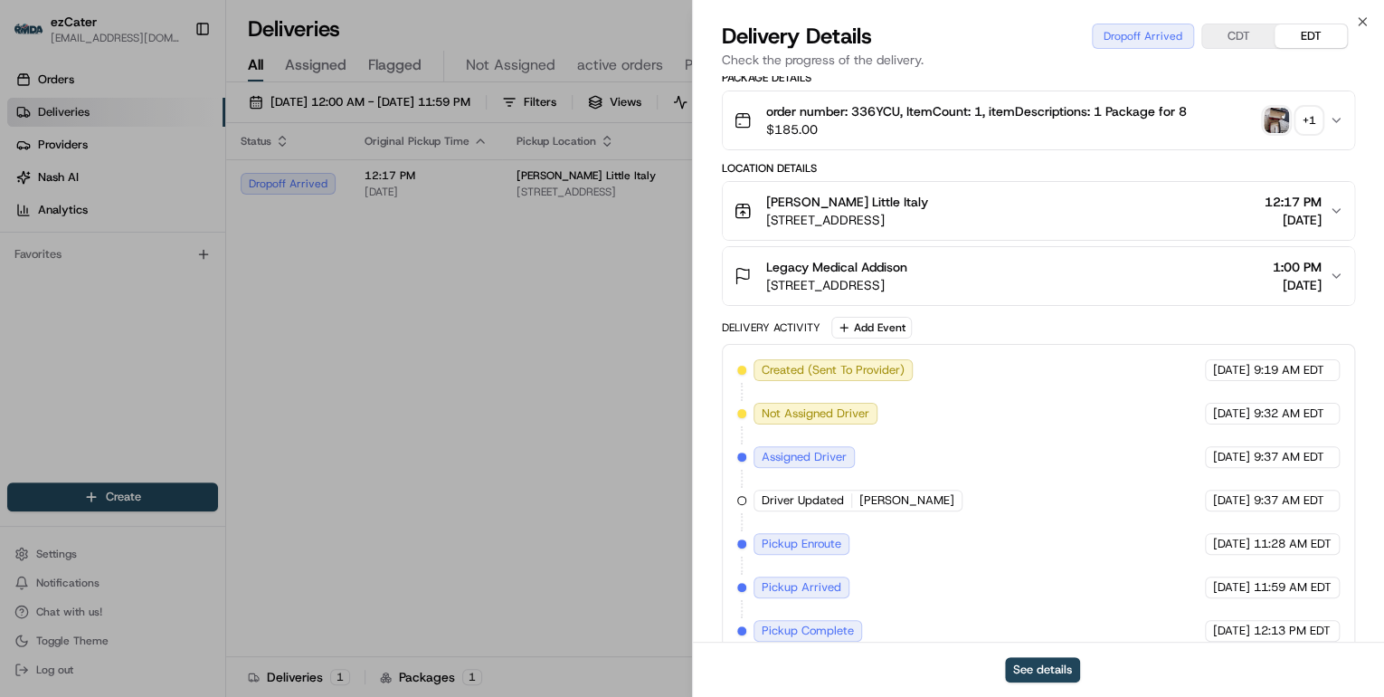
click at [908, 280] on span "2055 W Army Trail Rd, Hanover Park, IL 60133, USA" at bounding box center [836, 285] width 141 height 18
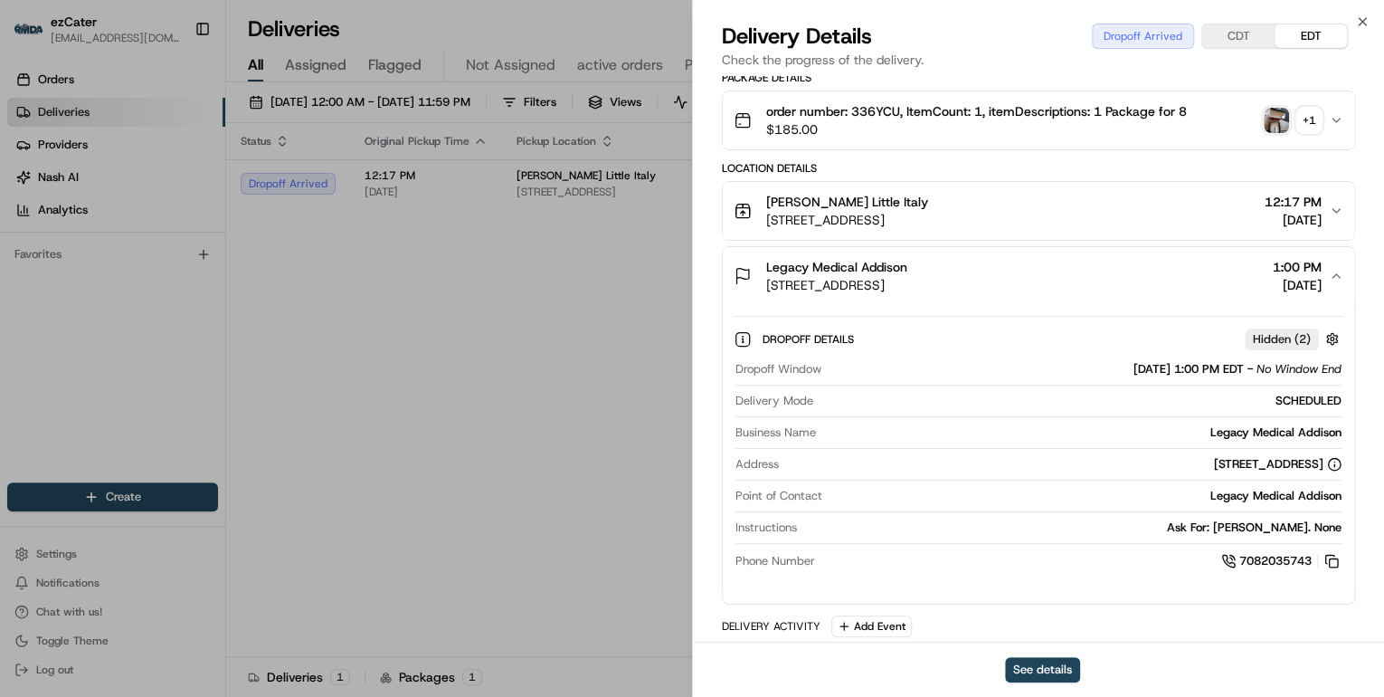
scroll to position [579, 0]
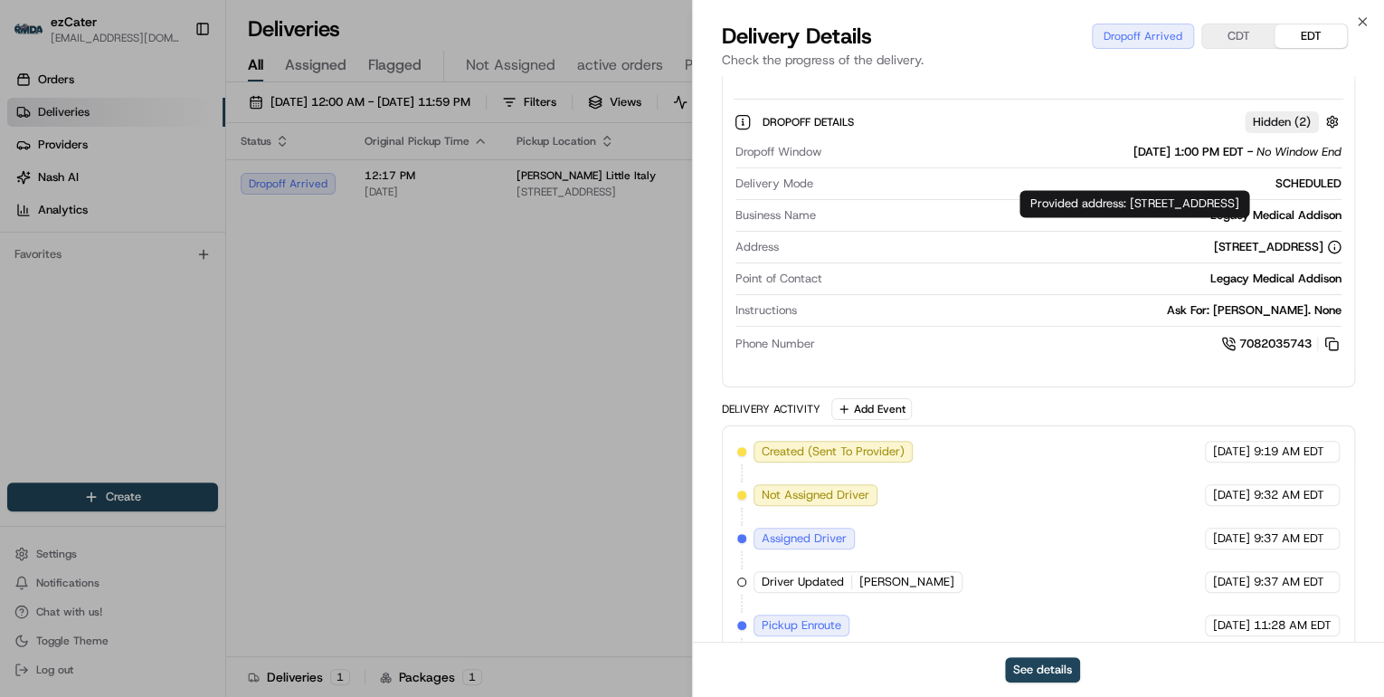
drag, startPoint x: 1129, startPoint y: 201, endPoint x: 1150, endPoint y: 233, distance: 37.9
click at [1150, 217] on div "Provided address: 2055 W Army Trail Rd, Hanover Park, IL, 60133 Provided addres…" at bounding box center [1135, 203] width 230 height 27
copy div "2055 W Army Trail Rd, Hanover Park, IL, 60133"
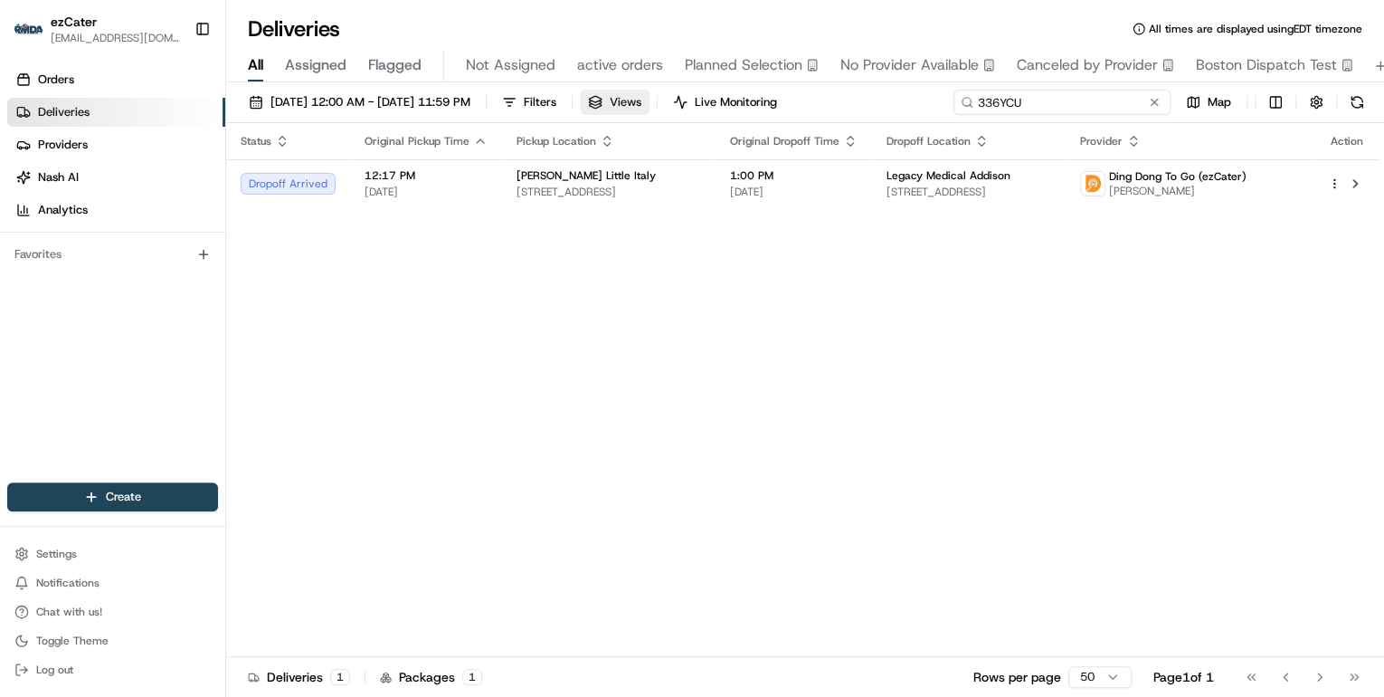
drag, startPoint x: 1082, startPoint y: 104, endPoint x: 649, endPoint y: 104, distance: 433.4
click at [650, 104] on div "08/21/2025 12:00 AM - 08/21/2025 11:59 PM Filters Views Live Monitoring 336YCU …" at bounding box center [805, 106] width 1158 height 33
paste input "Q1000V"
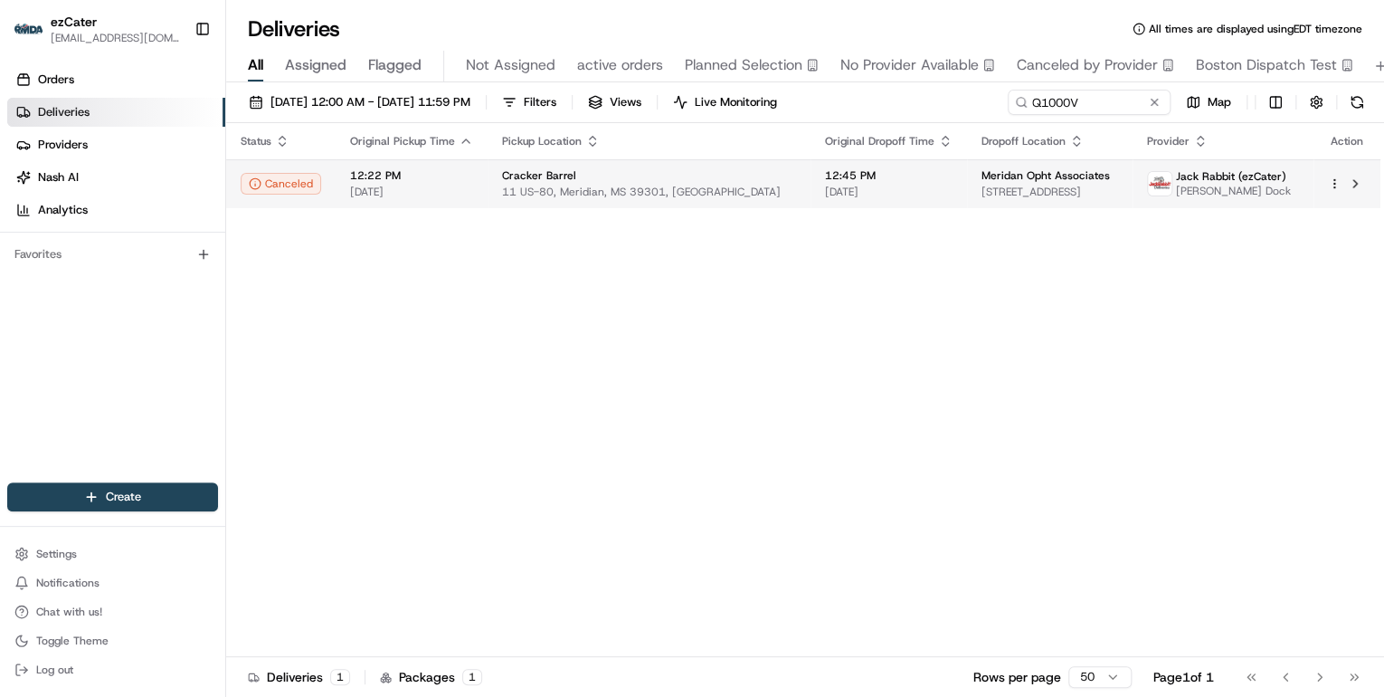
click at [514, 190] on span "11 US-80, Meridian, MS 39301, USA" at bounding box center [649, 192] width 294 height 14
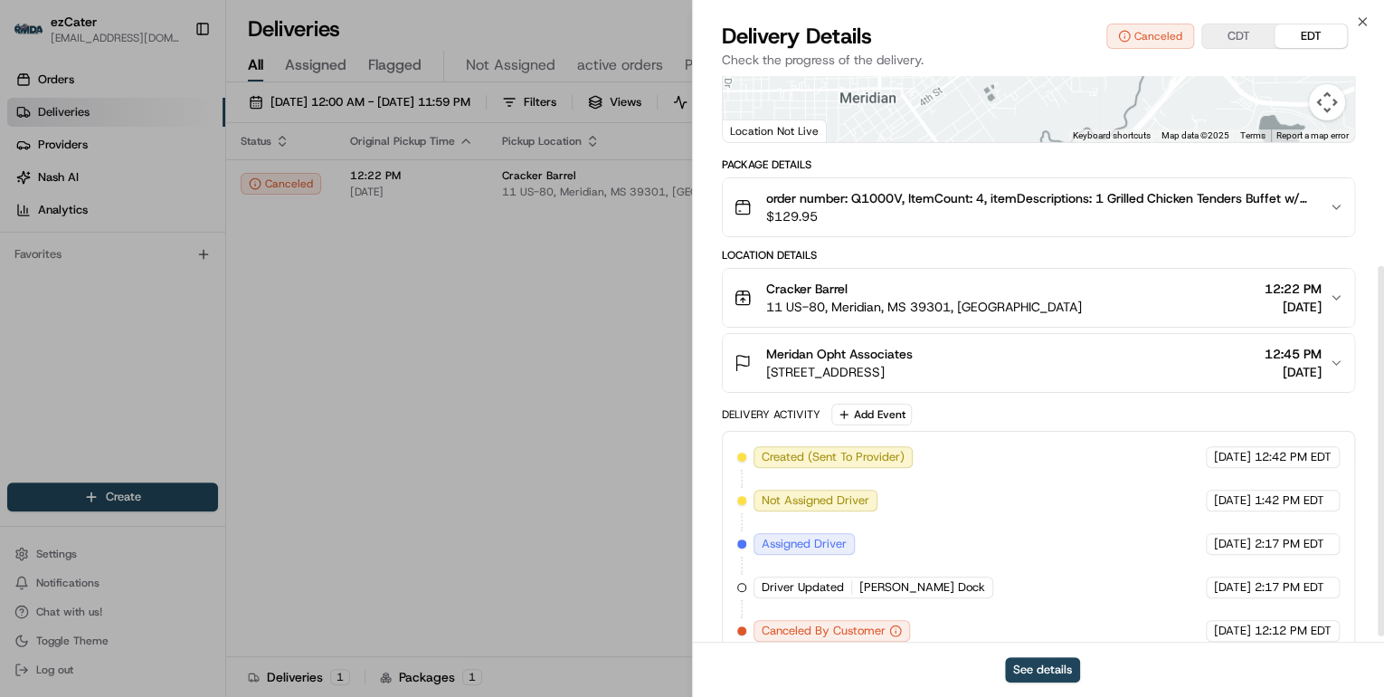
scroll to position [298, 0]
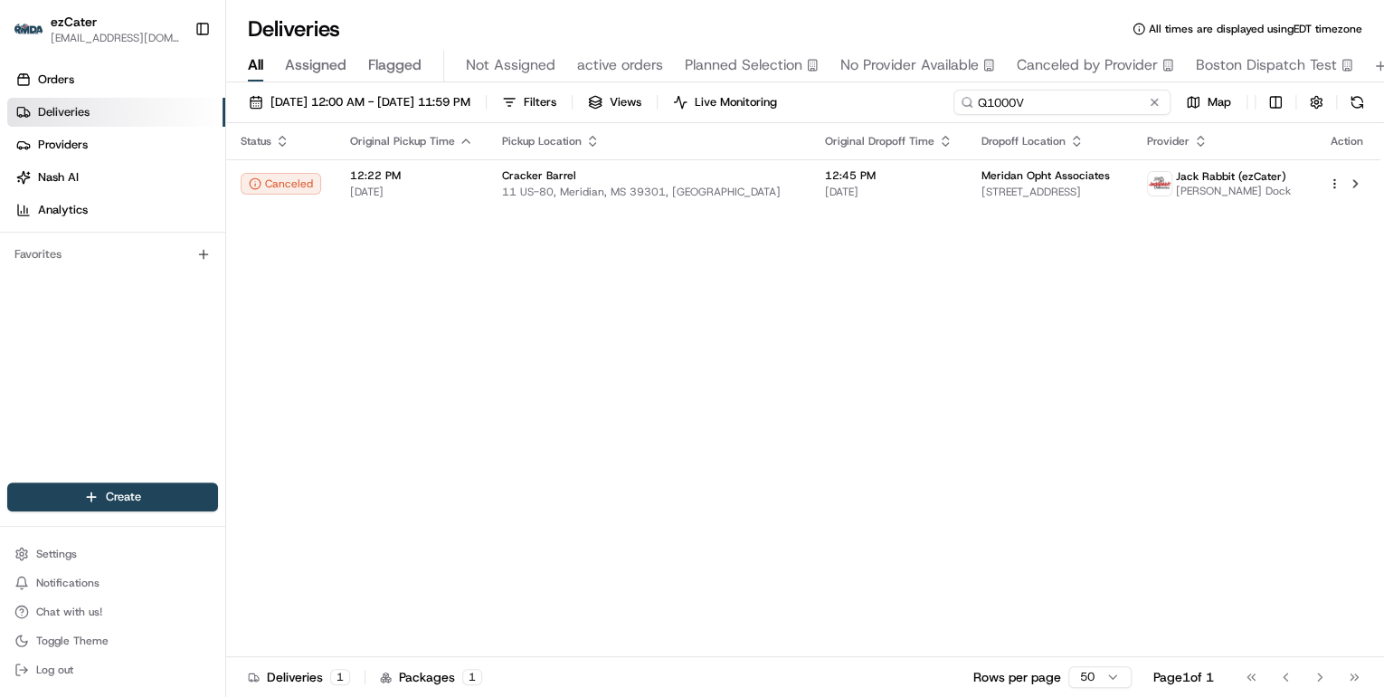
drag, startPoint x: 1099, startPoint y: 101, endPoint x: 557, endPoint y: 105, distance: 542.0
click at [557, 105] on div "08/21/2025 12:00 AM - 08/21/2025 11:59 PM Filters Views Live Monitoring Q1000V …" at bounding box center [805, 106] width 1158 height 33
paste input "XR2HUP"
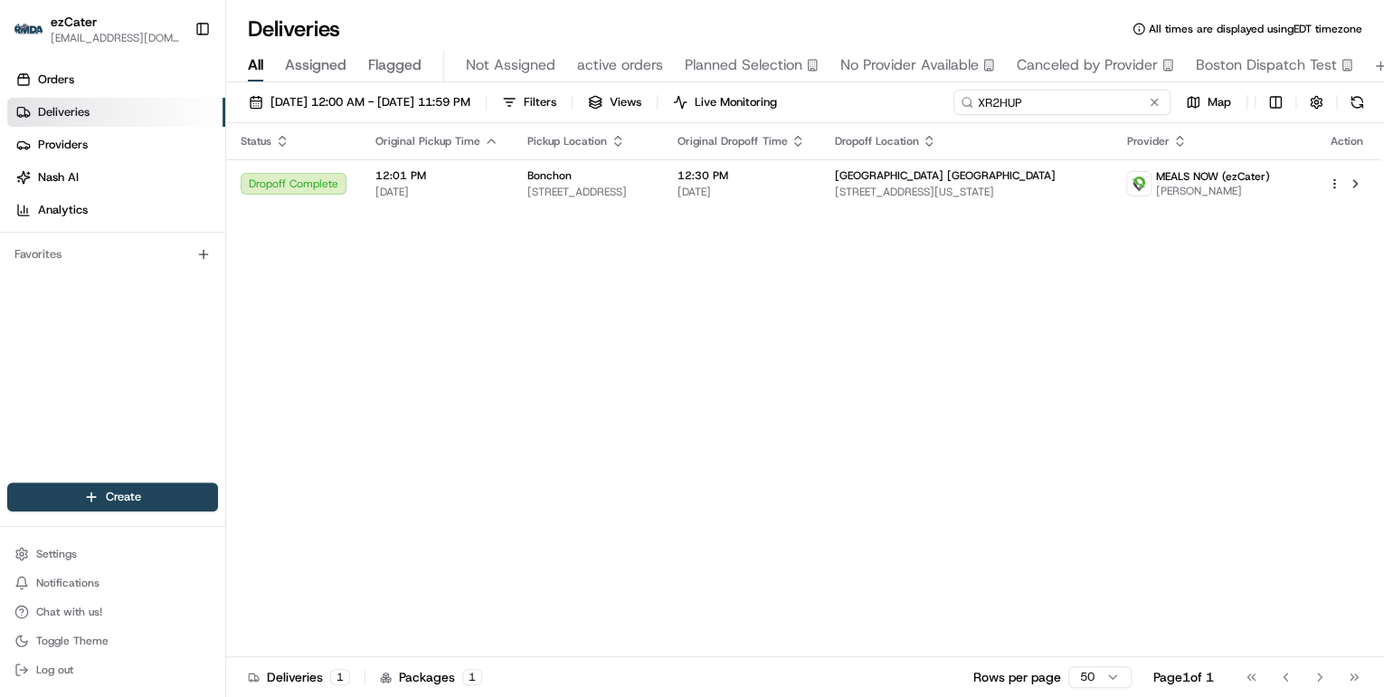
drag, startPoint x: 1036, startPoint y: 106, endPoint x: 623, endPoint y: 85, distance: 414.0
click at [628, 86] on div "08/21/2025 12:00 AM - 08/21/2025 11:59 PM Filters Views Live Monitoring XR2HUP …" at bounding box center [805, 391] width 1158 height 618
paste input "Q1000V"
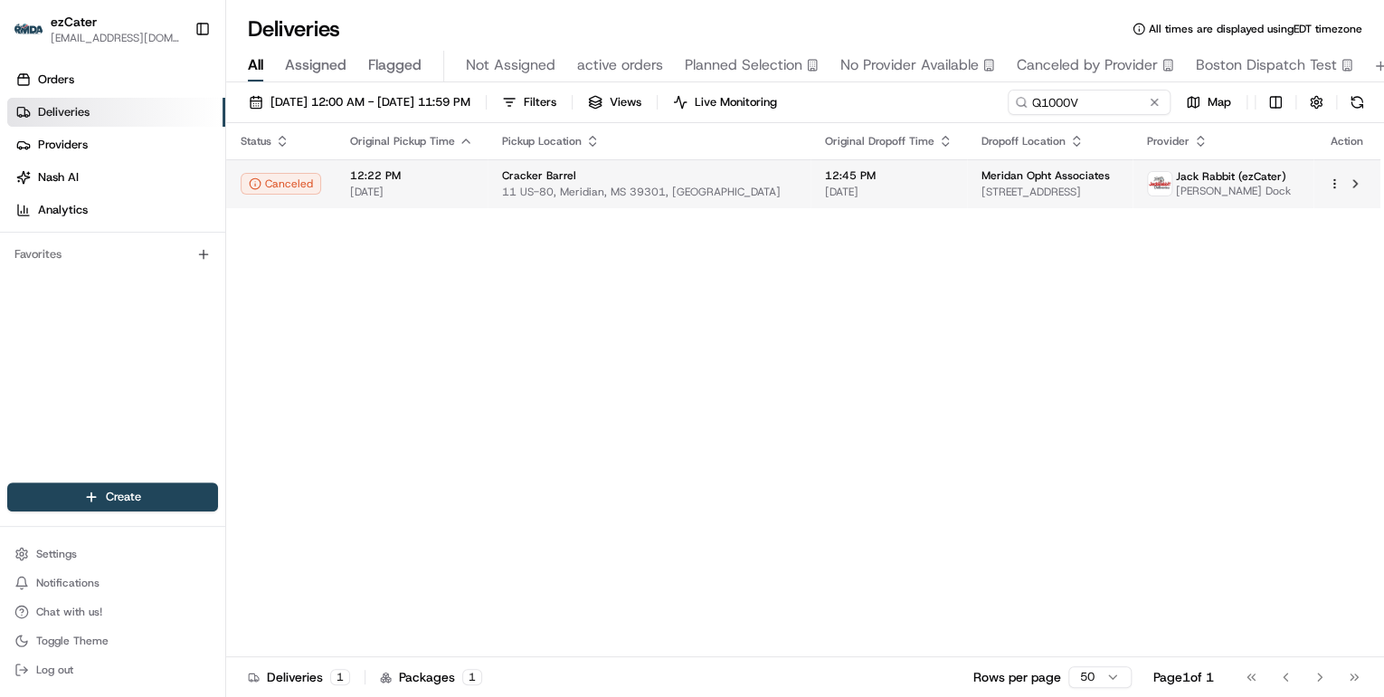
click at [680, 185] on span "11 US-80, Meridian, MS 39301, USA" at bounding box center [649, 192] width 294 height 14
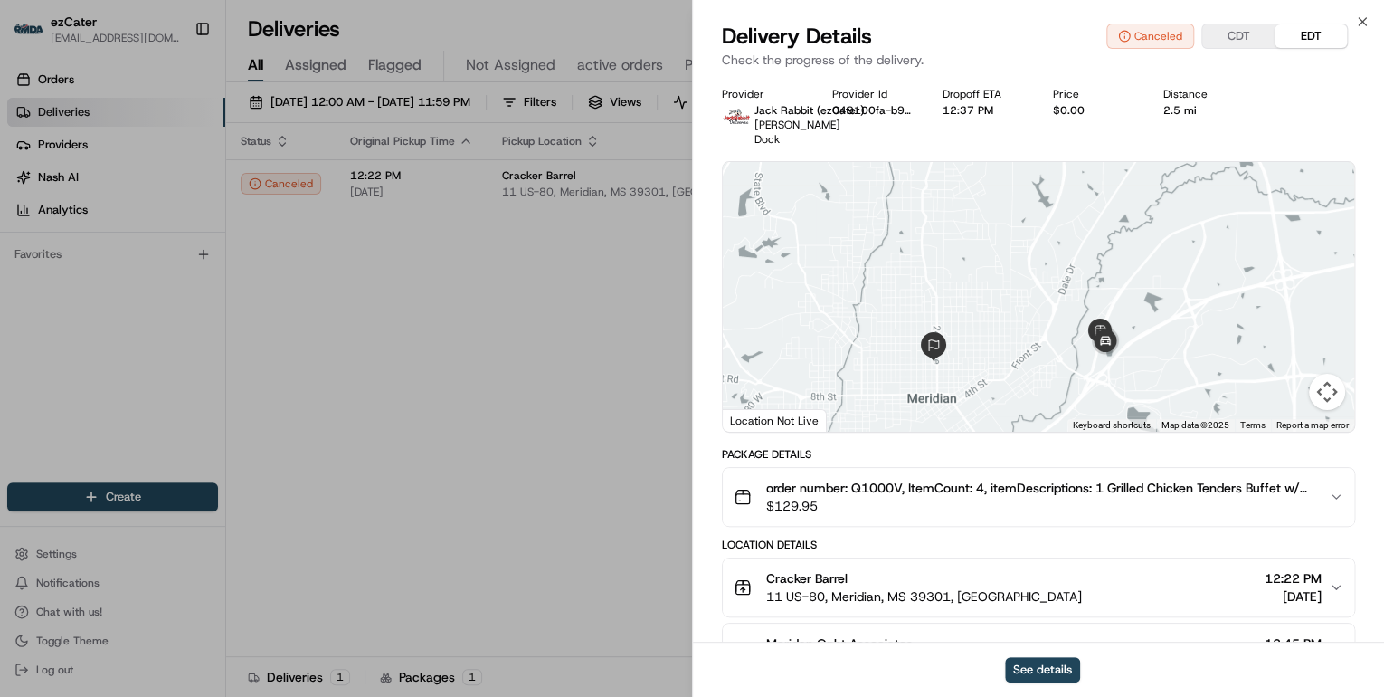
scroll to position [145, 0]
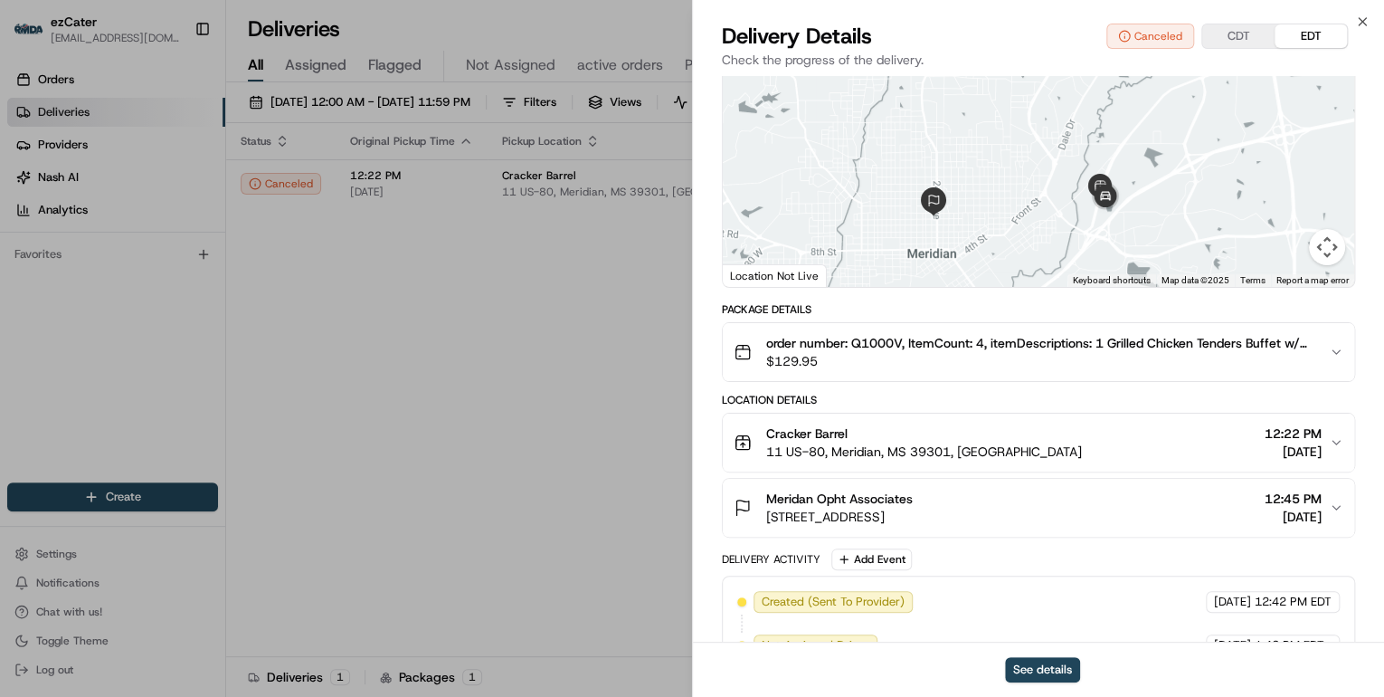
click at [985, 352] on span "$129.95" at bounding box center [1040, 361] width 548 height 18
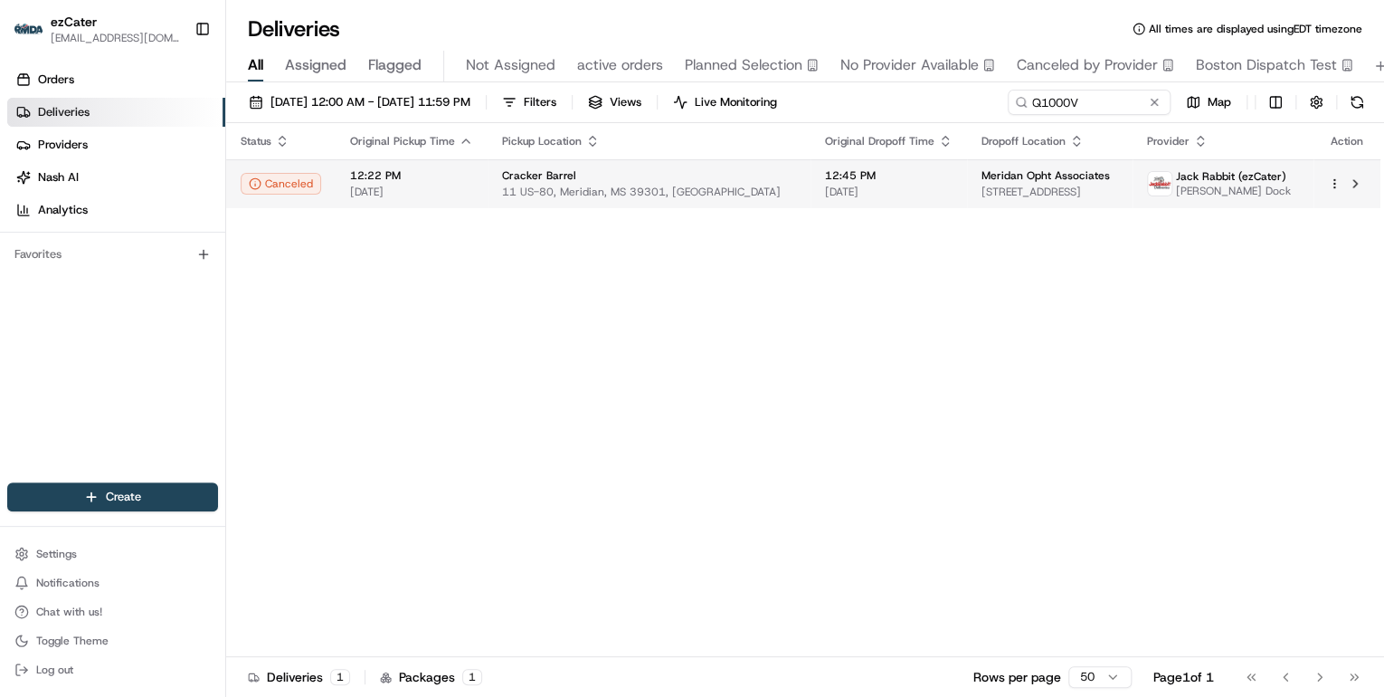
click at [677, 193] on span "11 US-80, Meridian, MS 39301, USA" at bounding box center [649, 192] width 294 height 14
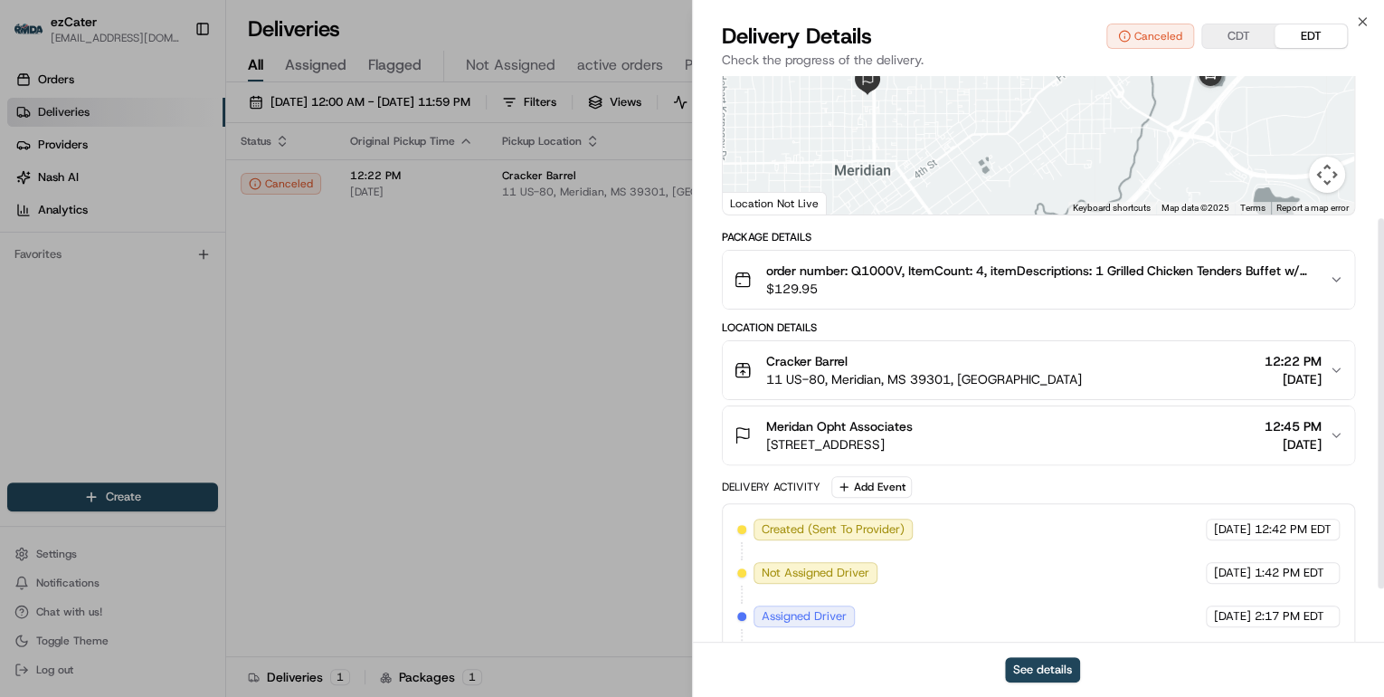
scroll to position [298, 0]
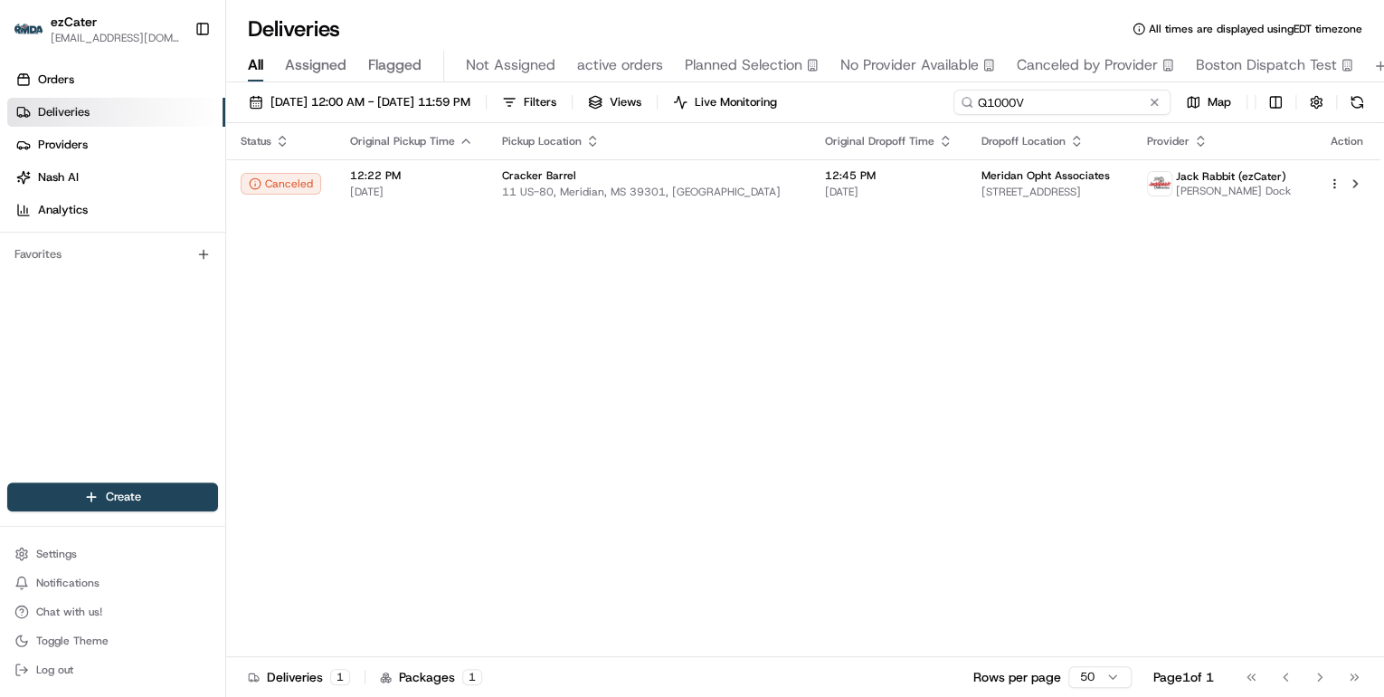
drag, startPoint x: 1088, startPoint y: 106, endPoint x: 508, endPoint y: 50, distance: 582.7
click at [509, 50] on div "Deliveries All times are displayed using EDT timezone All Assigned Flagged Not …" at bounding box center [805, 348] width 1158 height 697
paste input "6P17A6"
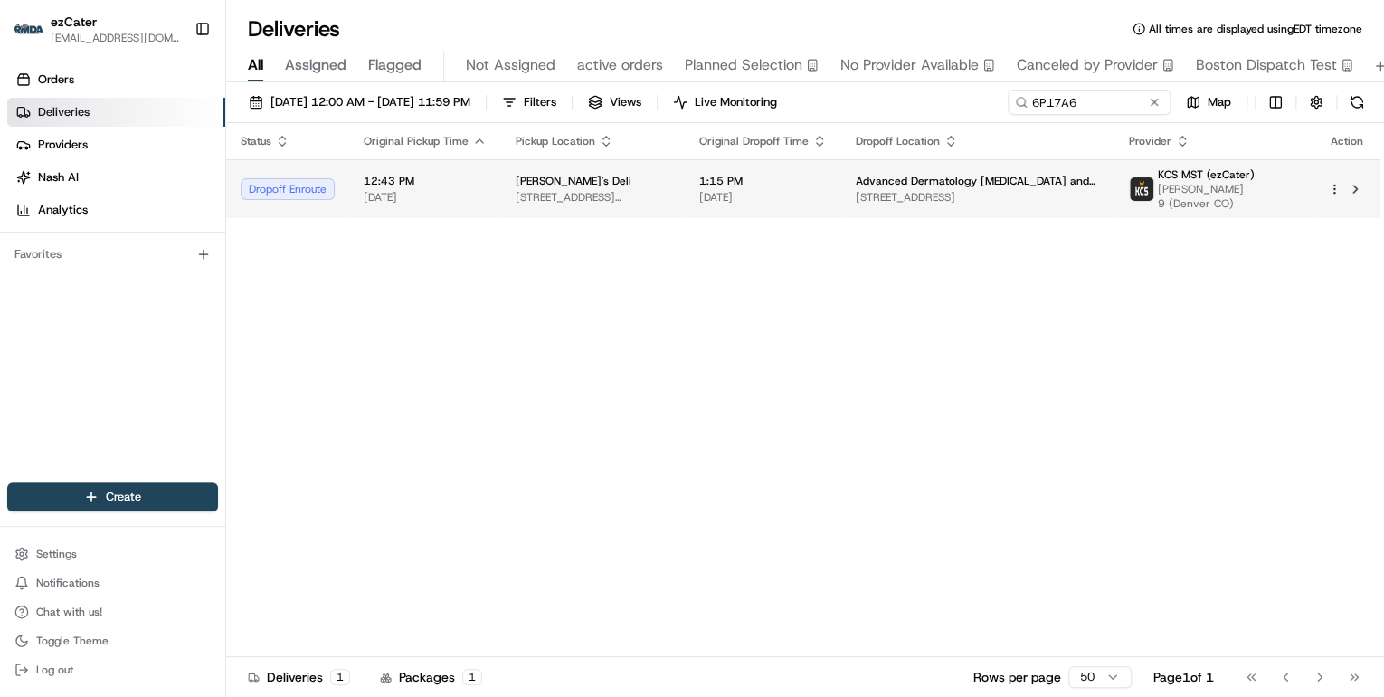
click at [482, 203] on span "[DATE]" at bounding box center [425, 197] width 123 height 14
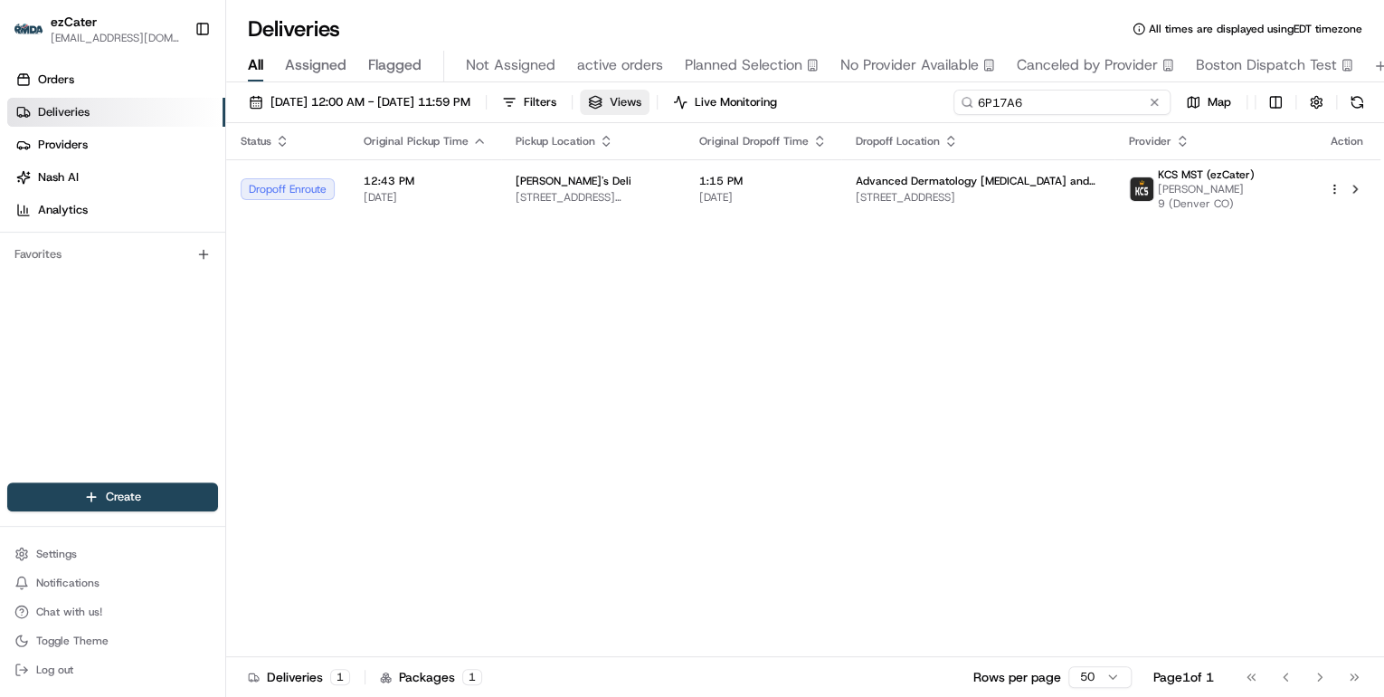
drag, startPoint x: 1085, startPoint y: 106, endPoint x: 647, endPoint y: 94, distance: 438.1
click at [651, 94] on div "08/21/2025 12:00 AM - 08/21/2025 11:59 PM Filters Views Live Monitoring 6P17A6 …" at bounding box center [805, 106] width 1158 height 33
paste input "K3GEPX"
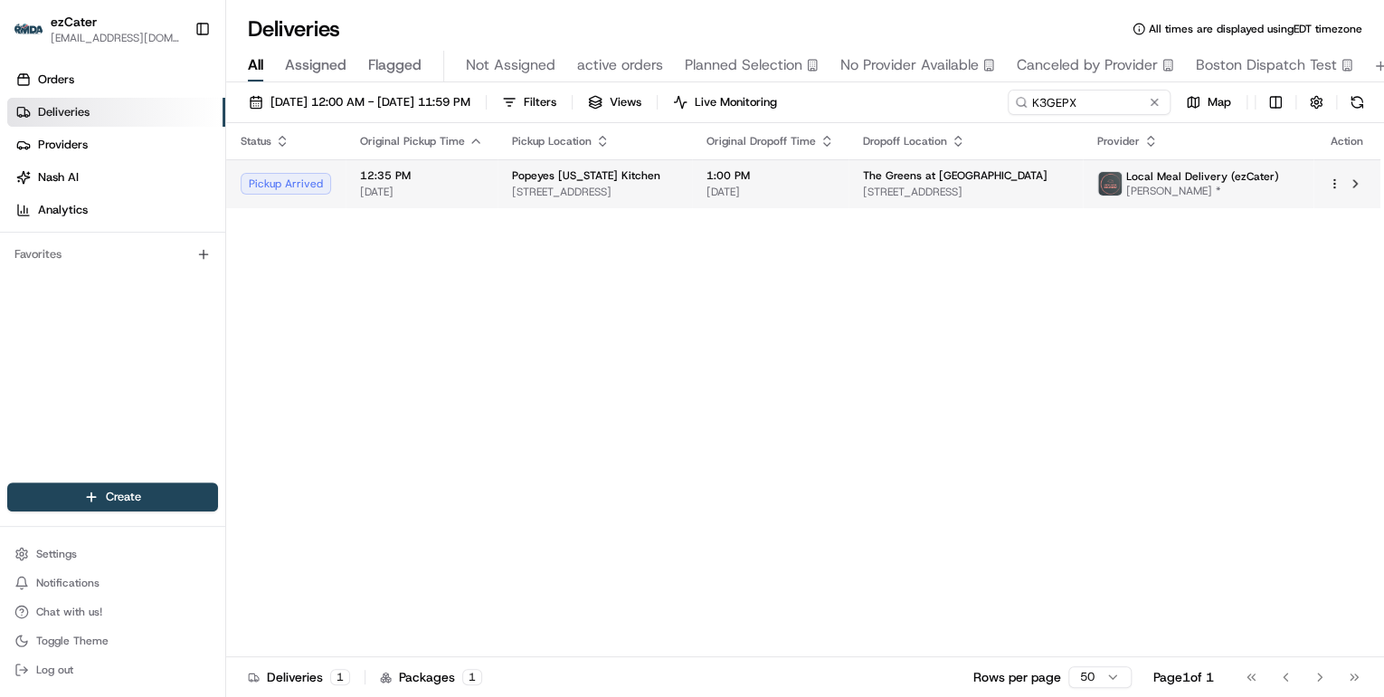
click at [641, 185] on span "8505 Liberty Rd, Randallstown, MD 21133, USA" at bounding box center [595, 192] width 166 height 14
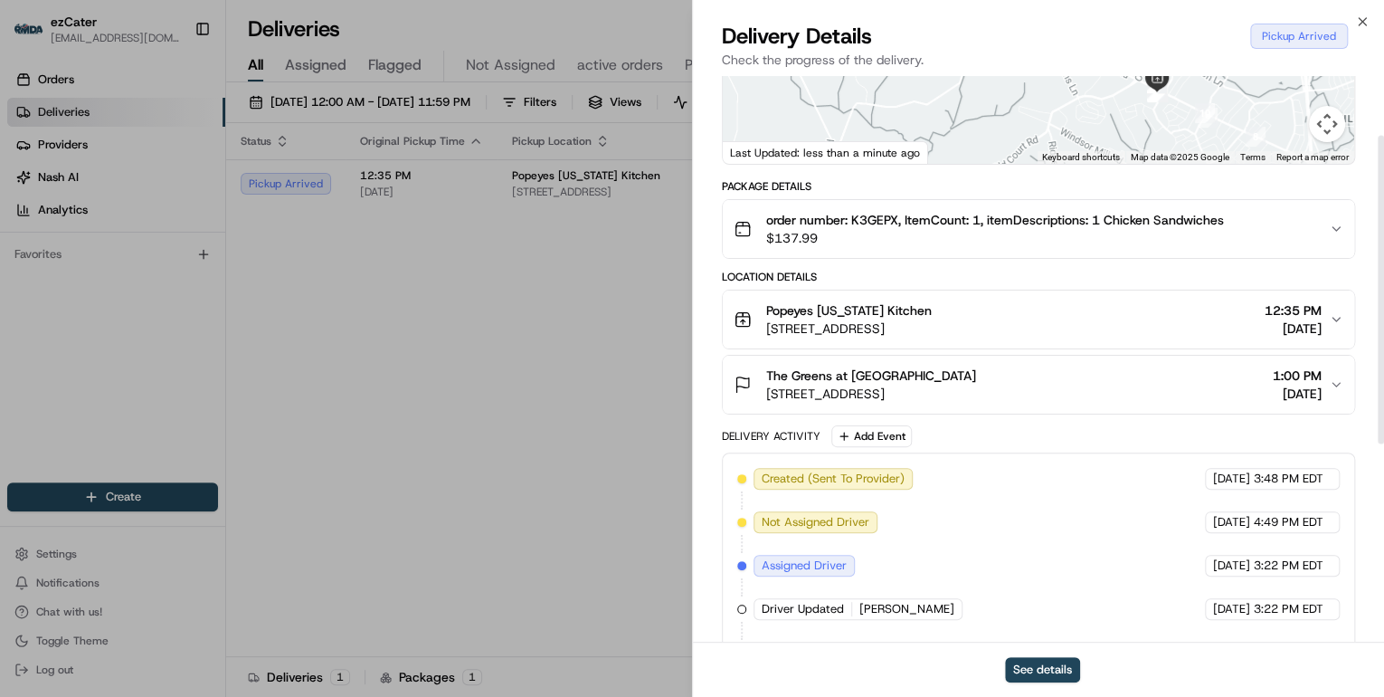
scroll to position [36, 0]
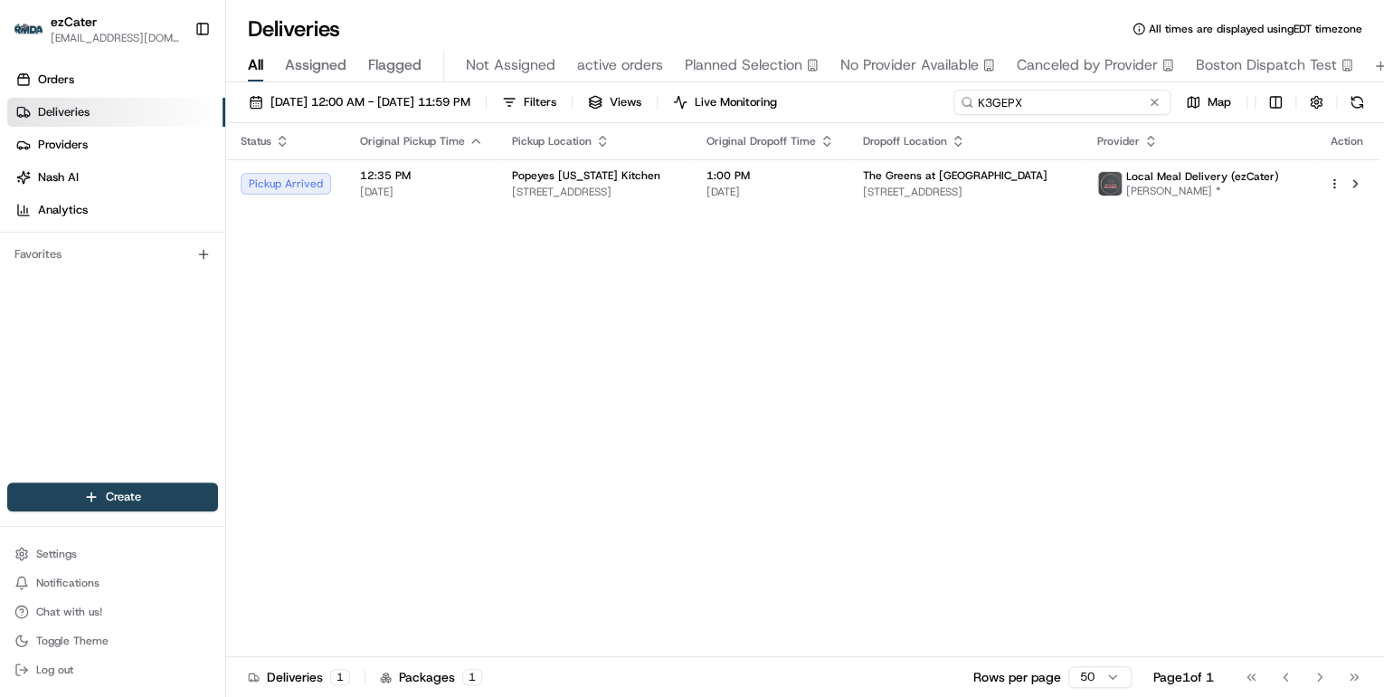
drag, startPoint x: 1098, startPoint y: 101, endPoint x: 538, endPoint y: 117, distance: 559.4
click at [540, 116] on div "08/21/2025 12:00 AM - 08/21/2025 11:59 PM Filters Views Live Monitoring K3GEPX …" at bounding box center [805, 106] width 1158 height 33
paste input "M0GJ7M"
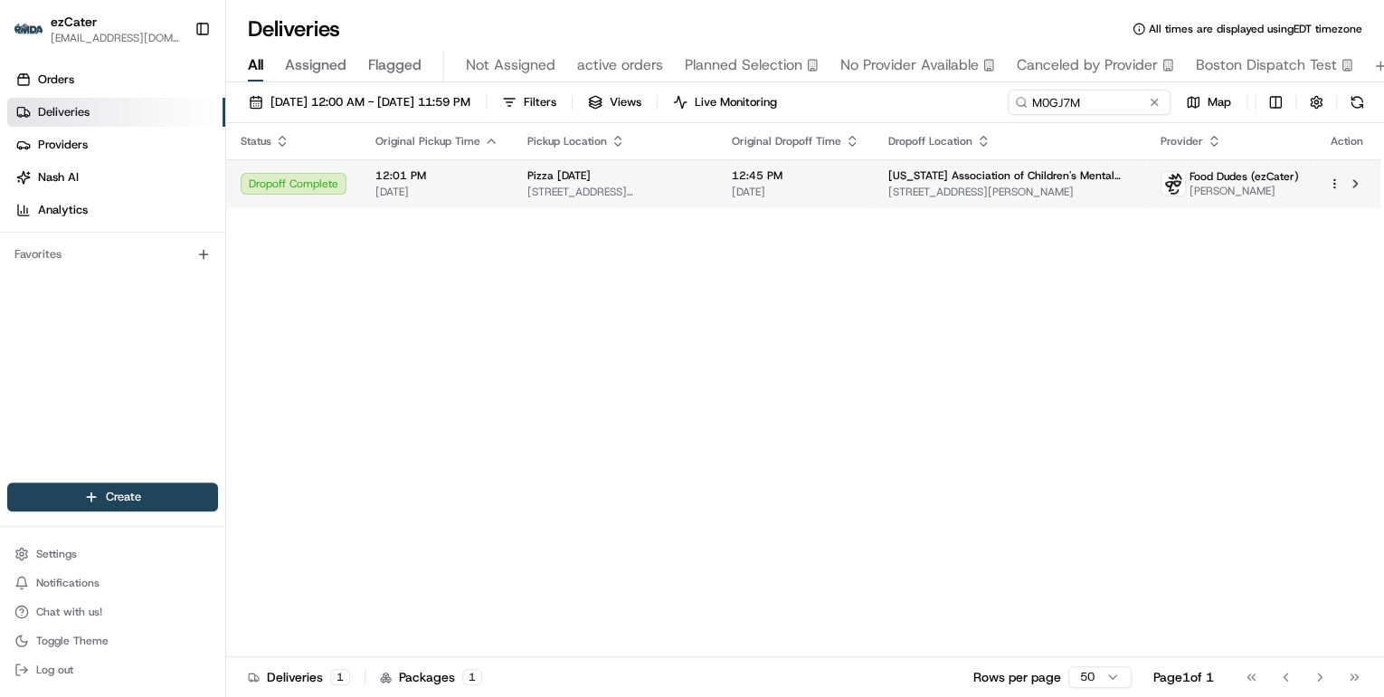
click at [775, 183] on div "12:45 PM 08/21/2025" at bounding box center [796, 183] width 128 height 31
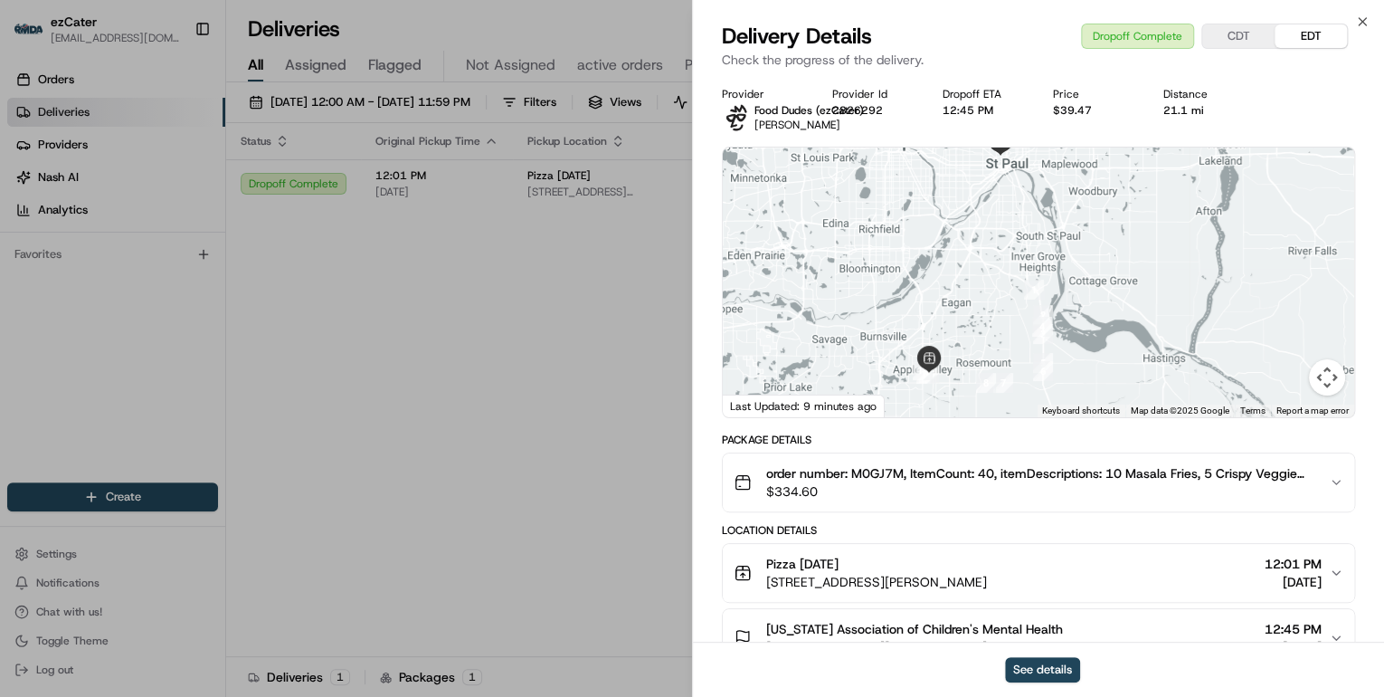
drag, startPoint x: 1061, startPoint y: 366, endPoint x: 1003, endPoint y: 356, distance: 59.6
click at [1003, 356] on div at bounding box center [1039, 282] width 632 height 270
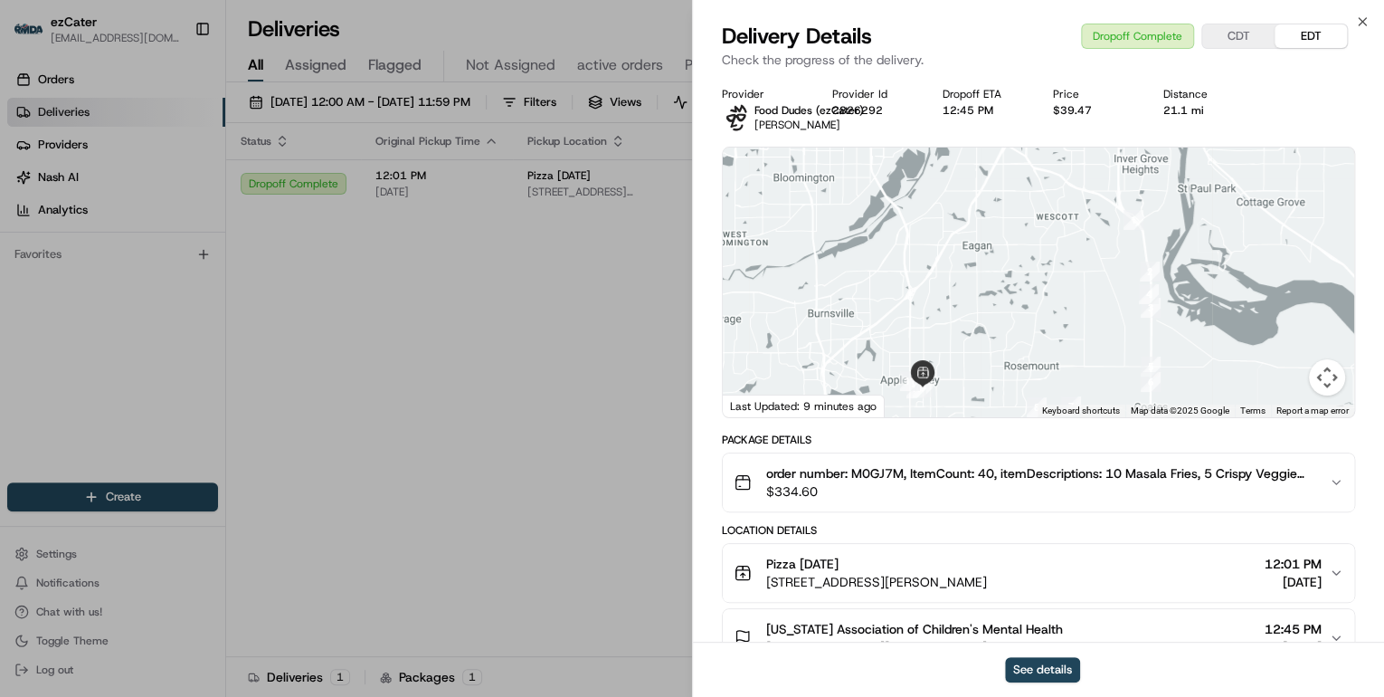
drag, startPoint x: 1003, startPoint y: 333, endPoint x: 1074, endPoint y: 304, distance: 77.1
click at [1074, 304] on div at bounding box center [1039, 282] width 632 height 270
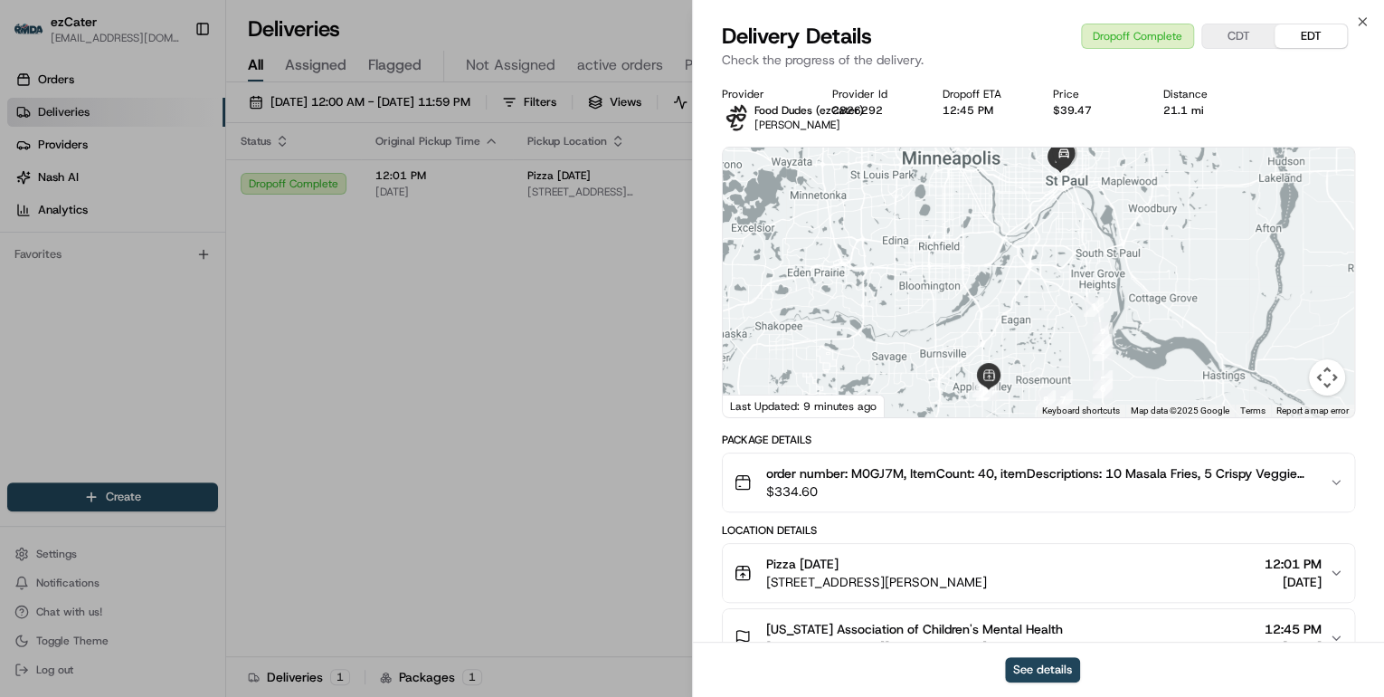
drag, startPoint x: 1048, startPoint y: 329, endPoint x: 1053, endPoint y: 362, distance: 33.0
click at [1053, 362] on div at bounding box center [1039, 282] width 632 height 270
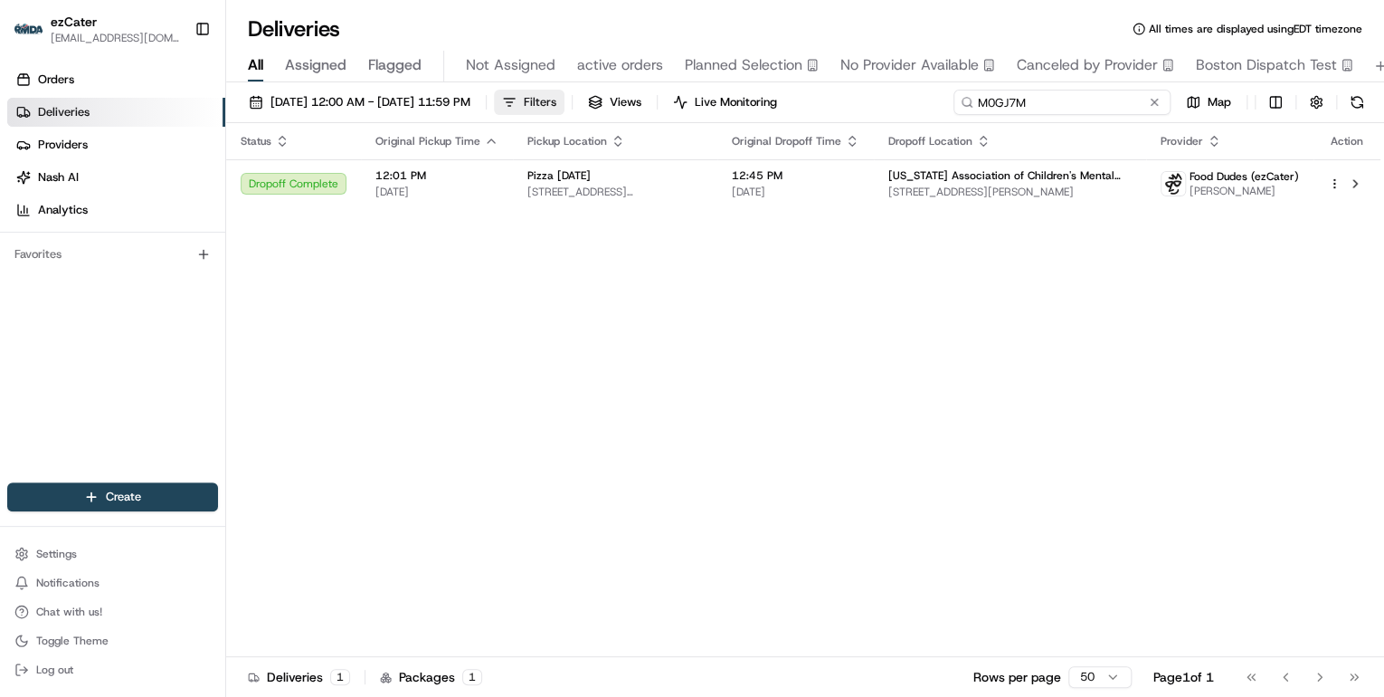
drag, startPoint x: 1095, startPoint y: 105, endPoint x: 597, endPoint y: 105, distance: 497.7
click at [602, 102] on div "08/21/2025 12:00 AM - 08/21/2025 11:59 PM Filters Views Live Monitoring M0GJ7M …" at bounding box center [805, 106] width 1158 height 33
paste input "ZQGC4K"
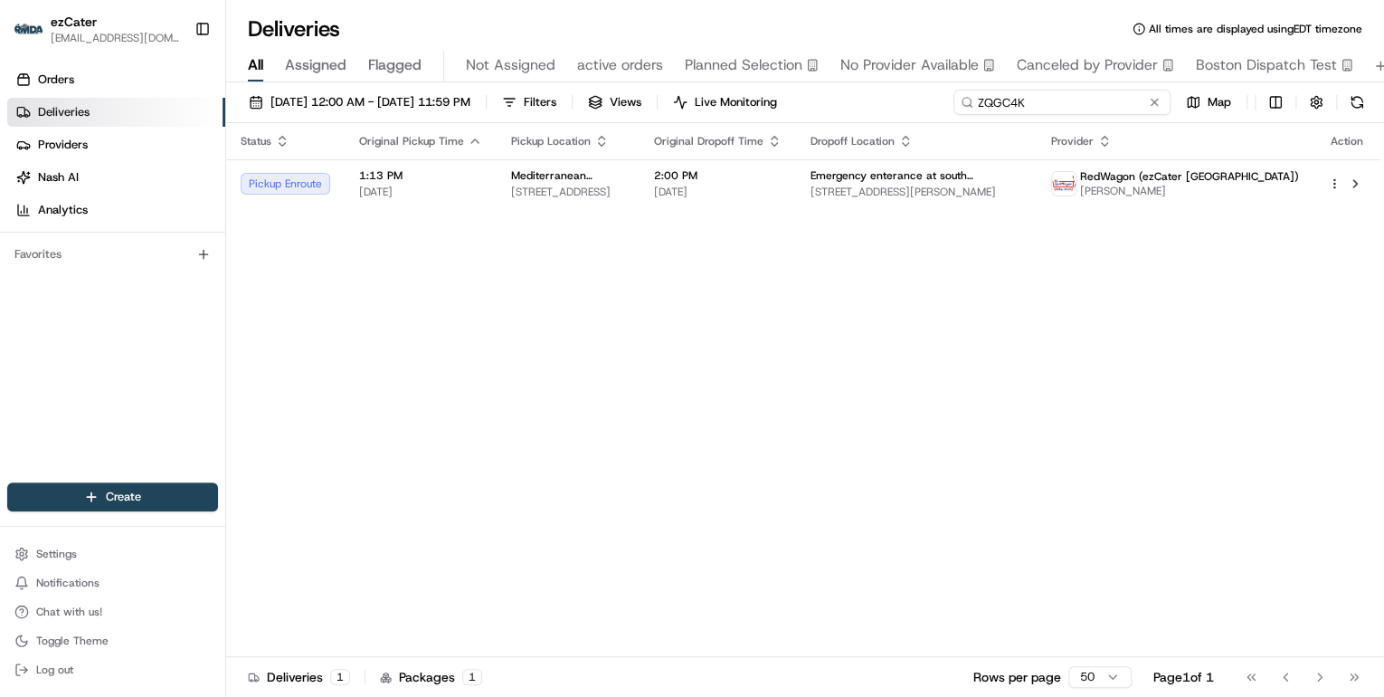
type input "ZQGC4K"
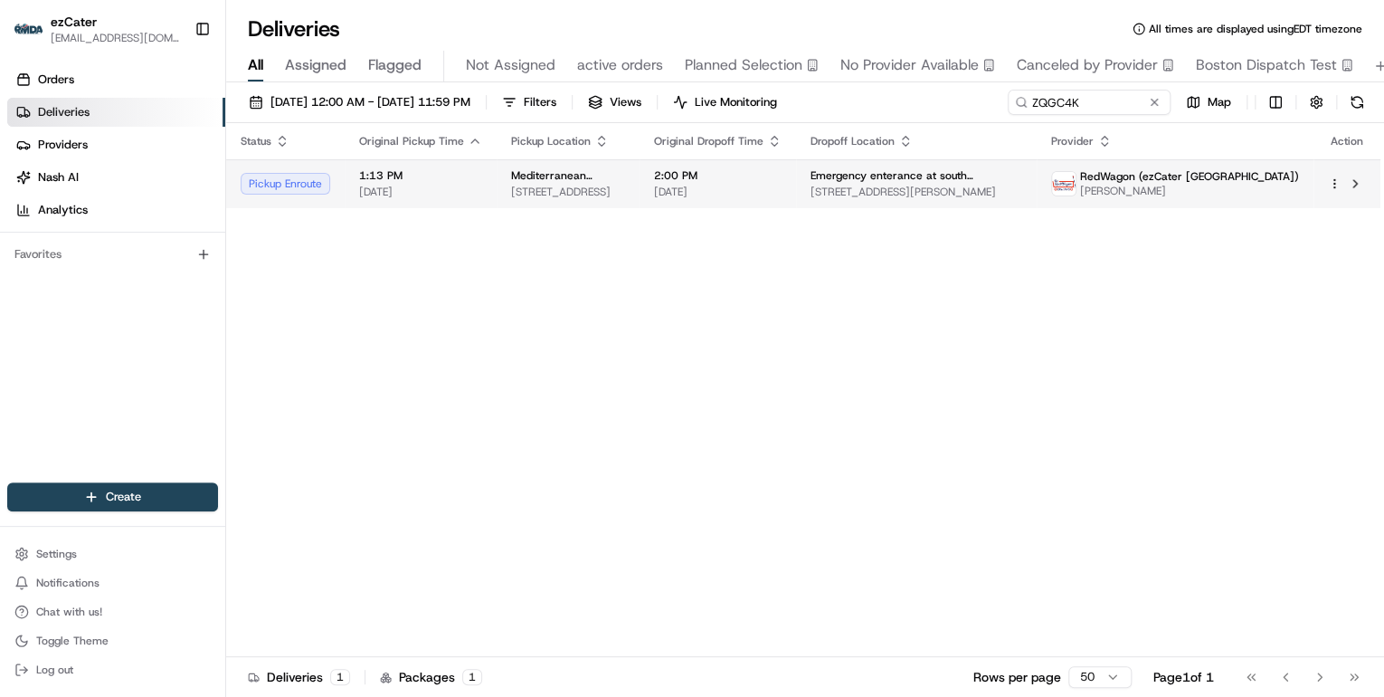
click at [928, 171] on span "Emergency enterance at south enterance" at bounding box center [917, 175] width 212 height 14
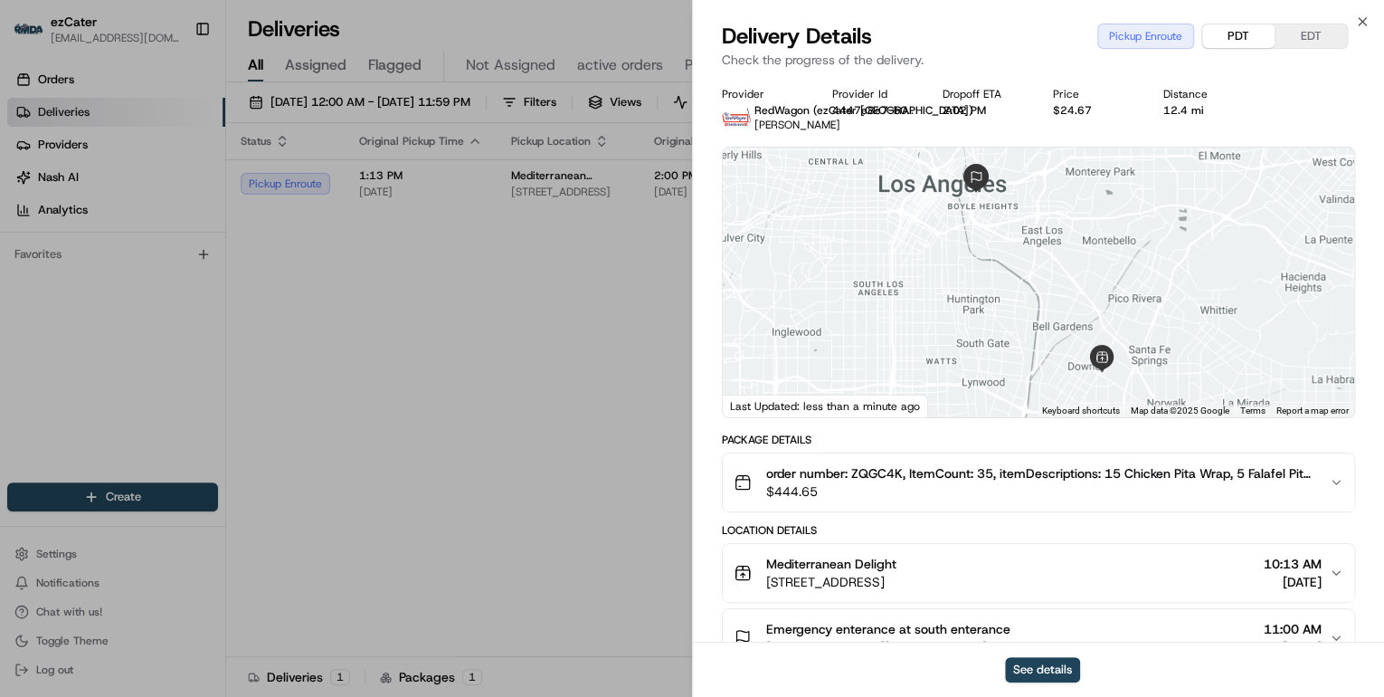
click at [1222, 31] on button "PDT" at bounding box center [1239, 36] width 72 height 24
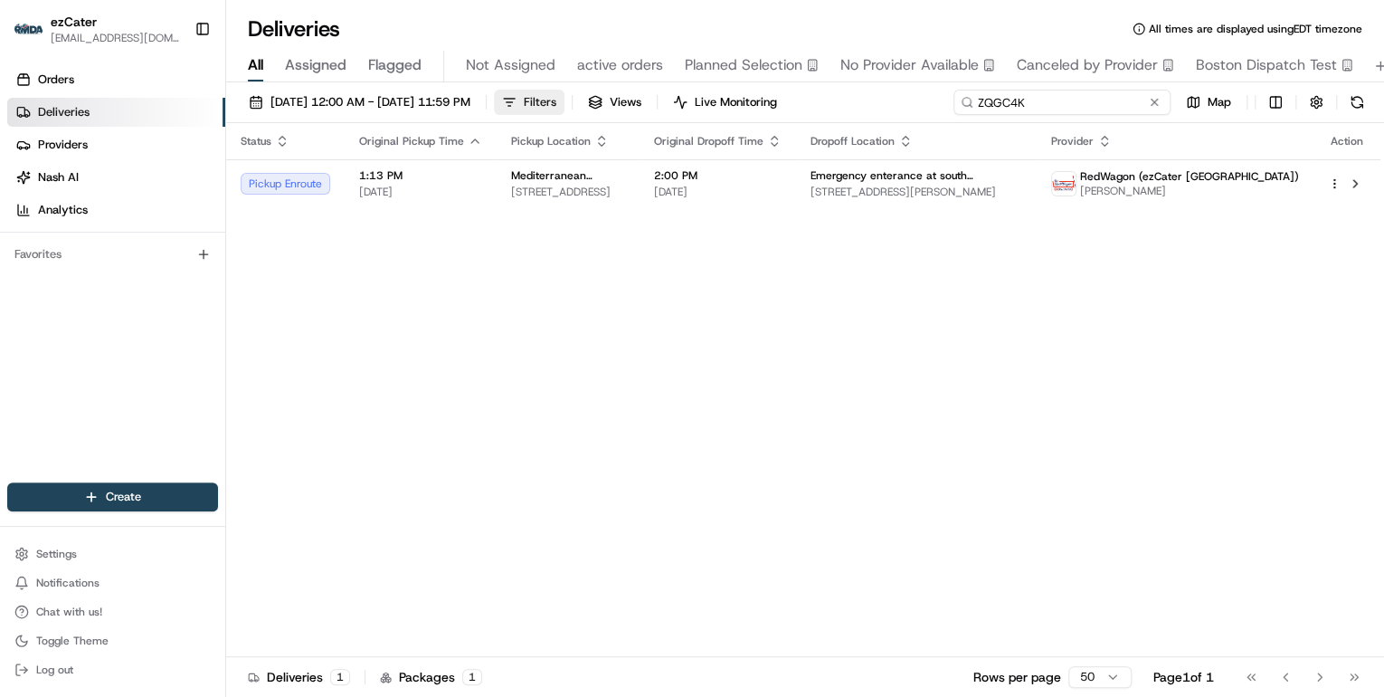
drag, startPoint x: 1078, startPoint y: 101, endPoint x: 583, endPoint y: 106, distance: 495.0
click at [583, 106] on div "08/21/2025 12:00 AM - 08/21/2025 11:59 PM Filters Views Live Monitoring ZQGC4K …" at bounding box center [805, 106] width 1158 height 33
paste input "H08TM5"
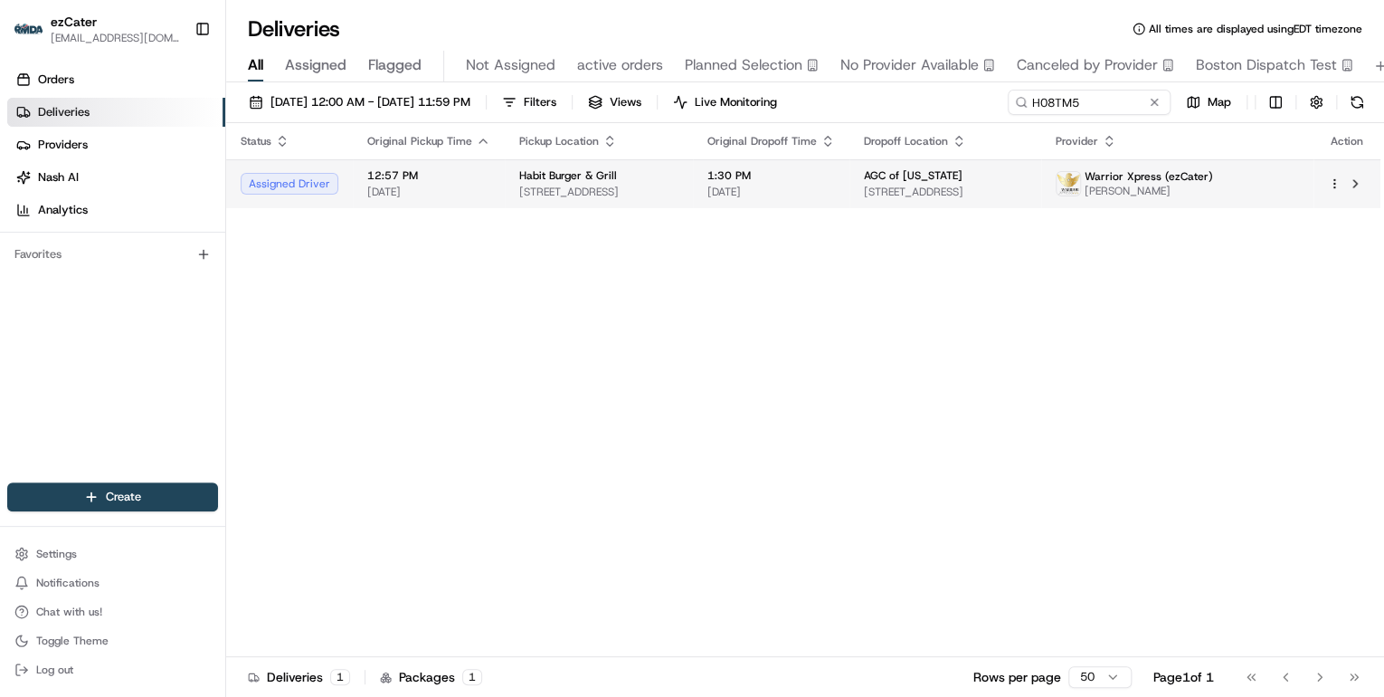
click at [575, 181] on span "Habit Burger & Grill" at bounding box center [568, 175] width 98 height 14
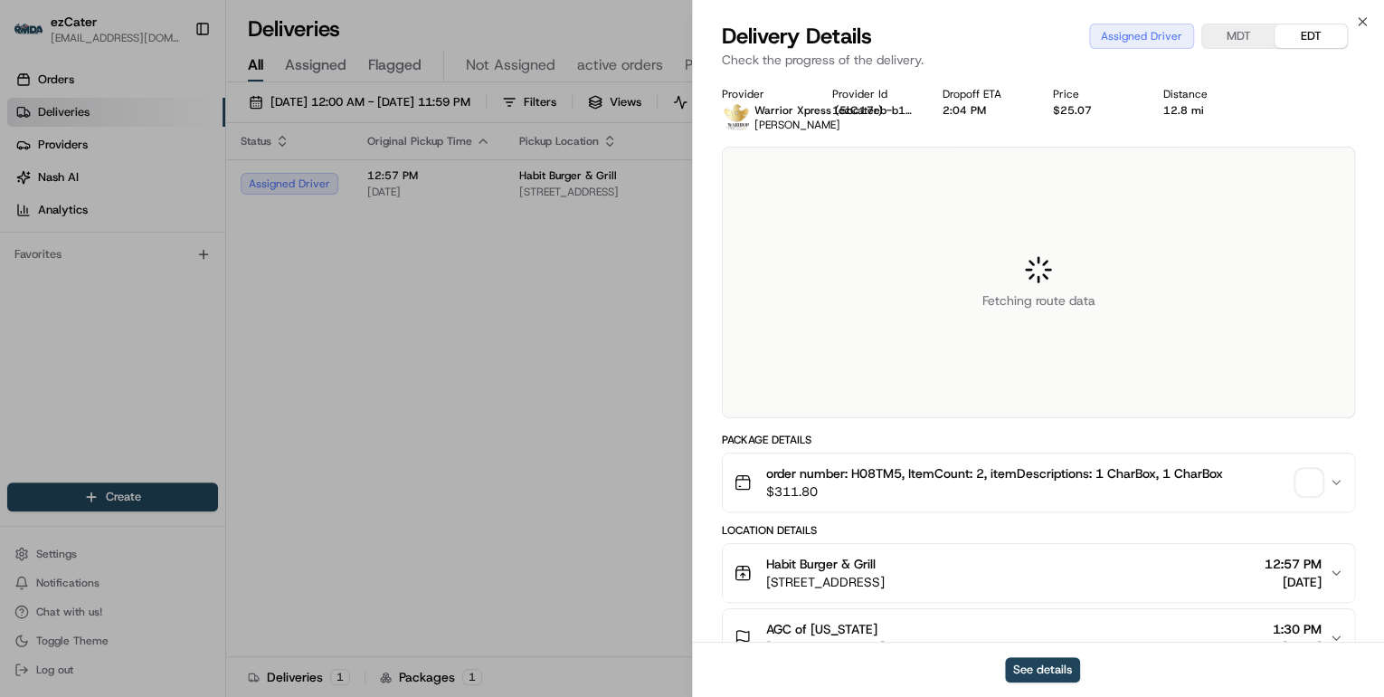
scroll to position [217, 0]
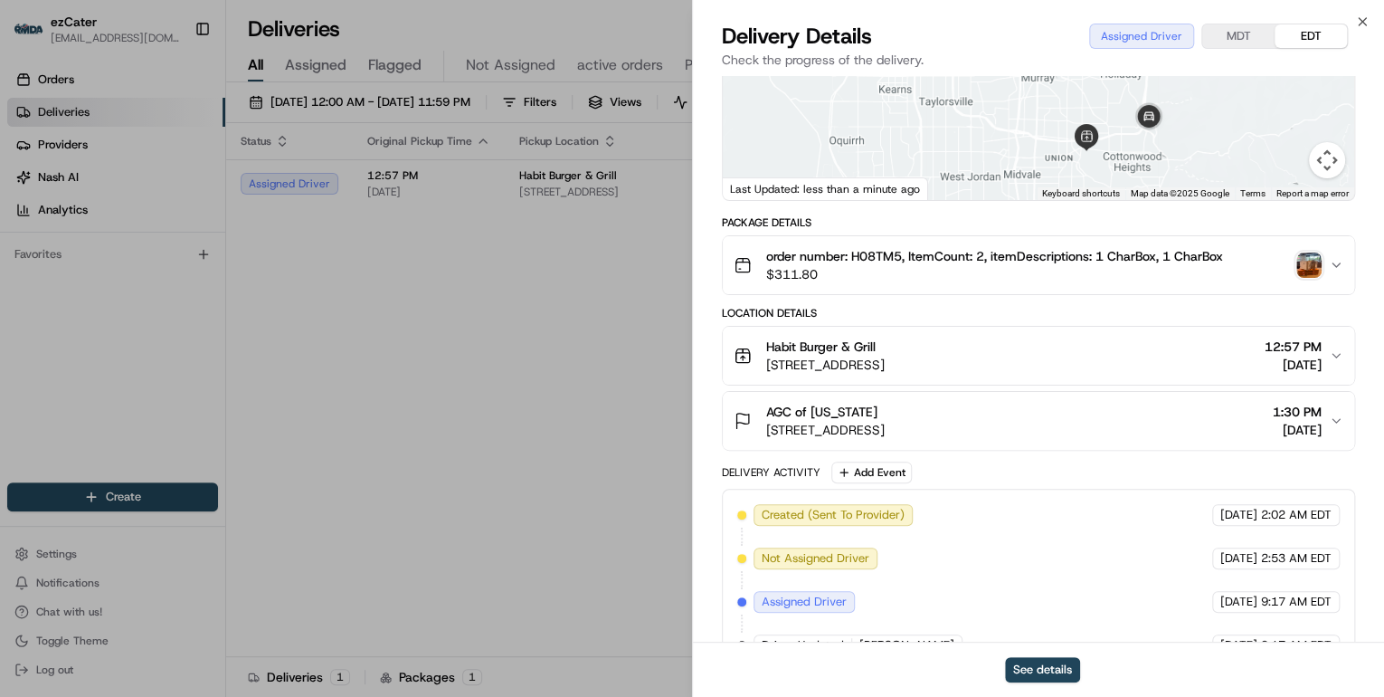
click at [885, 353] on div "Habit Burger & Grill" at bounding box center [825, 346] width 119 height 18
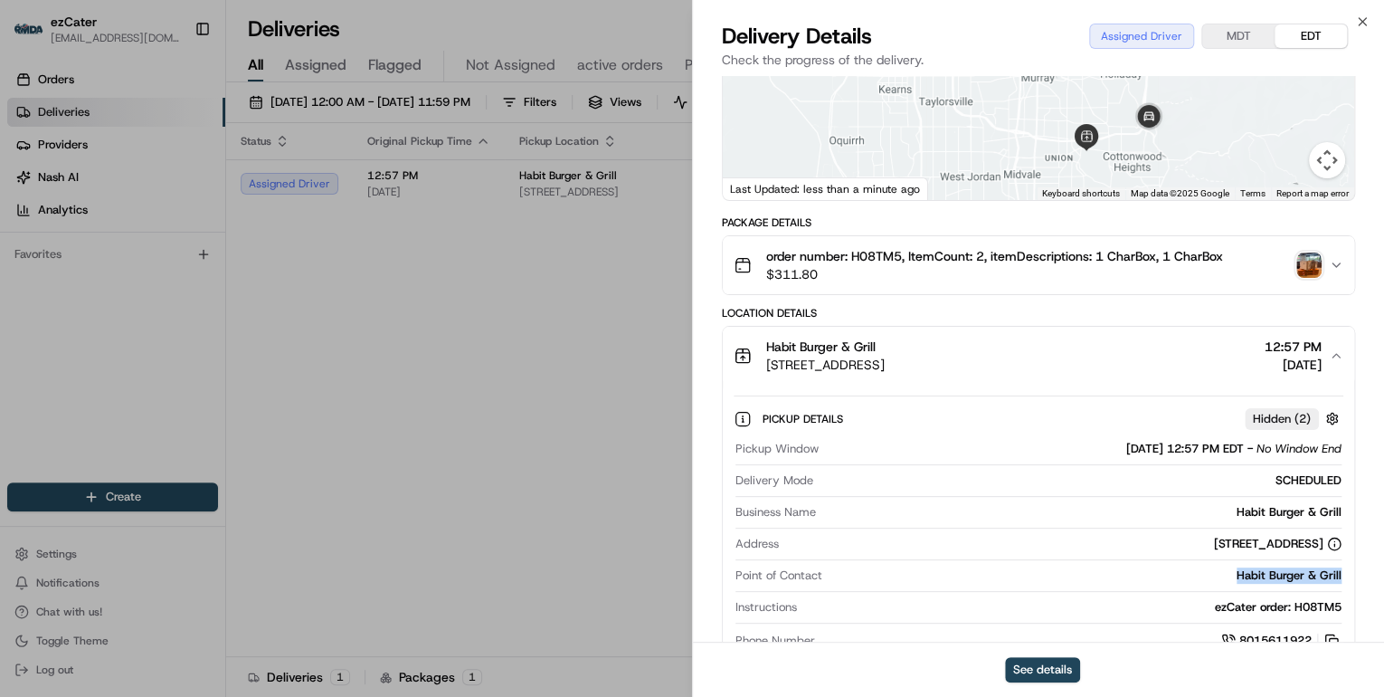
drag, startPoint x: 1347, startPoint y: 572, endPoint x: 1214, endPoint y: 574, distance: 133.0
click at [1214, 574] on div "Pickup Details Hidden ( 2 ) Pickup Window 08/21/2025 12:57 PM EDT - No Window E…" at bounding box center [1039, 527] width 632 height 284
copy div "Habit Burger & Grill"
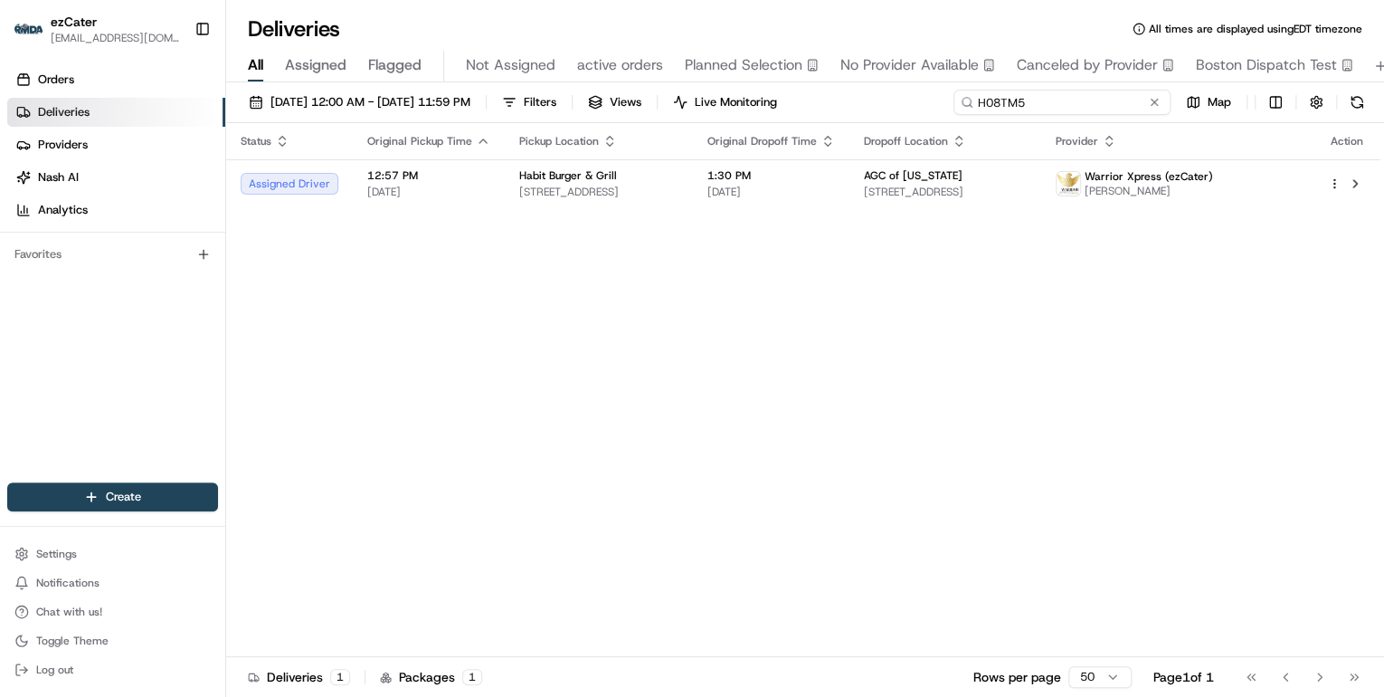
click at [604, 79] on div "Deliveries All times are displayed using EDT timezone All Assigned Flagged Not …" at bounding box center [805, 348] width 1158 height 697
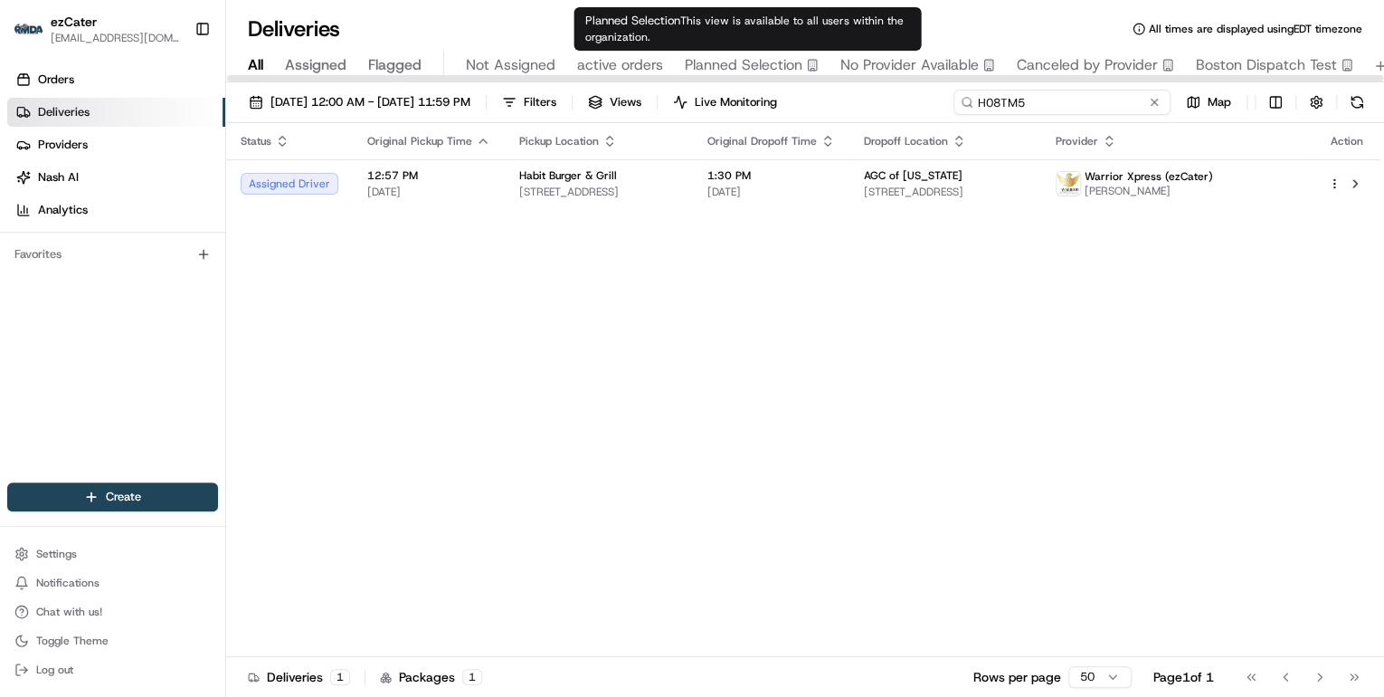
paste input "336YCU"
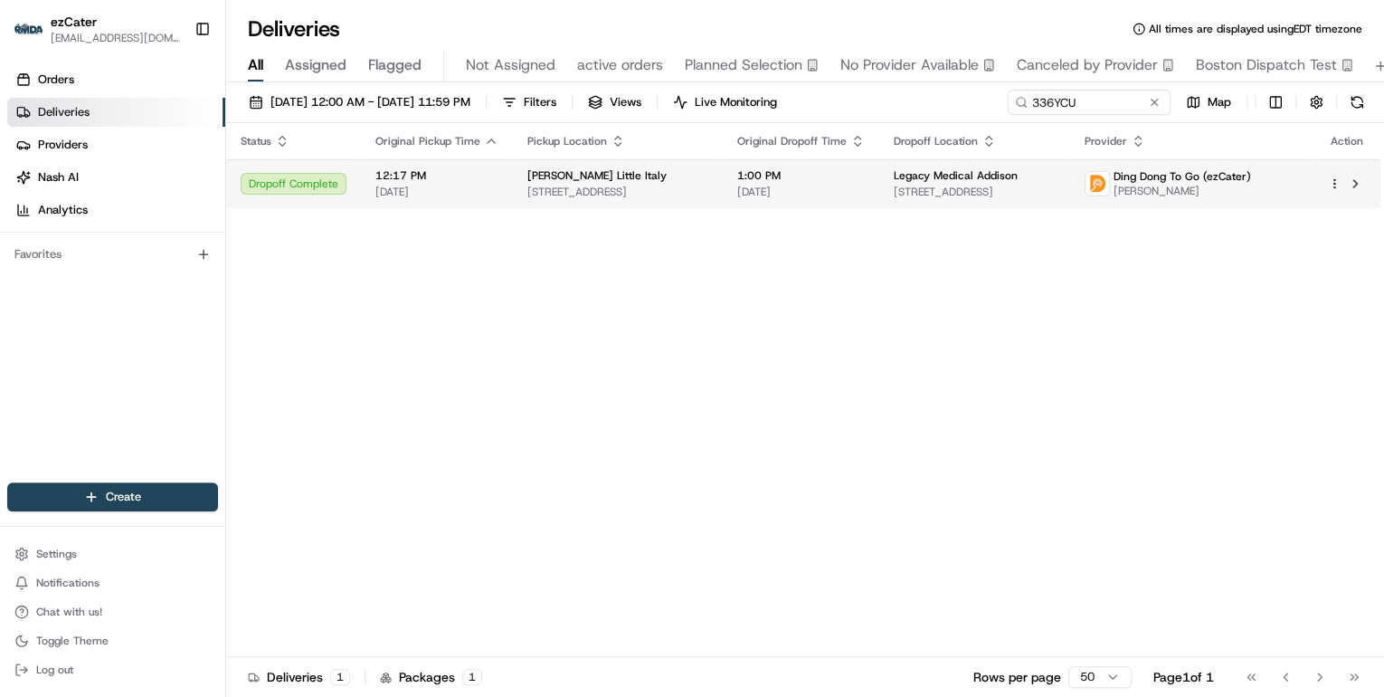
click at [694, 177] on div "Maggiano's Little Italy" at bounding box center [618, 175] width 181 height 14
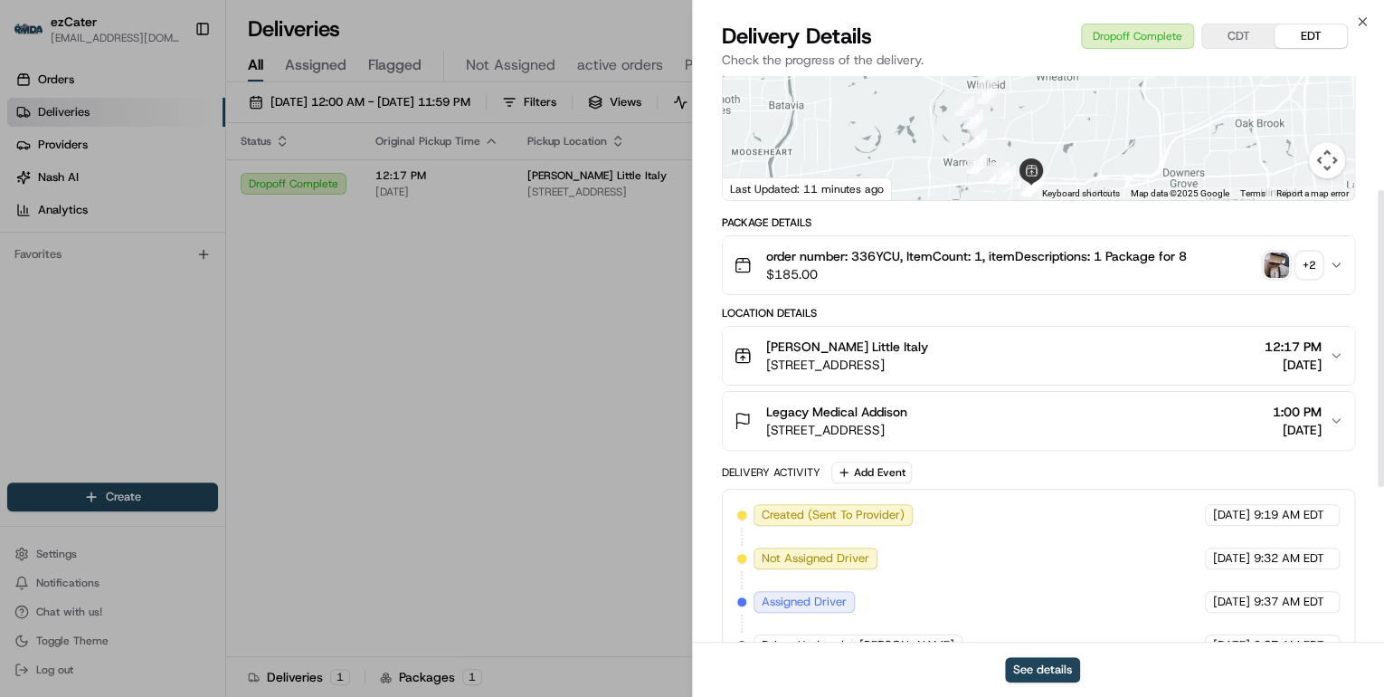
scroll to position [362, 0]
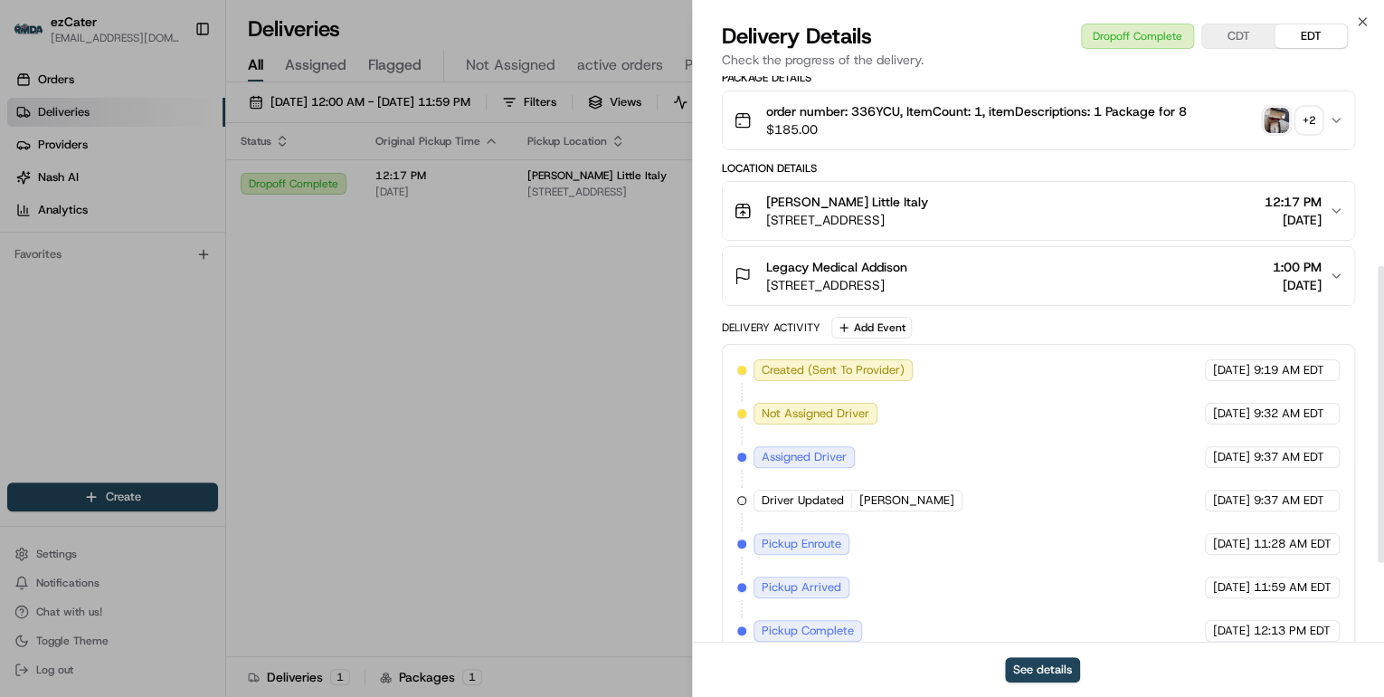
click at [908, 266] on div "Legacy Medical Addison" at bounding box center [836, 267] width 141 height 18
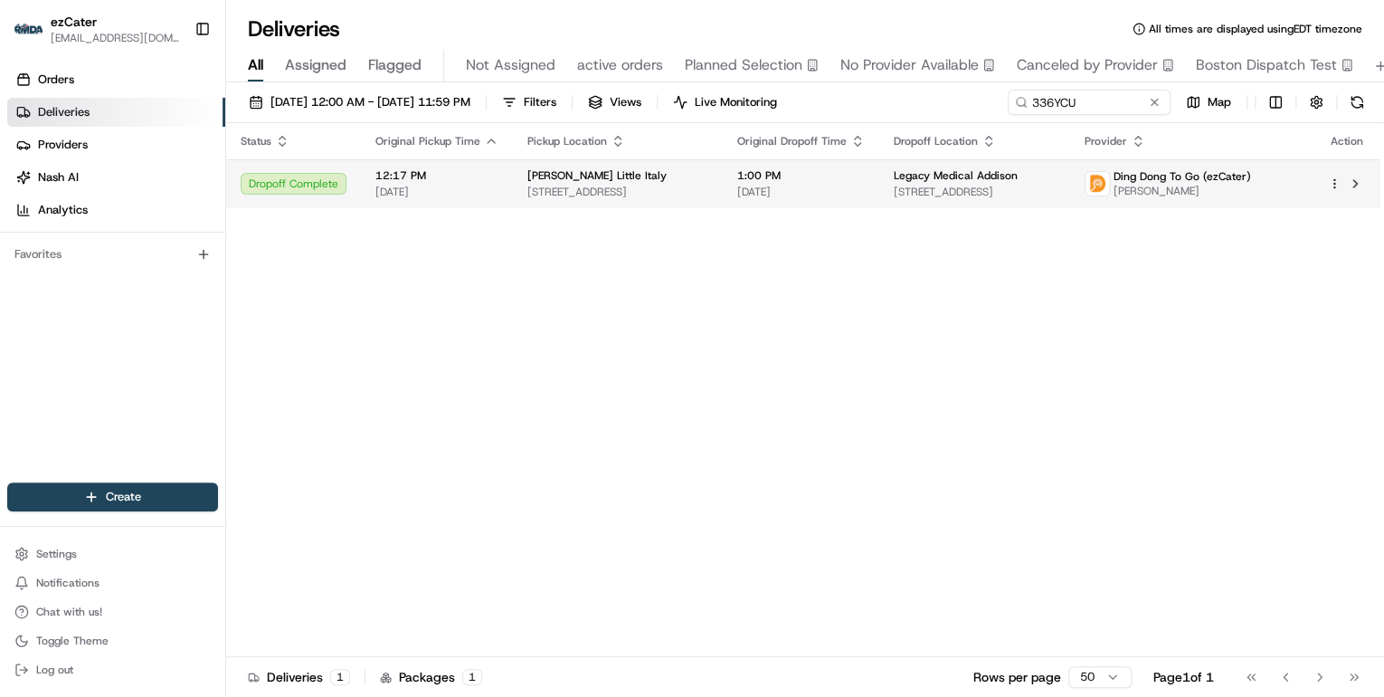
click at [759, 178] on span "1:00 PM" at bounding box center [801, 175] width 128 height 14
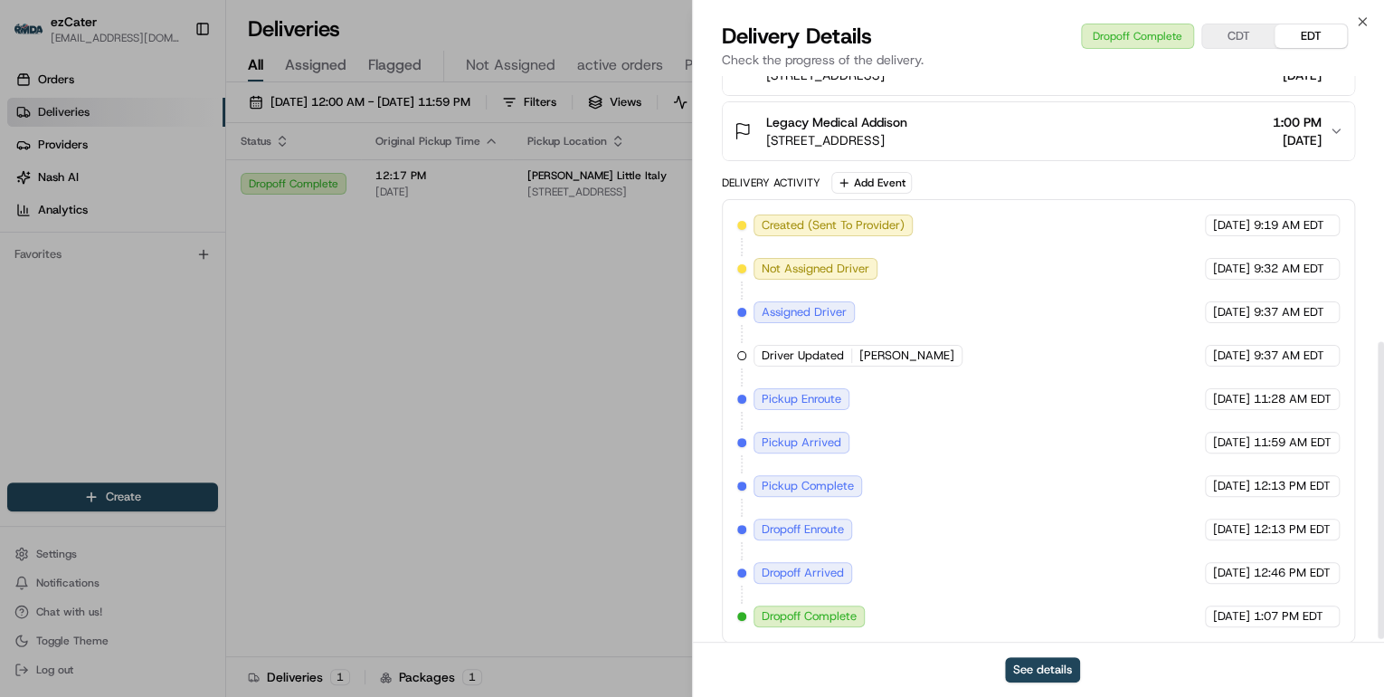
scroll to position [514, 0]
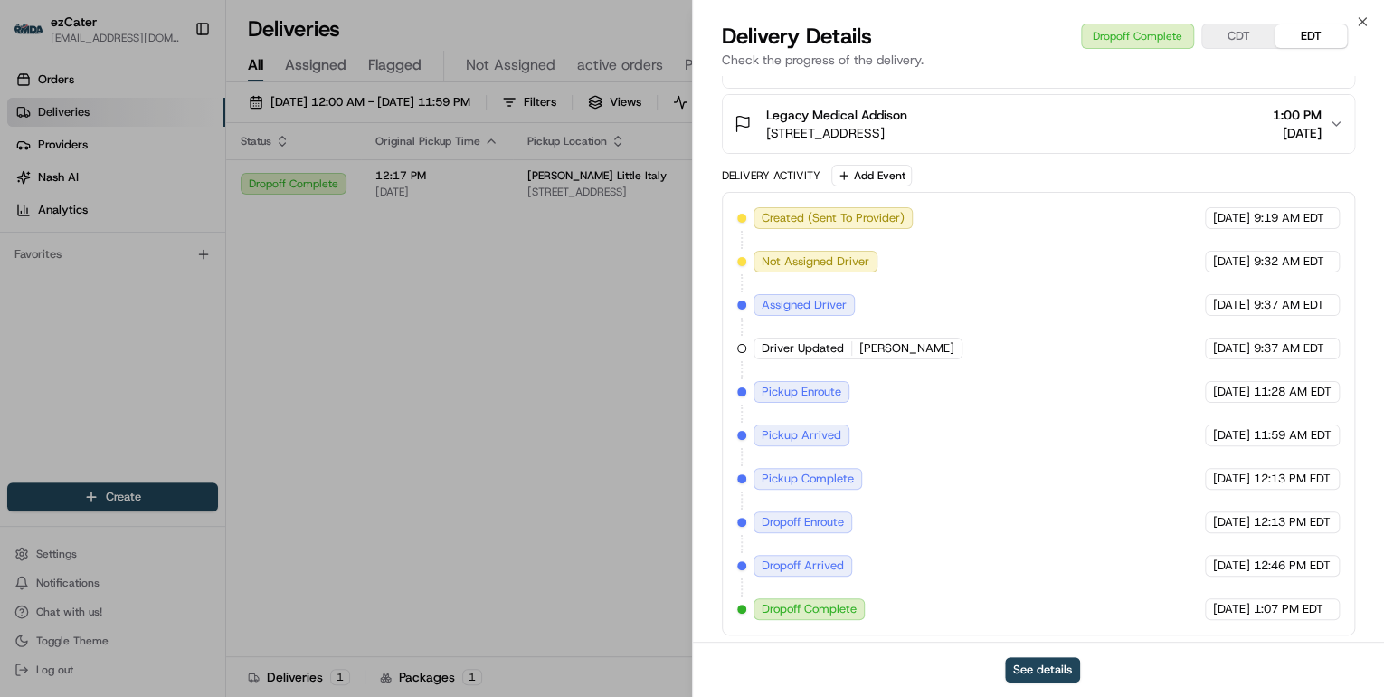
click at [908, 130] on span "2055 W Army Trail Rd, Hanover Park, IL 60133, USA" at bounding box center [836, 133] width 141 height 18
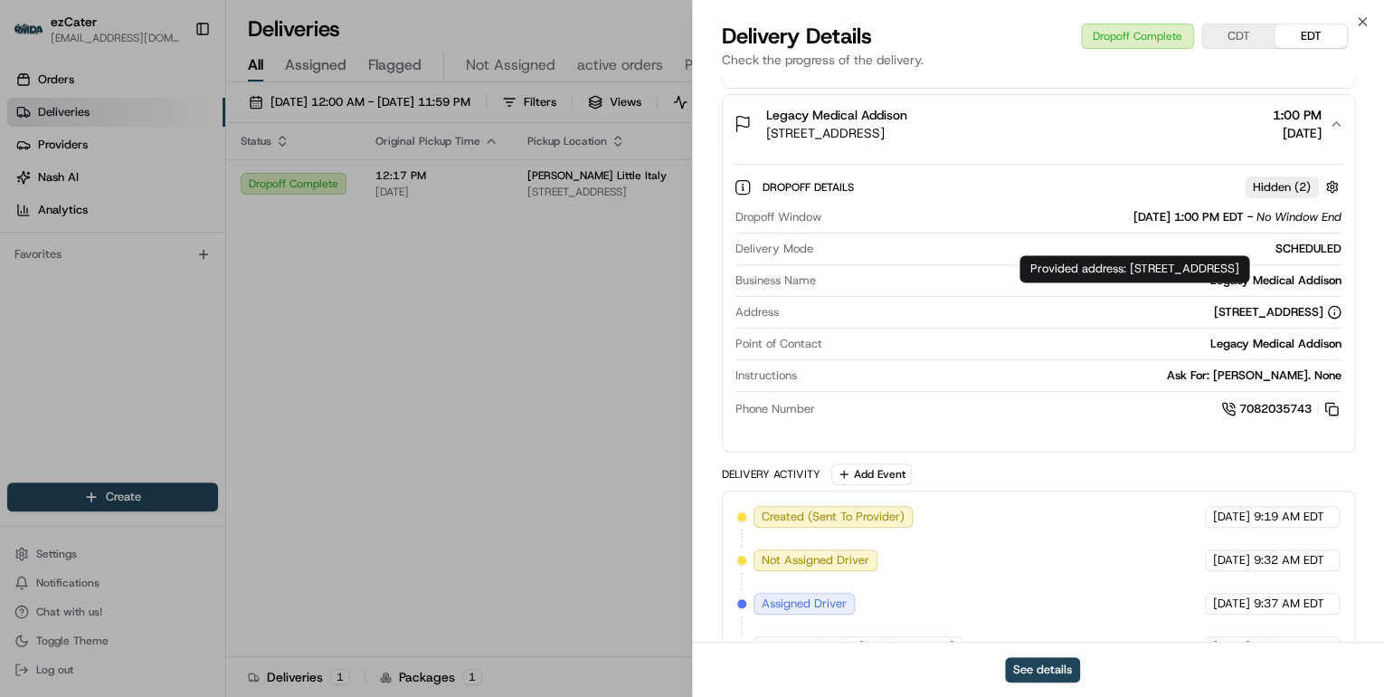
drag, startPoint x: 1129, startPoint y: 268, endPoint x: 1174, endPoint y: 293, distance: 51.9
click at [1174, 282] on div "Provided address: 2055 W Army Trail Rd, Hanover Park, IL, 60133 Provided addres…" at bounding box center [1135, 268] width 230 height 27
copy div "2055 W Army Trail Rd, Hanover Park, IL, 60133"
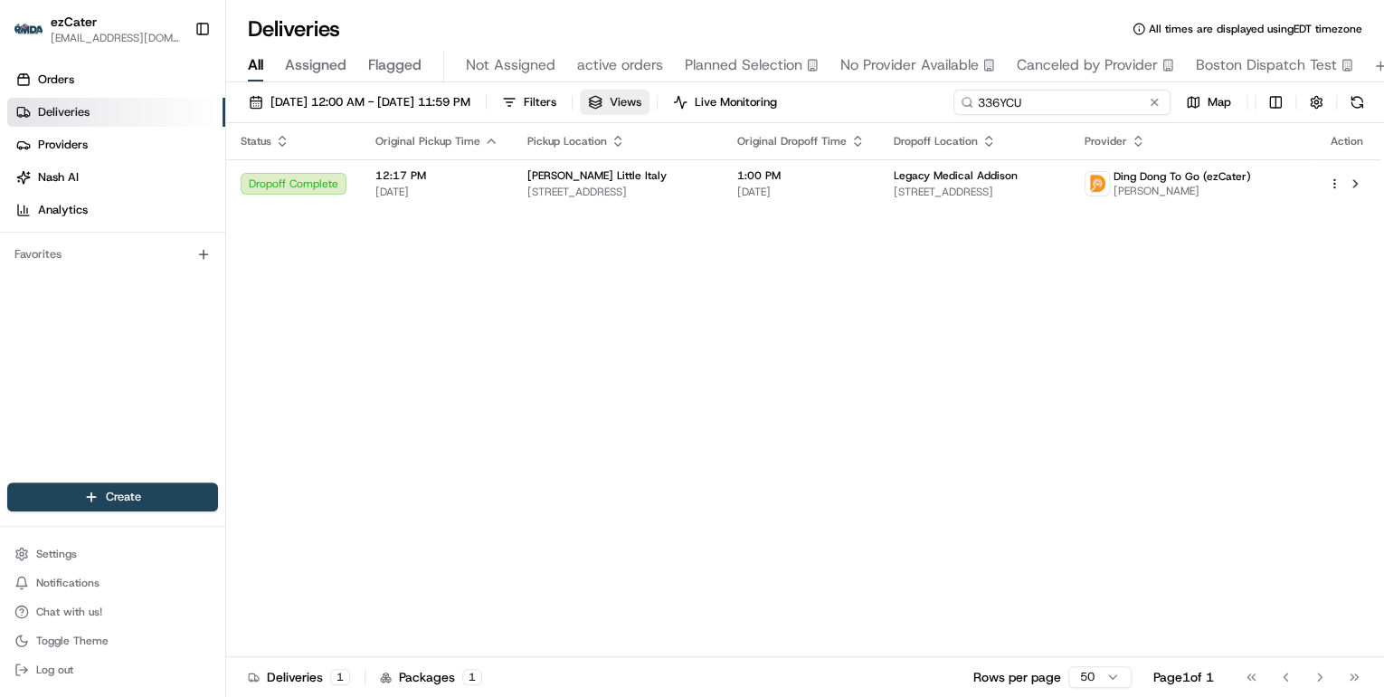
drag, startPoint x: 1082, startPoint y: 94, endPoint x: 675, endPoint y: 102, distance: 407.3
click at [675, 102] on div "08/21/2025 12:00 AM - 08/21/2025 11:59 PM Filters Views Live Monitoring 336YCU …" at bounding box center [805, 106] width 1158 height 33
paste input "J9PCEM"
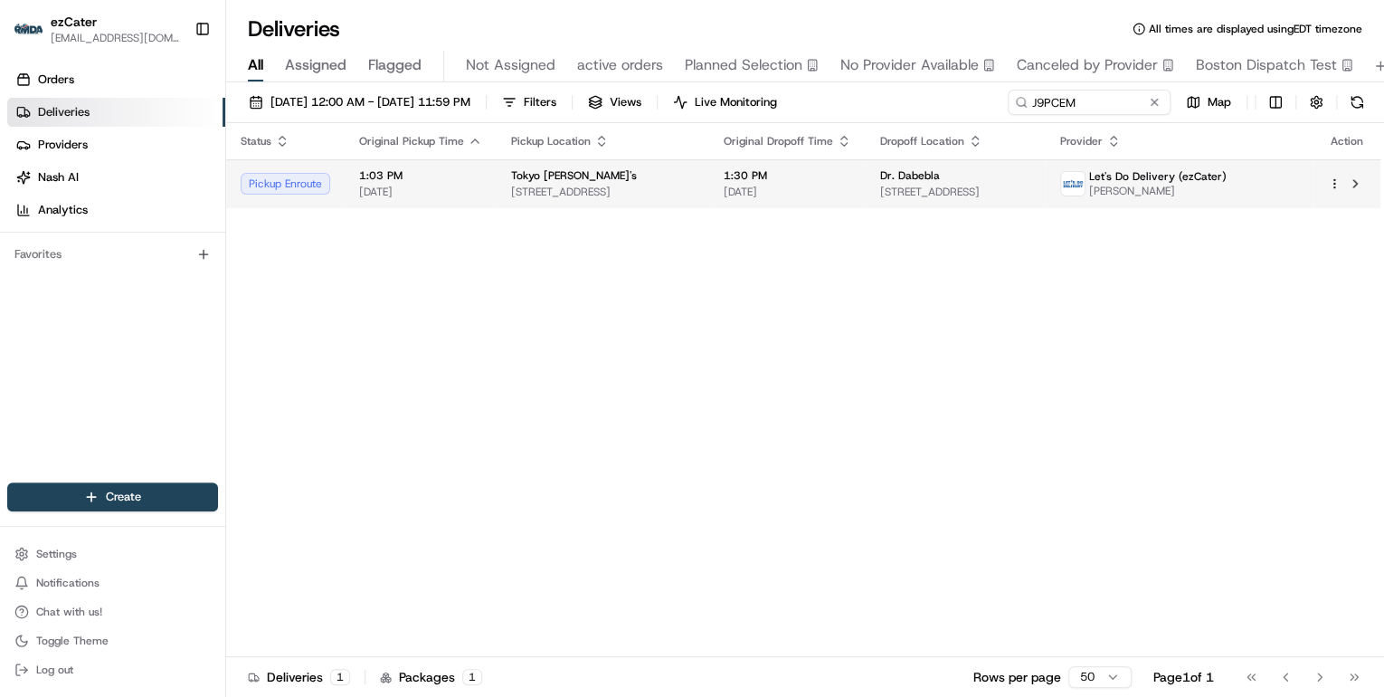
click at [695, 181] on div "Tokyo Joe's" at bounding box center [603, 175] width 184 height 14
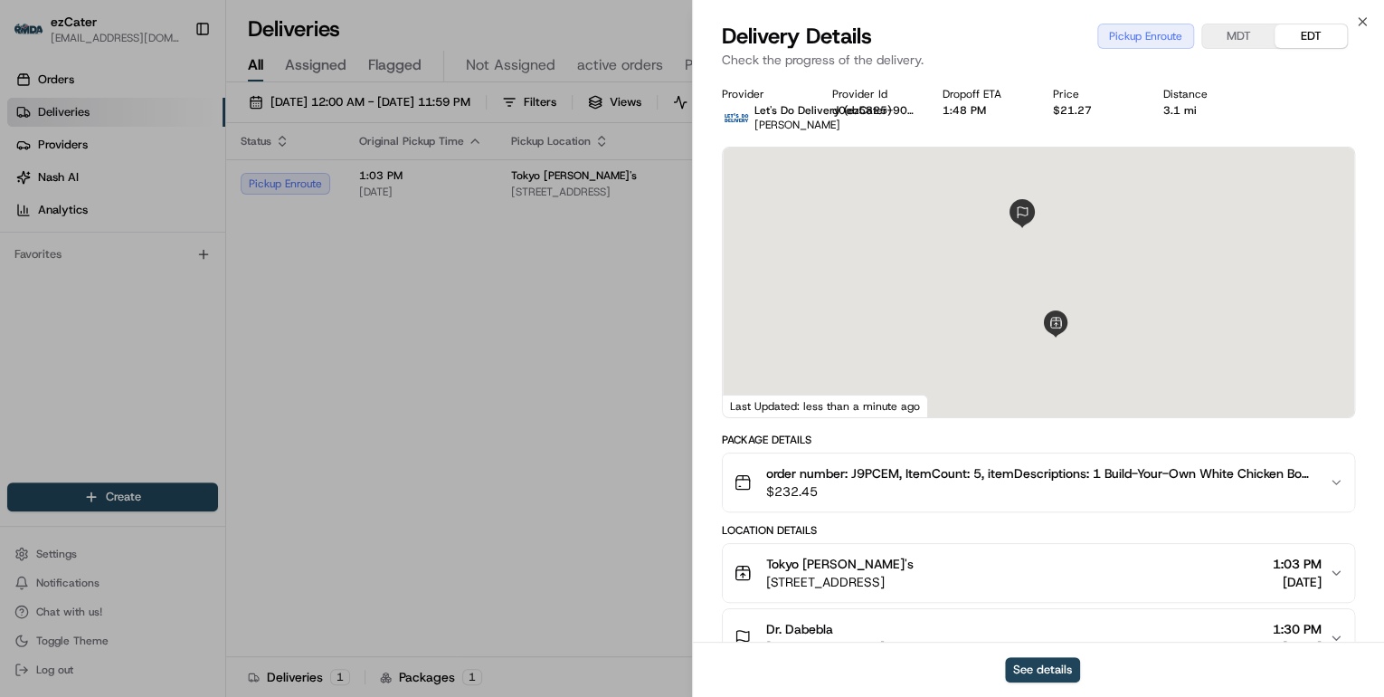
scroll to position [145, 0]
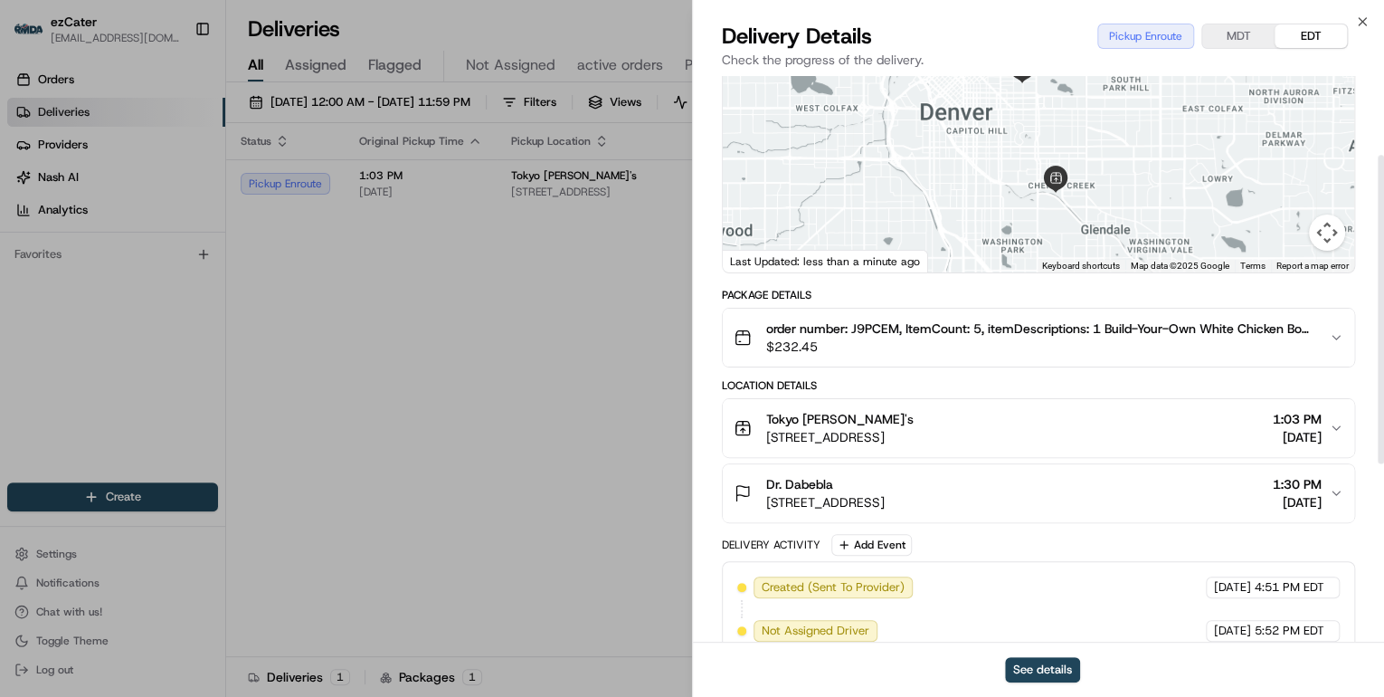
click at [914, 425] on div "Tokyo Joe's" at bounding box center [839, 419] width 147 height 18
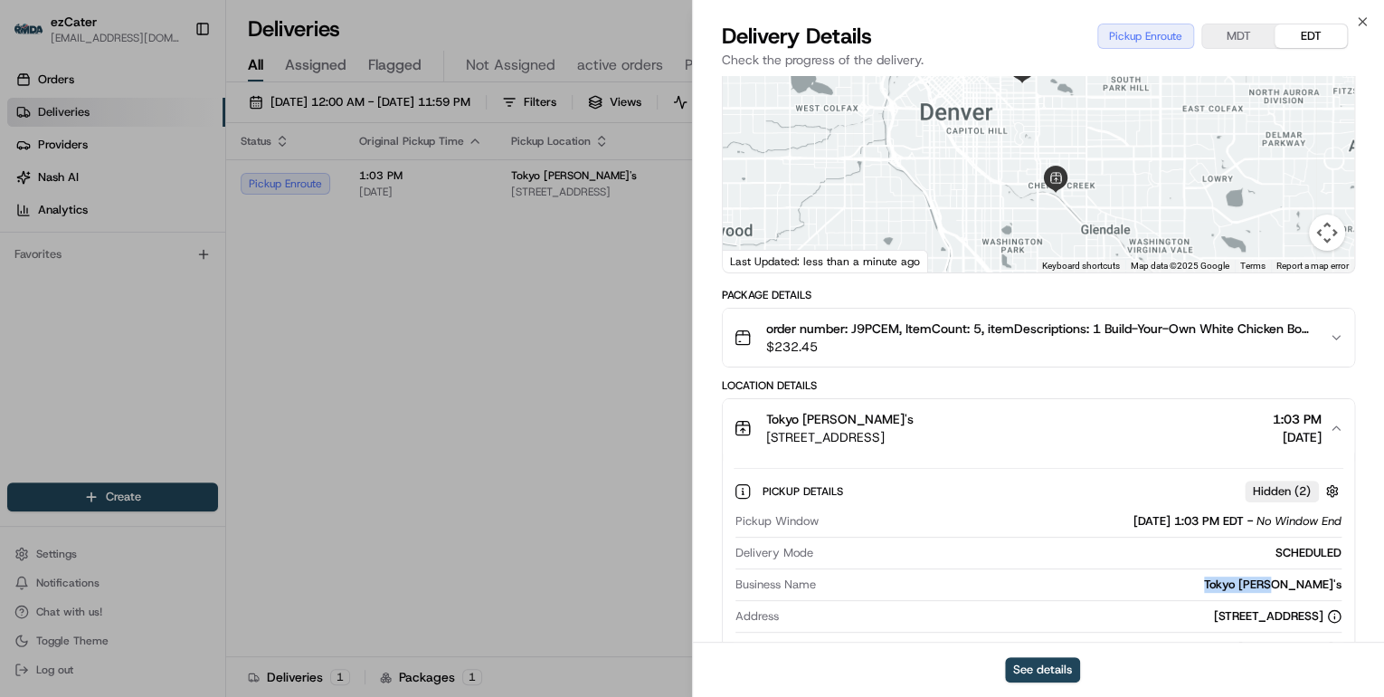
drag, startPoint x: 1345, startPoint y: 581, endPoint x: 1281, endPoint y: 586, distance: 63.6
click at [1281, 586] on div "Pickup Details Hidden ( 2 ) Pickup Window 08/21/2025 1:03 PM EDT - No Window En…" at bounding box center [1039, 607] width 632 height 300
copy div "Tokyo Joe's"
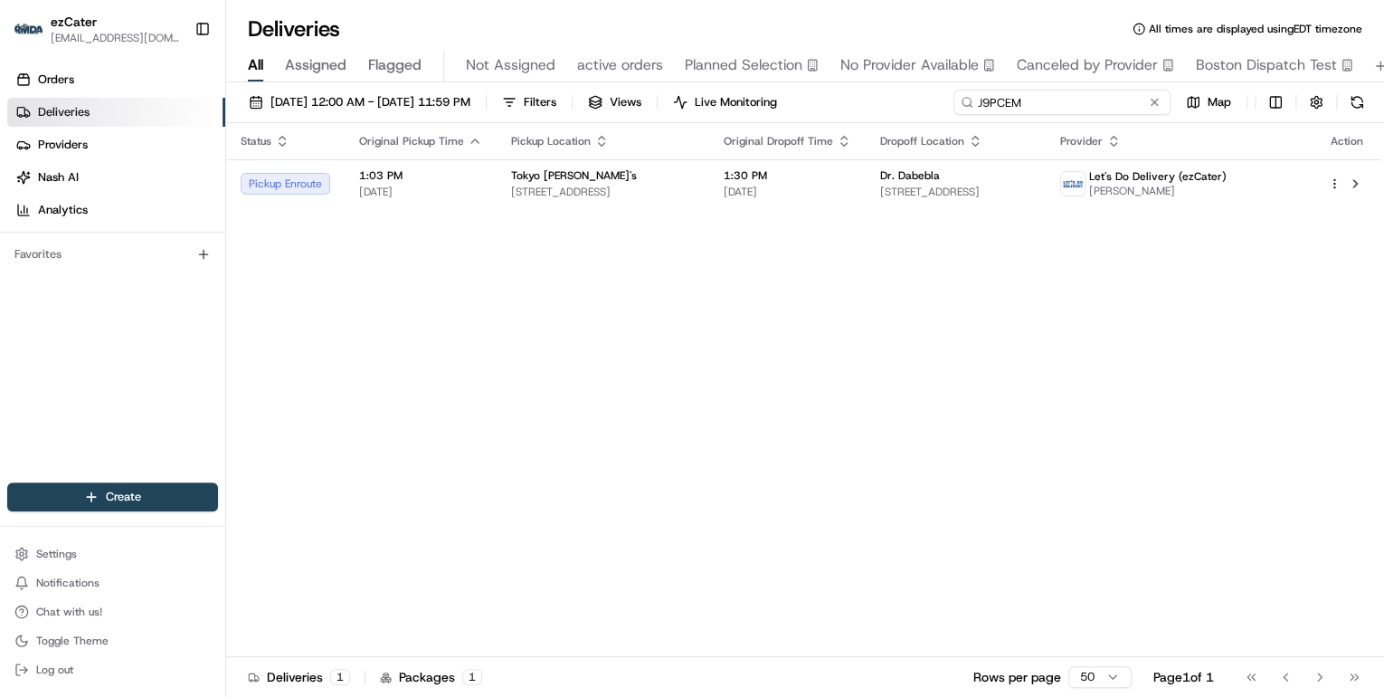
drag, startPoint x: 1081, startPoint y: 101, endPoint x: 553, endPoint y: 90, distance: 528.5
click at [561, 90] on div "08/21/2025 12:00 AM - 08/21/2025 11:59 PM Filters Views Live Monitoring J9PCEM …" at bounding box center [805, 106] width 1158 height 33
paste input "WQYWZ6"
click at [1045, 98] on input "WQYWZ6" at bounding box center [1062, 102] width 217 height 25
drag, startPoint x: 1045, startPoint y: 97, endPoint x: 705, endPoint y: 94, distance: 340.2
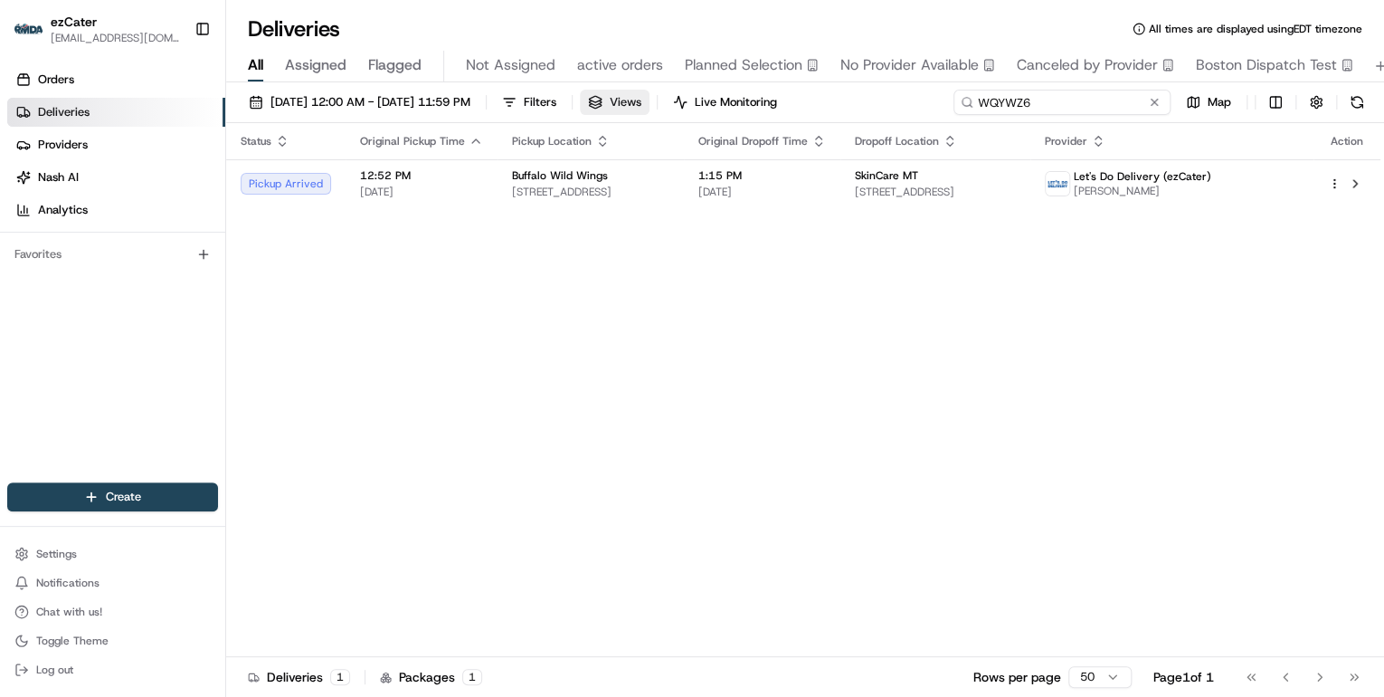
click at [705, 94] on div "08/21/2025 12:00 AM - 08/21/2025 11:59 PM Filters Views Live Monitoring WQYWZ6 …" at bounding box center [805, 106] width 1158 height 33
paste input "ZQGC4K"
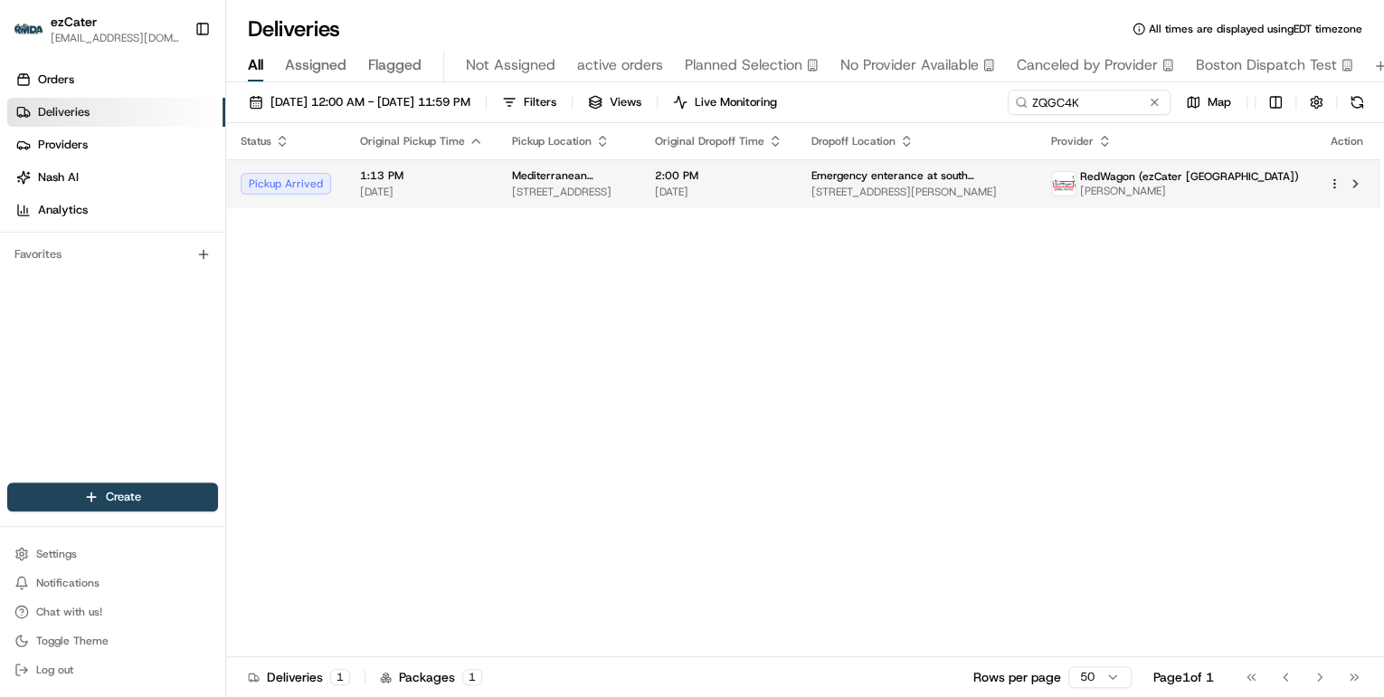
click at [579, 188] on span "127 Stonewood St, Downey, CA 90241, USA" at bounding box center [569, 192] width 114 height 14
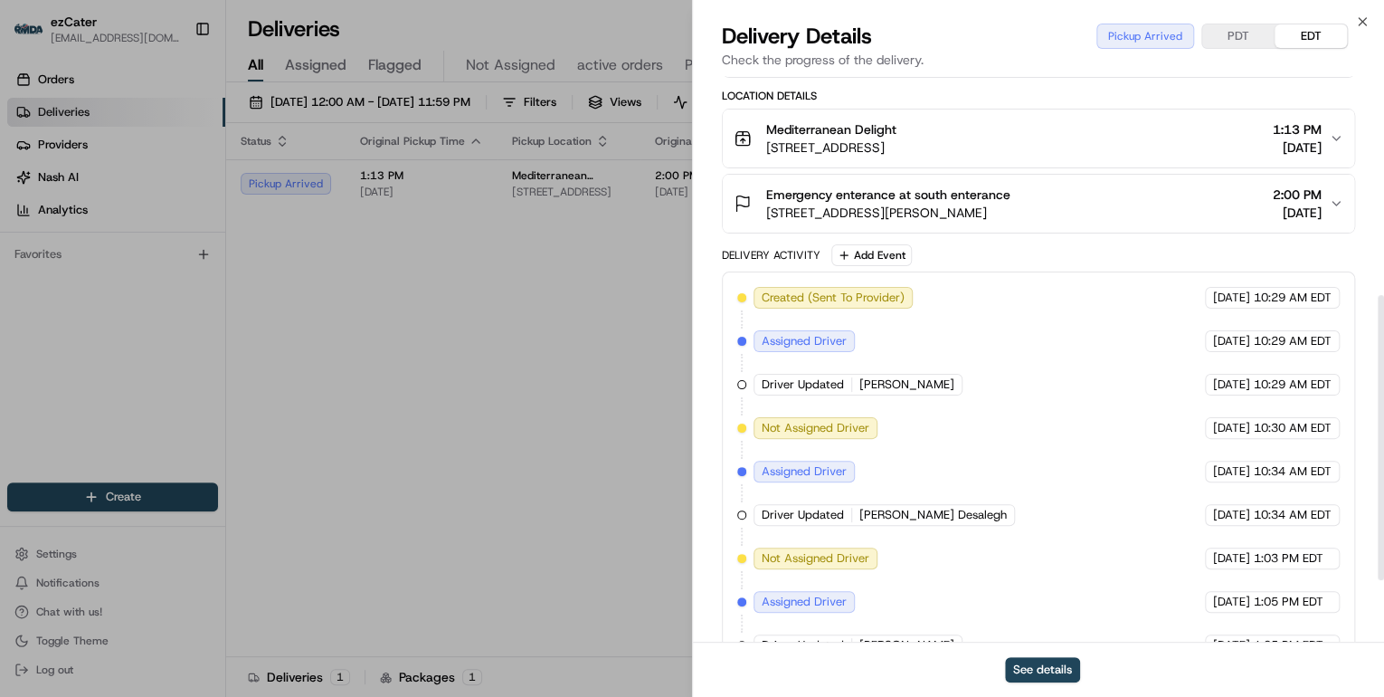
scroll to position [556, 0]
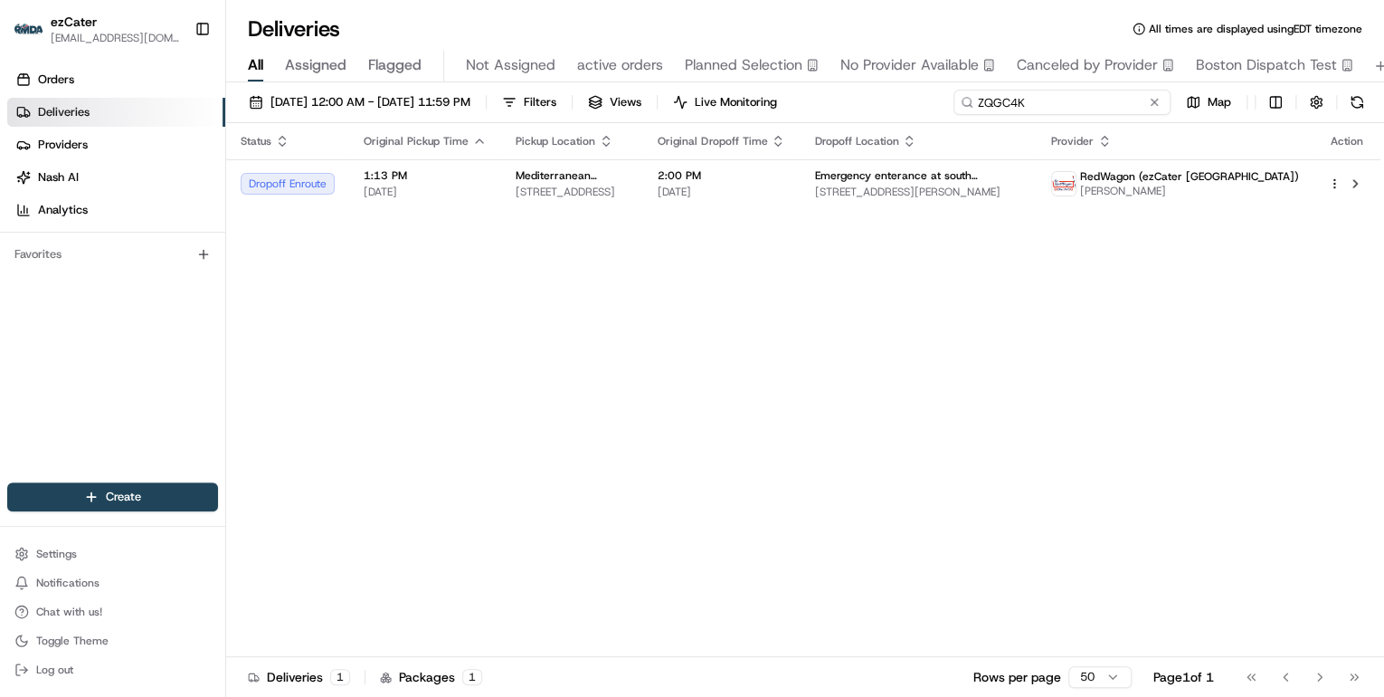
drag, startPoint x: 1089, startPoint y: 101, endPoint x: 687, endPoint y: 79, distance: 402.4
click at [687, 79] on div "Deliveries All times are displayed using EDT timezone All Assigned Flagged Not …" at bounding box center [805, 348] width 1158 height 697
paste input "9UM9GK"
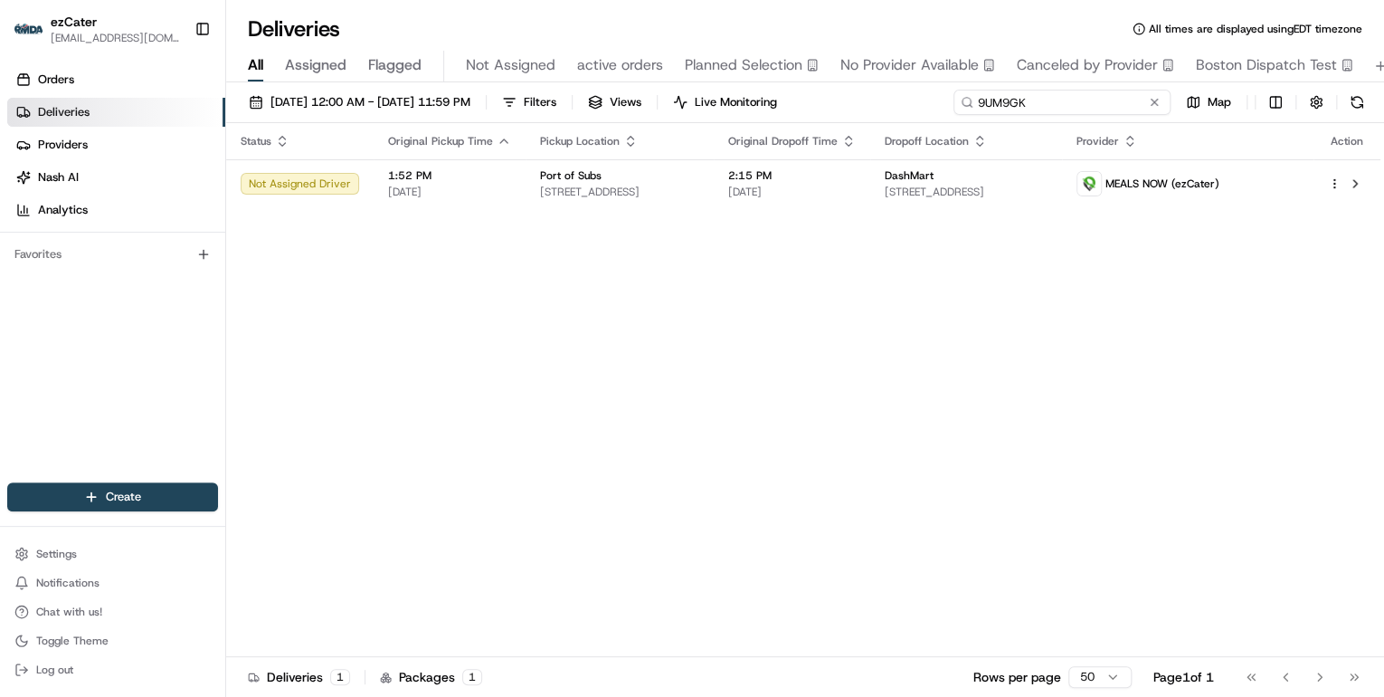
drag, startPoint x: 1045, startPoint y: 106, endPoint x: 741, endPoint y: 87, distance: 304.6
click at [760, 88] on div "08/21/2025 12:00 AM - 08/21/2025 11:59 PM Filters Views Live Monitoring 9UM9GK …" at bounding box center [805, 391] width 1158 height 618
paste input "H08TM5"
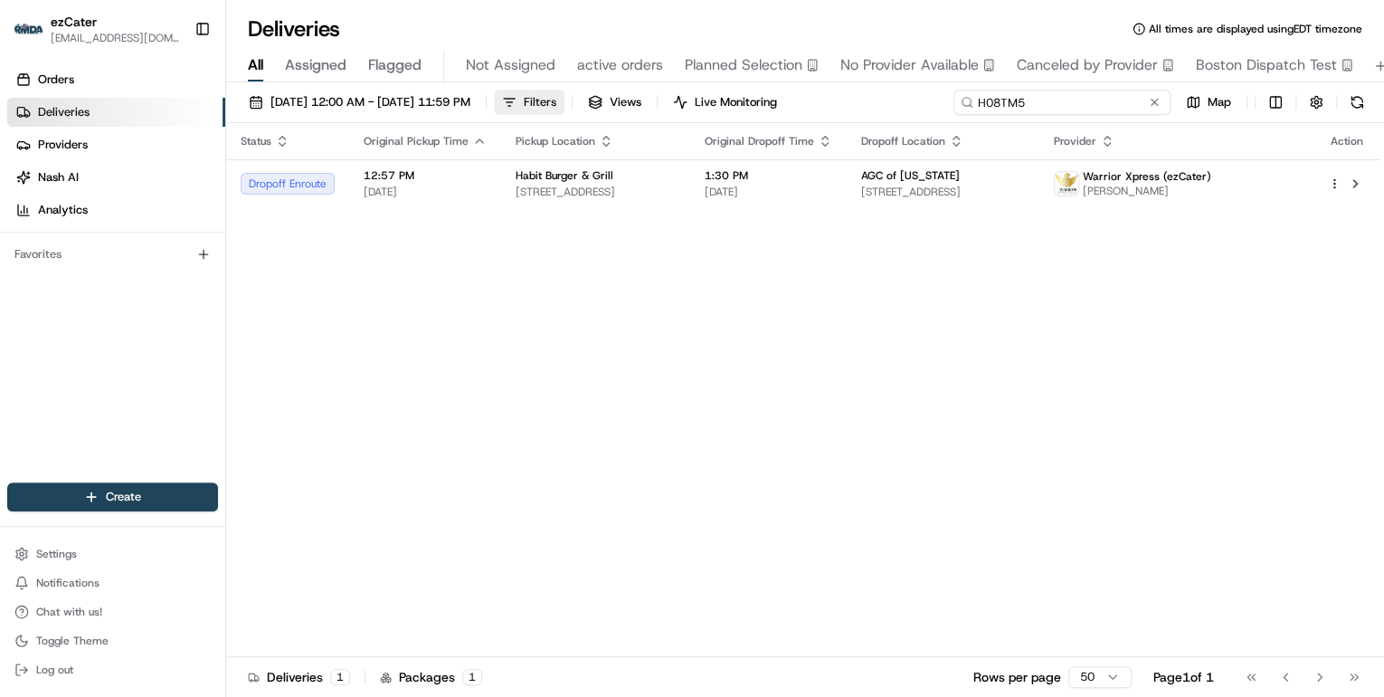
drag, startPoint x: 1042, startPoint y: 101, endPoint x: 623, endPoint y: 101, distance: 419.8
click at [631, 101] on div "08/21/2025 12:00 AM - 08/21/2025 11:59 PM Filters Views Live Monitoring H08TM5 …" at bounding box center [805, 106] width 1158 height 33
paste input "M0GJ7M"
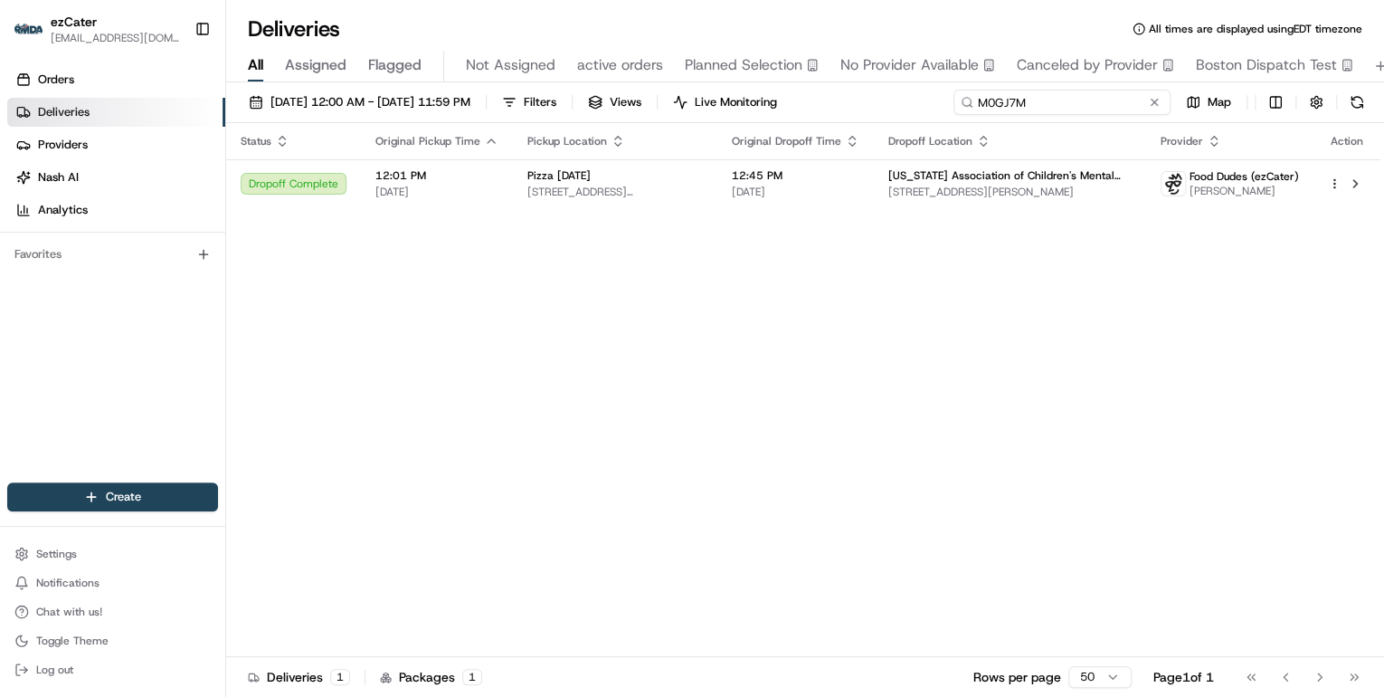
click at [713, 76] on div "Deliveries All times are displayed using EDT timezone All Assigned Flagged Not …" at bounding box center [805, 348] width 1158 height 697
paste input "9UM9GK"
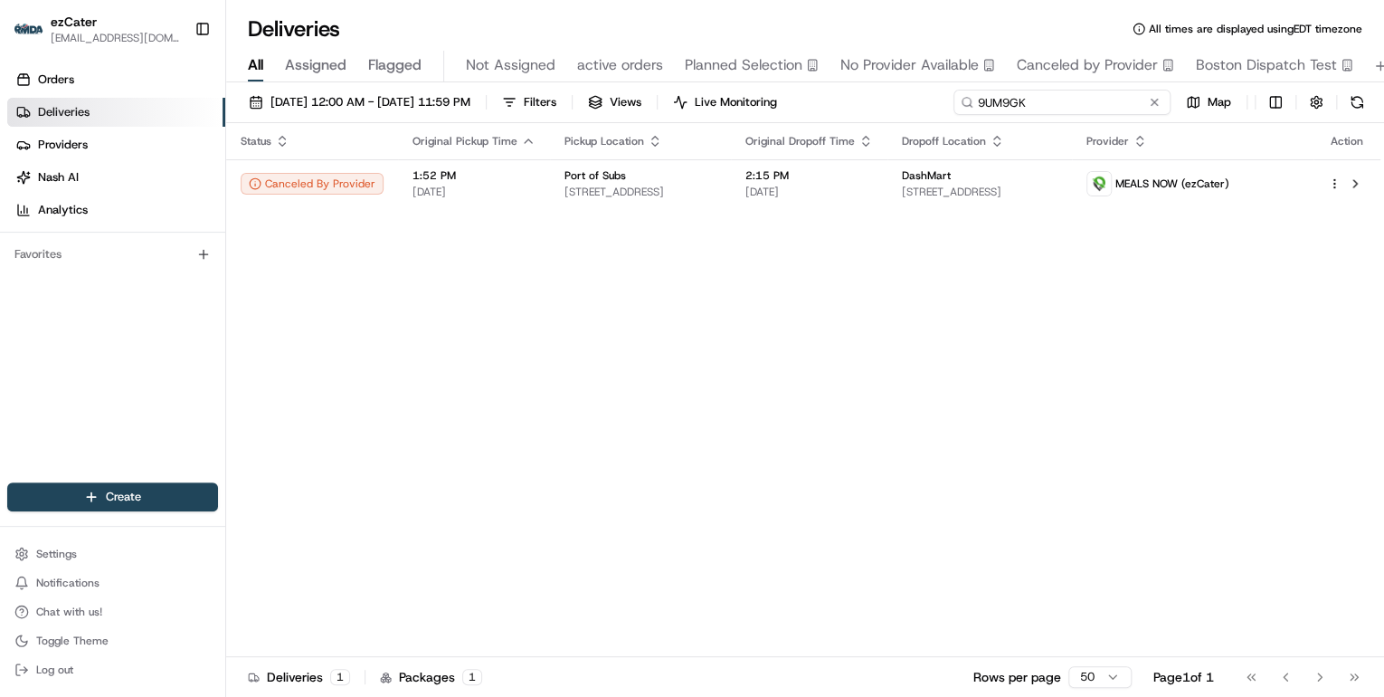
drag, startPoint x: 1055, startPoint y: 102, endPoint x: 660, endPoint y: 76, distance: 396.3
click at [660, 76] on div "Deliveries All times are displayed using EDT timezone All Assigned Flagged Not …" at bounding box center [805, 348] width 1158 height 697
paste input "JH49AV"
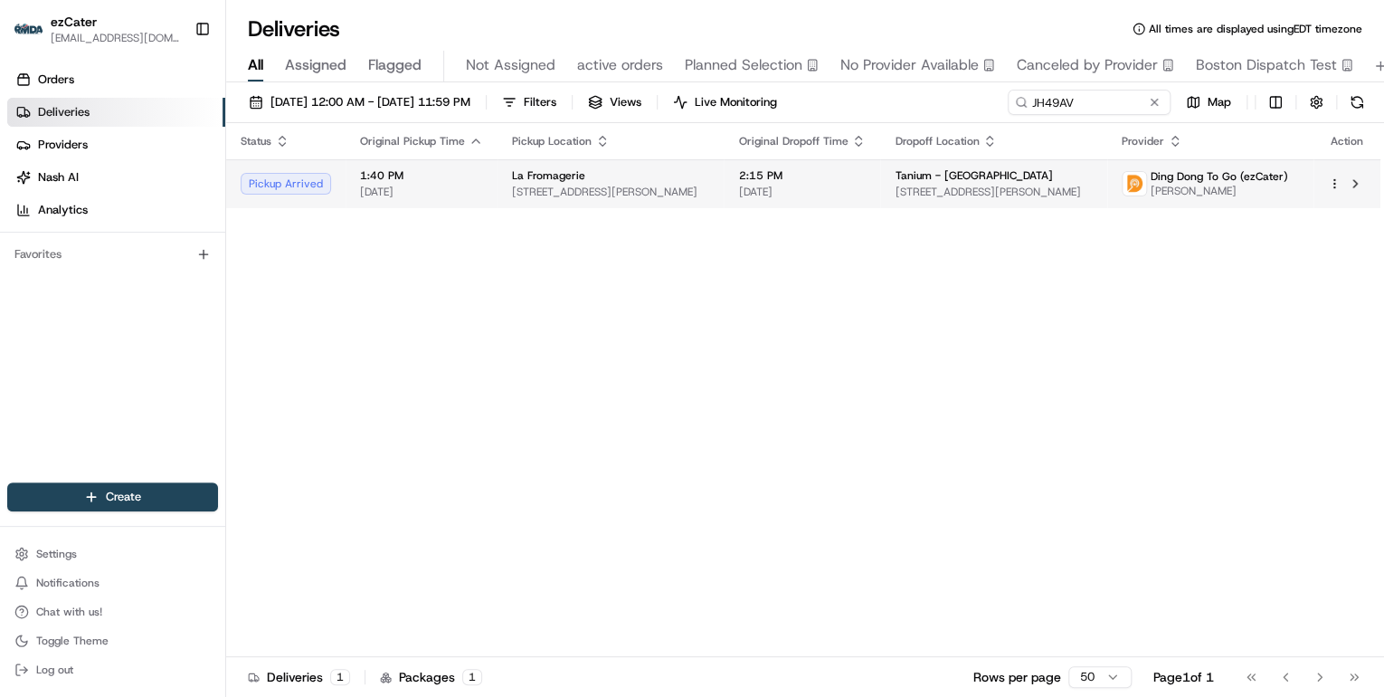
click at [445, 195] on span "[DATE]" at bounding box center [421, 192] width 123 height 14
click at [606, 185] on span "101 Montgomery St, San Francisco, CA 94104, USA" at bounding box center [610, 192] width 197 height 14
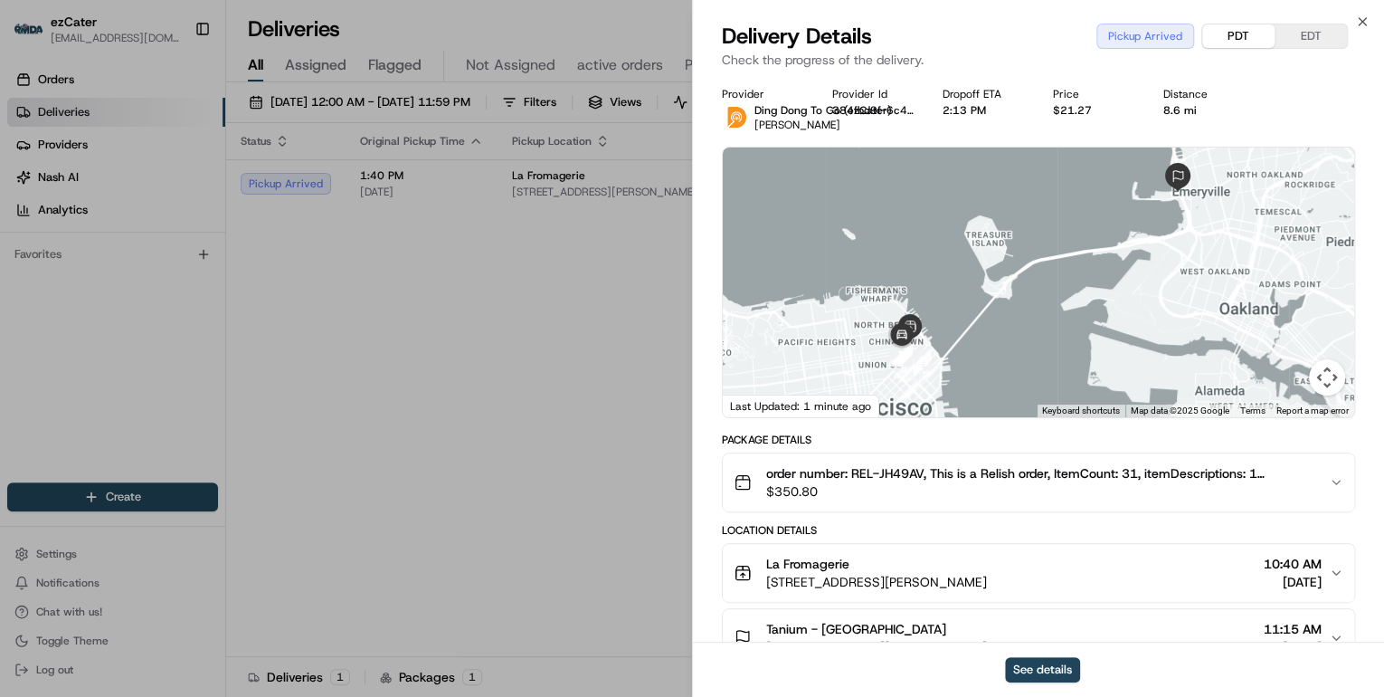
click at [1241, 36] on button "PDT" at bounding box center [1239, 36] width 72 height 24
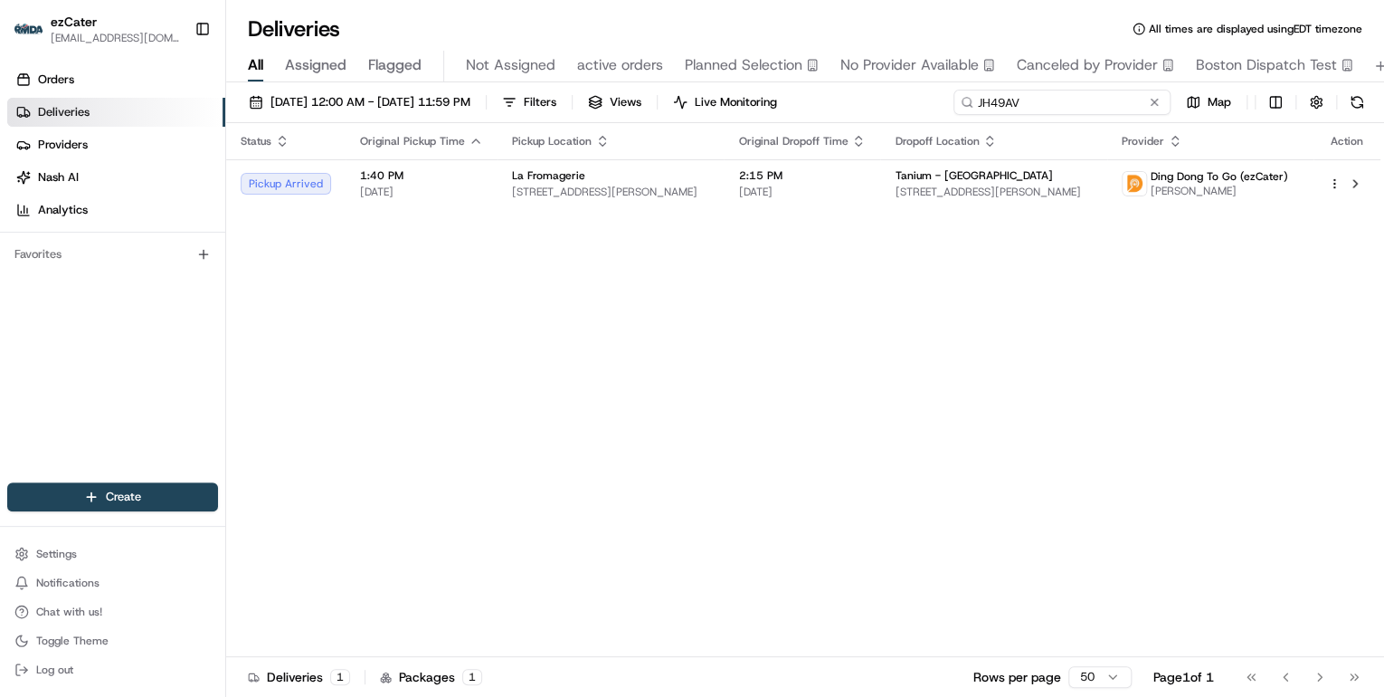
drag, startPoint x: 1079, startPoint y: 100, endPoint x: 540, endPoint y: 61, distance: 540.7
click at [564, 61] on div "Deliveries All times are displayed using EDT timezone All Assigned Flagged Not …" at bounding box center [805, 348] width 1158 height 697
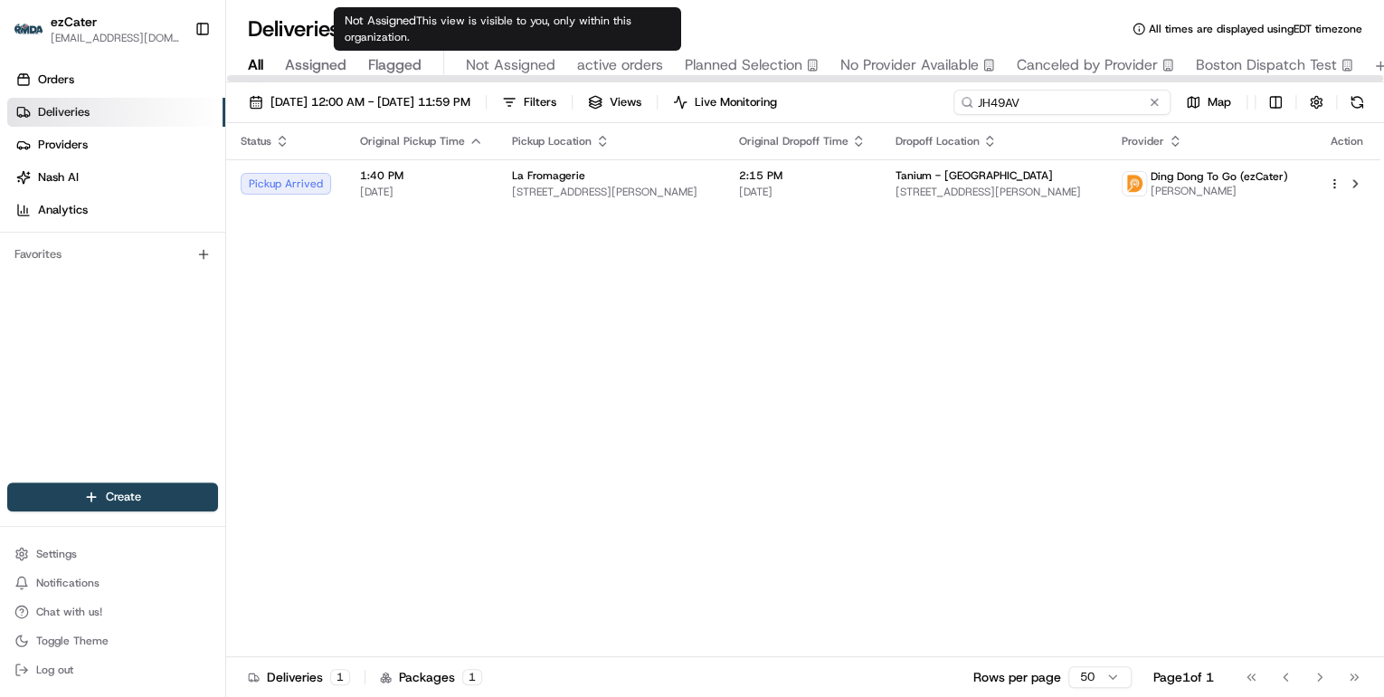
paste input "ZQGC4K"
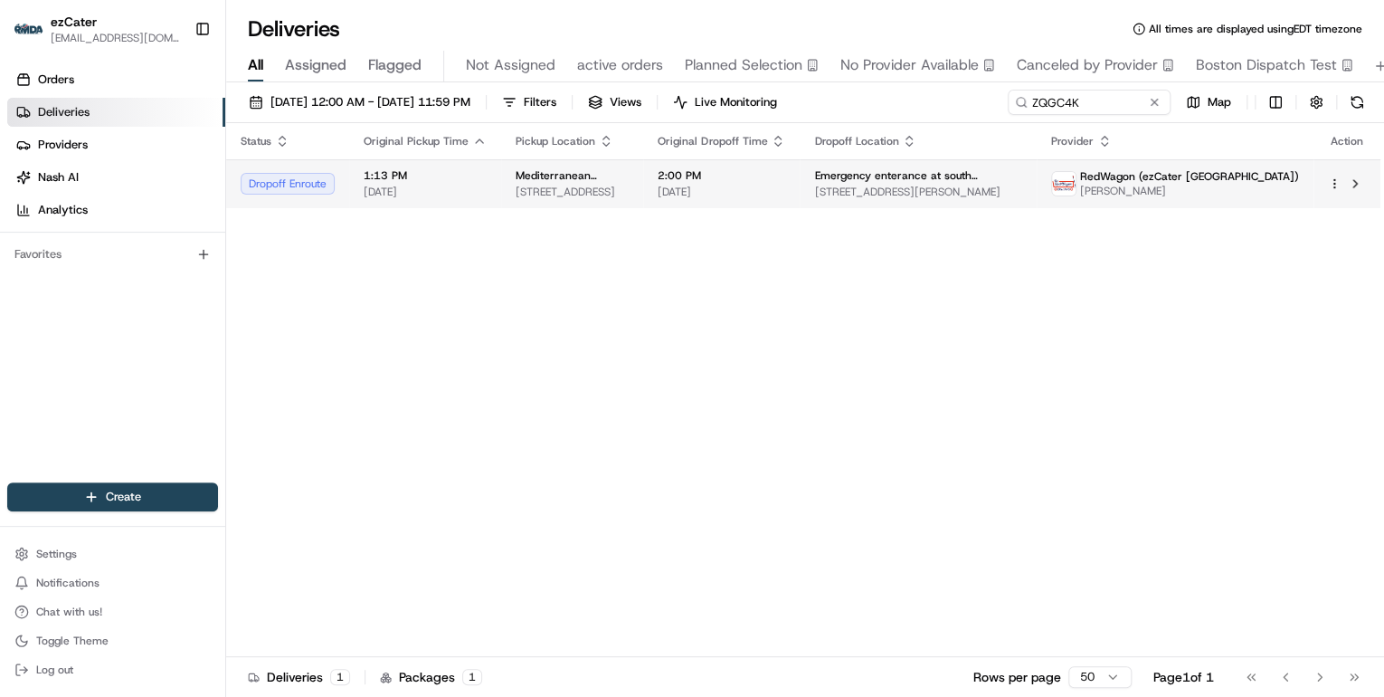
click at [577, 192] on span "127 Stonewood St, Downey, CA 90241, USA" at bounding box center [572, 192] width 113 height 14
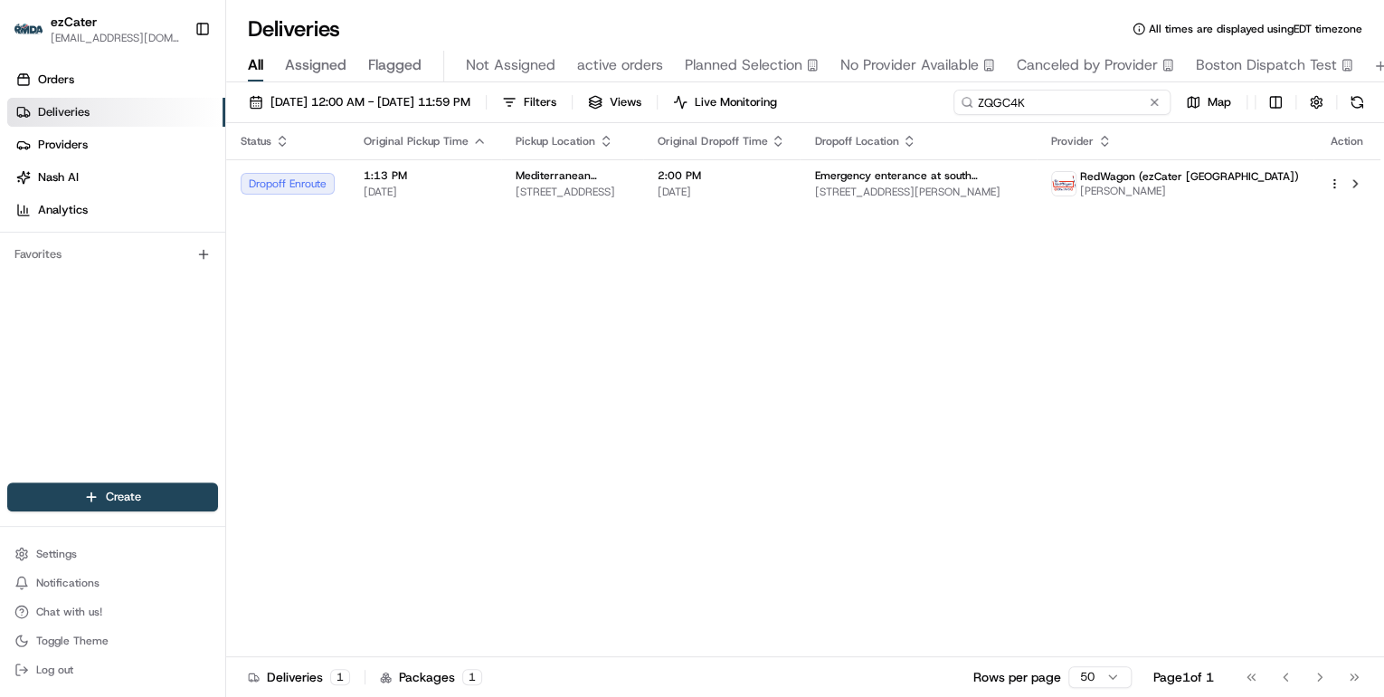
drag, startPoint x: 1086, startPoint y: 109, endPoint x: 679, endPoint y: 76, distance: 408.5
click at [679, 76] on div "Deliveries All times are displayed using EDT timezone All Assigned Flagged Not …" at bounding box center [805, 348] width 1158 height 697
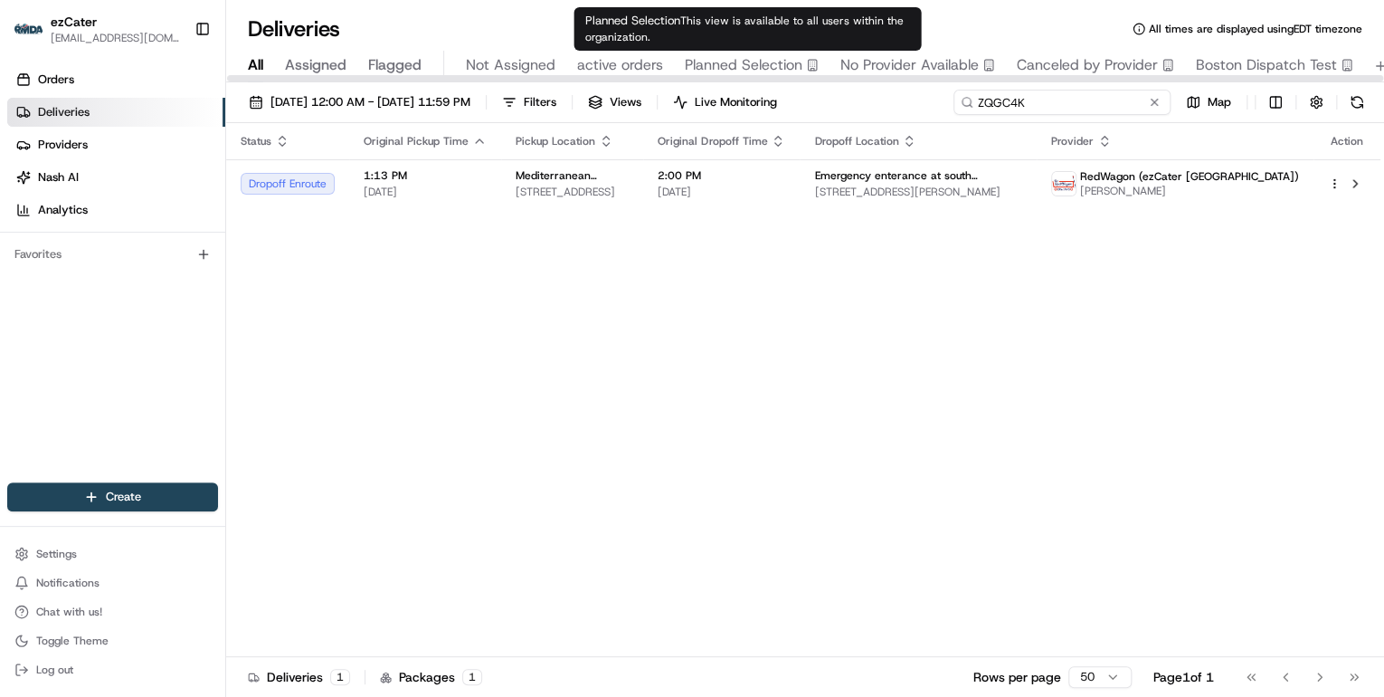
paste input "FF5VVJ"
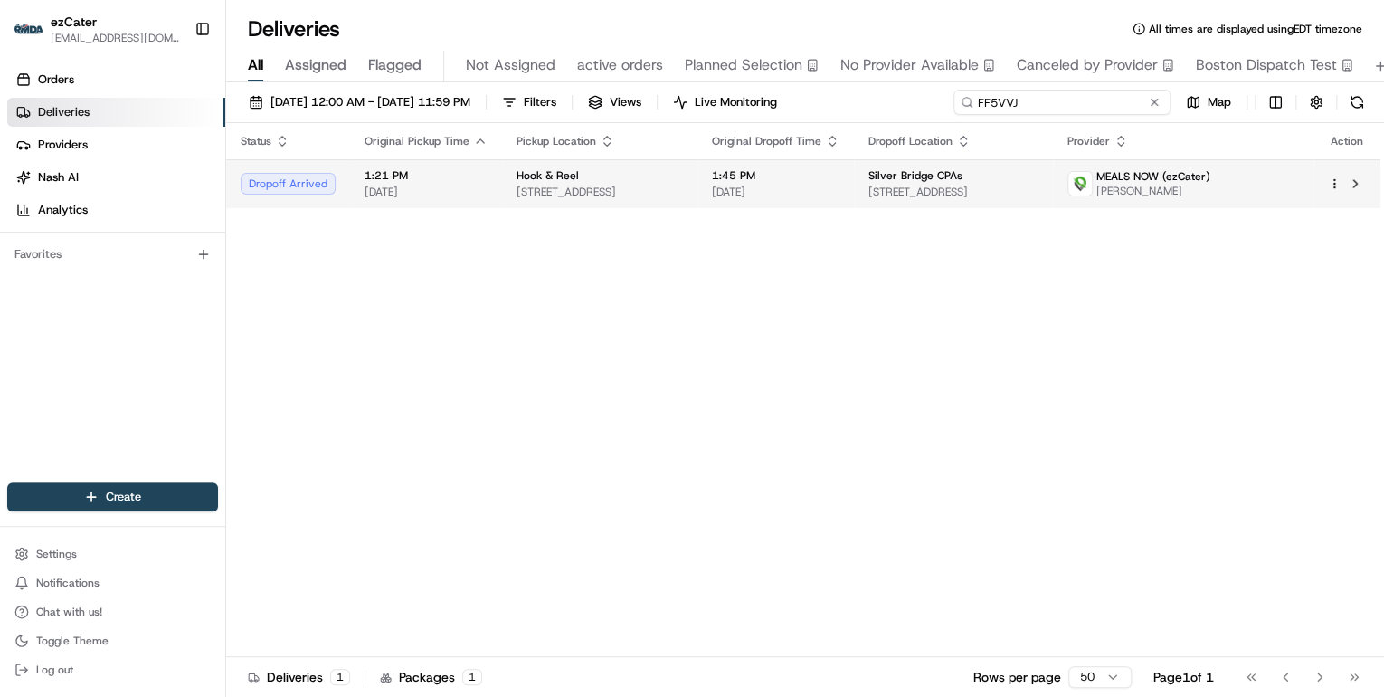
type input "FF5VVJ"
click at [637, 185] on span "1510 N Eagle Rd, Meridian, ID 83642, USA" at bounding box center [600, 192] width 166 height 14
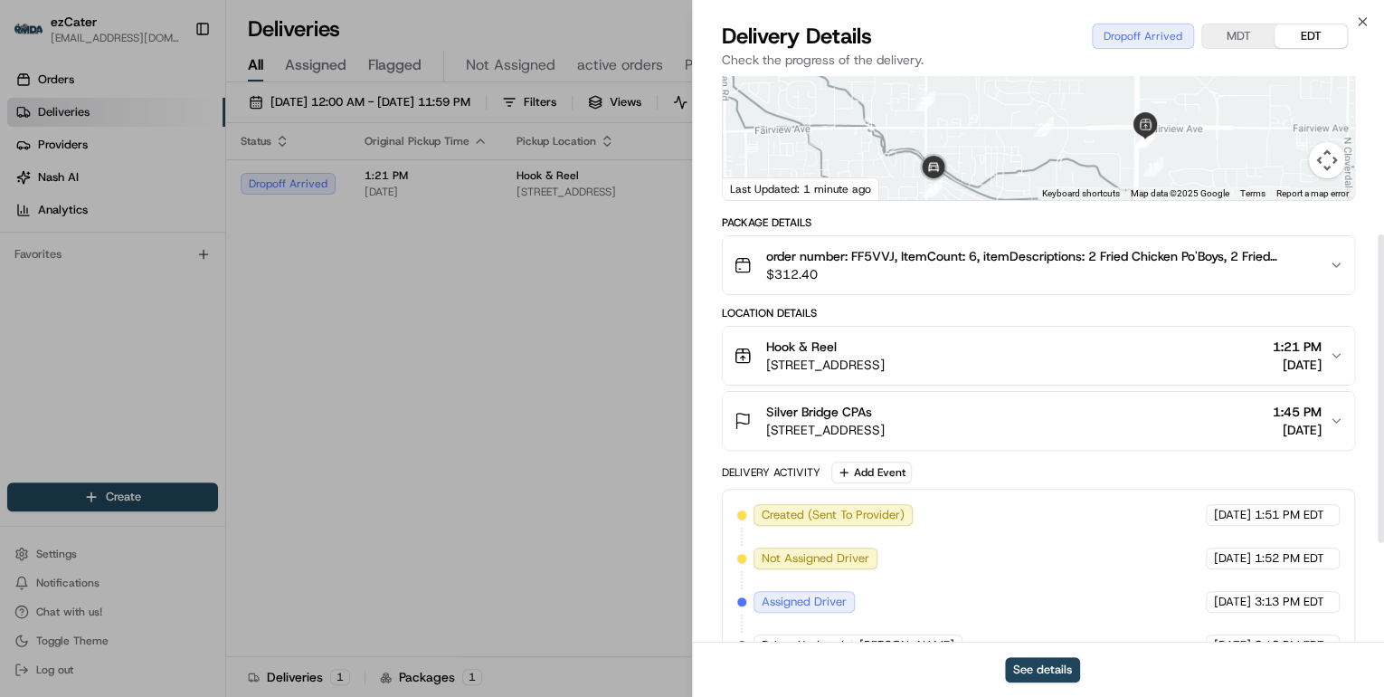
scroll to position [290, 0]
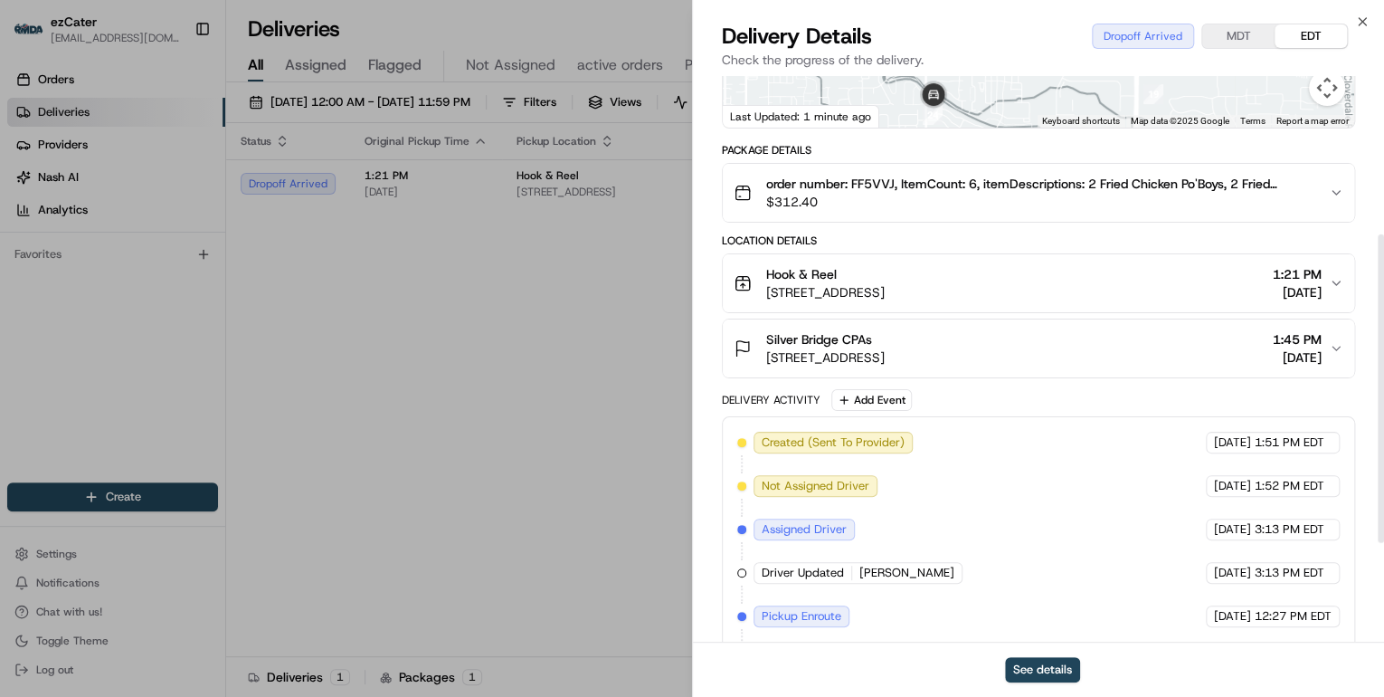
click at [885, 333] on div "Silver Bridge CPAs" at bounding box center [825, 339] width 119 height 18
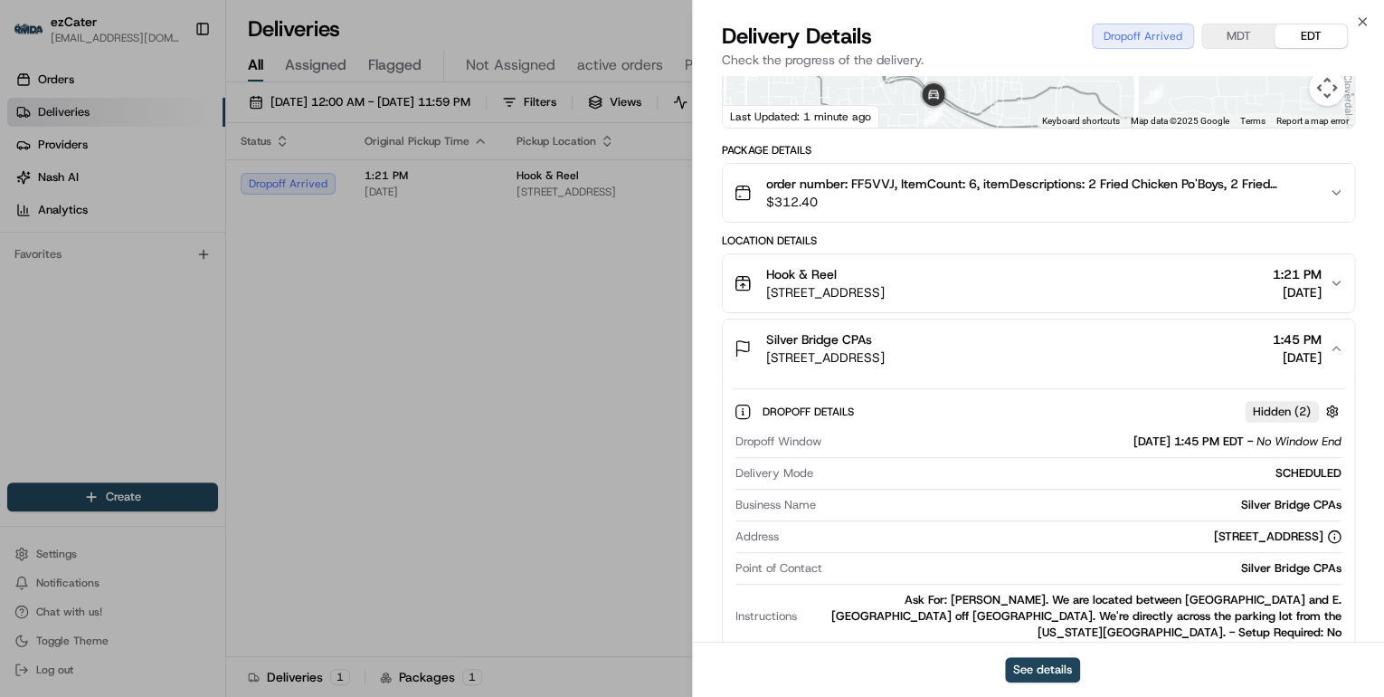
scroll to position [434, 0]
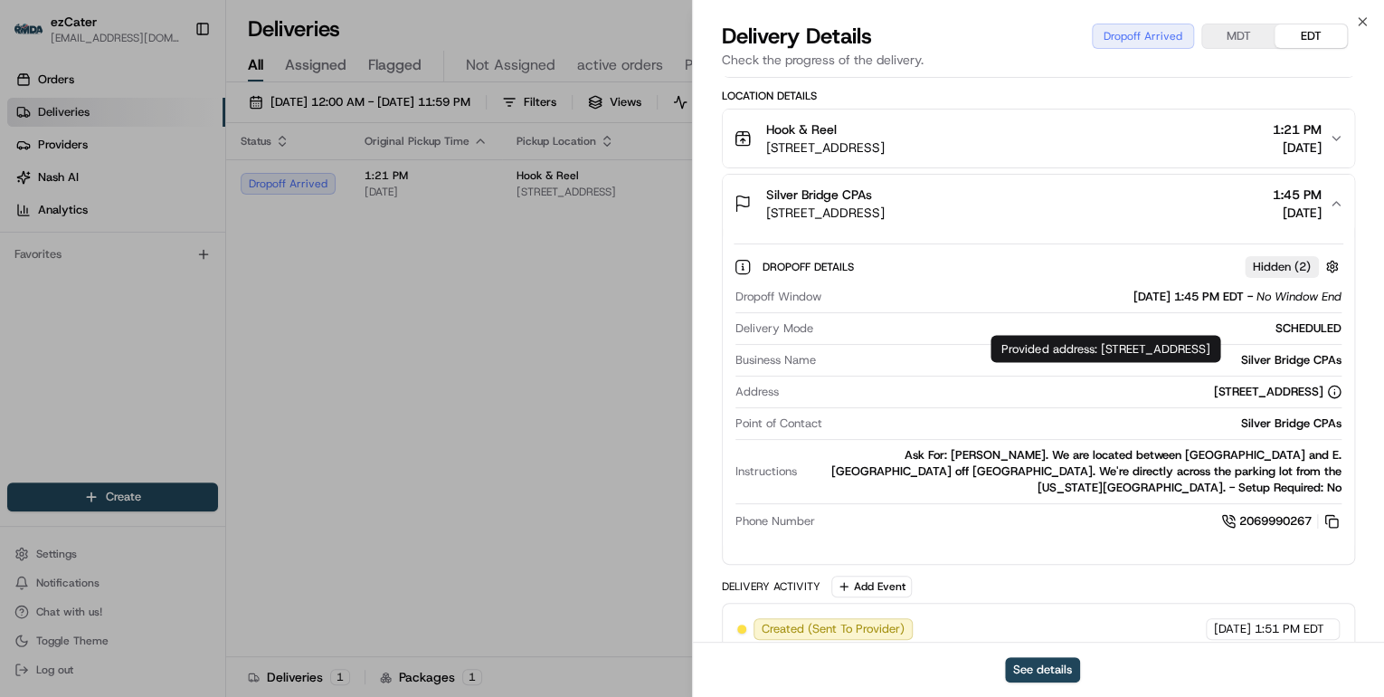
drag, startPoint x: 1101, startPoint y: 347, endPoint x: 1136, endPoint y: 365, distance: 38.4
click at [1136, 362] on div "Provided address: 1157 N Summerbrook Ave, Suite 110, Meridian, ID, 83646 Provid…" at bounding box center [1106, 348] width 230 height 27
copy div "1157 N Summerbrook Ave, Suite 110, Meridian, ID, 83646"
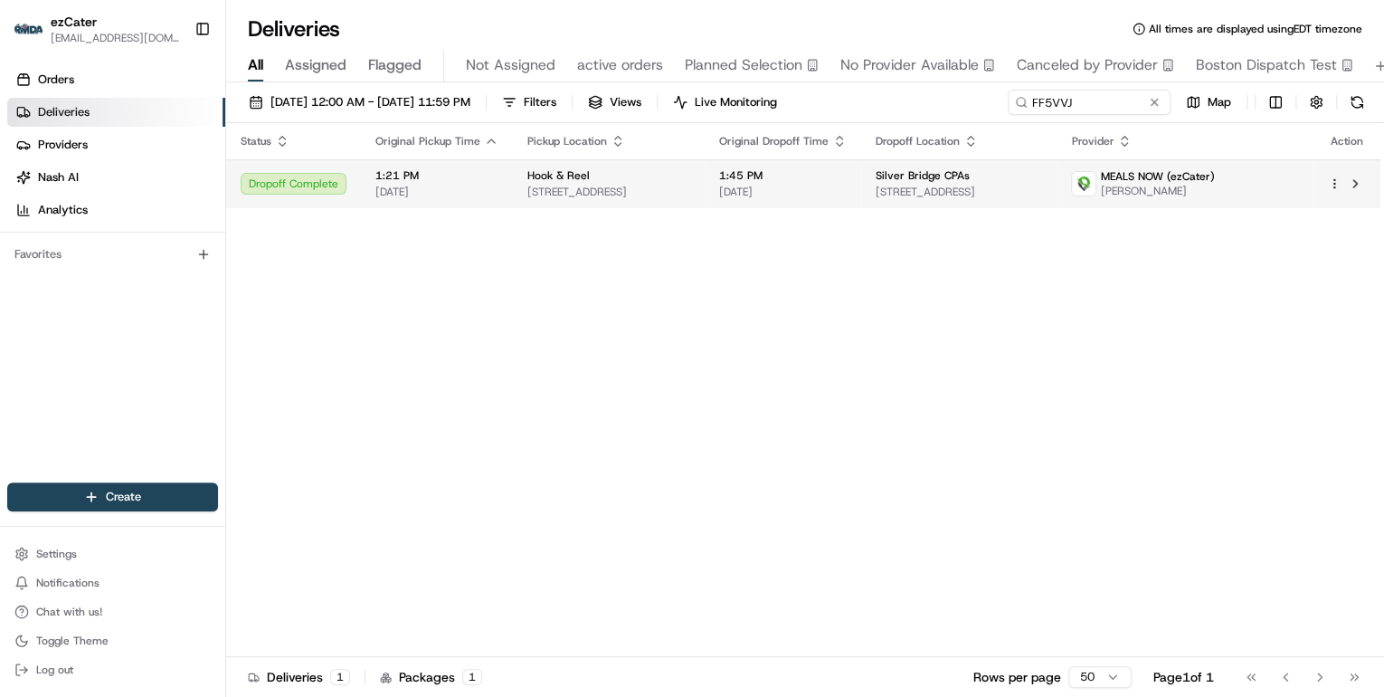
click at [612, 175] on div "Hook & Reel" at bounding box center [609, 175] width 163 height 14
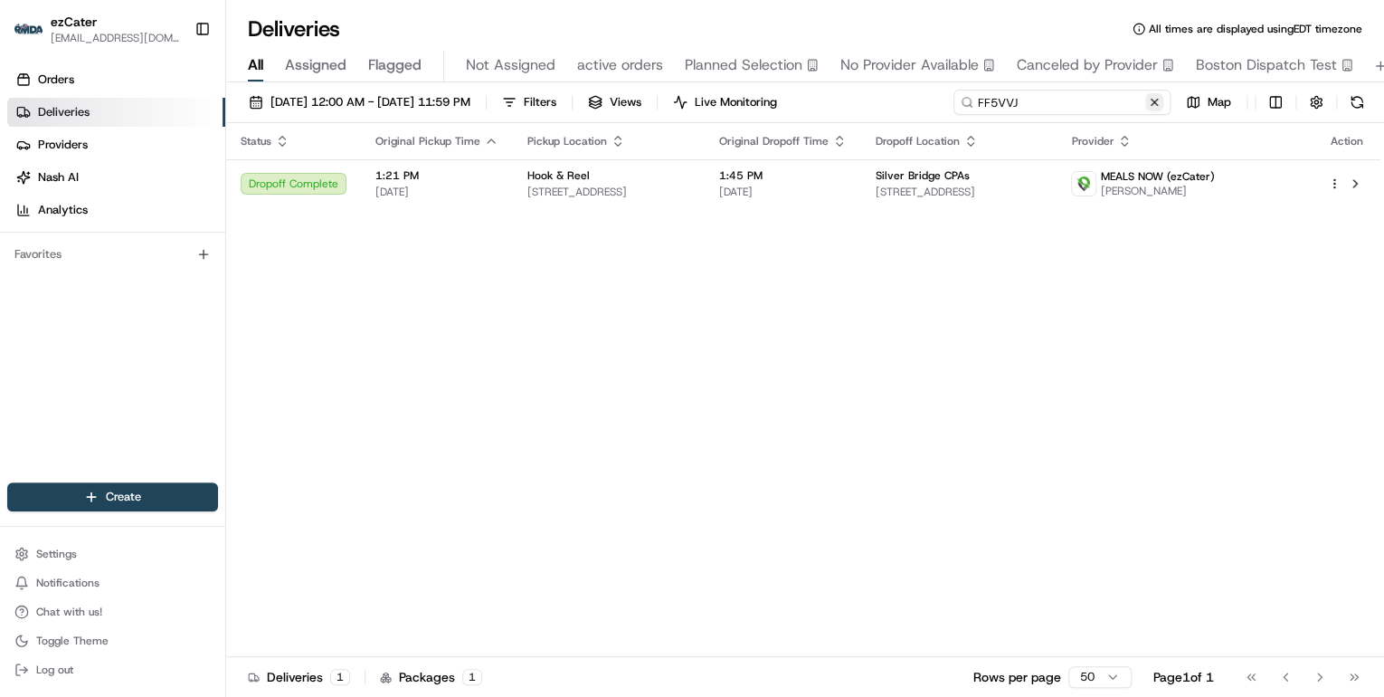
click at [875, 100] on div "08/21/2025 12:00 AM - 08/21/2025 11:59 PM Filters Views Live Monitoring FF5VVJ …" at bounding box center [805, 106] width 1158 height 33
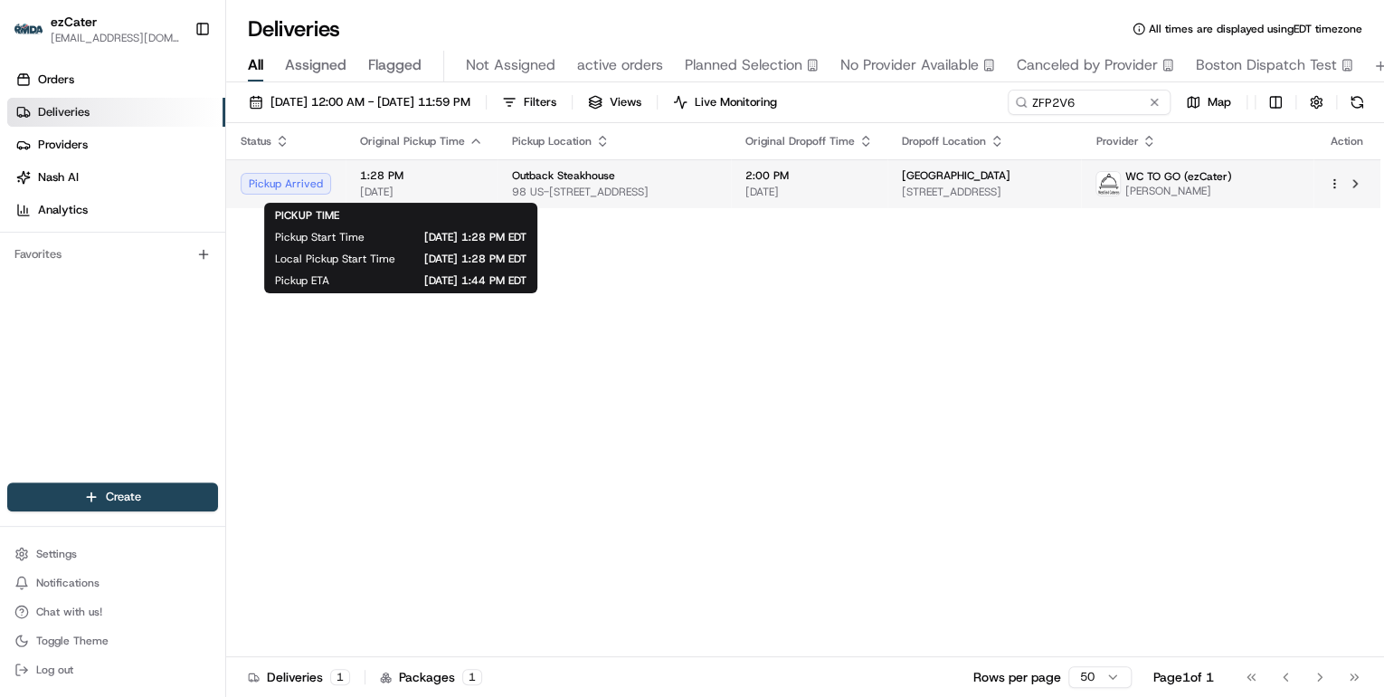
click at [449, 183] on div "1:28 PM 08/21/2025" at bounding box center [421, 183] width 123 height 31
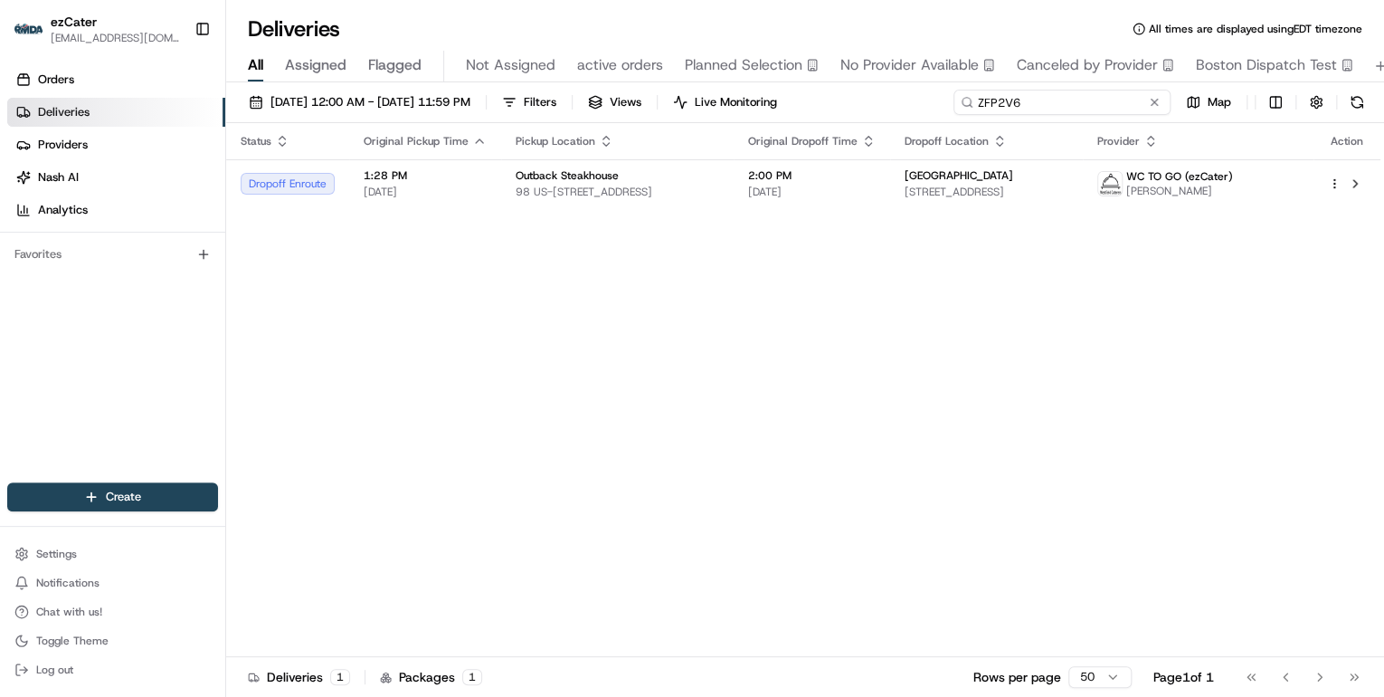
click at [632, 51] on body "ezCater annamariekinao@gmail.com Toggle Sidebar Orders Deliveries Providers Nas…" at bounding box center [692, 348] width 1384 height 697
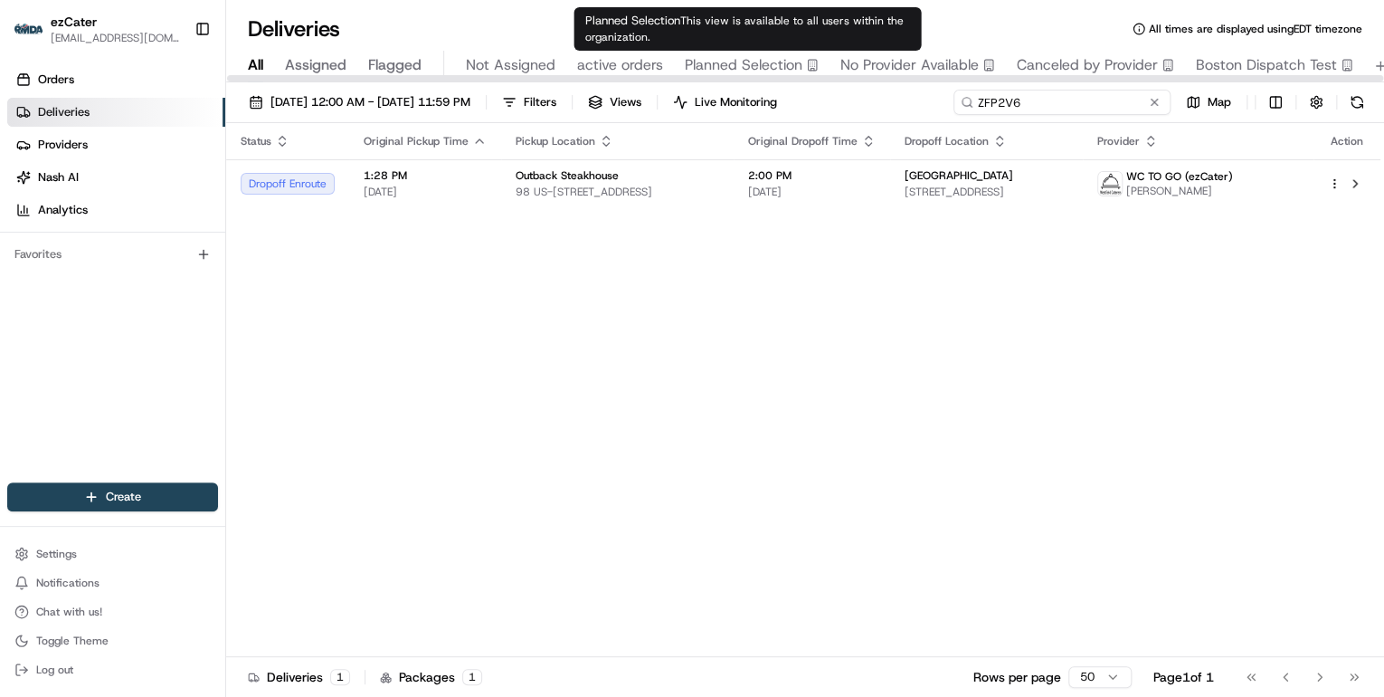
paste input "4MZ5GZ"
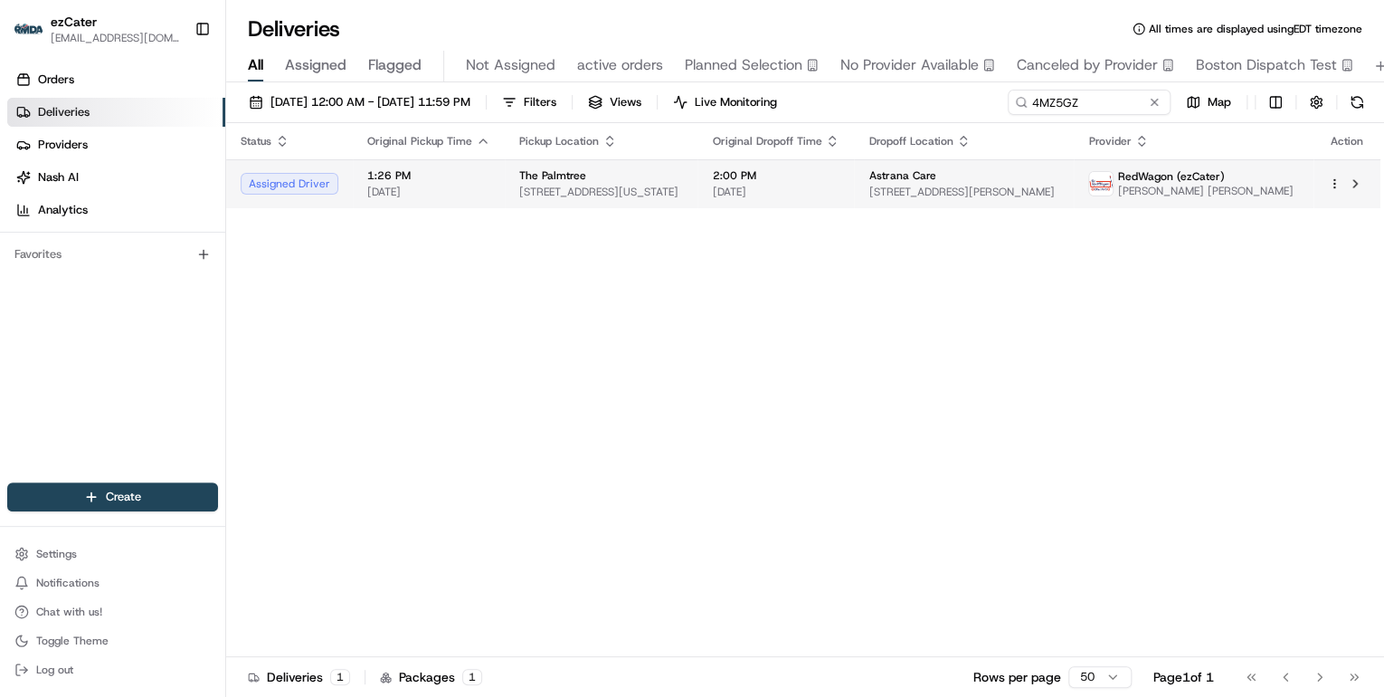
click at [581, 179] on div "The Palmtree" at bounding box center [601, 175] width 164 height 14
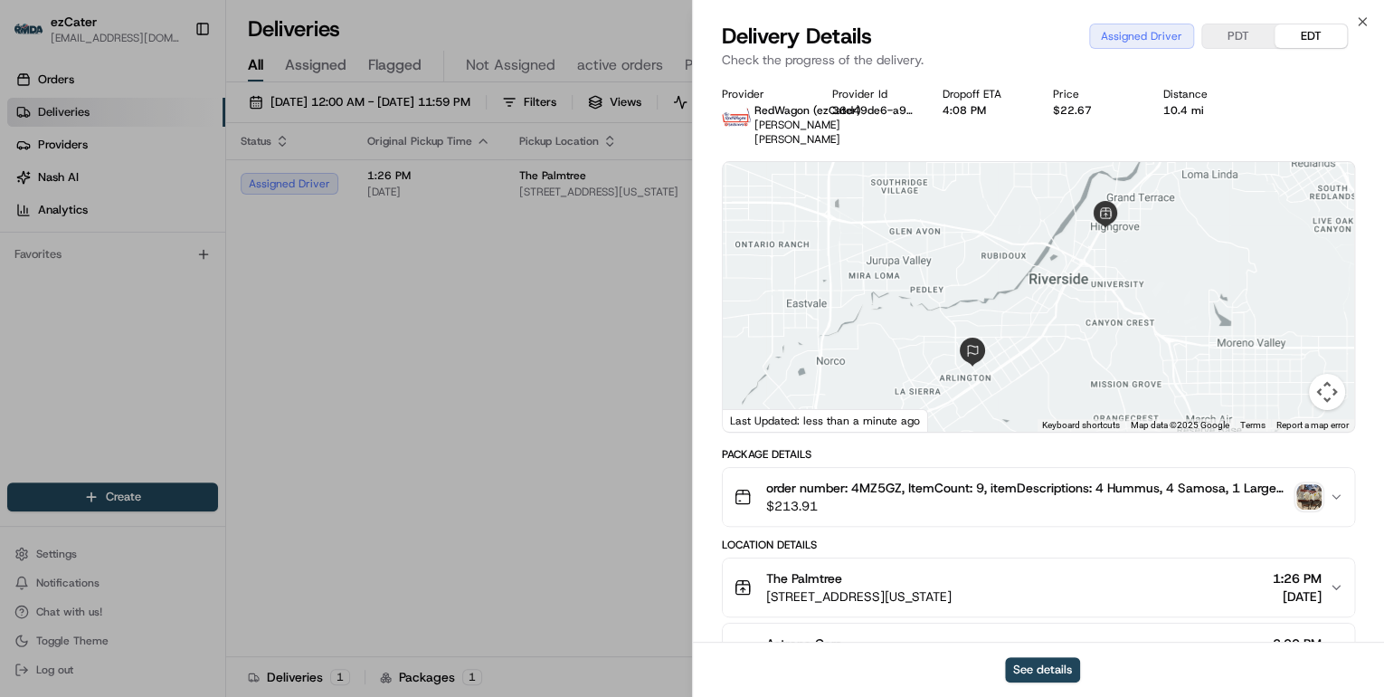
click at [1298, 496] on img "button" at bounding box center [1309, 496] width 25 height 25
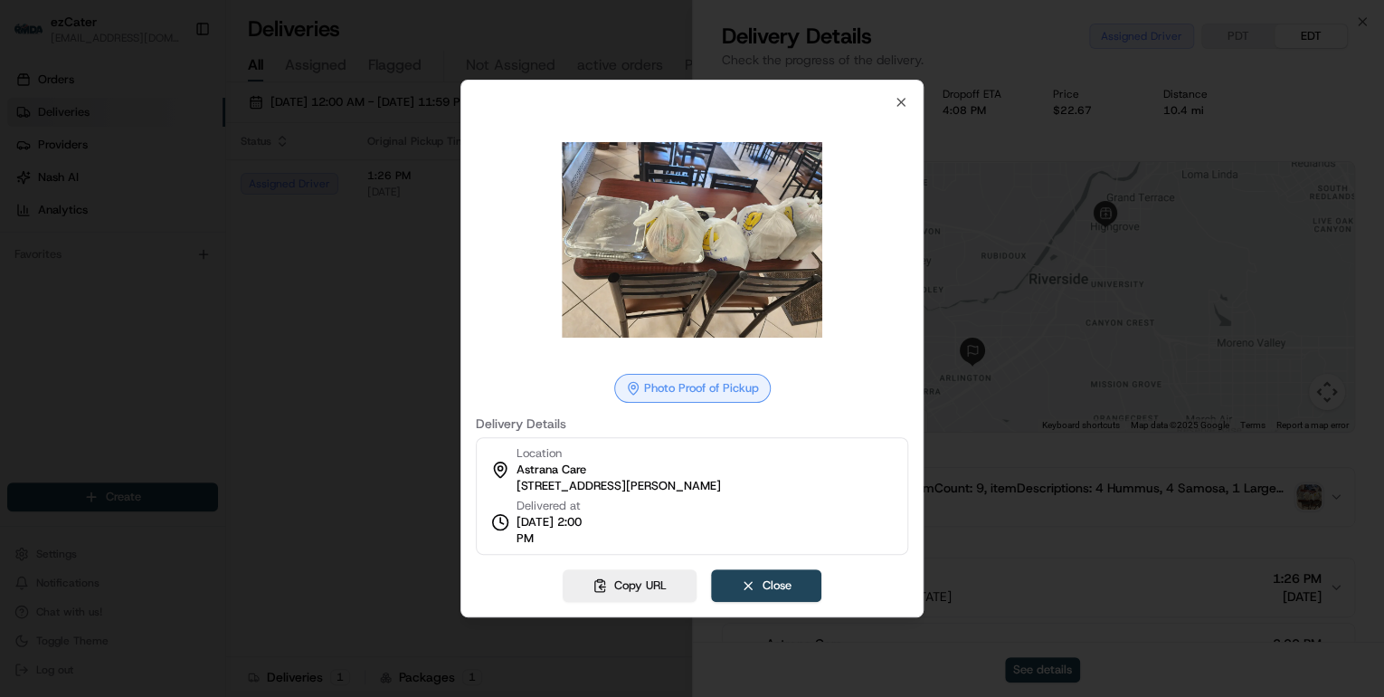
click at [364, 308] on div at bounding box center [692, 348] width 1384 height 697
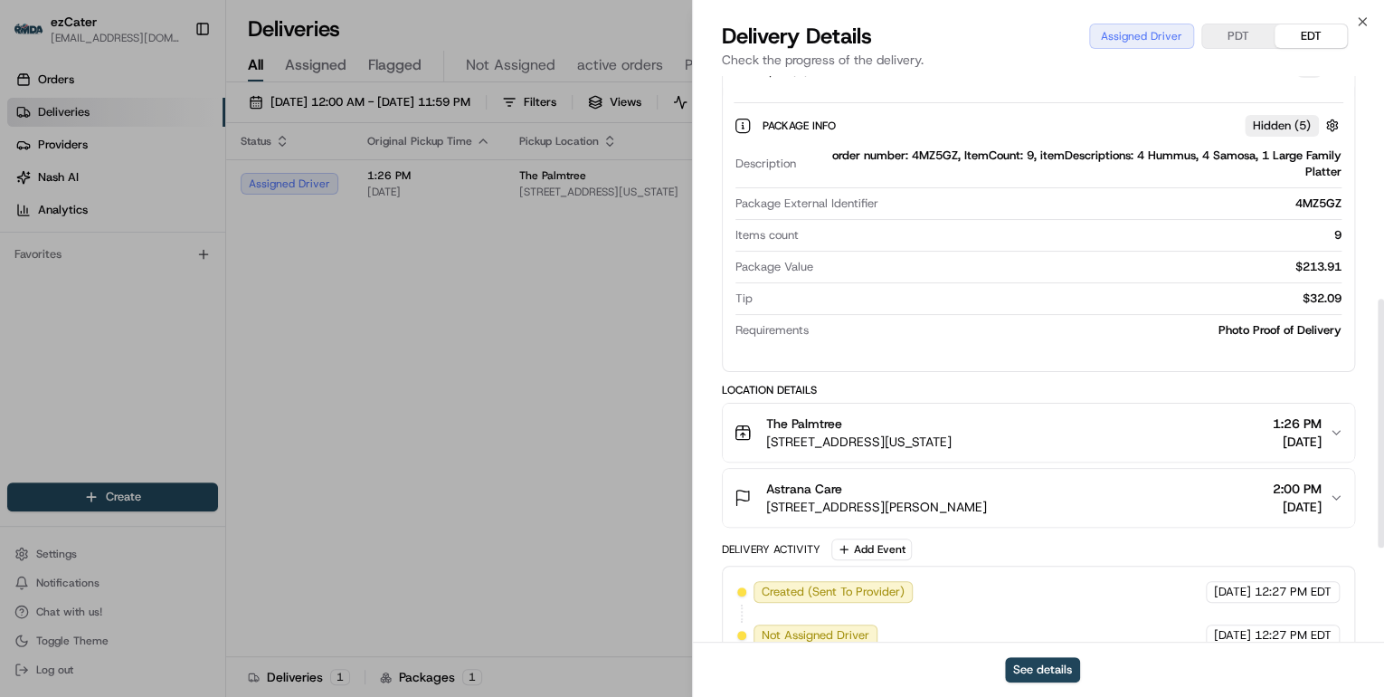
scroll to position [651, 0]
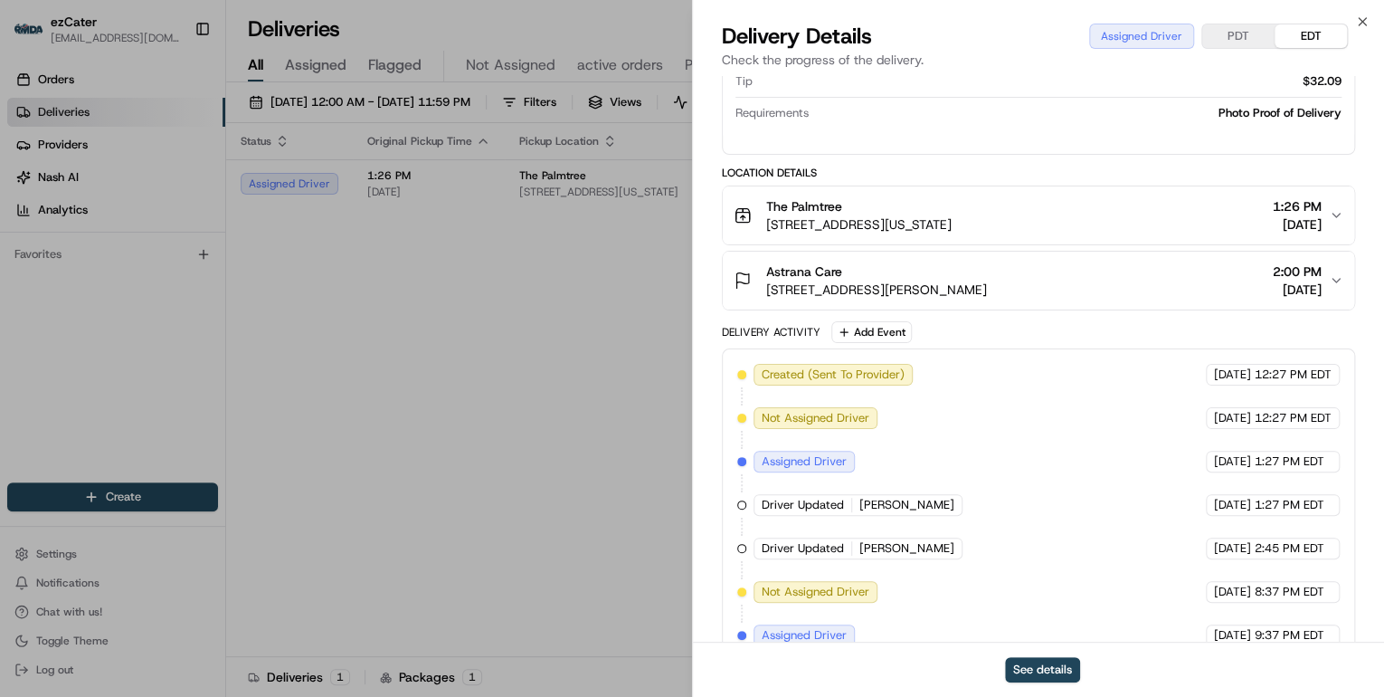
click at [1036, 218] on div "The Palmtree 365 Iowa Ave, Riverside, CA 92507, USA 1:26 PM 08/21/2025" at bounding box center [1031, 215] width 595 height 36
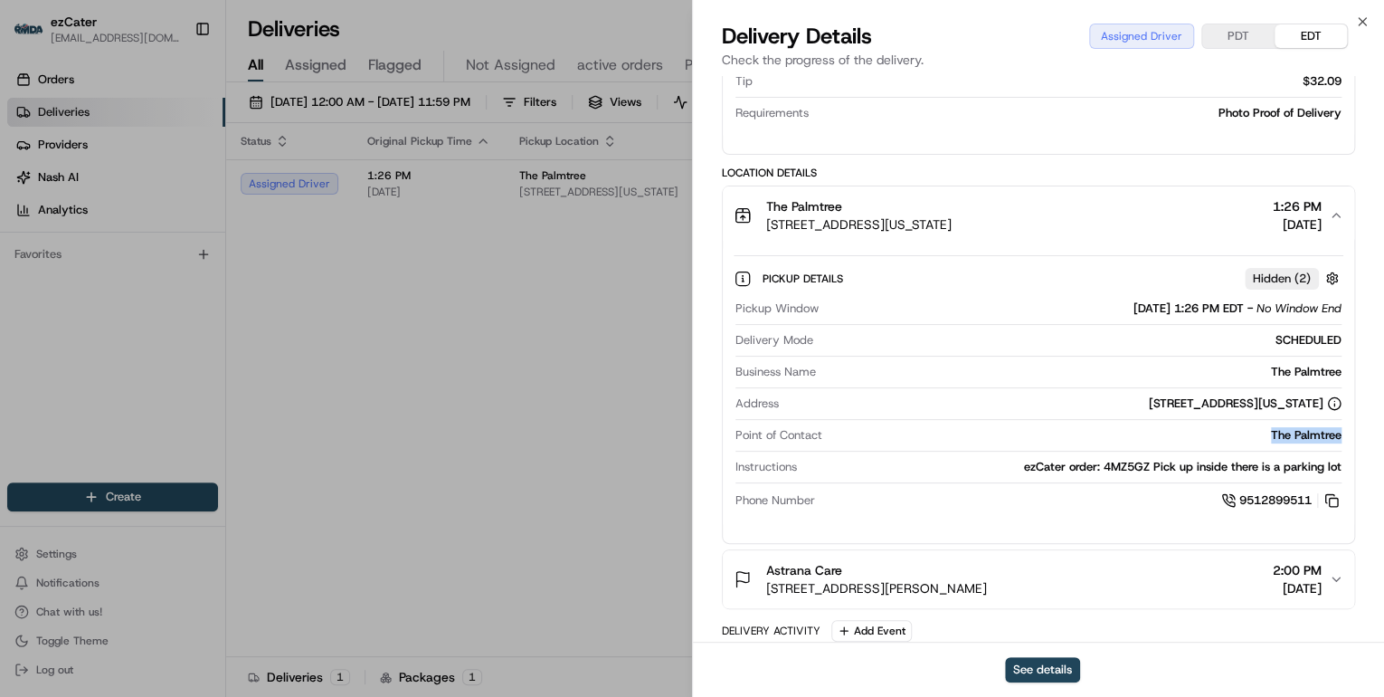
drag, startPoint x: 1349, startPoint y: 432, endPoint x: 1257, endPoint y: 432, distance: 92.3
click at [1257, 432] on div "Pickup Details Hidden ( 2 ) Pickup Window 08/21/2025 1:26 PM EDT - No Window En…" at bounding box center [1039, 386] width 632 height 284
copy div "The Palmtree"
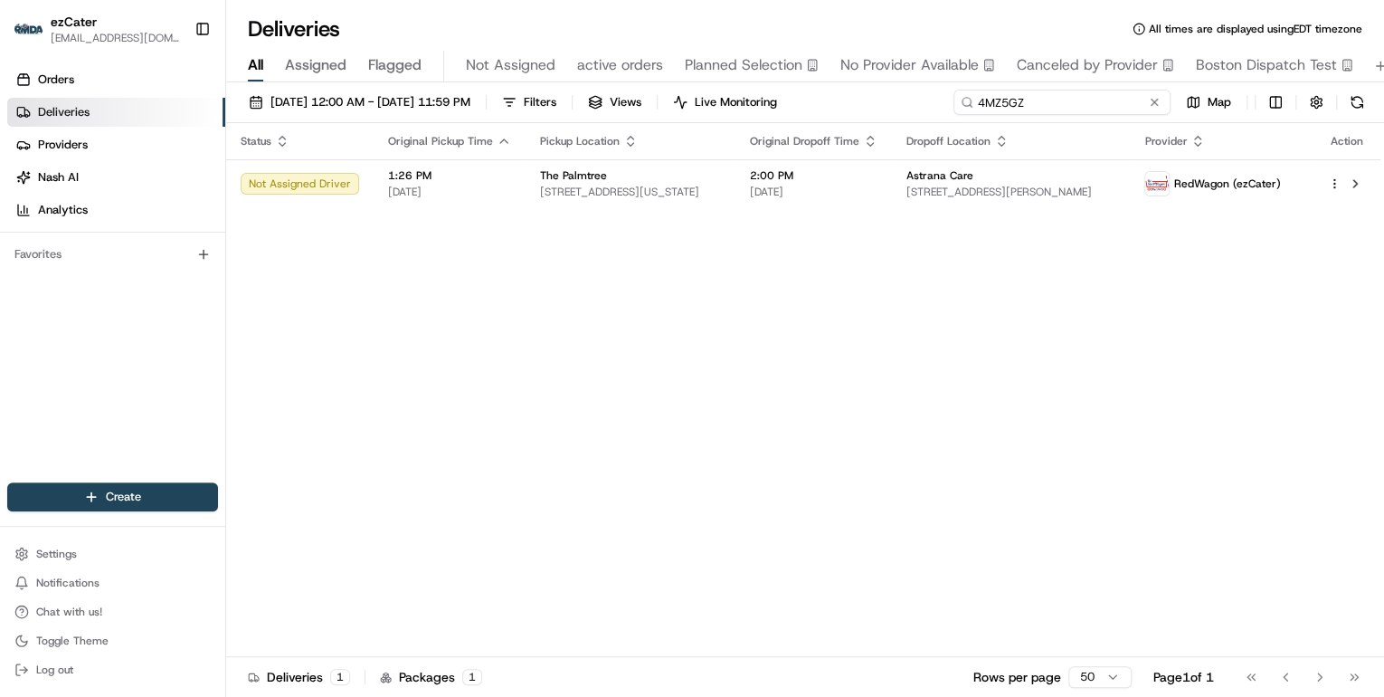
click at [709, 73] on div "Deliveries All times are displayed using EDT timezone All Assigned Flagged Not …" at bounding box center [805, 348] width 1158 height 697
paste input "-"
drag, startPoint x: 1042, startPoint y: 105, endPoint x: 651, endPoint y: 87, distance: 391.3
click at [653, 87] on div "08/21/2025 12:00 AM - 08/21/2025 11:59 PM Filters Views Live Monitoring 4MZ-5GZ…" at bounding box center [805, 391] width 1158 height 618
paste input "5GZ"
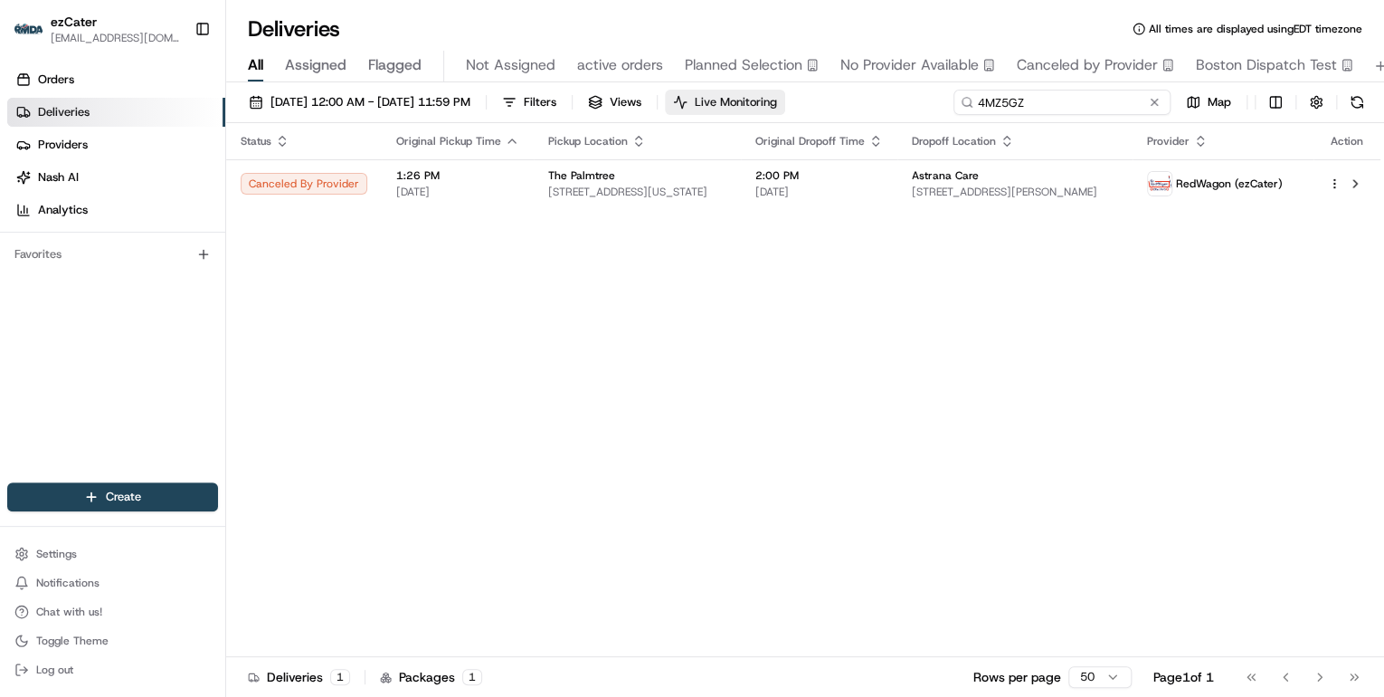
drag, startPoint x: 1031, startPoint y: 100, endPoint x: 768, endPoint y: 99, distance: 262.4
click at [775, 99] on div "08/21/2025 12:00 AM - 08/21/2025 11:59 PM Filters Views Live Monitoring 4MZ5GZ …" at bounding box center [805, 106] width 1158 height 33
paste input "Z72Q56"
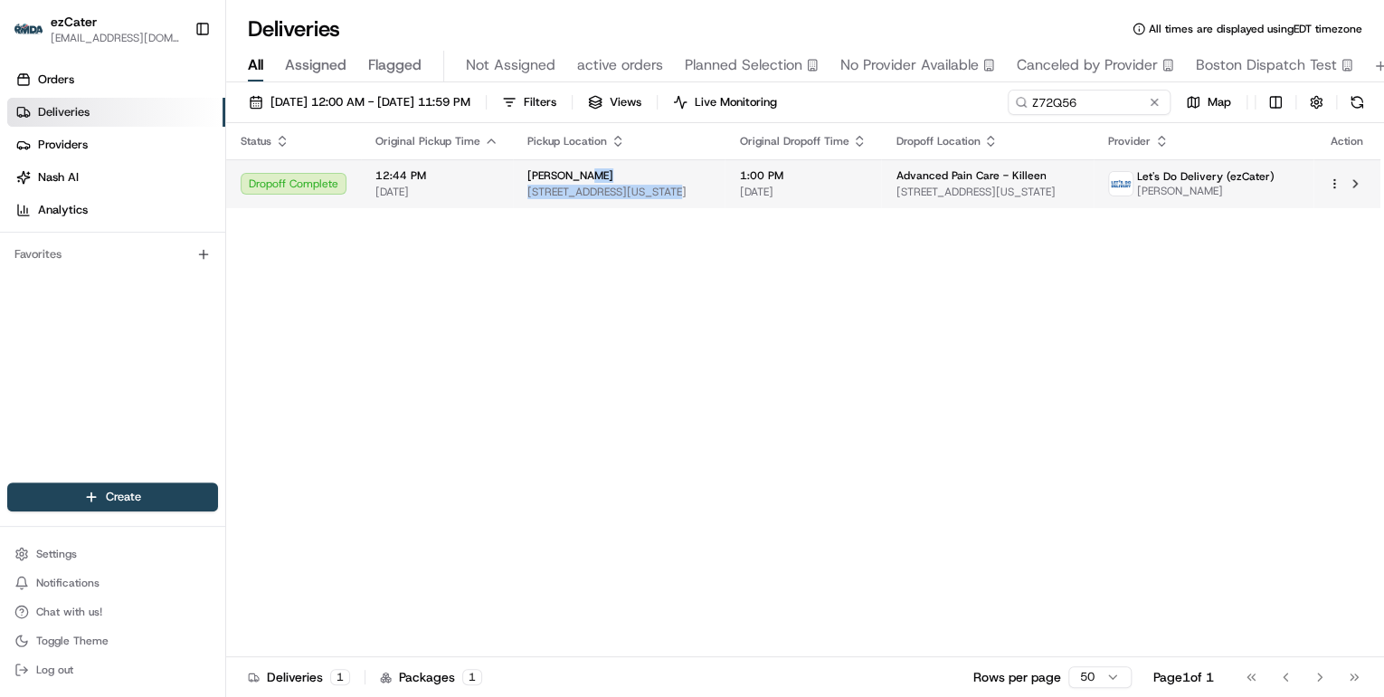
click at [655, 183] on div "Applebee's 2700 E Central Texas Expy, Killeen, TX 76543, USA" at bounding box center [619, 183] width 183 height 31
click at [818, 179] on span "1:00 PM" at bounding box center [803, 175] width 128 height 14
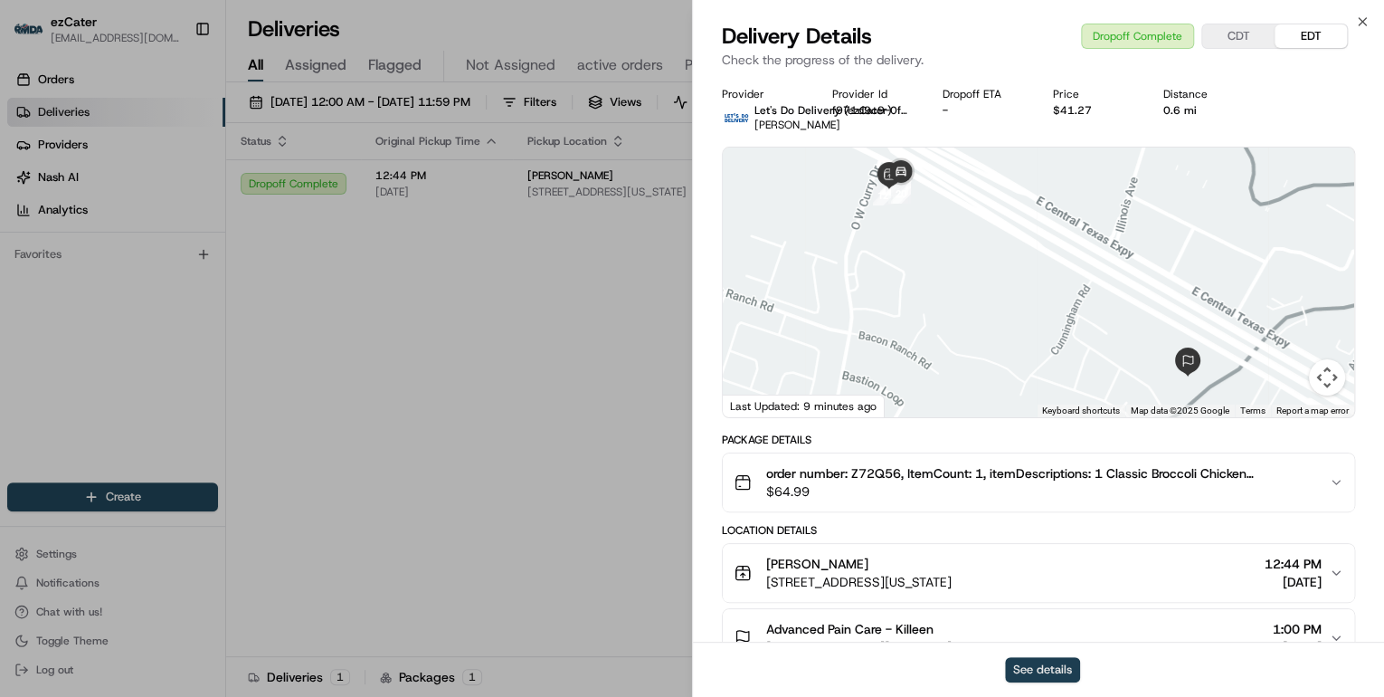
click at [1057, 670] on button "See details" at bounding box center [1042, 669] width 75 height 25
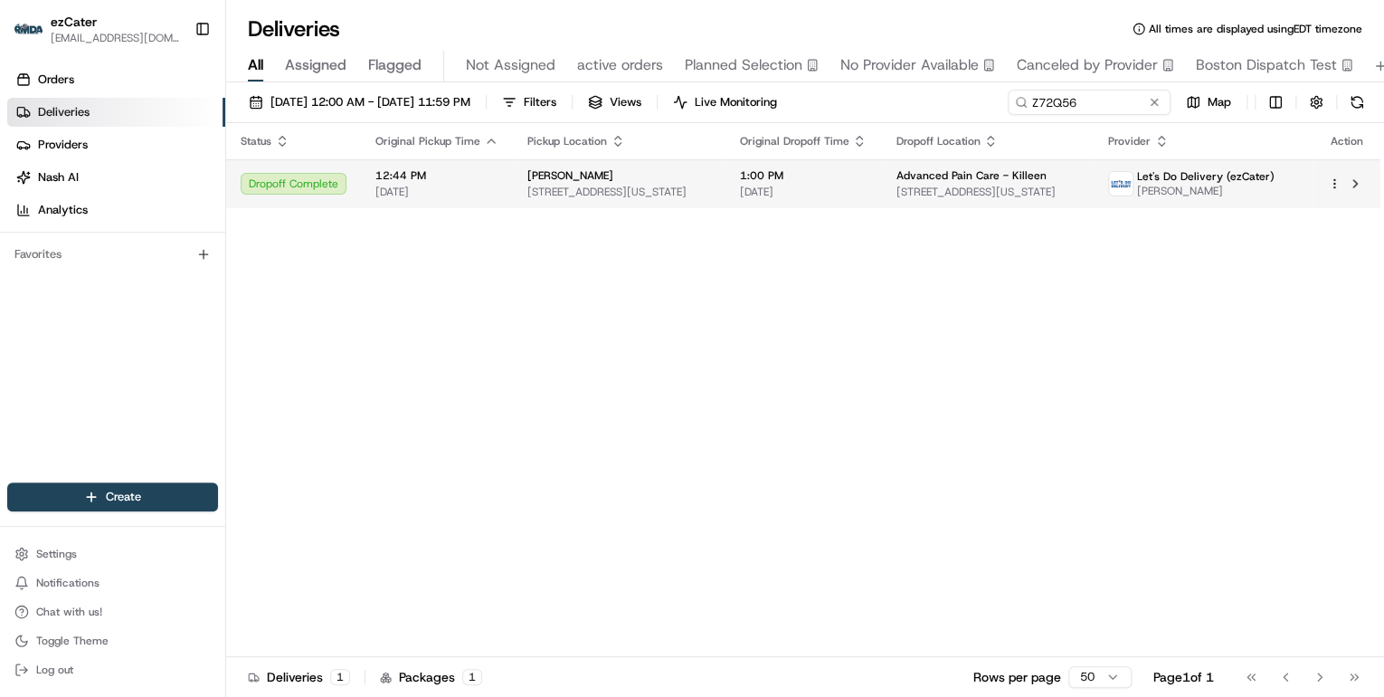
click at [660, 192] on span "2700 E Central Texas Expy, Killeen, TX 76543, USA" at bounding box center [619, 192] width 183 height 14
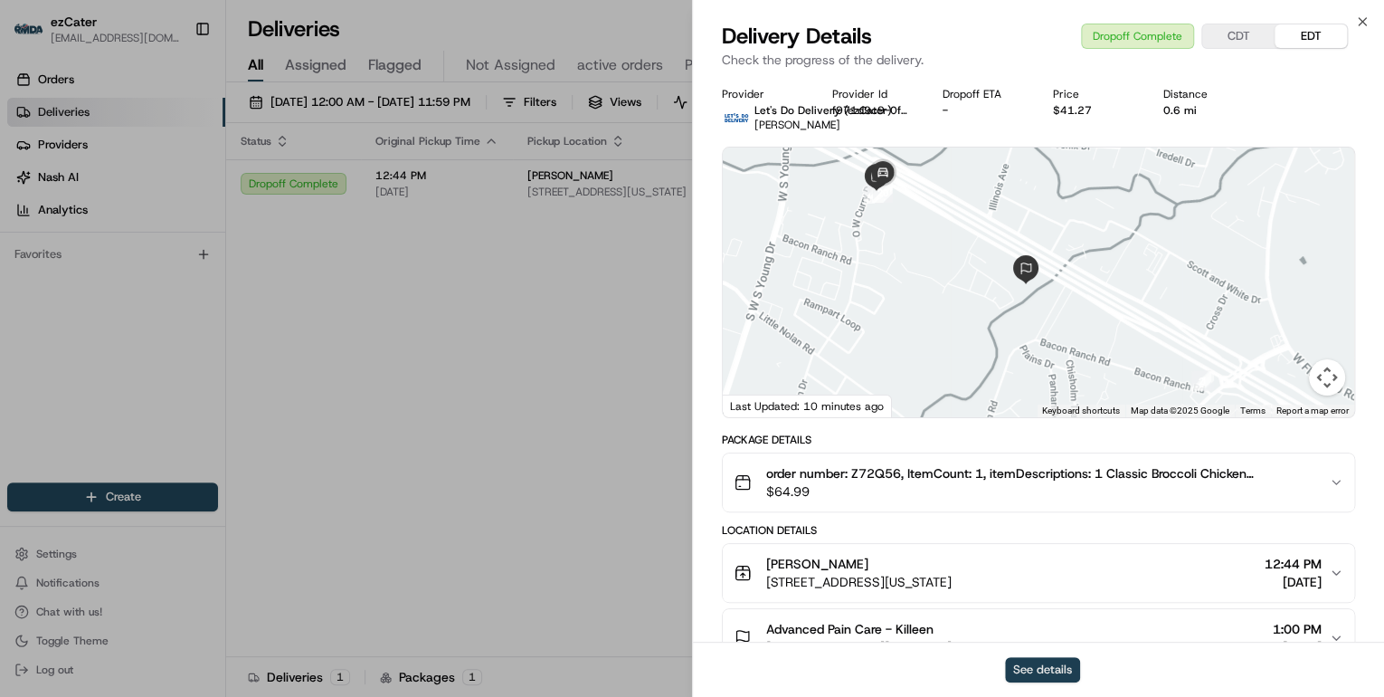
click at [1017, 666] on button "See details" at bounding box center [1042, 669] width 75 height 25
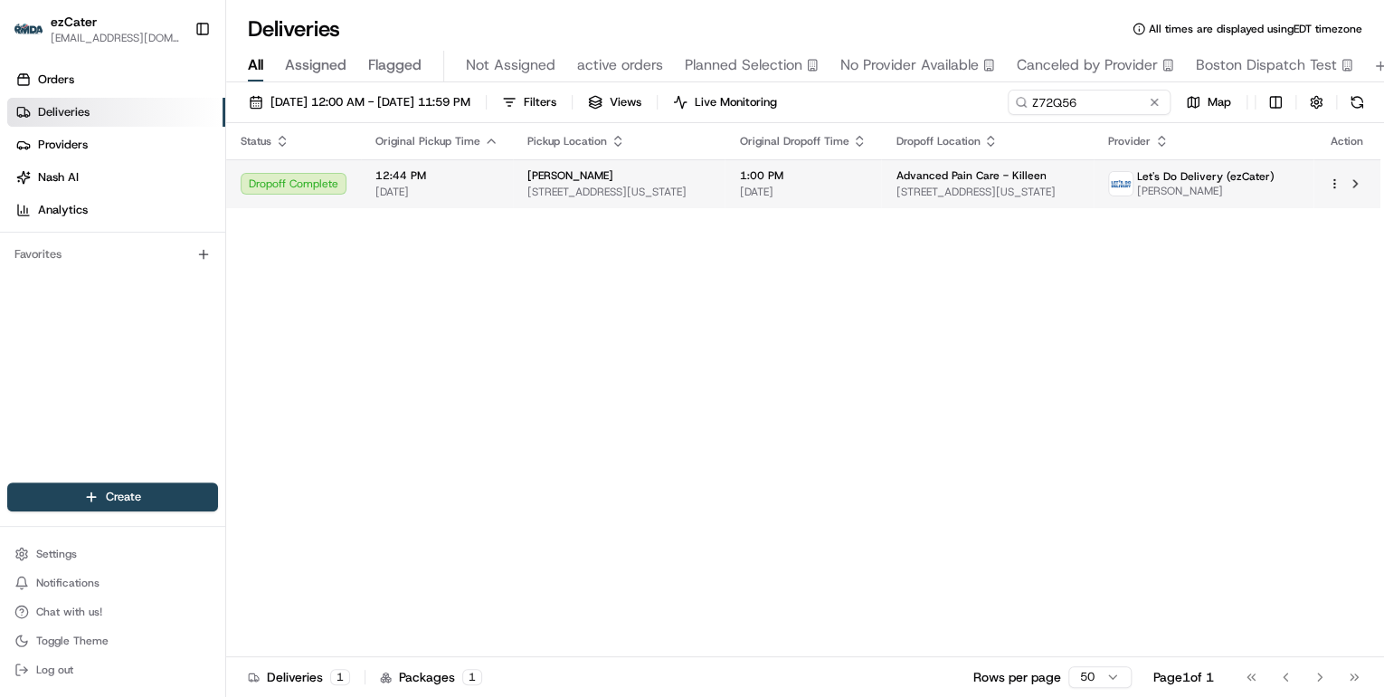
click at [662, 200] on td "Applebee's 2700 E Central Texas Expy, Killeen, TX 76543, USA" at bounding box center [619, 183] width 212 height 49
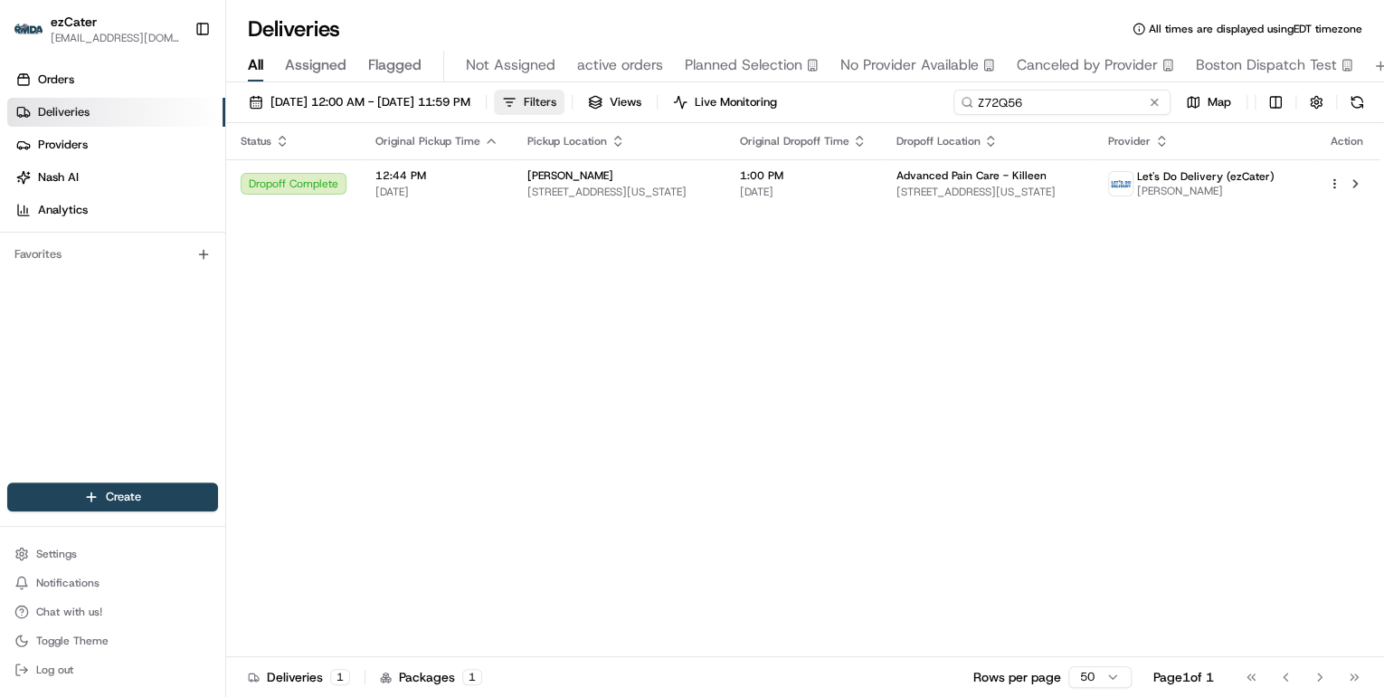
drag, startPoint x: 1077, startPoint y: 101, endPoint x: 587, endPoint y: 90, distance: 489.6
click at [587, 90] on div "08/21/2025 12:00 AM - 08/21/2025 11:59 PM Filters Views Live Monitoring Z72Q56 …" at bounding box center [805, 106] width 1158 height 33
paste input "9VARJ9"
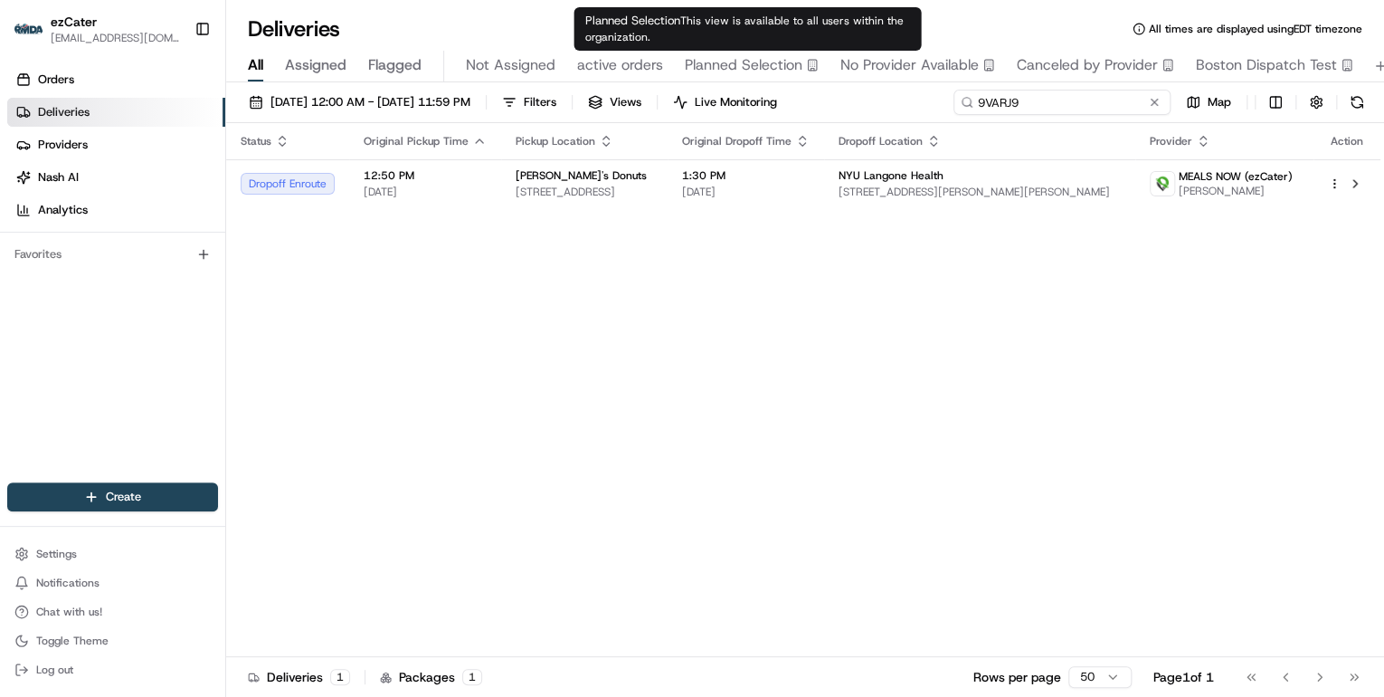
drag, startPoint x: 1041, startPoint y: 108, endPoint x: 608, endPoint y: 63, distance: 434.8
click at [622, 62] on div "Deliveries All times are displayed using EDT timezone All Assigned Flagged Not …" at bounding box center [805, 348] width 1158 height 697
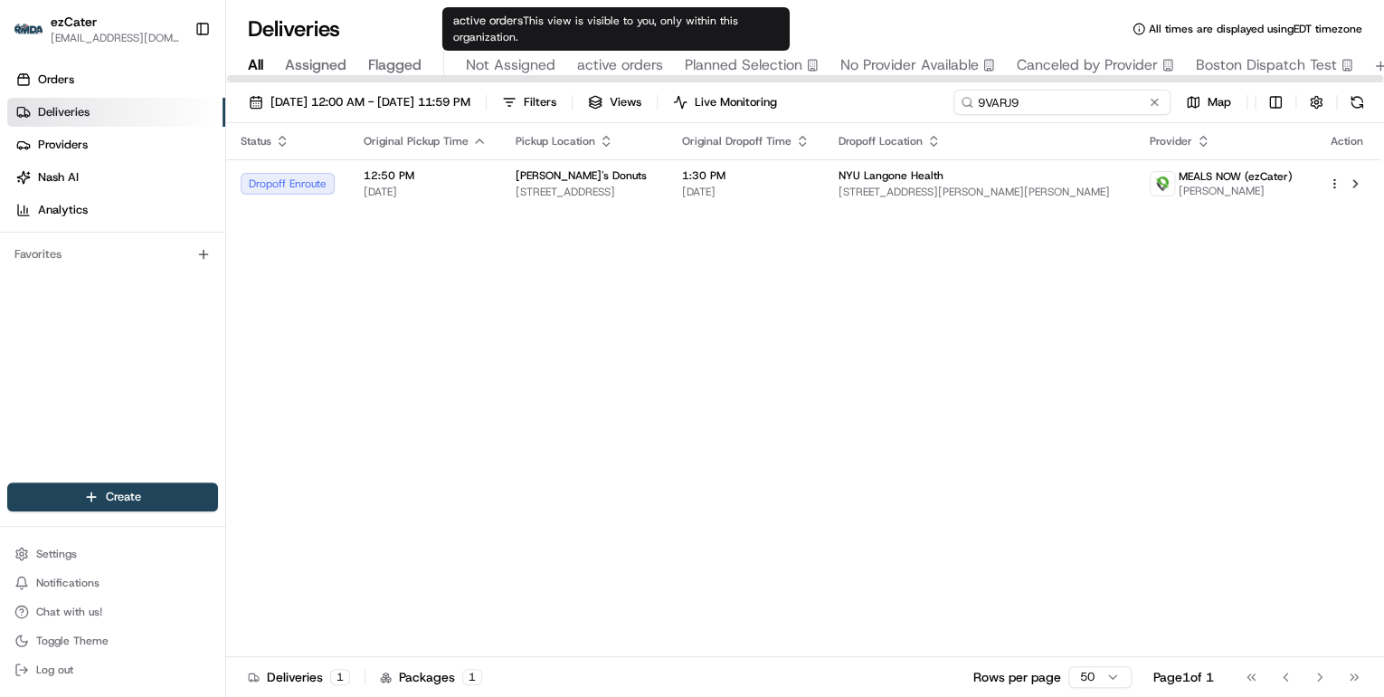
paste input "0WK-1TM"
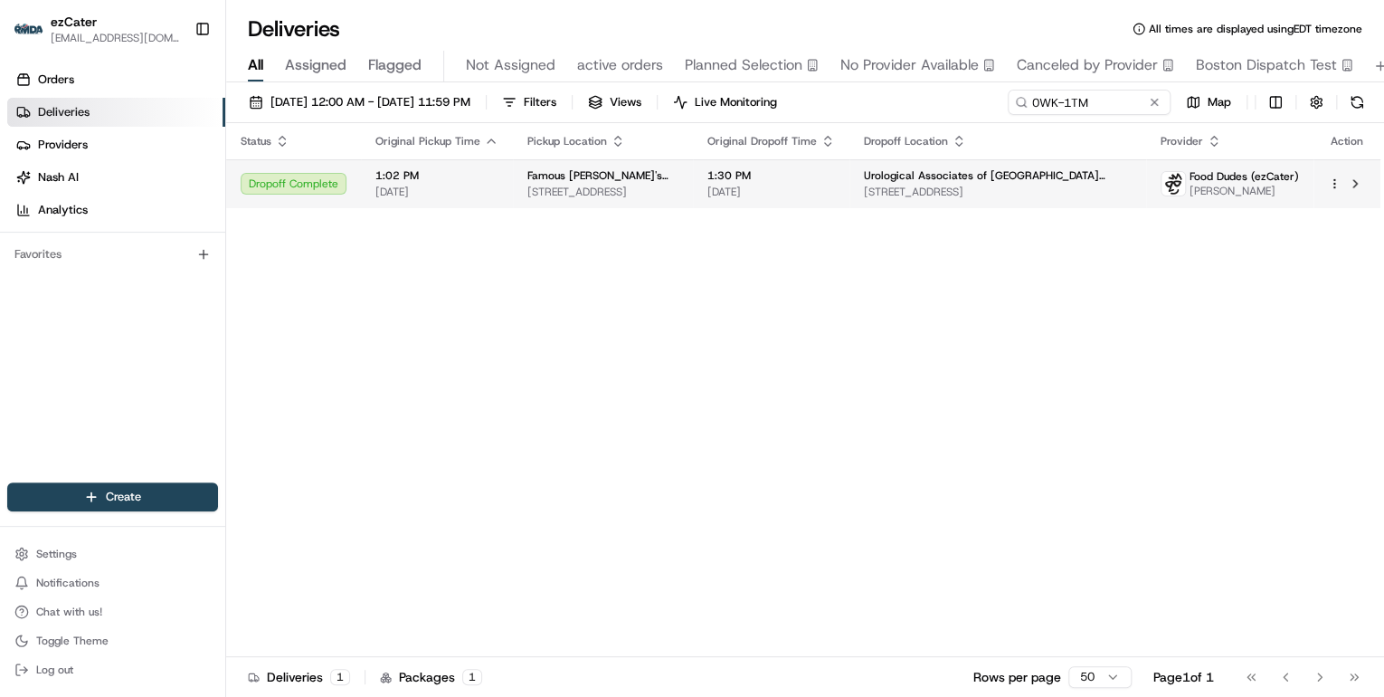
click at [527, 202] on td "Famous Dave's BBQ 2440 US-6, Grand Junction, CO 81505, USA" at bounding box center [603, 183] width 180 height 49
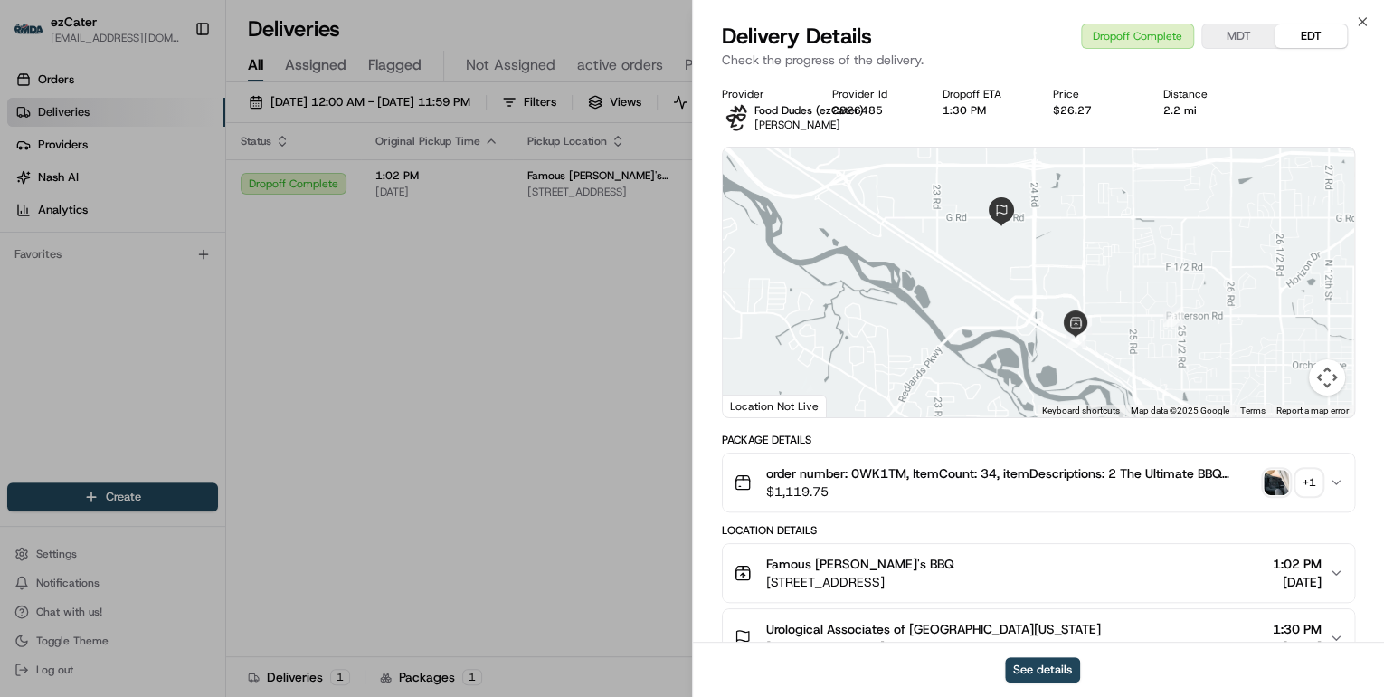
click at [1302, 489] on div "+ 1" at bounding box center [1309, 482] width 25 height 25
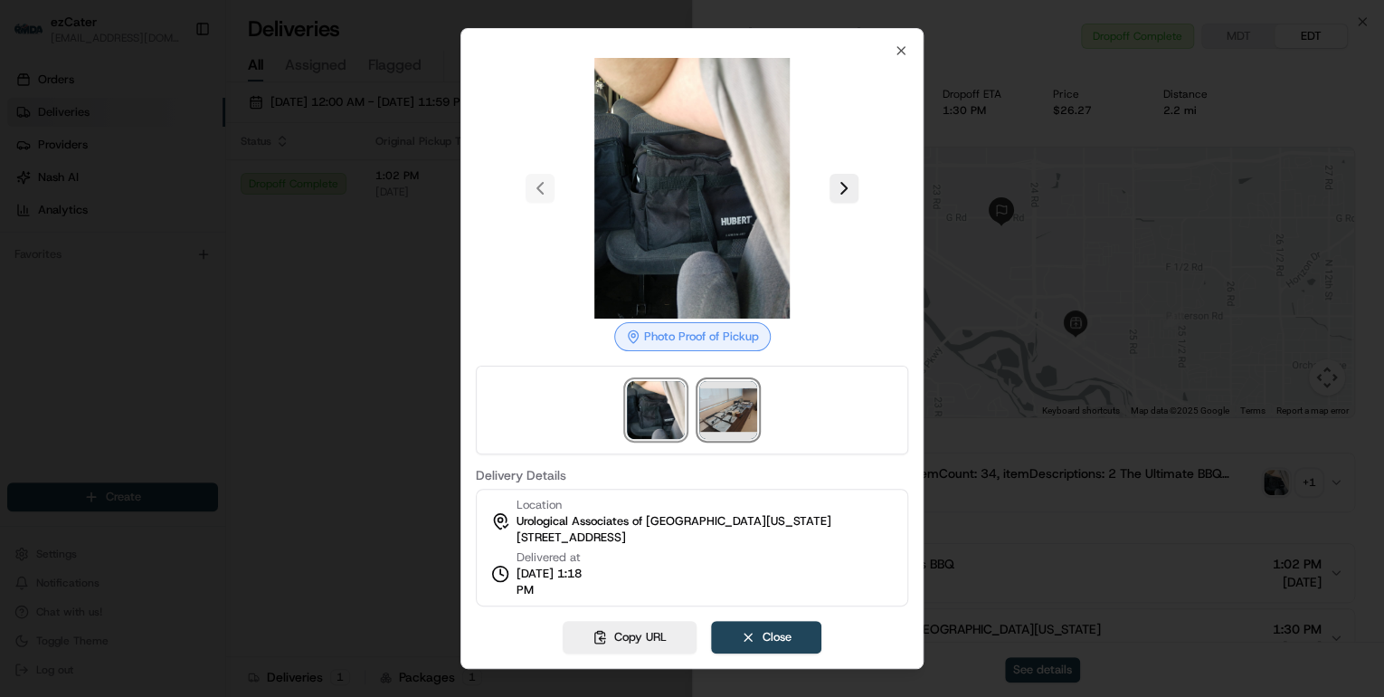
click at [726, 420] on img at bounding box center [728, 410] width 58 height 58
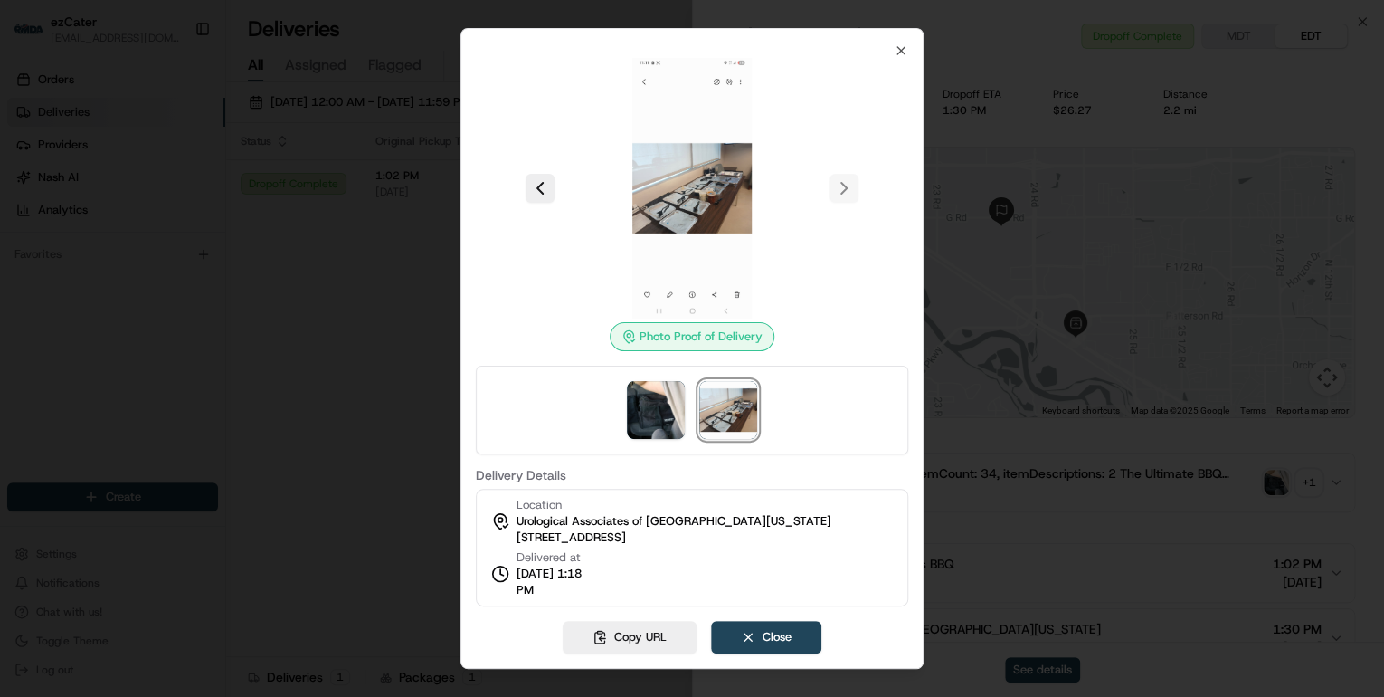
click at [400, 445] on div at bounding box center [692, 348] width 1384 height 697
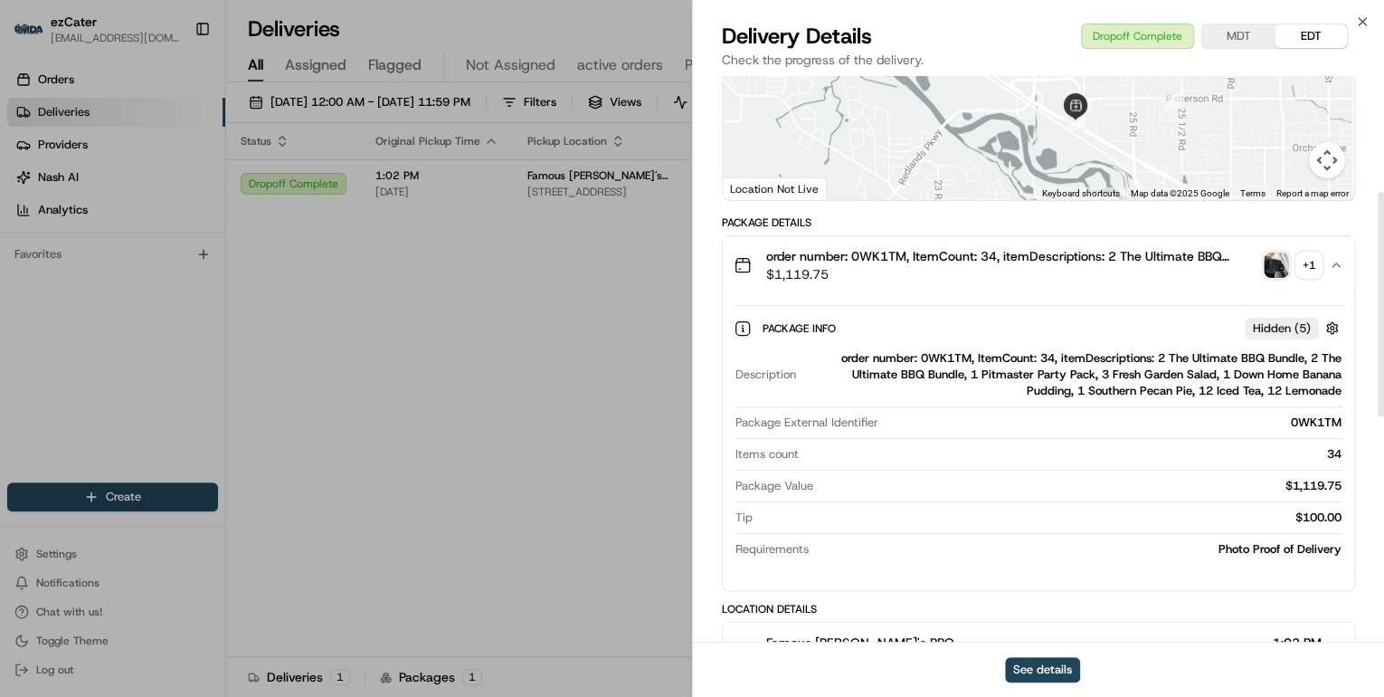
scroll to position [290, 0]
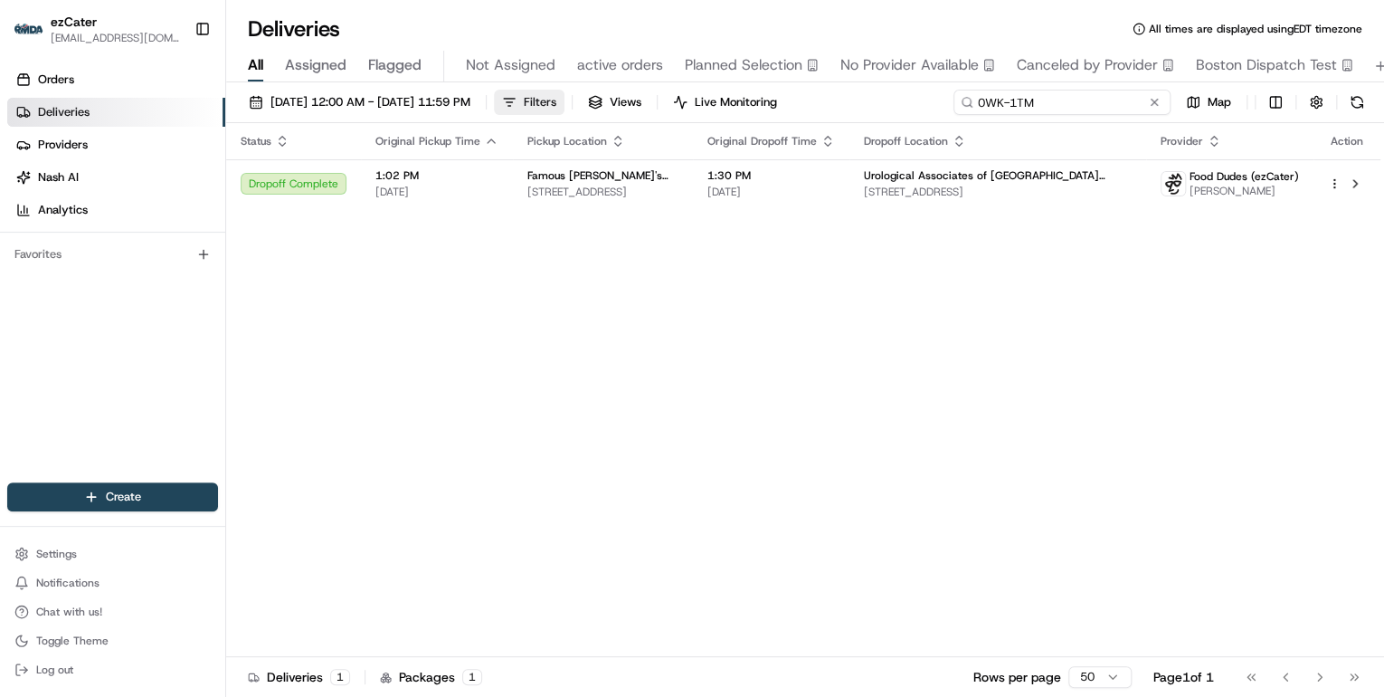
drag, startPoint x: 1095, startPoint y: 103, endPoint x: 626, endPoint y: 100, distance: 468.7
click at [634, 100] on div "08/21/2025 12:00 AM - 08/21/2025 11:59 PM Filters Views Live Monitoring 0WK-1TM…" at bounding box center [805, 106] width 1158 height 33
paste input "8PGXGX"
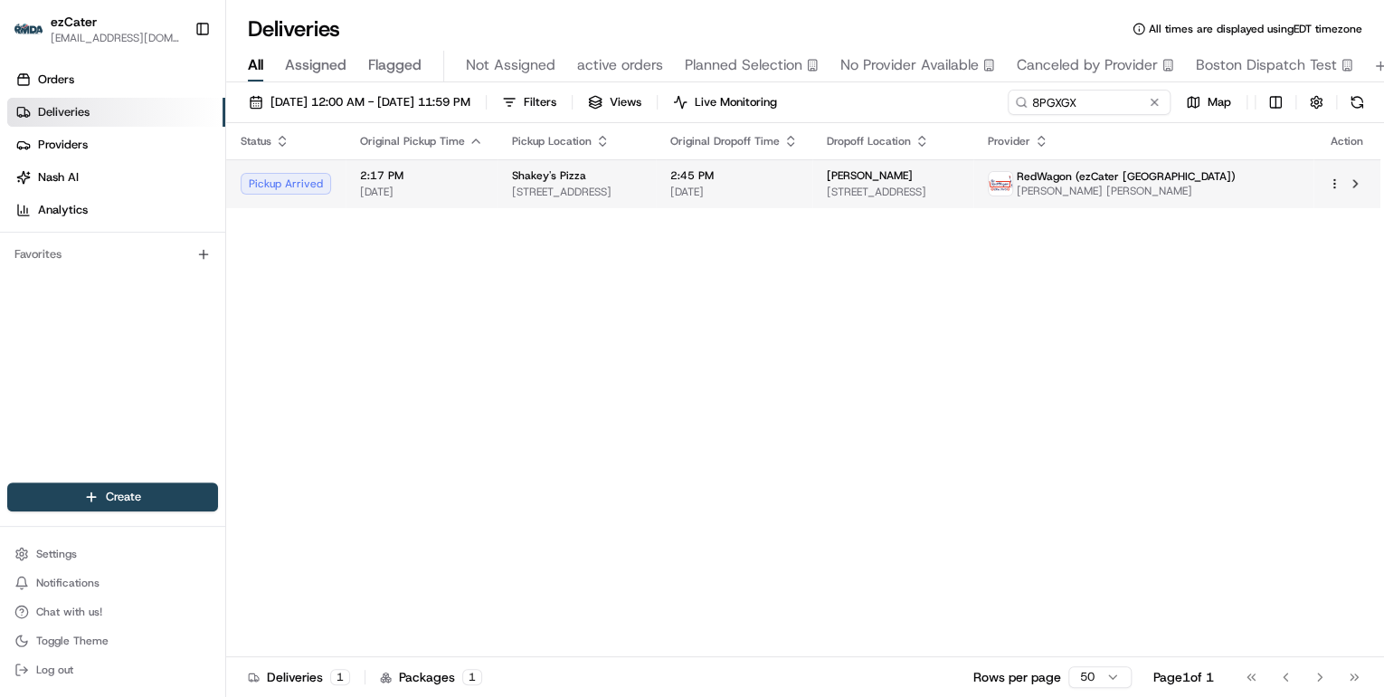
click at [585, 176] on div "Shakey's Pizza" at bounding box center [576, 175] width 129 height 14
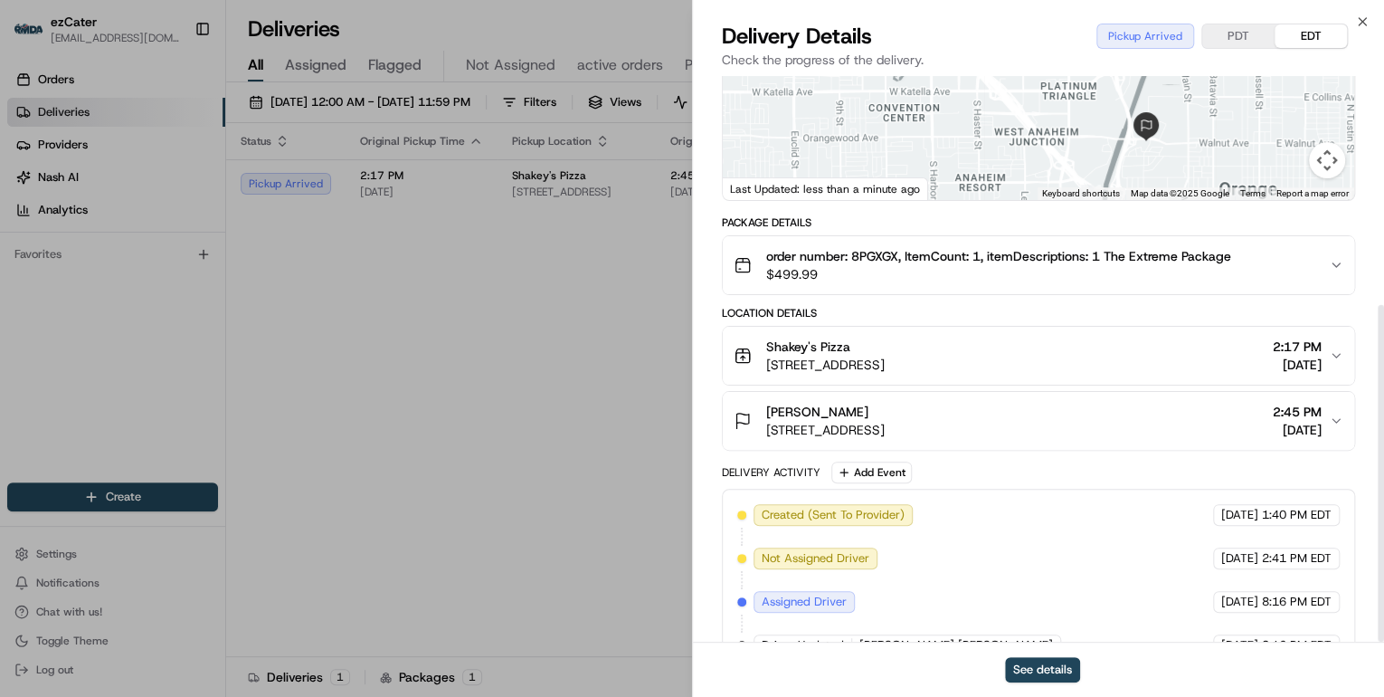
scroll to position [384, 0]
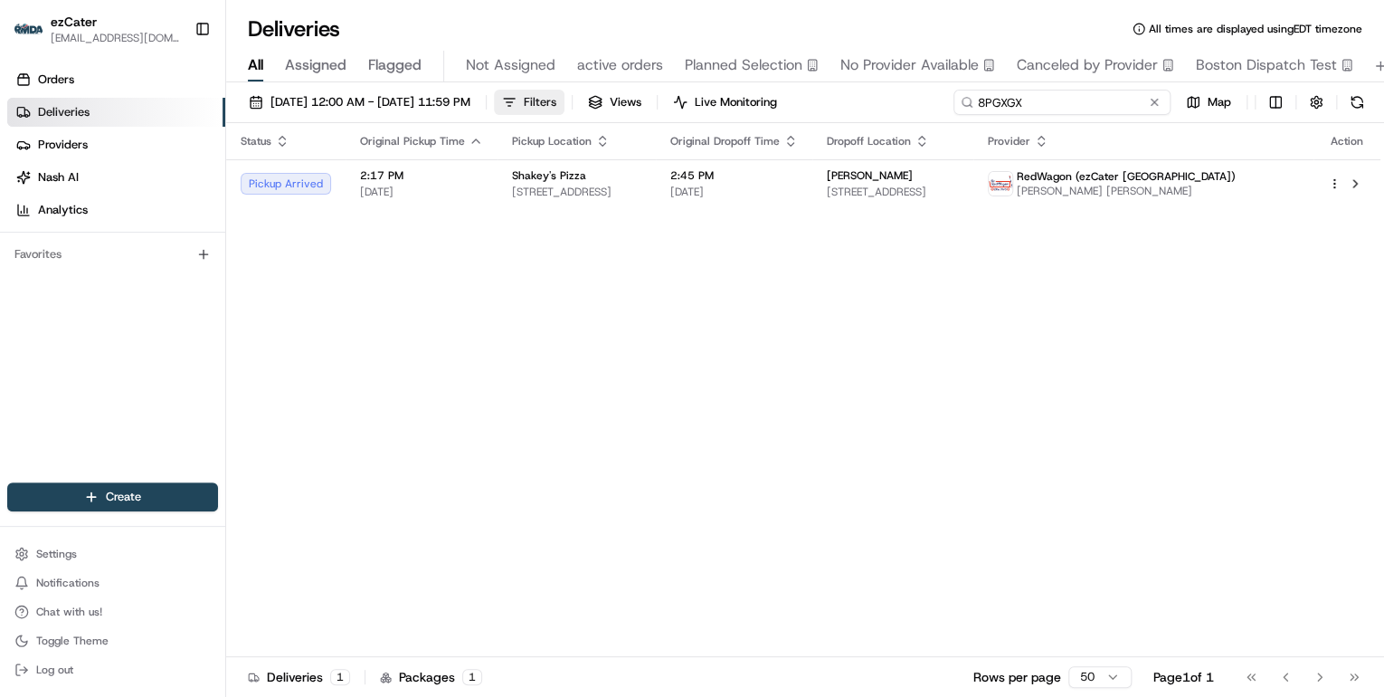
drag, startPoint x: 1089, startPoint y: 104, endPoint x: 624, endPoint y: 90, distance: 464.4
click at [637, 90] on div "08/21/2025 12:00 AM - 08/21/2025 11:59 PM Filters Views Live Monitoring 8PGXGX …" at bounding box center [805, 106] width 1158 height 33
paste input "7WK4HY"
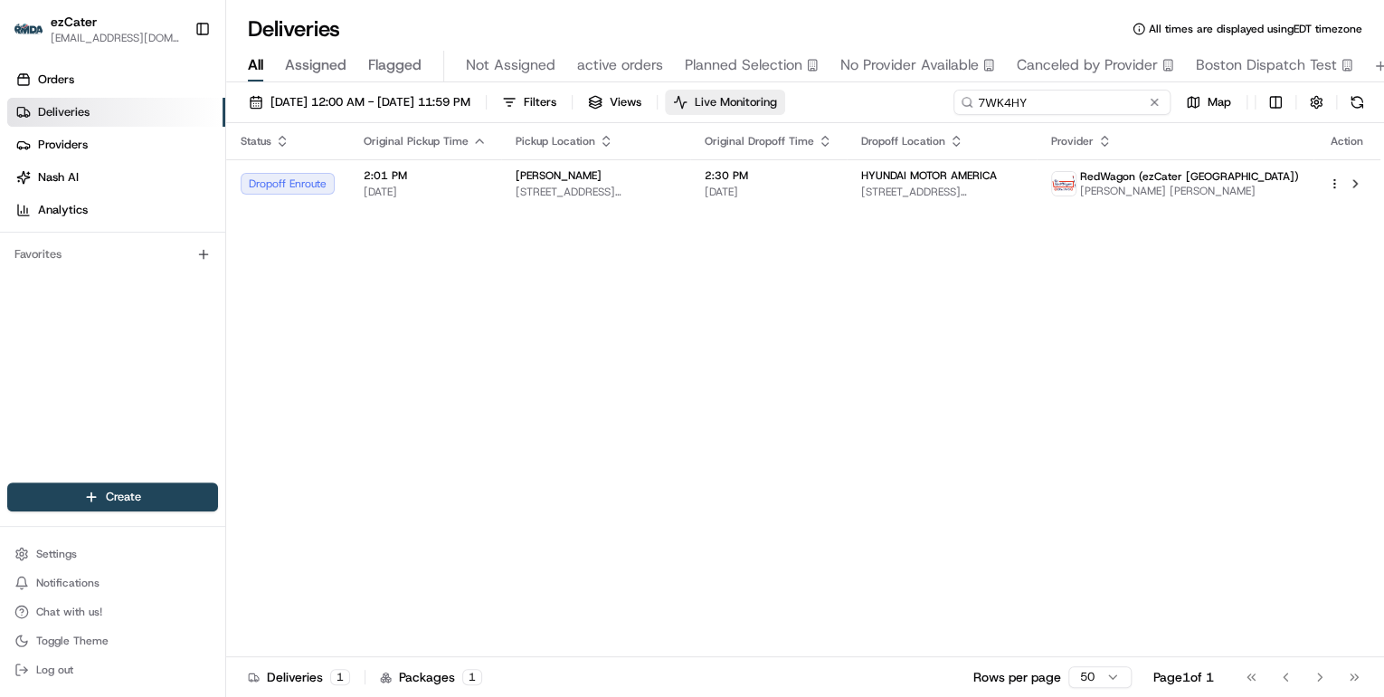
drag, startPoint x: 1029, startPoint y: 101, endPoint x: 744, endPoint y: 111, distance: 285.2
click at [778, 104] on div "08/21/2025 12:00 AM - 08/21/2025 11:59 PM Filters Views Live Monitoring 7WK4HY …" at bounding box center [805, 106] width 1158 height 33
paste input "P0RUFE"
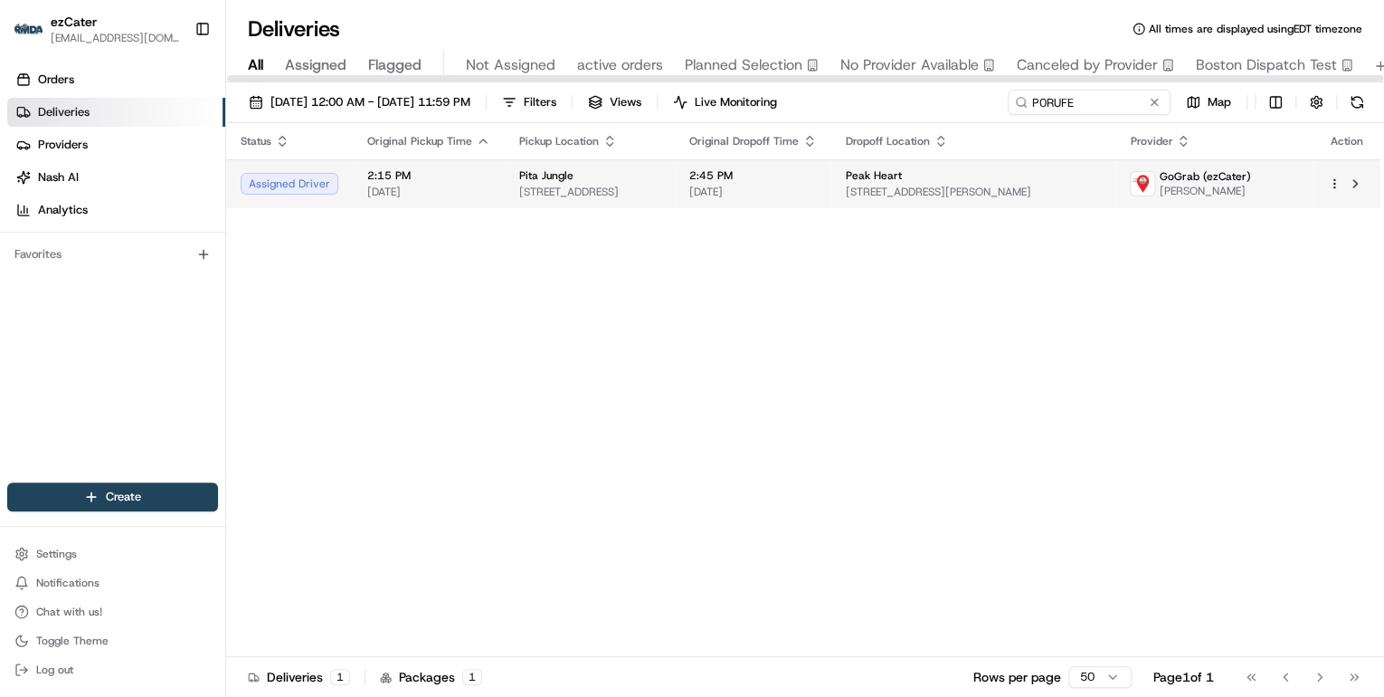
click at [604, 185] on span "9792 W Northern Ave B1600, Peoria, AZ 85345, USA" at bounding box center [589, 192] width 141 height 14
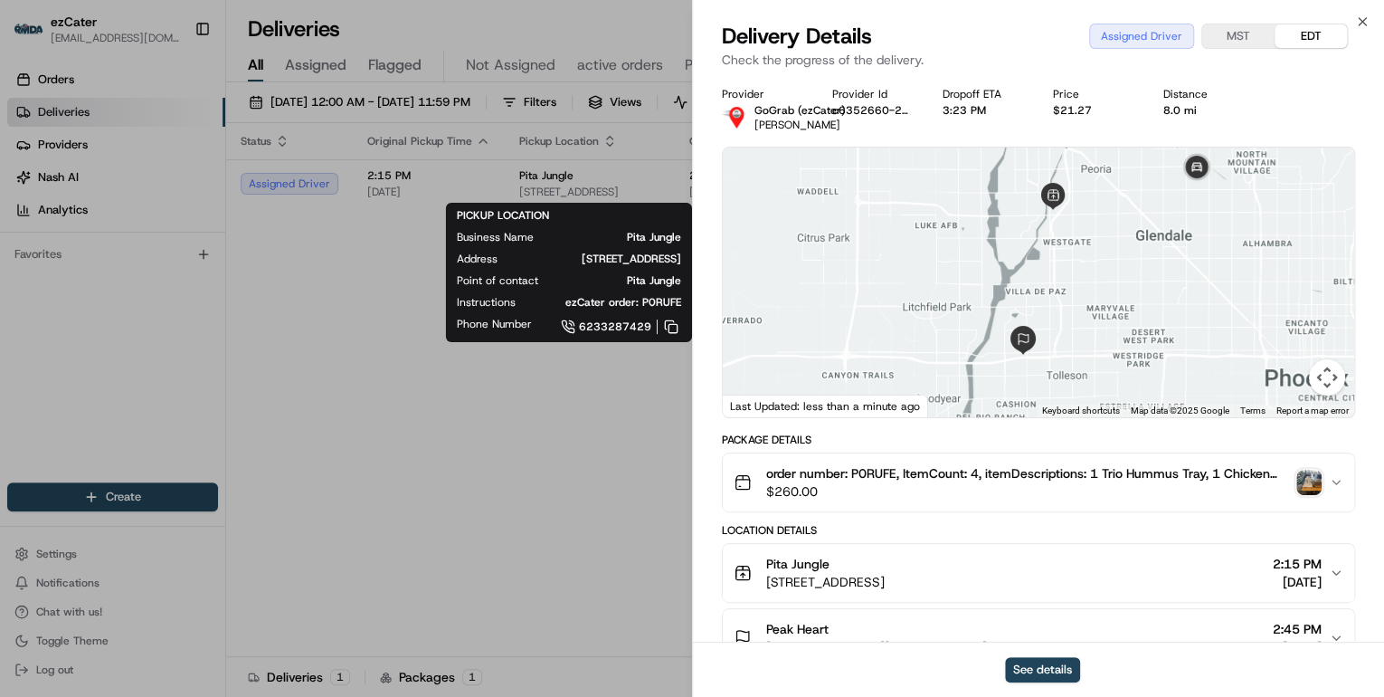
click at [885, 563] on div "Pita Jungle" at bounding box center [825, 564] width 119 height 18
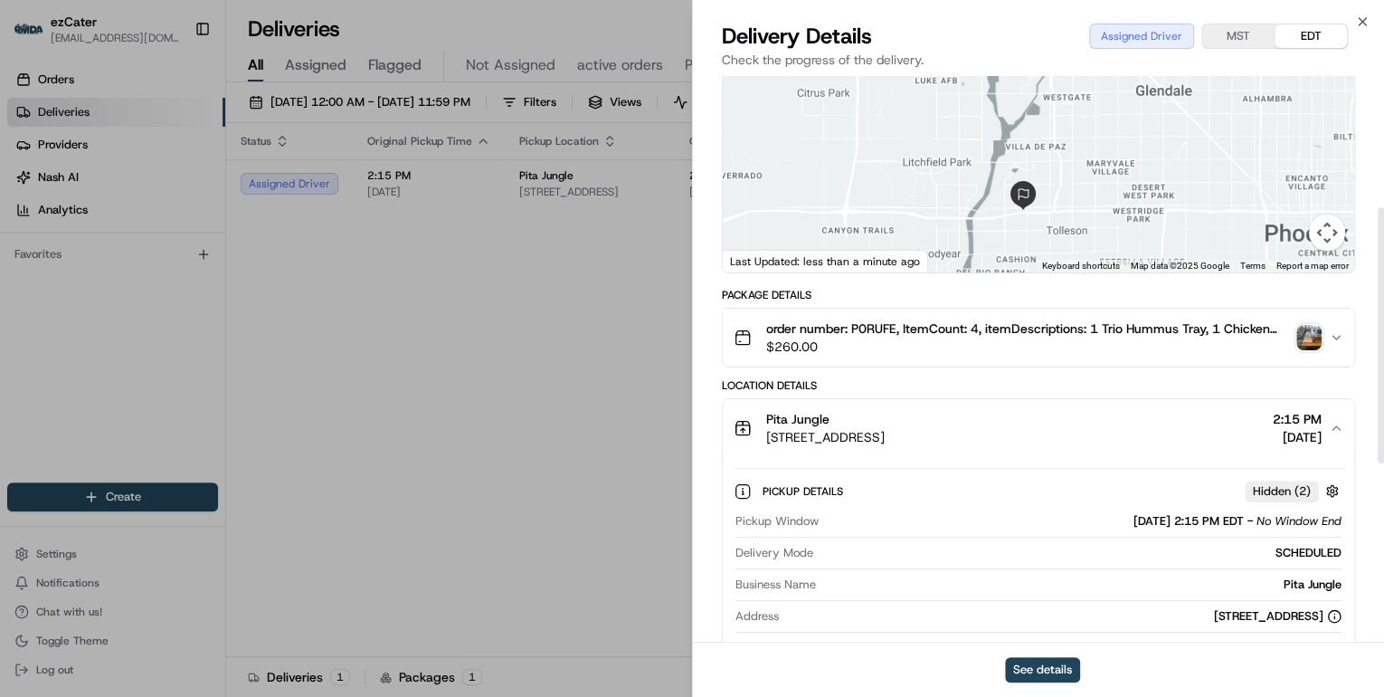
scroll to position [290, 0]
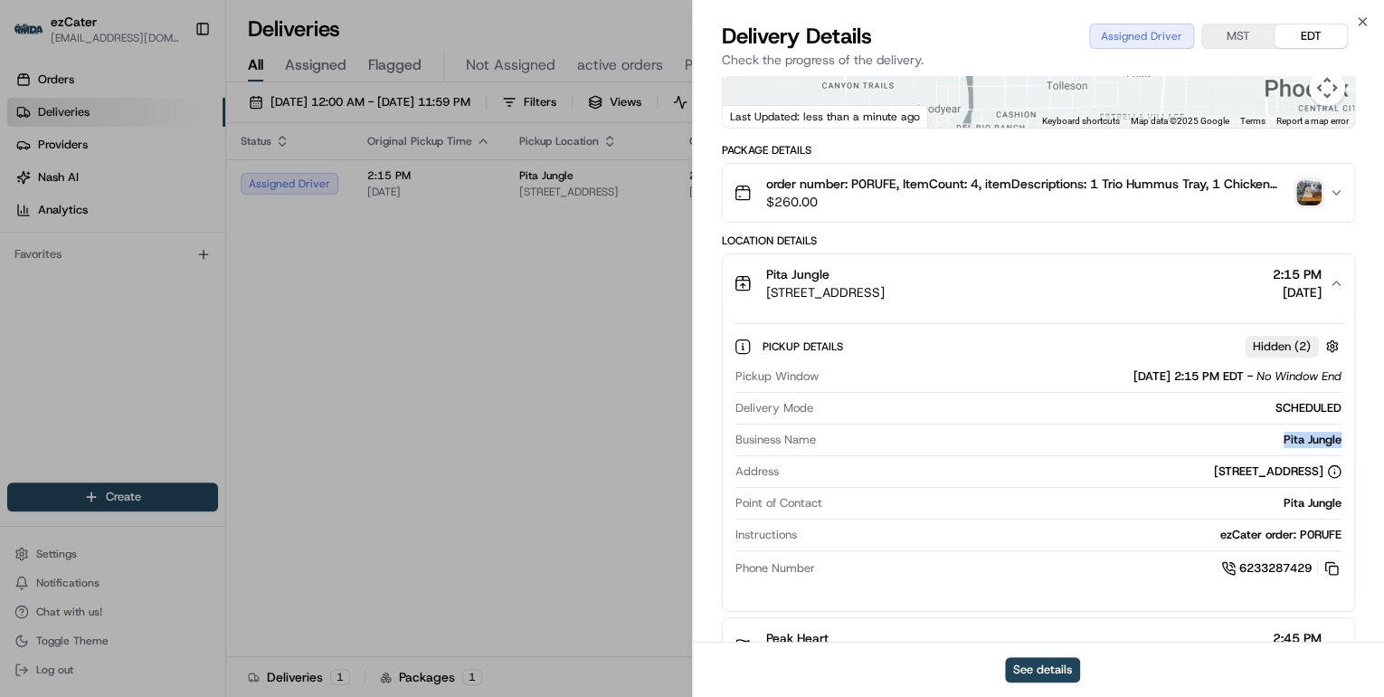
drag, startPoint x: 1347, startPoint y: 438, endPoint x: 1260, endPoint y: 446, distance: 88.1
click at [1260, 446] on div "Pickup Details Hidden ( 2 ) Pickup Window 08/21/2025 2:15 PM EDT - No Window En…" at bounding box center [1039, 454] width 632 height 284
copy div "Pita Jungle"
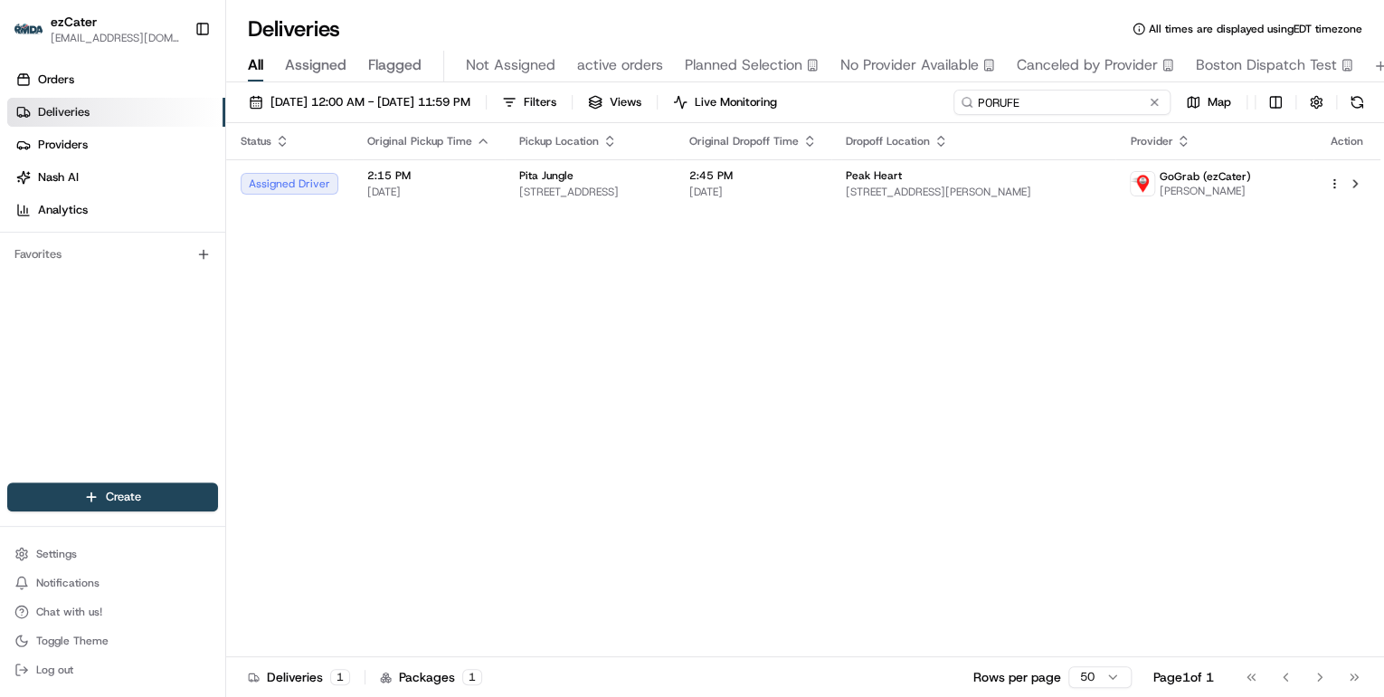
drag, startPoint x: 1080, startPoint y: 104, endPoint x: 641, endPoint y: 95, distance: 439.8
click at [697, 90] on div "08/21/2025 12:00 AM - 08/21/2025 11:59 PM Filters Views Live Monitoring P0RUFE …" at bounding box center [805, 106] width 1158 height 33
paste input "339R0R"
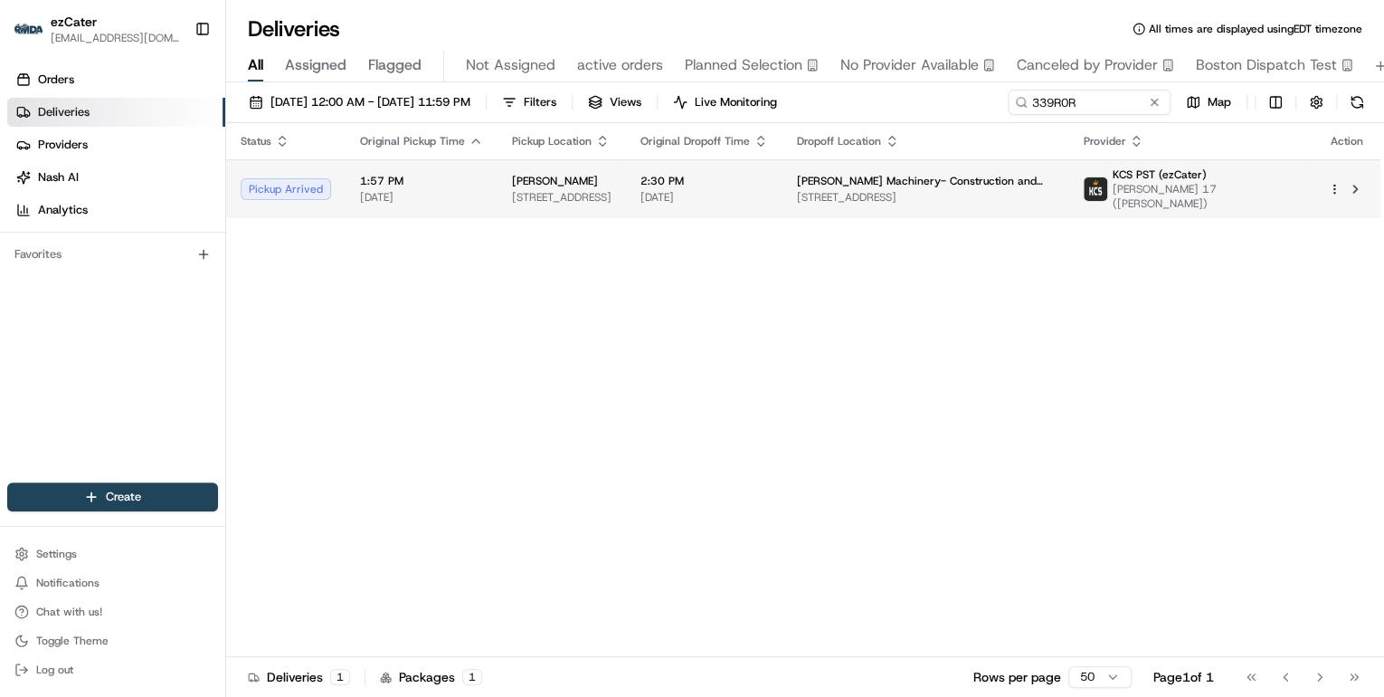
click at [612, 190] on span "30 W 29th Ave, Eugene, OR 97405, USA" at bounding box center [562, 197] width 100 height 14
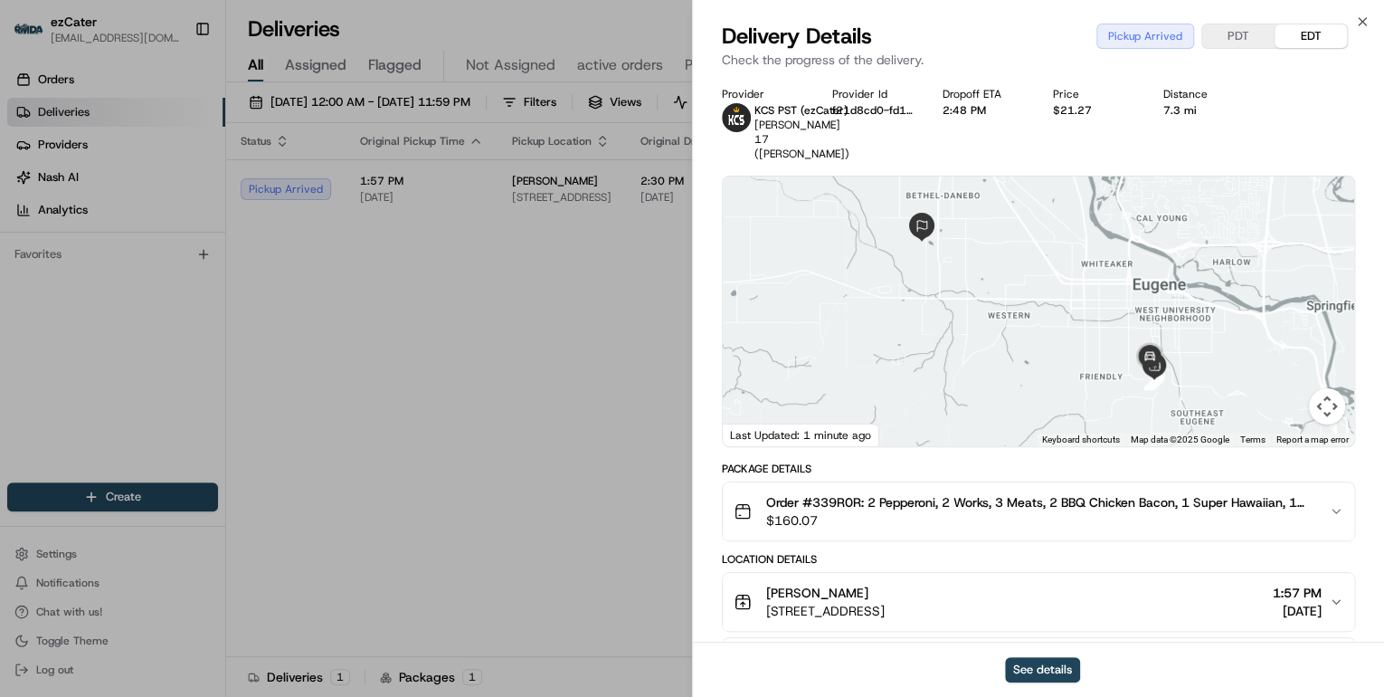
click at [1238, 40] on button "PDT" at bounding box center [1239, 36] width 72 height 24
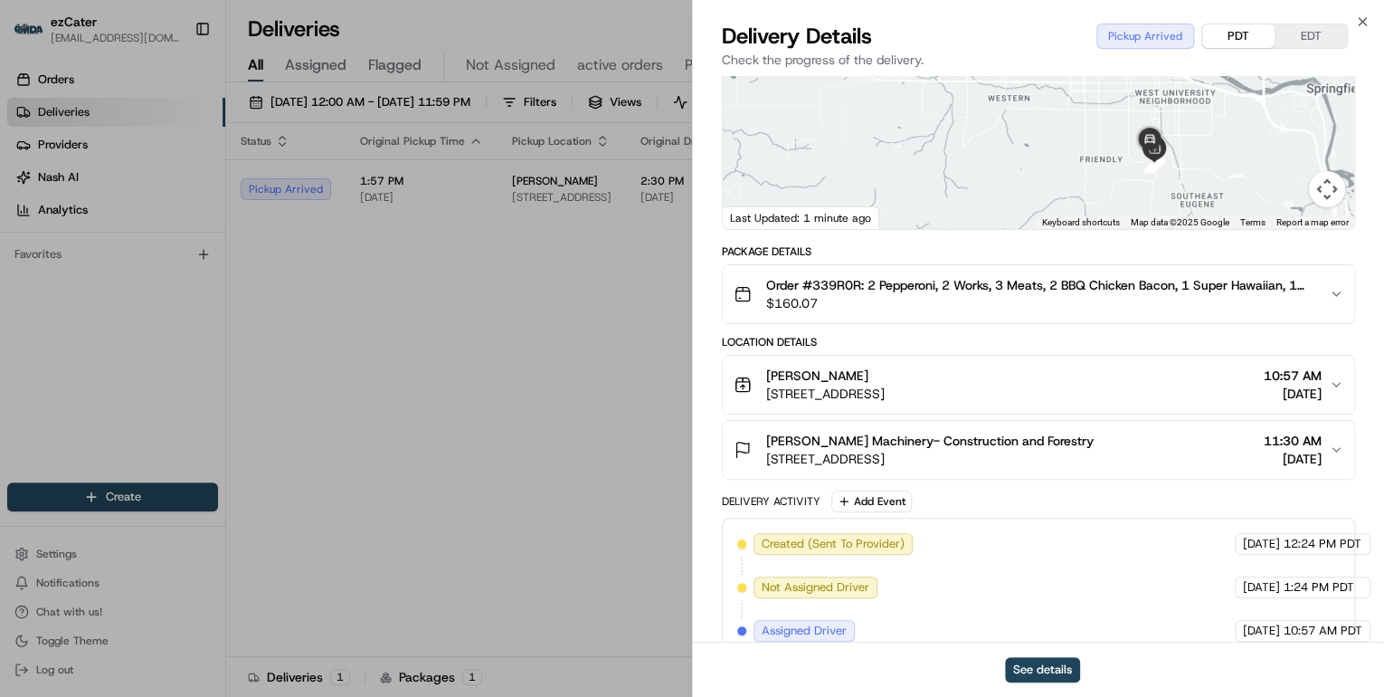
click at [885, 375] on div "Papa Johns" at bounding box center [825, 375] width 119 height 18
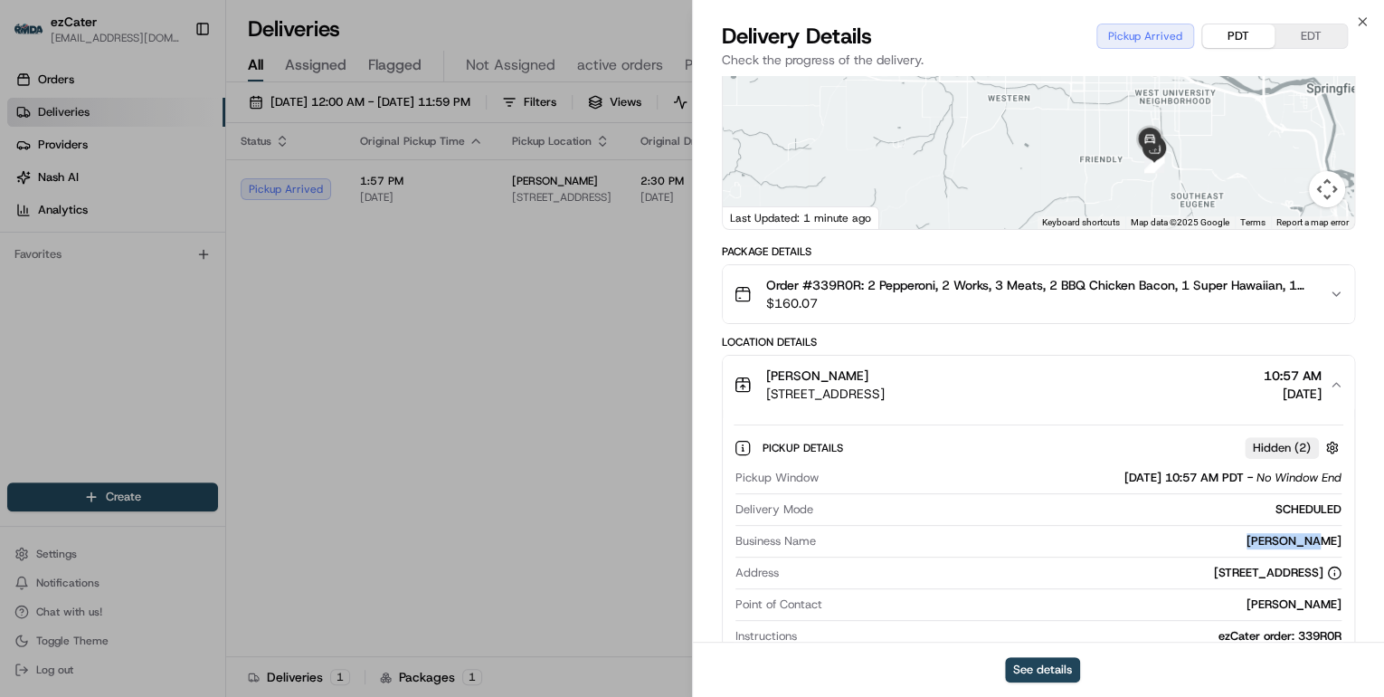
drag, startPoint x: 1346, startPoint y: 535, endPoint x: 1260, endPoint y: 534, distance: 86.0
click at [1260, 534] on div "Pickup Details Hidden ( 2 ) Pickup Window 08/21/2025 10:57 AM PDT - No Window E…" at bounding box center [1039, 556] width 632 height 284
copy div "Papa Johns"
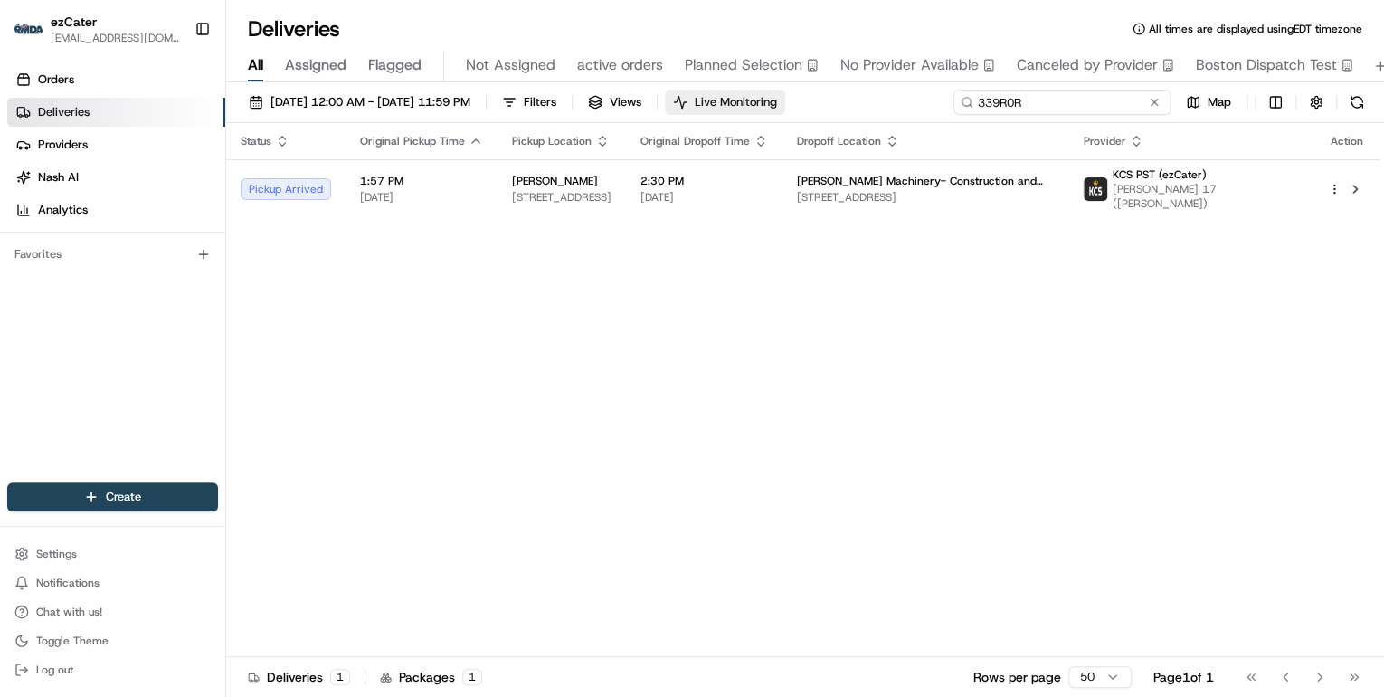
drag, startPoint x: 1089, startPoint y: 103, endPoint x: 725, endPoint y: 101, distance: 363.7
click at [725, 101] on div "08/21/2025 12:00 AM - 08/21/2025 11:59 PM Filters Views Live Monitoring 339R0R …" at bounding box center [805, 106] width 1158 height 33
paste input "P0RUFE"
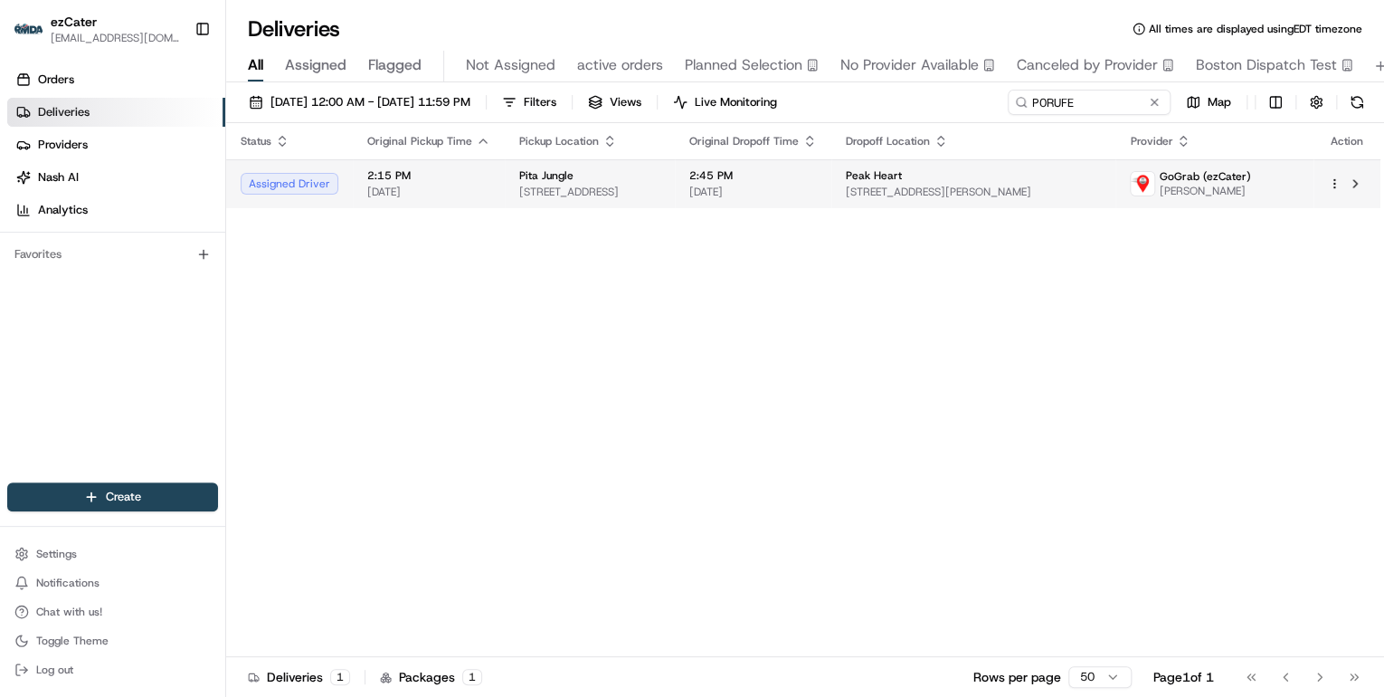
click at [521, 181] on span "Pita Jungle" at bounding box center [546, 175] width 54 height 14
click at [414, 186] on span "[DATE]" at bounding box center [428, 192] width 123 height 14
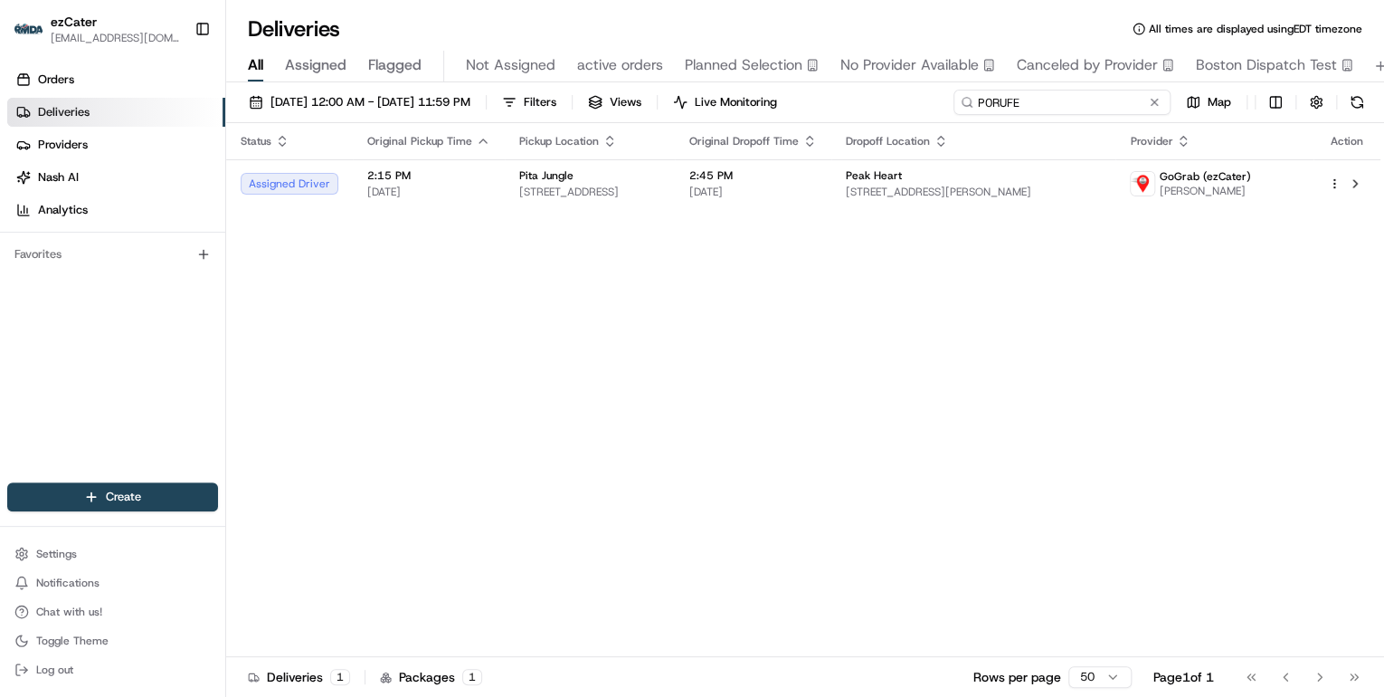
drag, startPoint x: 1082, startPoint y: 99, endPoint x: 713, endPoint y: 104, distance: 369.2
click at [718, 103] on div "08/21/2025 12:00 AM - 08/21/2025 11:59 PM Filters Views Live Monitoring P0RUFE …" at bounding box center [805, 106] width 1158 height 33
paste input "339R0R"
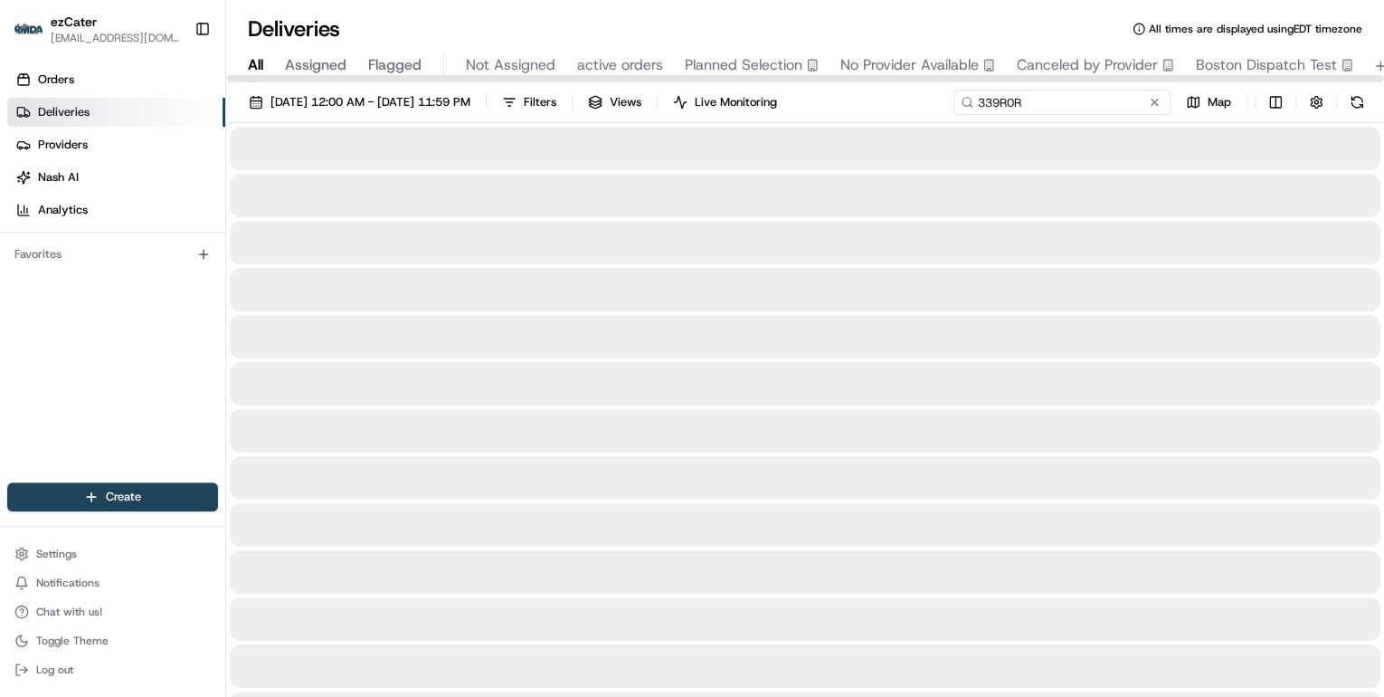
type input "339R0R"
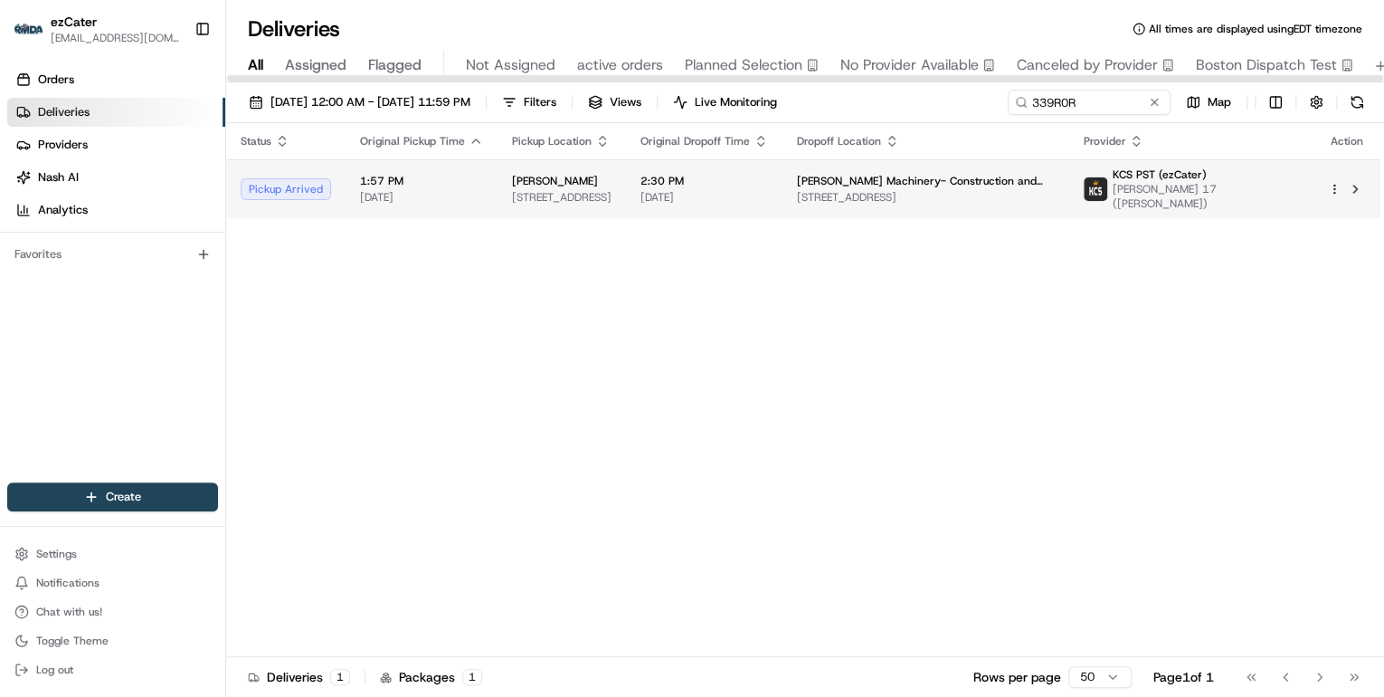
click at [612, 178] on div "Papa Johns" at bounding box center [562, 181] width 100 height 14
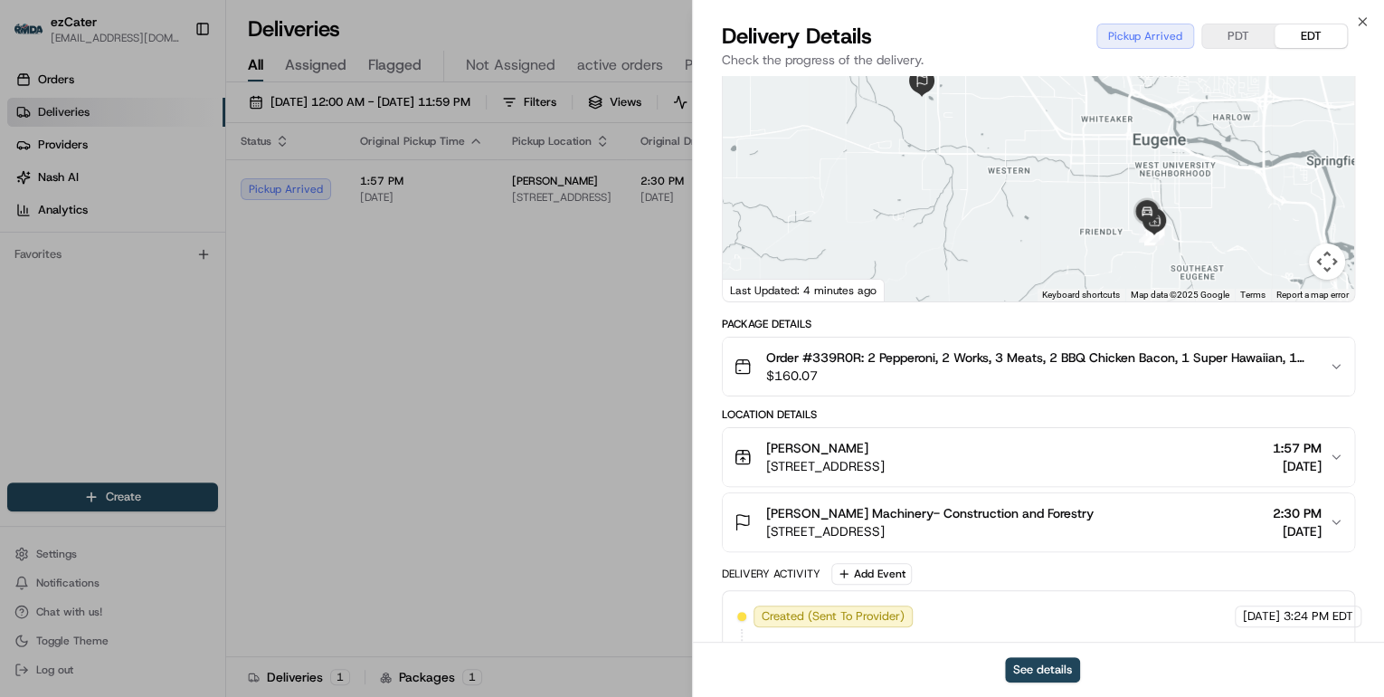
scroll to position [290, 0]
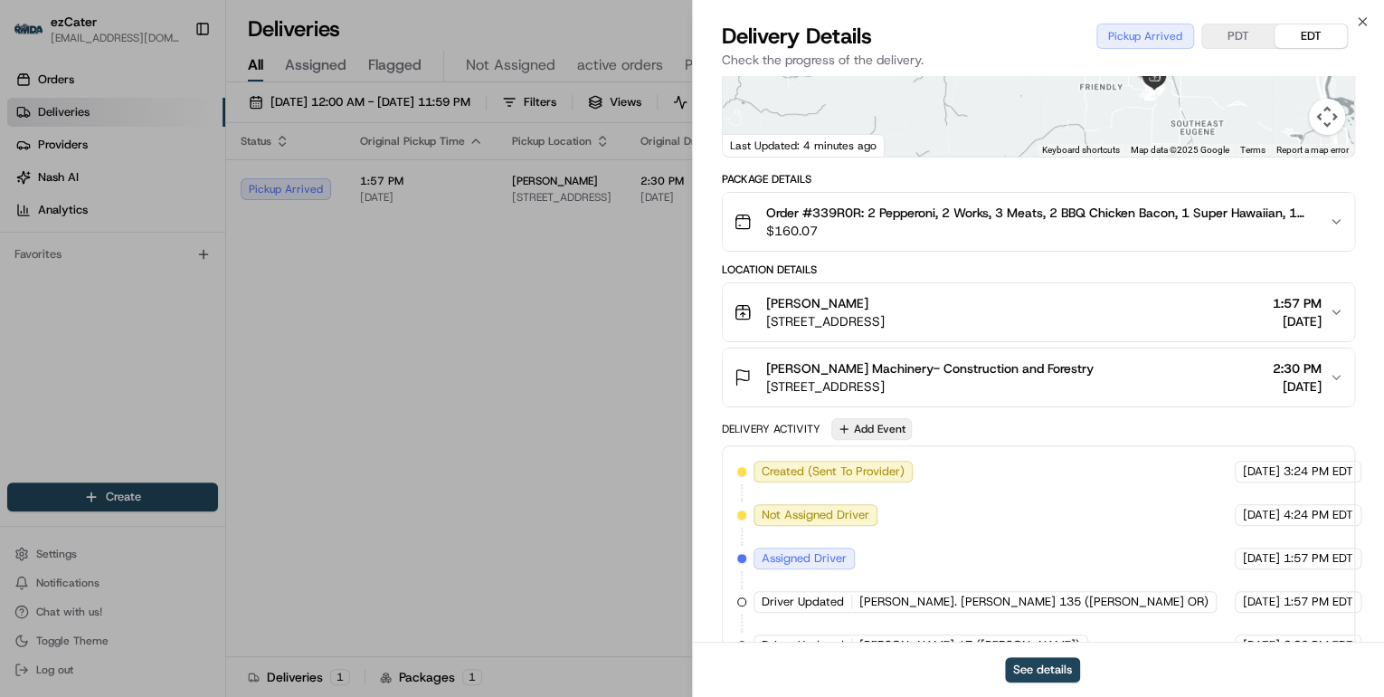
click at [874, 427] on button "Add Event" at bounding box center [872, 429] width 81 height 22
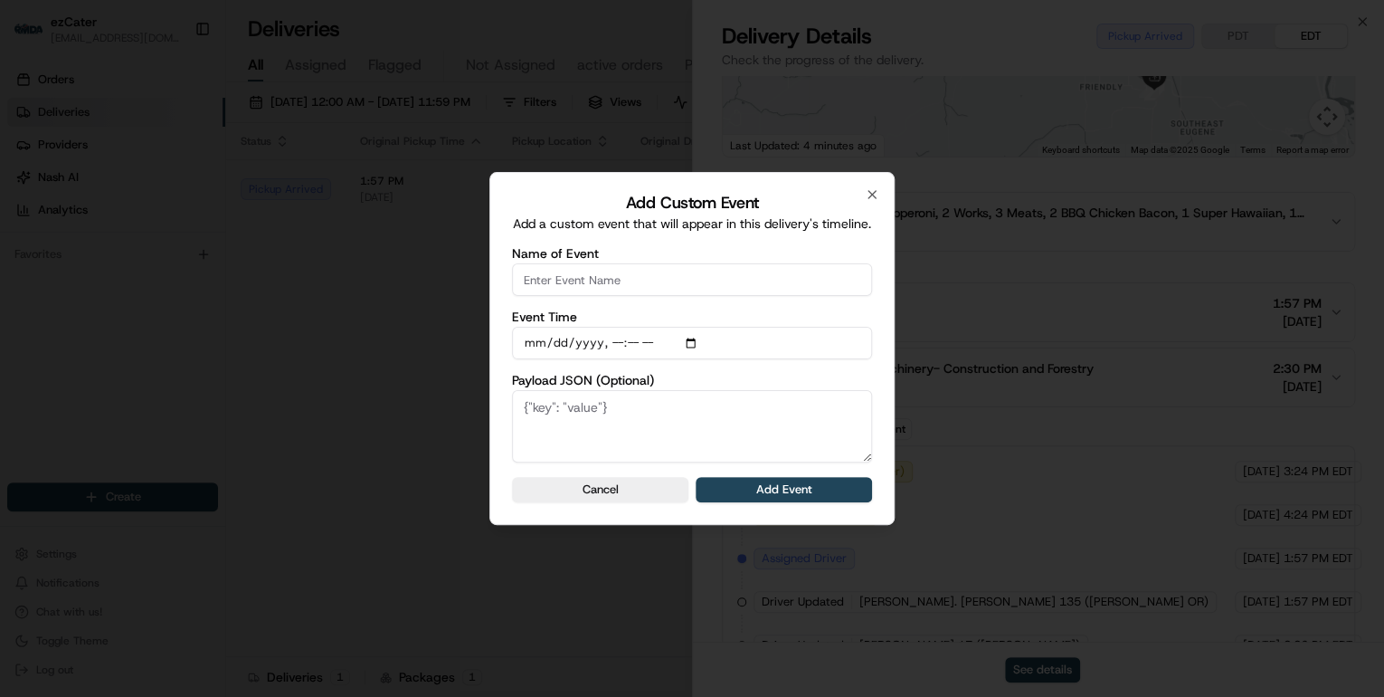
click at [550, 284] on input "Name of Event" at bounding box center [692, 279] width 360 height 33
type input "CP Not Ready"
click at [763, 499] on button "Add Event" at bounding box center [784, 489] width 176 height 25
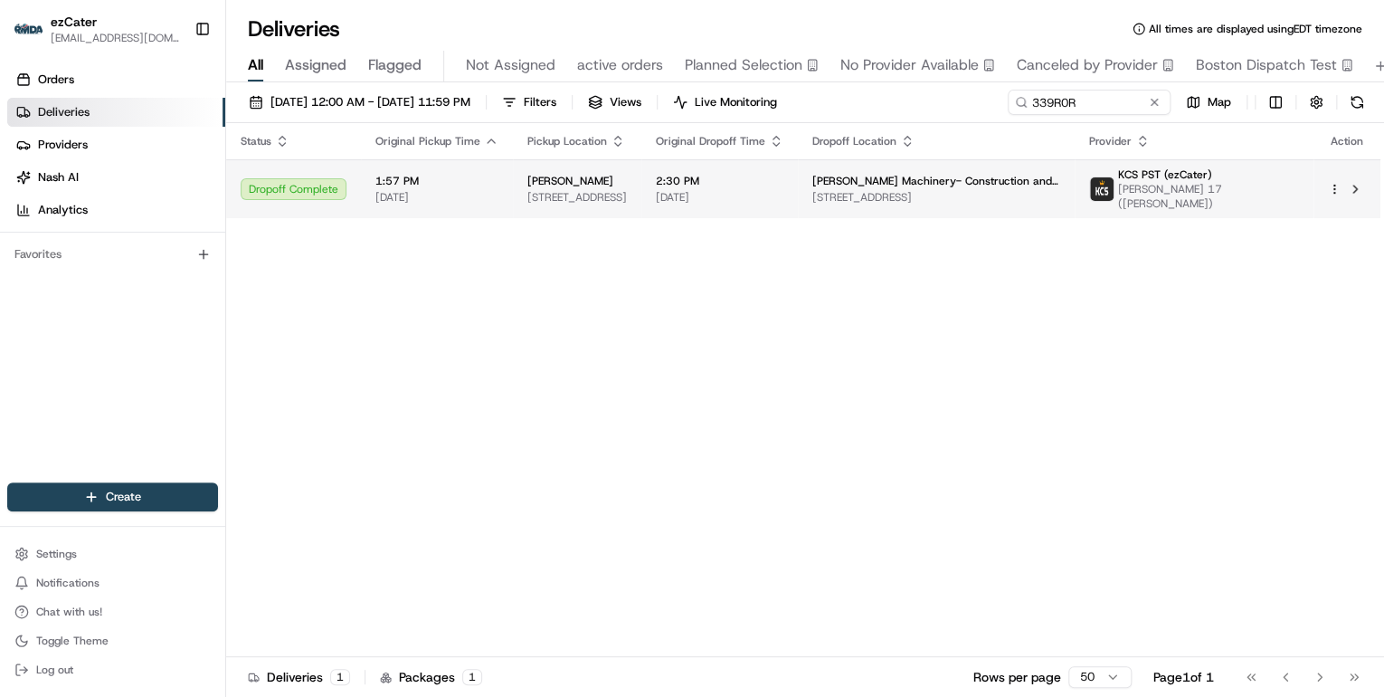
drag, startPoint x: 545, startPoint y: 317, endPoint x: 664, endPoint y: 210, distance: 160.2
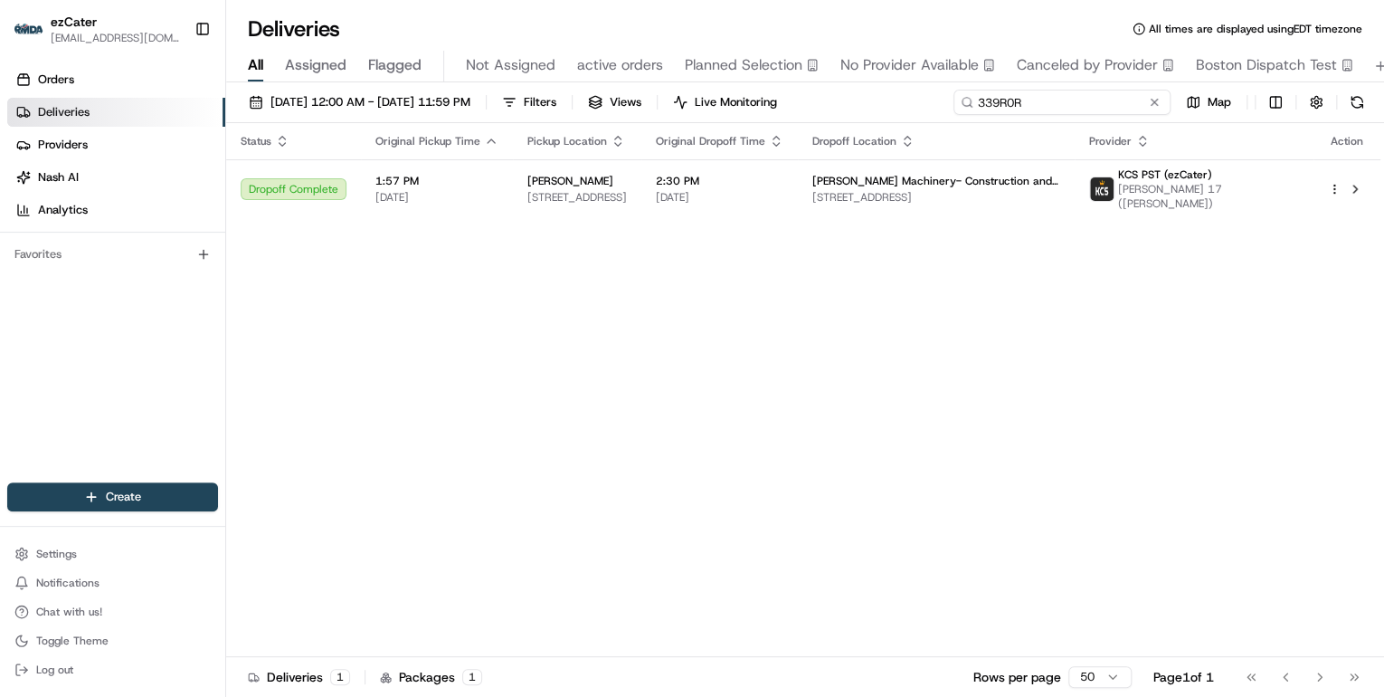
drag, startPoint x: 1099, startPoint y: 105, endPoint x: 594, endPoint y: 84, distance: 505.3
click at [600, 84] on div "08/21/2025 12:00 AM - 08/21/2025 11:59 PM Filters Views Live Monitoring 339R0R …" at bounding box center [805, 391] width 1158 height 618
paste input "9YHX9K"
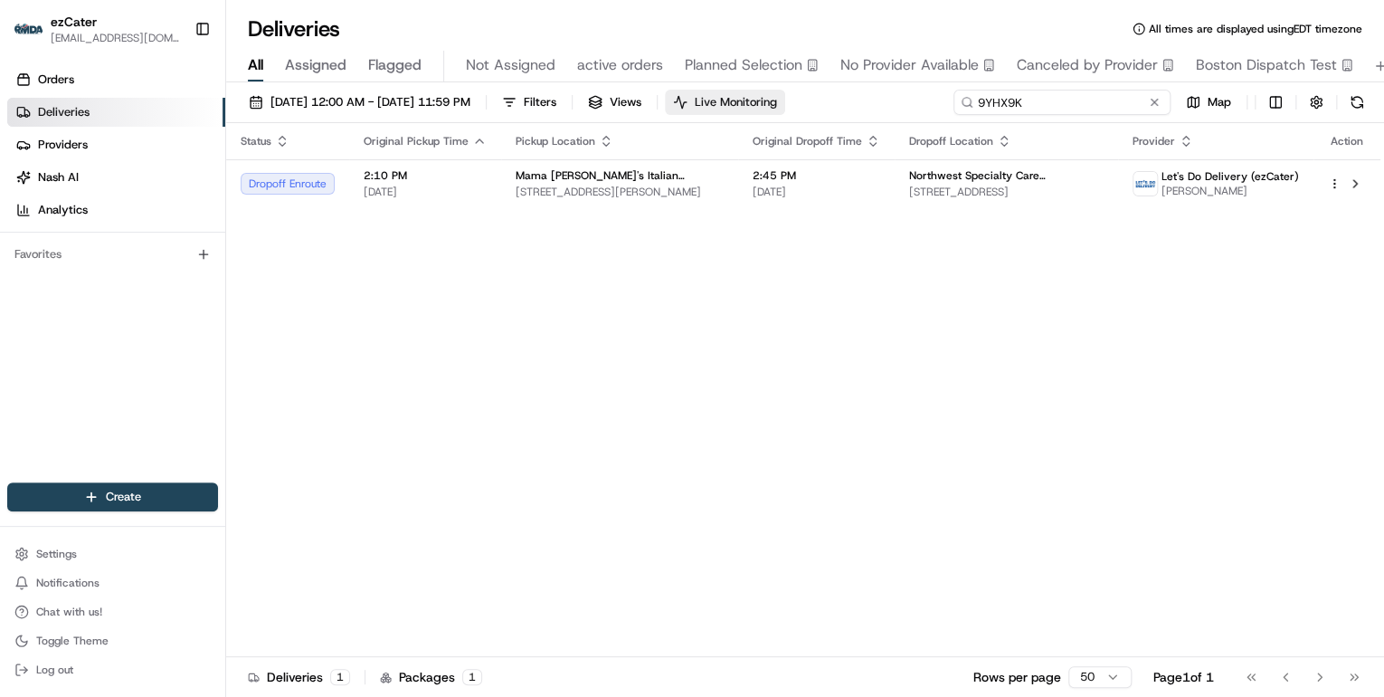
drag, startPoint x: 1032, startPoint y: 98, endPoint x: 770, endPoint y: 102, distance: 262.4
click at [786, 102] on div "[DATE] 12:00 AM - [DATE] 11:59 PM Filters Views Live Monitoring 9YHX9K Map" at bounding box center [805, 106] width 1158 height 33
paste input "P0RUFE"
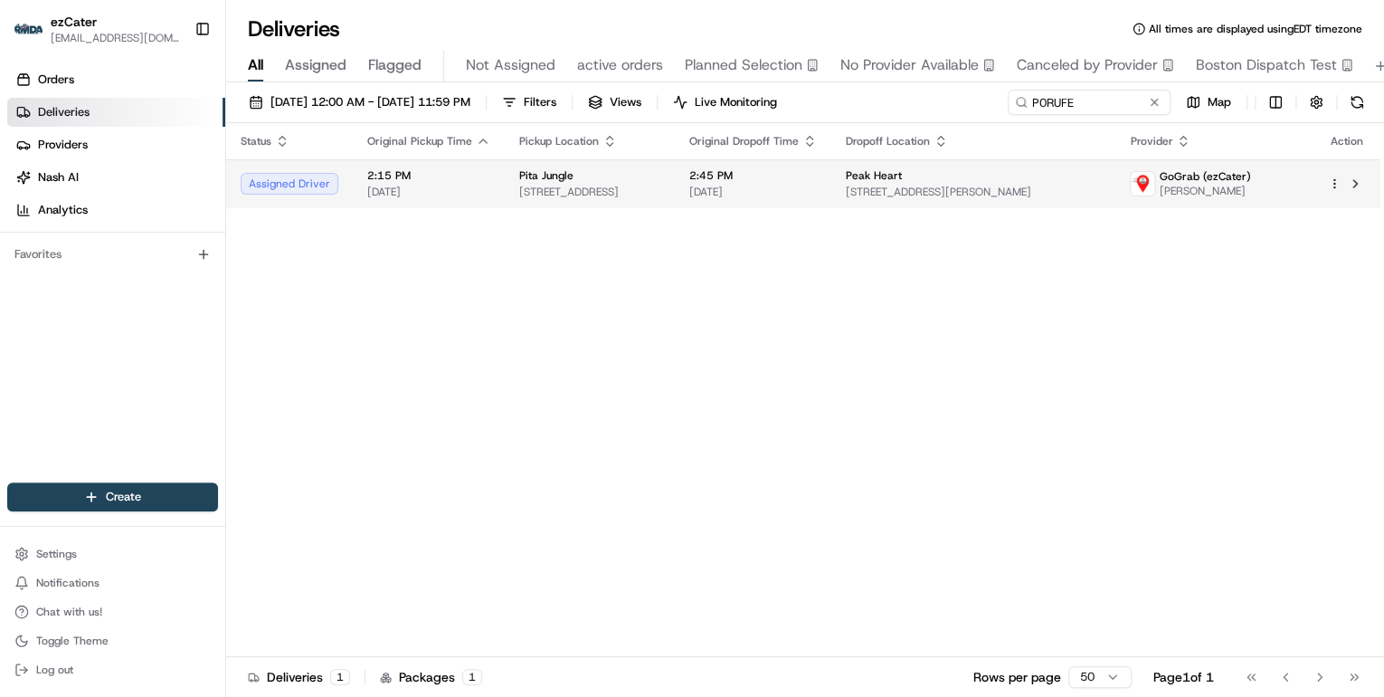
click at [547, 174] on span "Pita Jungle" at bounding box center [546, 175] width 54 height 14
click at [655, 190] on span "9792 W Northern Ave B1600, Peoria, AZ 85345, USA" at bounding box center [583, 192] width 143 height 14
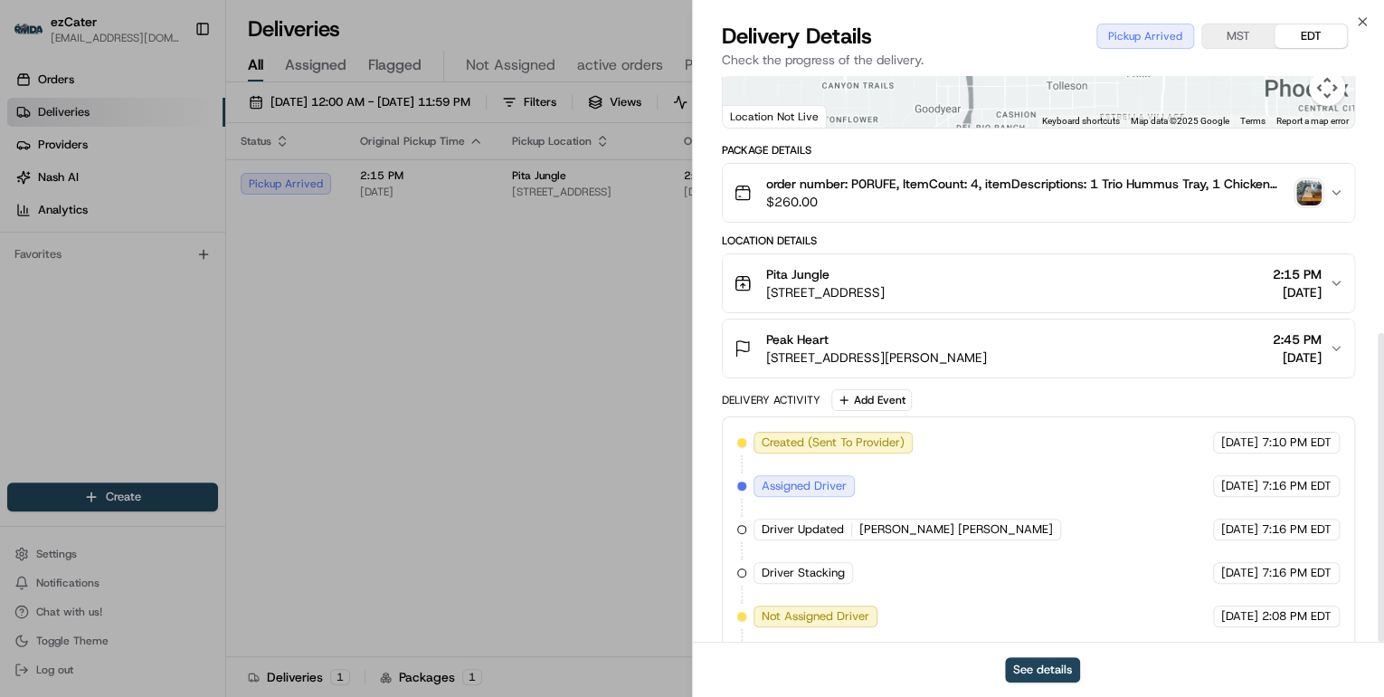
scroll to position [471, 0]
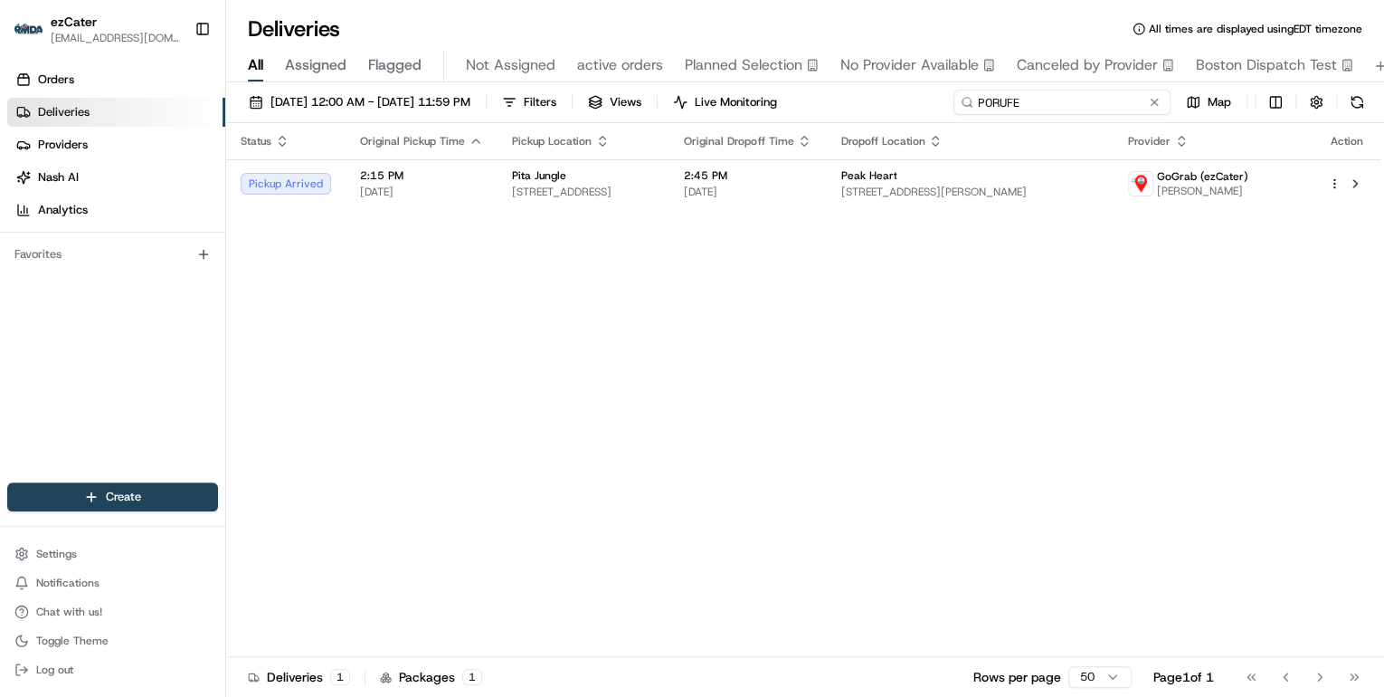
drag, startPoint x: 1079, startPoint y: 106, endPoint x: 834, endPoint y: 121, distance: 244.8
click at [841, 121] on div "08/21/2025 12:00 AM - 08/21/2025 11:59 PM Filters Views Live Monitoring P0RUFE …" at bounding box center [805, 106] width 1158 height 33
paste input "R1XTT0"
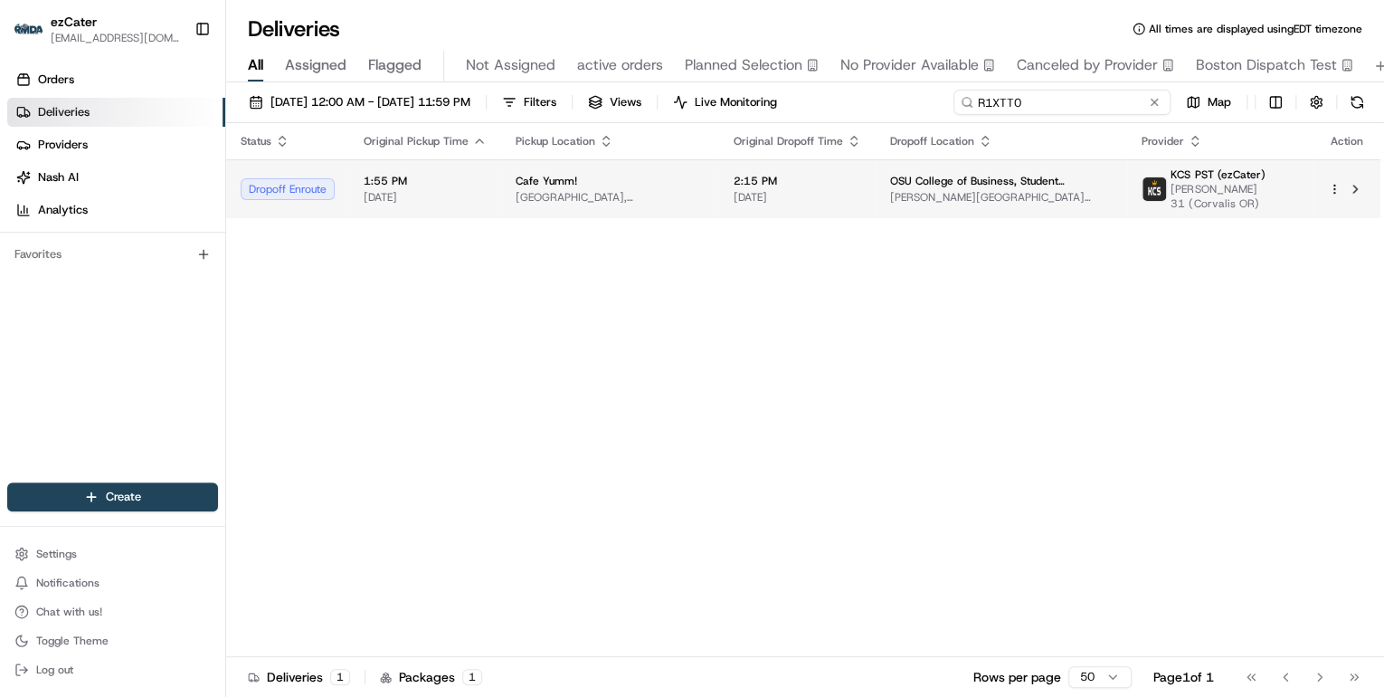
type input "R1XTT0"
click at [700, 185] on div "Cafe Yumm!" at bounding box center [610, 181] width 189 height 14
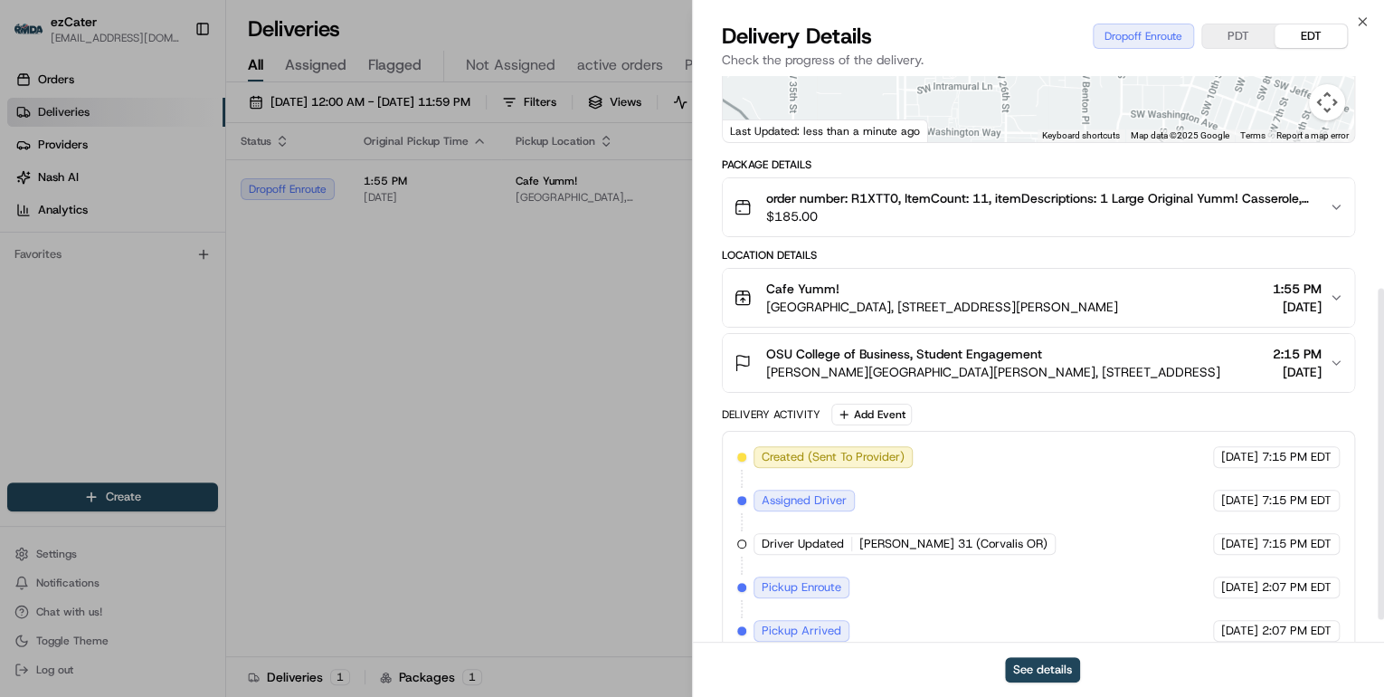
scroll to position [398, 0]
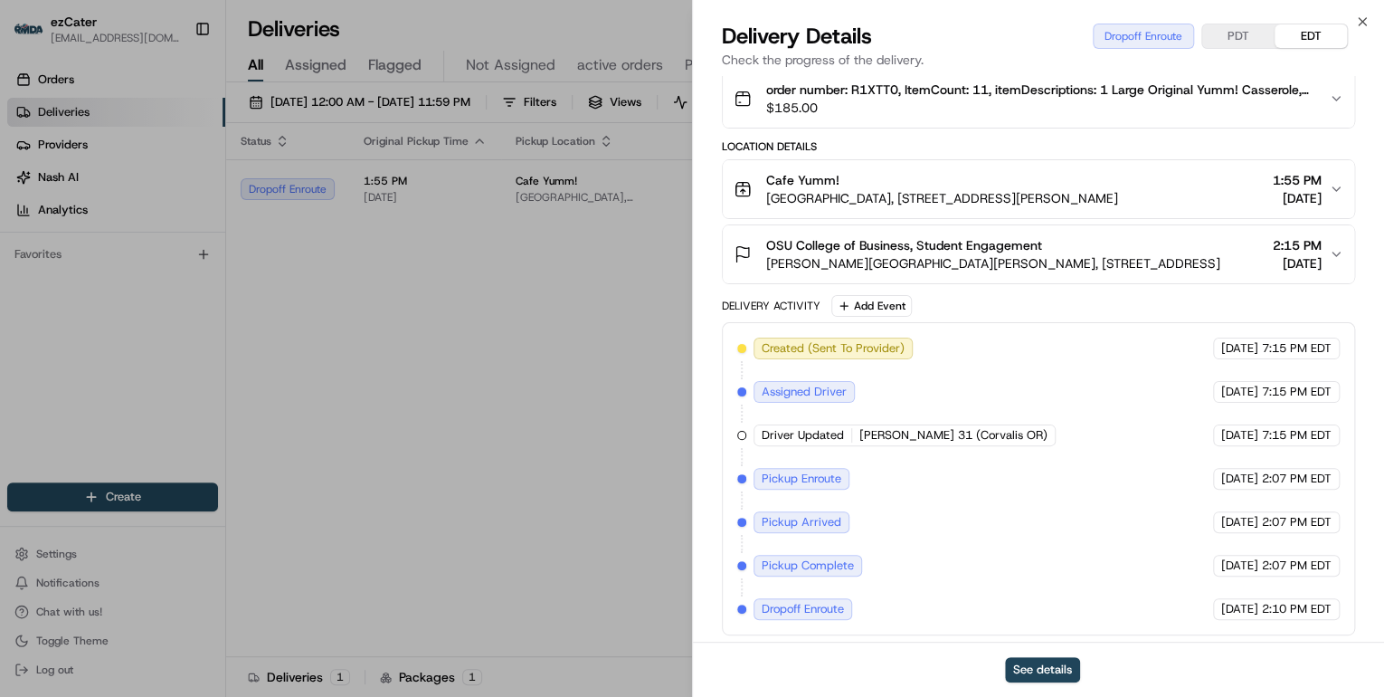
click at [981, 266] on span "[PERSON_NAME][GEOGRAPHIC_DATA][PERSON_NAME], [STREET_ADDRESS]" at bounding box center [993, 263] width 454 height 18
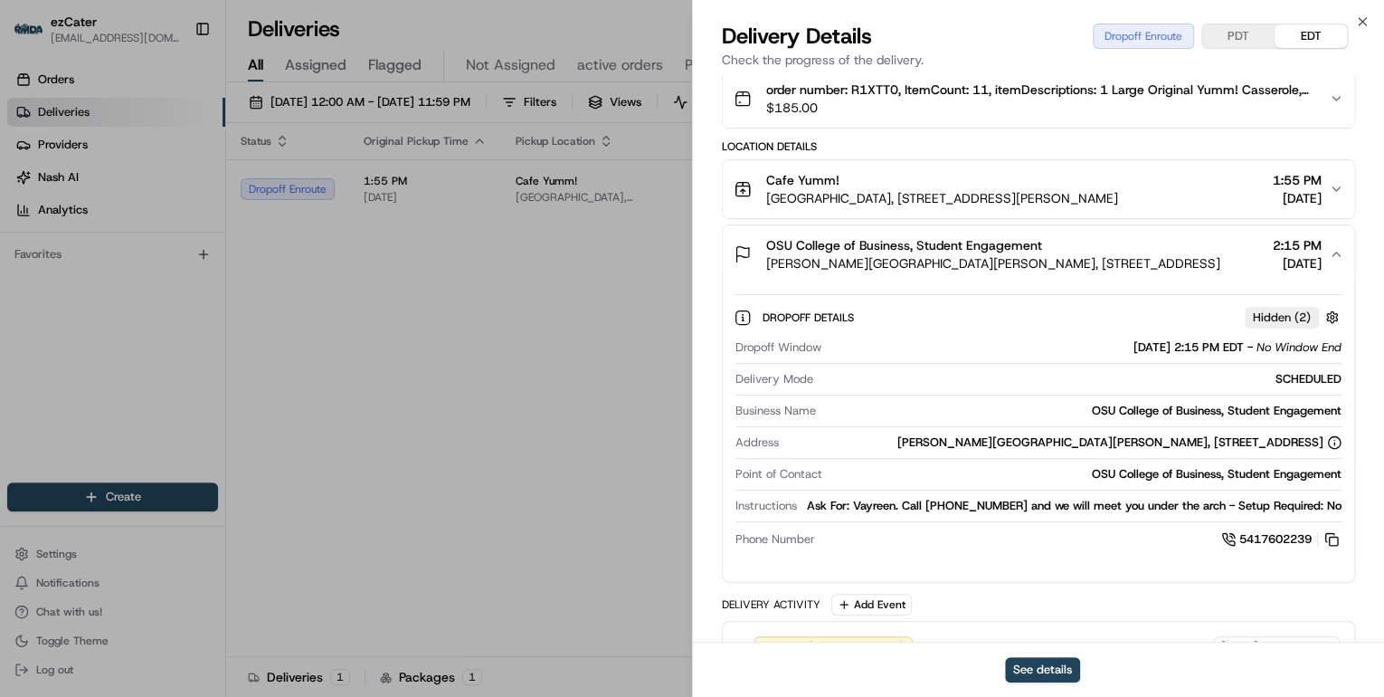
scroll to position [543, 0]
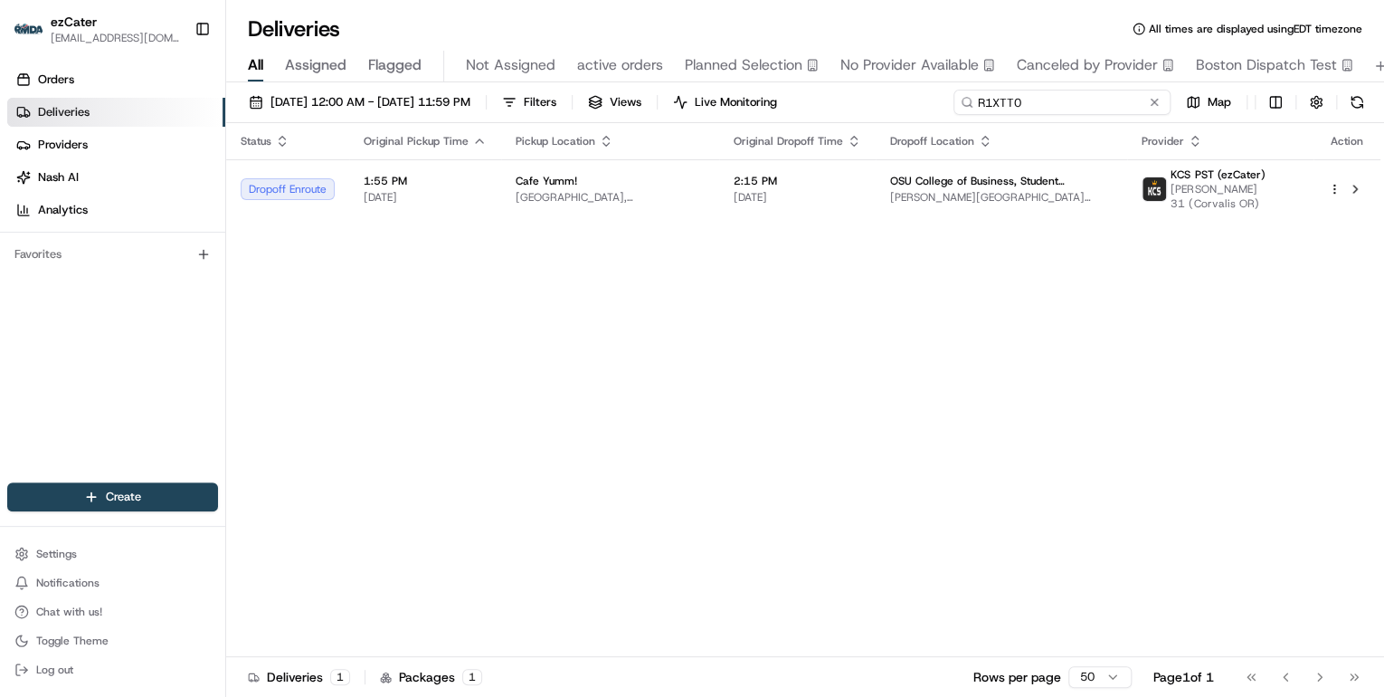
drag, startPoint x: 1088, startPoint y: 99, endPoint x: 753, endPoint y: 117, distance: 335.3
click at [760, 116] on div "[DATE] 12:00 AM - [DATE] 11:59 PM Filters Views Live Monitoring R1XTT0 Map" at bounding box center [805, 106] width 1158 height 33
paste input "TEAG21"
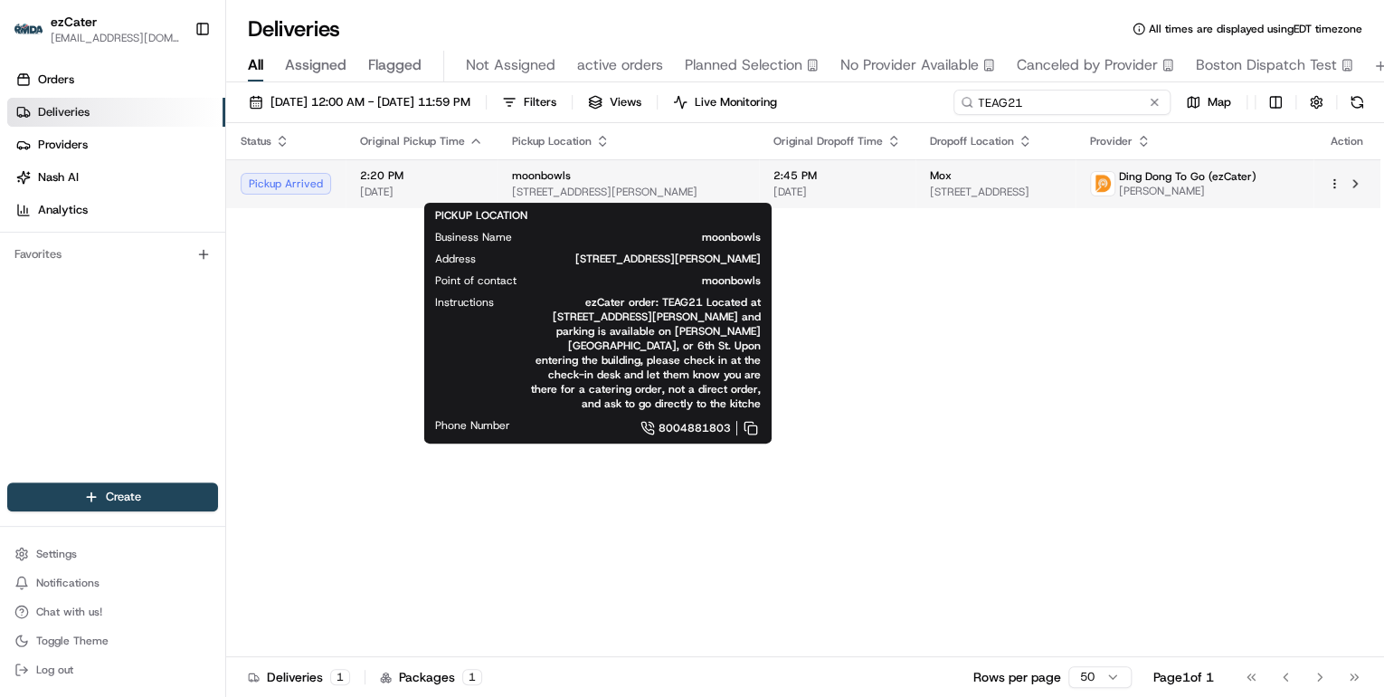
type input "TEAG21"
click at [554, 191] on span "[STREET_ADDRESS][PERSON_NAME]" at bounding box center [628, 192] width 233 height 14
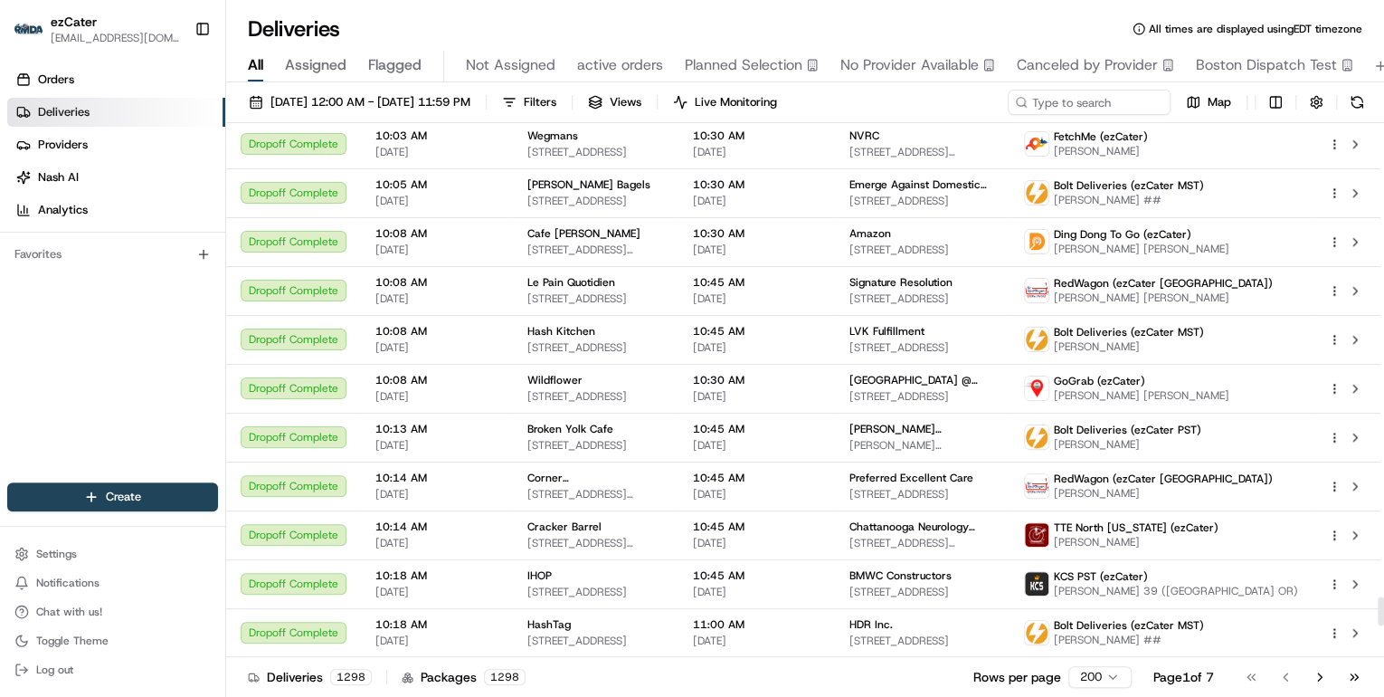
scroll to position [9048, 0]
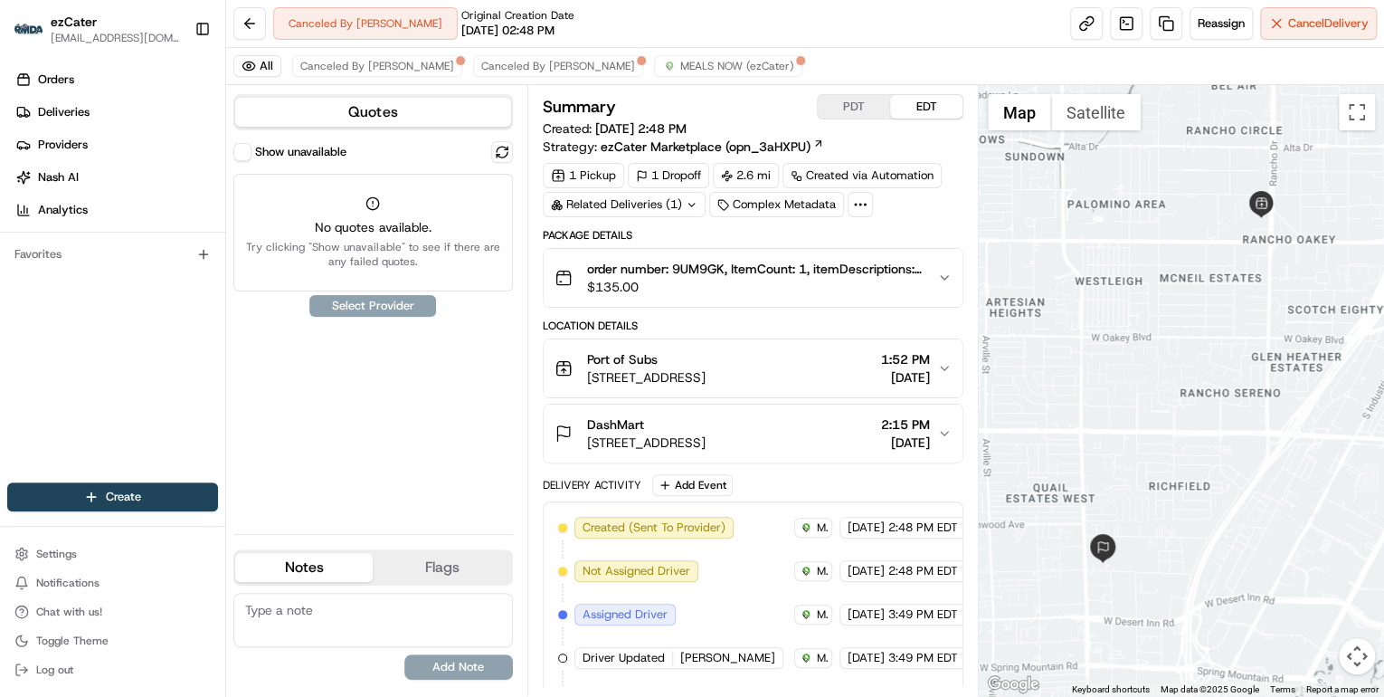
click at [737, 286] on span "$135.00" at bounding box center [755, 287] width 336 height 18
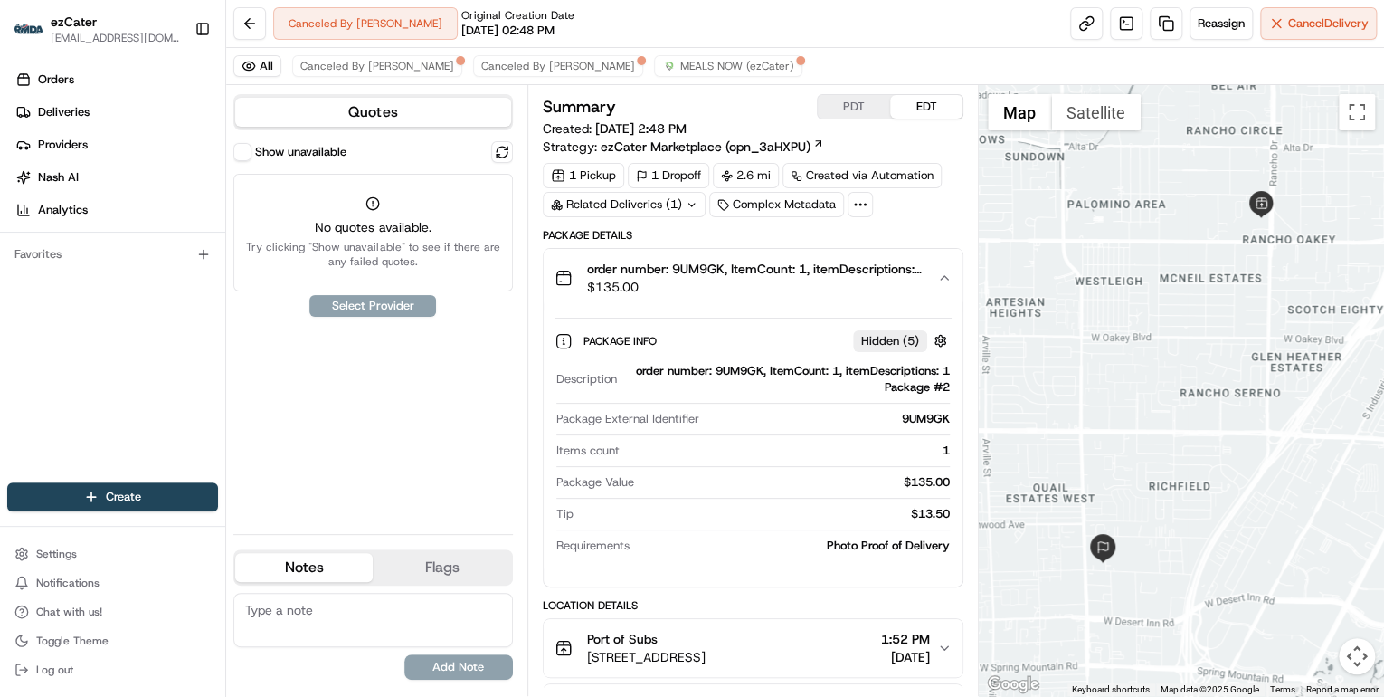
click at [740, 366] on div "order number: 9UM9GK, ItemCount: 1, itemDescriptions: 1 Package #2" at bounding box center [787, 379] width 326 height 33
copy div "9UM9GK"
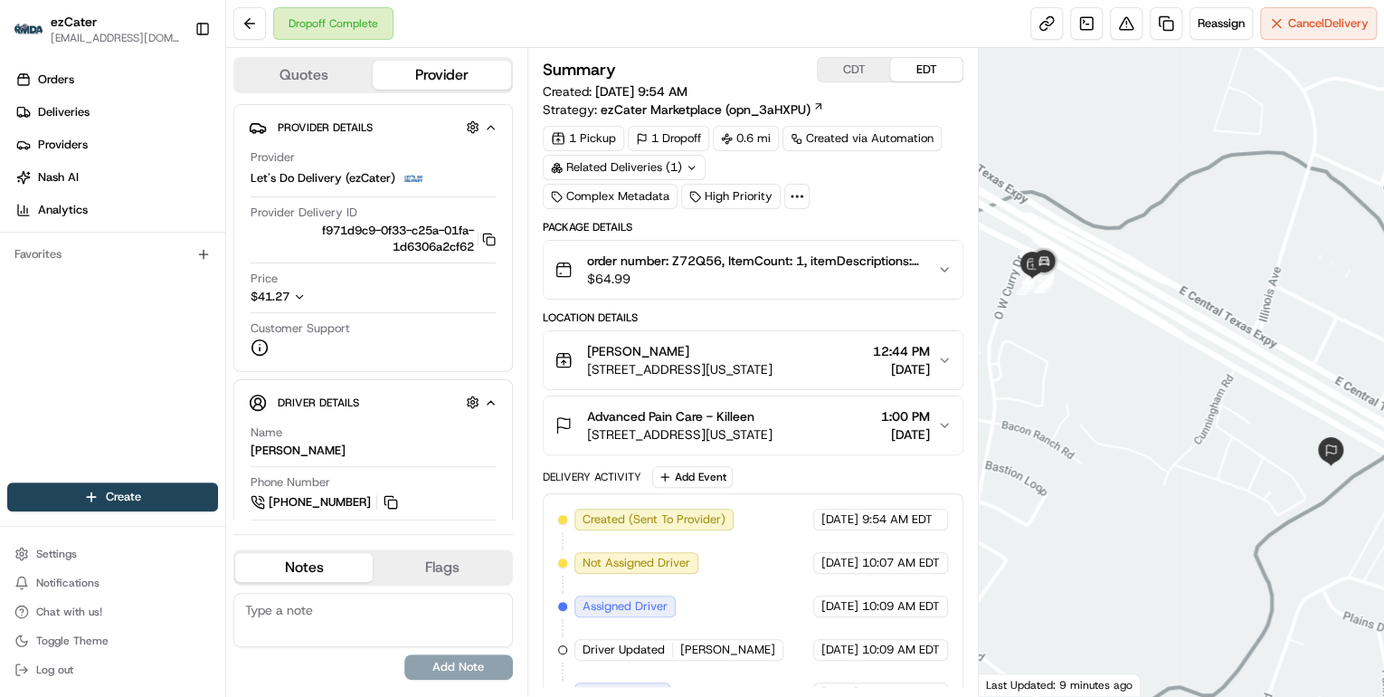
click at [299, 297] on icon "button" at bounding box center [300, 297] width 6 height 4
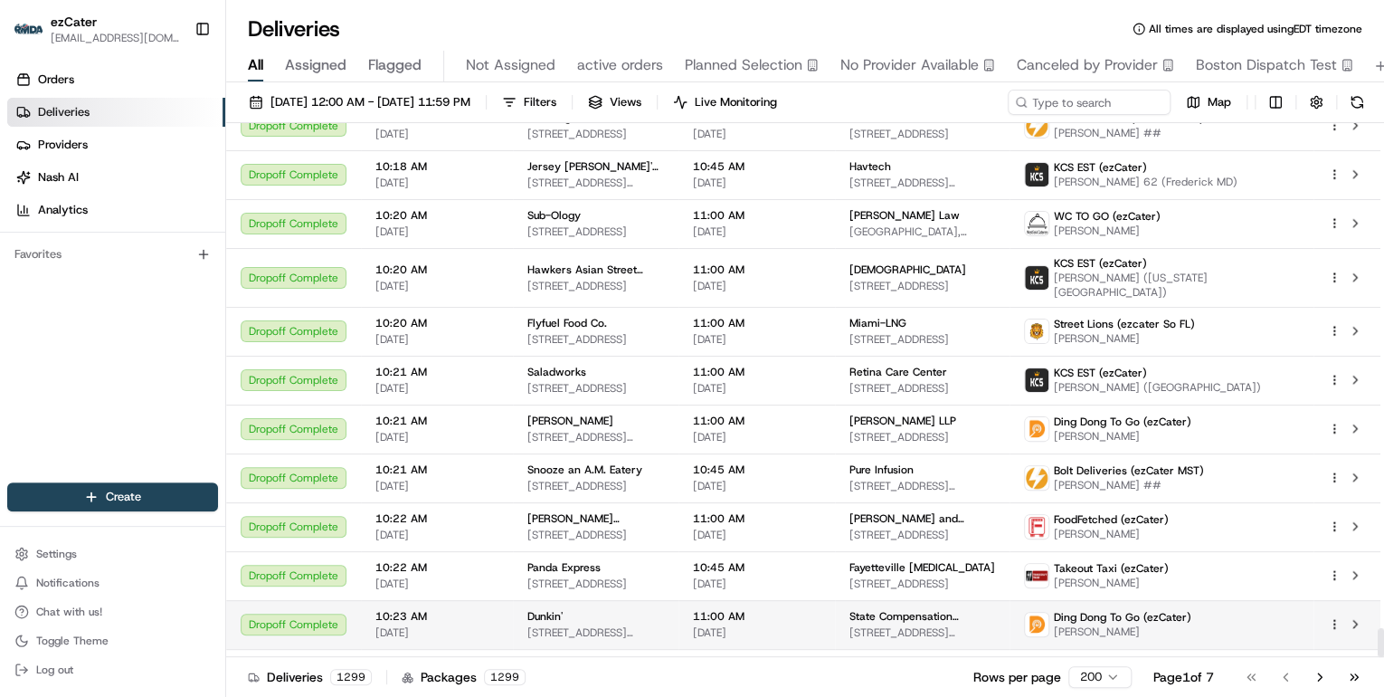
scroll to position [9342, 0]
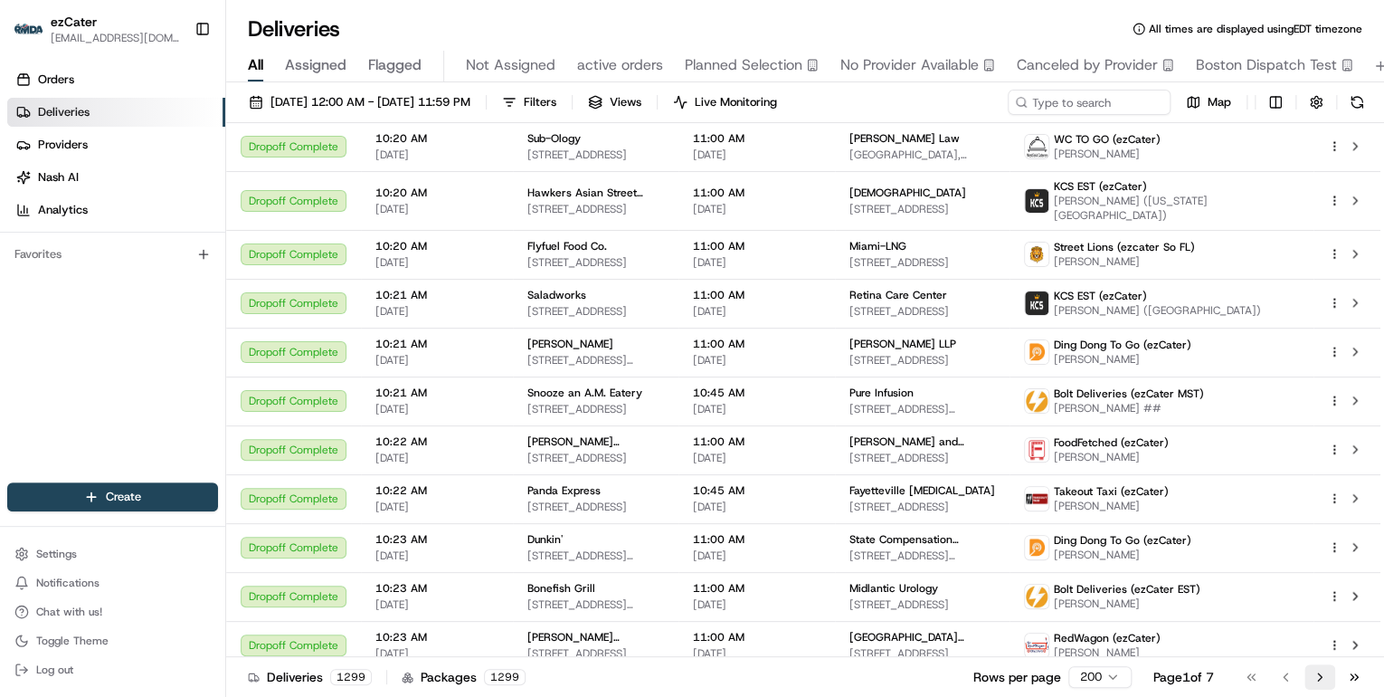
click at [1321, 681] on button "Go to next page" at bounding box center [1320, 676] width 31 height 25
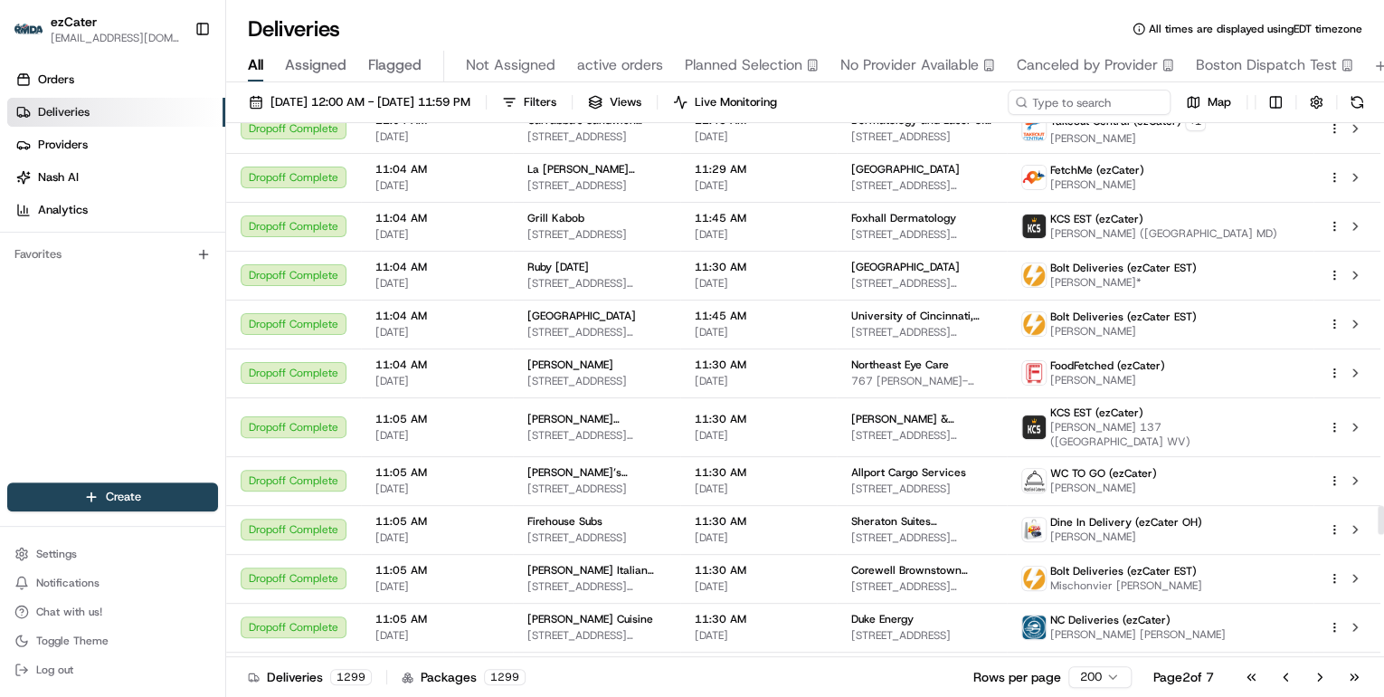
scroll to position [7383, 0]
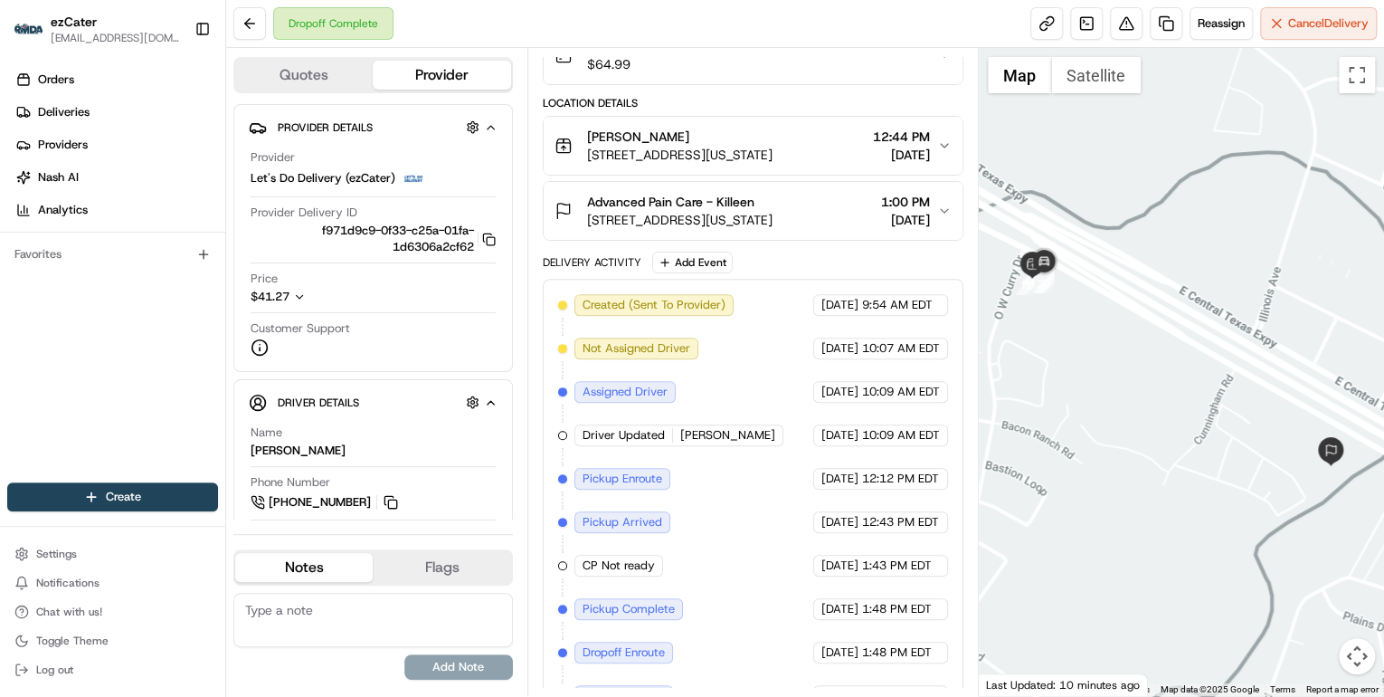
scroll to position [286, 0]
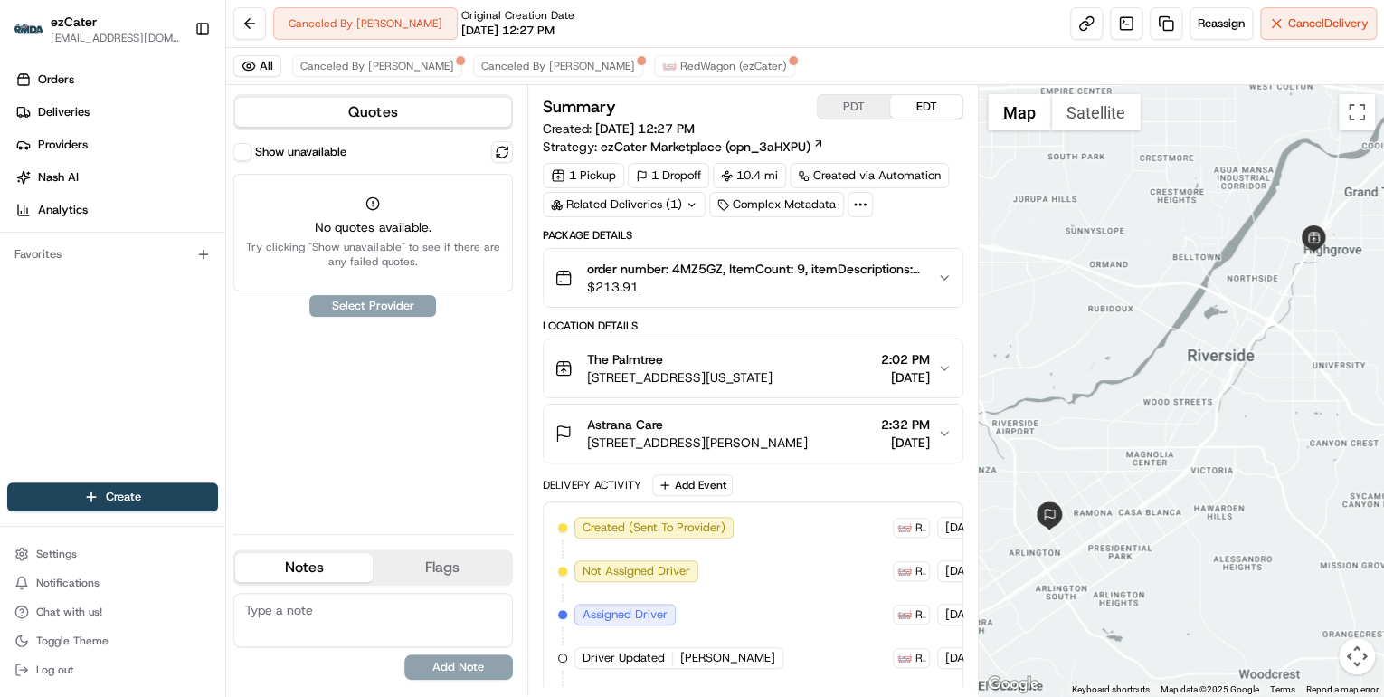
click at [714, 294] on button "order number: 4MZ5GZ, ItemCount: 9, itemDescriptions: 4 Hummus, 4 Samosa, 1 Lar…" at bounding box center [753, 278] width 419 height 58
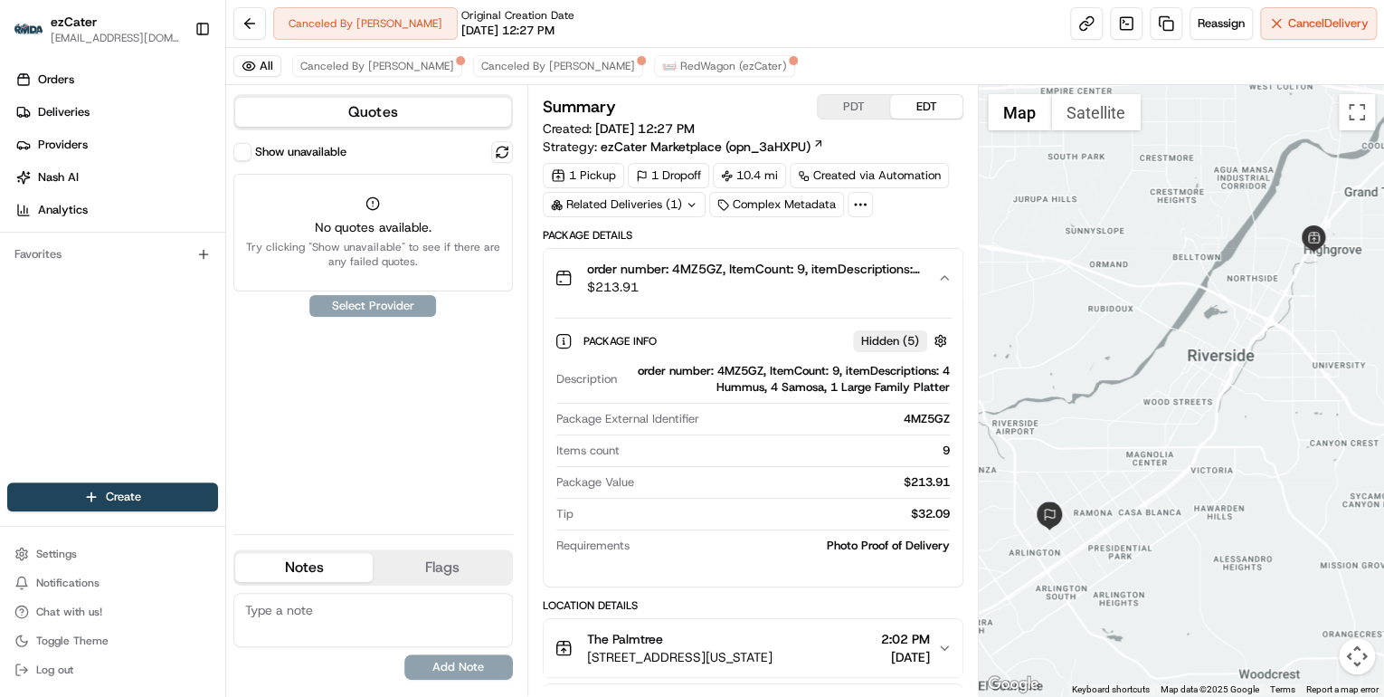
click at [738, 372] on div "order number: 4MZ5GZ, ItemCount: 9, itemDescriptions: 4 Hummus, 4 Samosa, 1 Lar…" at bounding box center [787, 379] width 326 height 33
copy div "4MZ5GZ"
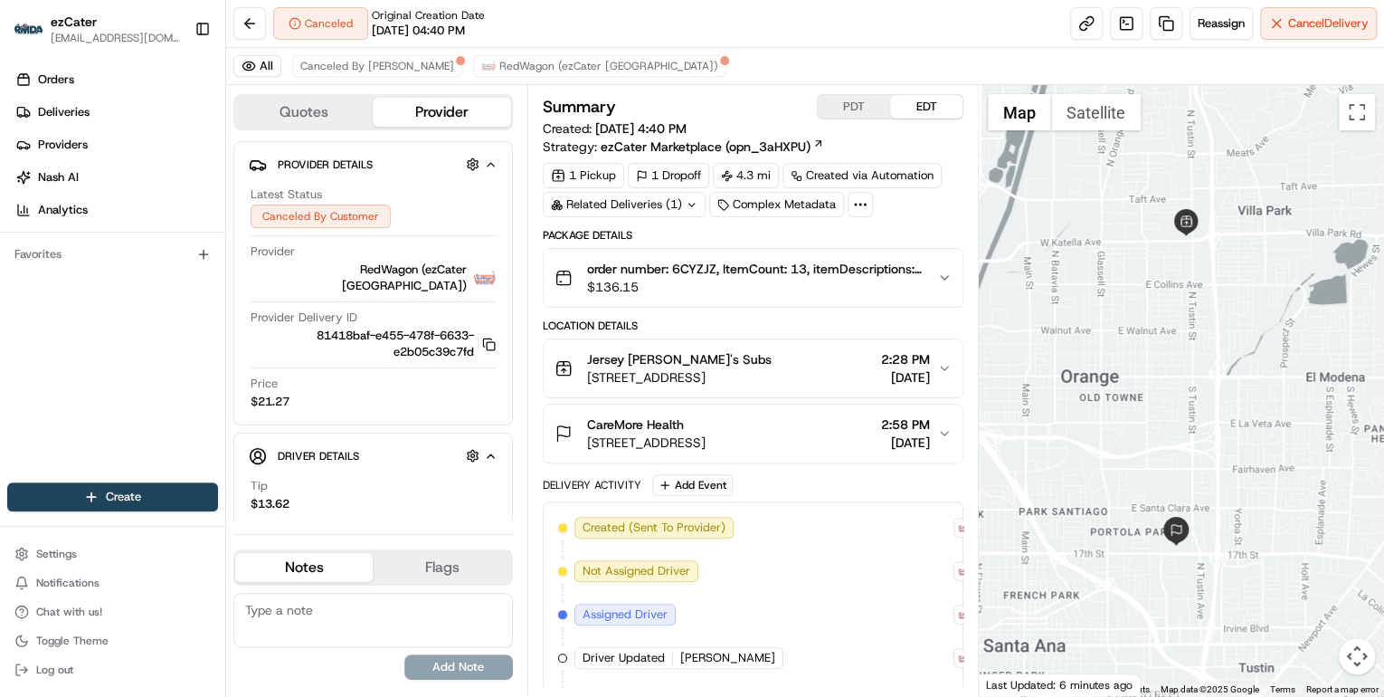
click at [718, 290] on span "$136.15" at bounding box center [755, 287] width 336 height 18
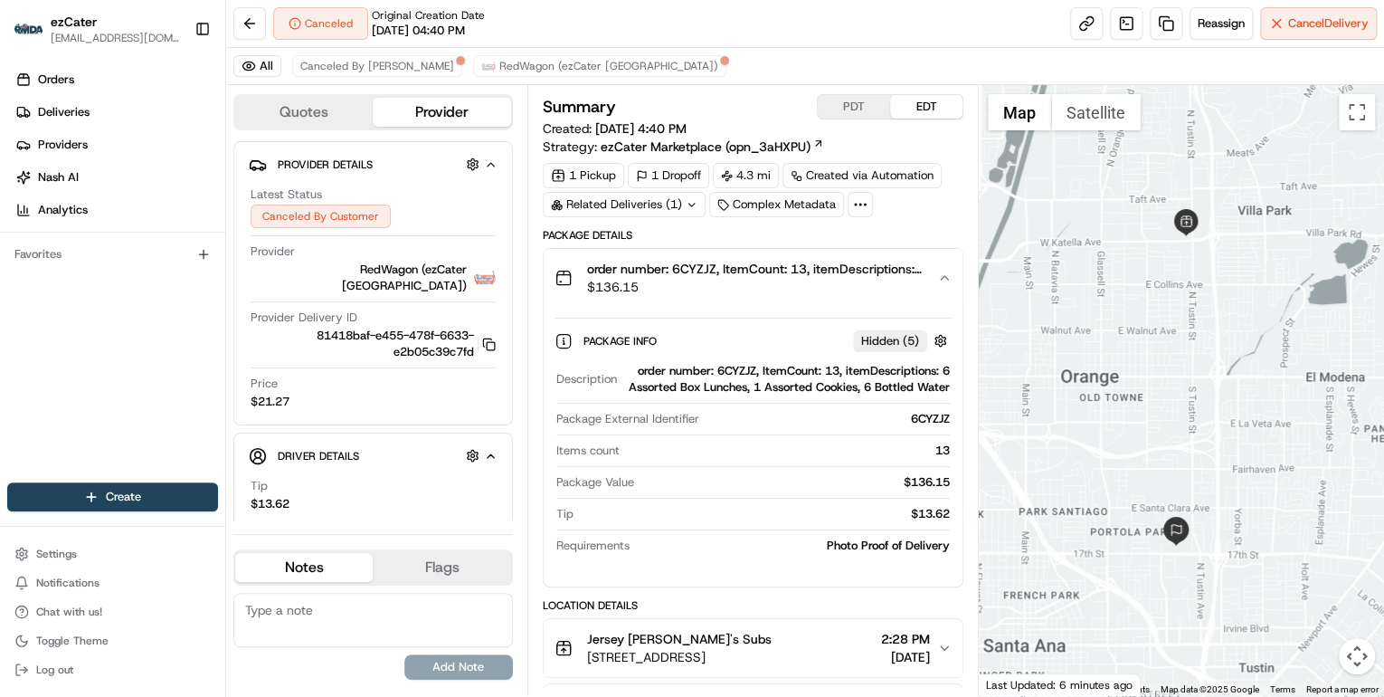
click at [725, 366] on div "order number: 6CYZJZ, ItemCount: 13, itemDescriptions: 6 Assorted Box Lunches, …" at bounding box center [787, 379] width 326 height 33
copy div "6CYZJZ"
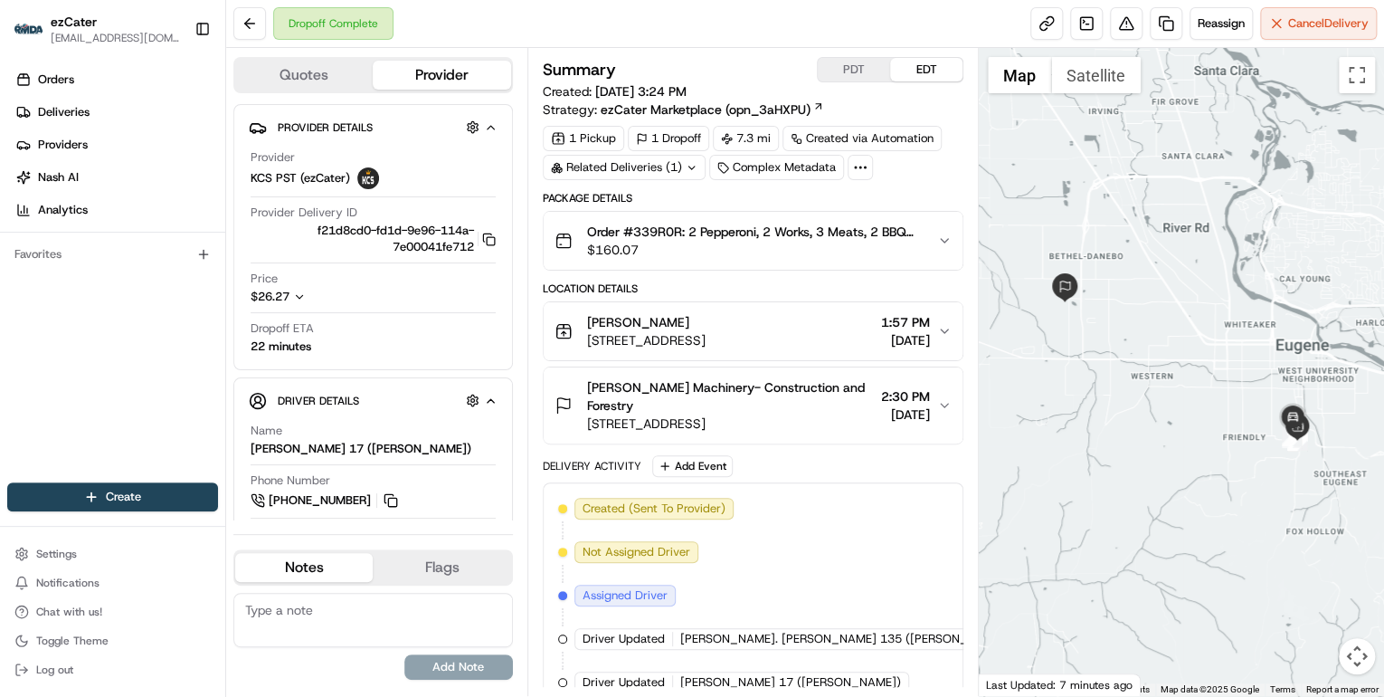
click at [706, 328] on div "[PERSON_NAME]" at bounding box center [646, 322] width 119 height 18
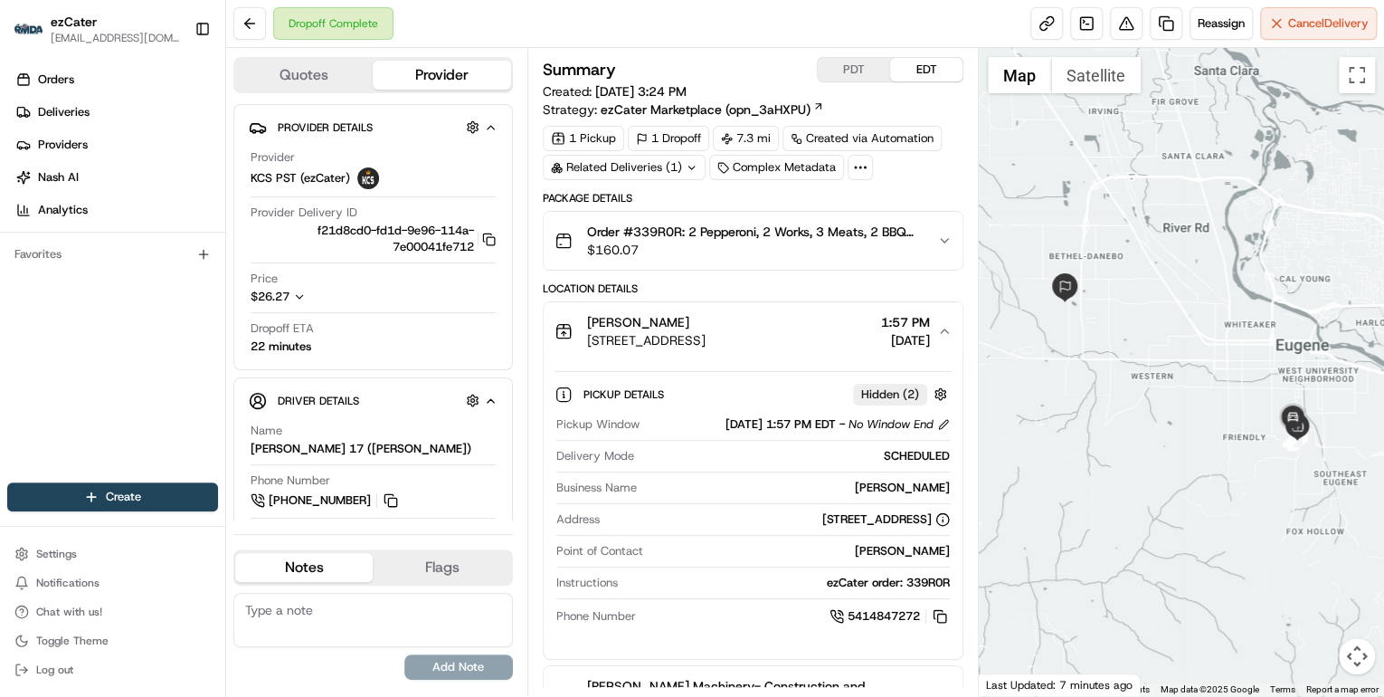
click at [749, 247] on span "$160.07" at bounding box center [755, 250] width 336 height 18
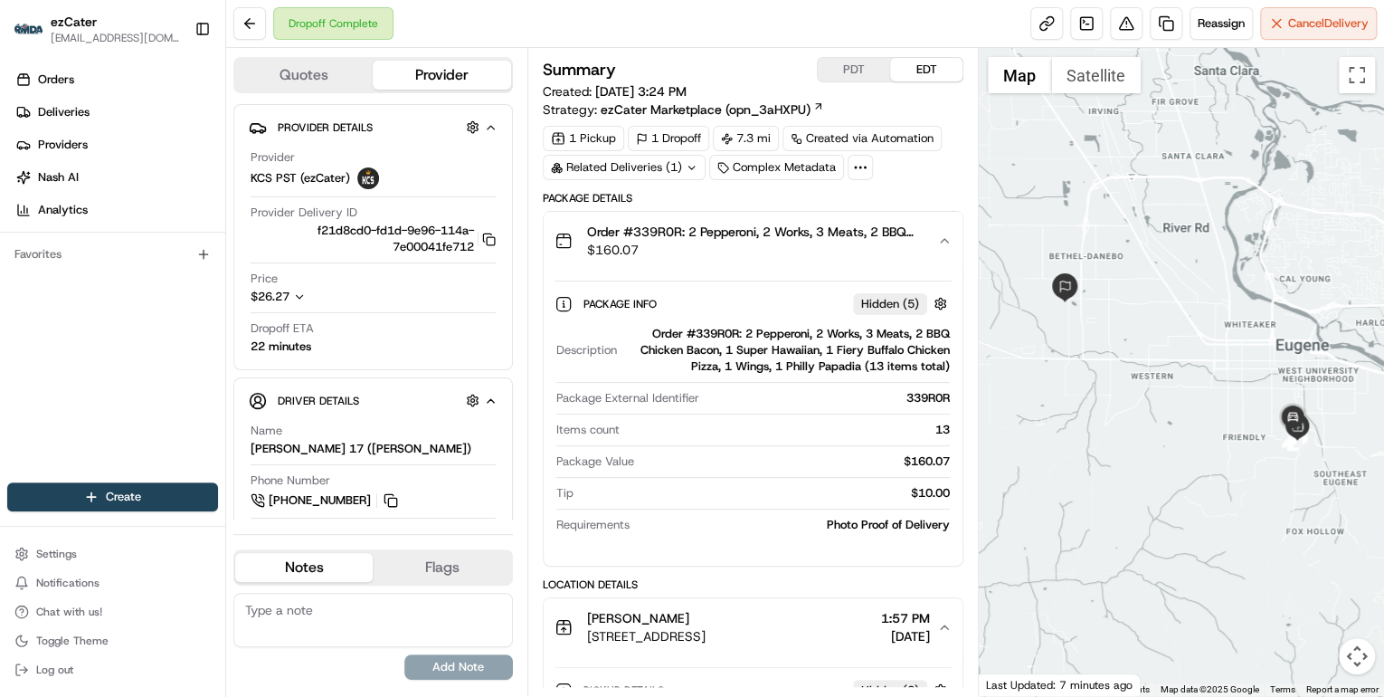
click at [712, 331] on div "Order #339R0R: 2 Pepperoni, 2 Works, 3 Meats, 2 BBQ Chicken Bacon, 1 Super Hawa…" at bounding box center [787, 350] width 326 height 49
copy div "339R0R"
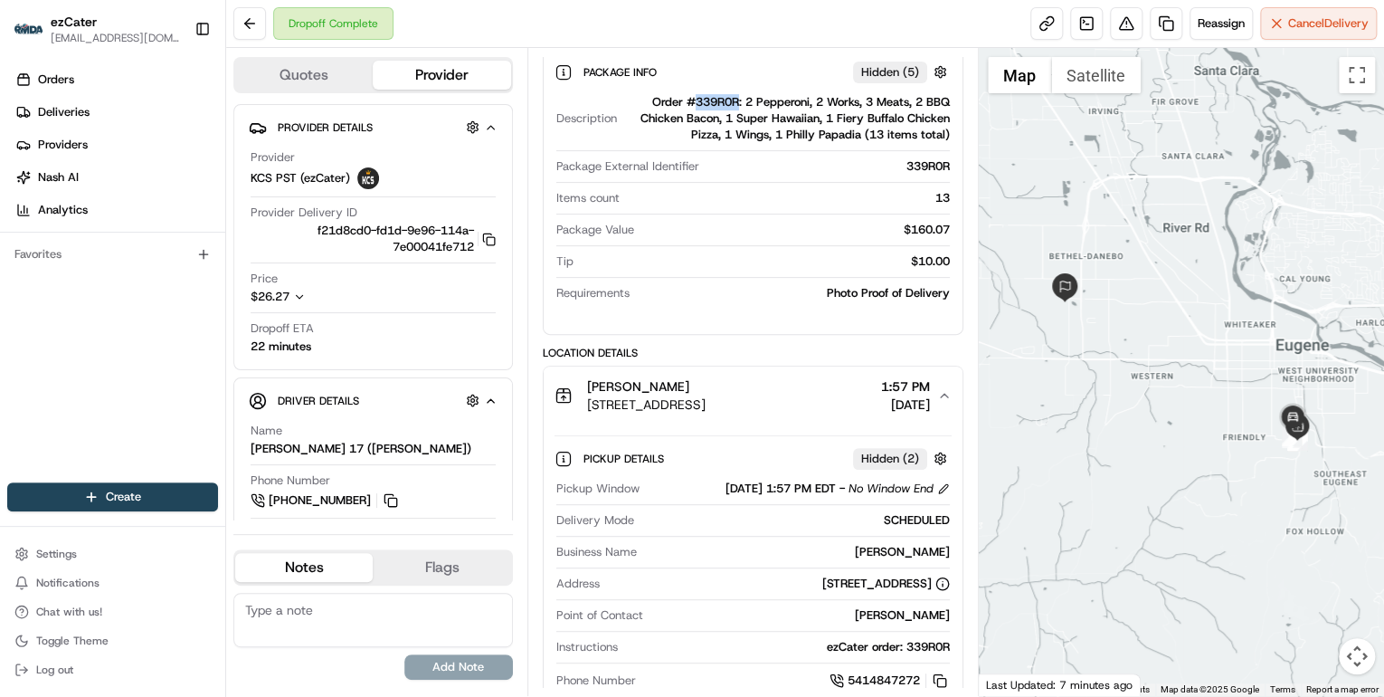
scroll to position [87, 0]
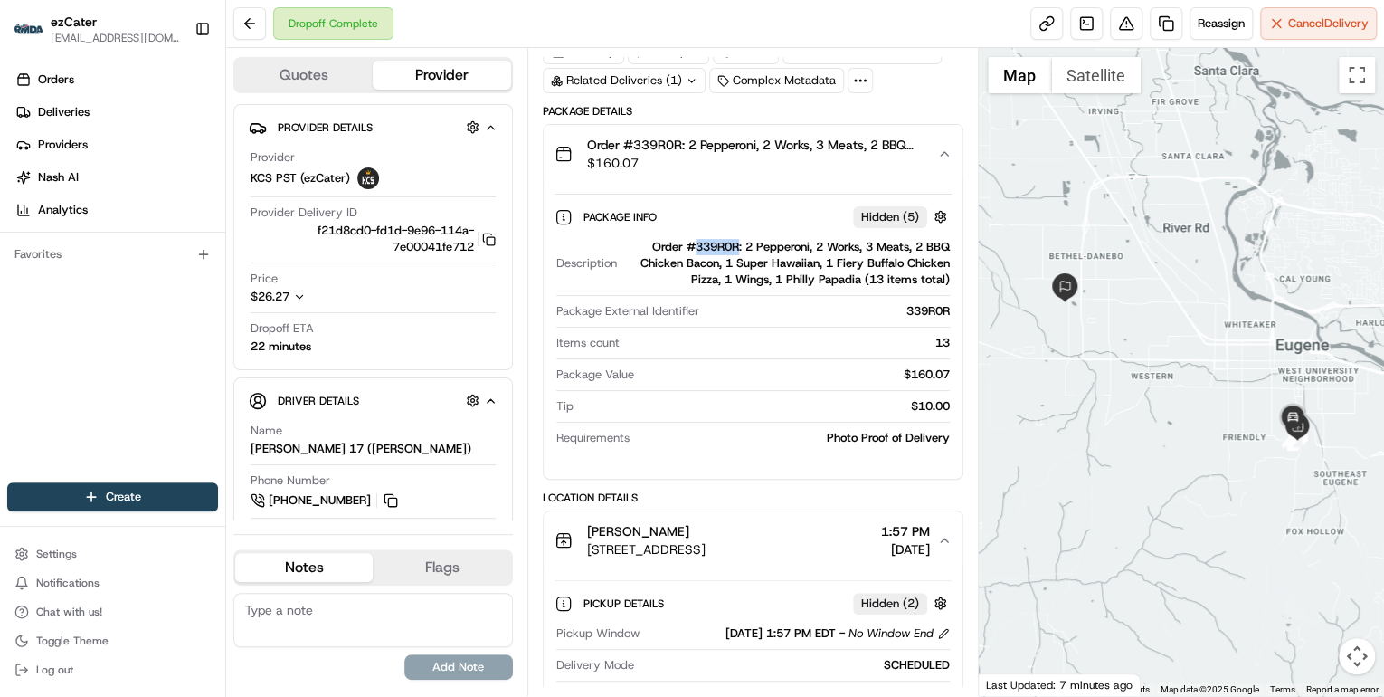
click at [715, 249] on div "Order #339R0R: 2 Pepperoni, 2 Works, 3 Meats, 2 BBQ Chicken Bacon, 1 Super Hawa…" at bounding box center [787, 263] width 326 height 49
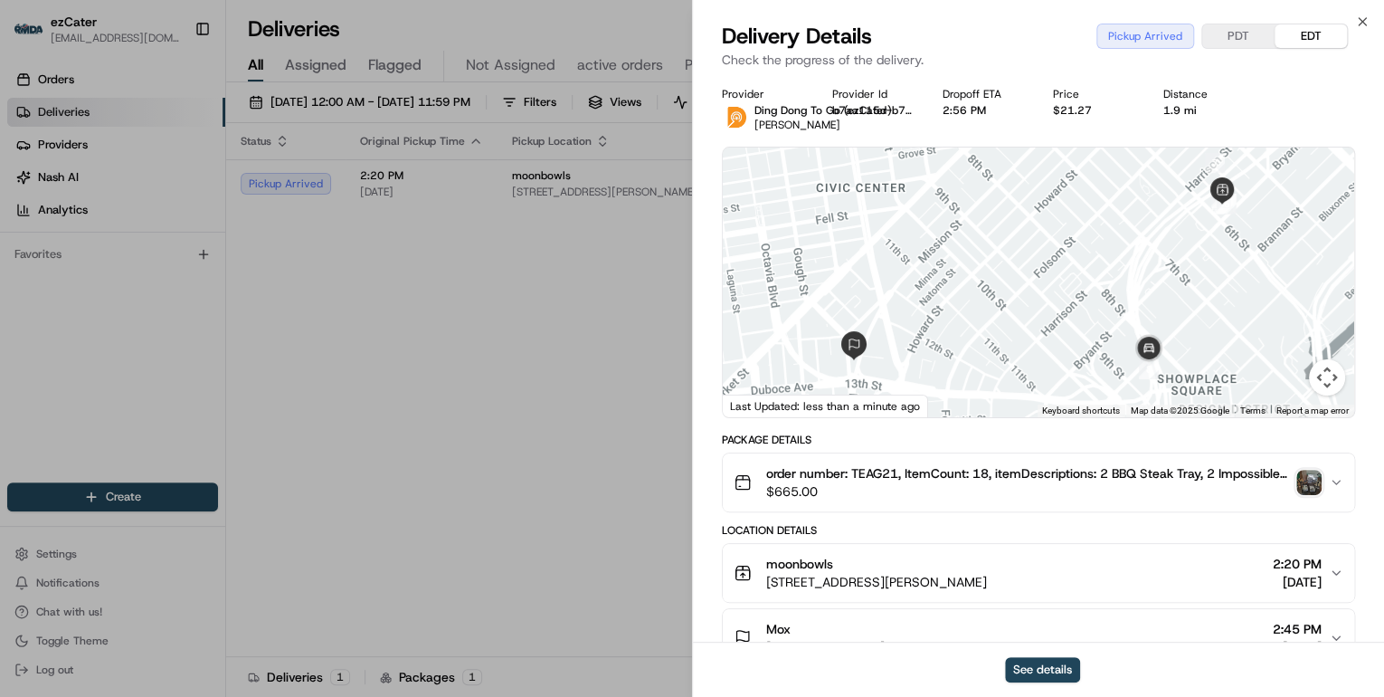
click at [1307, 480] on img "button" at bounding box center [1309, 482] width 25 height 25
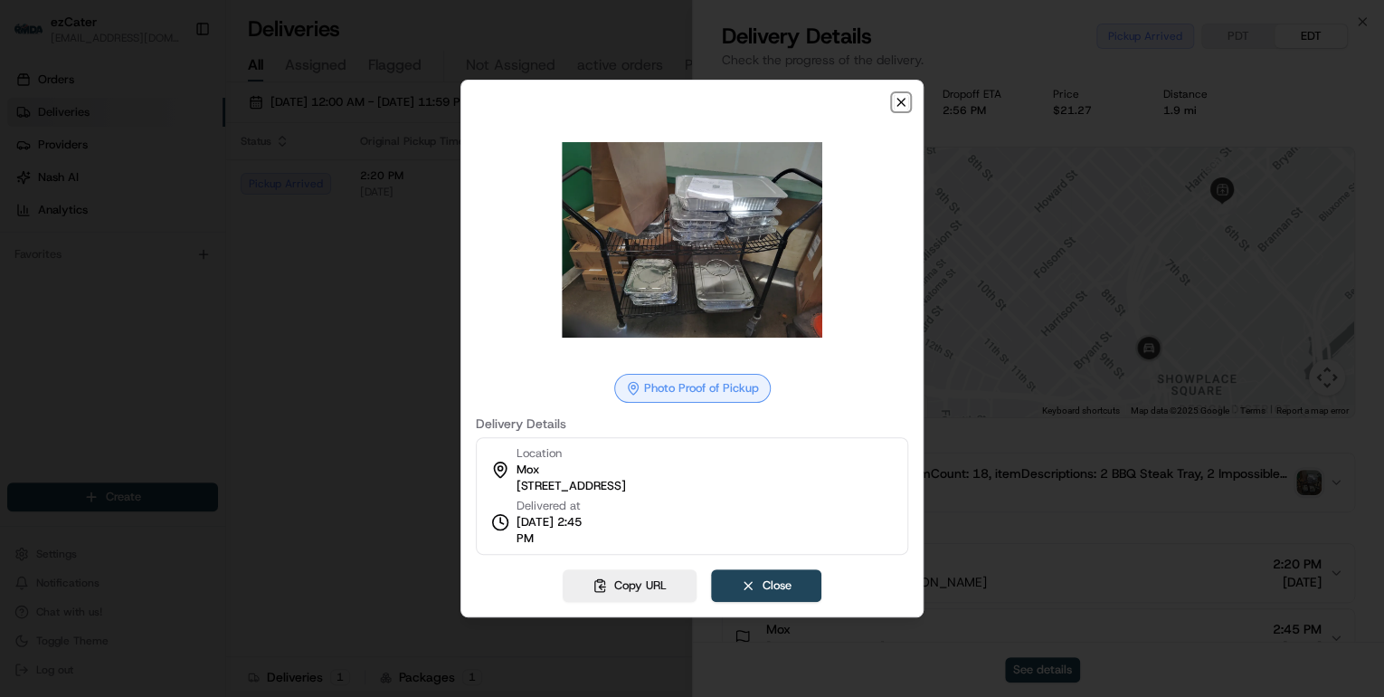
click at [895, 99] on icon "button" at bounding box center [901, 102] width 14 height 14
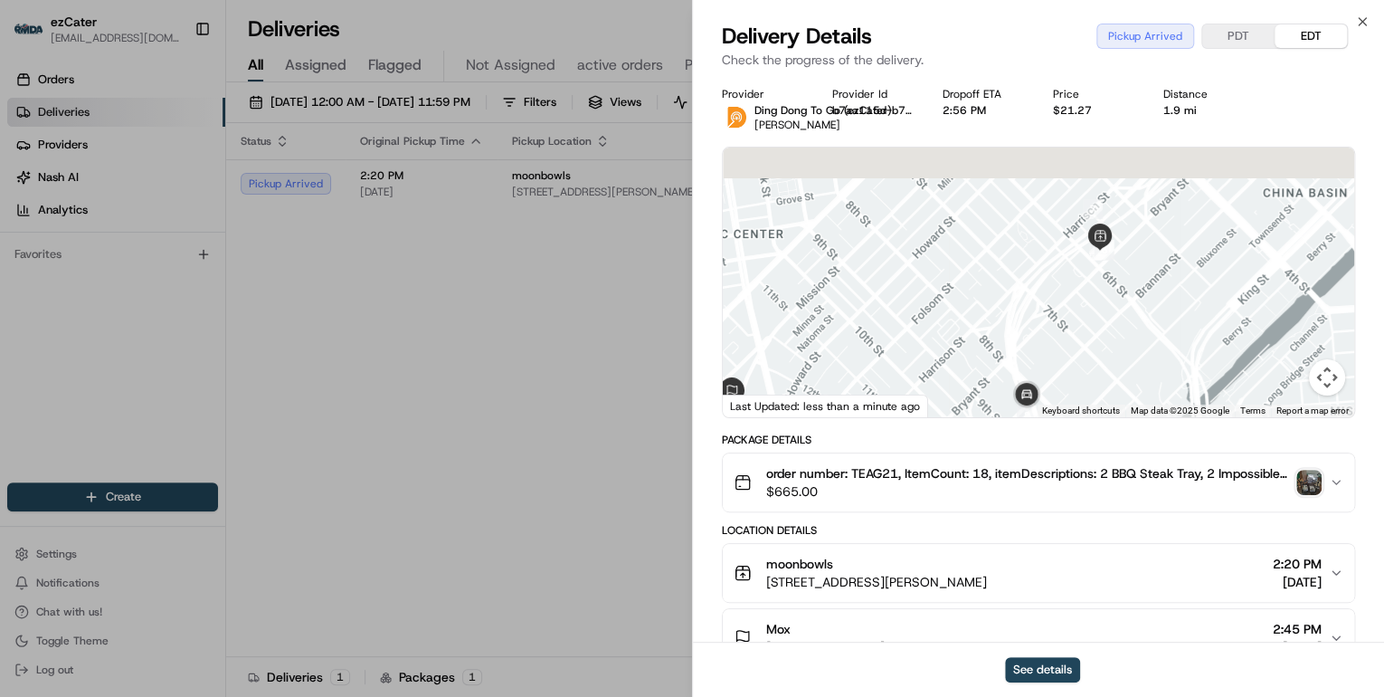
drag, startPoint x: 1237, startPoint y: 286, endPoint x: 1100, endPoint y: 275, distance: 137.1
click at [1108, 328] on div at bounding box center [1039, 282] width 632 height 270
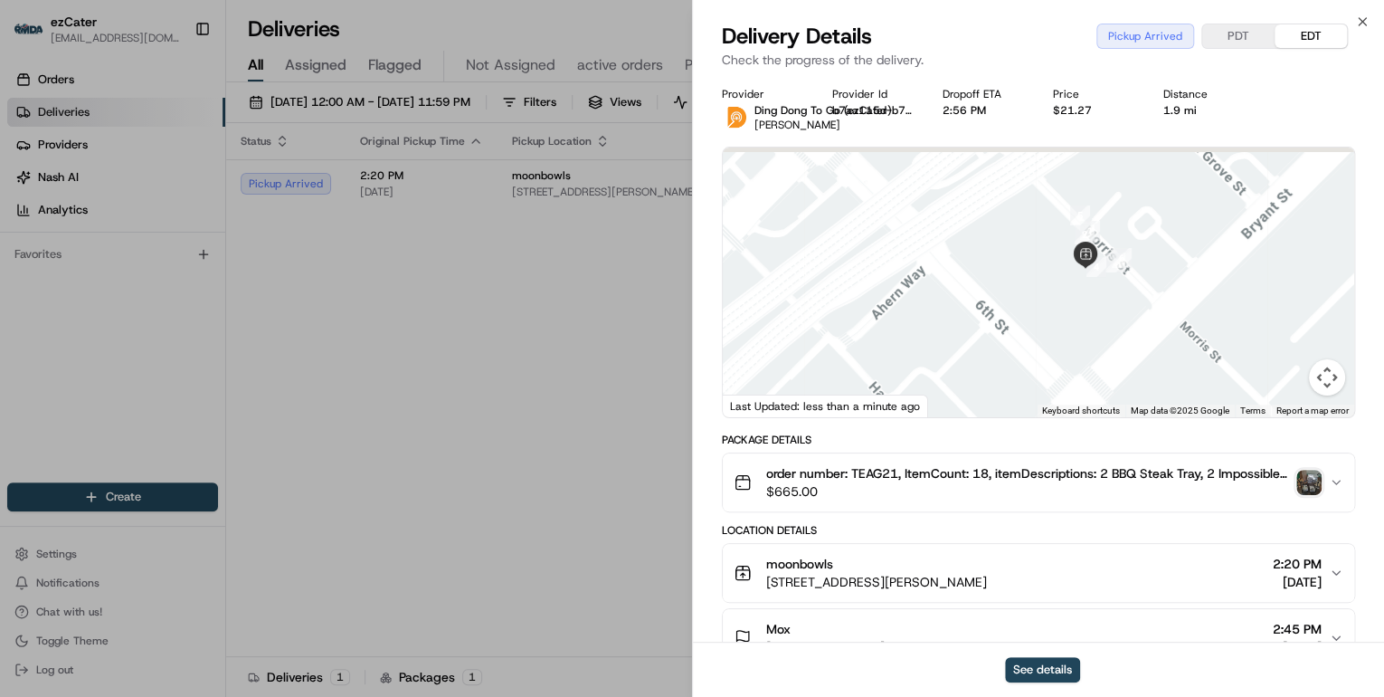
drag, startPoint x: 1181, startPoint y: 253, endPoint x: 1180, endPoint y: 341, distance: 87.8
click at [1180, 341] on div at bounding box center [1039, 282] width 632 height 270
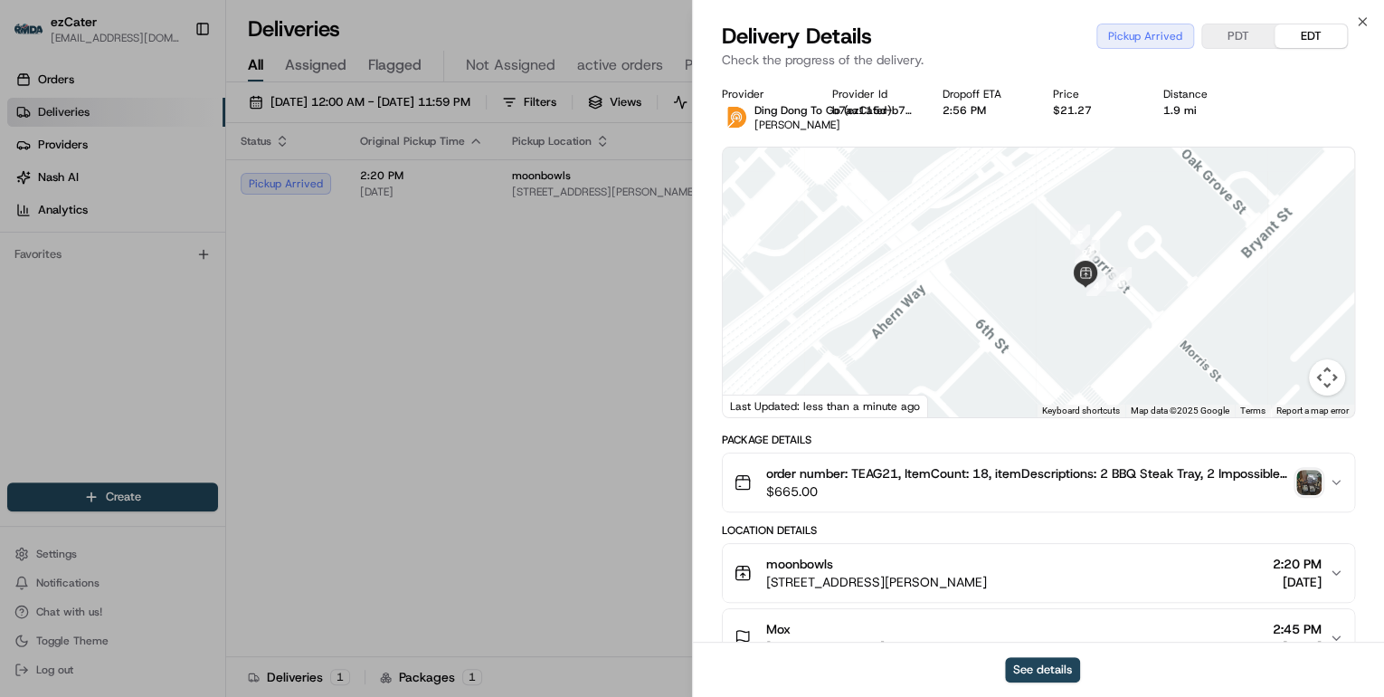
click at [1314, 488] on img "button" at bounding box center [1309, 482] width 25 height 25
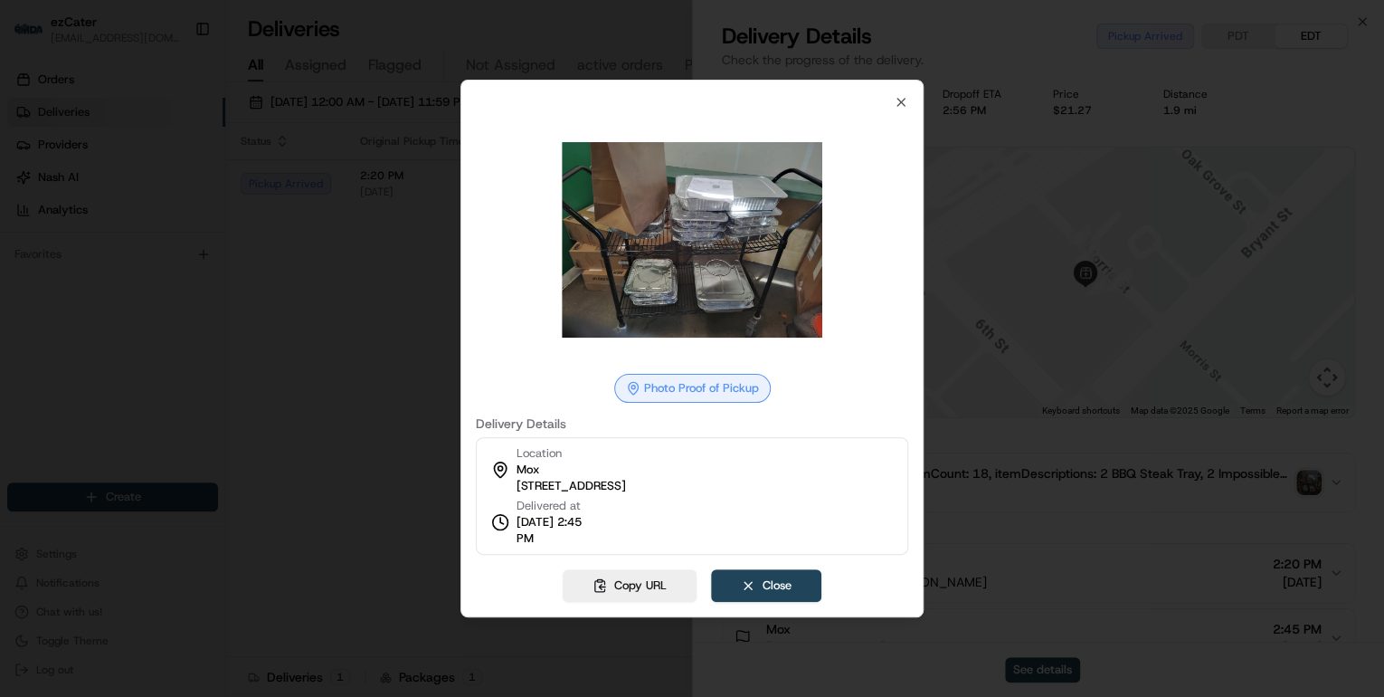
click at [320, 276] on div at bounding box center [692, 348] width 1384 height 697
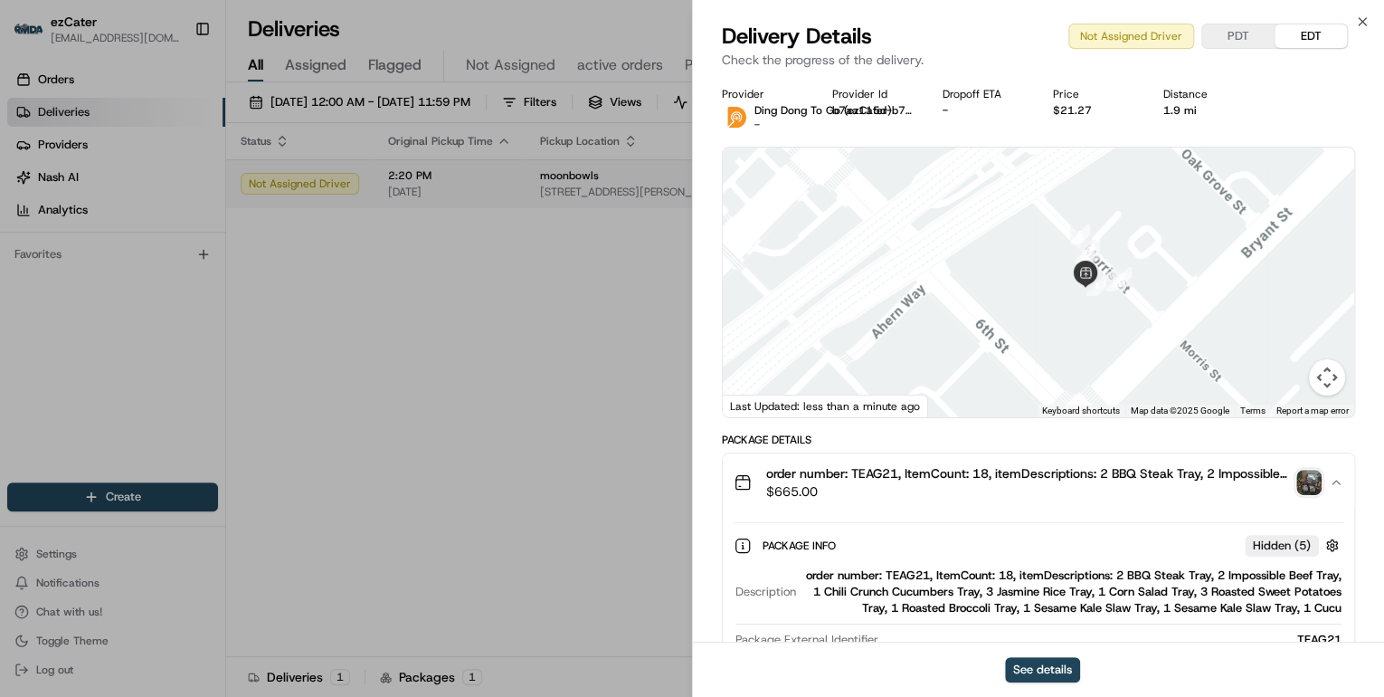
click at [514, 187] on td "2:20 PM [DATE]" at bounding box center [450, 183] width 152 height 49
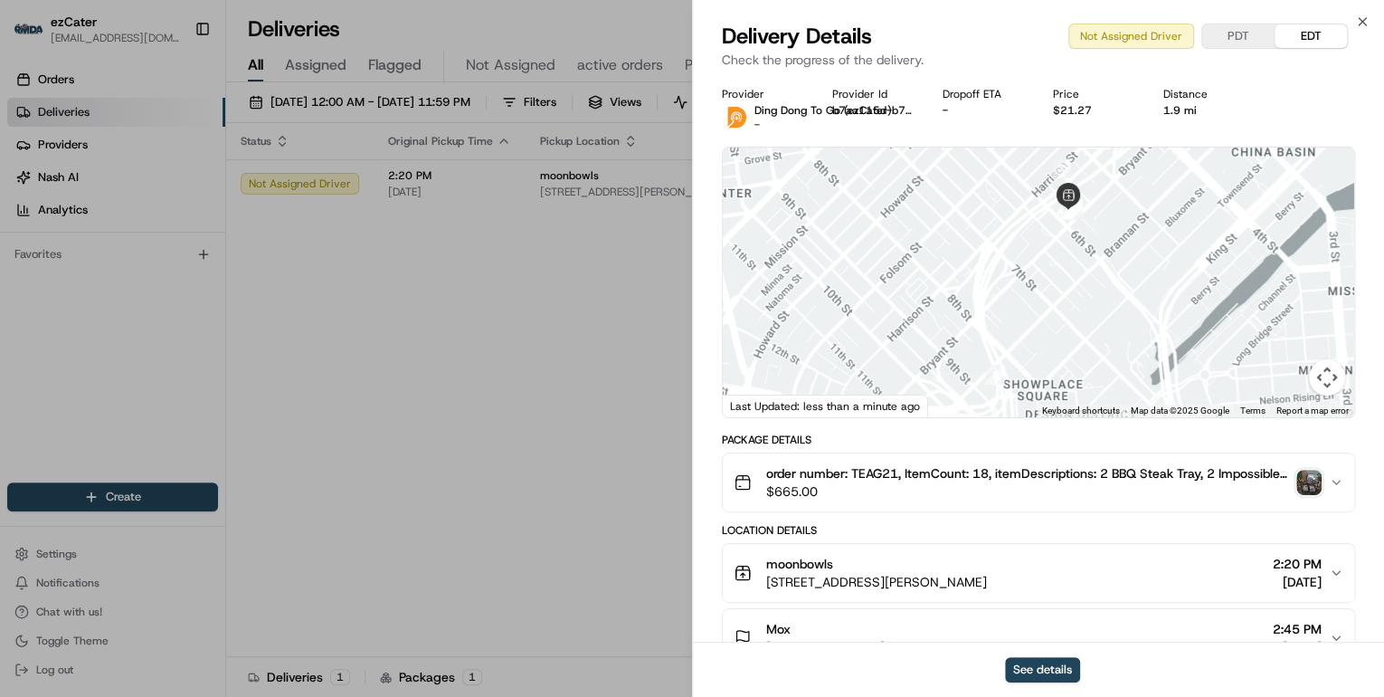
drag, startPoint x: 1080, startPoint y: 344, endPoint x: 918, endPoint y: 336, distance: 162.2
click at [918, 336] on div at bounding box center [1039, 282] width 632 height 270
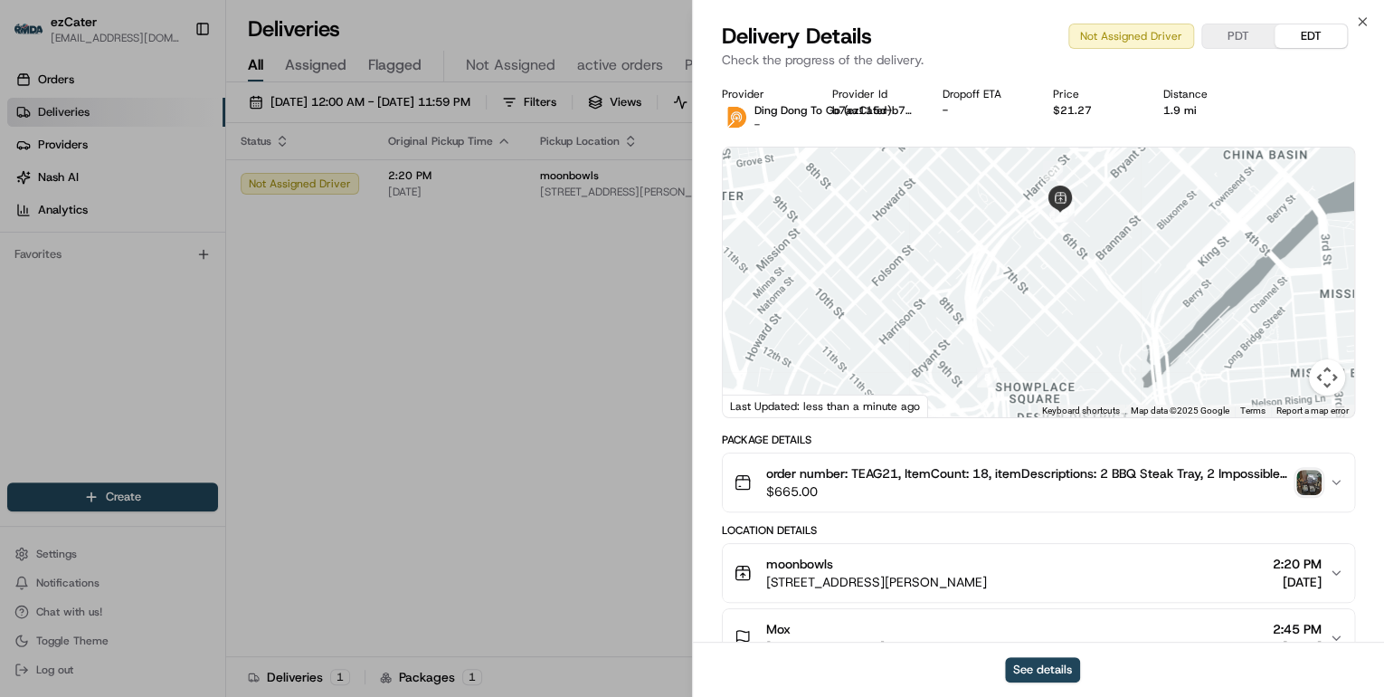
click at [1233, 43] on button "PDT" at bounding box center [1239, 36] width 72 height 24
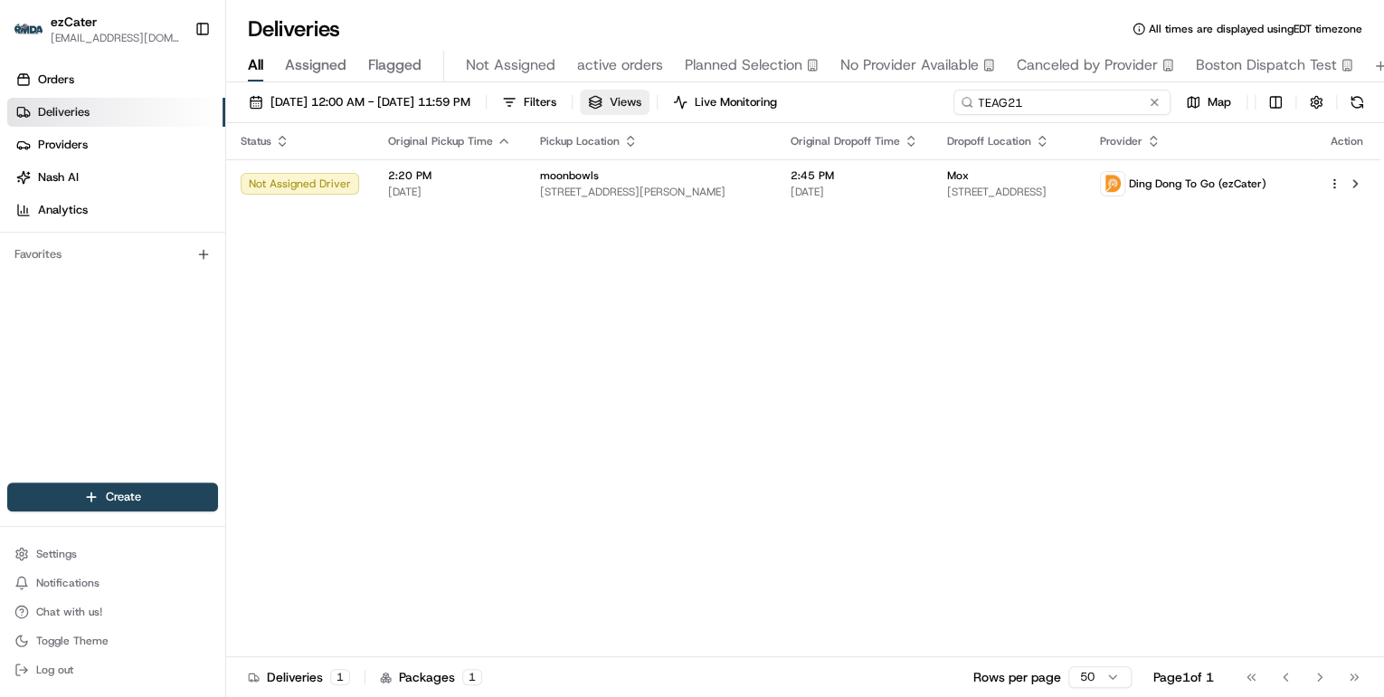
drag, startPoint x: 1107, startPoint y: 95, endPoint x: 659, endPoint y: 94, distance: 447.9
click at [659, 94] on div "[DATE] 12:00 AM - [DATE] 11:59 PM Filters Views Live Monitoring TEAG21 Map" at bounding box center [805, 106] width 1158 height 33
paste input "R1XTT0"
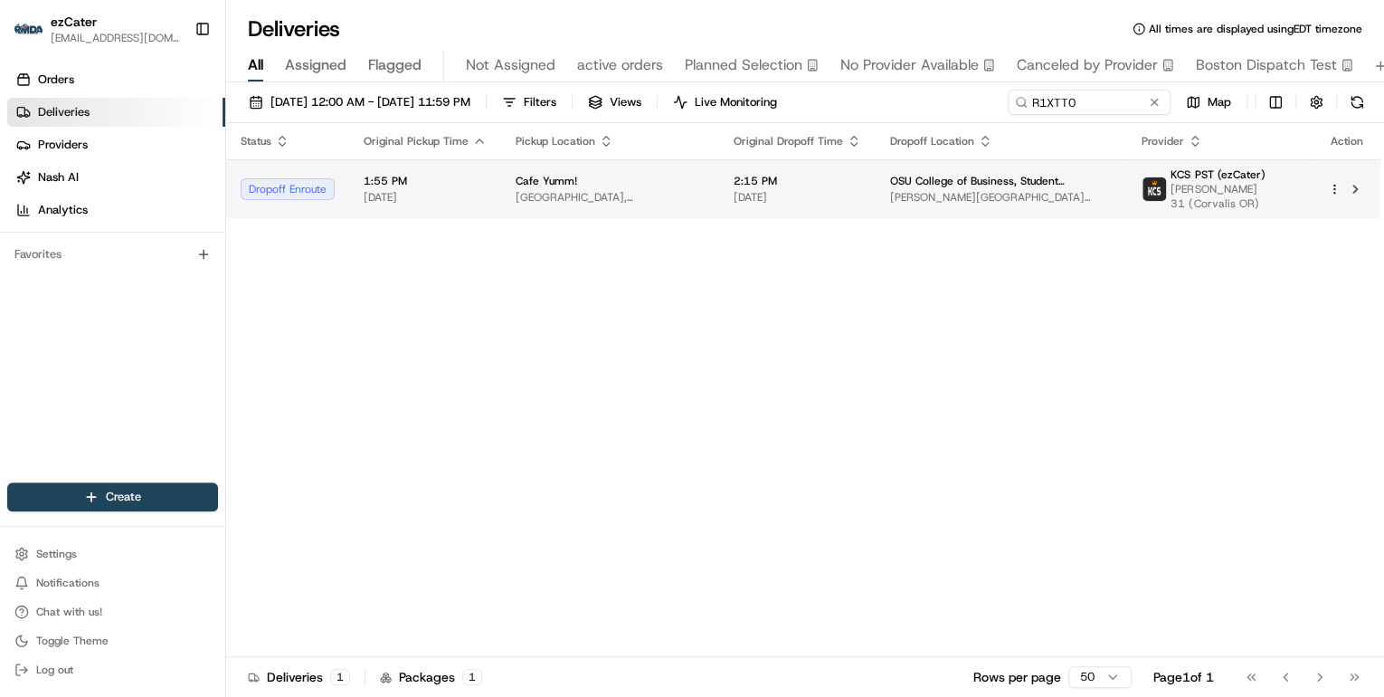
click at [597, 166] on td "Cafe Yumm! [GEOGRAPHIC_DATA], [STREET_ADDRESS][PERSON_NAME]" at bounding box center [610, 188] width 218 height 59
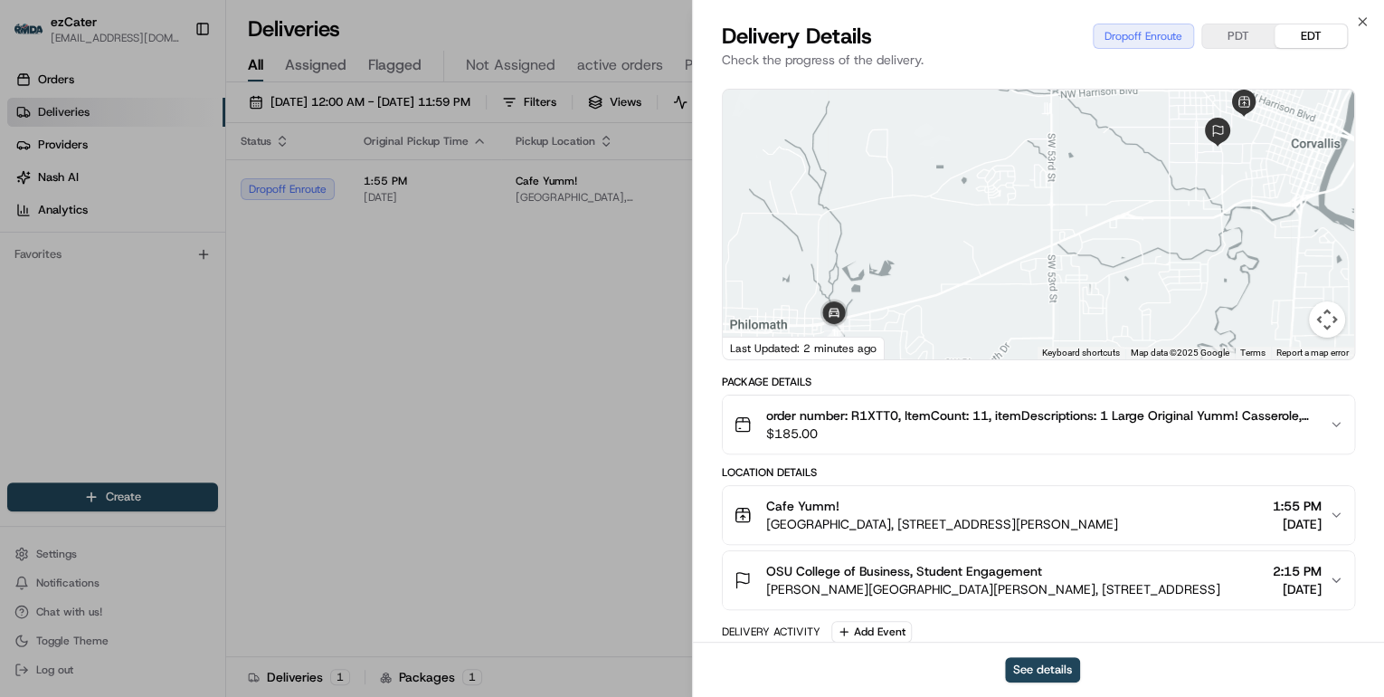
scroll to position [217, 0]
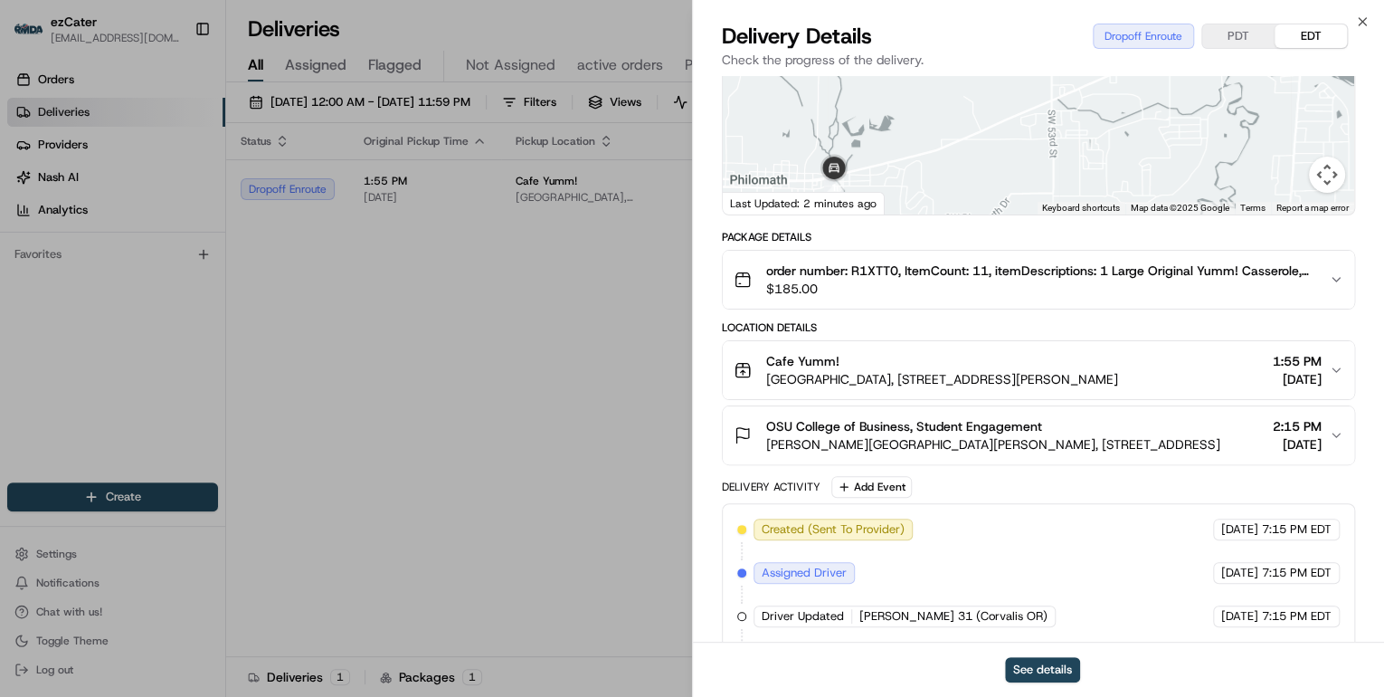
click at [1006, 440] on span "[PERSON_NAME][GEOGRAPHIC_DATA][PERSON_NAME], [STREET_ADDRESS]" at bounding box center [993, 444] width 454 height 18
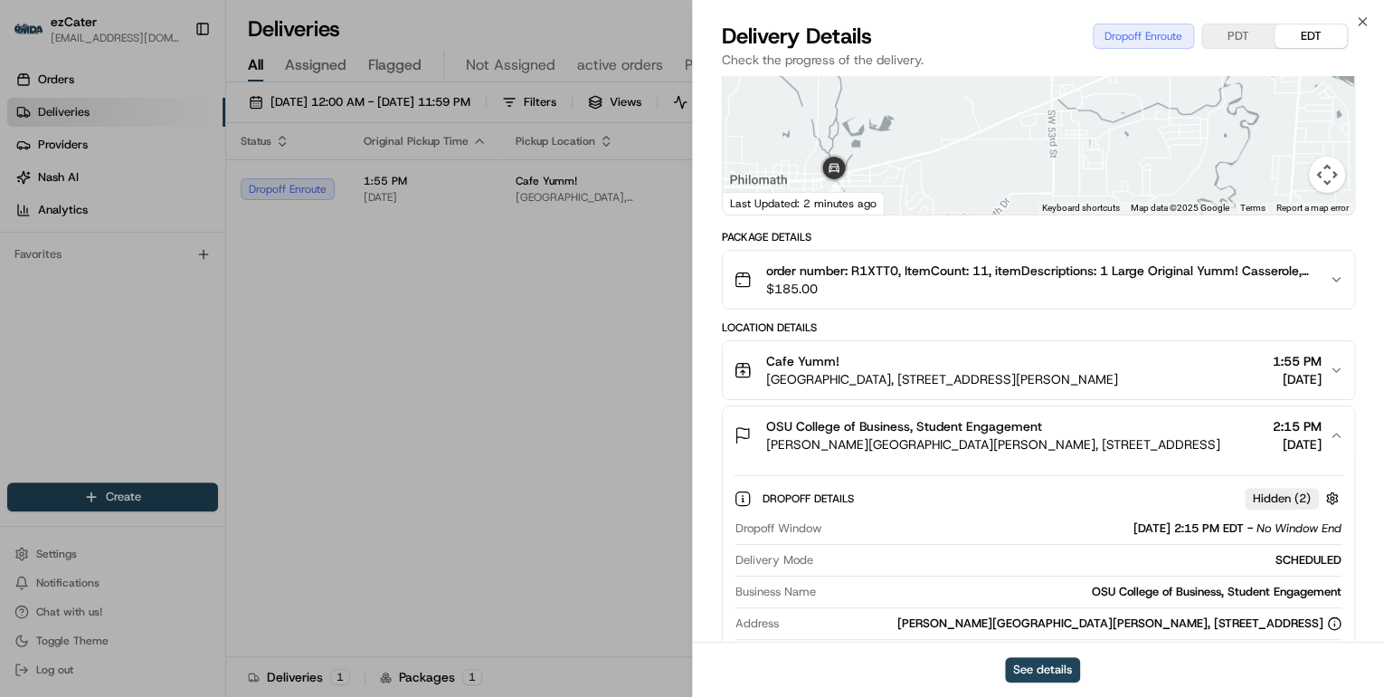
scroll to position [362, 0]
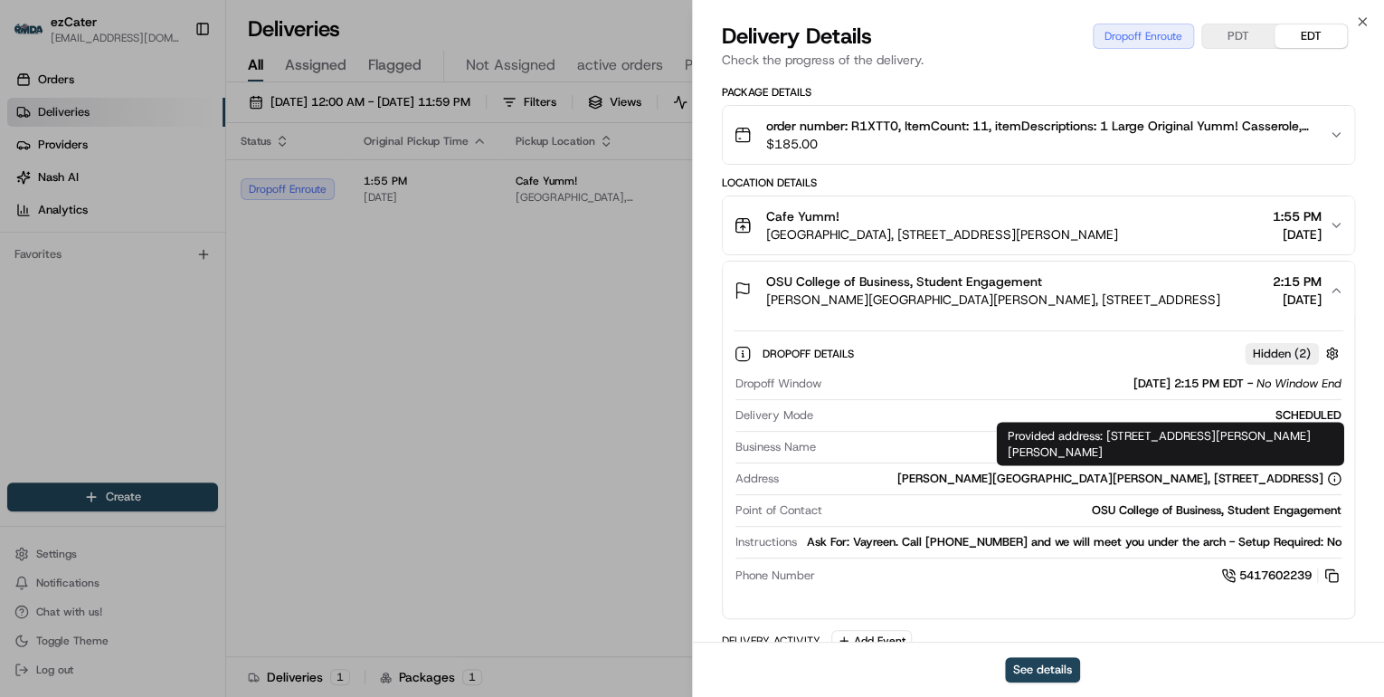
drag, startPoint x: 1108, startPoint y: 434, endPoint x: 1130, endPoint y: 452, distance: 29.0
click at [1130, 452] on div "Provided address: [STREET_ADDRESS][PERSON_NAME][PERSON_NAME] Provided address: …" at bounding box center [1170, 443] width 347 height 43
copy div "[STREET_ADDRESS][PERSON_NAME][PERSON_NAME]"
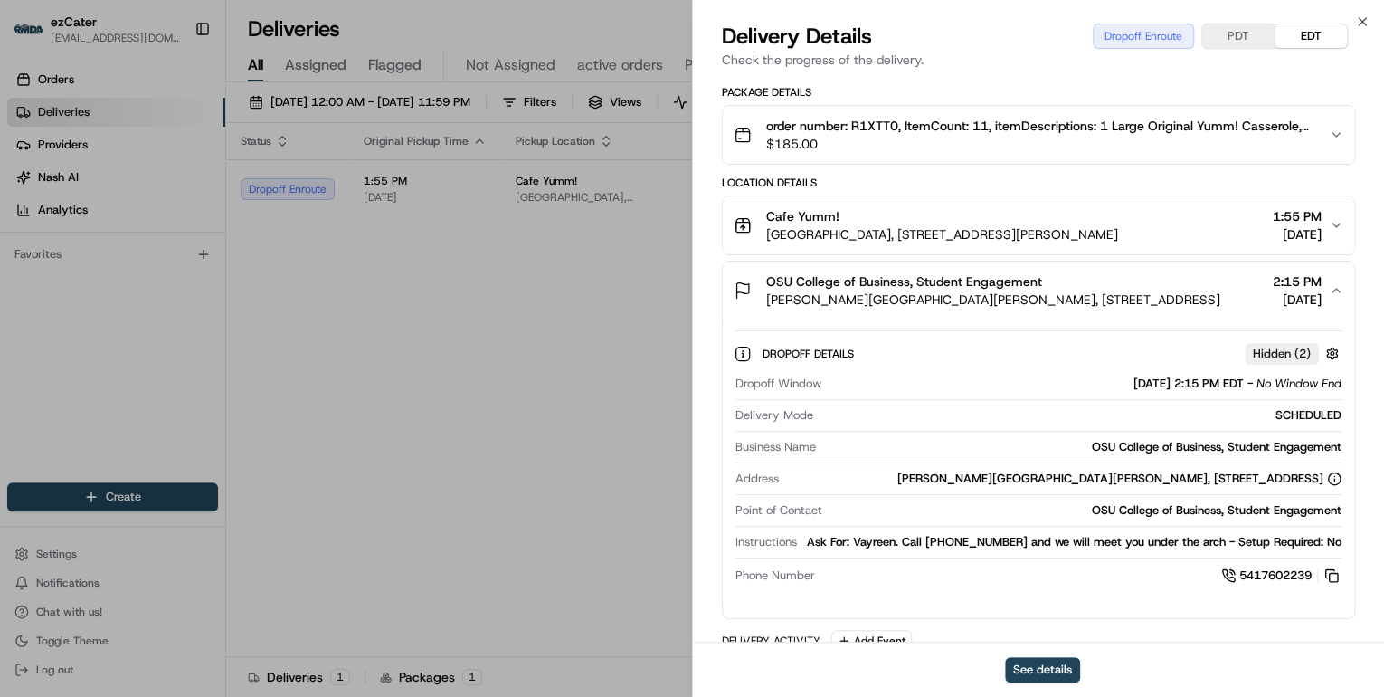
scroll to position [579, 0]
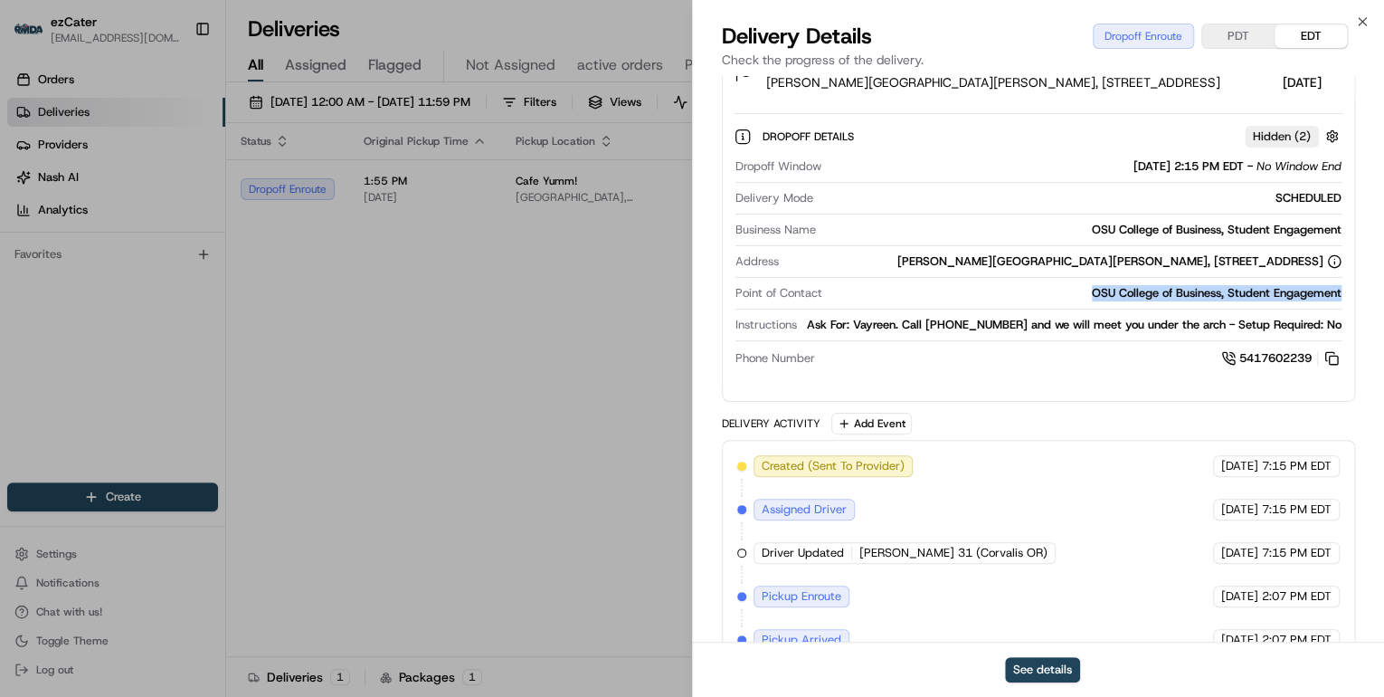
drag, startPoint x: 1090, startPoint y: 290, endPoint x: 1343, endPoint y: 293, distance: 252.5
click at [1343, 293] on div "Dropoff Details Hidden ( 2 ) Dropoff Window [DATE] 2:15 PM EDT - No Window End …" at bounding box center [1039, 244] width 632 height 284
copy div "OSU College of Business, Student Engagement"
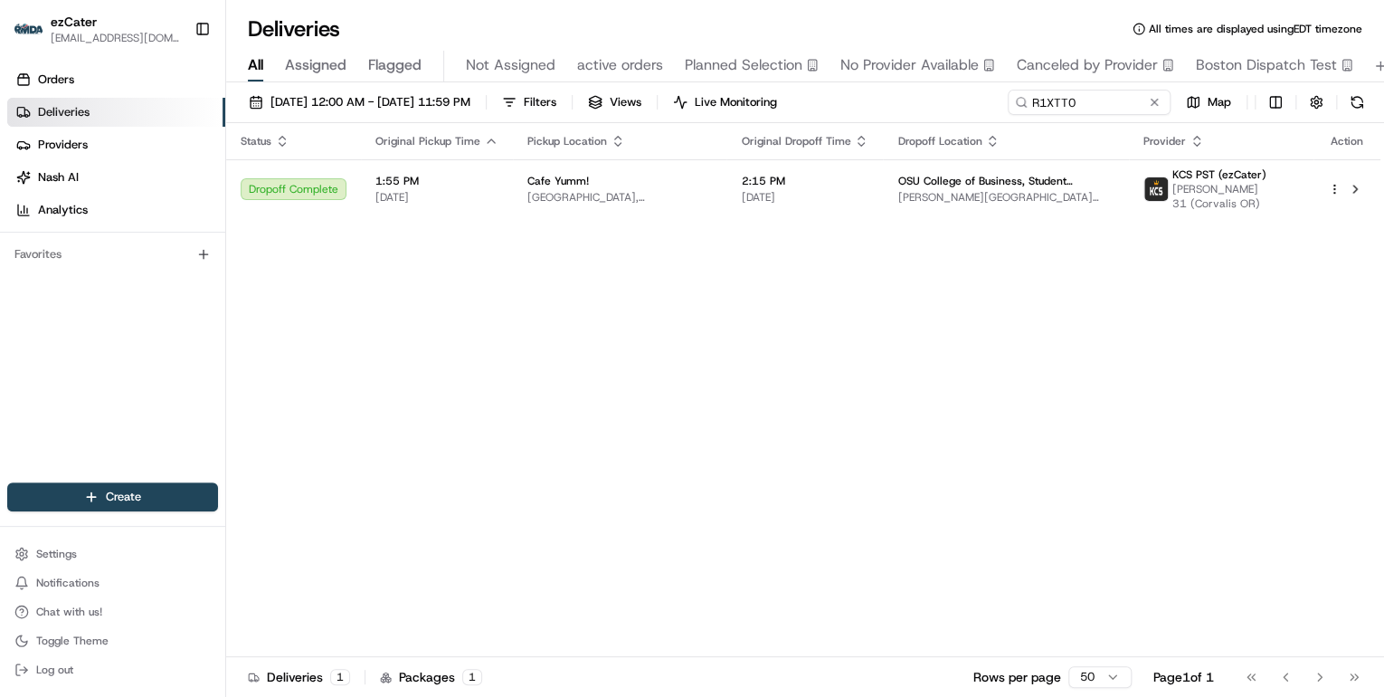
click at [522, 344] on div "Status Original Pickup Time Pickup Location Original Dropoff Time Dropoff Locat…" at bounding box center [803, 390] width 1155 height 534
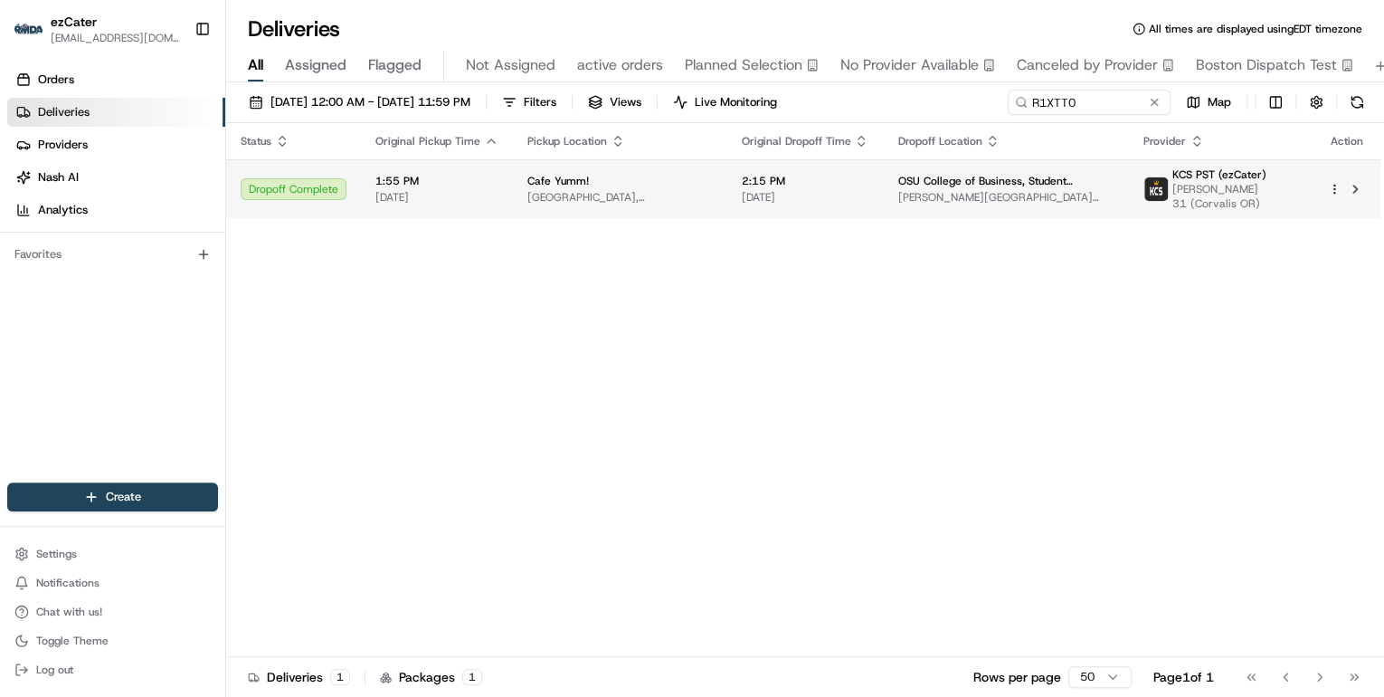
click at [612, 181] on div "Cafe Yumm!" at bounding box center [620, 181] width 185 height 14
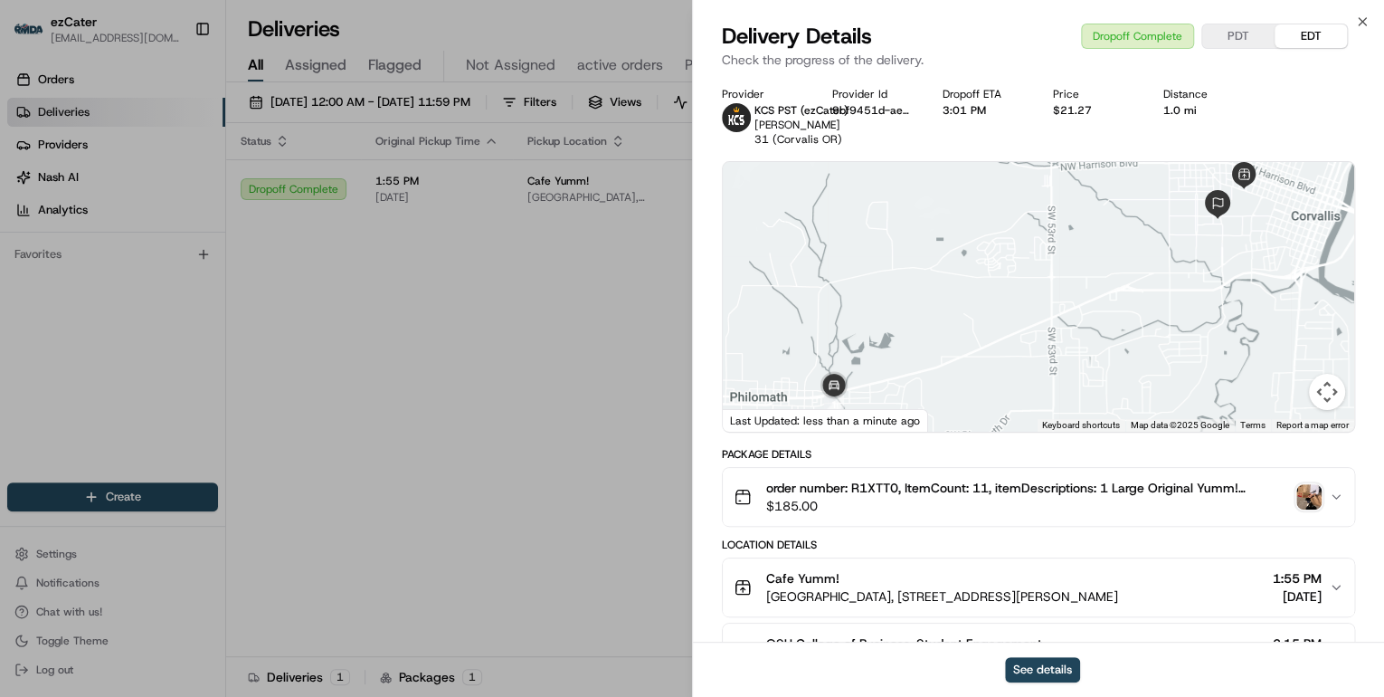
click at [1317, 499] on img "button" at bounding box center [1309, 496] width 25 height 25
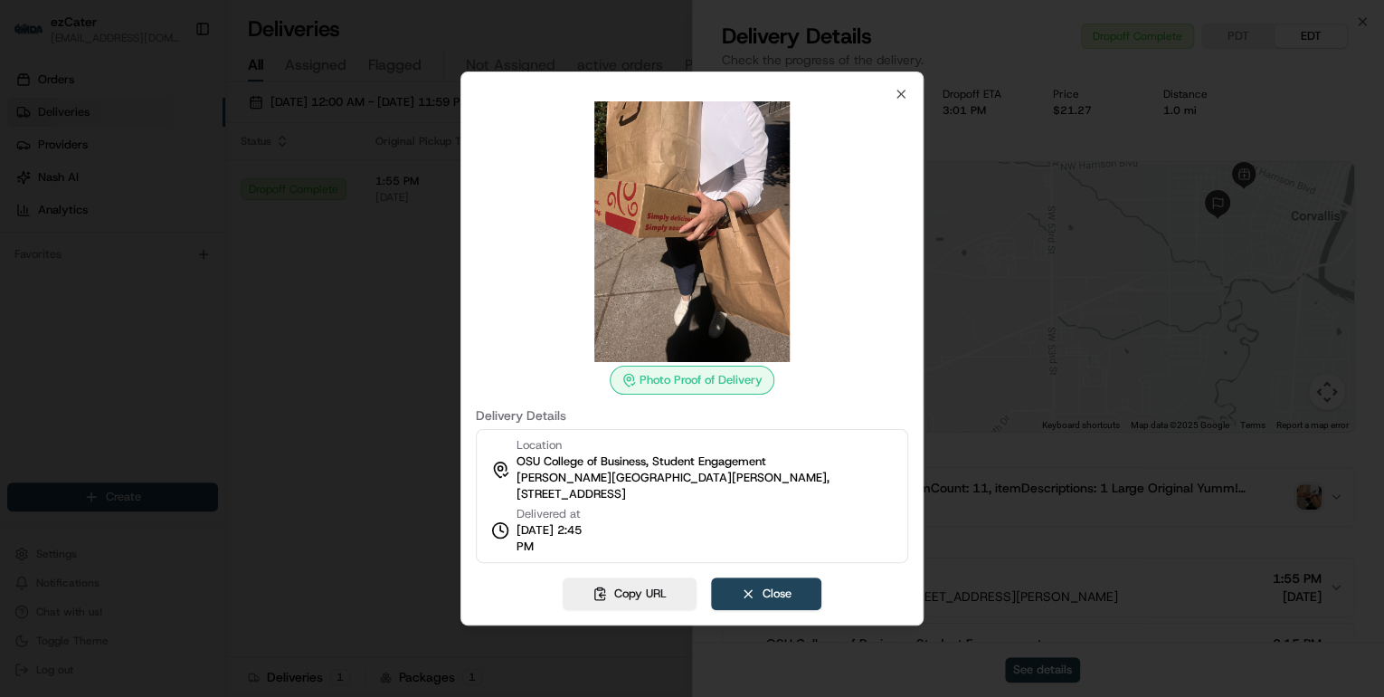
click at [320, 369] on div at bounding box center [692, 348] width 1384 height 697
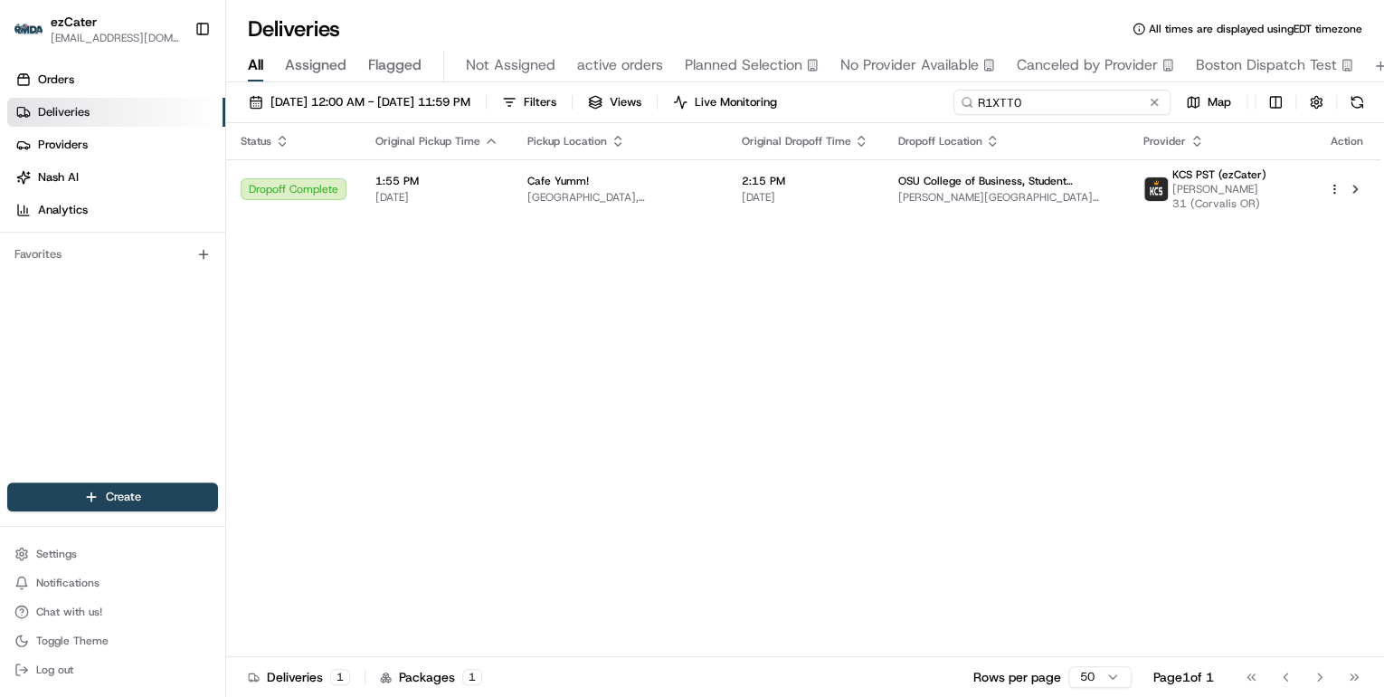
drag, startPoint x: 1079, startPoint y: 98, endPoint x: 706, endPoint y: 87, distance: 372.9
click at [713, 90] on div "[DATE] 12:00 AM - [DATE] 11:59 PM Filters Views Live Monitoring R1XTT0 Map" at bounding box center [805, 106] width 1158 height 33
paste input "TEAG21"
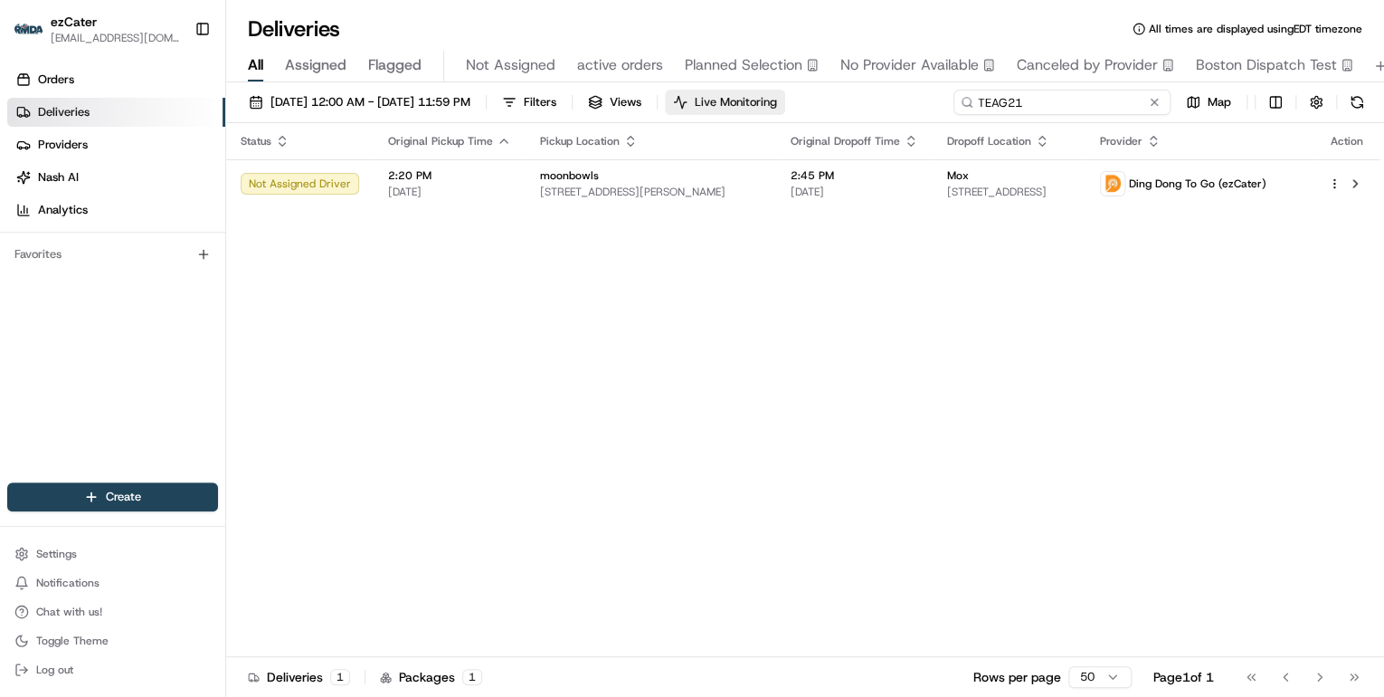
drag, startPoint x: 1032, startPoint y: 100, endPoint x: 761, endPoint y: 99, distance: 271.4
click at [763, 99] on div "[DATE] 12:00 AM - [DATE] 11:59 PM Filters Views Live Monitoring TEAG21 Map" at bounding box center [805, 106] width 1158 height 33
paste input "7RJT90"
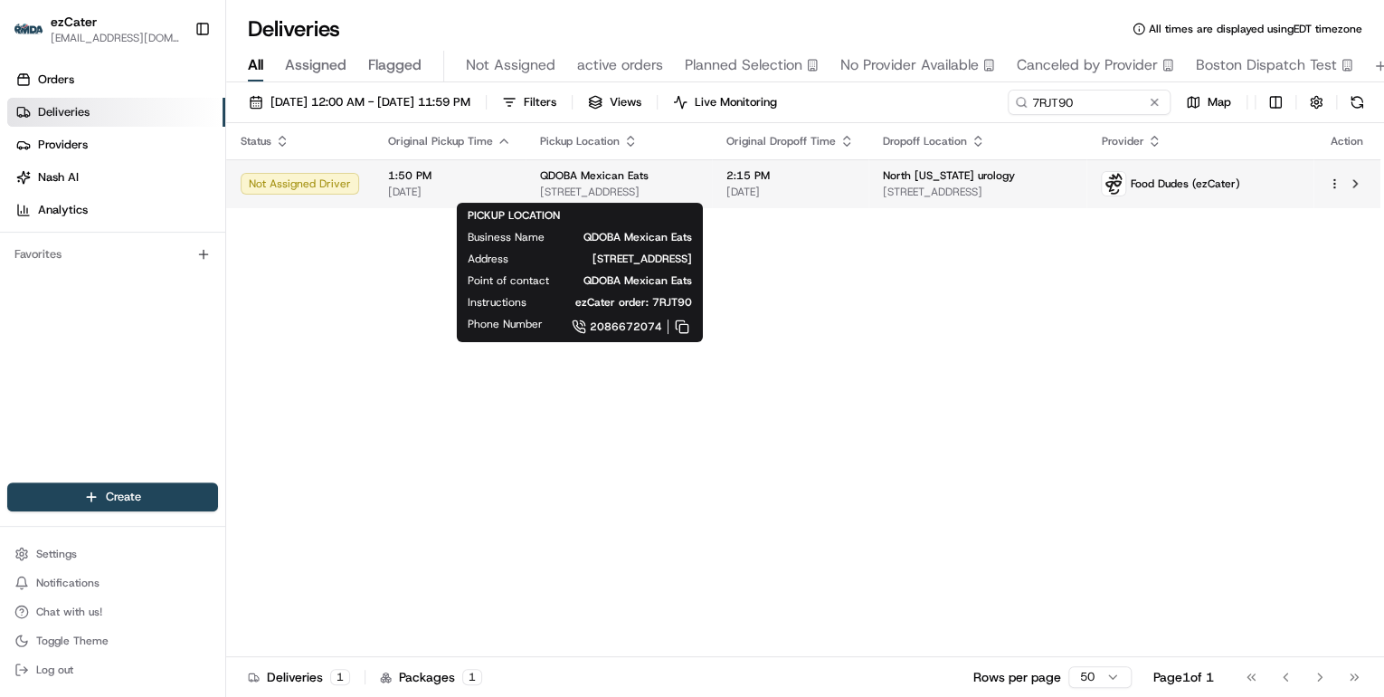
click at [698, 192] on span "[STREET_ADDRESS]" at bounding box center [618, 192] width 157 height 14
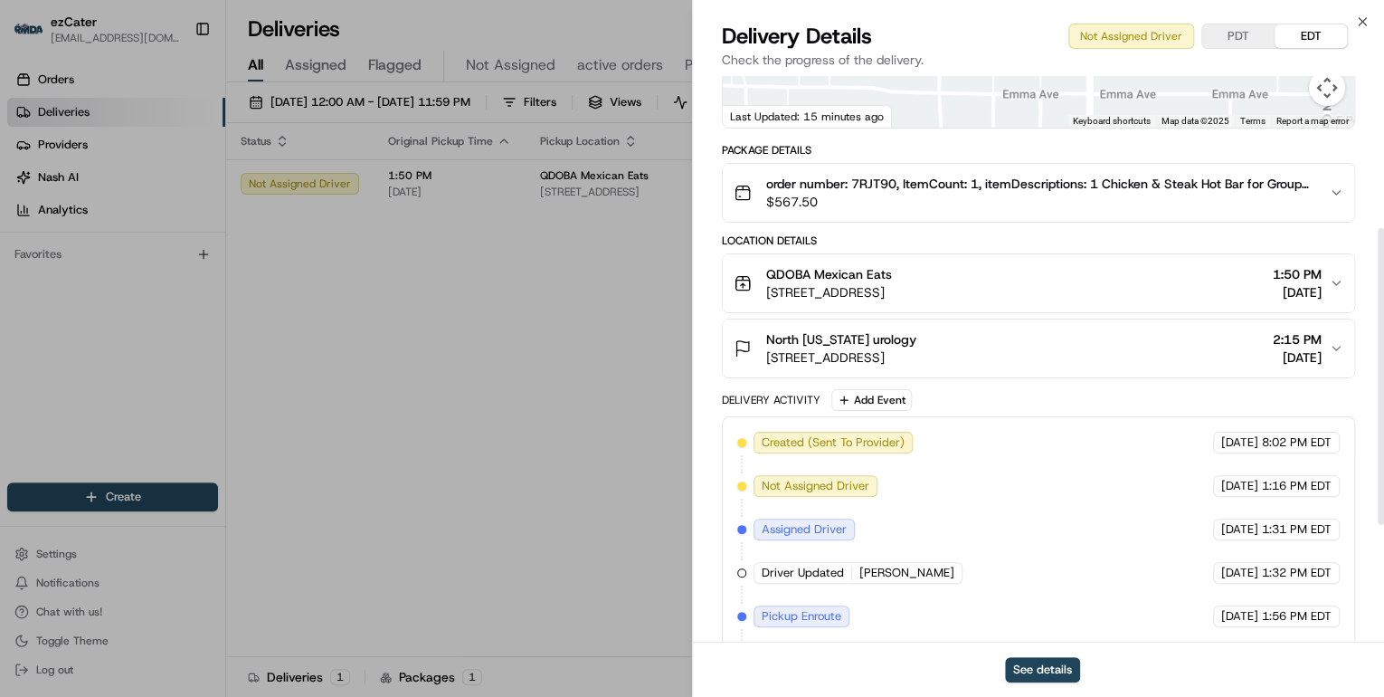
scroll to position [514, 0]
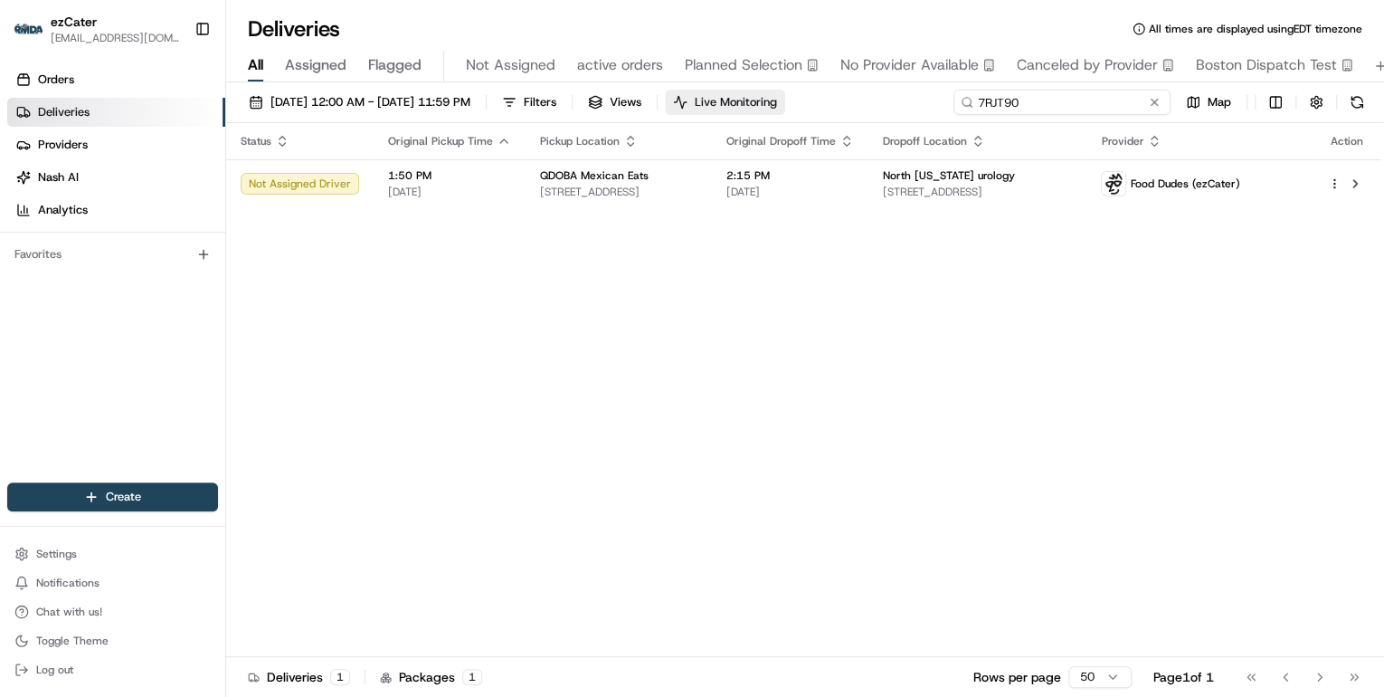
drag, startPoint x: 1086, startPoint y: 101, endPoint x: 735, endPoint y: 108, distance: 351.1
click at [735, 108] on div "[DATE] 12:00 AM - [DATE] 11:59 PM Filters Views Live Monitoring 7RJT90 Map" at bounding box center [805, 106] width 1158 height 33
paste input "809FQU"
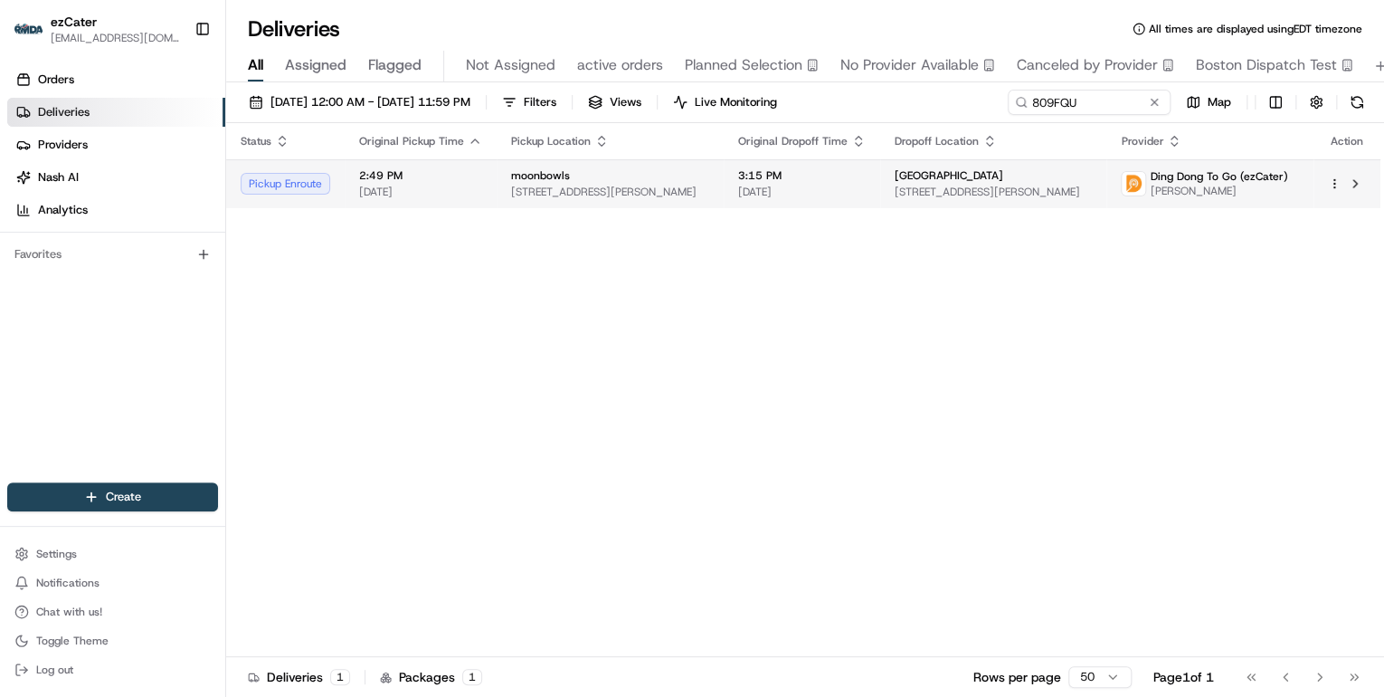
click at [514, 190] on span "[STREET_ADDRESS][PERSON_NAME]" at bounding box center [610, 192] width 198 height 14
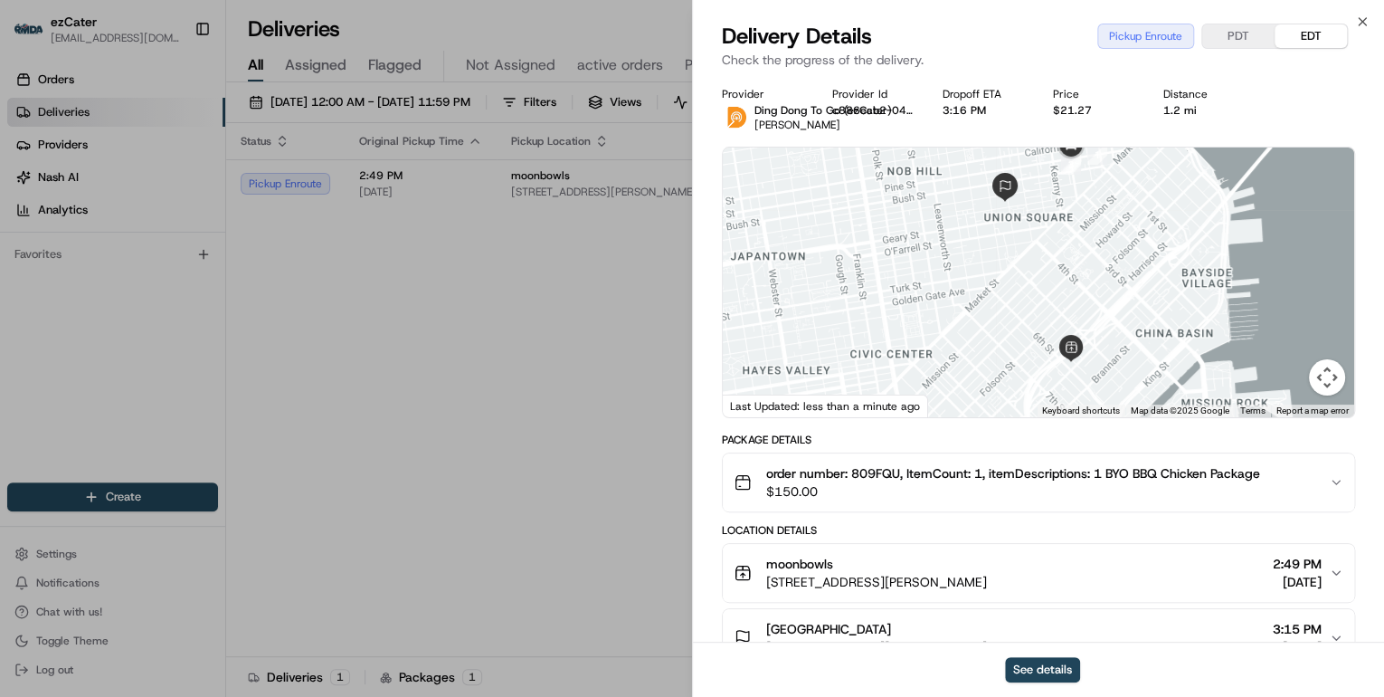
scroll to position [145, 0]
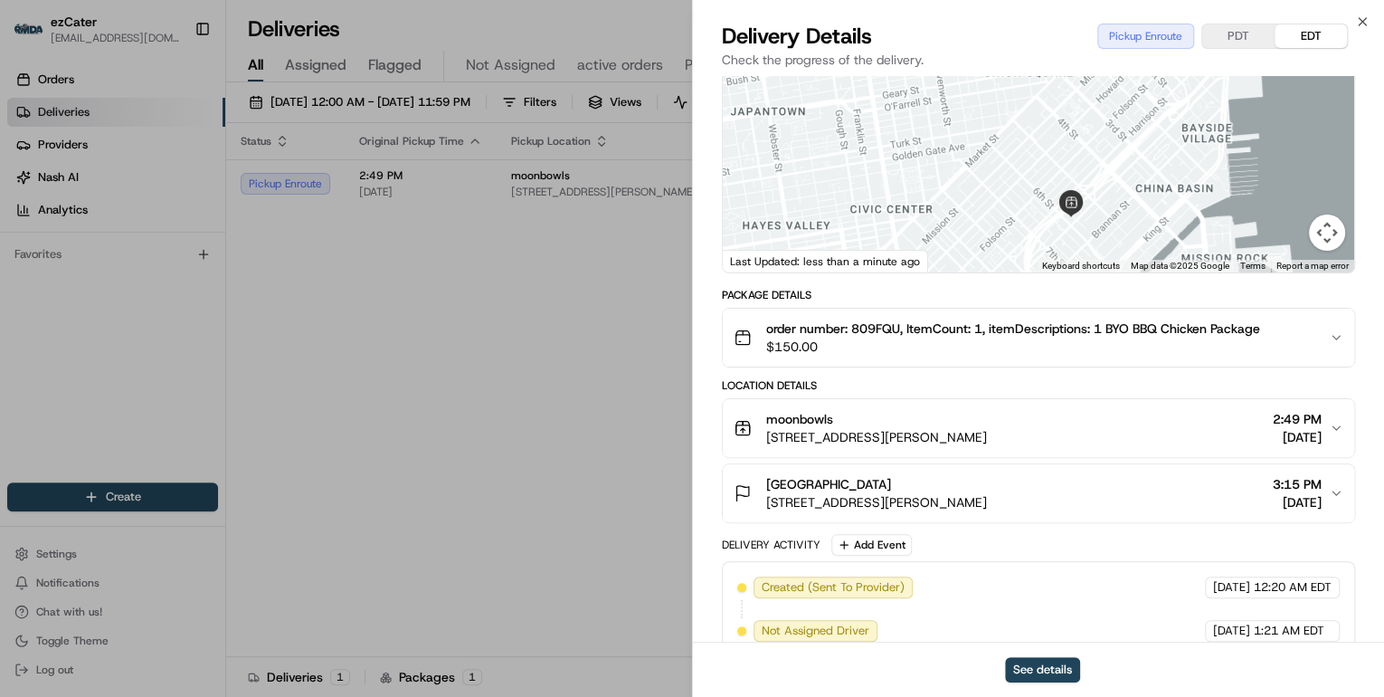
click at [952, 428] on span "[STREET_ADDRESS][PERSON_NAME]" at bounding box center [876, 437] width 221 height 18
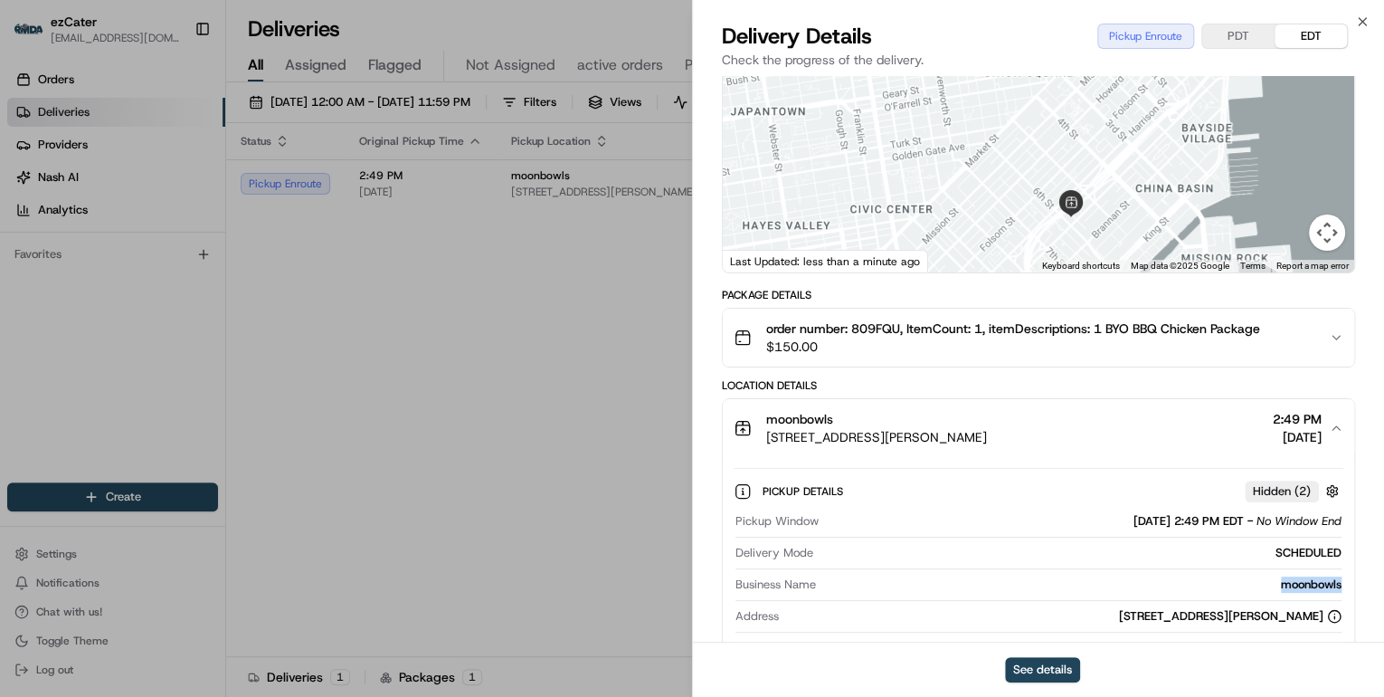
drag, startPoint x: 1345, startPoint y: 579, endPoint x: 1267, endPoint y: 587, distance: 78.2
click at [1267, 587] on div "Pickup Details Hidden ( 2 ) Pickup Window [DATE] 2:49 PM EDT - No Window End De…" at bounding box center [1039, 615] width 632 height 317
copy div "moonbowls"
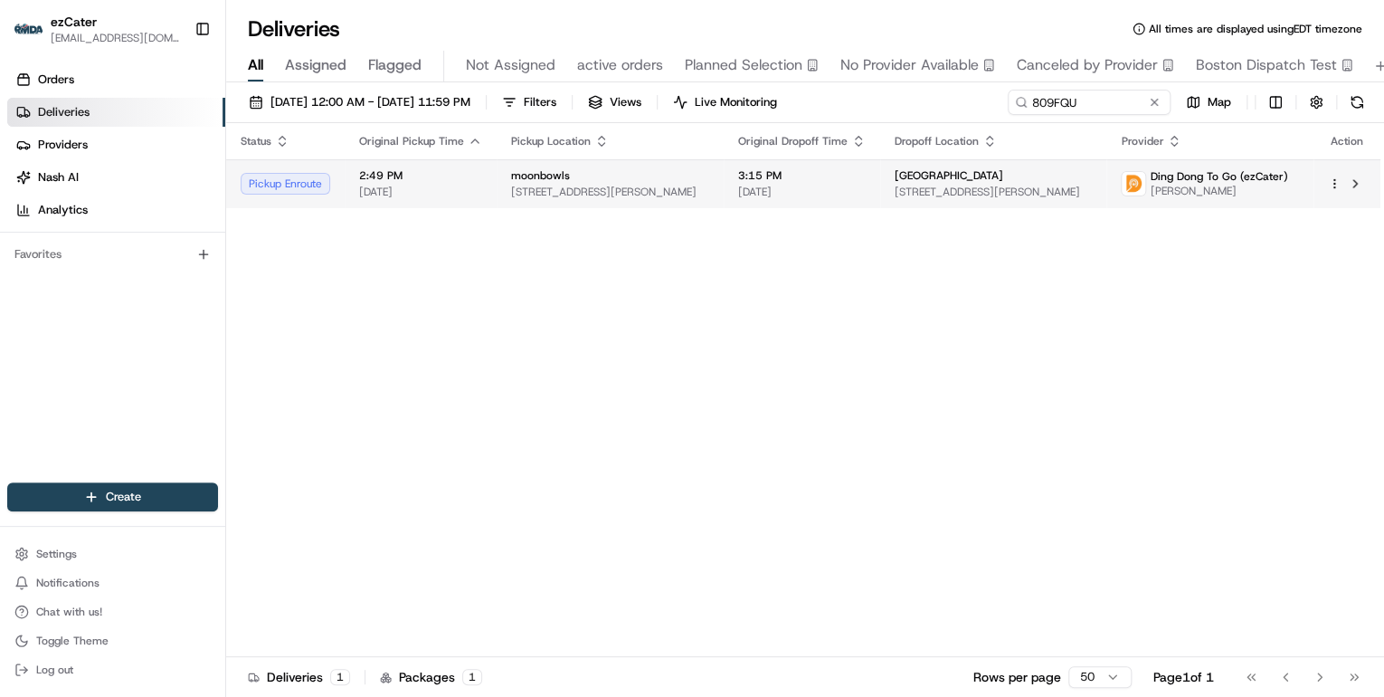
click at [855, 185] on span "[DATE]" at bounding box center [802, 192] width 128 height 14
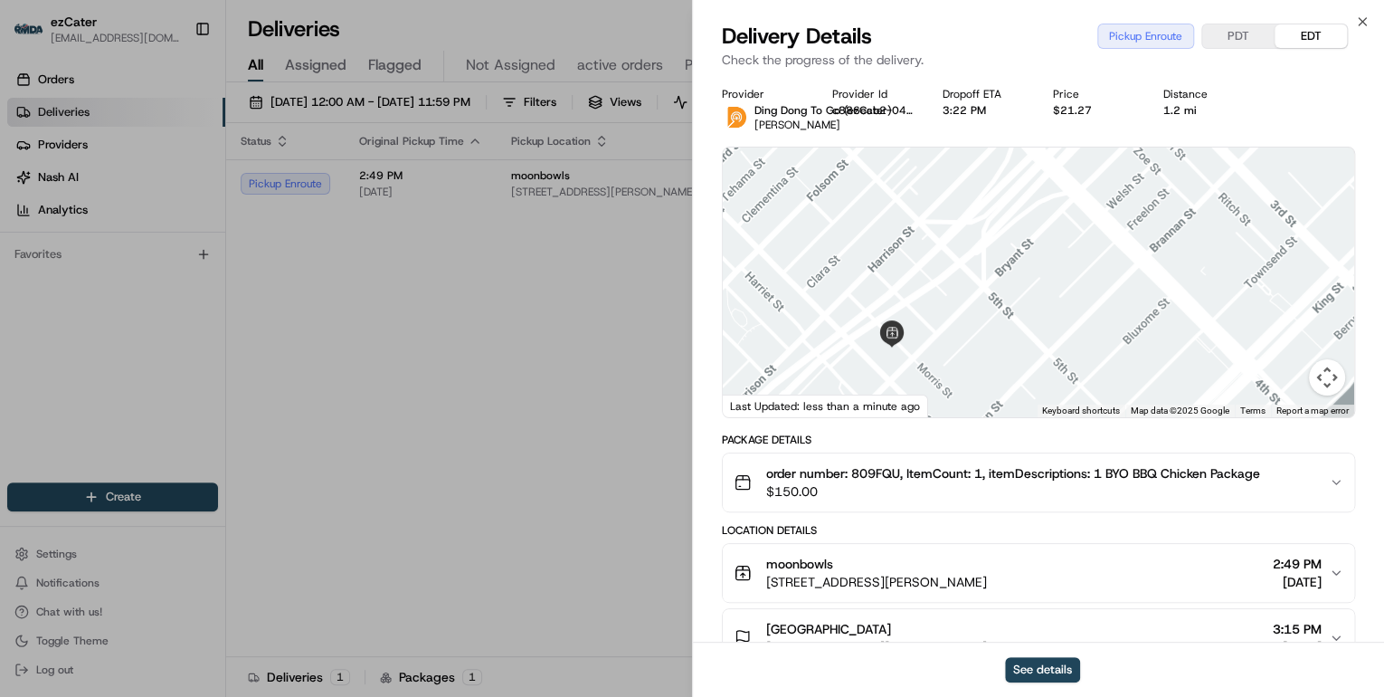
drag, startPoint x: 1090, startPoint y: 357, endPoint x: 1100, endPoint y: 254, distance: 103.6
click at [1111, 239] on div at bounding box center [1039, 282] width 632 height 270
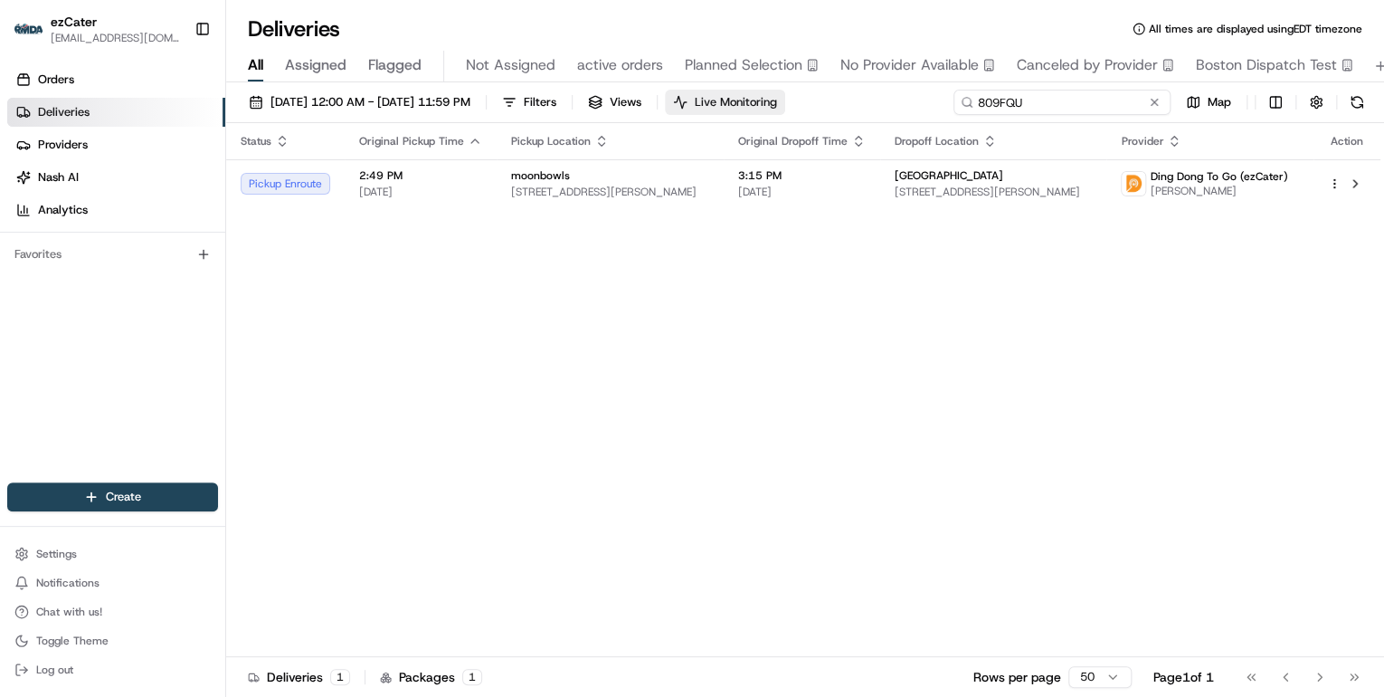
drag, startPoint x: 1090, startPoint y: 101, endPoint x: 753, endPoint y: 112, distance: 337.7
click at [753, 112] on div "[DATE] 12:00 AM - [DATE] 11:59 PM Filters Views Live Monitoring 809FQU Map" at bounding box center [805, 106] width 1158 height 33
paste input "FVVYG3"
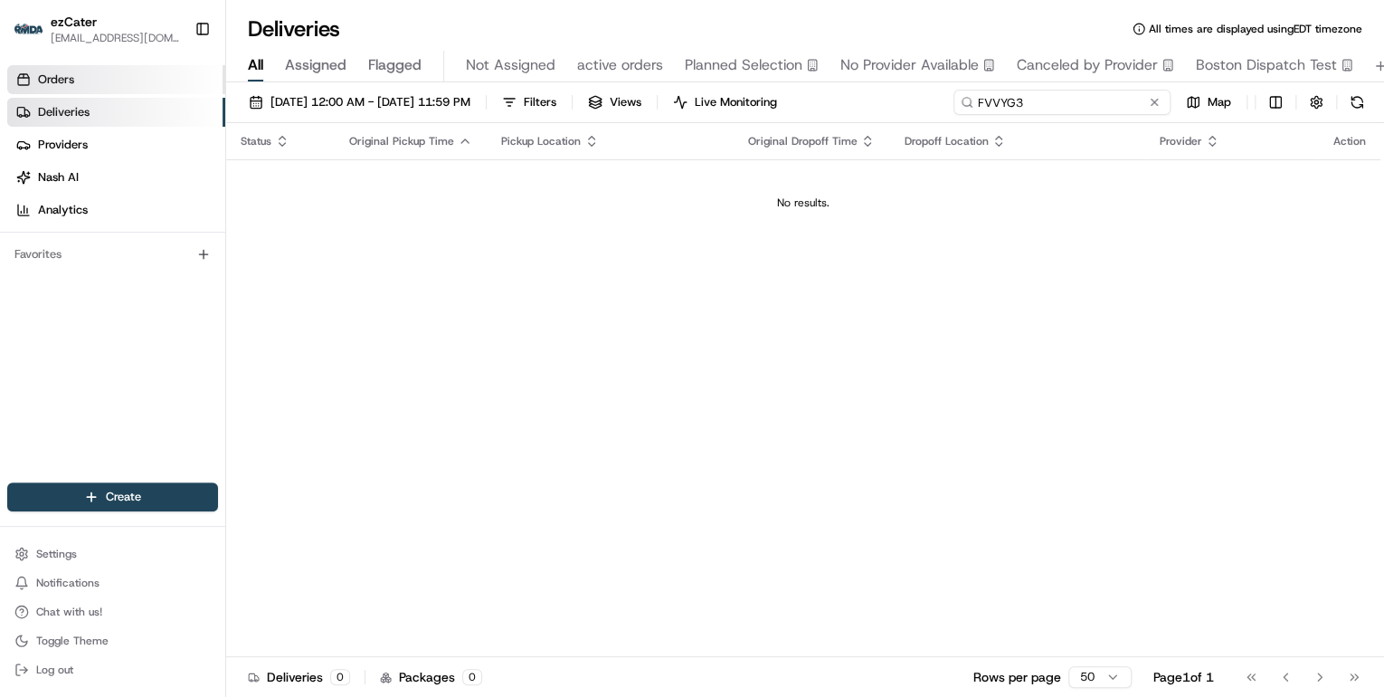
type input "FVVYG3"
click at [94, 80] on link "Orders" at bounding box center [116, 79] width 218 height 29
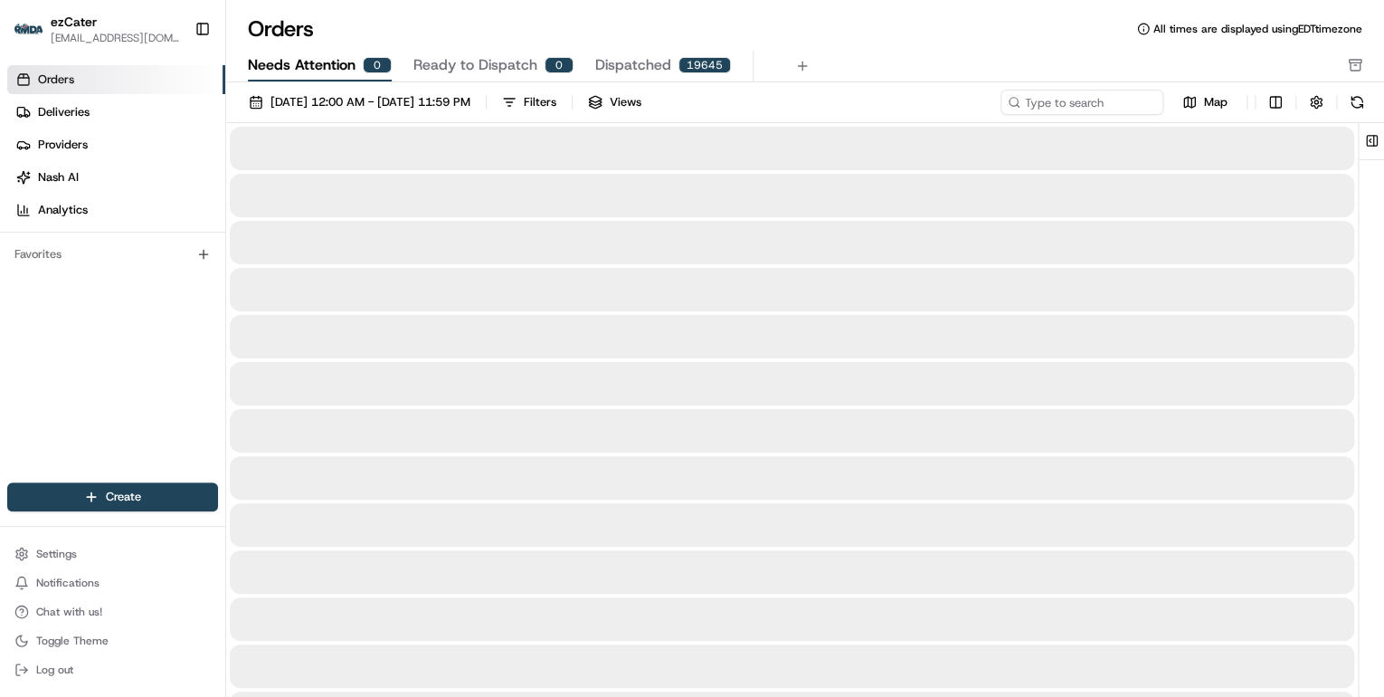
click at [311, 65] on span "Needs Attention" at bounding box center [302, 65] width 108 height 22
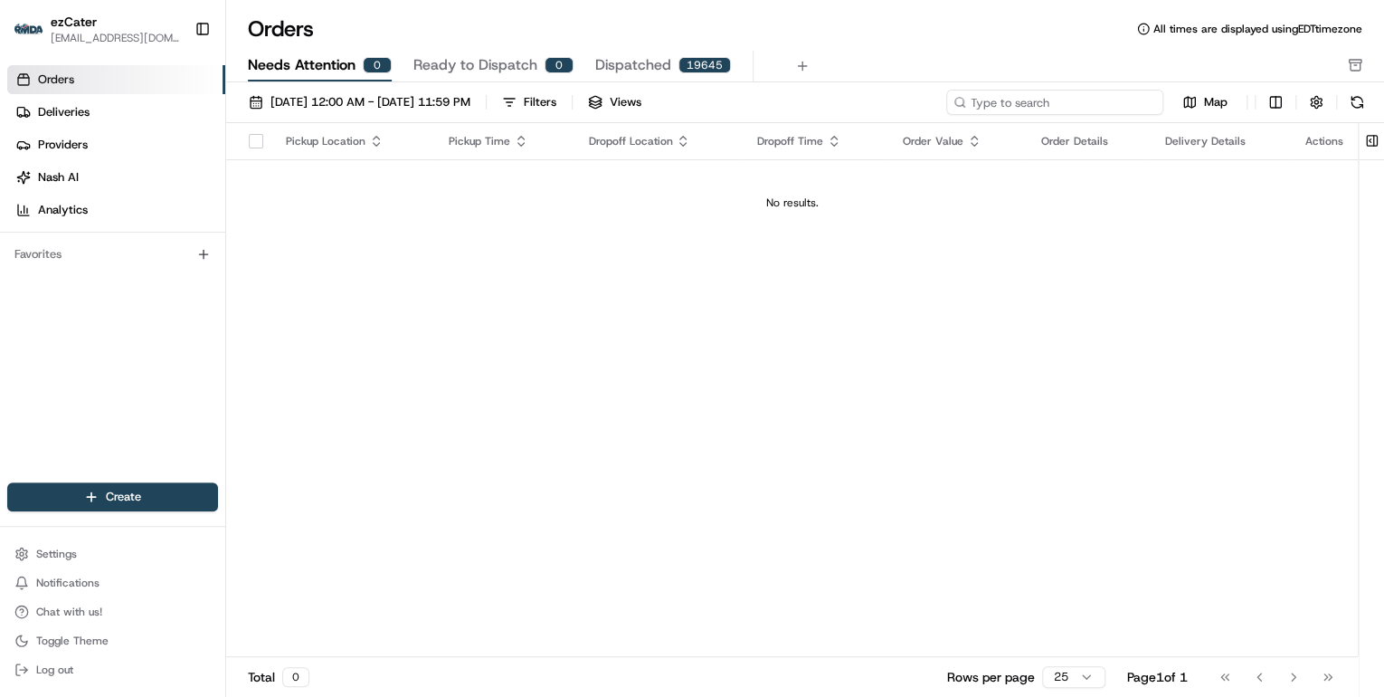
click at [1094, 105] on input at bounding box center [1054, 102] width 217 height 25
paste input "FVVYG3"
type input "FVVYG3"
click at [84, 117] on span "Deliveries" at bounding box center [64, 112] width 52 height 16
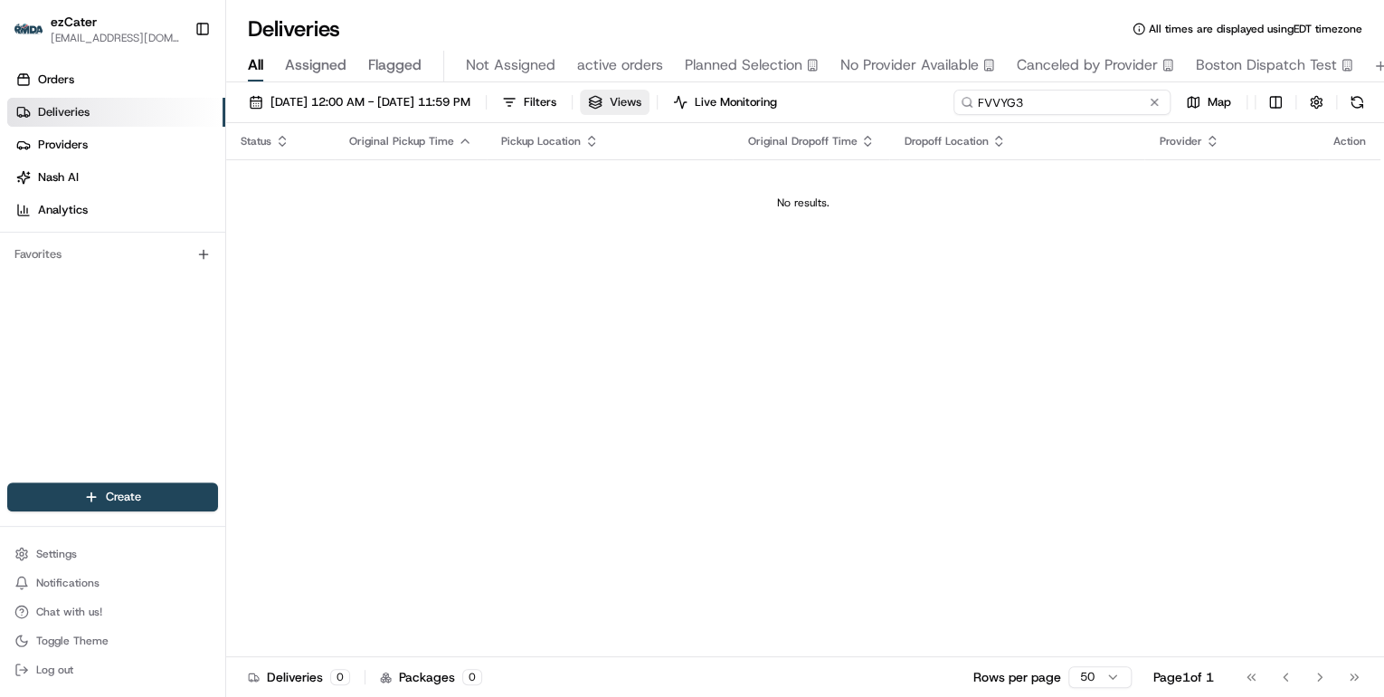
drag, startPoint x: 1091, startPoint y: 101, endPoint x: 676, endPoint y: 101, distance: 415.3
click at [733, 101] on div "[DATE] 12:00 AM - [DATE] 11:59 PM Filters Views Live Monitoring FVVYG3 Map" at bounding box center [805, 106] width 1158 height 33
paste input "MC3A1W"
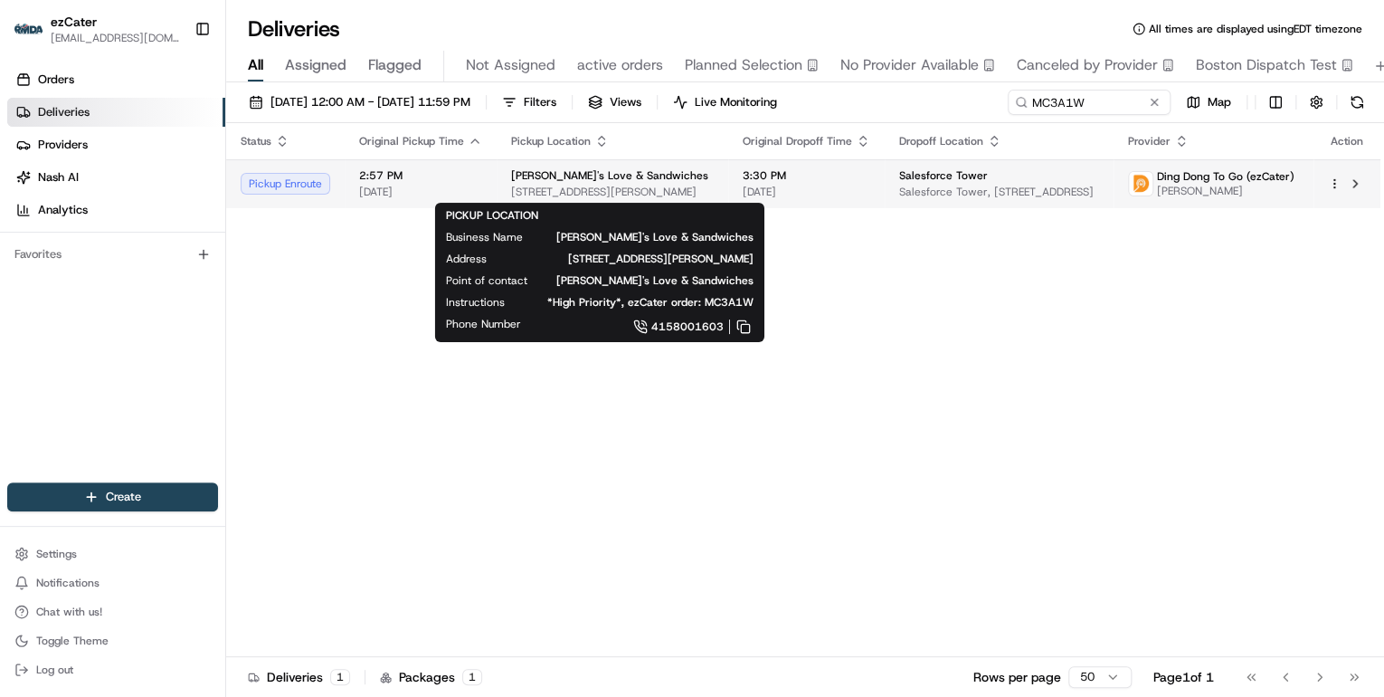
click at [641, 192] on span "[STREET_ADDRESS][PERSON_NAME]" at bounding box center [612, 192] width 203 height 14
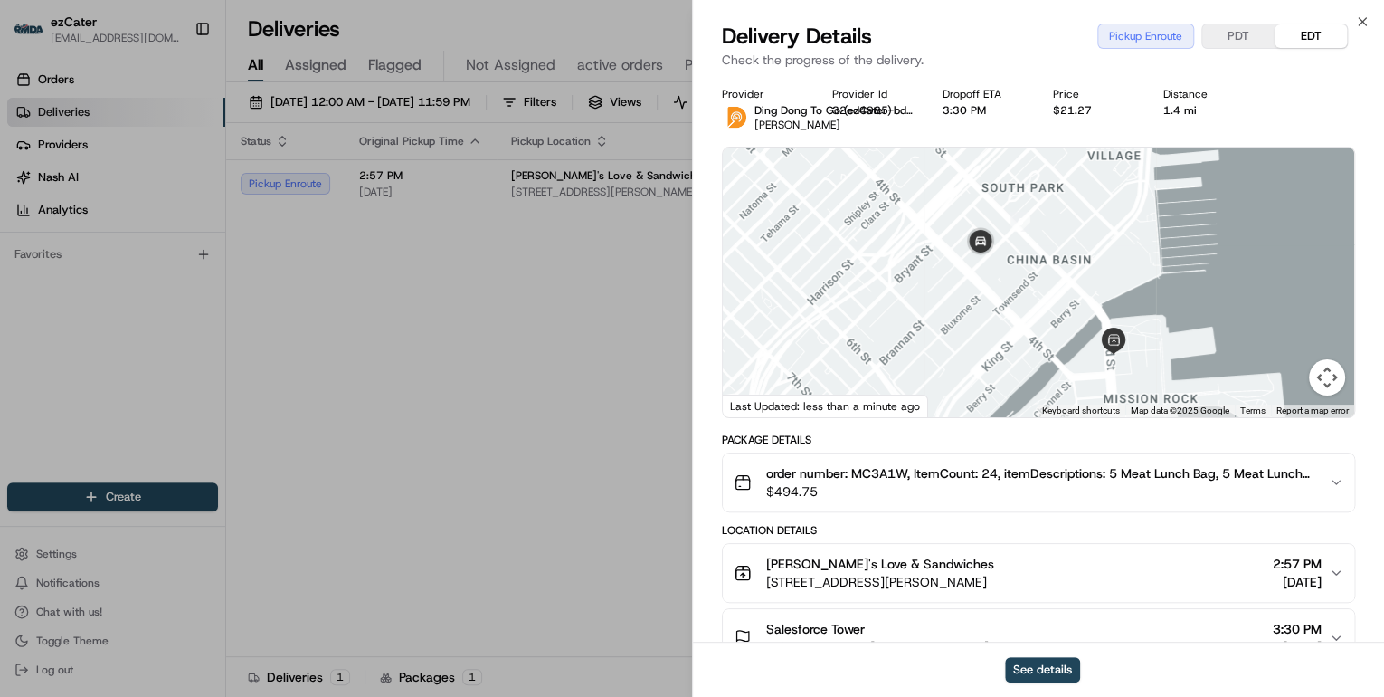
drag, startPoint x: 1032, startPoint y: 366, endPoint x: 1001, endPoint y: 302, distance: 70.8
click at [1001, 302] on div at bounding box center [1039, 282] width 632 height 270
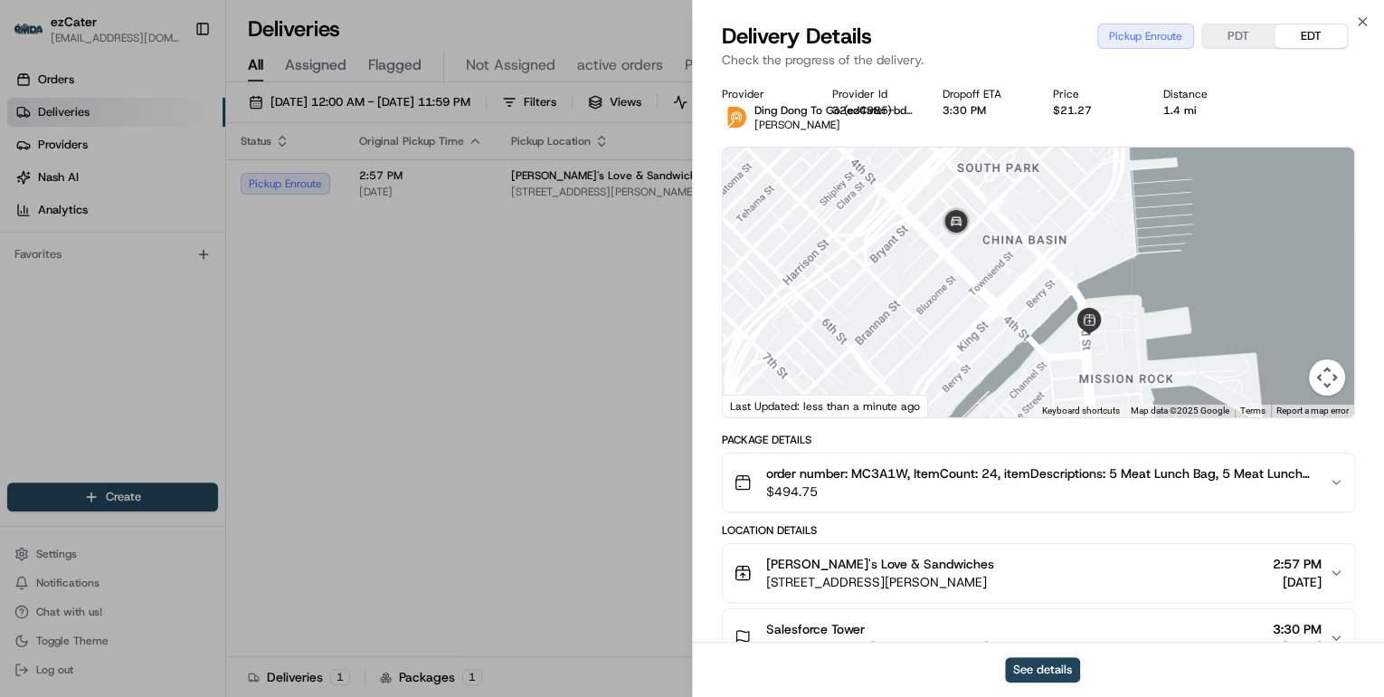
scroll to position [145, 0]
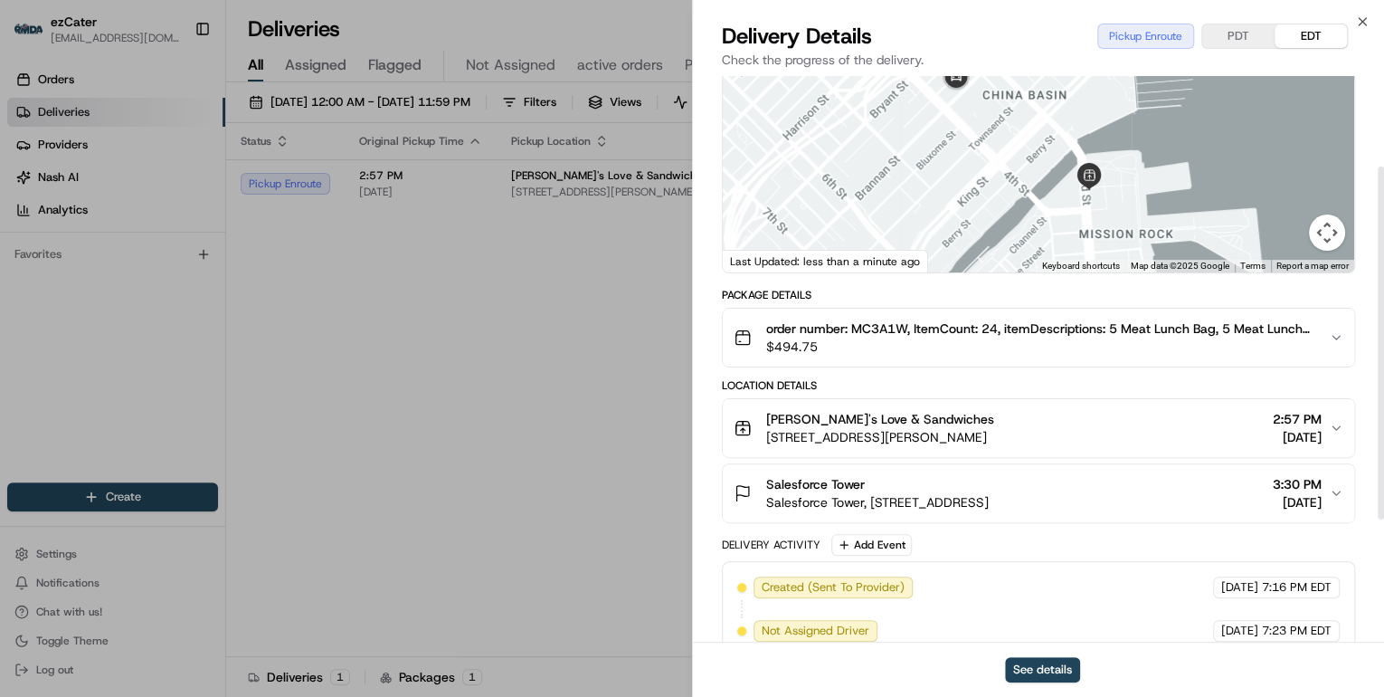
click at [925, 438] on span "[STREET_ADDRESS][PERSON_NAME]" at bounding box center [880, 437] width 228 height 18
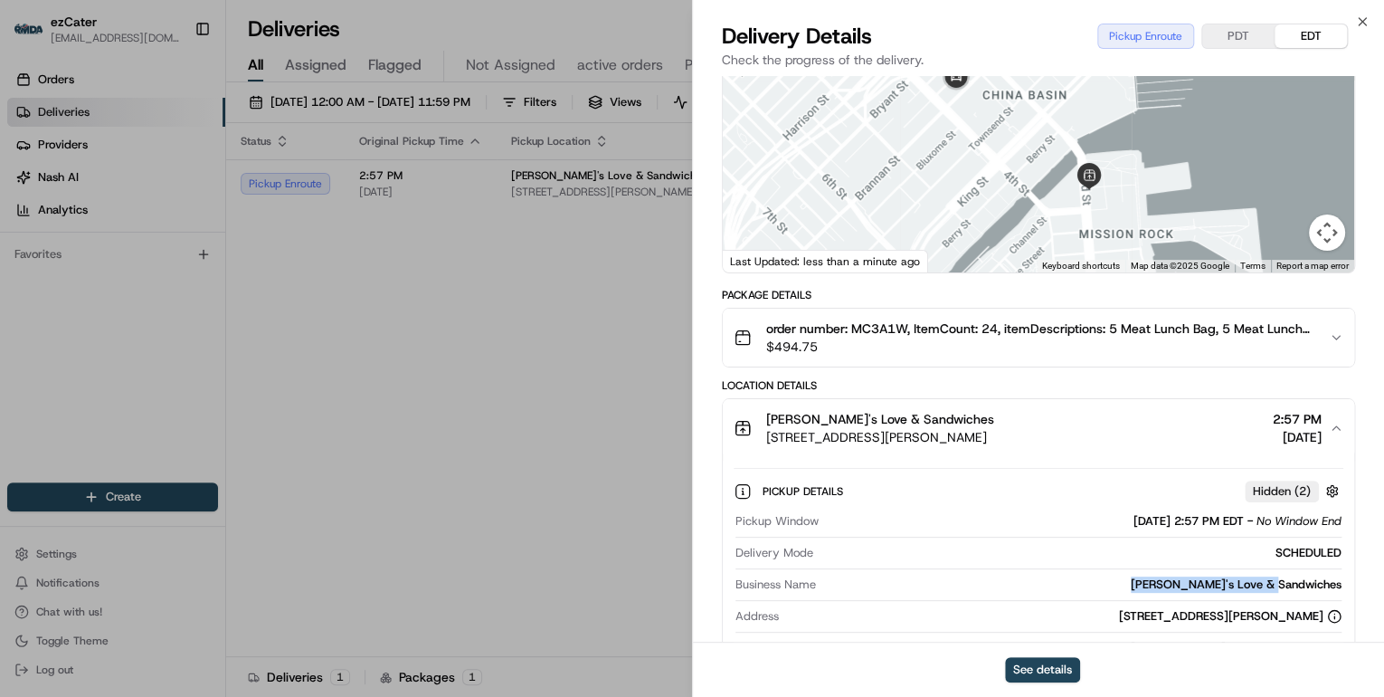
drag, startPoint x: 1344, startPoint y: 585, endPoint x: 1207, endPoint y: 585, distance: 136.6
click at [1207, 585] on div "Pickup Details Hidden ( 2 ) Pickup Window [DATE] 2:57 PM EDT - No Window End De…" at bounding box center [1039, 599] width 632 height 284
copy div "[PERSON_NAME]'s Love & Sandwiches"
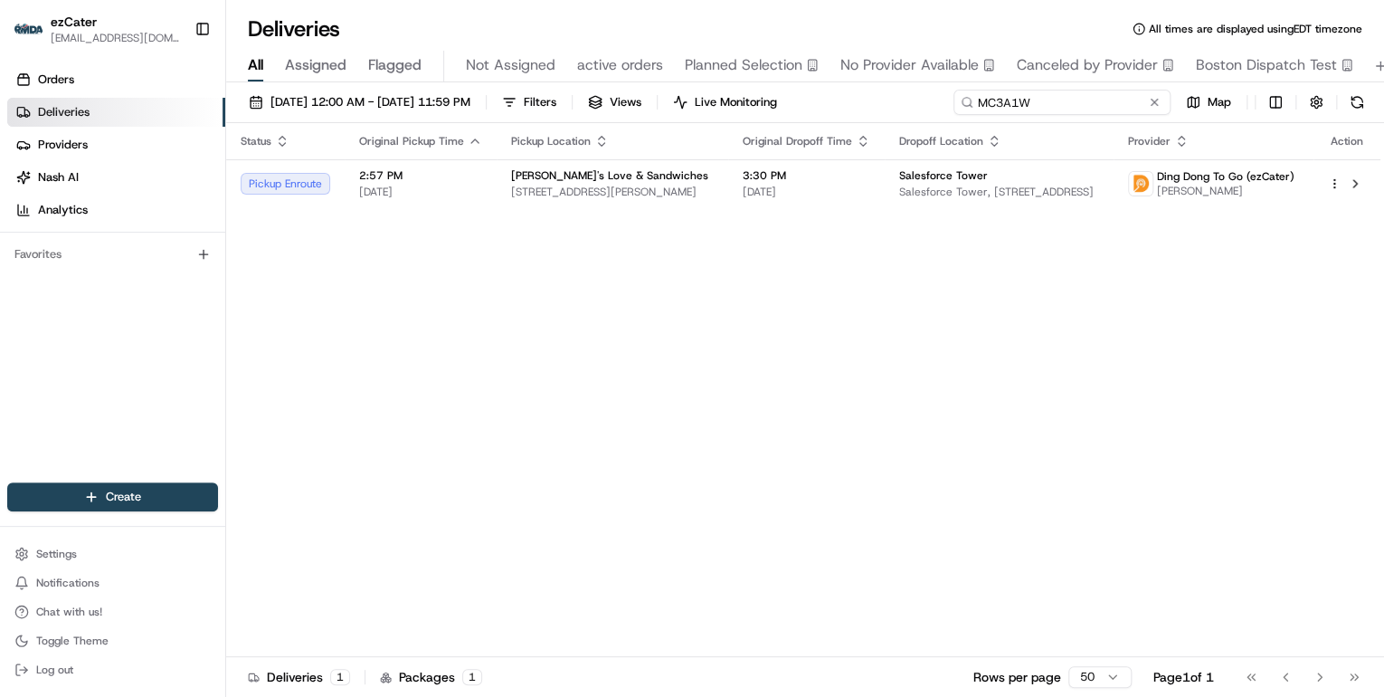
drag, startPoint x: 1093, startPoint y: 107, endPoint x: 744, endPoint y: 127, distance: 349.8
click at [780, 120] on div "[DATE] 12:00 AM - [DATE] 11:59 PM Filters Views Live Monitoring MC3A1W Map" at bounding box center [805, 106] width 1158 height 33
paste input "9YHX9K"
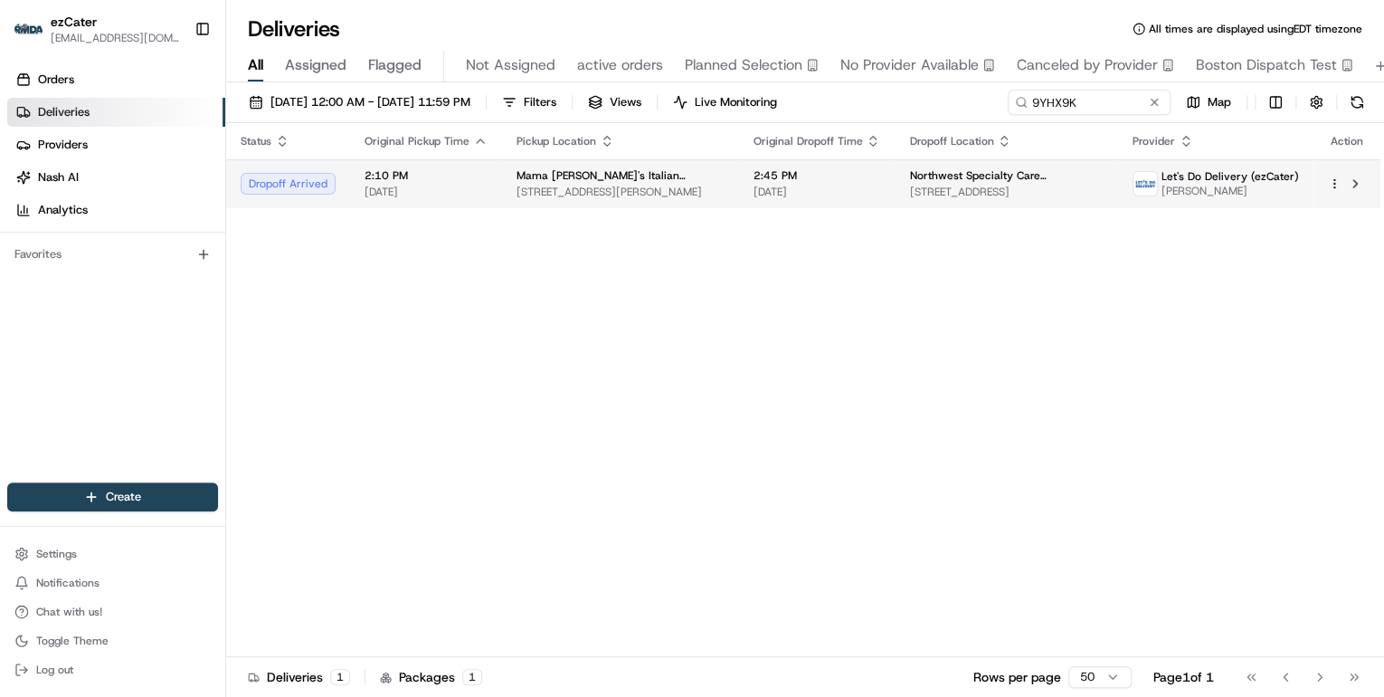
click at [537, 188] on span "[STREET_ADDRESS][PERSON_NAME]" at bounding box center [620, 192] width 207 height 14
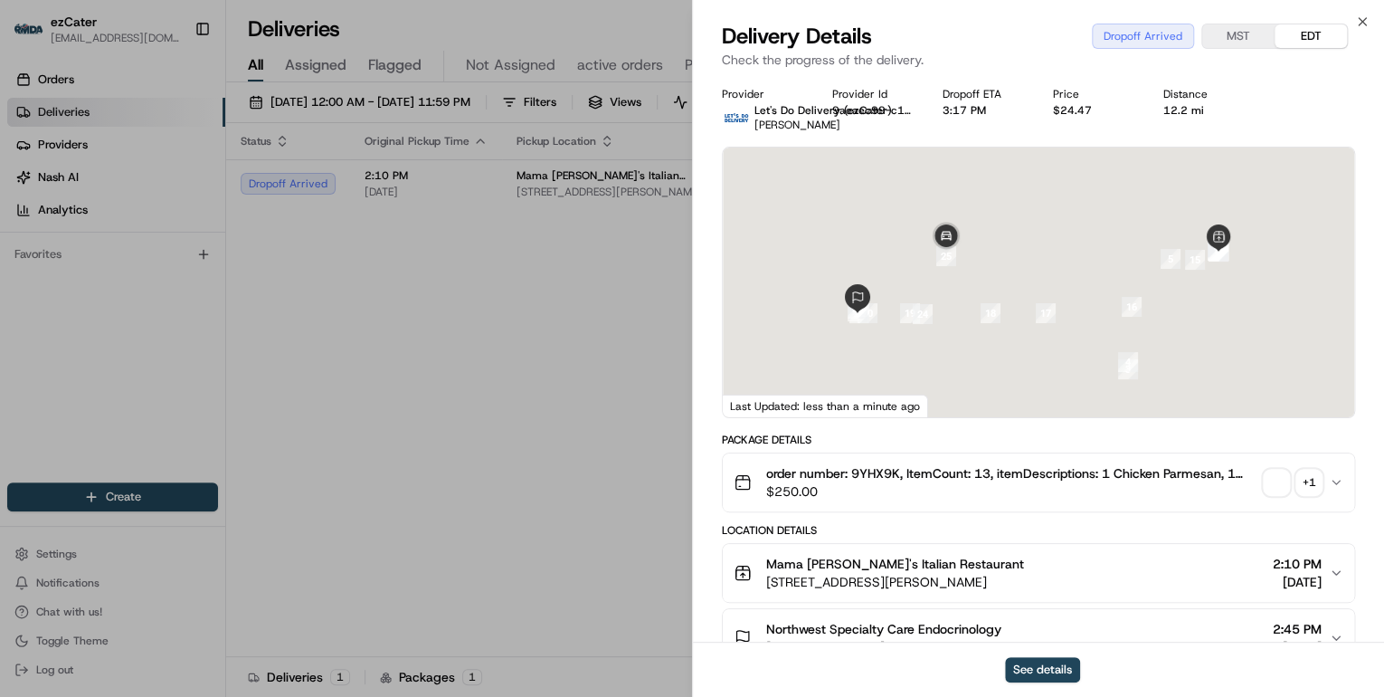
scroll to position [217, 0]
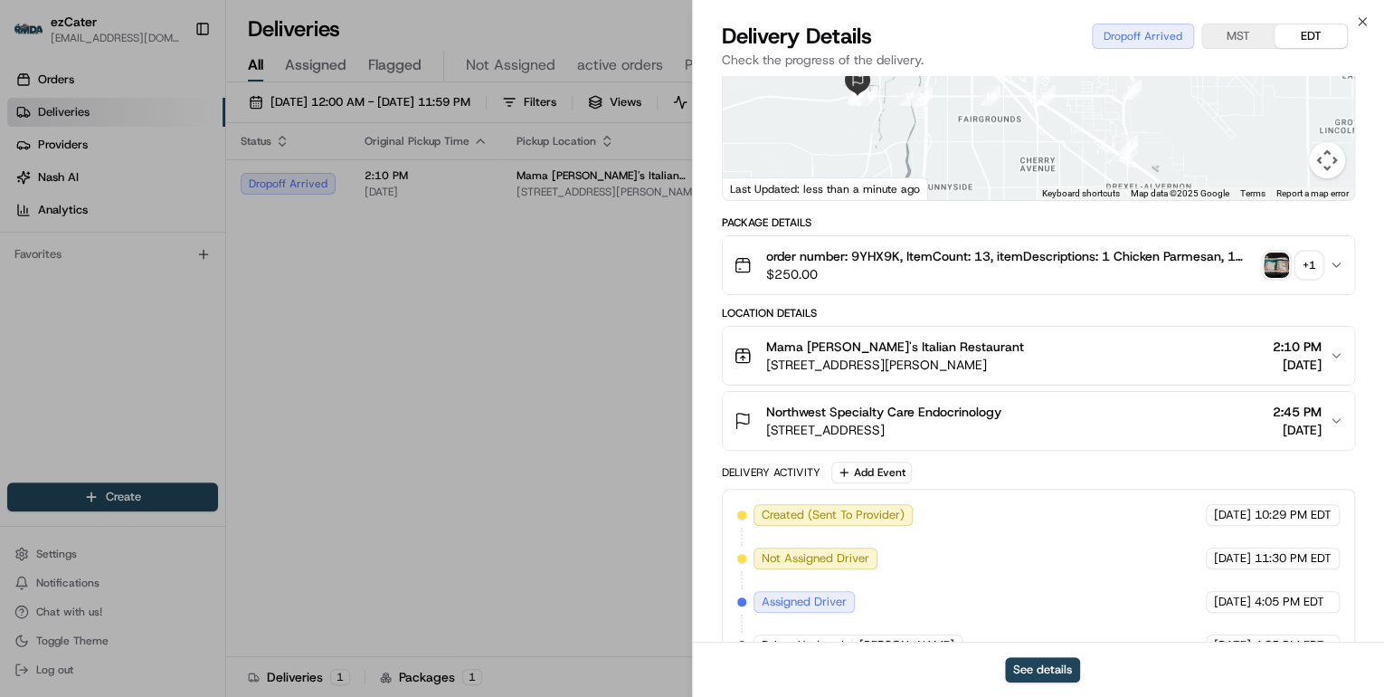
click at [1002, 431] on span "[STREET_ADDRESS]" at bounding box center [883, 430] width 235 height 18
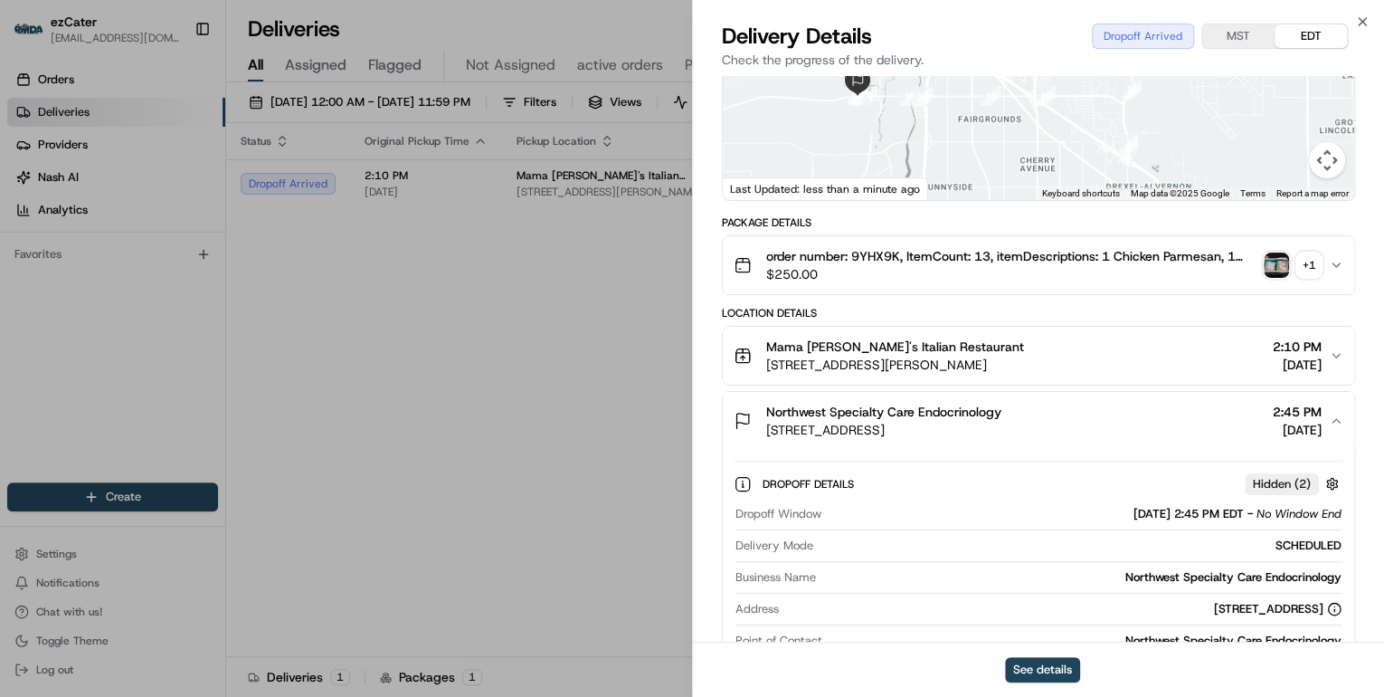
scroll to position [362, 0]
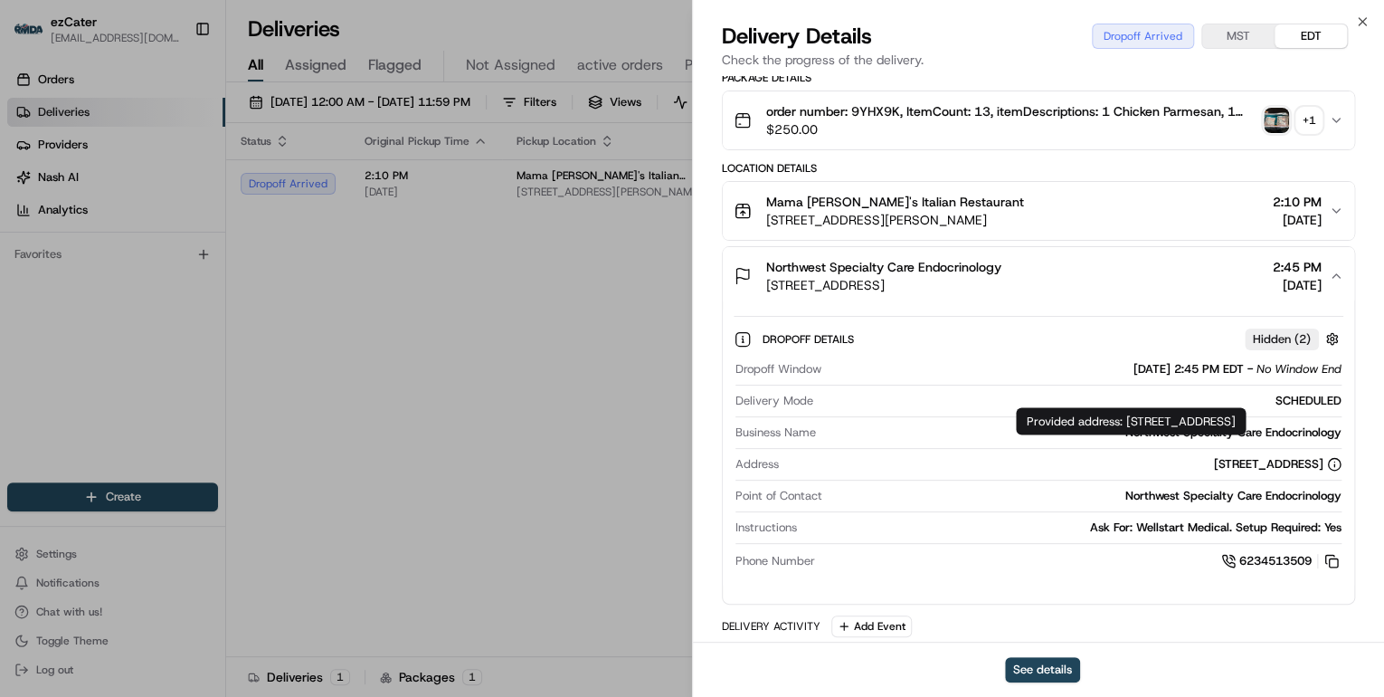
drag, startPoint x: 1124, startPoint y: 420, endPoint x: 1145, endPoint y: 434, distance: 25.4
click at [1145, 434] on div "Provided address: [STREET_ADDRESS] Provided address: [STREET_ADDRESS]" at bounding box center [1131, 420] width 230 height 27
copy div "[STREET_ADDRESS]"
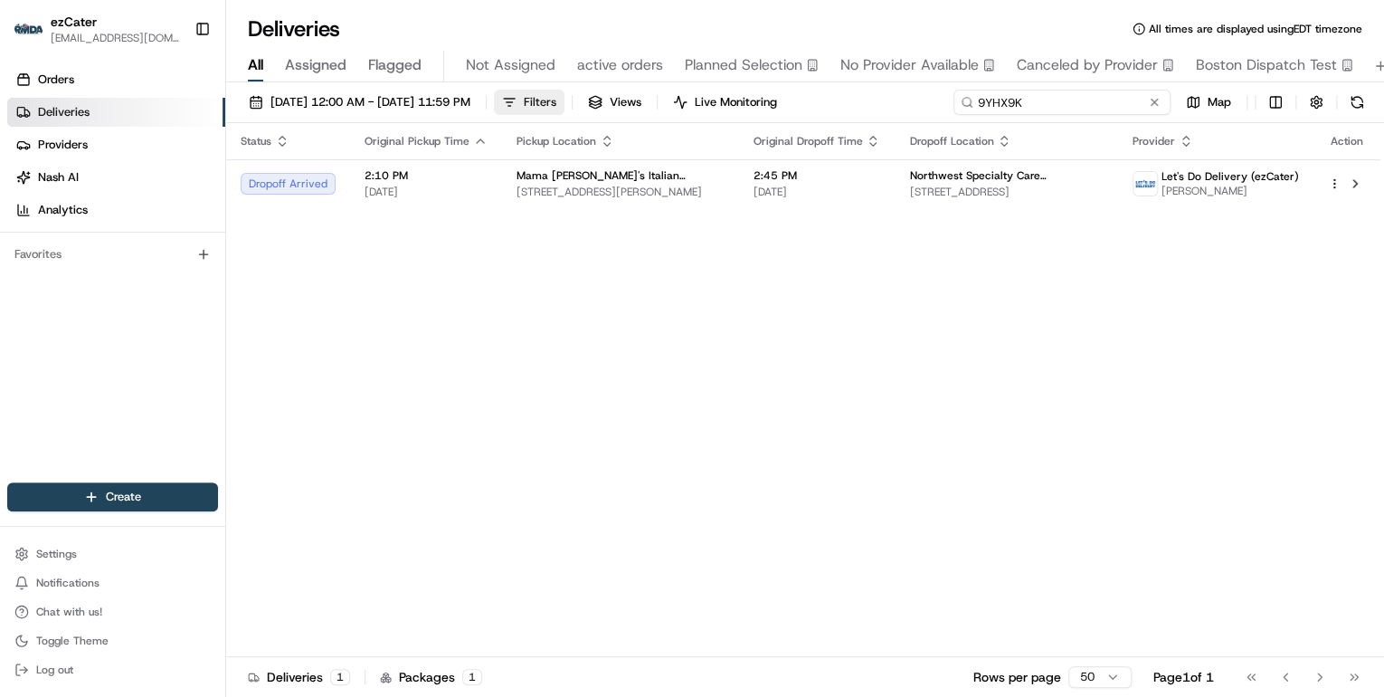
drag, startPoint x: 1081, startPoint y: 105, endPoint x: 619, endPoint y: 105, distance: 462.4
click at [626, 105] on div "[DATE] 12:00 AM - [DATE] 11:59 PM Filters Views Live Monitoring 9YHX9K Map" at bounding box center [805, 106] width 1158 height 33
paste input "H8VPW3"
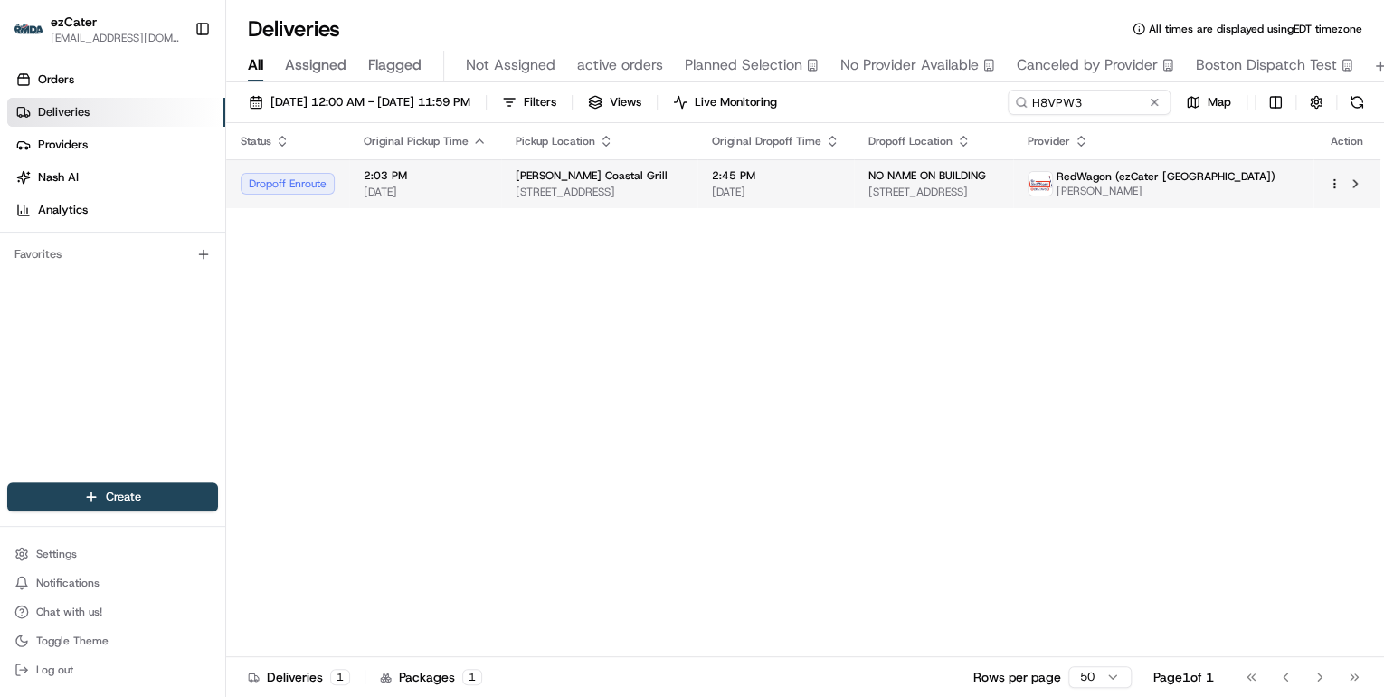
click at [518, 185] on span "[STREET_ADDRESS]" at bounding box center [599, 192] width 167 height 14
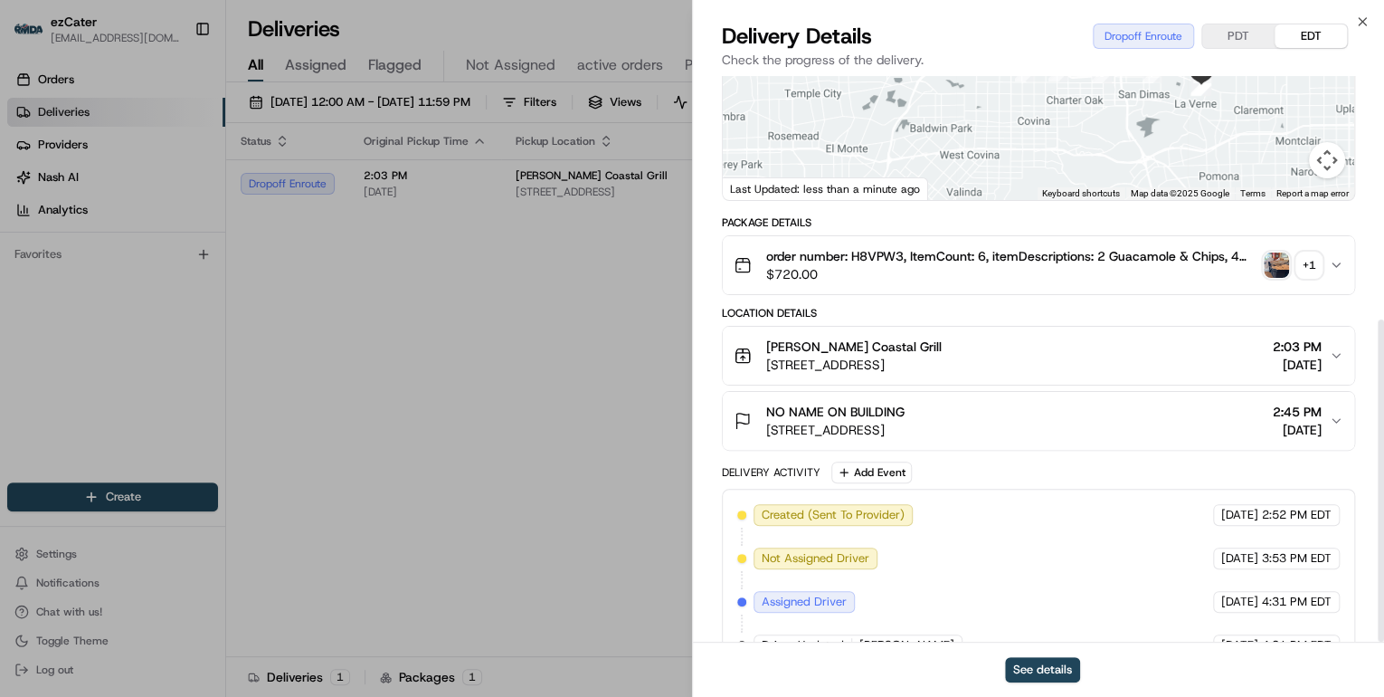
scroll to position [427, 0]
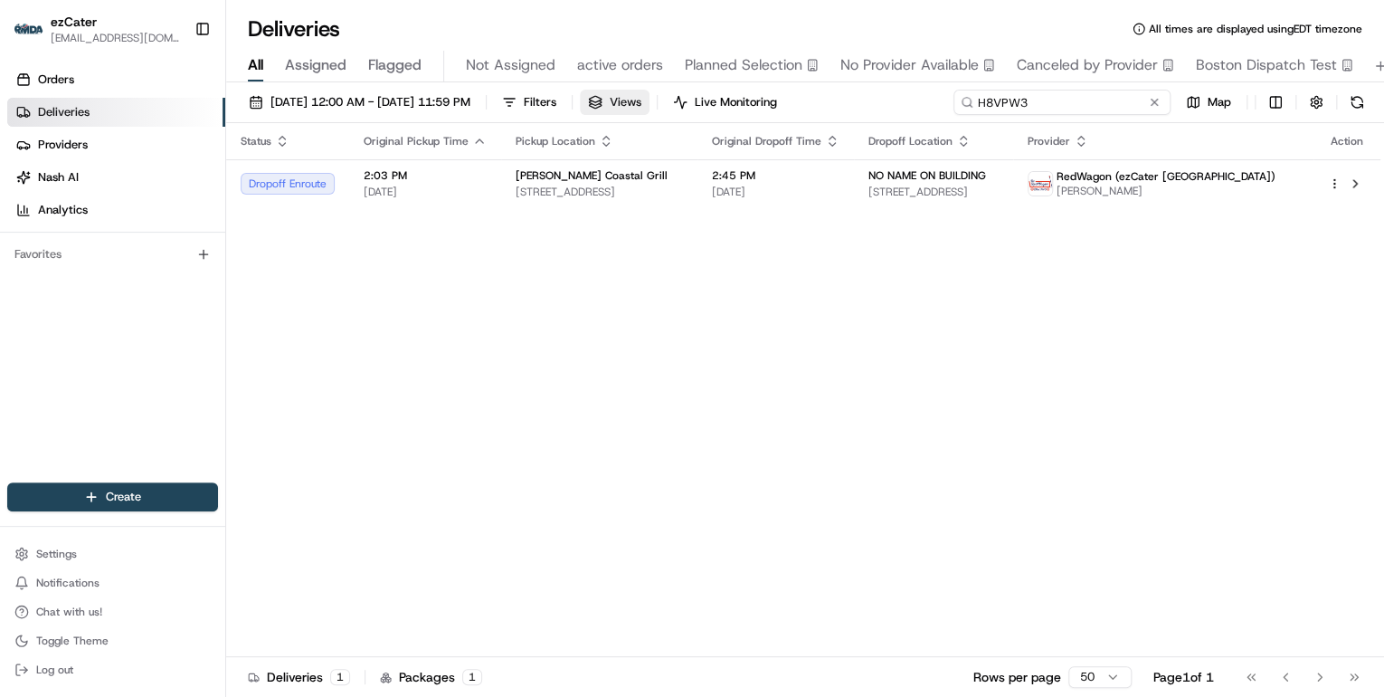
drag, startPoint x: 1093, startPoint y: 102, endPoint x: 697, endPoint y: 97, distance: 396.3
click at [706, 97] on div "[DATE] 12:00 AM - [DATE] 11:59 PM Filters Views Live Monitoring H8VPW3 Map" at bounding box center [805, 106] width 1158 height 33
paste input "QQ508X"
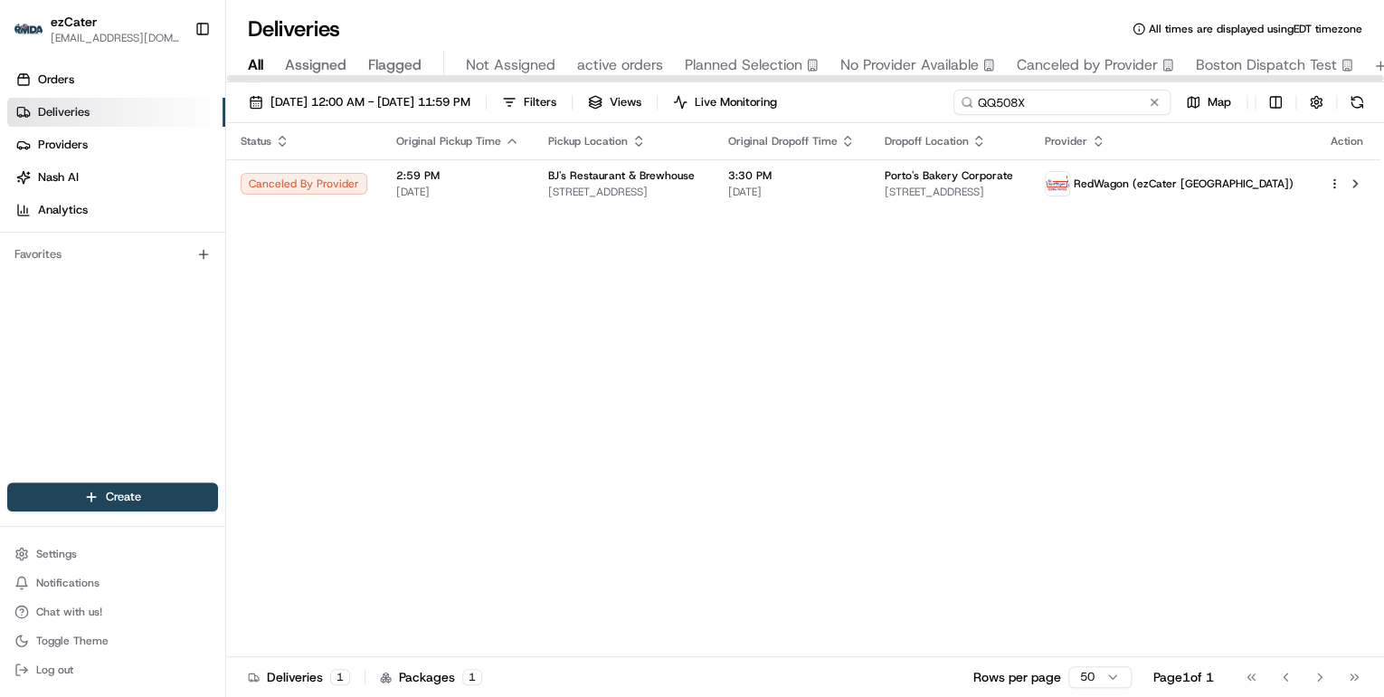
type input "QQ508X"
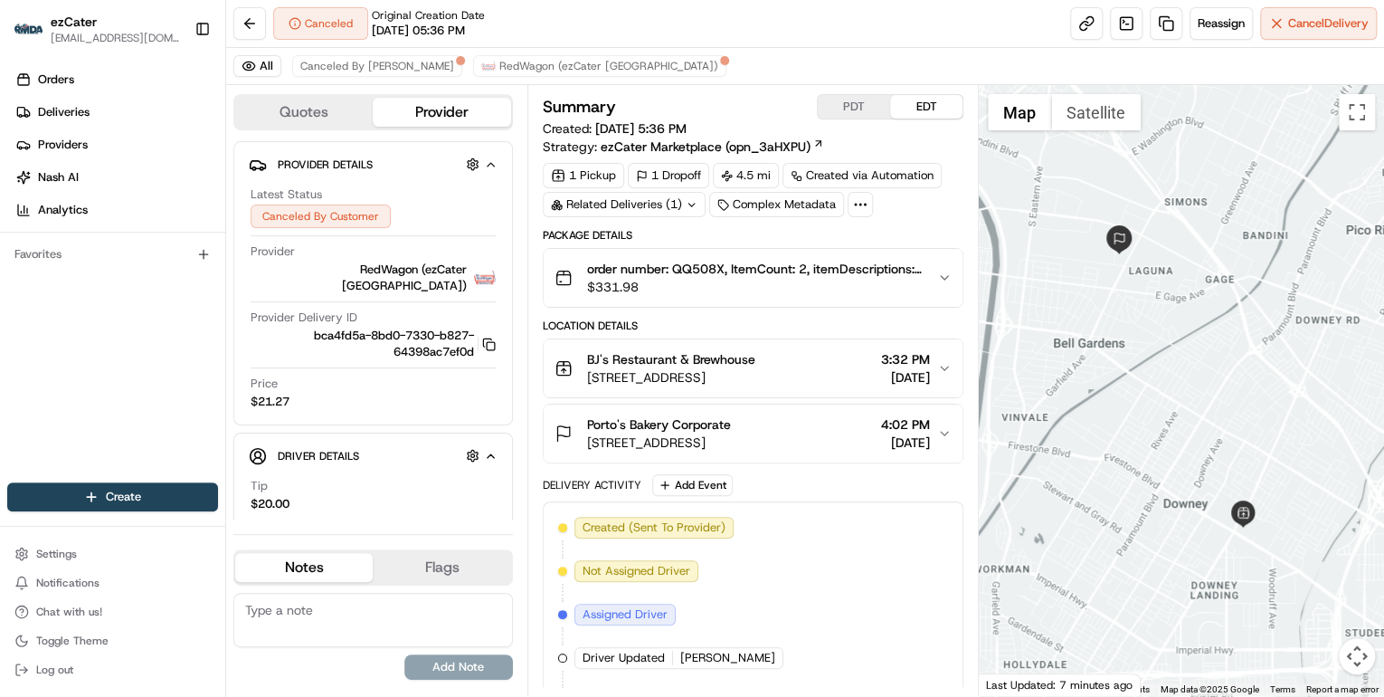
click at [737, 293] on span "$331.98" at bounding box center [755, 287] width 336 height 18
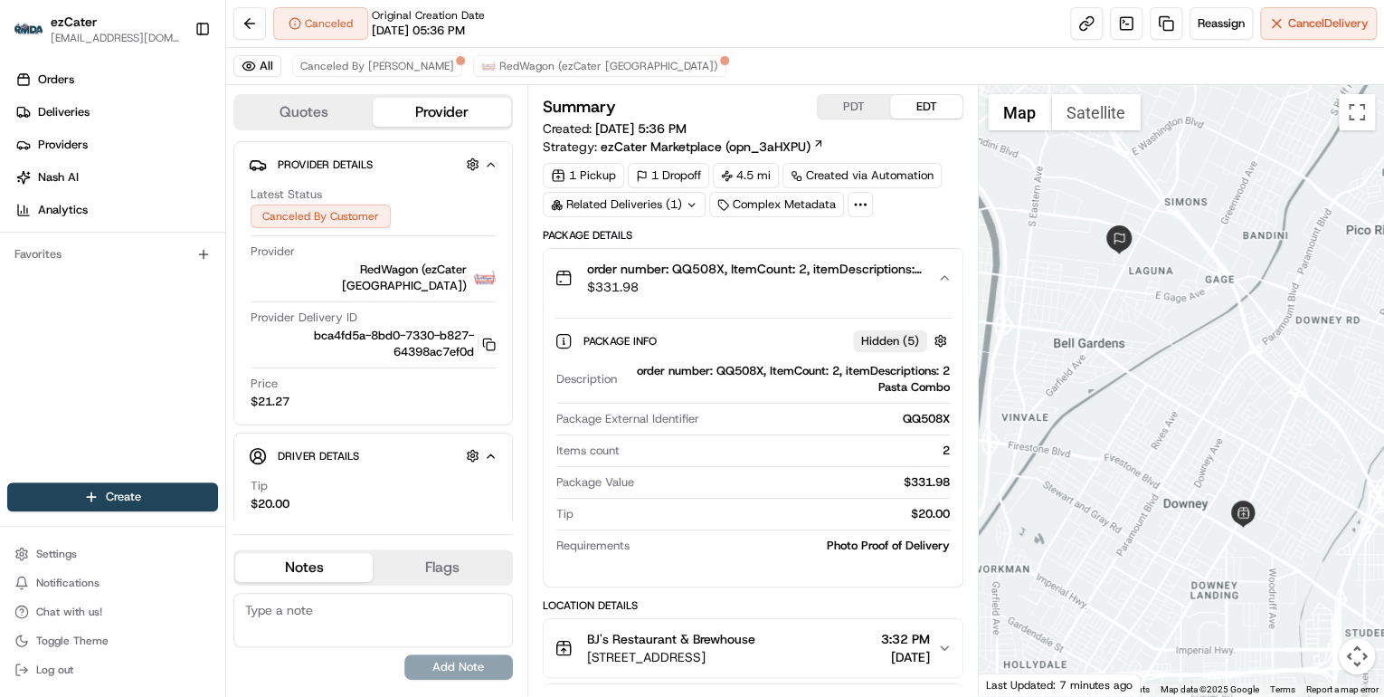
click at [735, 366] on div "order number: QQ508X, ItemCount: 2, itemDescriptions: 2 Pasta Combo" at bounding box center [787, 379] width 326 height 33
copy div "QQ508X"
